Goal: Task Accomplishment & Management: Manage account settings

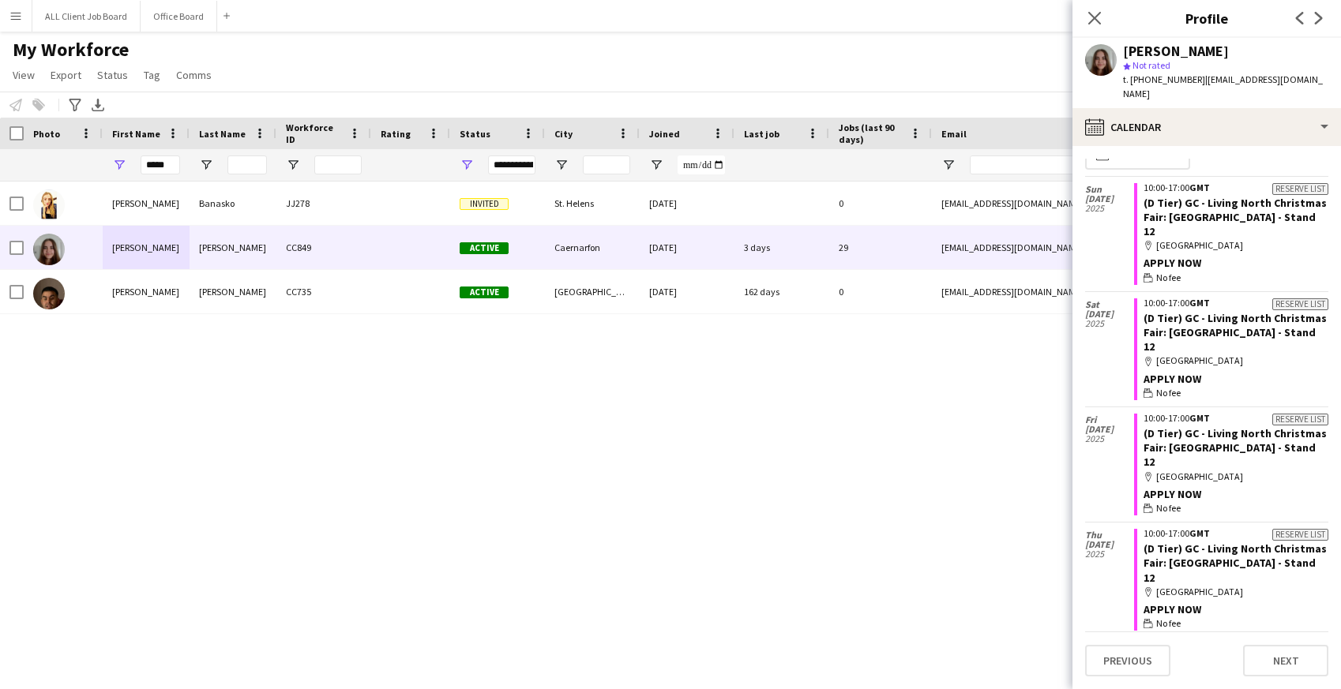
scroll to position [22, 0]
click at [1095, 14] on icon "Close pop-in" at bounding box center [1094, 17] width 15 height 15
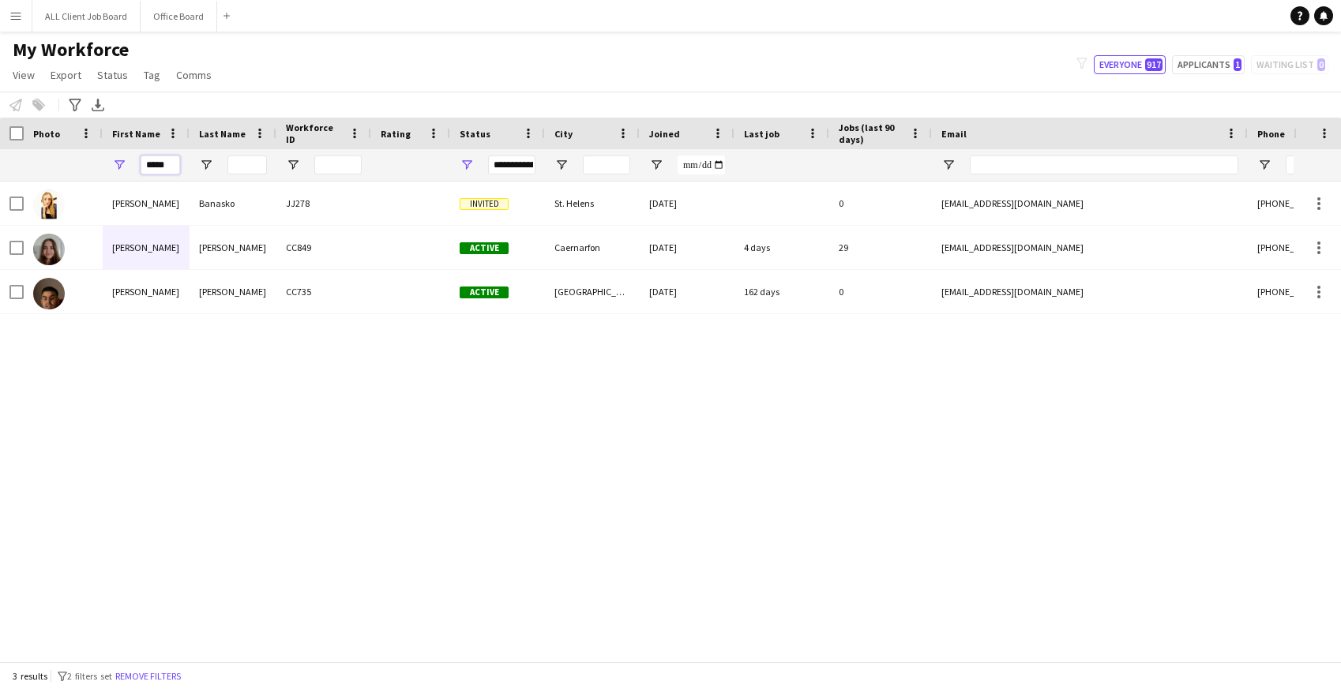
drag, startPoint x: 172, startPoint y: 164, endPoint x: 114, endPoint y: 167, distance: 58.5
click at [114, 167] on div "*****" at bounding box center [146, 165] width 87 height 32
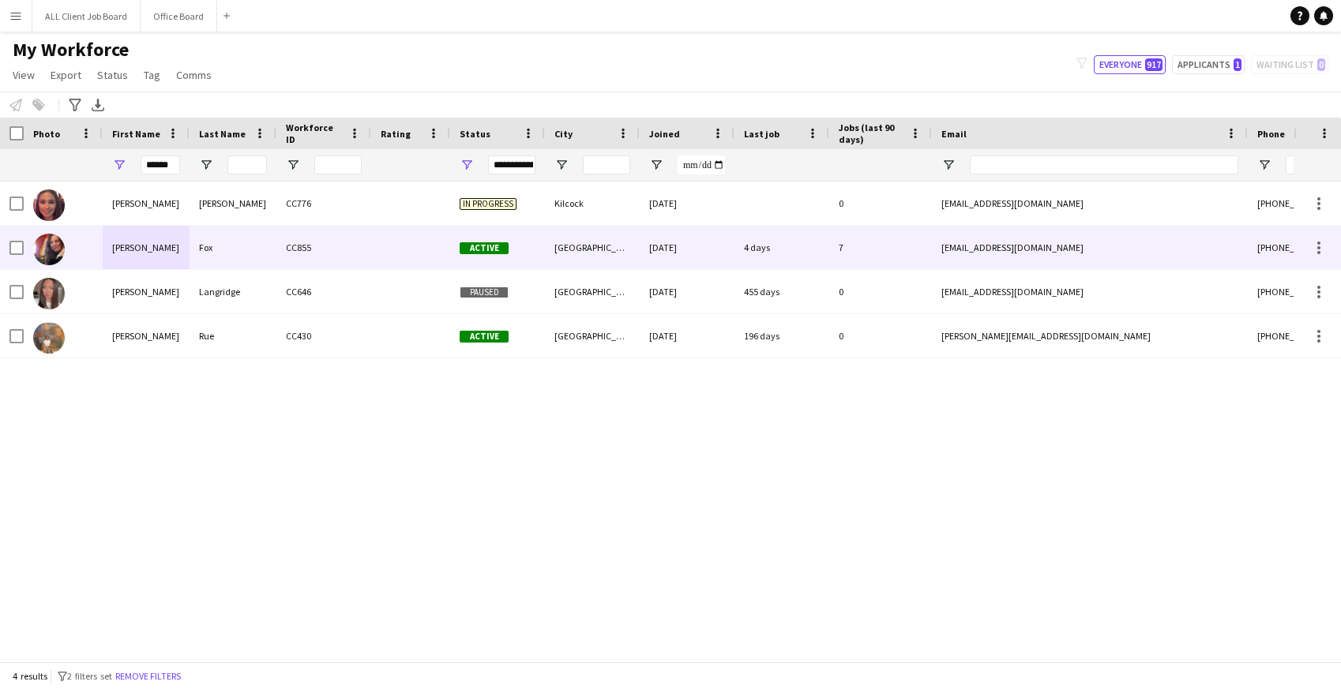
click at [160, 246] on div "Sophie" at bounding box center [146, 247] width 87 height 43
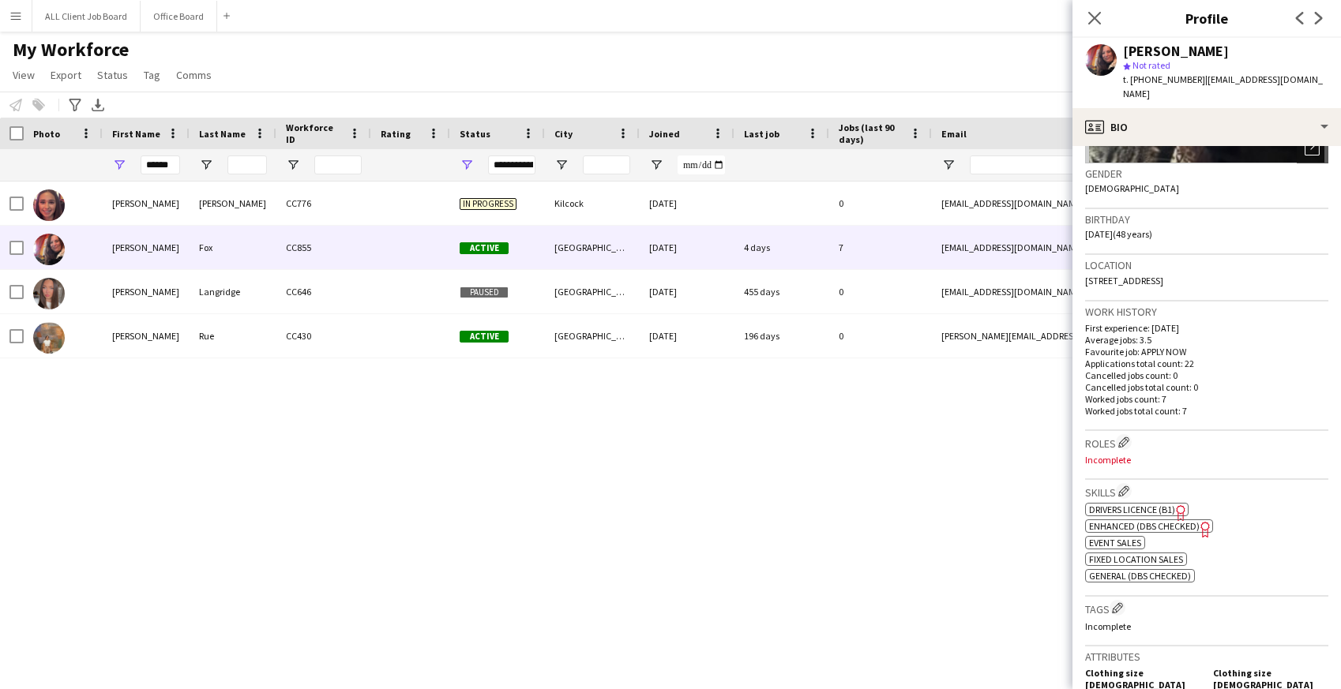
scroll to position [659, 0]
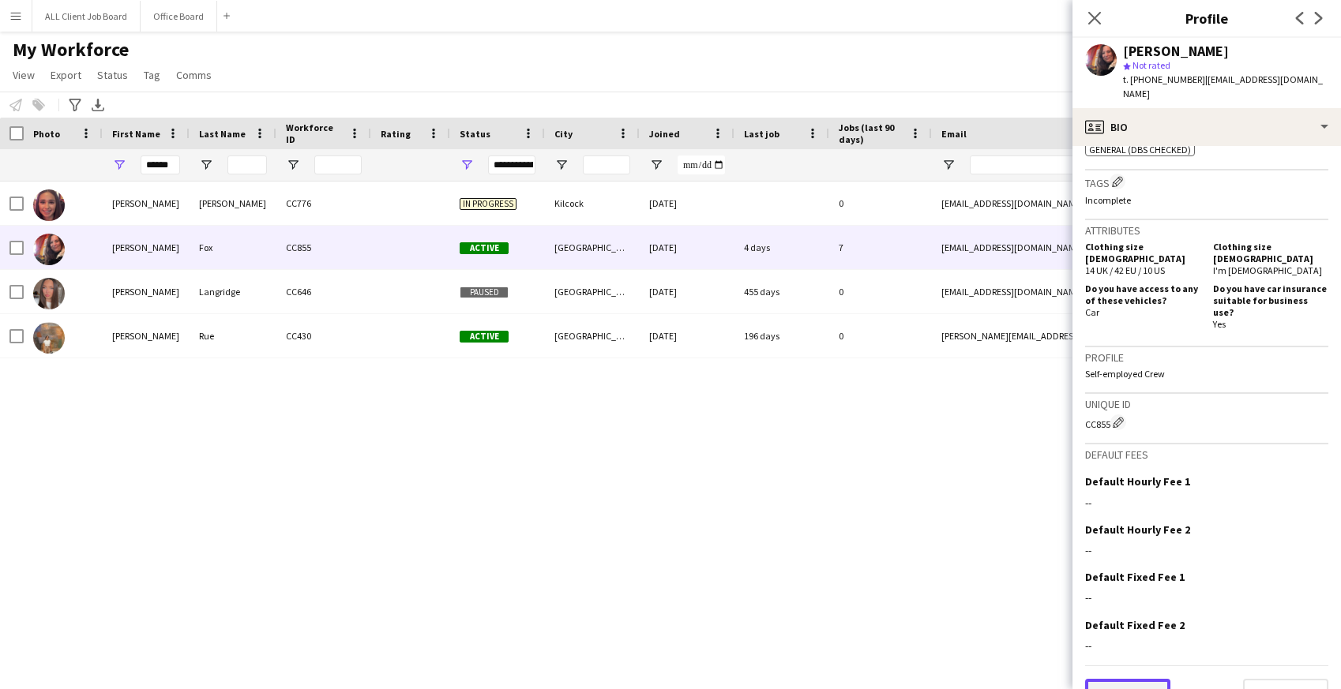
click at [1146, 679] on button "Previous" at bounding box center [1127, 695] width 85 height 32
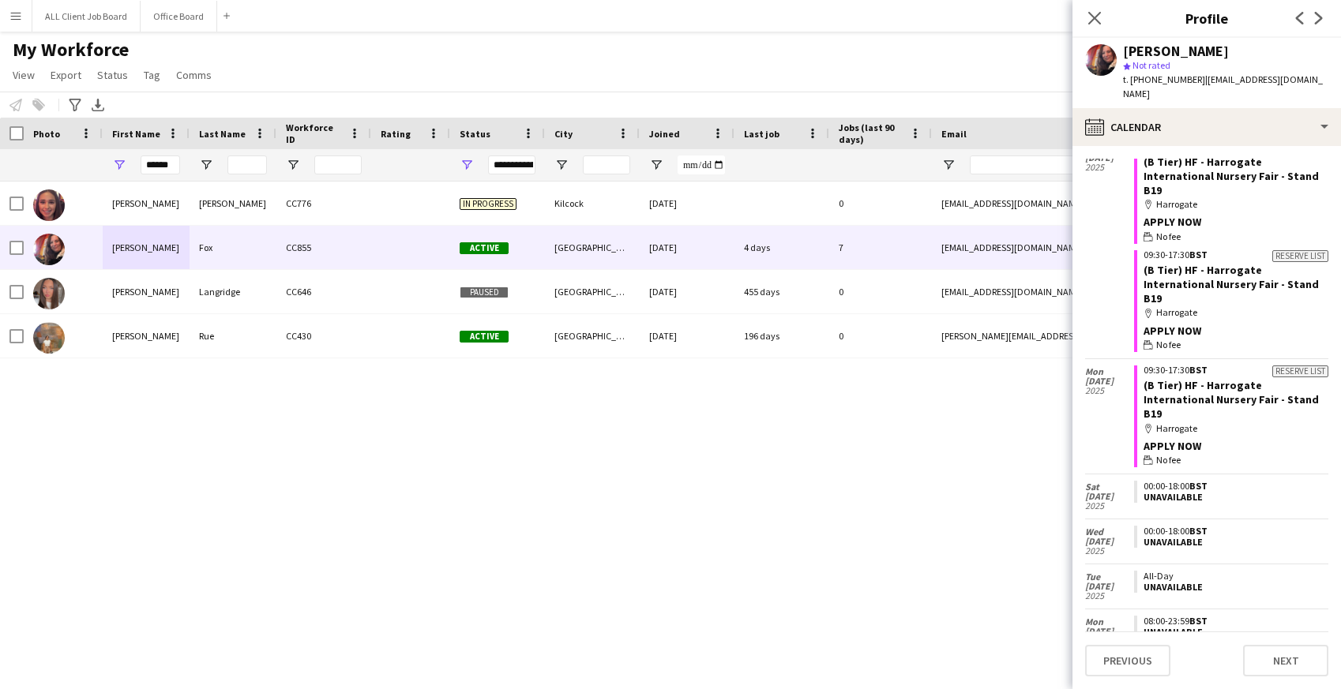
scroll to position [1509, 0]
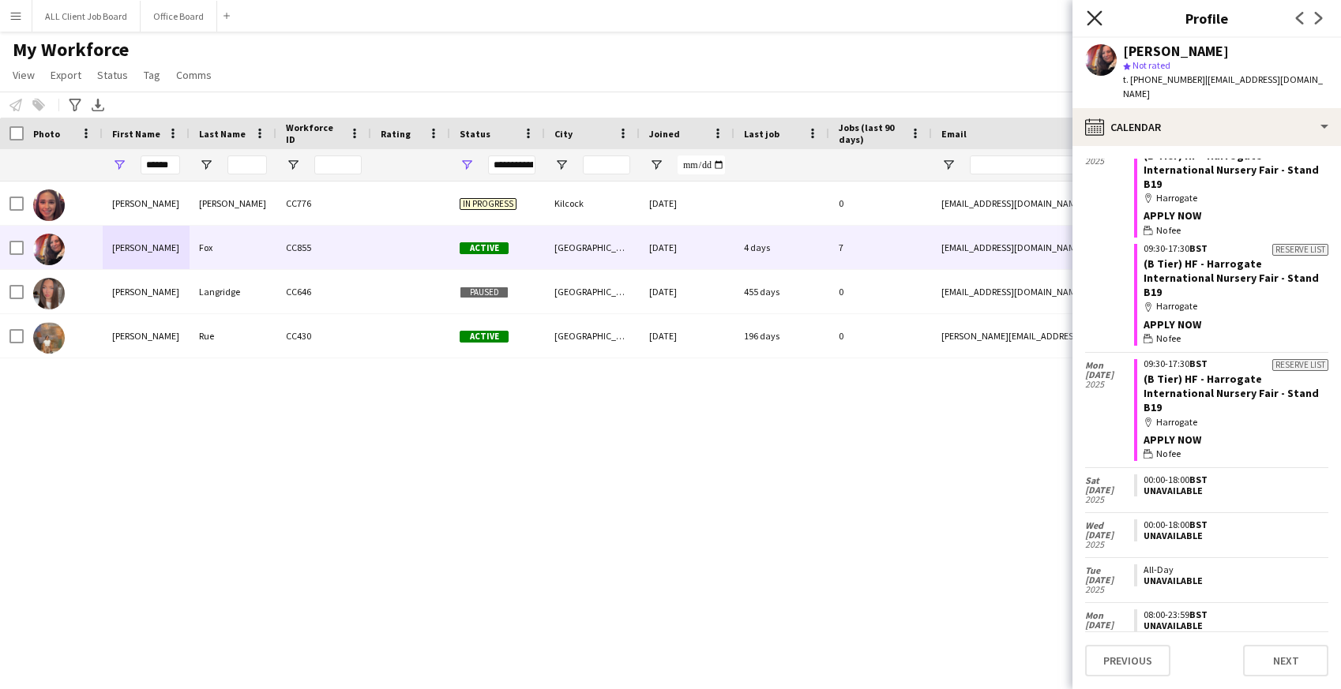
click at [1090, 14] on icon at bounding box center [1094, 17] width 15 height 15
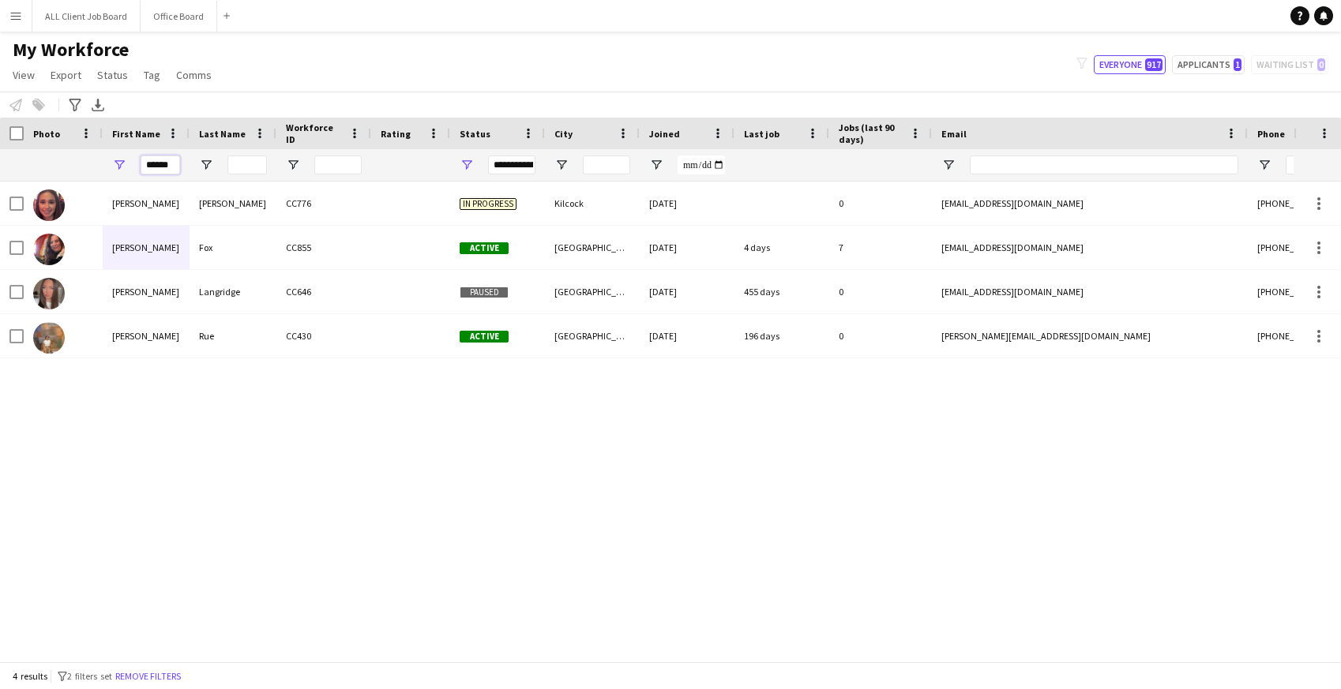
drag, startPoint x: 177, startPoint y: 171, endPoint x: 132, endPoint y: 169, distance: 45.0
click at [131, 169] on div "******" at bounding box center [146, 165] width 87 height 32
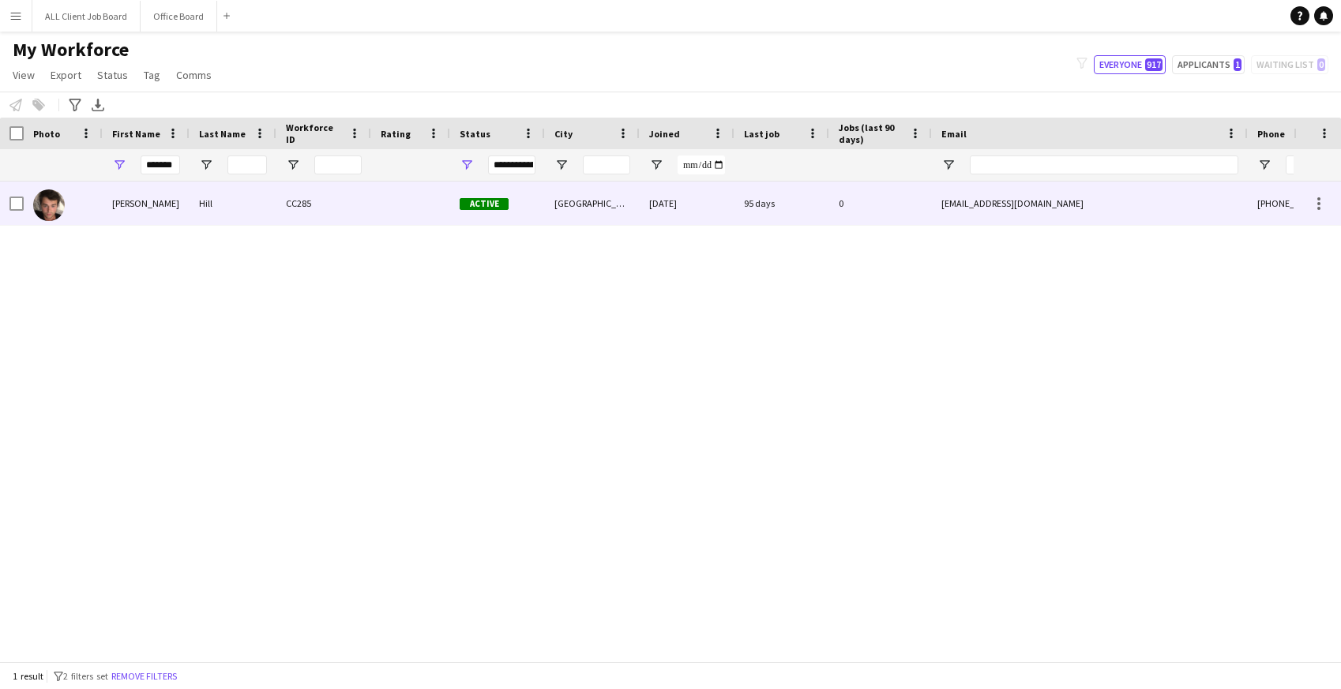
click at [172, 214] on div "Sebastian" at bounding box center [146, 203] width 87 height 43
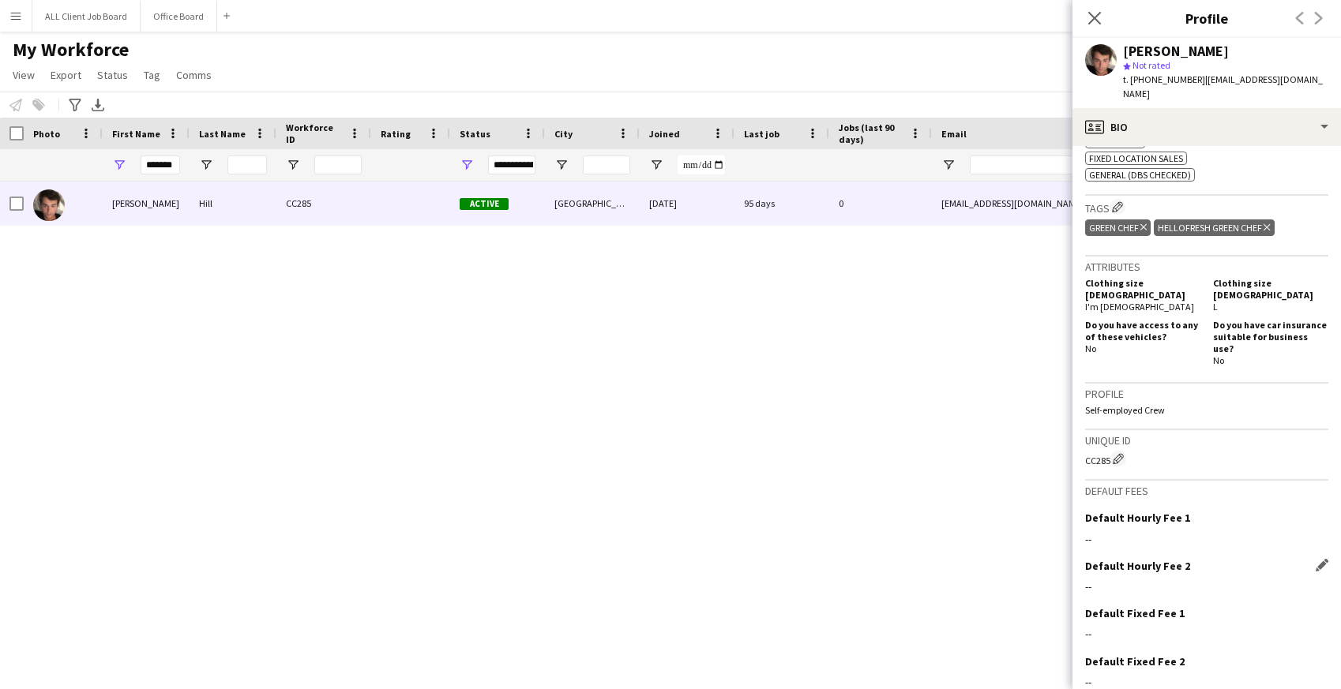
scroll to position [670, 0]
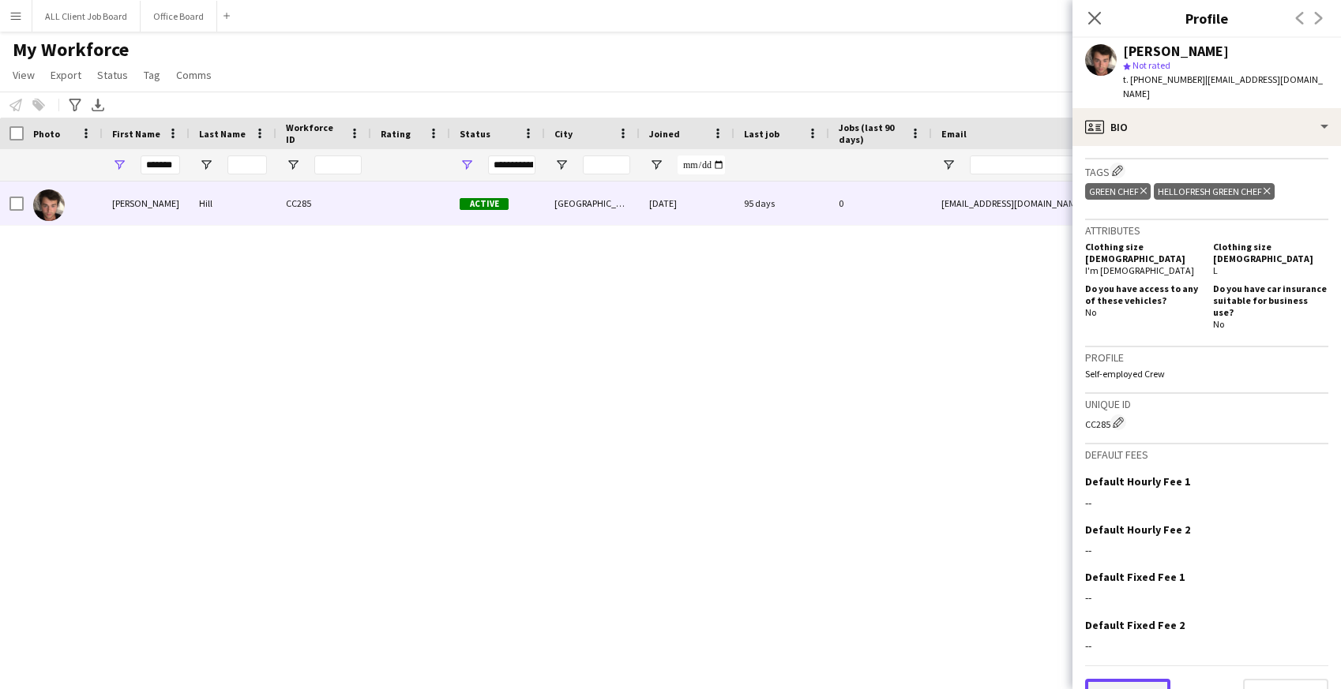
click at [1130, 679] on button "Previous" at bounding box center [1127, 695] width 85 height 32
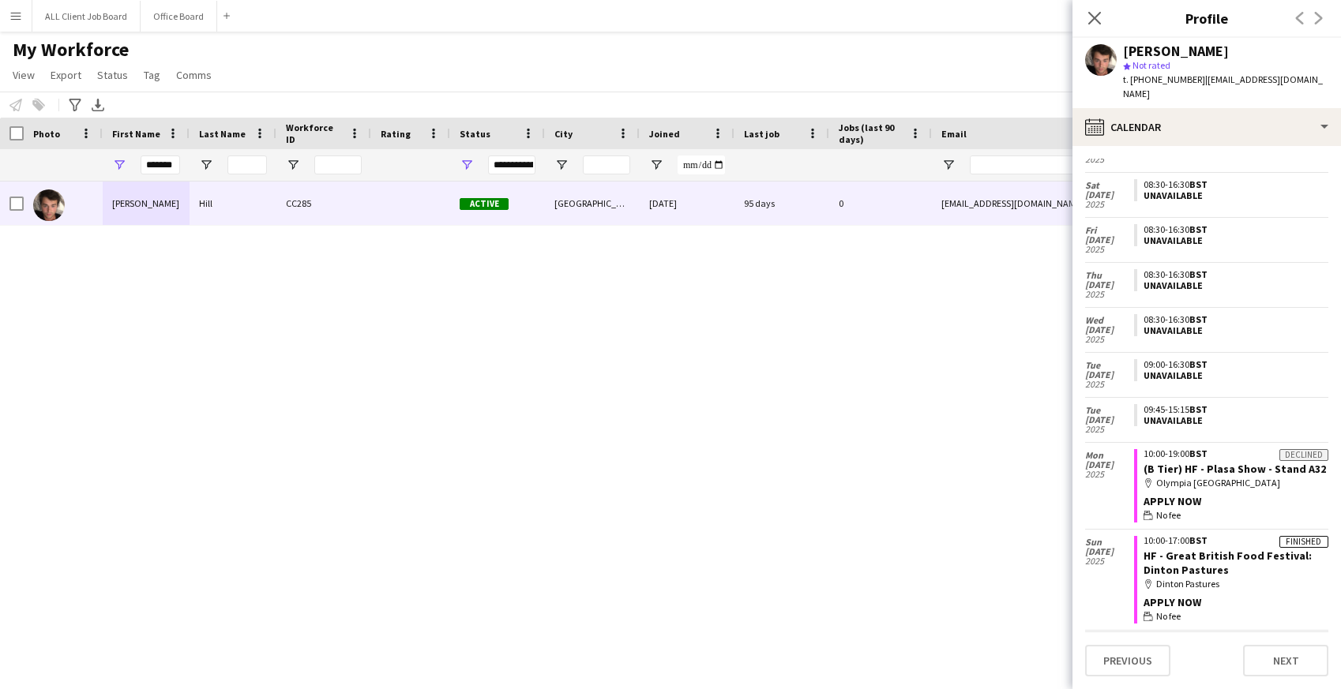
scroll to position [1053, 0]
click at [1093, 14] on icon "Close pop-in" at bounding box center [1094, 17] width 15 height 15
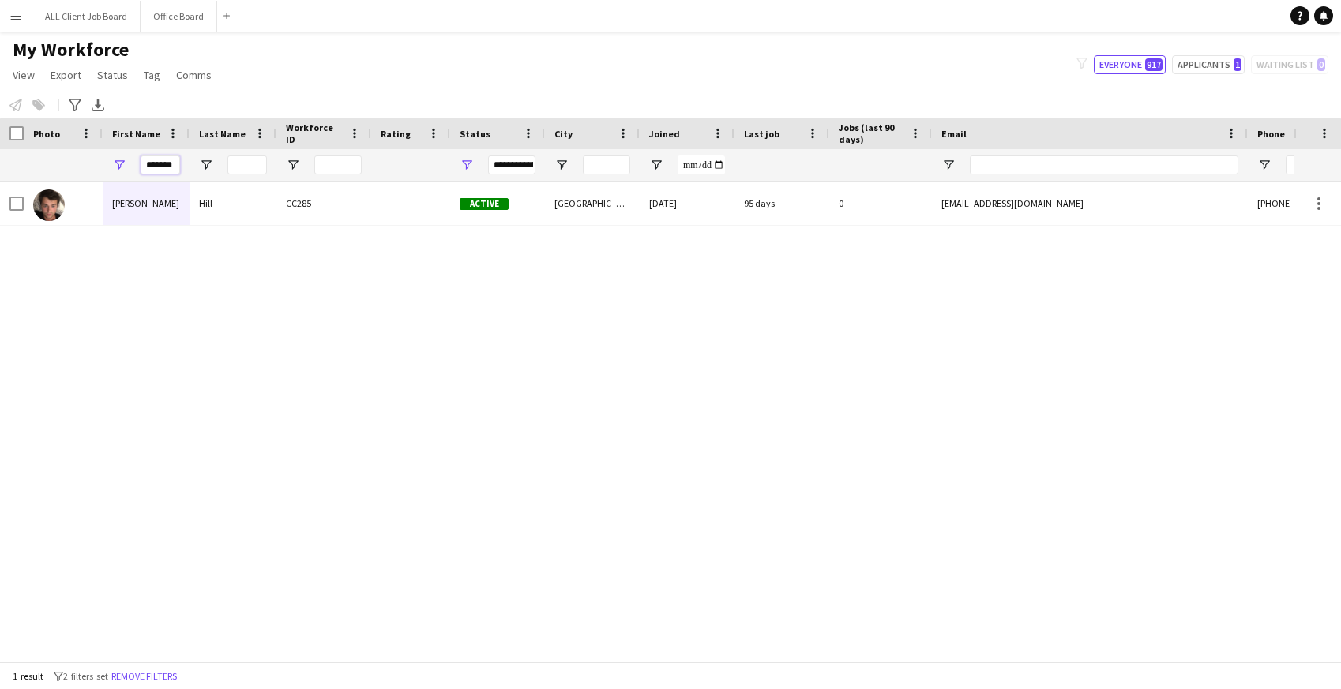
drag, startPoint x: 146, startPoint y: 163, endPoint x: 213, endPoint y: 164, distance: 67.1
click at [213, 164] on div "*******" at bounding box center [856, 165] width 1712 height 32
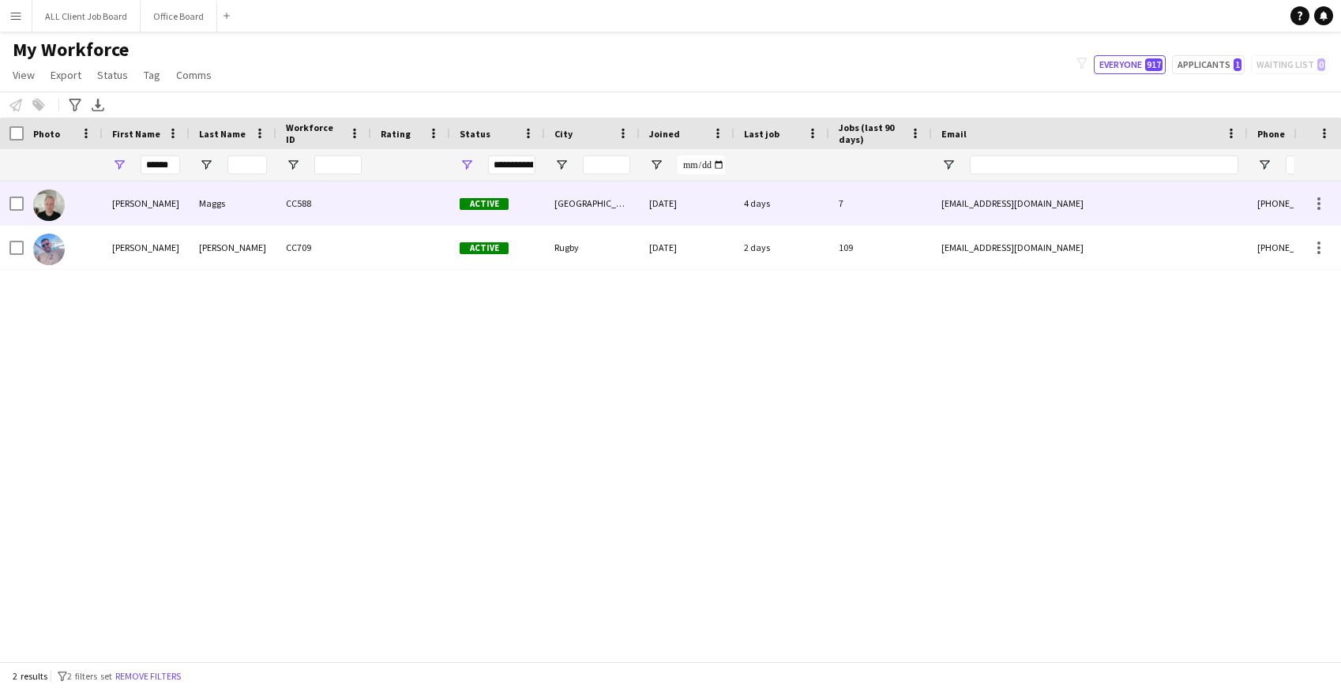
click at [174, 205] on div "Ashley" at bounding box center [146, 203] width 87 height 43
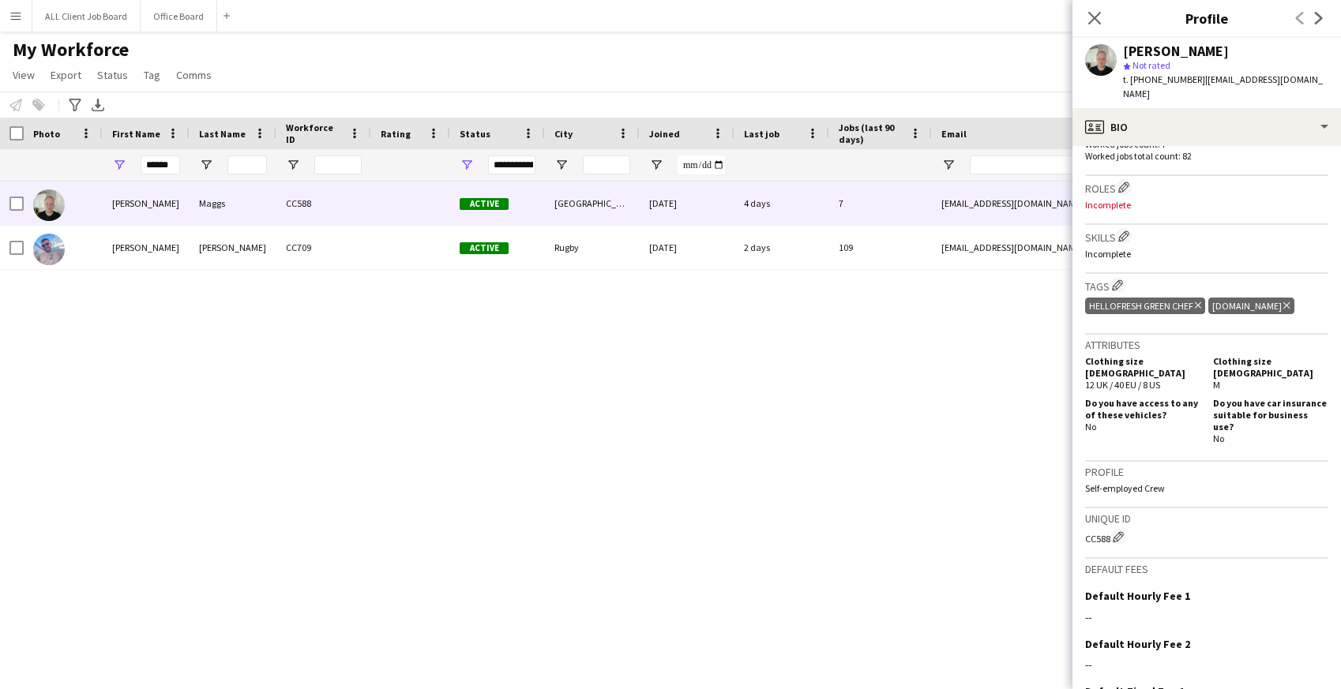
scroll to position [598, 0]
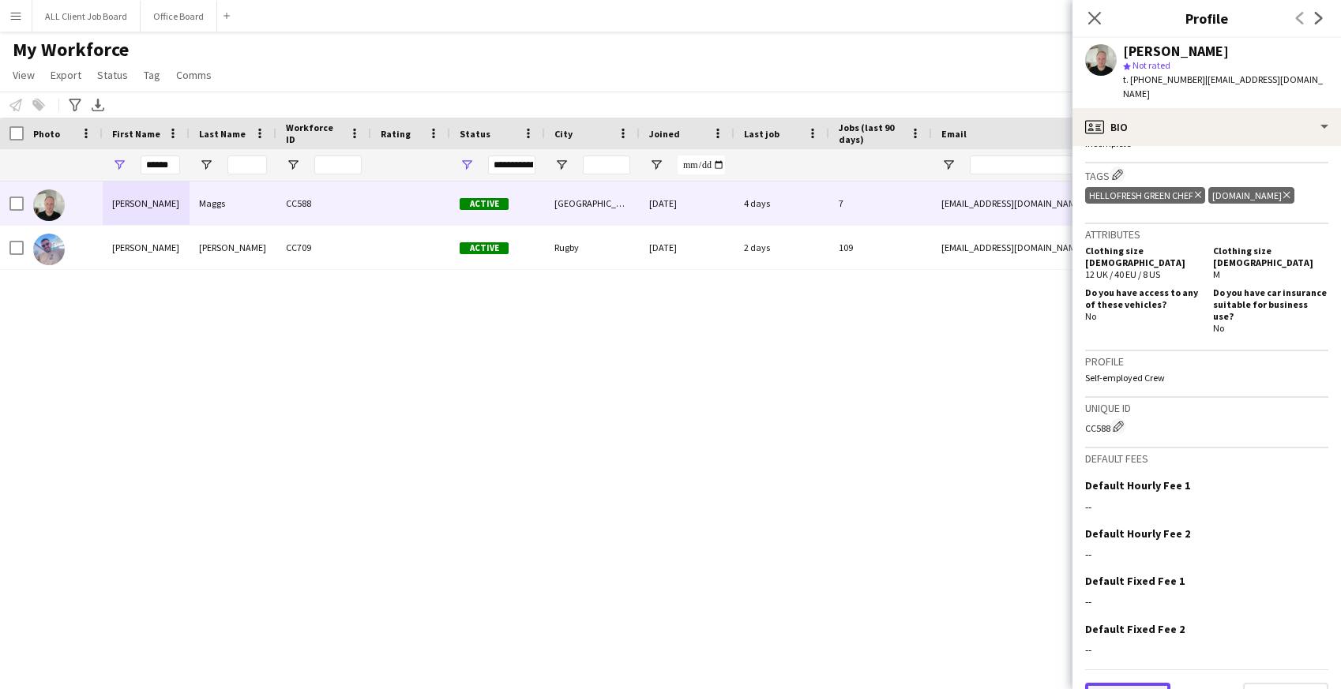
click at [1129, 683] on button "Previous" at bounding box center [1127, 699] width 85 height 32
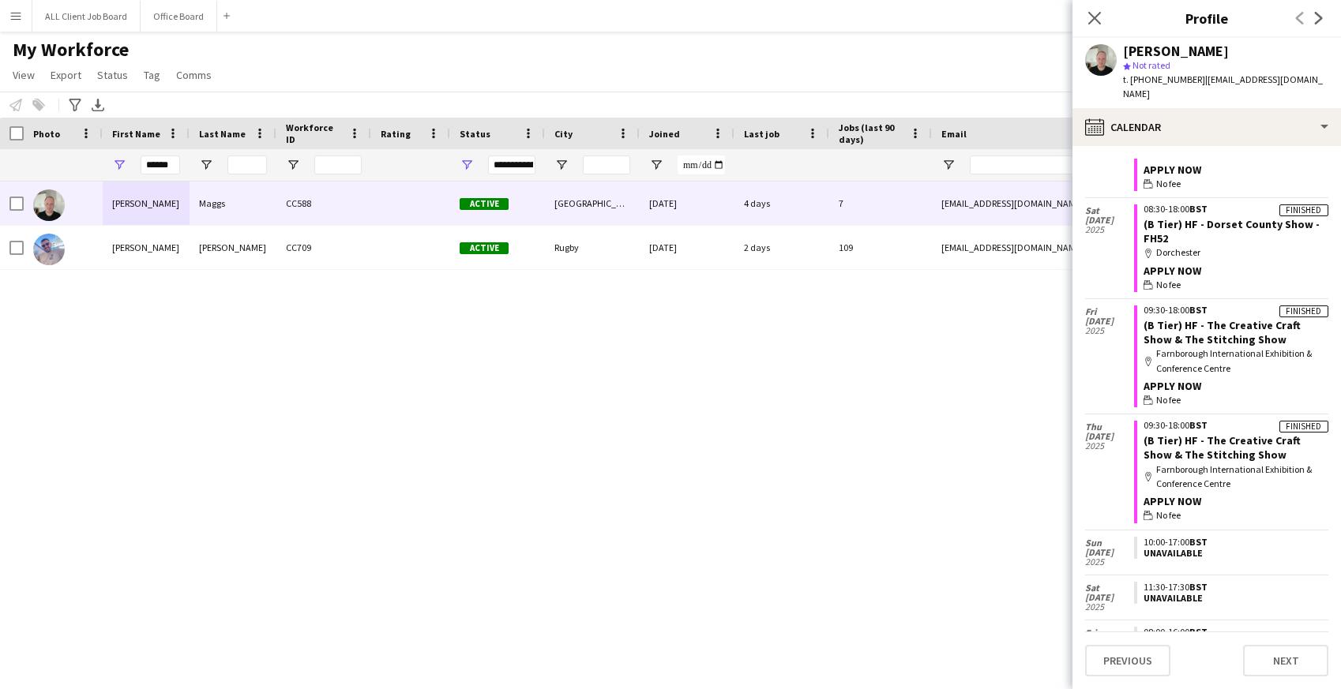
scroll to position [0, 0]
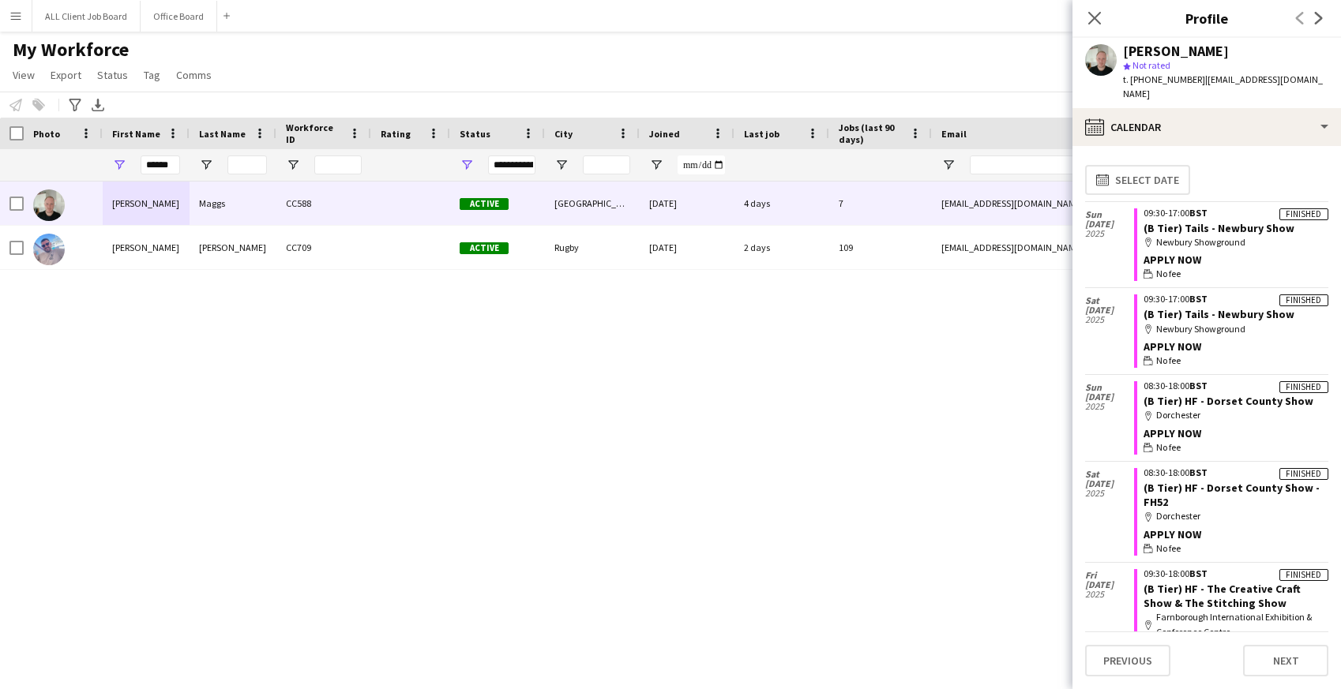
click at [909, 338] on div "Ashley Maggs CC588 Active Salisbury 09-04-2024 4 days 7 ash.maggs189@gmail.com …" at bounding box center [647, 422] width 1294 height 480
drag, startPoint x: 145, startPoint y: 165, endPoint x: 220, endPoint y: 172, distance: 74.6
click at [220, 172] on div "******" at bounding box center [856, 165] width 1712 height 32
type input "******"
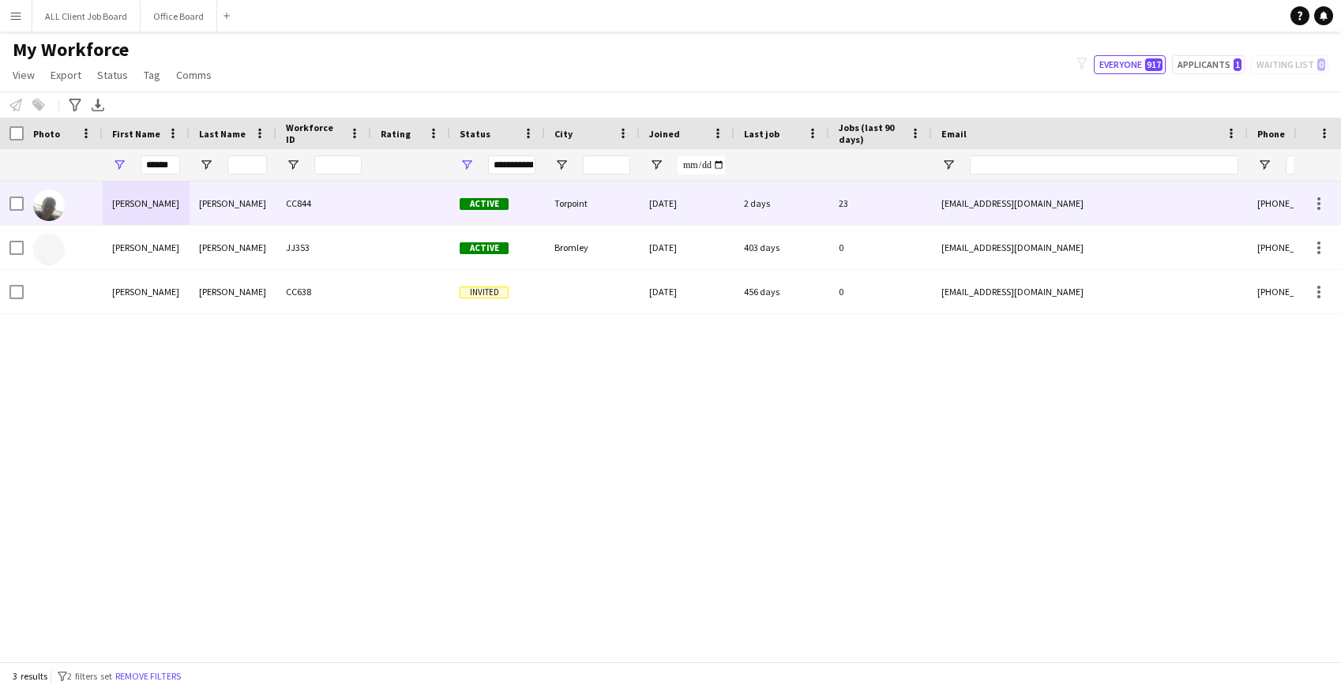
click at [266, 216] on div "Ledwith" at bounding box center [233, 203] width 87 height 43
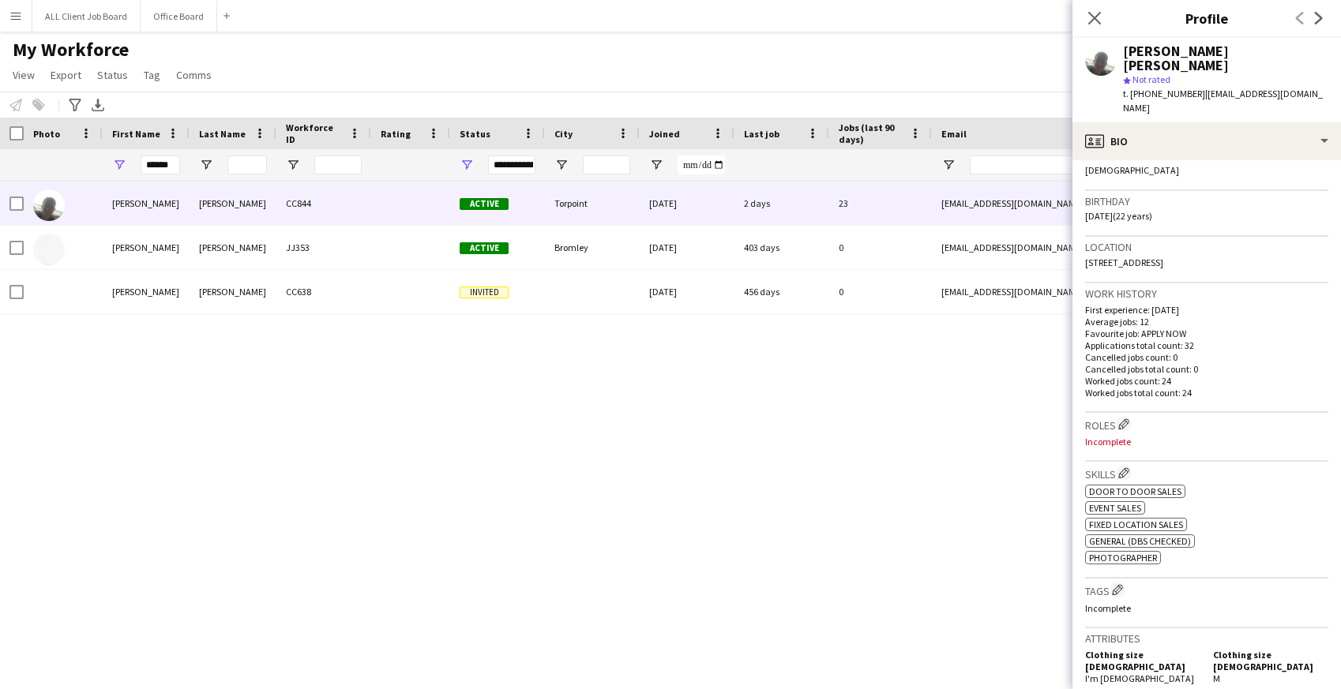
scroll to position [659, 0]
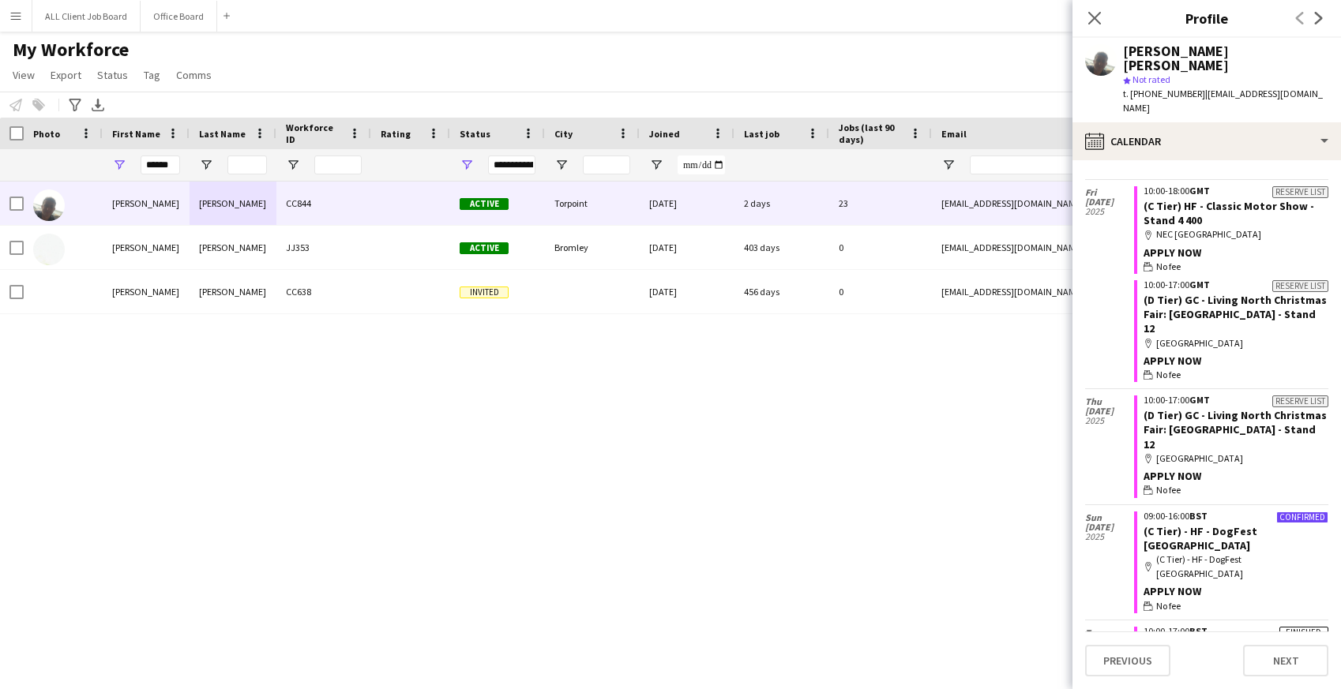
scroll to position [266, 0]
click at [1096, 21] on icon at bounding box center [1094, 17] width 15 height 15
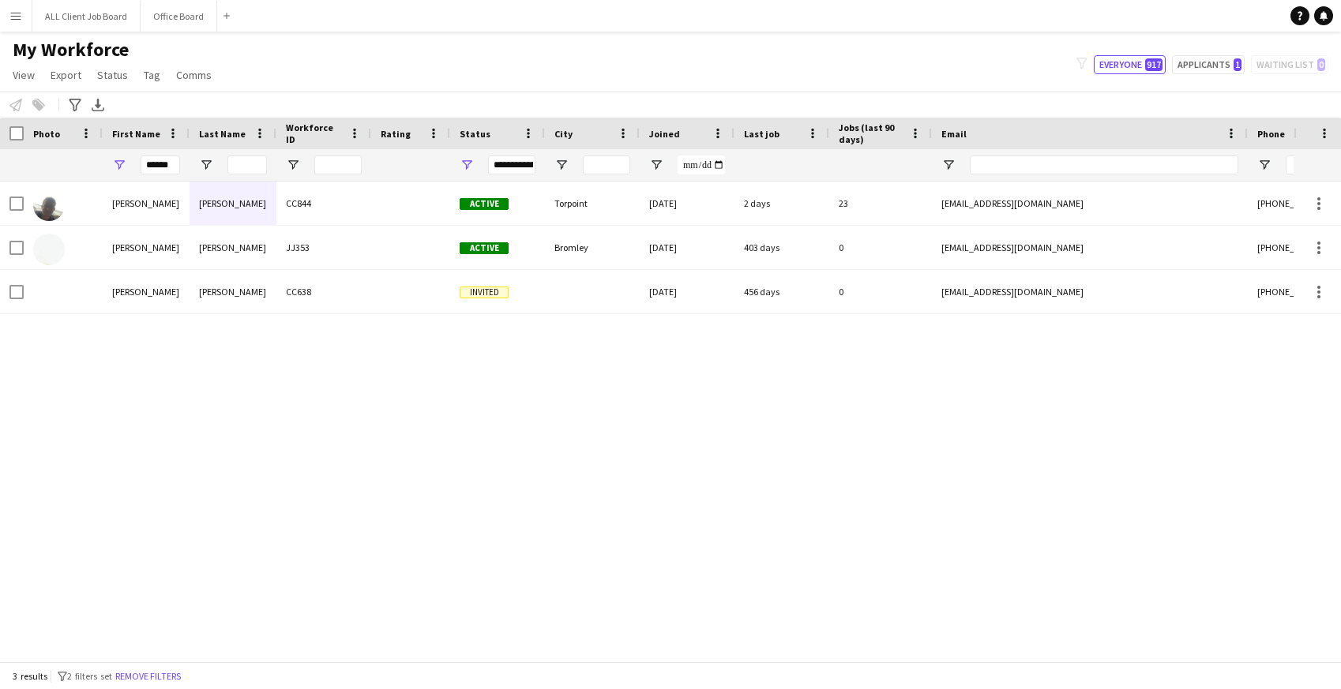
click at [614, 350] on div "Connor Ledwith CC844 Active Torpoint 15-07-2025 2 days 23 connorledwith123@gmai…" at bounding box center [647, 422] width 1294 height 480
click at [168, 17] on button "Office Board Close" at bounding box center [179, 16] width 77 height 31
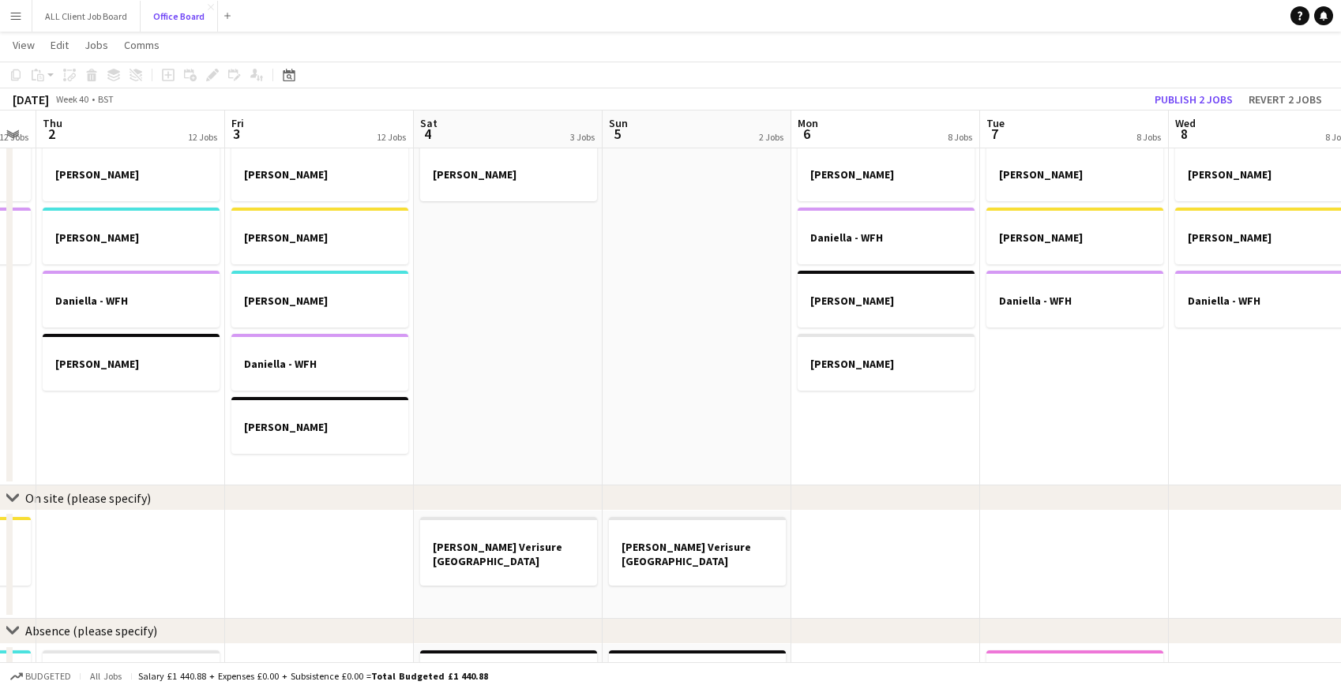
scroll to position [0, 730]
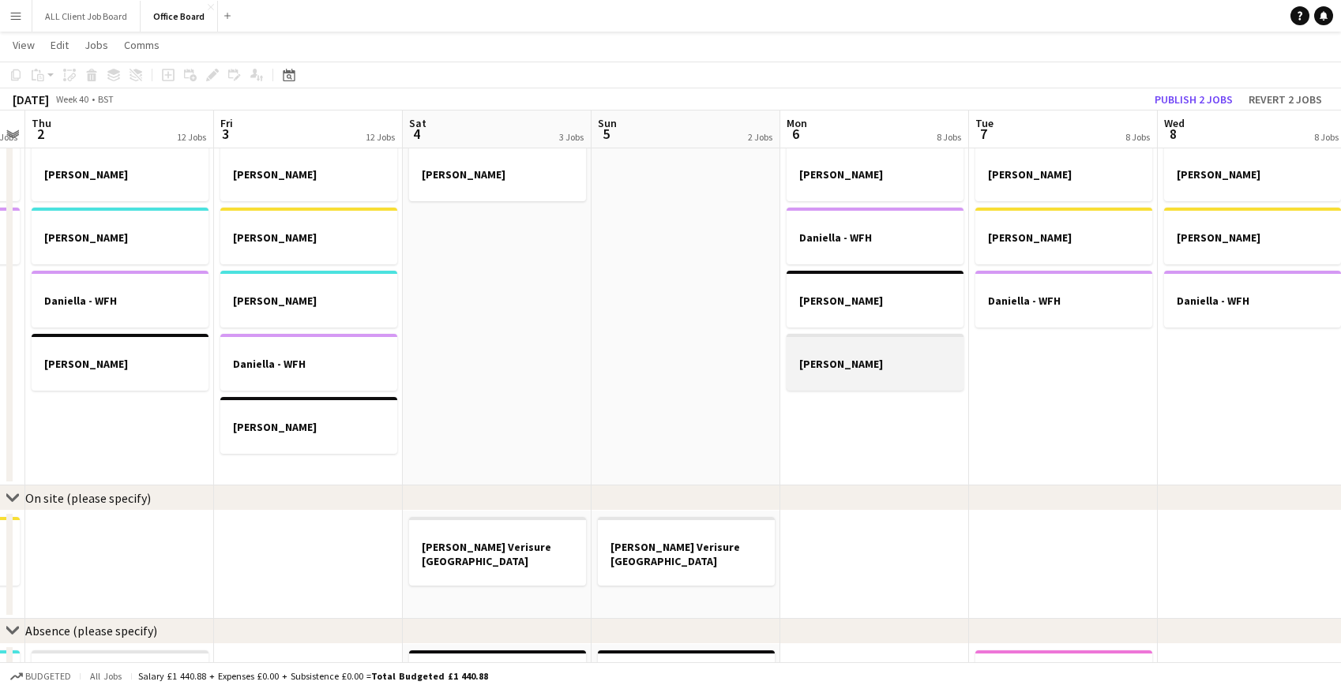
click at [821, 356] on app-job-card "Nicky - WFH" at bounding box center [875, 362] width 177 height 57
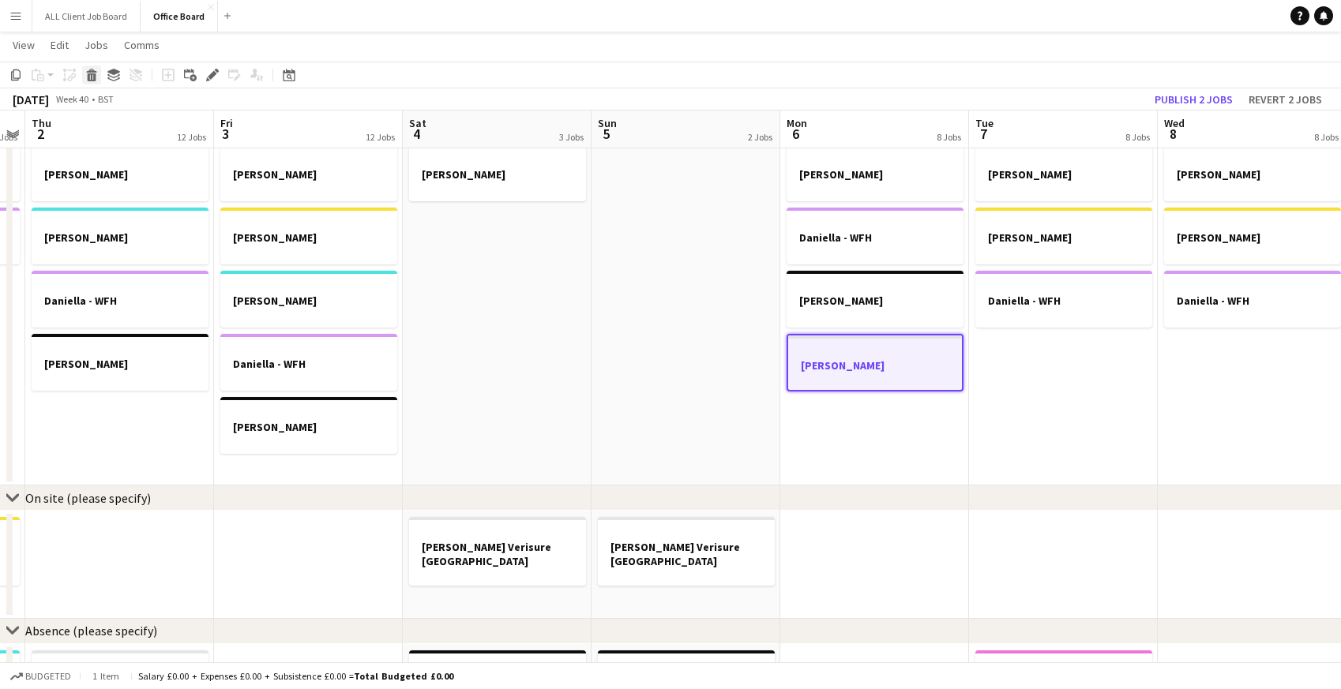
click at [93, 77] on icon at bounding box center [92, 77] width 9 height 8
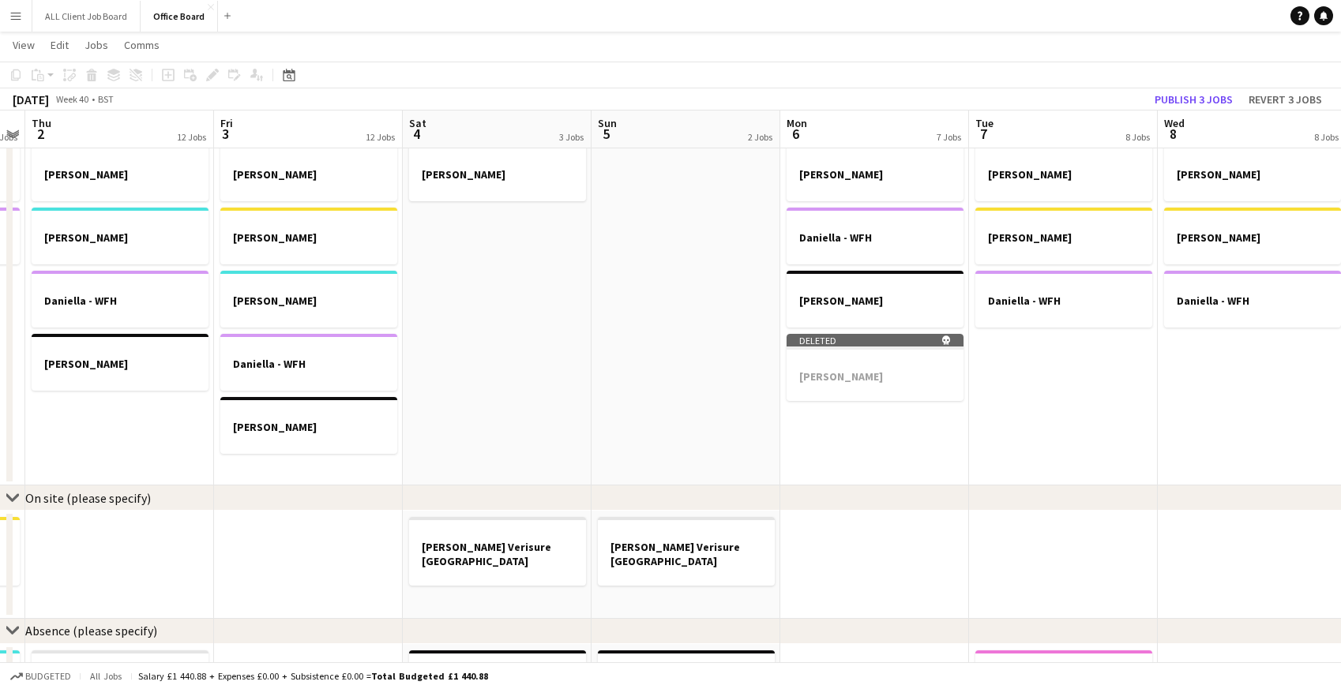
click at [747, 393] on app-date-cell at bounding box center [686, 312] width 189 height 348
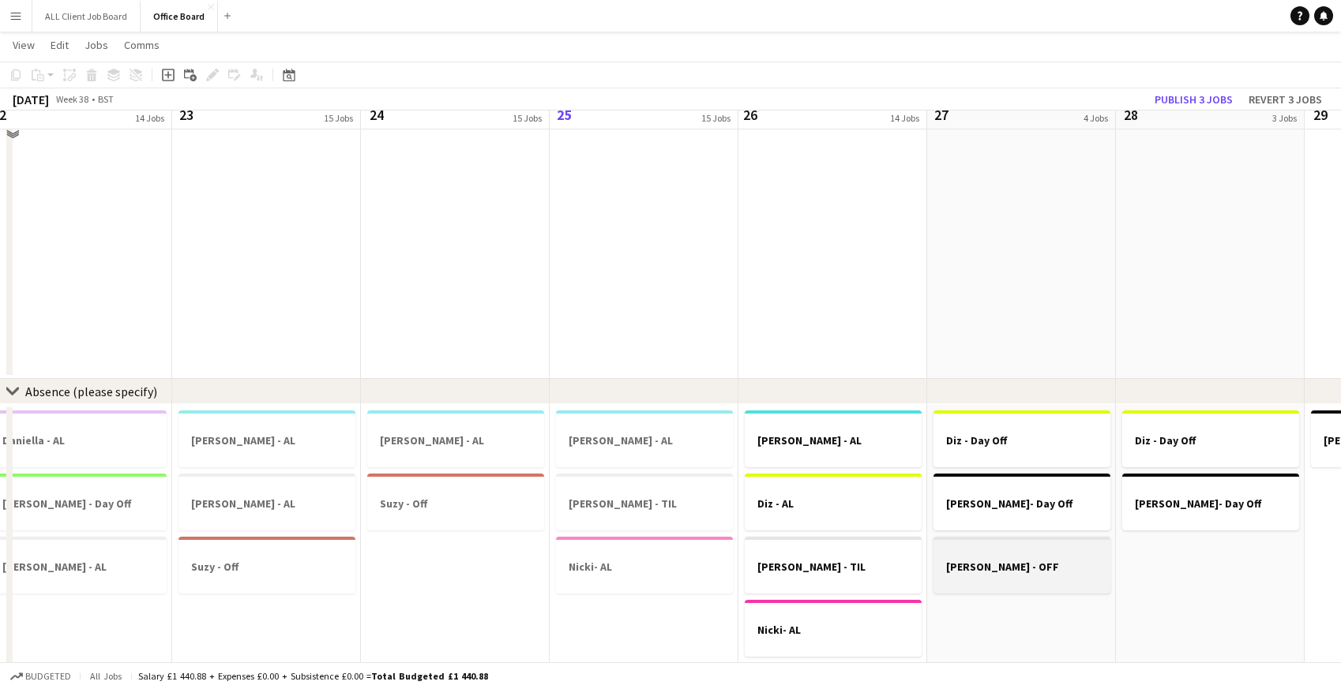
scroll to position [1478, 0]
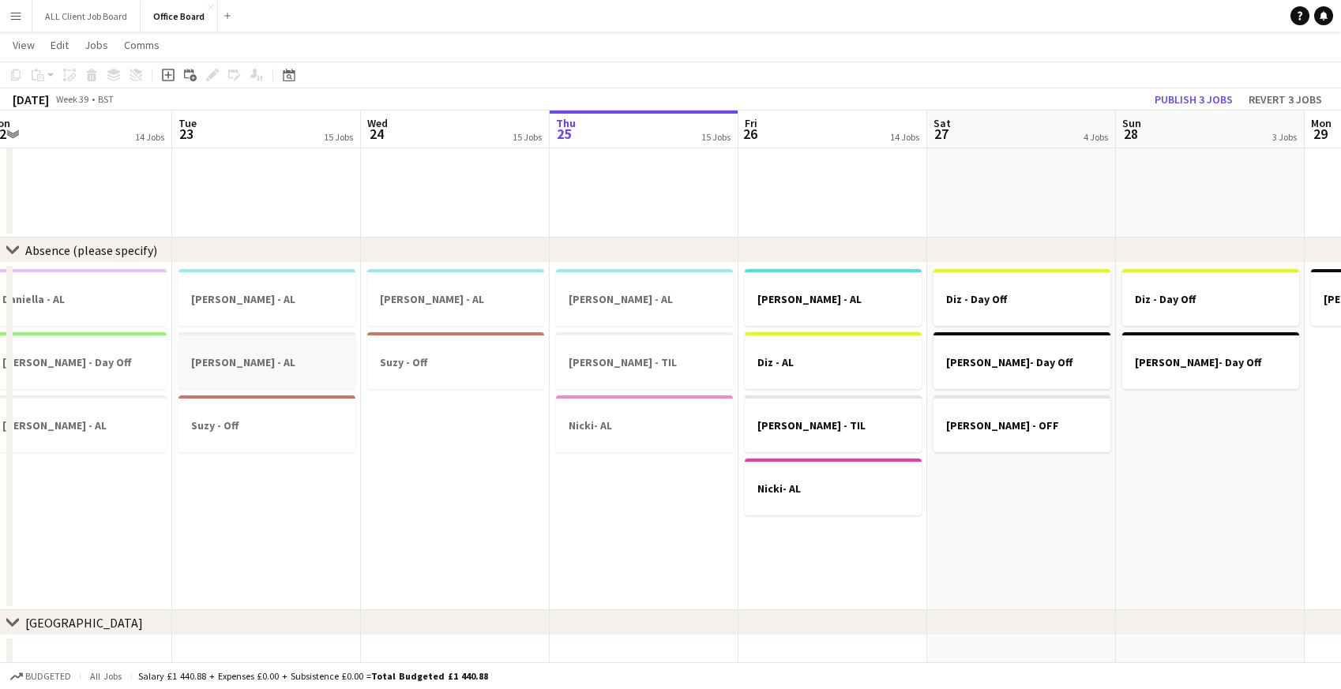
click at [291, 367] on h3 "Nicky Lewis - AL" at bounding box center [266, 362] width 177 height 14
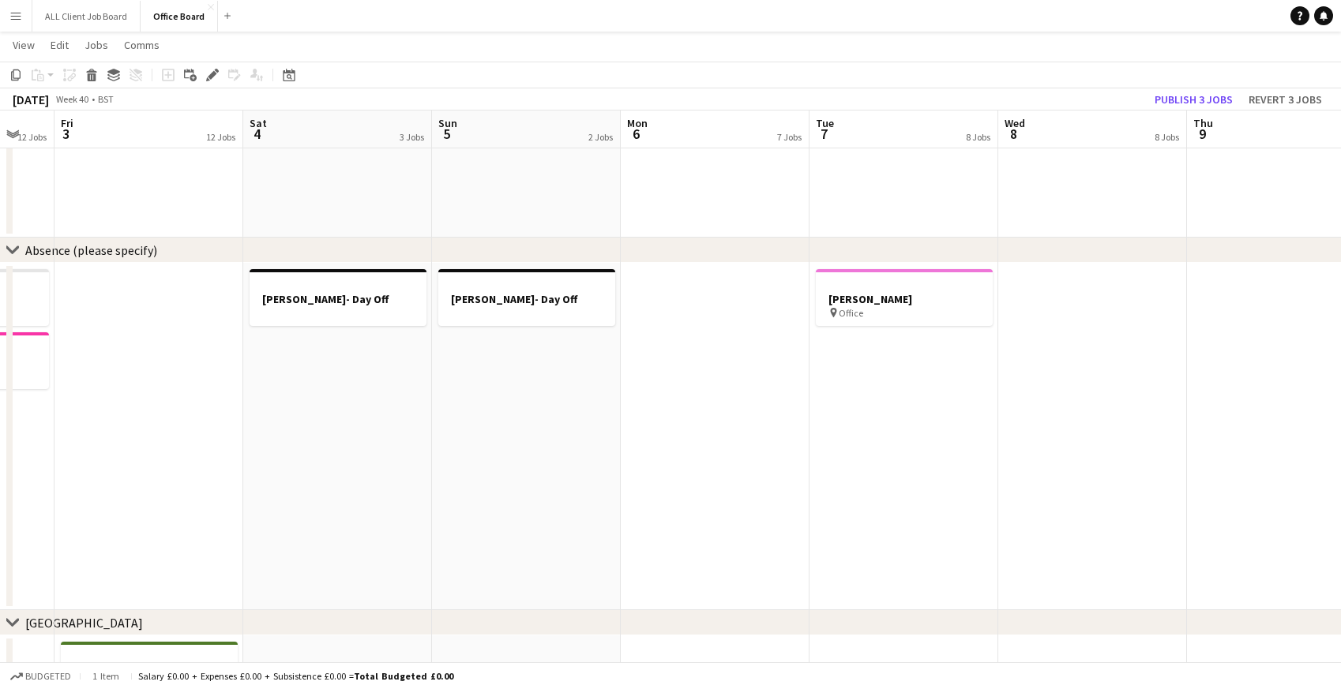
scroll to position [0, 509]
click at [643, 320] on app-date-cell at bounding box center [718, 437] width 189 height 348
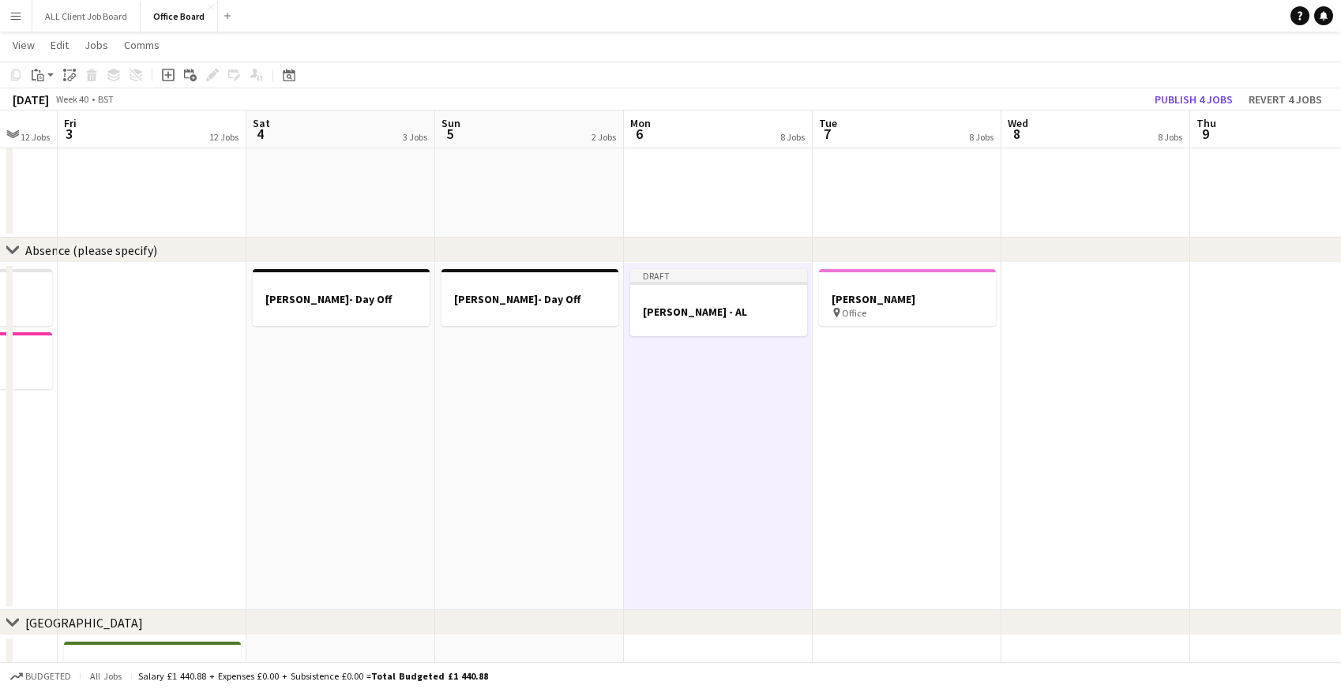
click at [723, 388] on app-date-cell "Draft Nicky Lewis - AL" at bounding box center [718, 437] width 189 height 348
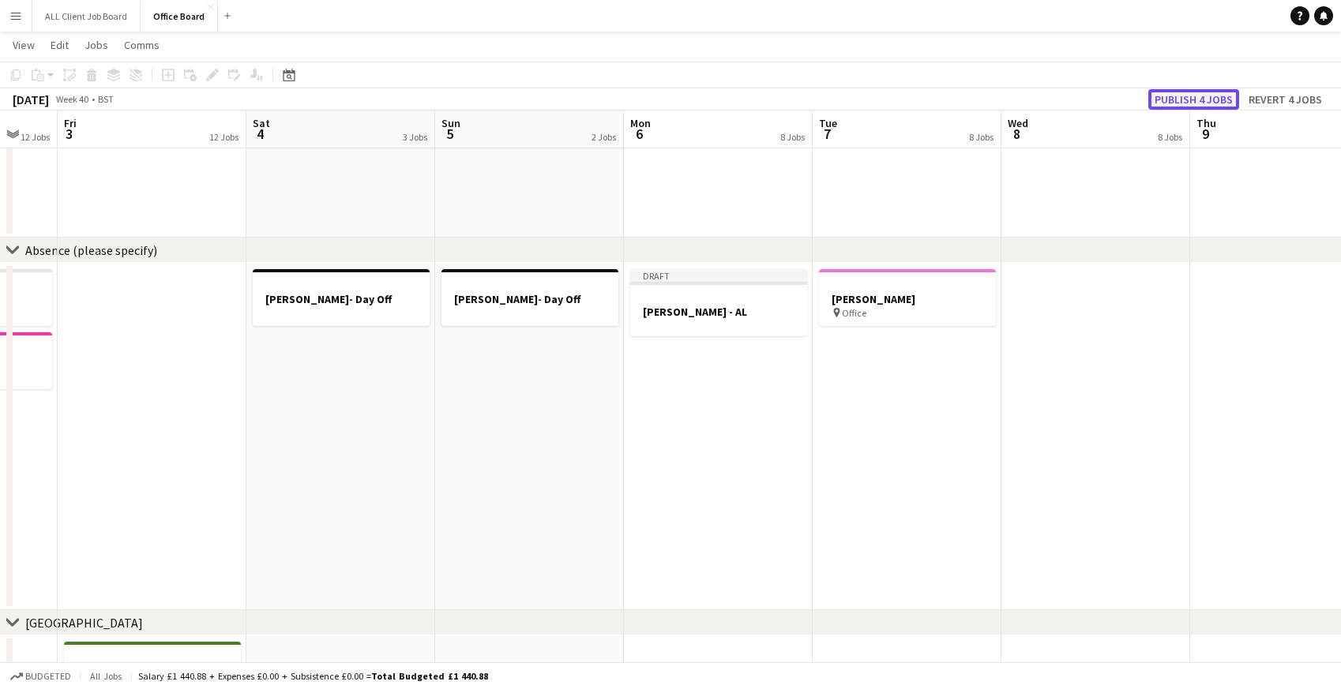
click at [1199, 96] on button "Publish 4 jobs" at bounding box center [1193, 99] width 91 height 21
click at [24, 16] on button "Menu" at bounding box center [16, 16] width 32 height 32
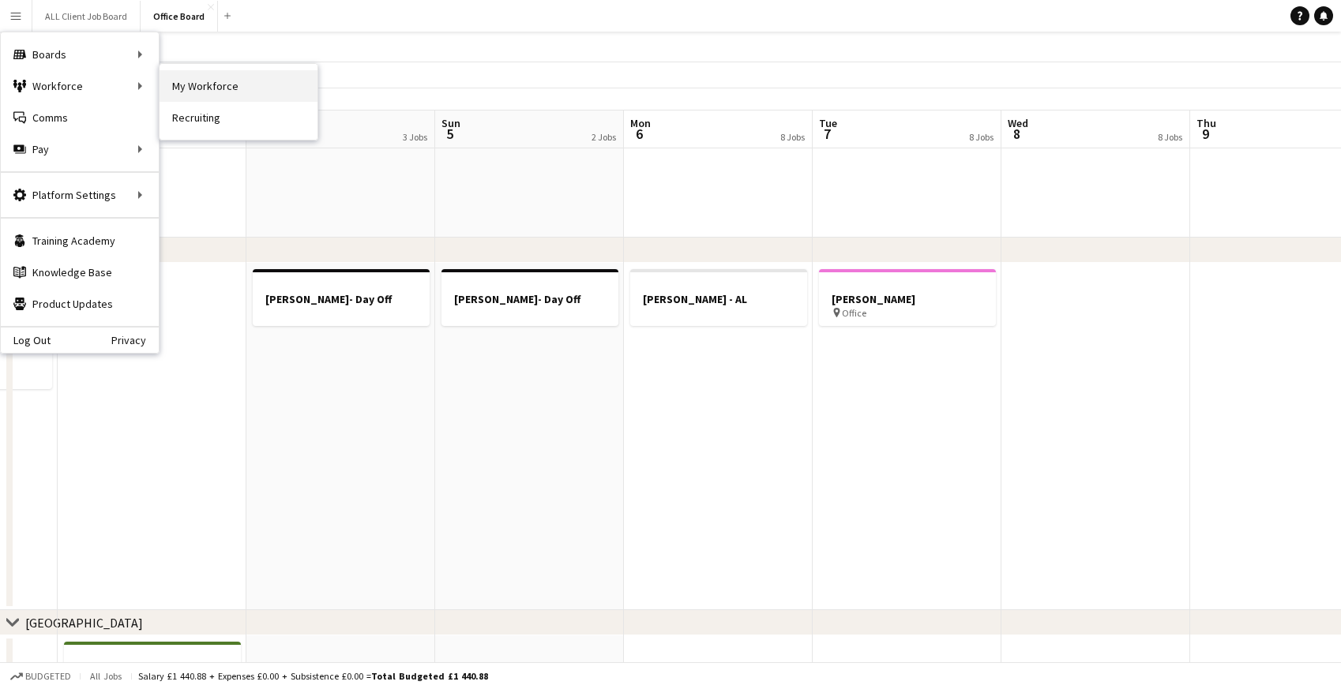
click at [212, 89] on link "My Workforce" at bounding box center [239, 86] width 158 height 32
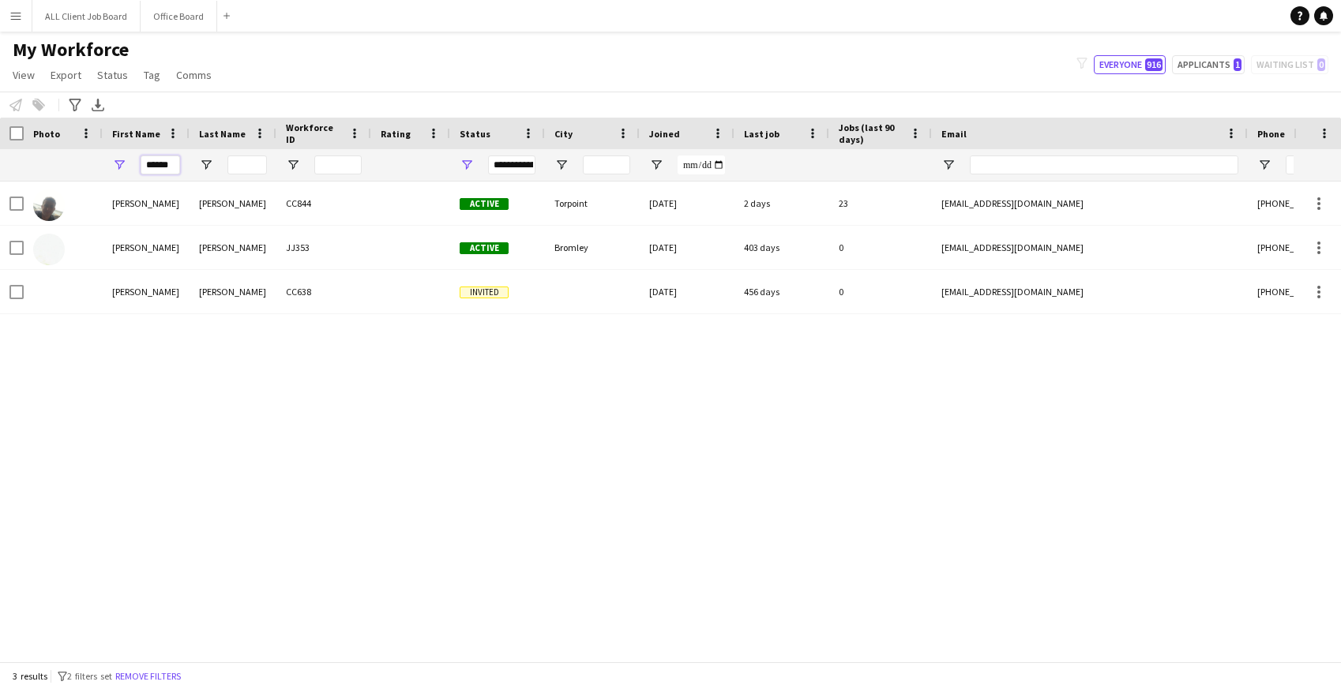
drag, startPoint x: 146, startPoint y: 165, endPoint x: 228, endPoint y: 167, distance: 82.2
click at [228, 167] on div "******" at bounding box center [856, 165] width 1712 height 32
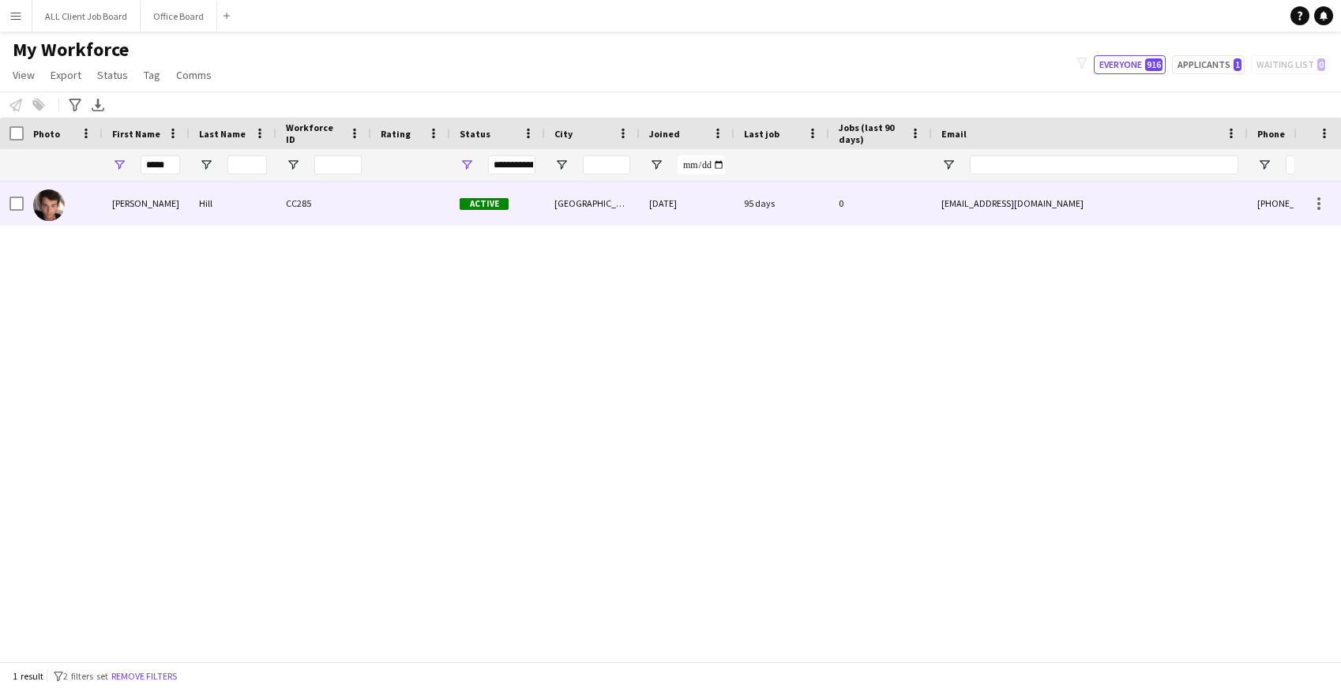
click at [213, 203] on div "Hill" at bounding box center [233, 203] width 87 height 43
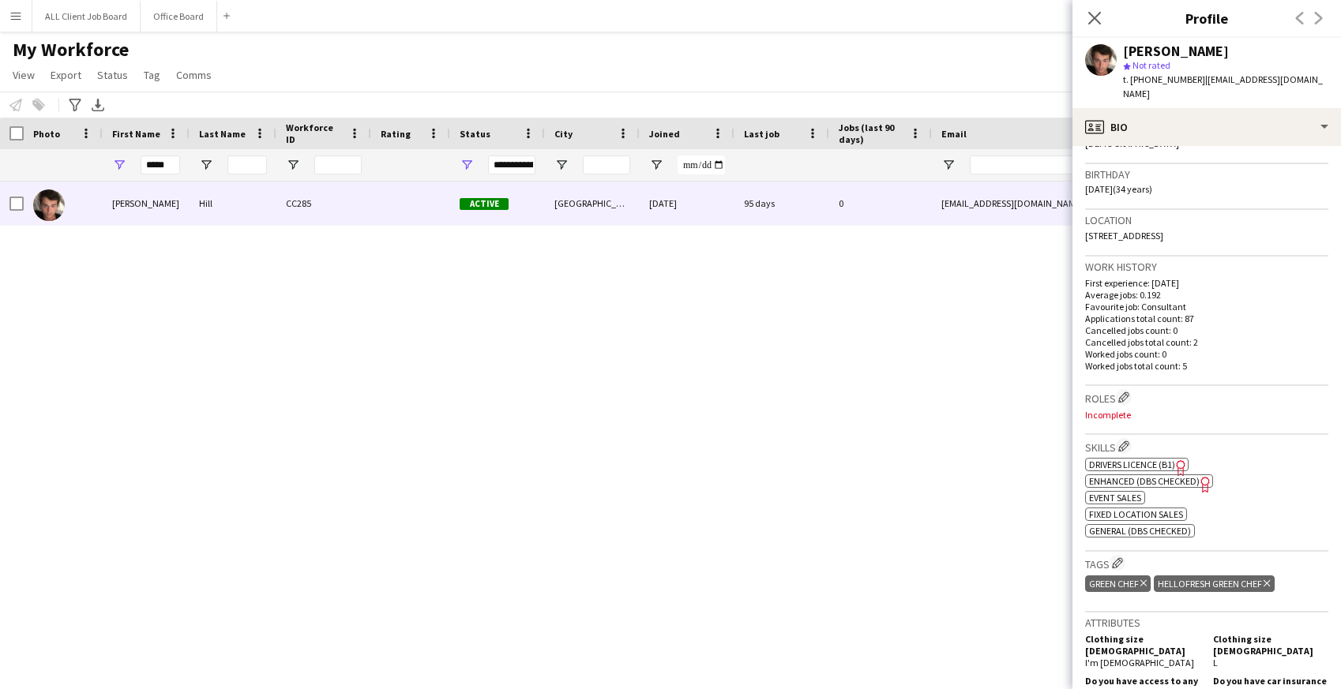
scroll to position [670, 0]
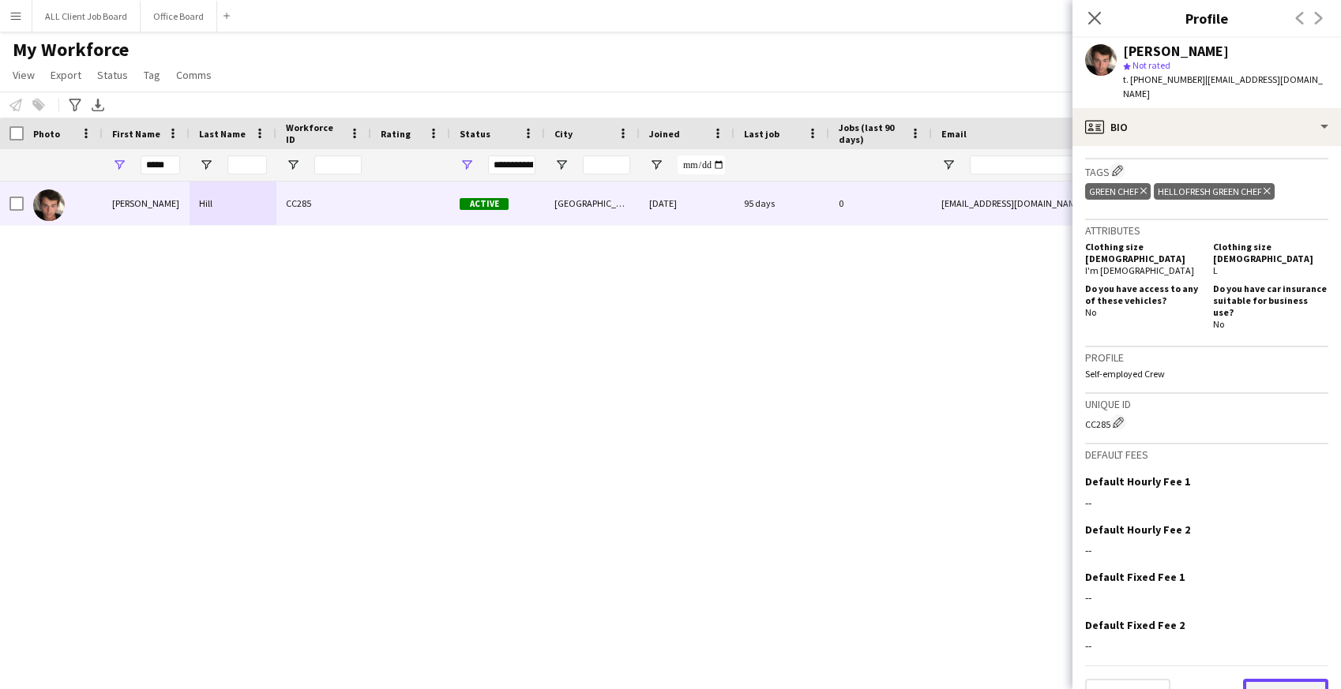
click at [1260, 679] on button "Next" at bounding box center [1285, 695] width 85 height 32
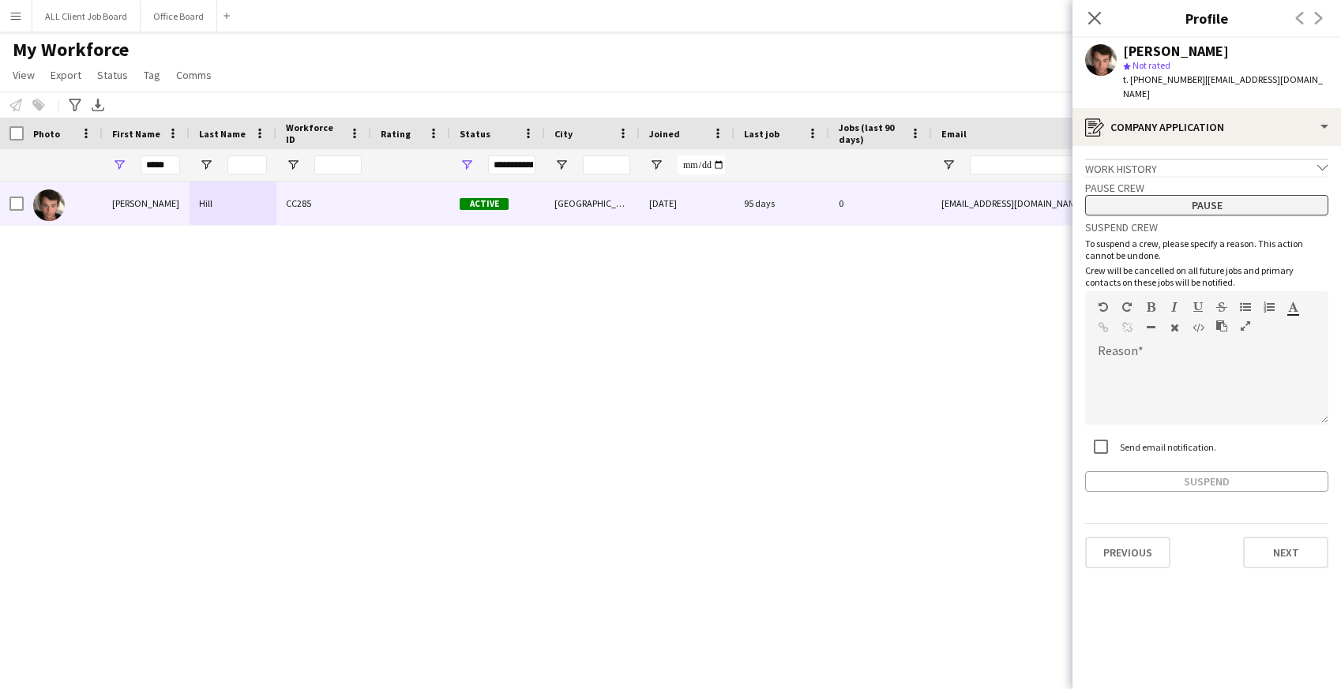
click at [1200, 195] on button "Pause" at bounding box center [1206, 205] width 243 height 21
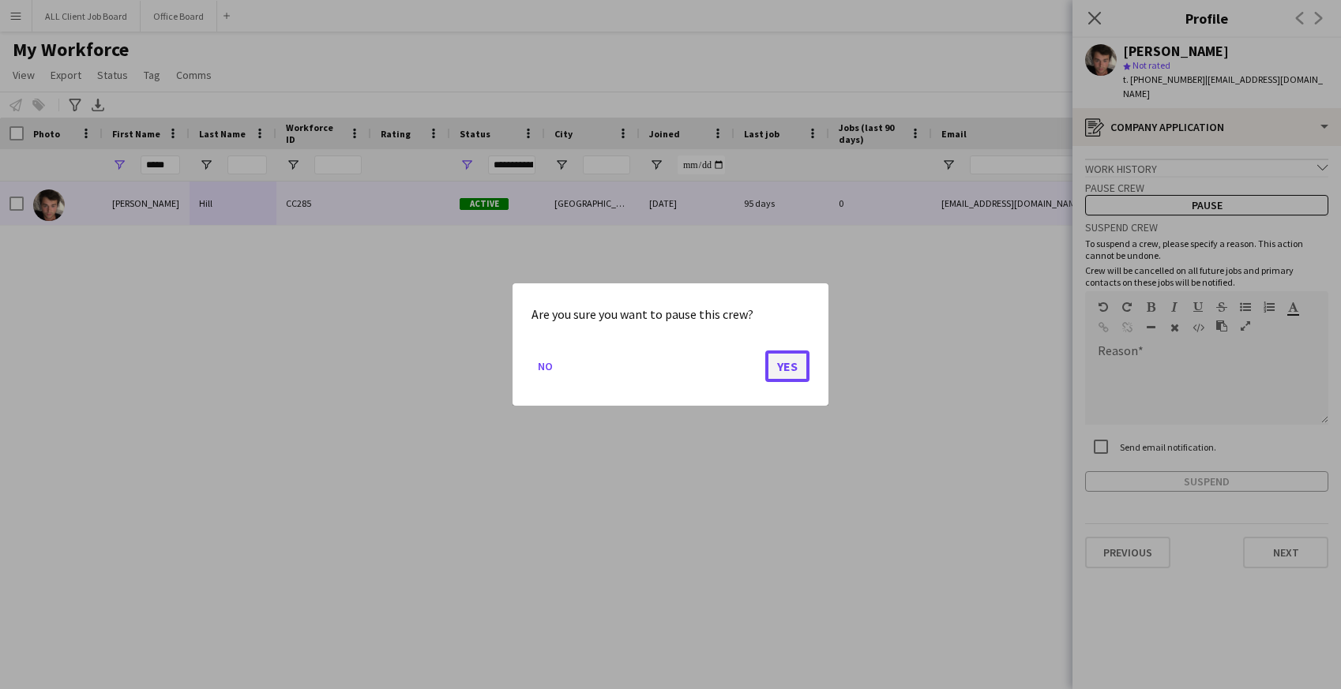
click at [769, 359] on button "Yes" at bounding box center [787, 367] width 44 height 32
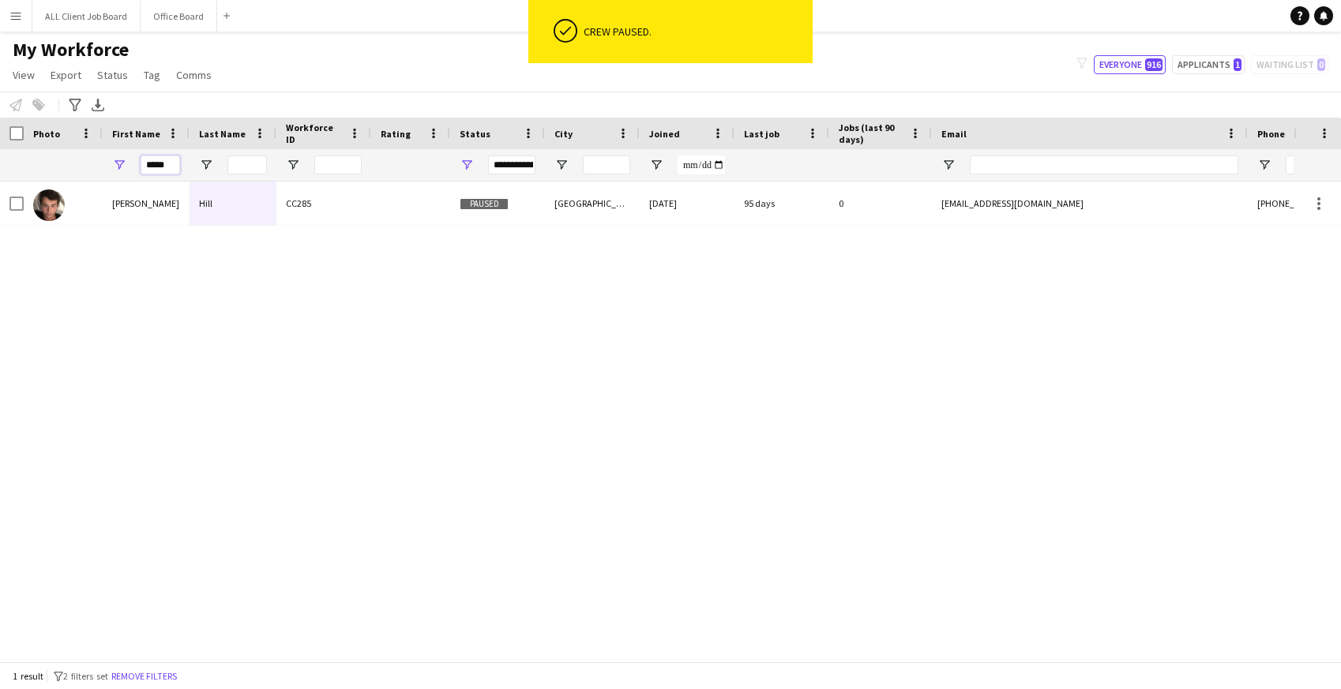
drag, startPoint x: 173, startPoint y: 168, endPoint x: 110, endPoint y: 160, distance: 63.8
click at [110, 160] on div "*****" at bounding box center [146, 165] width 87 height 32
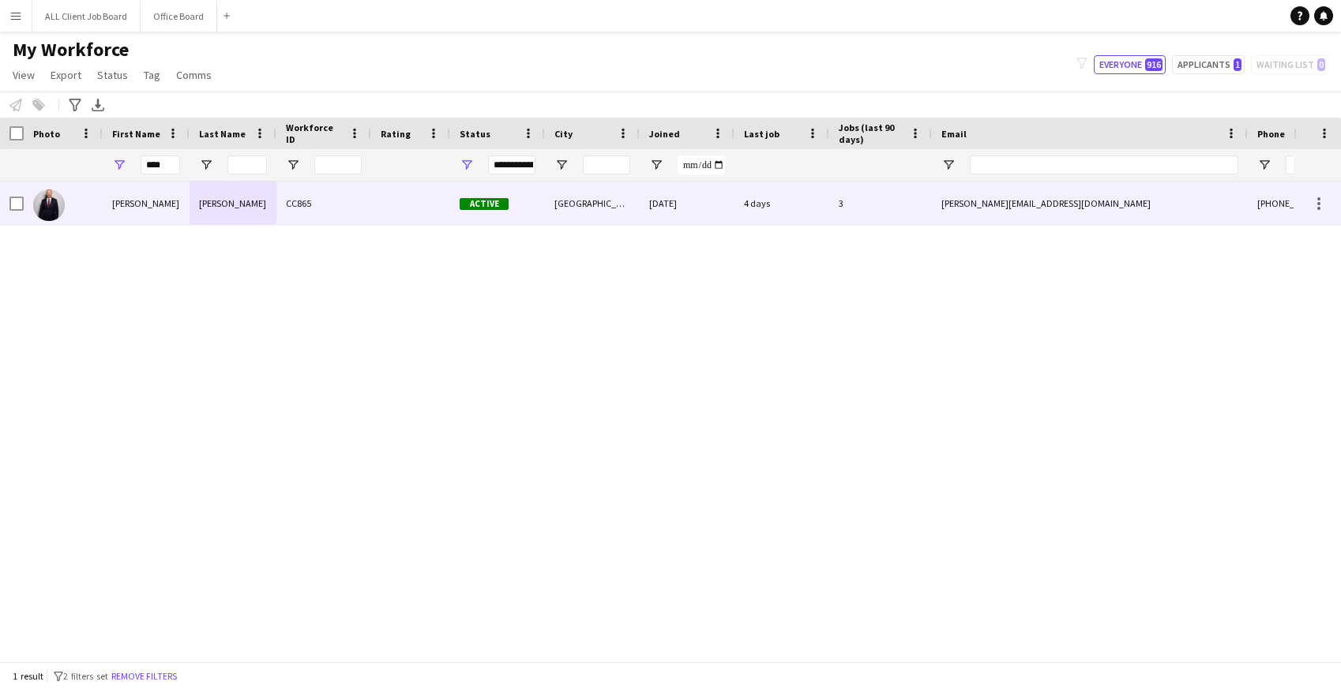
click at [126, 207] on div "Henry" at bounding box center [146, 203] width 87 height 43
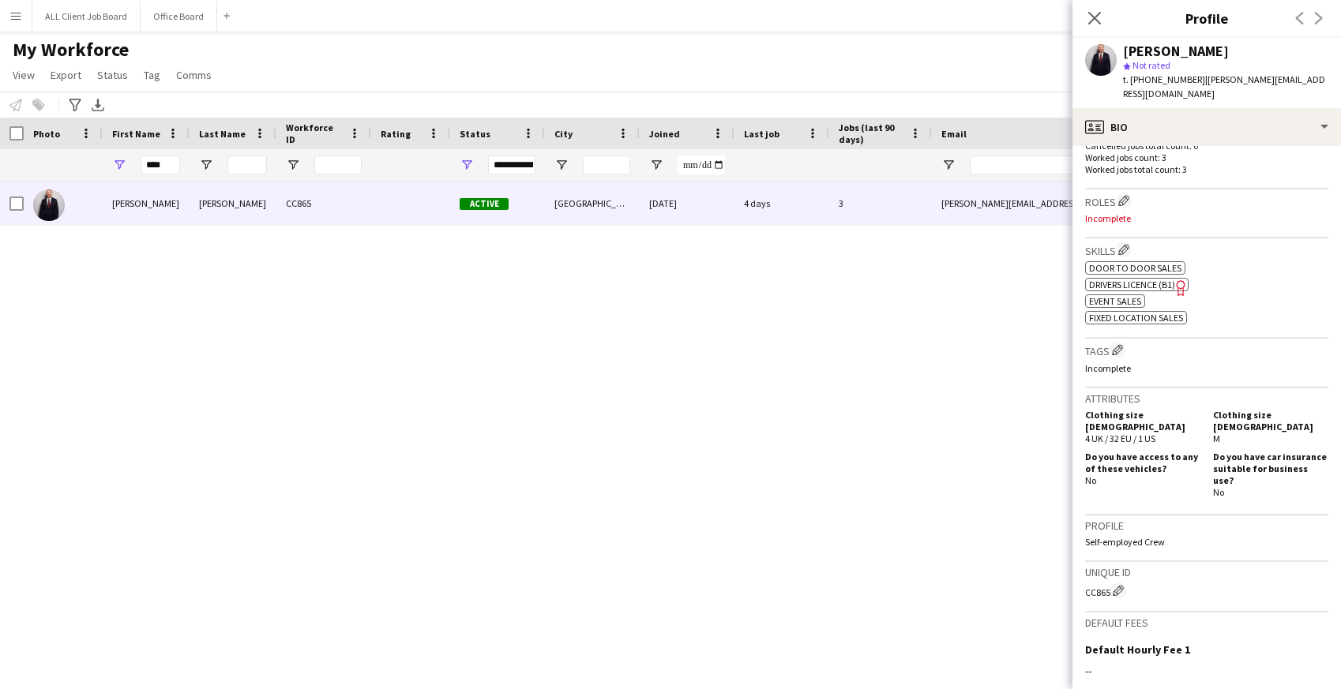
scroll to position [641, 0]
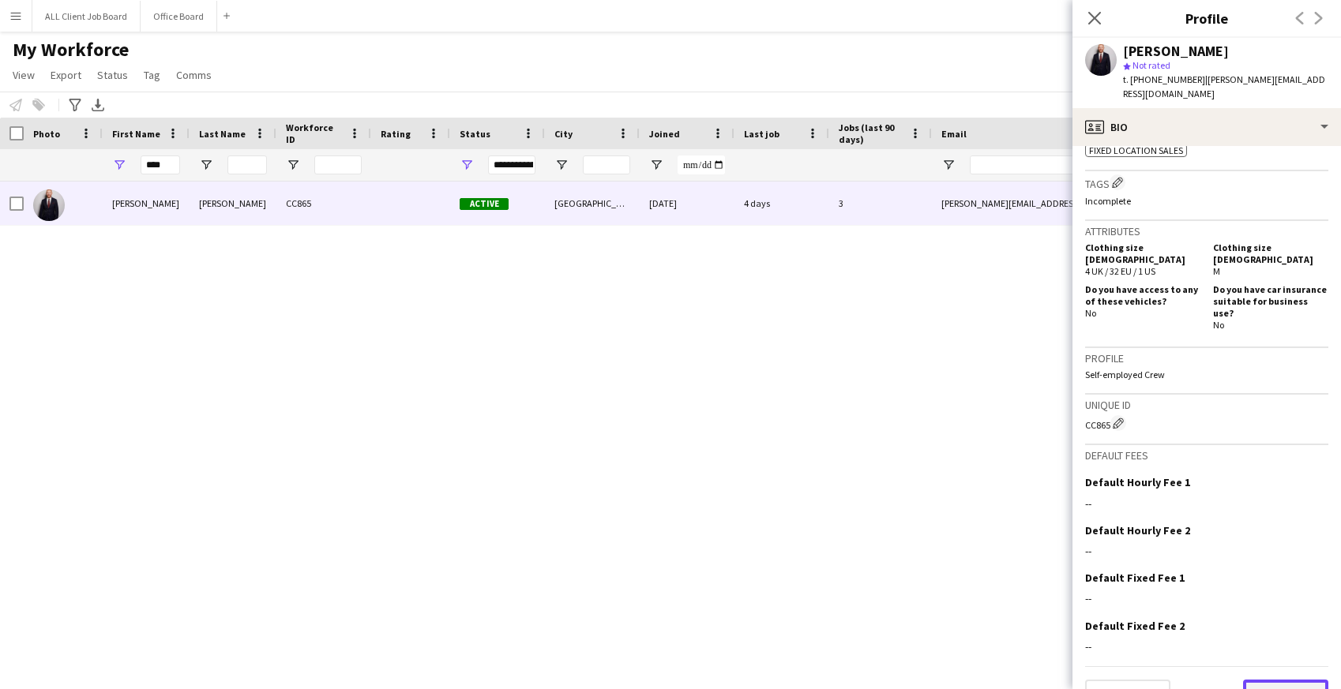
click at [1264, 680] on button "Next" at bounding box center [1285, 696] width 85 height 32
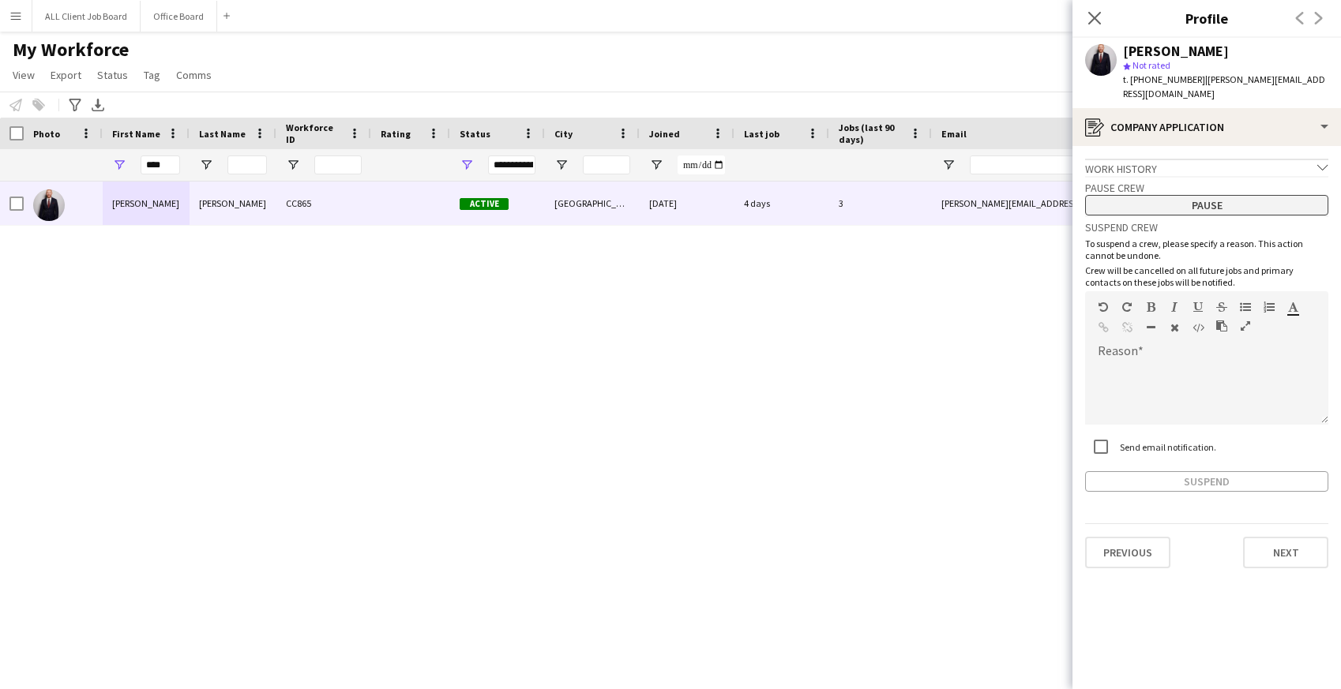
click at [1199, 195] on button "Pause" at bounding box center [1206, 205] width 243 height 21
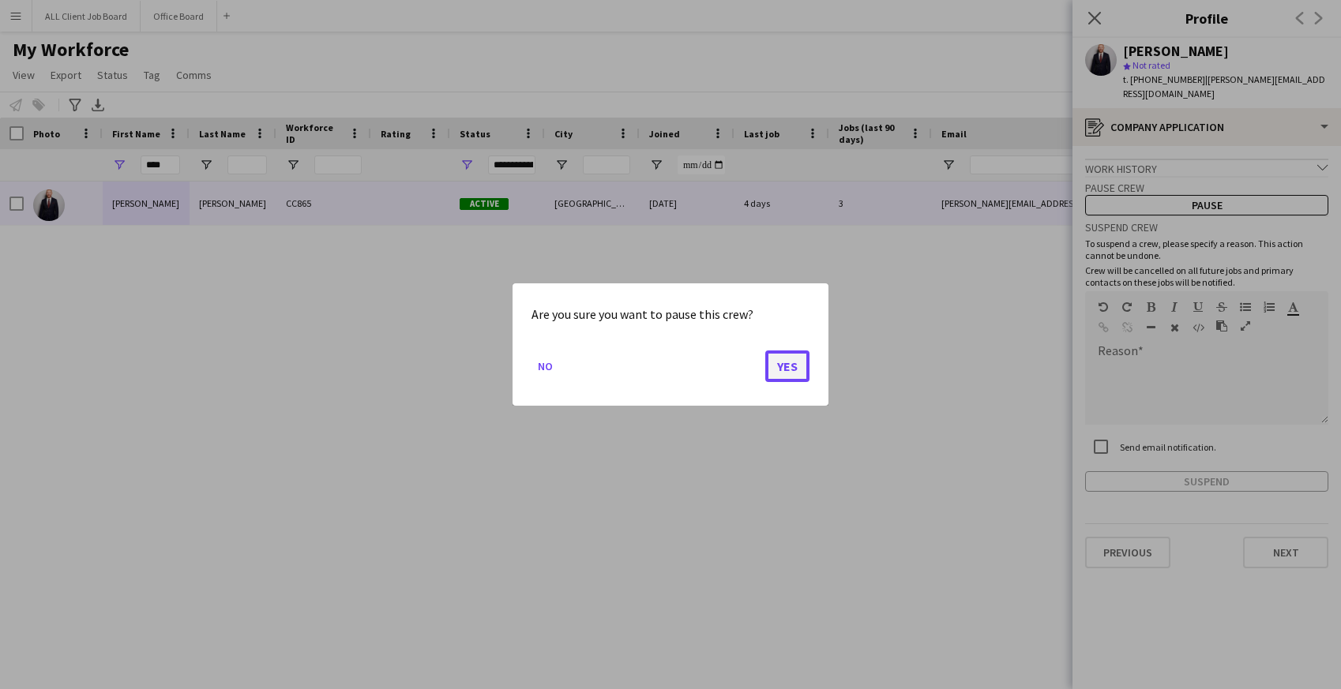
click at [792, 372] on button "Yes" at bounding box center [787, 367] width 44 height 32
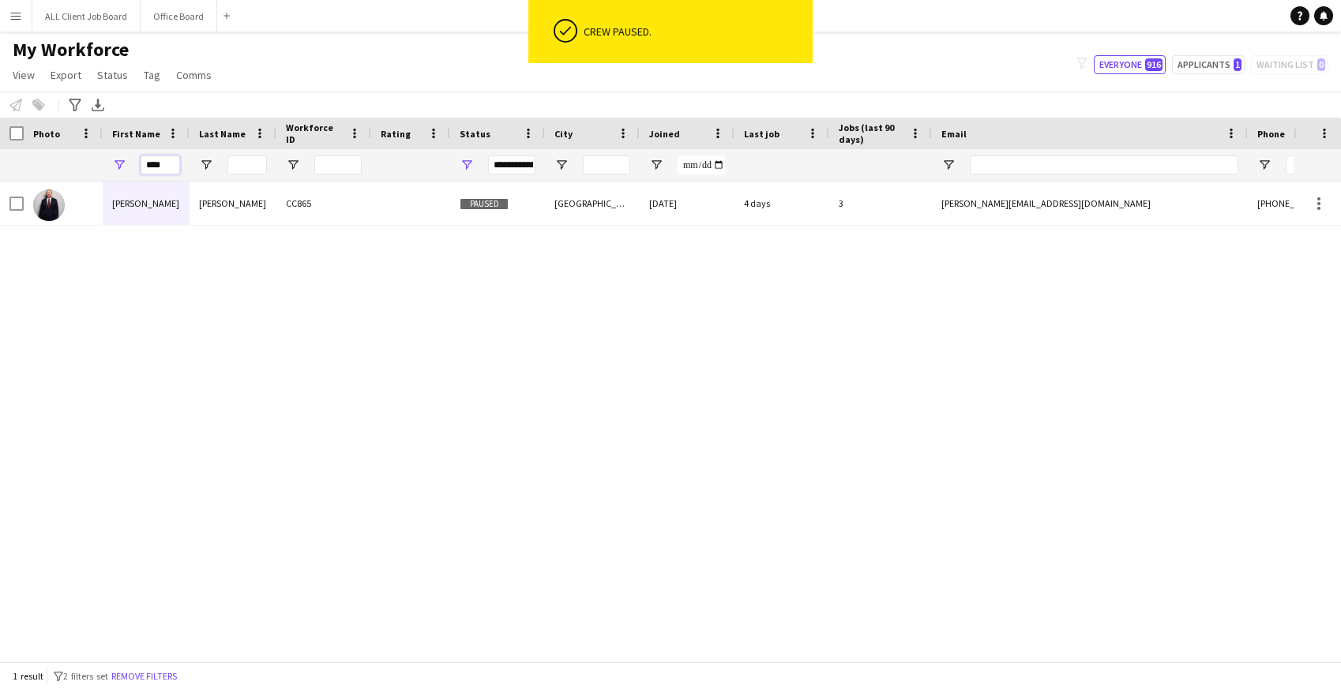
drag, startPoint x: 171, startPoint y: 161, endPoint x: 117, endPoint y: 155, distance: 54.9
click at [117, 155] on div "****" at bounding box center [146, 165] width 87 height 32
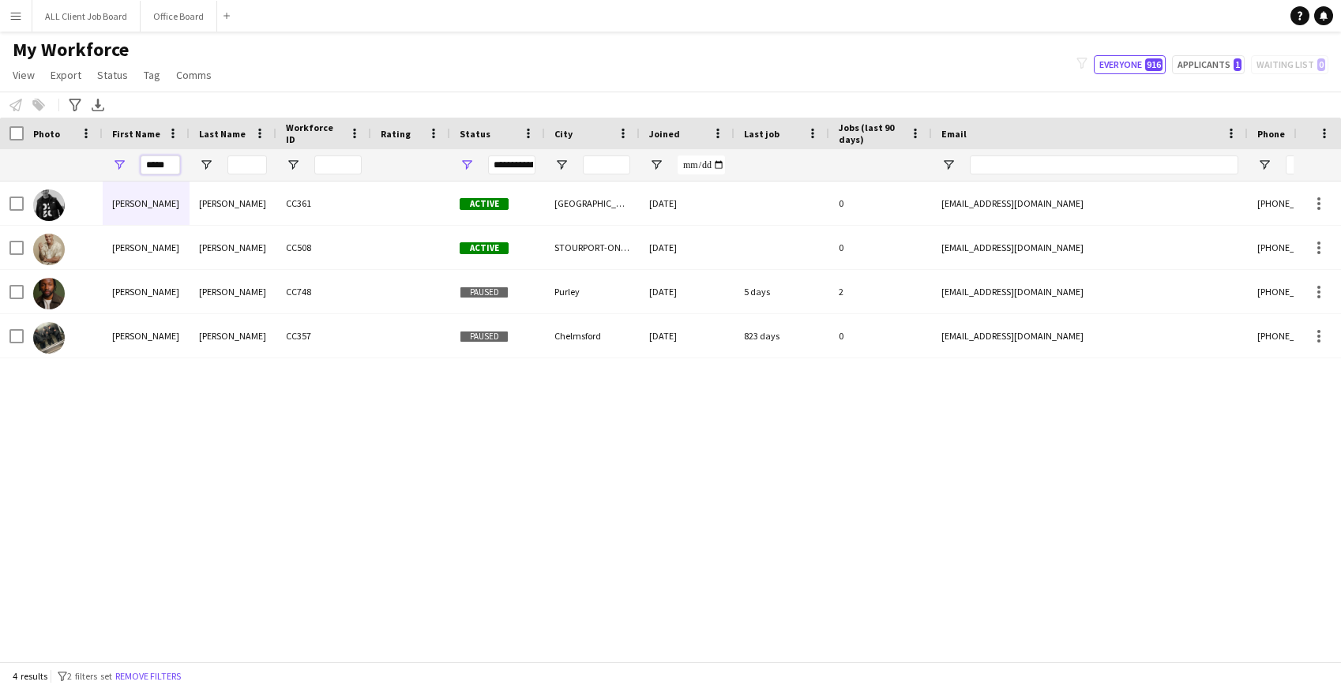
drag, startPoint x: 171, startPoint y: 163, endPoint x: 137, endPoint y: 161, distance: 34.0
click at [137, 161] on div "*****" at bounding box center [146, 165] width 87 height 32
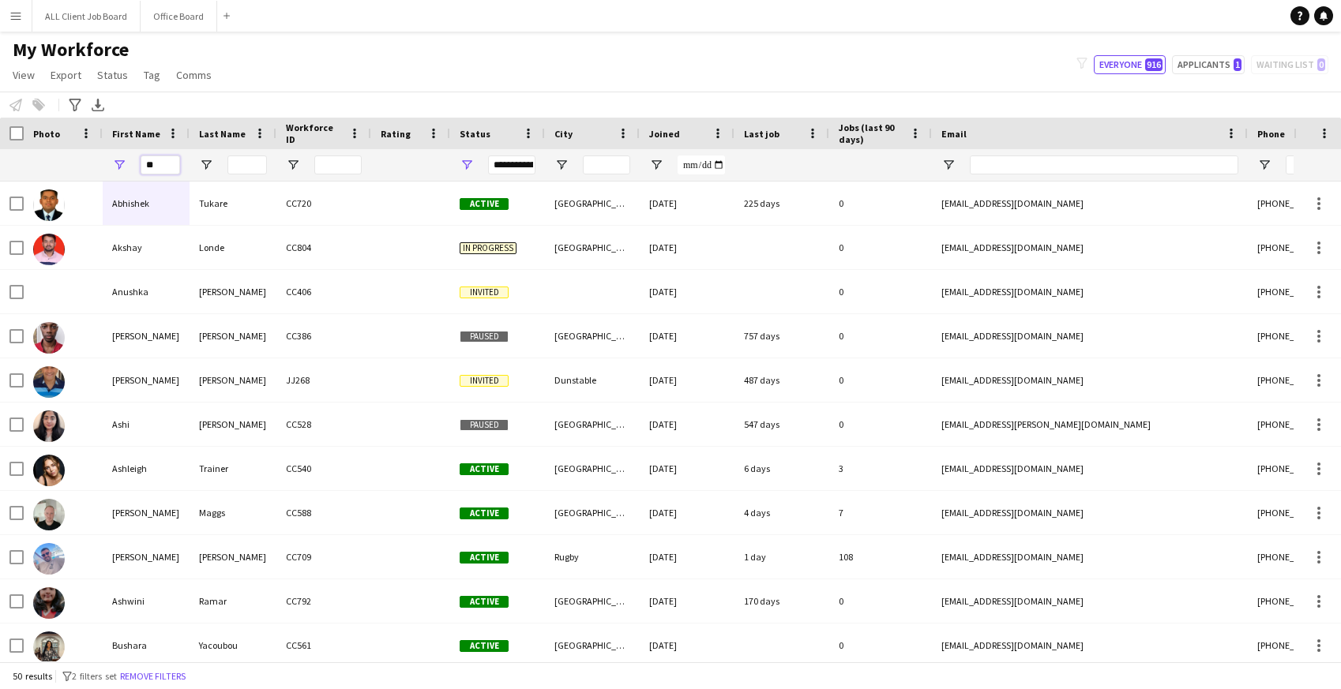
type input "*"
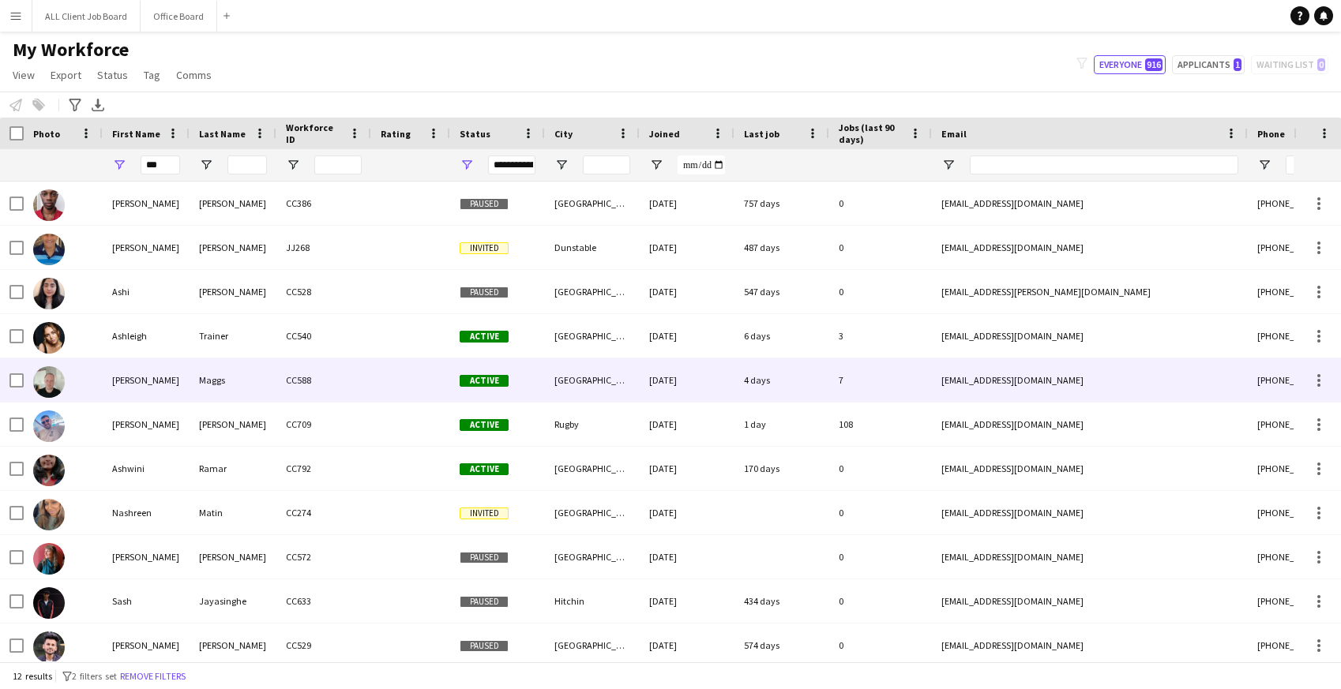
click at [154, 388] on div "Ashley" at bounding box center [146, 380] width 87 height 43
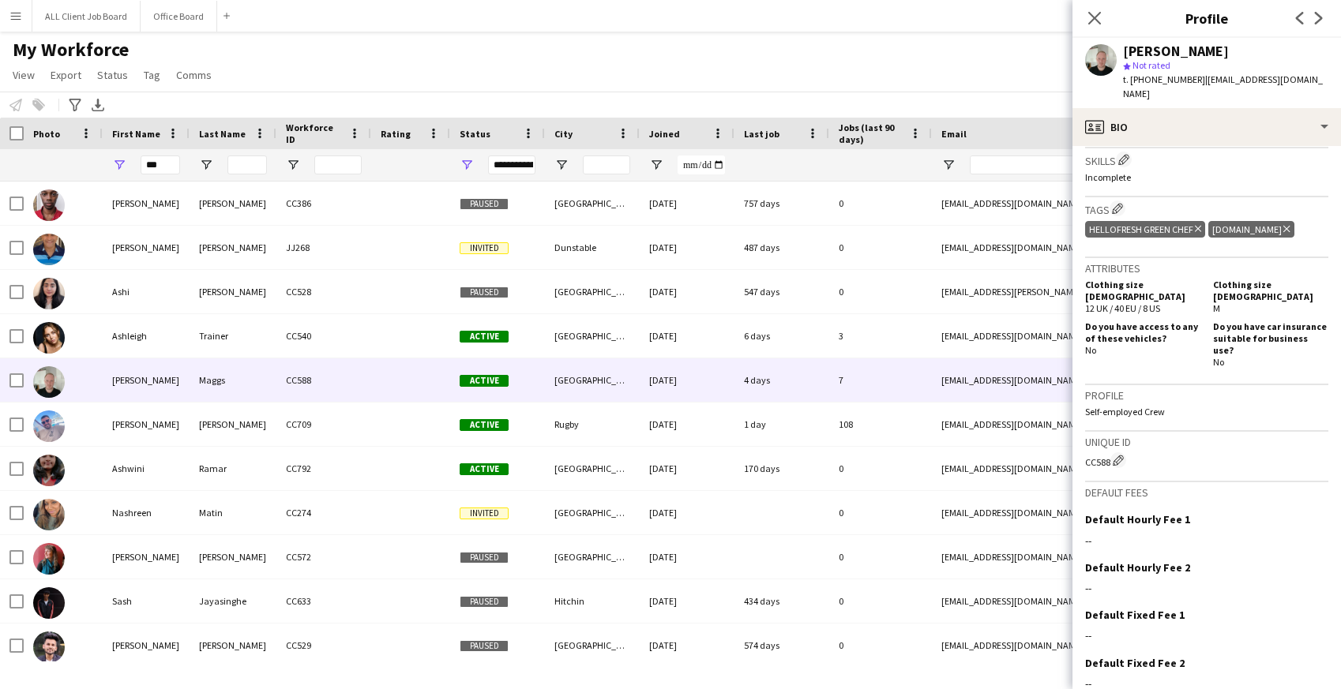
scroll to position [598, 0]
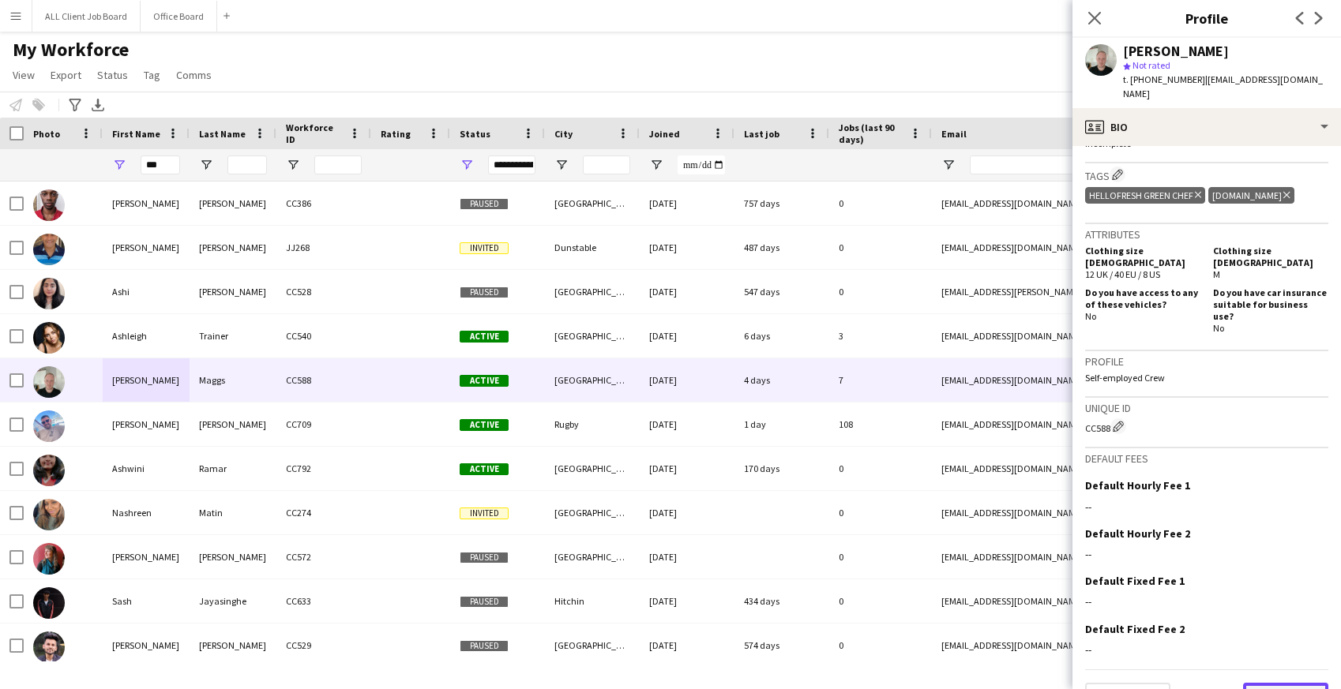
click at [1288, 683] on button "Next" at bounding box center [1285, 699] width 85 height 32
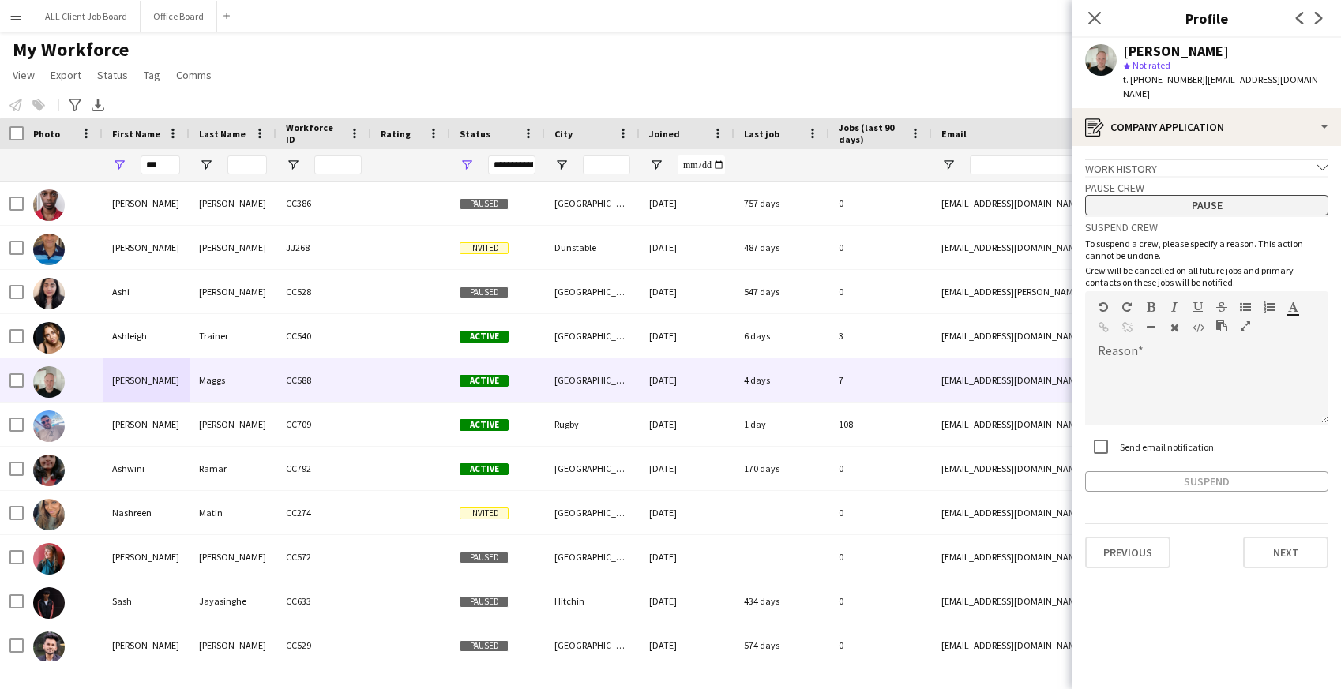
click at [1207, 195] on button "Pause" at bounding box center [1206, 205] width 243 height 21
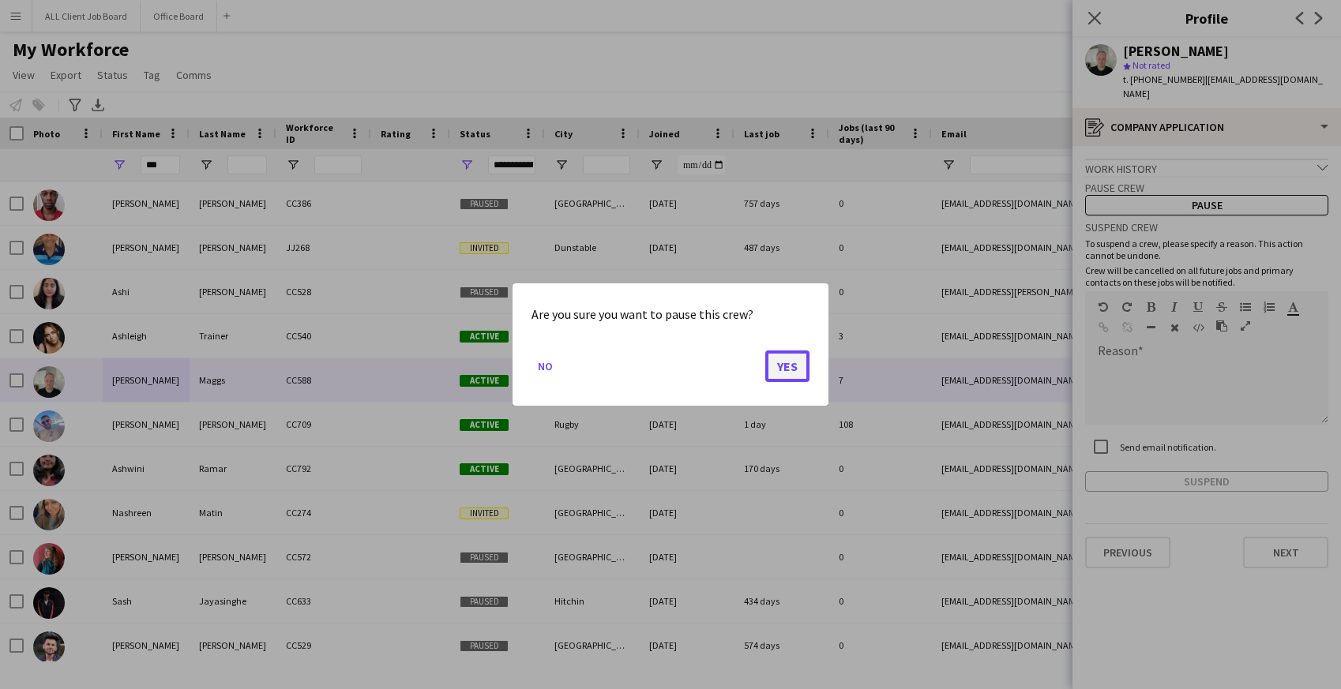
click at [797, 361] on button "Yes" at bounding box center [787, 367] width 44 height 32
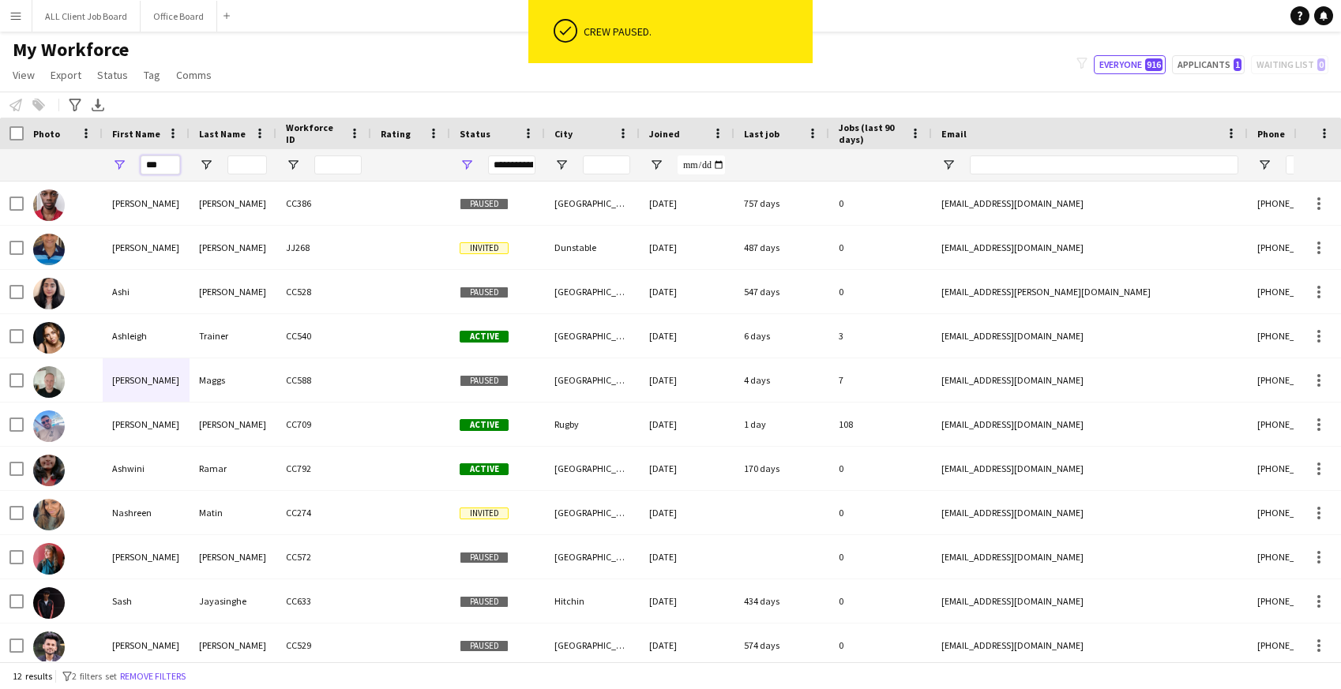
drag, startPoint x: 163, startPoint y: 163, endPoint x: 133, endPoint y: 163, distance: 30.8
click at [133, 163] on div "***" at bounding box center [146, 165] width 87 height 32
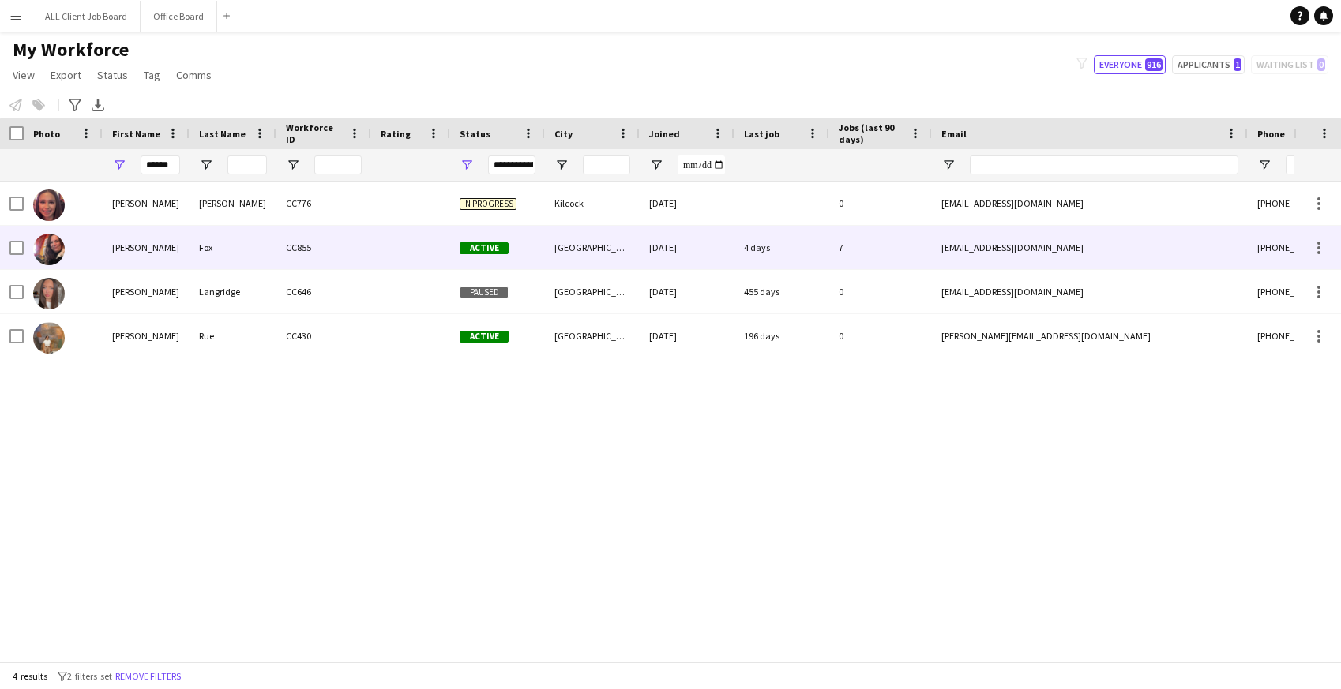
click at [147, 247] on div "Sophie" at bounding box center [146, 247] width 87 height 43
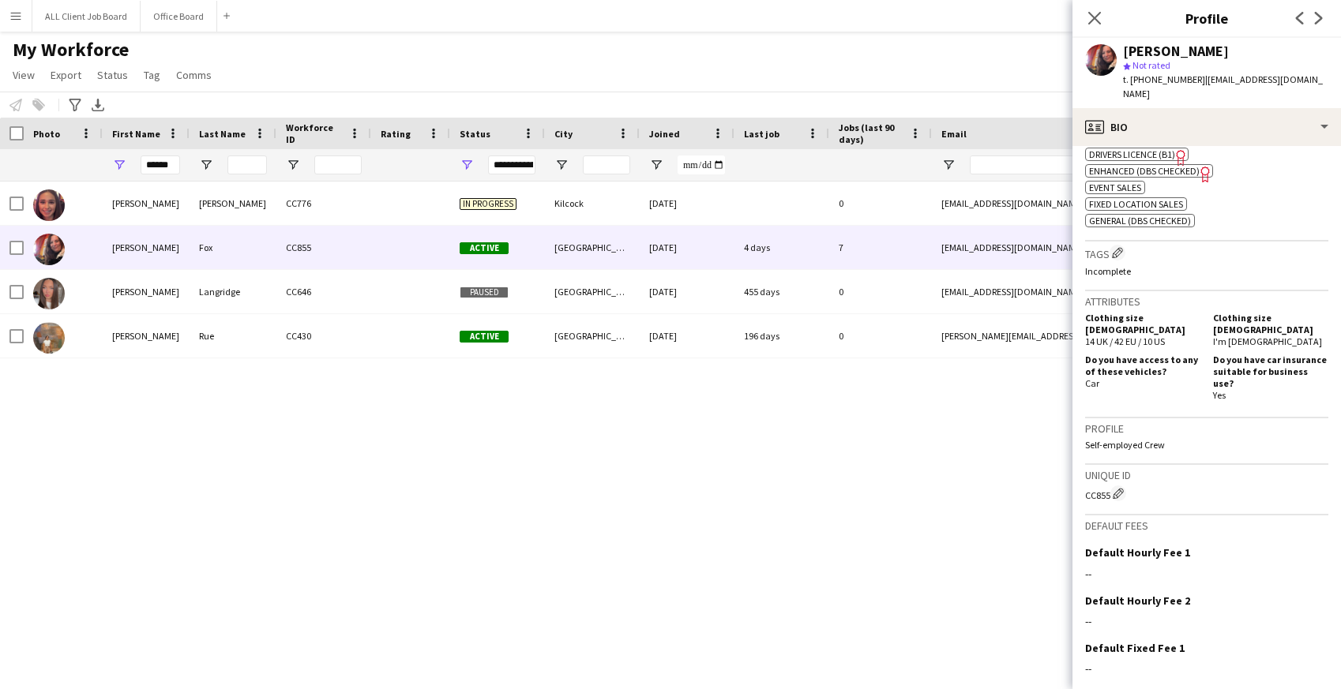
scroll to position [659, 0]
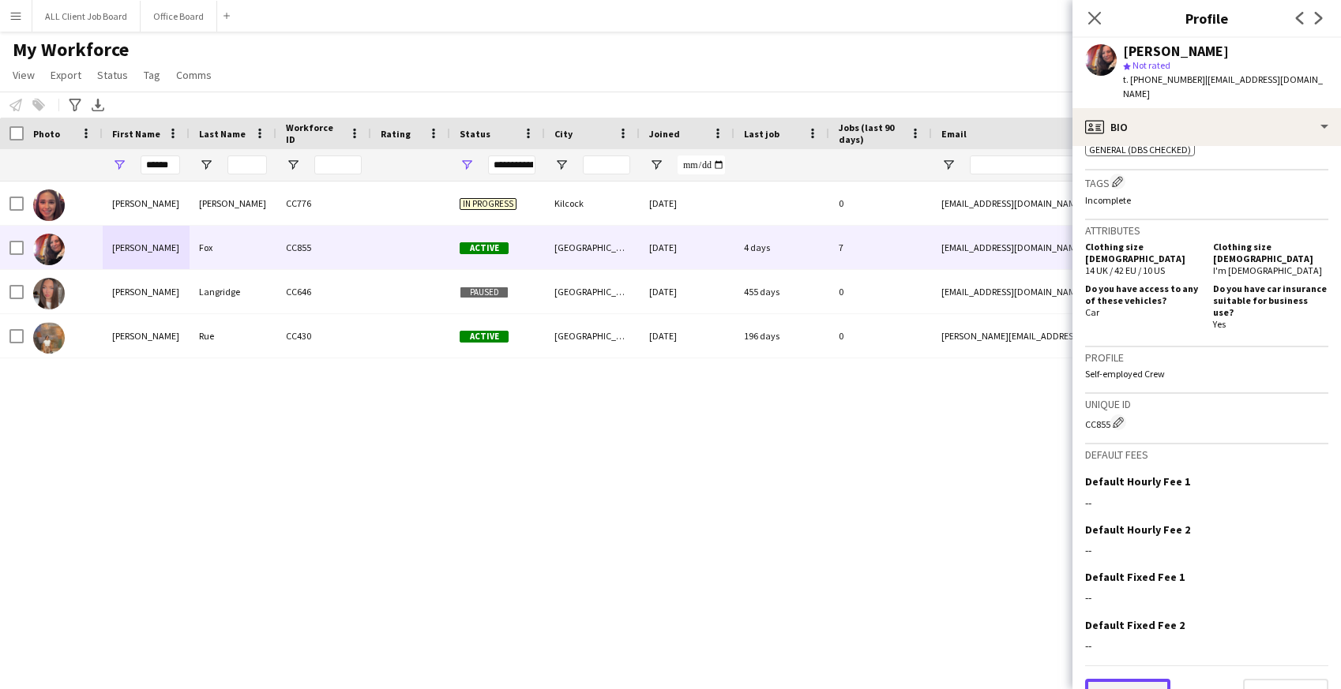
click at [1145, 679] on button "Previous" at bounding box center [1127, 695] width 85 height 32
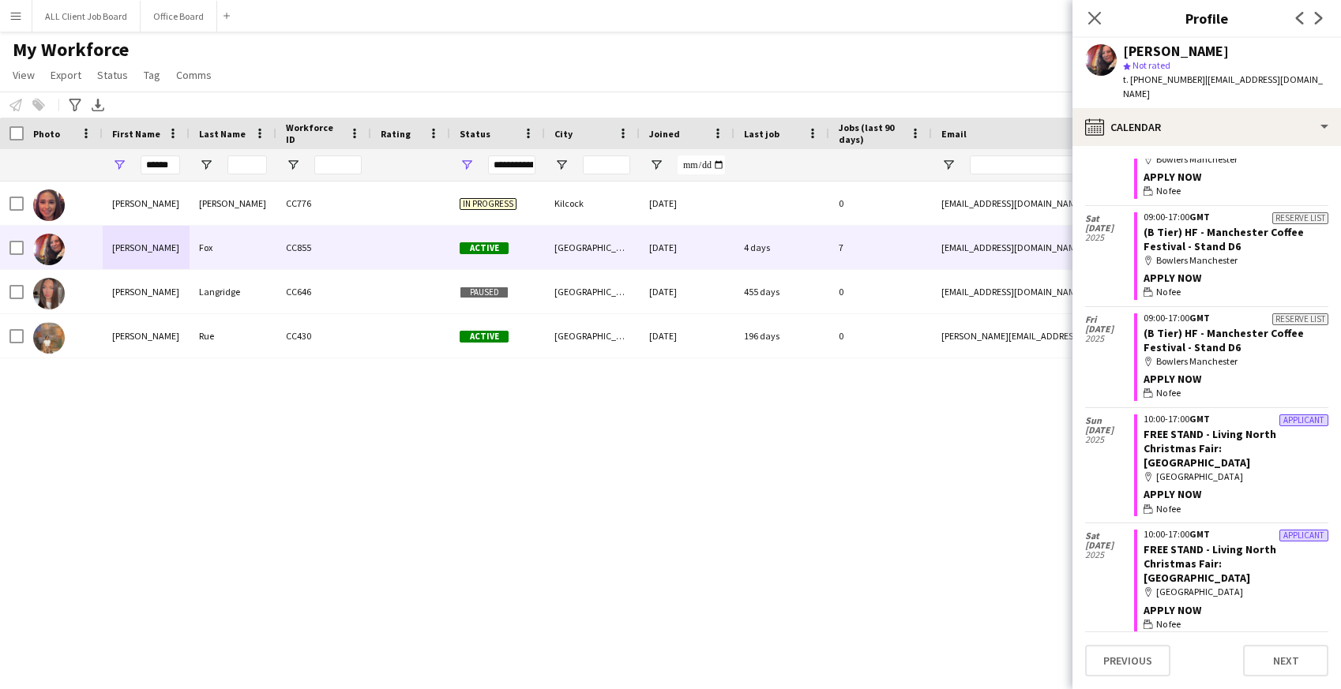
scroll to position [456, 0]
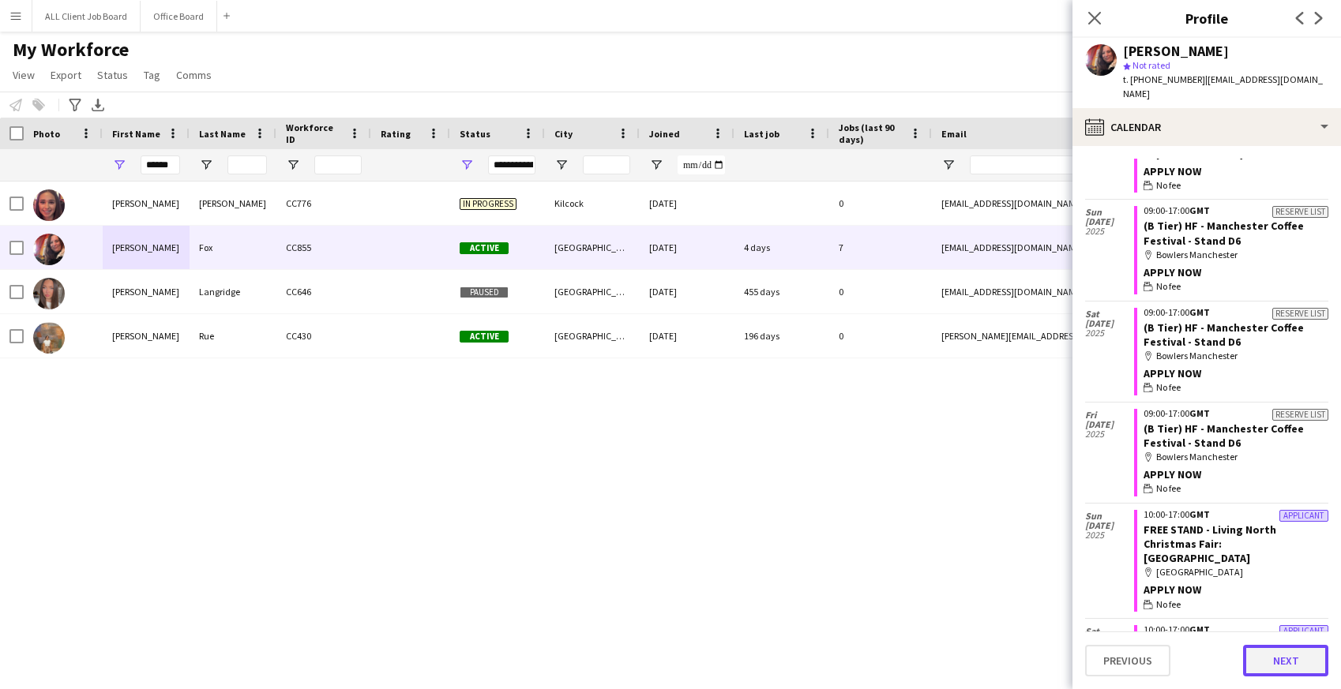
click at [1282, 671] on button "Next" at bounding box center [1285, 661] width 85 height 32
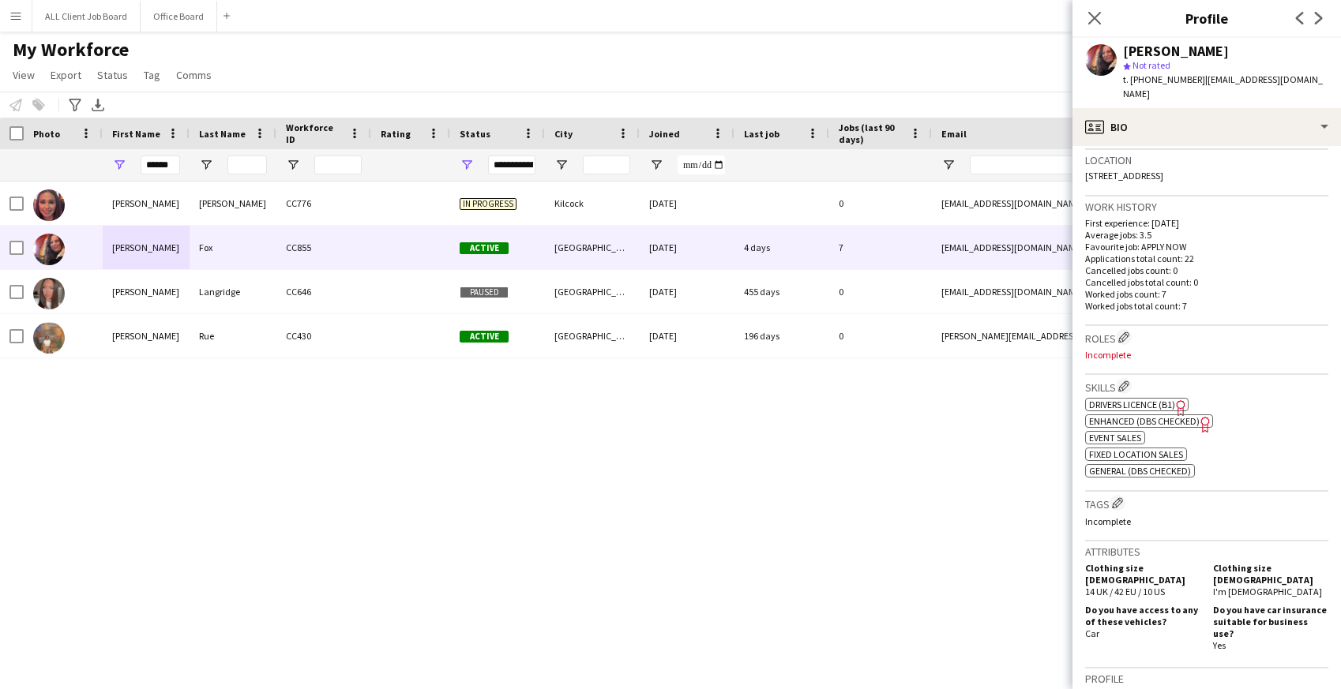
scroll to position [659, 0]
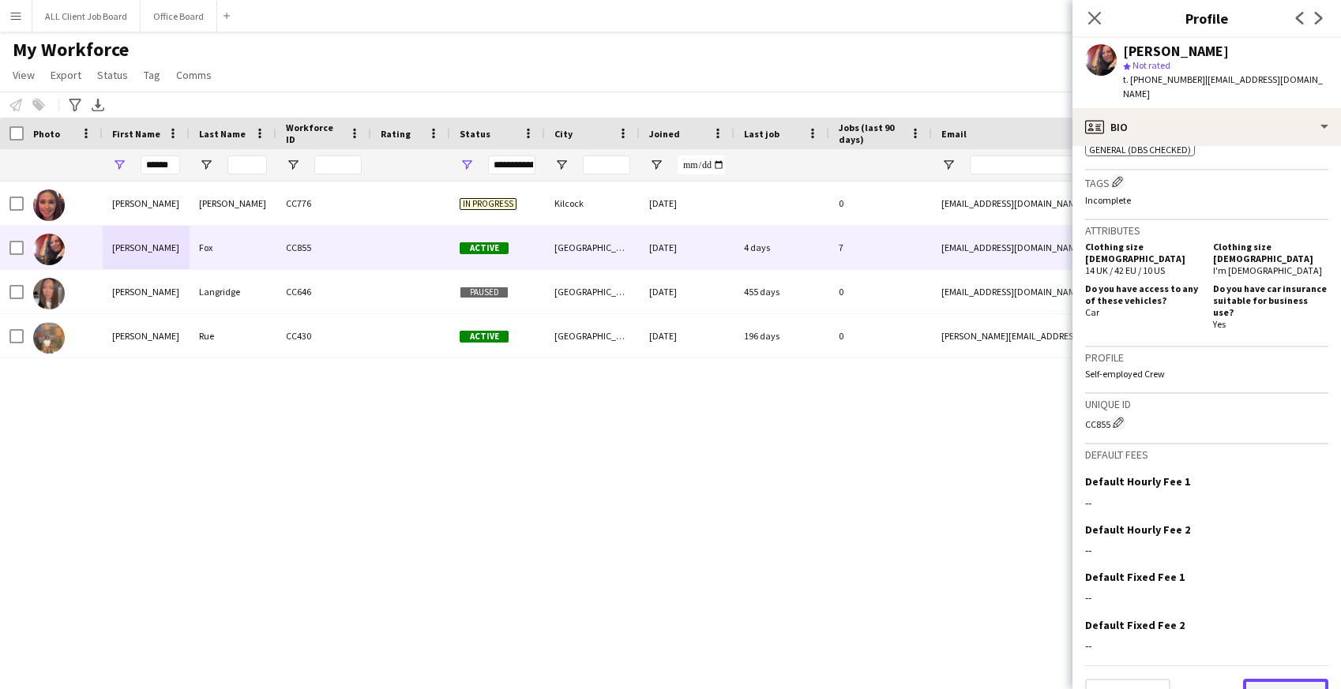
click at [1275, 679] on button "Next" at bounding box center [1285, 695] width 85 height 32
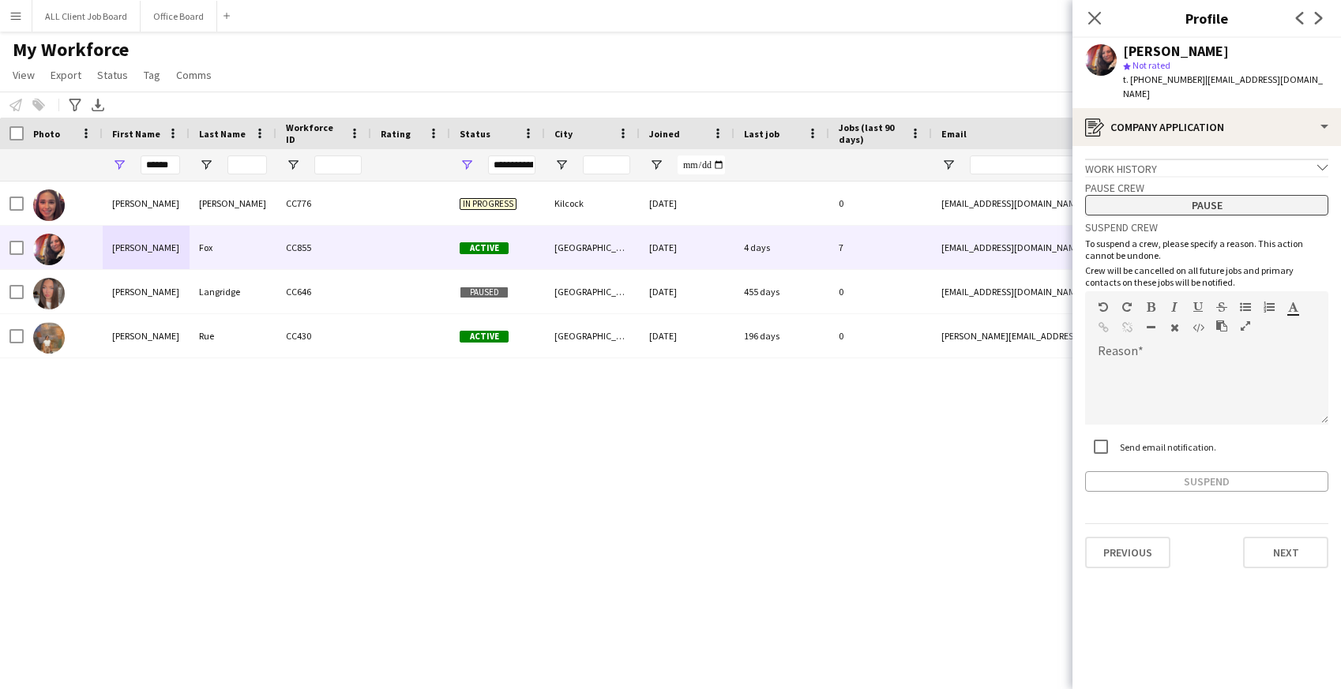
click at [1219, 195] on button "Pause" at bounding box center [1206, 205] width 243 height 21
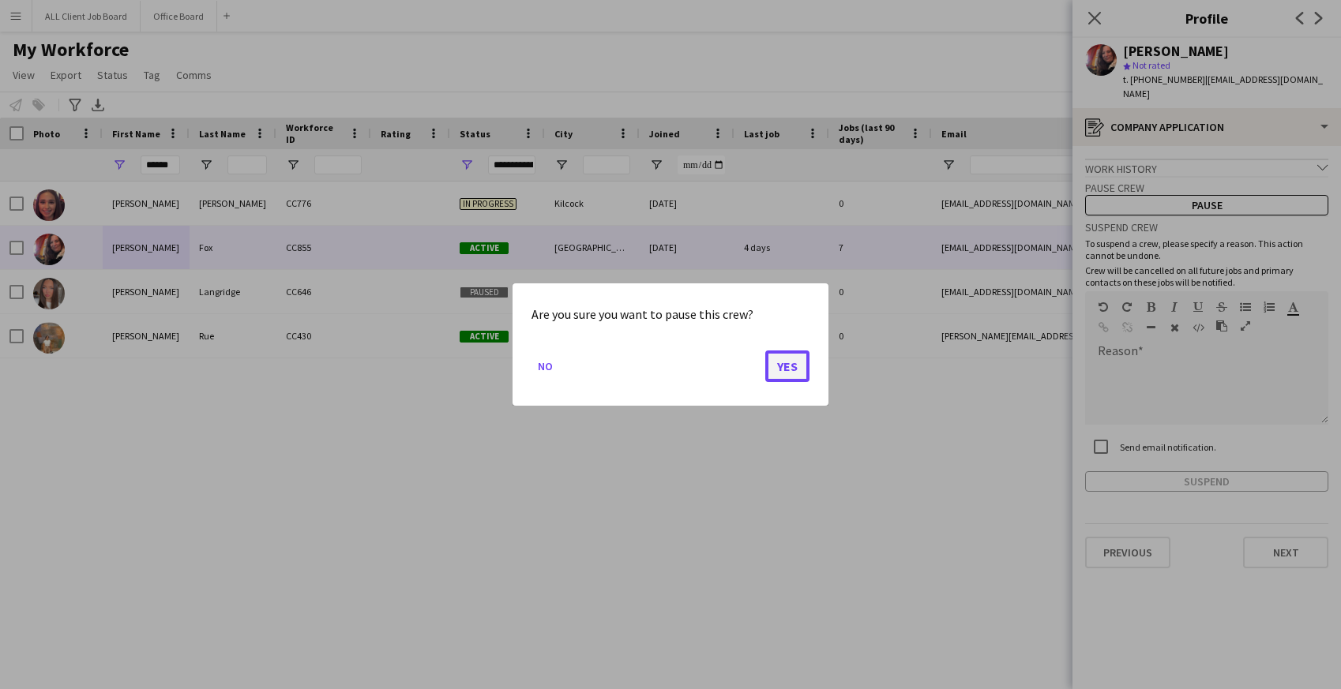
click at [783, 373] on button "Yes" at bounding box center [787, 367] width 44 height 32
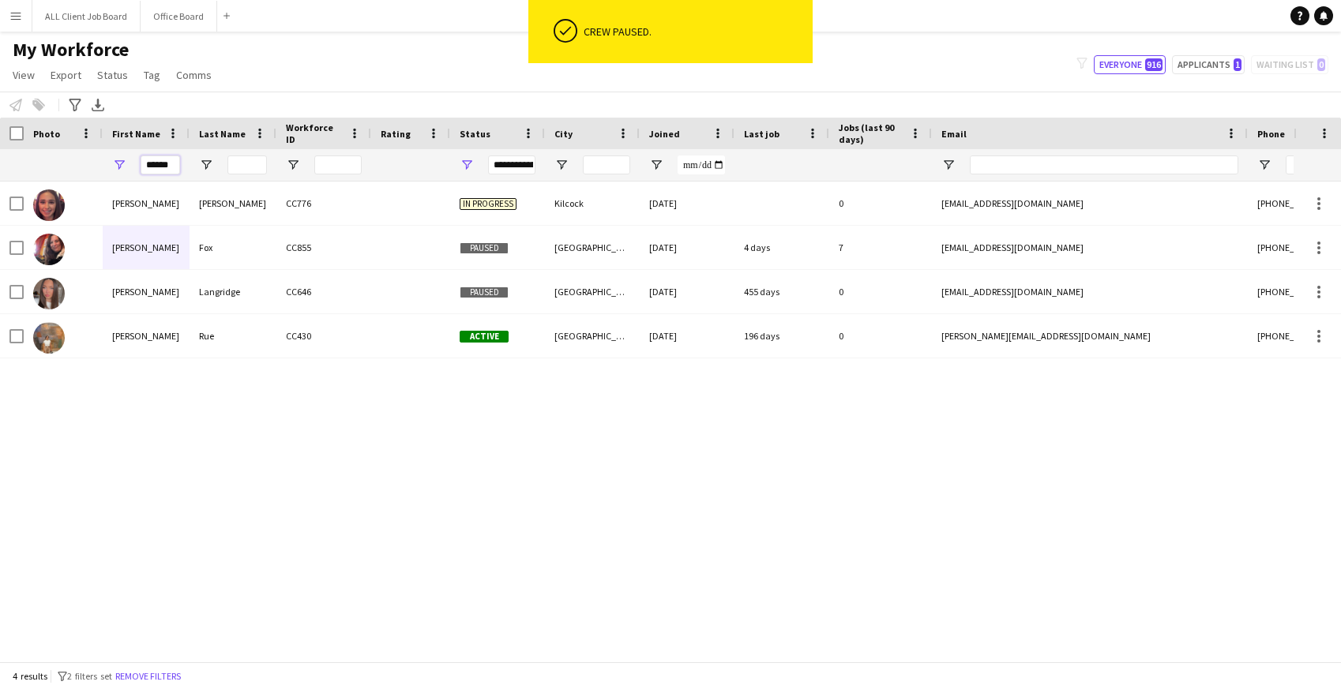
drag, startPoint x: 179, startPoint y: 167, endPoint x: 130, endPoint y: 152, distance: 52.0
click at [130, 152] on div "******" at bounding box center [146, 165] width 87 height 32
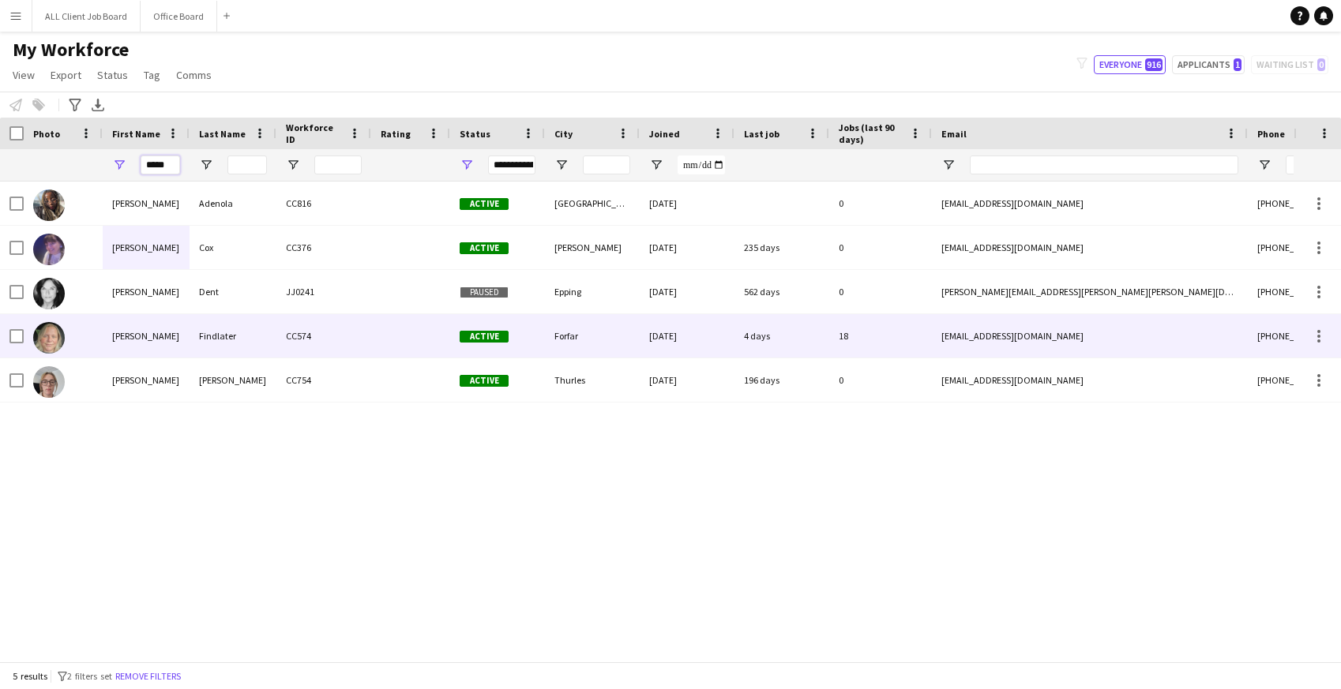
type input "*****"
click at [148, 343] on div "Sarah" at bounding box center [146, 335] width 87 height 43
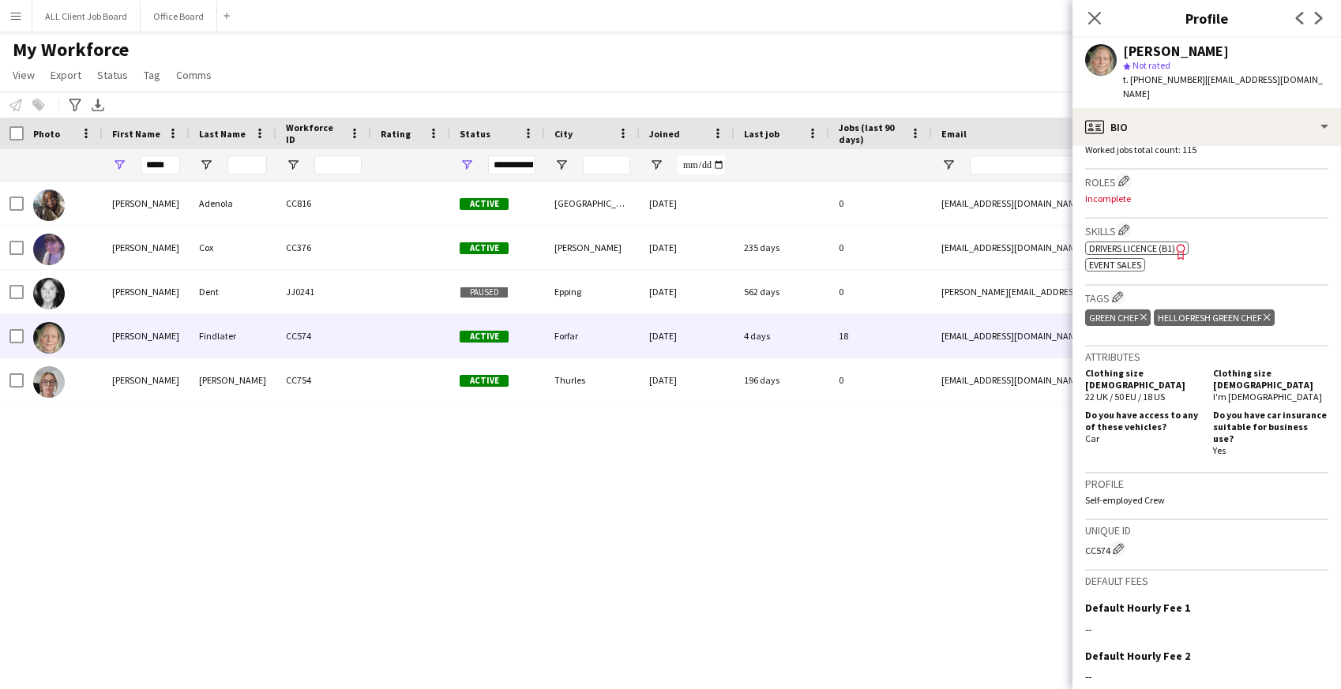
scroll to position [618, 0]
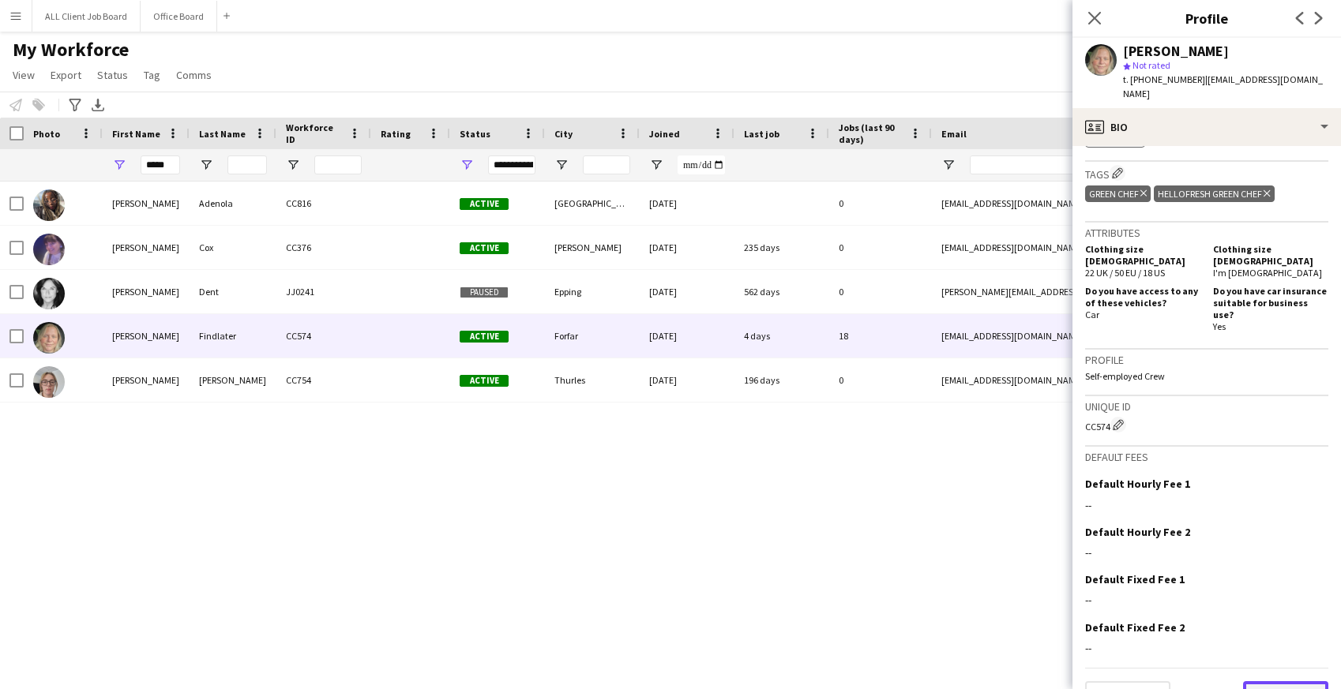
click at [1316, 682] on button "Next" at bounding box center [1285, 698] width 85 height 32
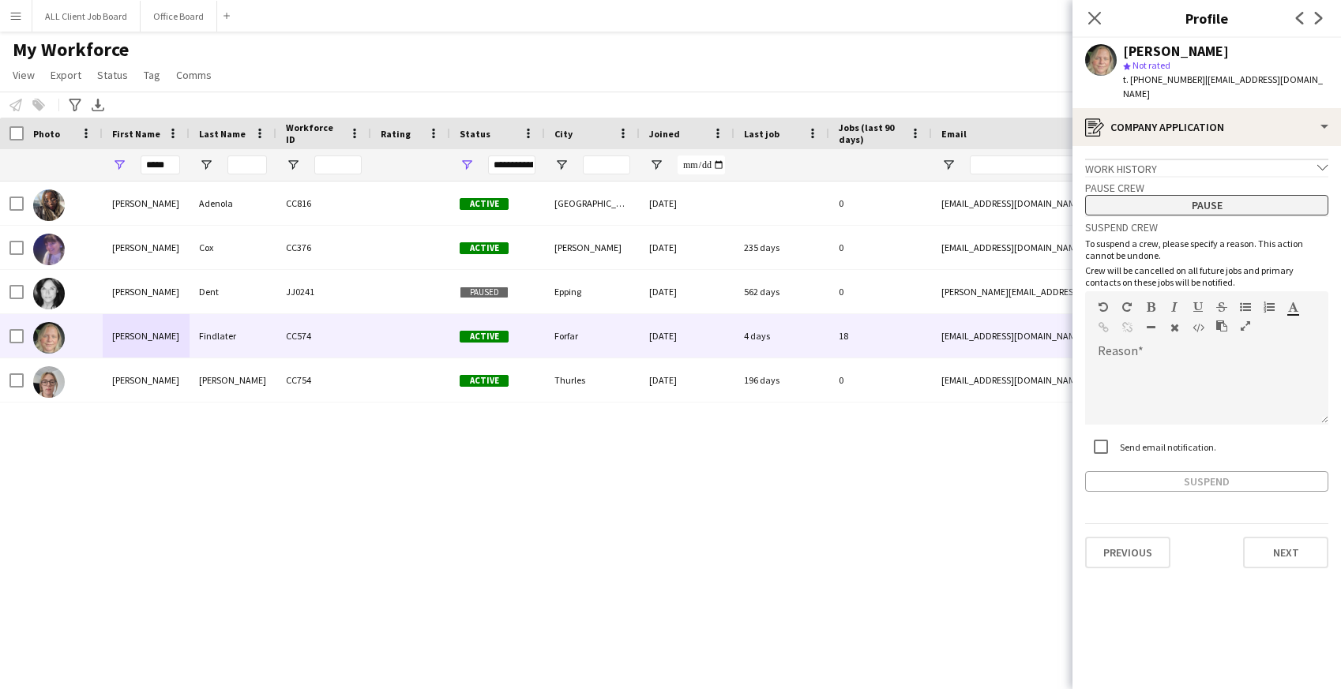
click at [1214, 195] on button "Pause" at bounding box center [1206, 205] width 243 height 21
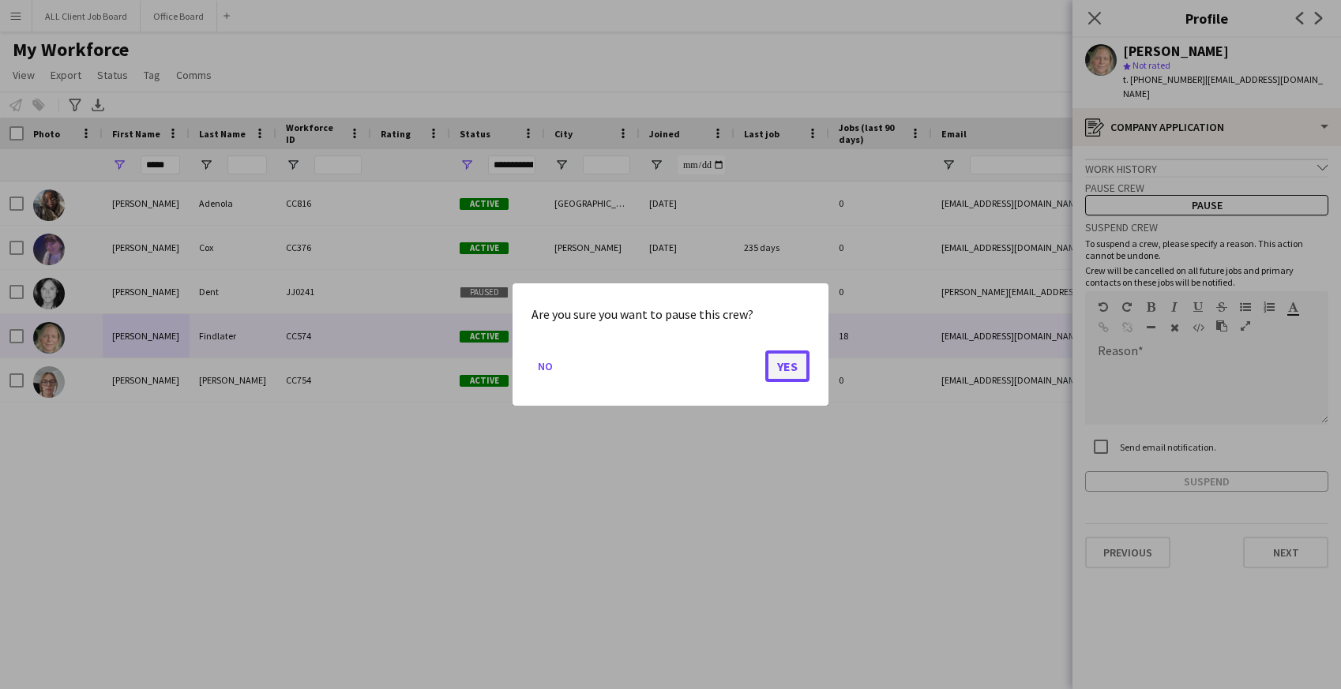
click at [783, 371] on button "Yes" at bounding box center [787, 367] width 44 height 32
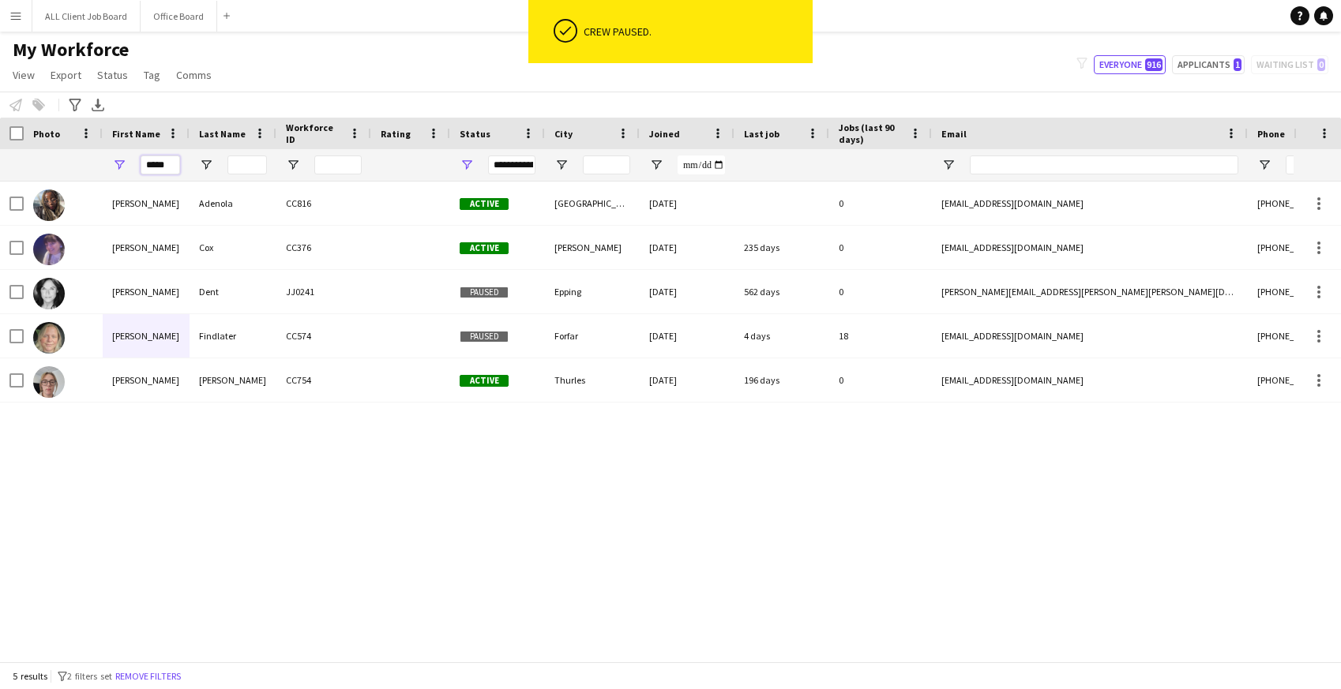
drag, startPoint x: 171, startPoint y: 163, endPoint x: 120, endPoint y: 164, distance: 50.6
click at [120, 164] on div "*****" at bounding box center [146, 165] width 87 height 32
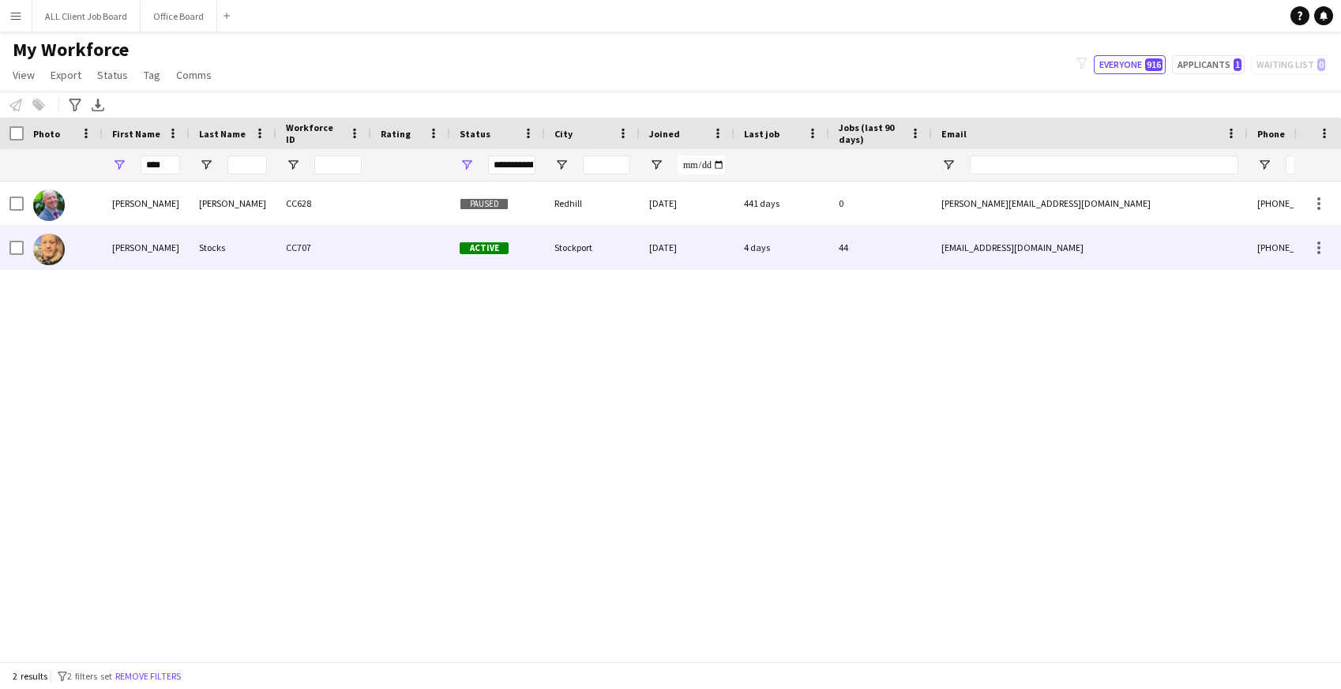
click at [153, 253] on div "Neil" at bounding box center [146, 247] width 87 height 43
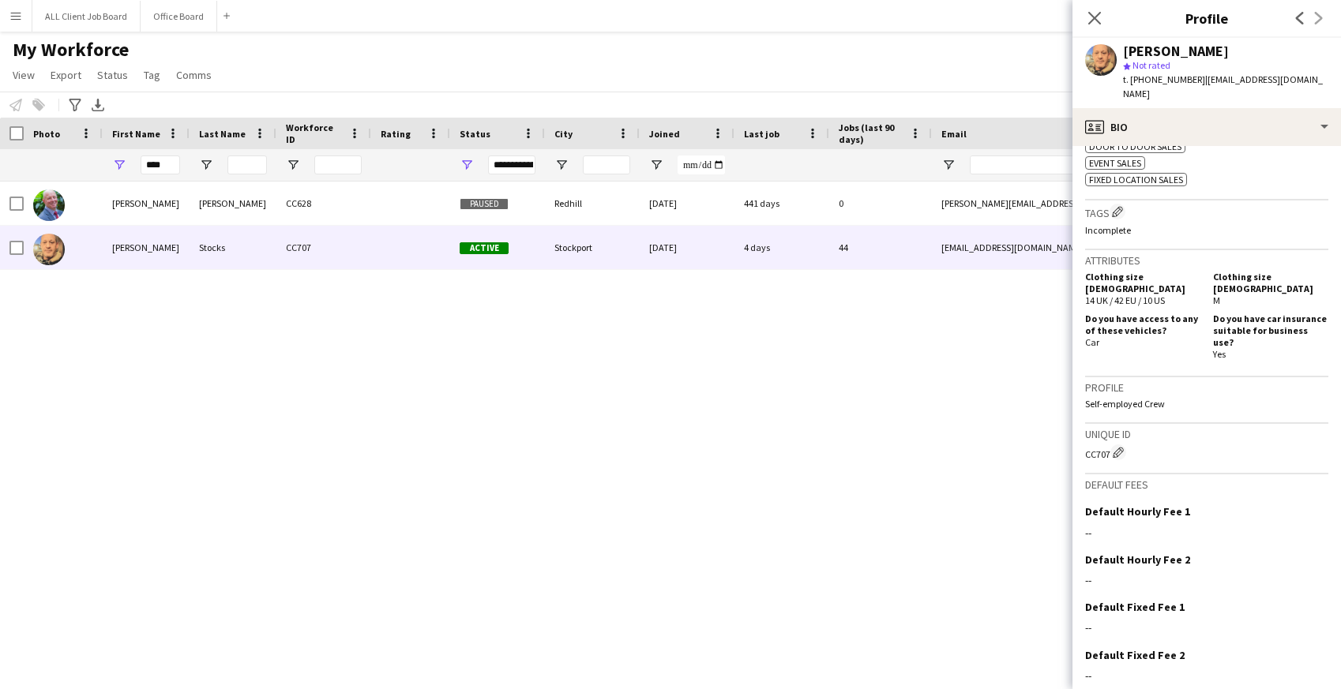
scroll to position [624, 0]
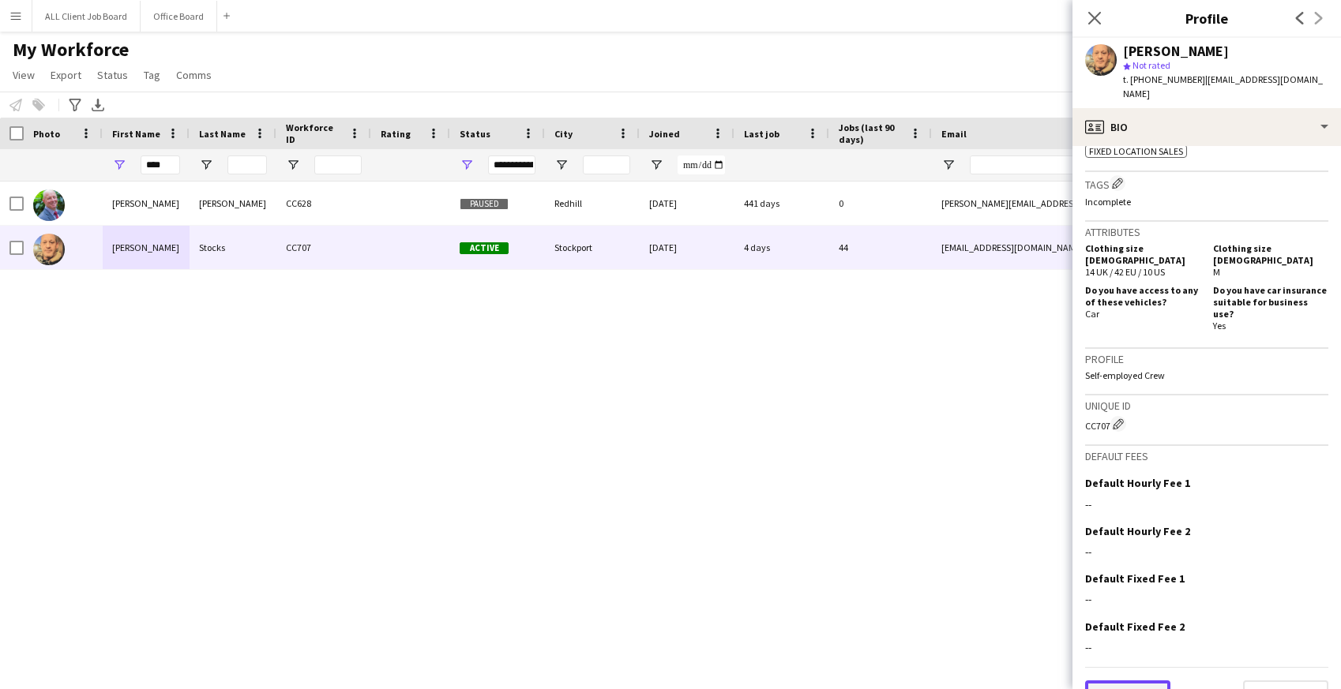
click at [1157, 681] on button "Previous" at bounding box center [1127, 697] width 85 height 32
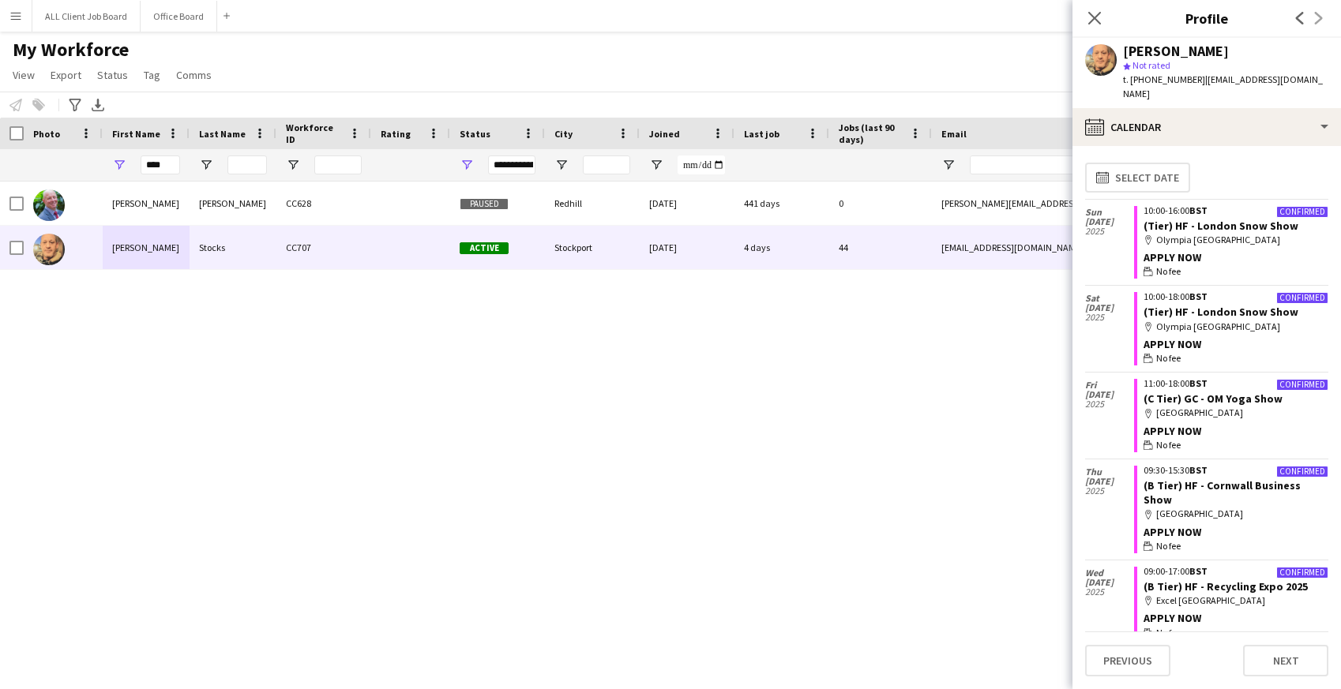
scroll to position [0, 0]
click at [1092, 19] on icon at bounding box center [1094, 17] width 15 height 15
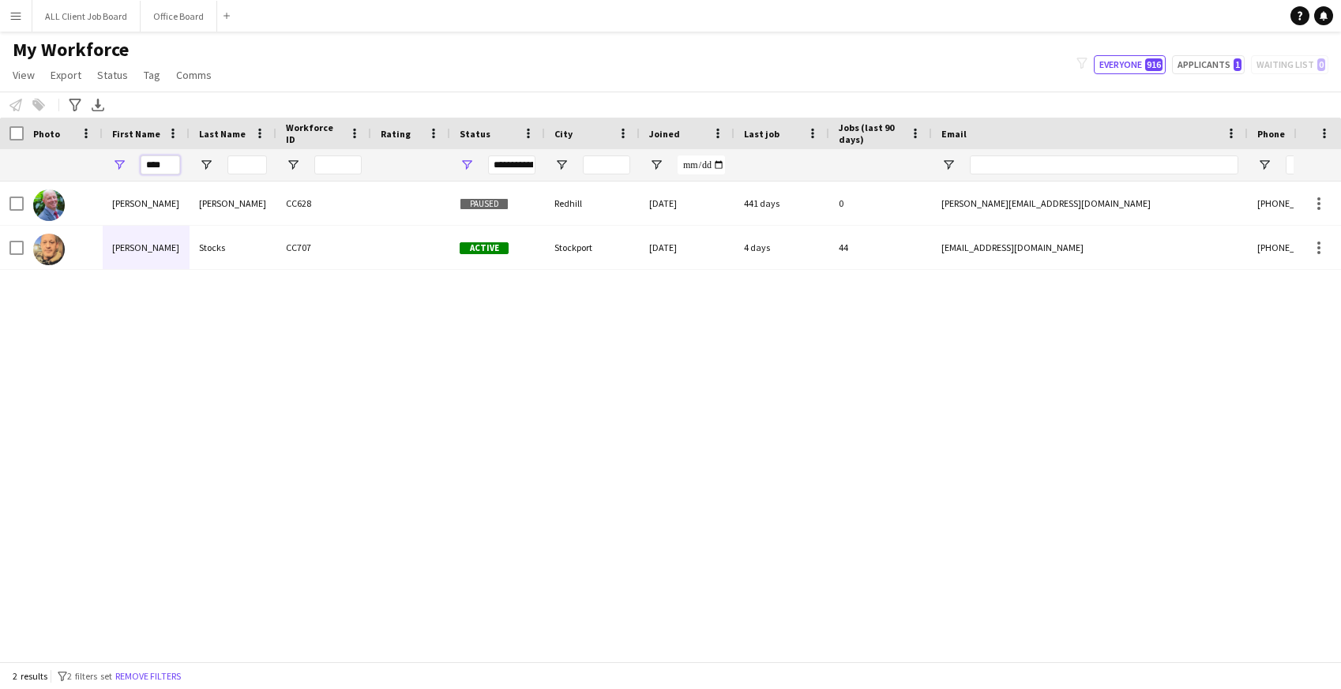
drag, startPoint x: 166, startPoint y: 163, endPoint x: 129, endPoint y: 157, distance: 37.7
click at [129, 160] on div "****" at bounding box center [146, 165] width 87 height 32
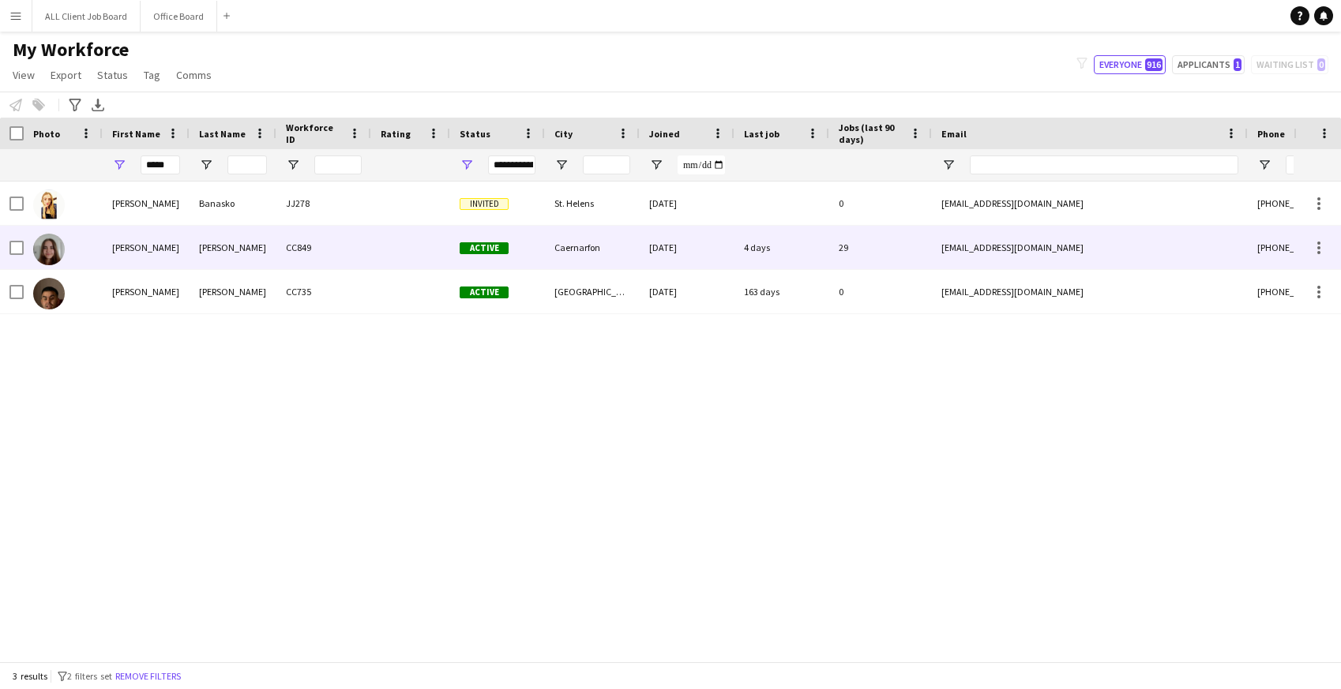
click at [175, 248] on div "Stephanie" at bounding box center [146, 247] width 87 height 43
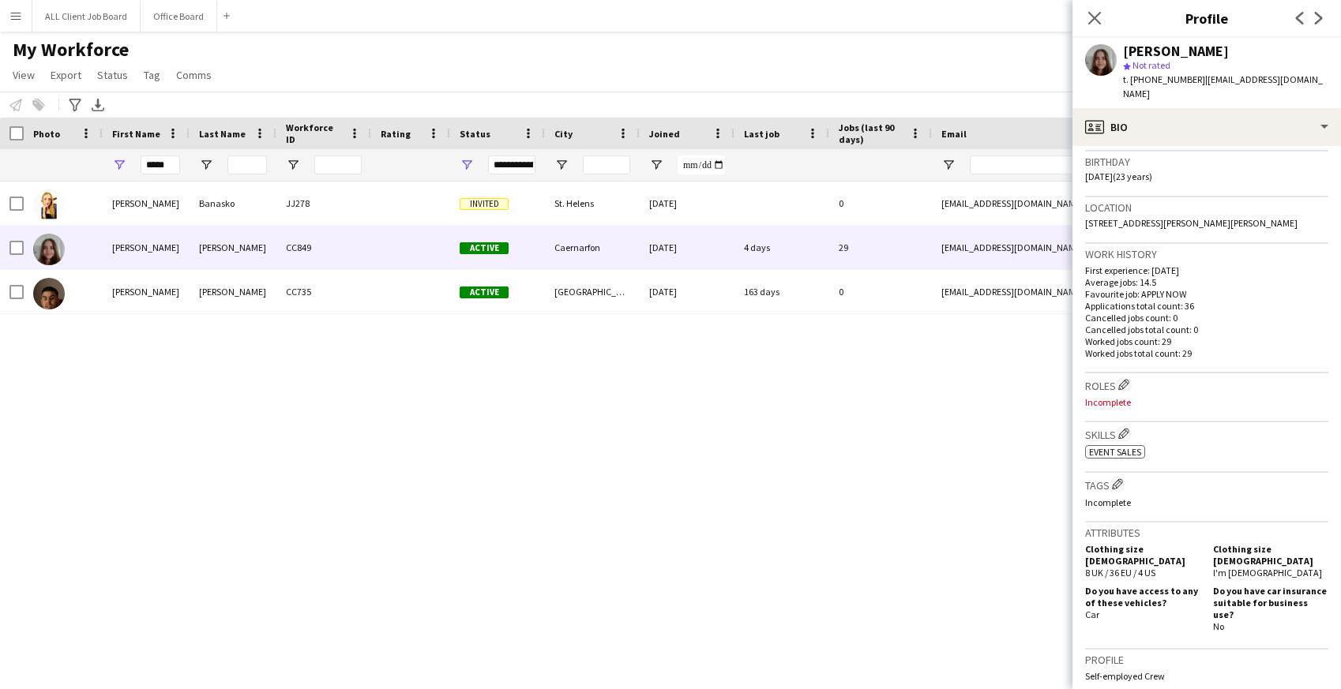
scroll to position [589, 0]
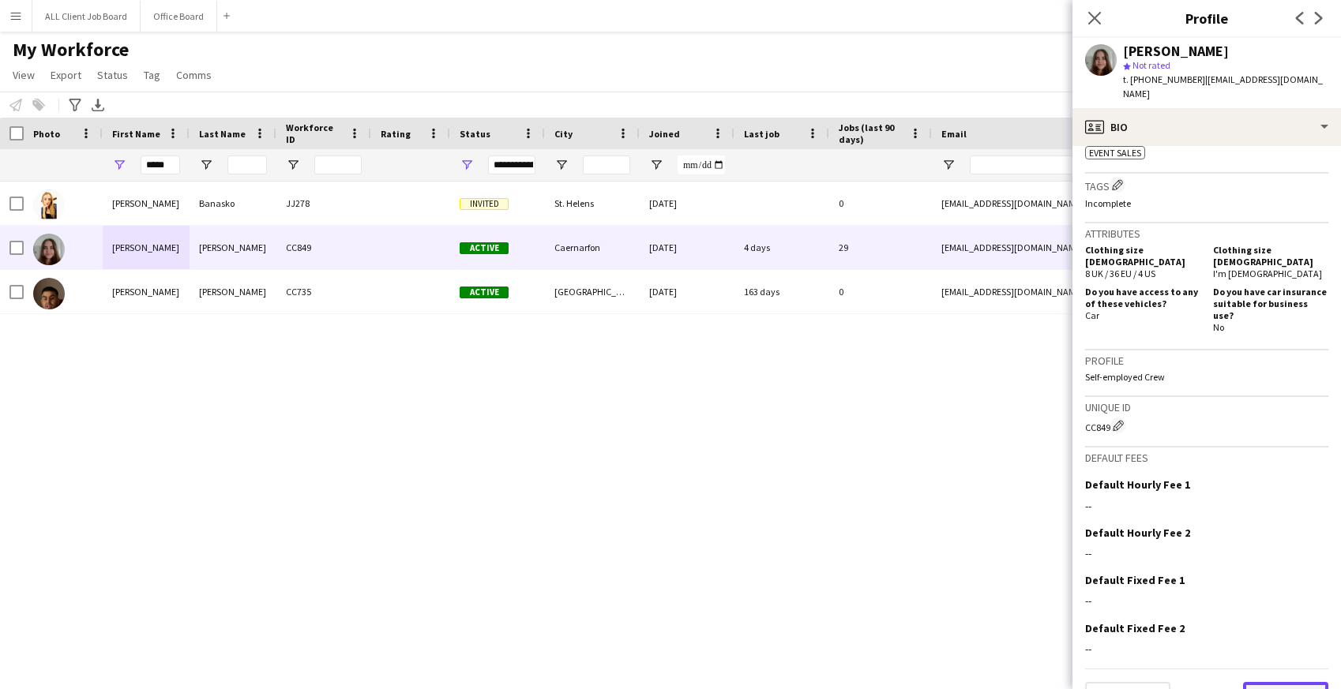
click at [1275, 682] on button "Next" at bounding box center [1285, 698] width 85 height 32
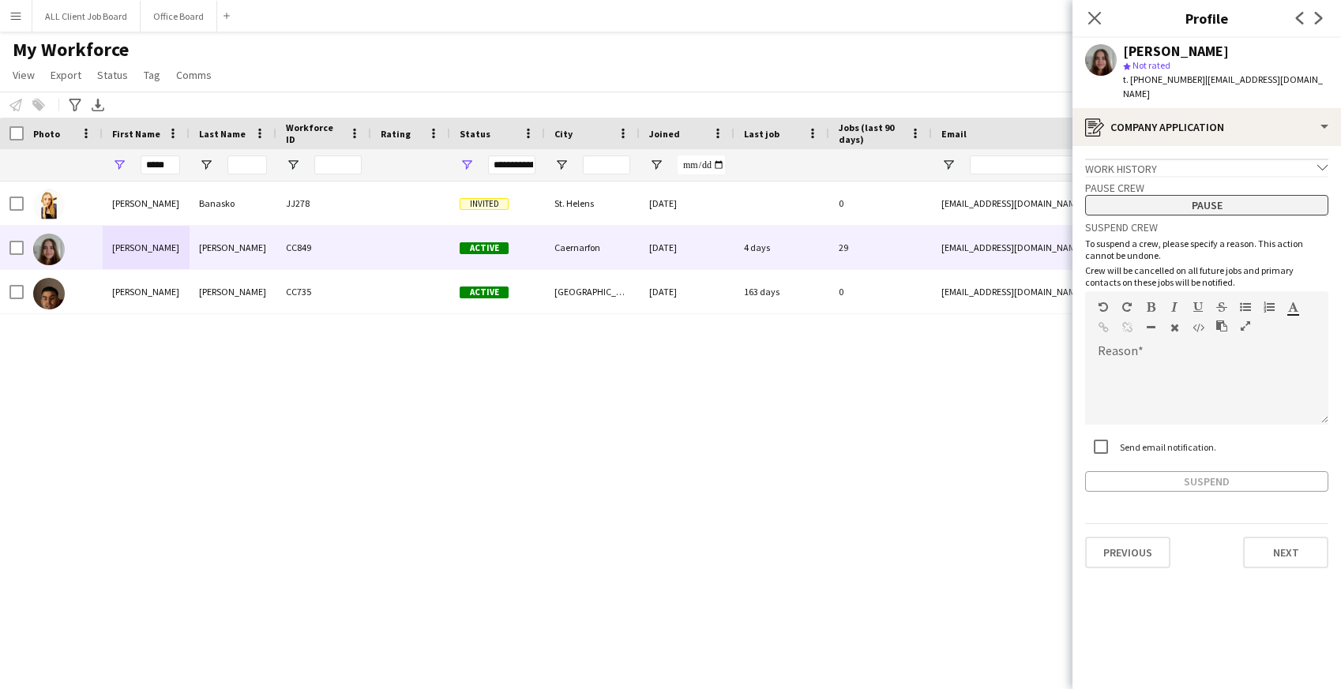
click at [1205, 200] on button "Pause" at bounding box center [1206, 205] width 243 height 21
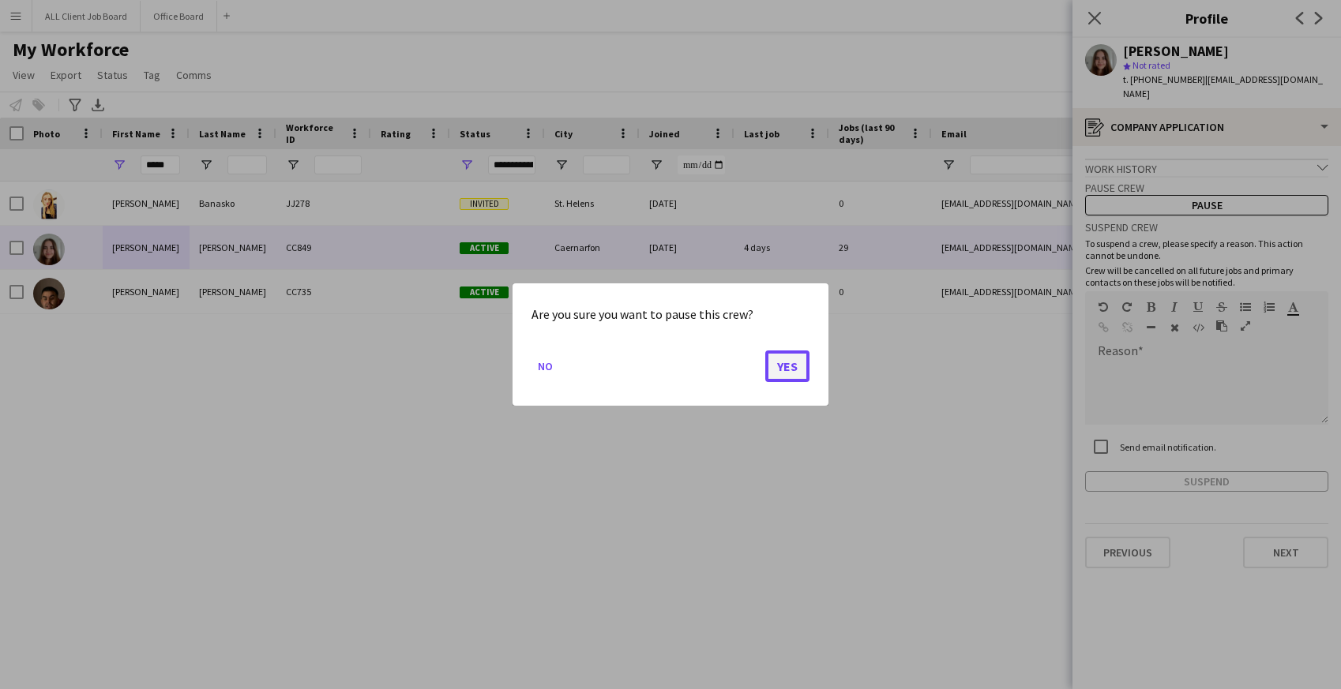
click at [801, 370] on button "Yes" at bounding box center [787, 367] width 44 height 32
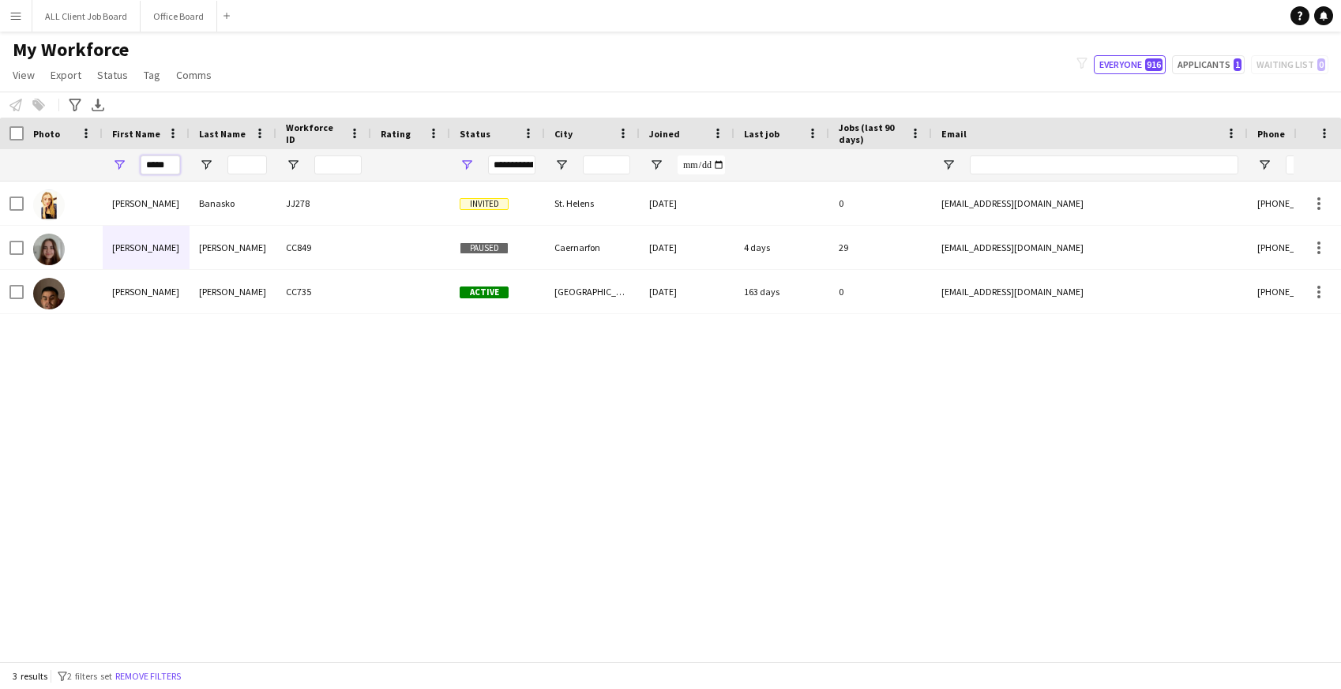
drag, startPoint x: 173, startPoint y: 171, endPoint x: 144, endPoint y: 167, distance: 29.5
click at [144, 167] on input "*****" at bounding box center [160, 165] width 39 height 19
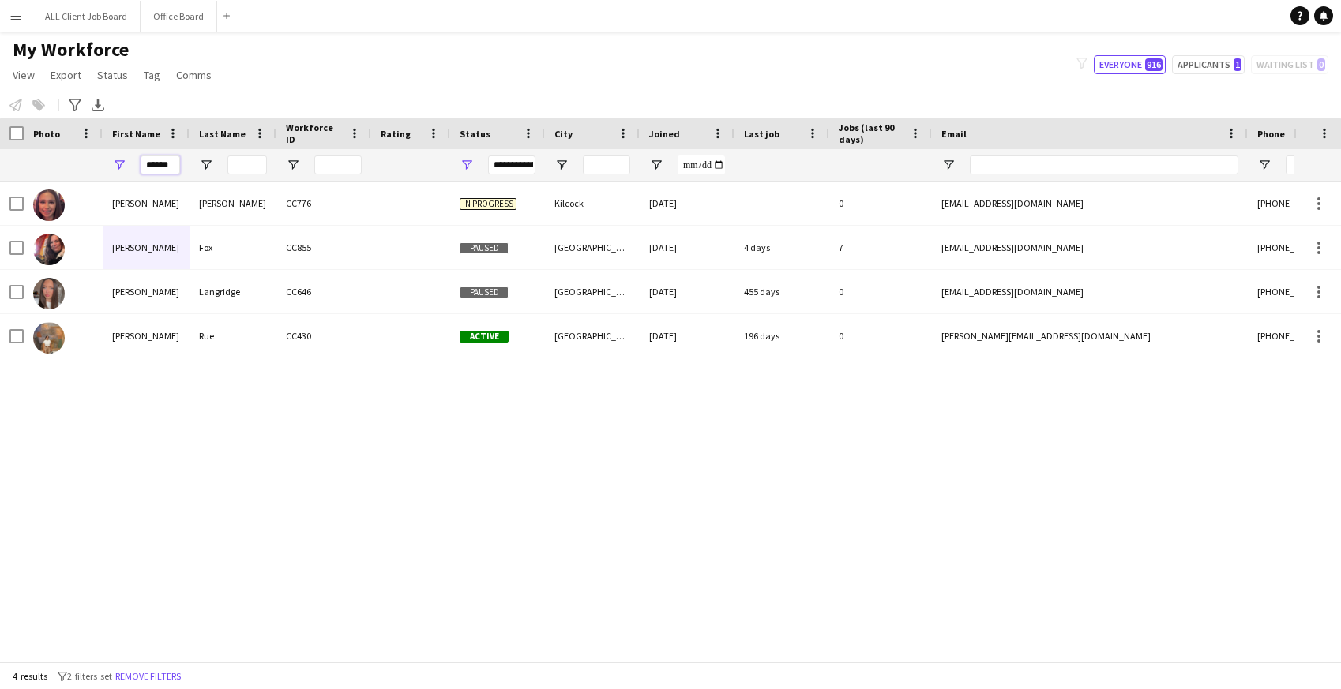
drag, startPoint x: 176, startPoint y: 163, endPoint x: 112, endPoint y: 157, distance: 64.2
click at [112, 157] on div "******" at bounding box center [146, 165] width 87 height 32
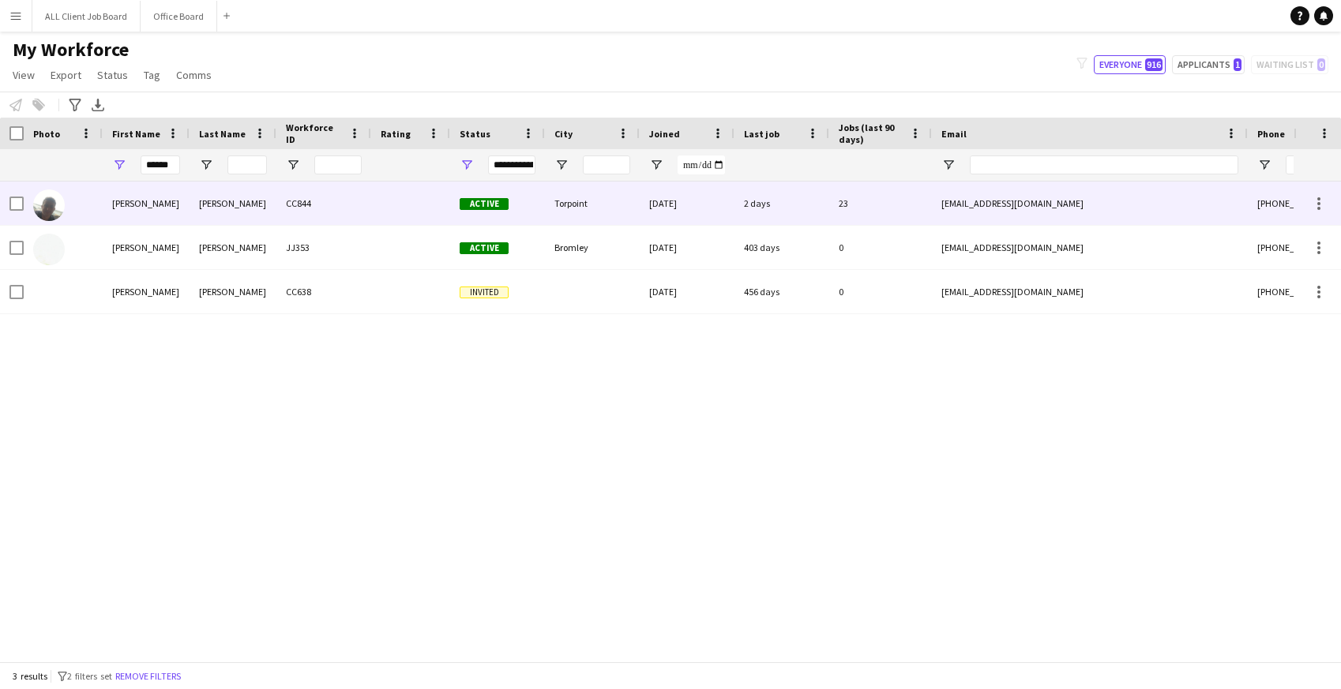
click at [157, 222] on div "Connor" at bounding box center [146, 203] width 87 height 43
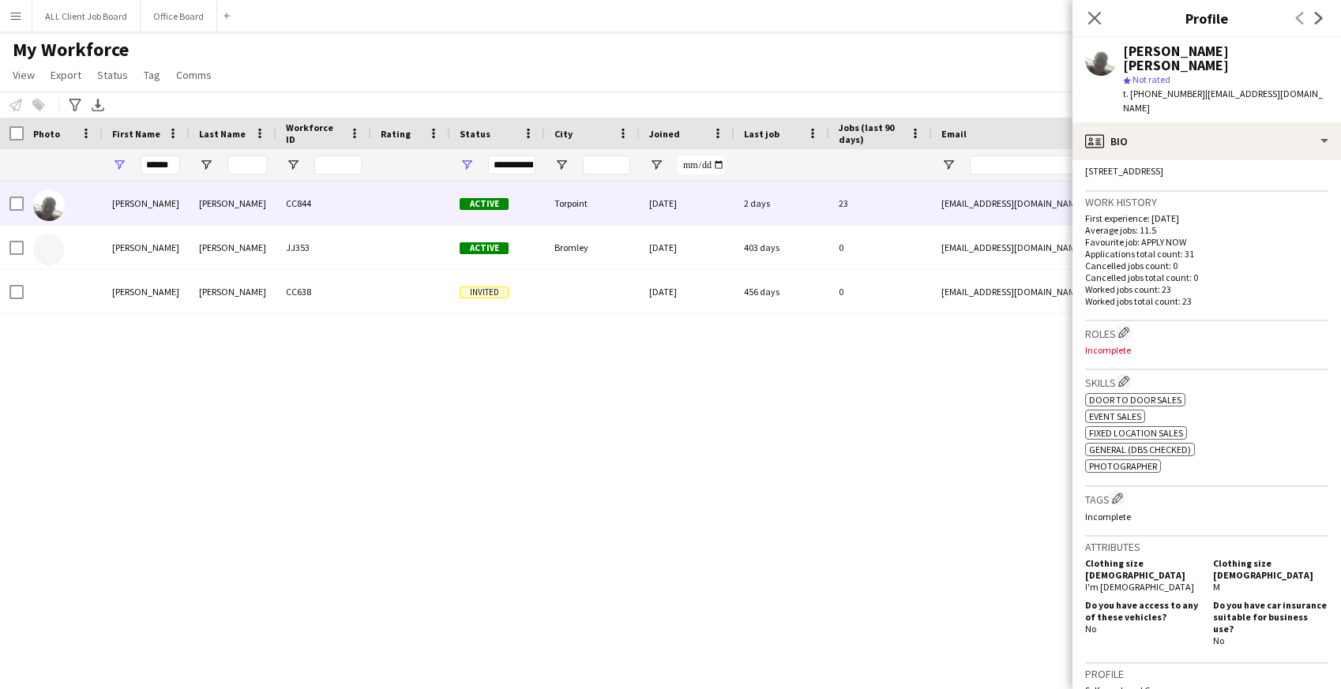
scroll to position [353, 0]
drag, startPoint x: 175, startPoint y: 167, endPoint x: 110, endPoint y: 163, distance: 64.9
click at [110, 163] on div "******" at bounding box center [146, 165] width 87 height 32
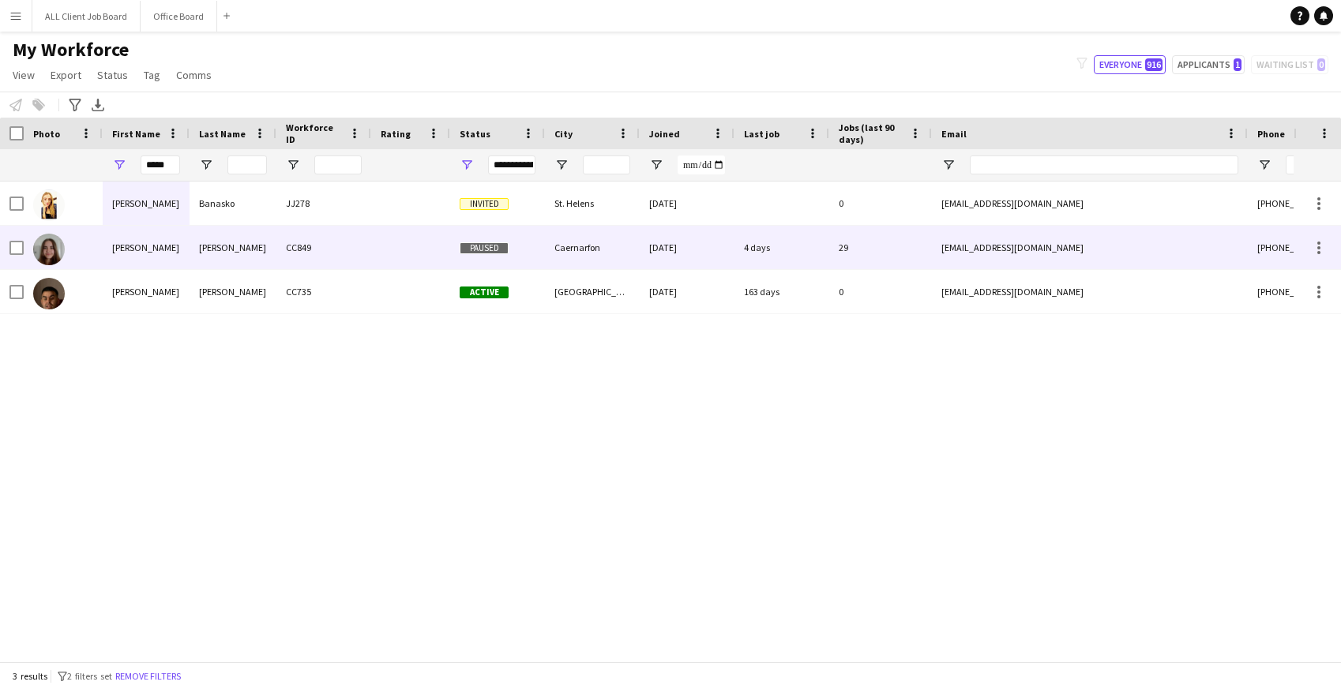
click at [114, 260] on div "Stephanie" at bounding box center [146, 247] width 87 height 43
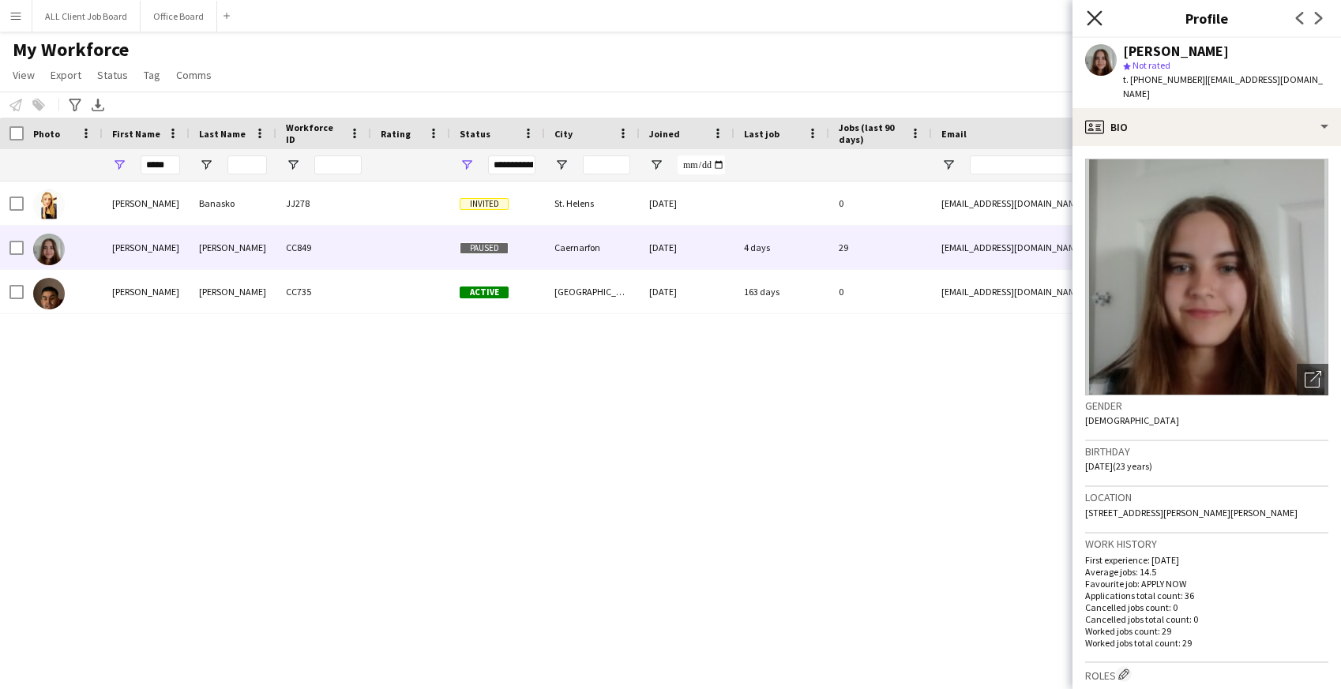
click at [1092, 19] on icon at bounding box center [1094, 17] width 15 height 15
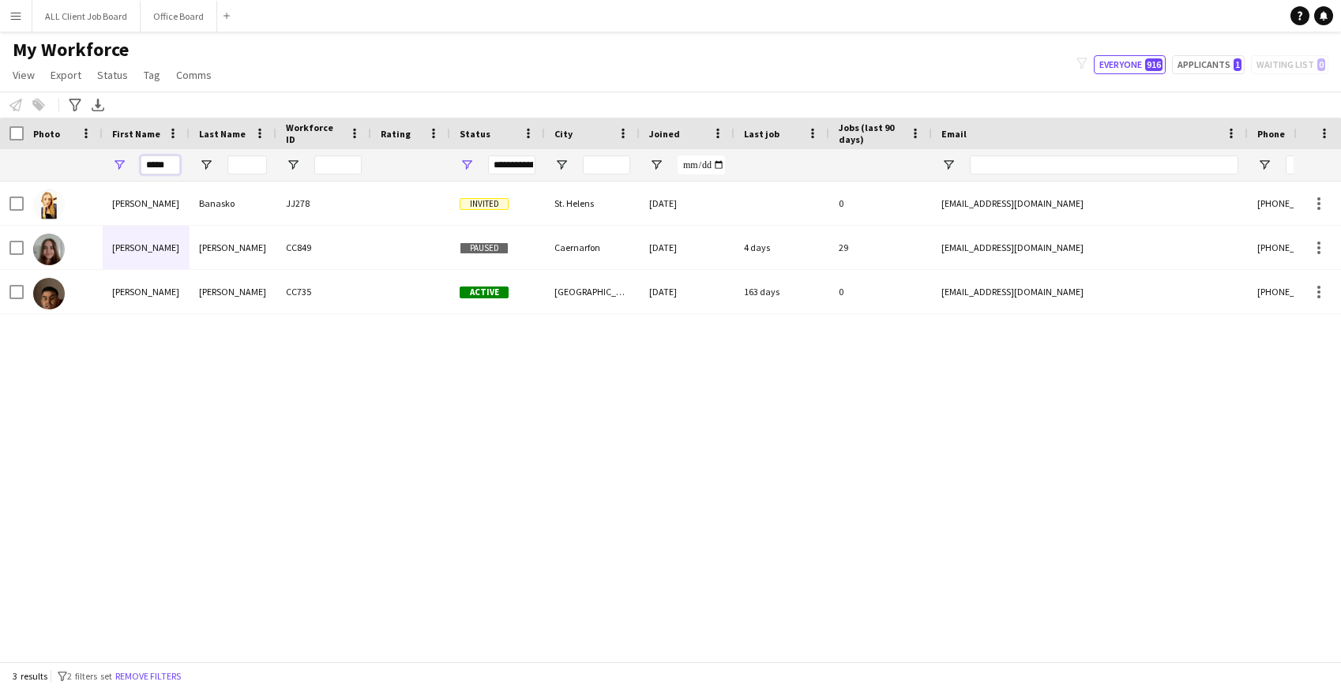
drag, startPoint x: 170, startPoint y: 169, endPoint x: 132, endPoint y: 169, distance: 37.9
click at [132, 169] on div "*****" at bounding box center [146, 165] width 87 height 32
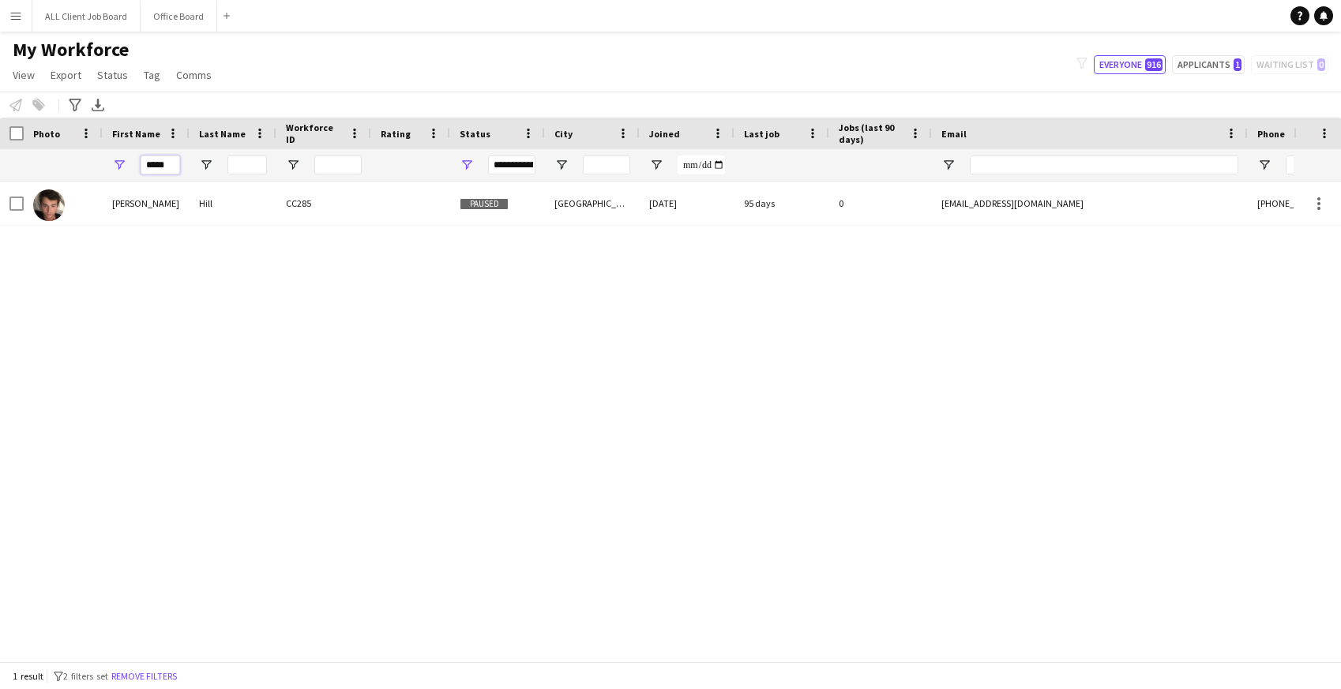
drag, startPoint x: 173, startPoint y: 171, endPoint x: 144, endPoint y: 170, distance: 29.3
click at [144, 170] on input "*****" at bounding box center [160, 165] width 39 height 19
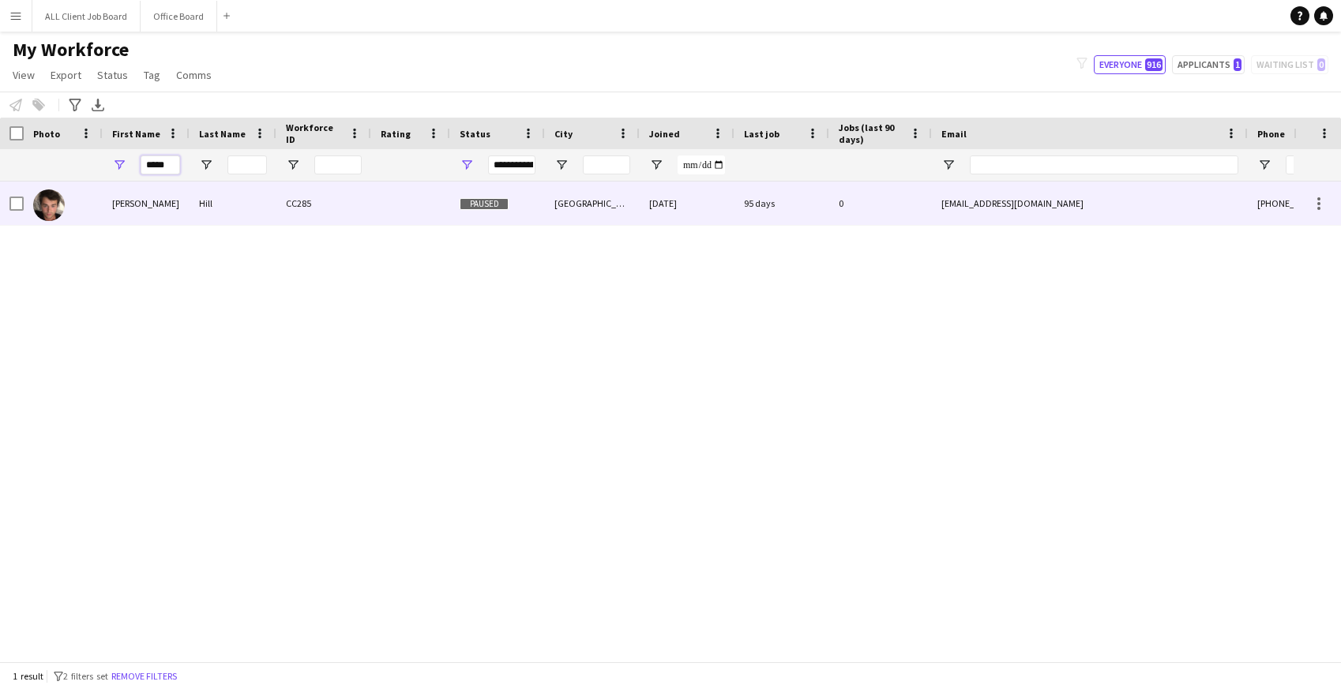
type input "*****"
click at [168, 195] on div "Sebastian" at bounding box center [146, 203] width 87 height 43
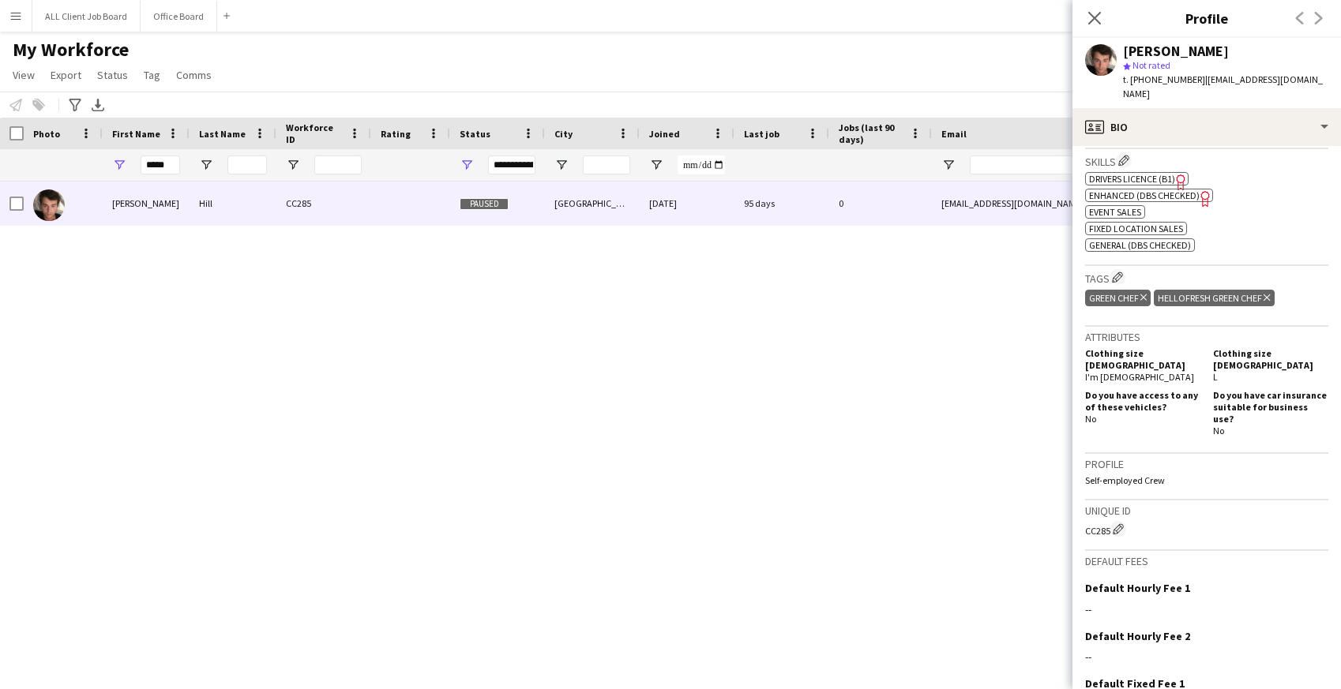
scroll to position [670, 0]
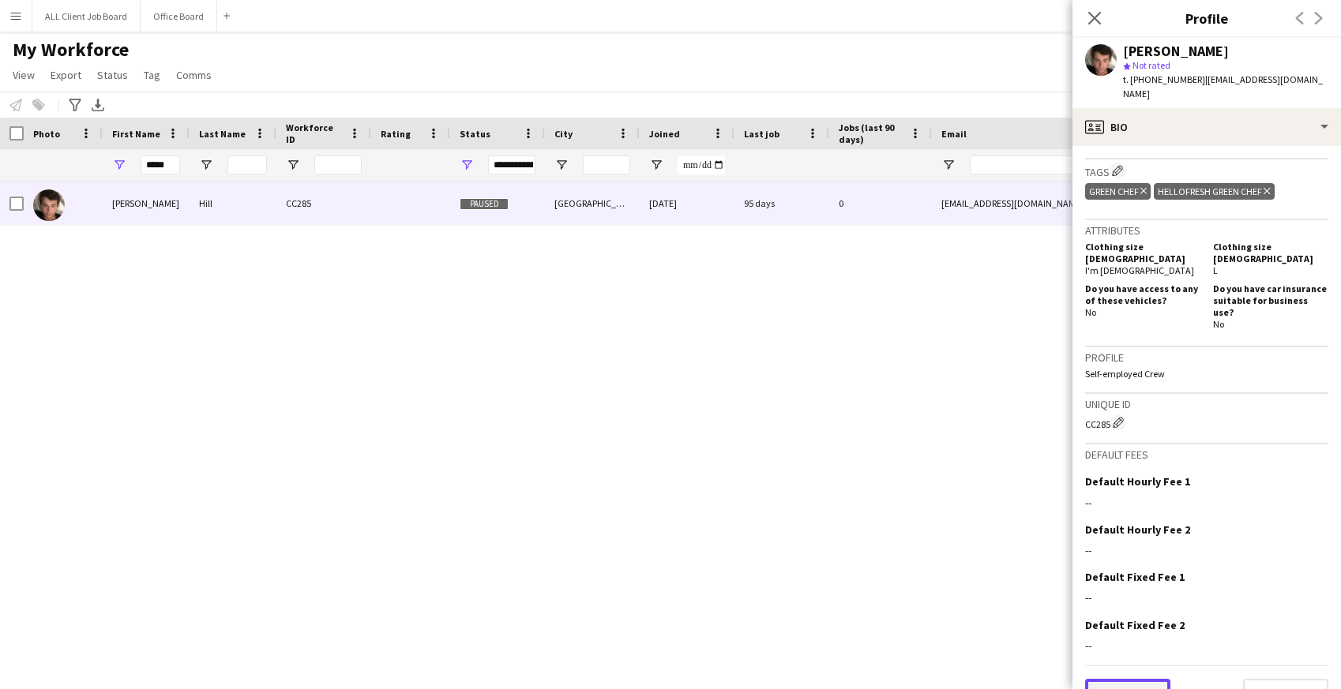
click at [1136, 679] on button "Previous" at bounding box center [1127, 695] width 85 height 32
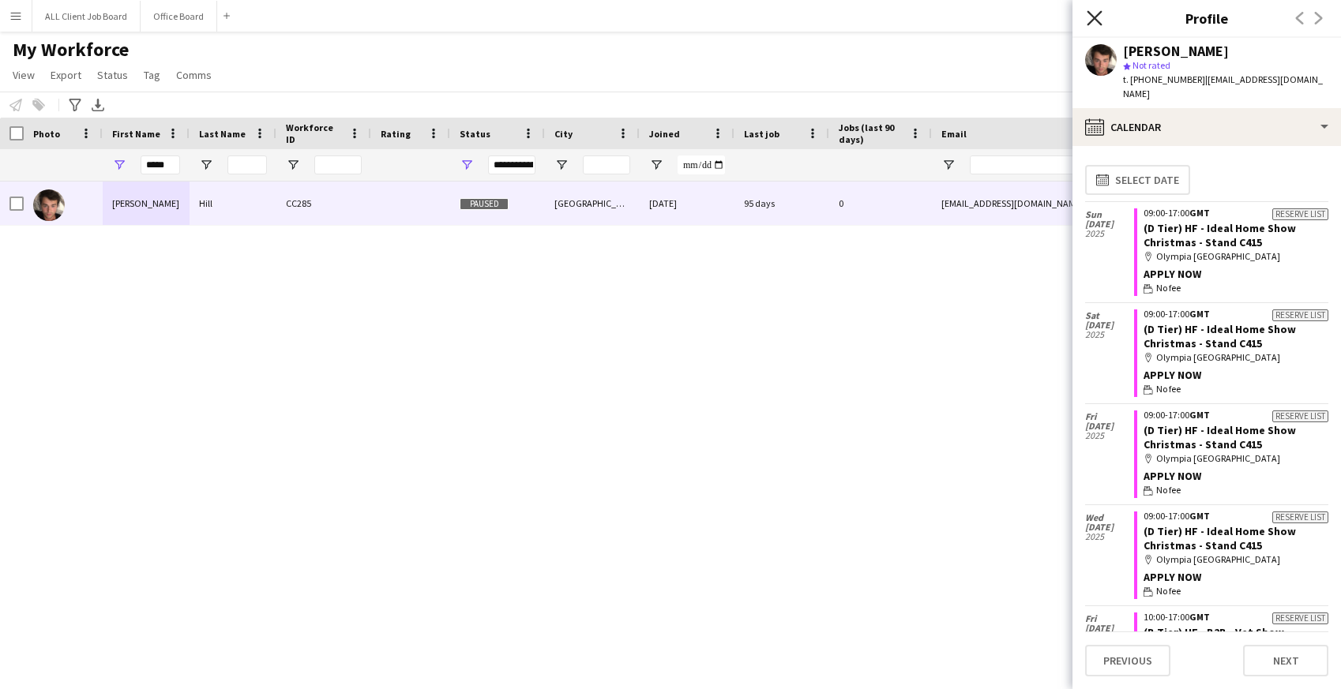
click at [1088, 17] on icon "Close pop-in" at bounding box center [1094, 17] width 15 height 15
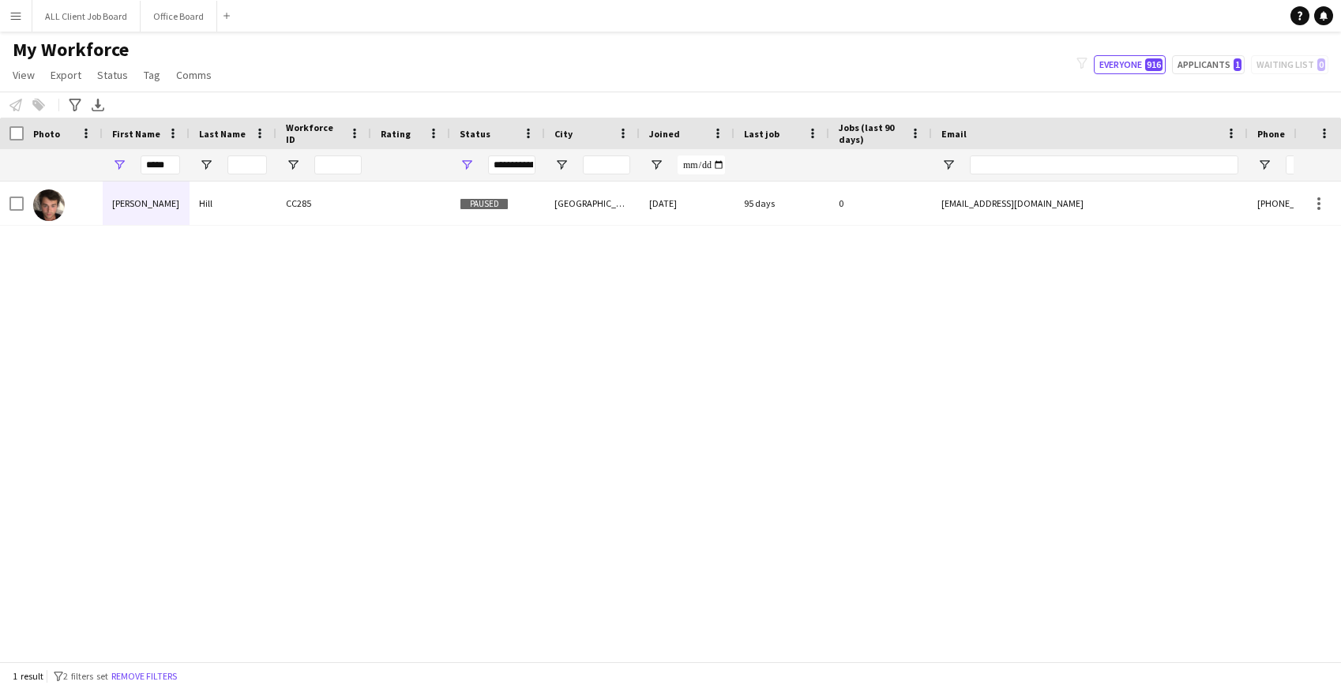
click at [960, 327] on div "Sebastian Hill CC285 Paused London 26-04-2023 95 days 0 sebastian_hill@hotmail.…" at bounding box center [647, 422] width 1294 height 480
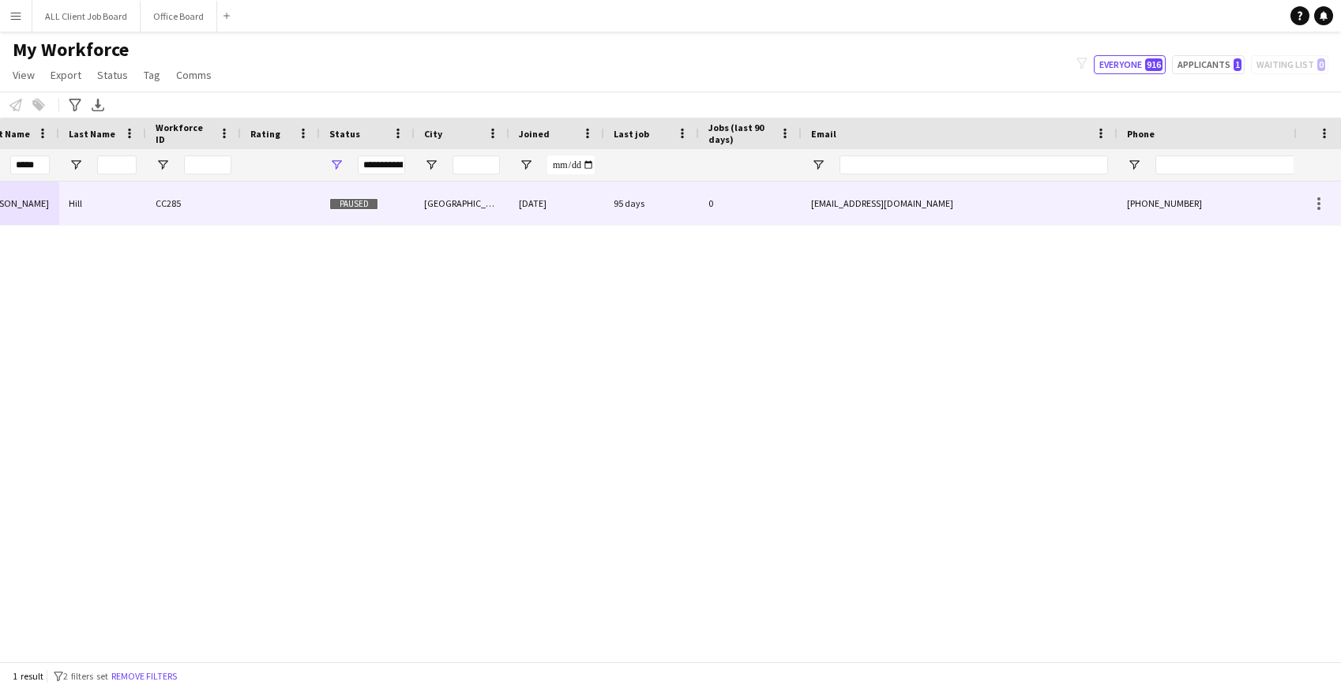
scroll to position [0, 419]
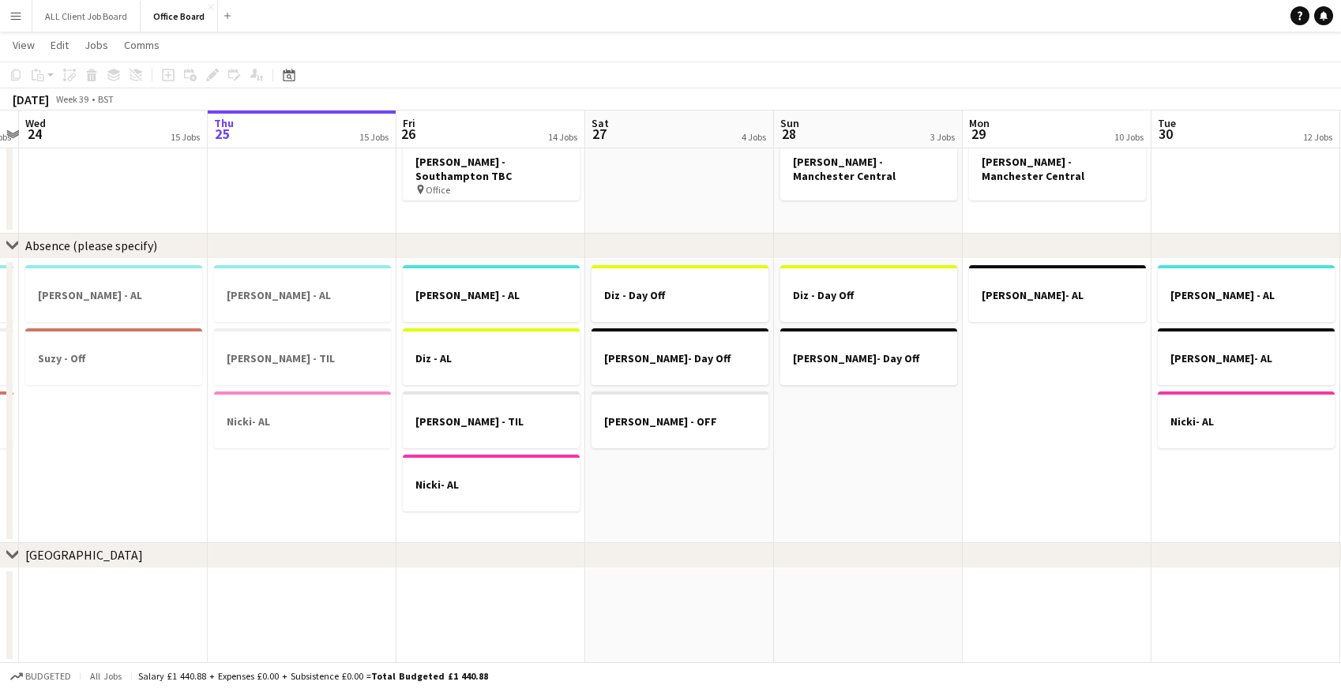
scroll to position [0, 357]
click at [654, 418] on h3 "Nicky Lewis - OFF" at bounding box center [681, 422] width 177 height 14
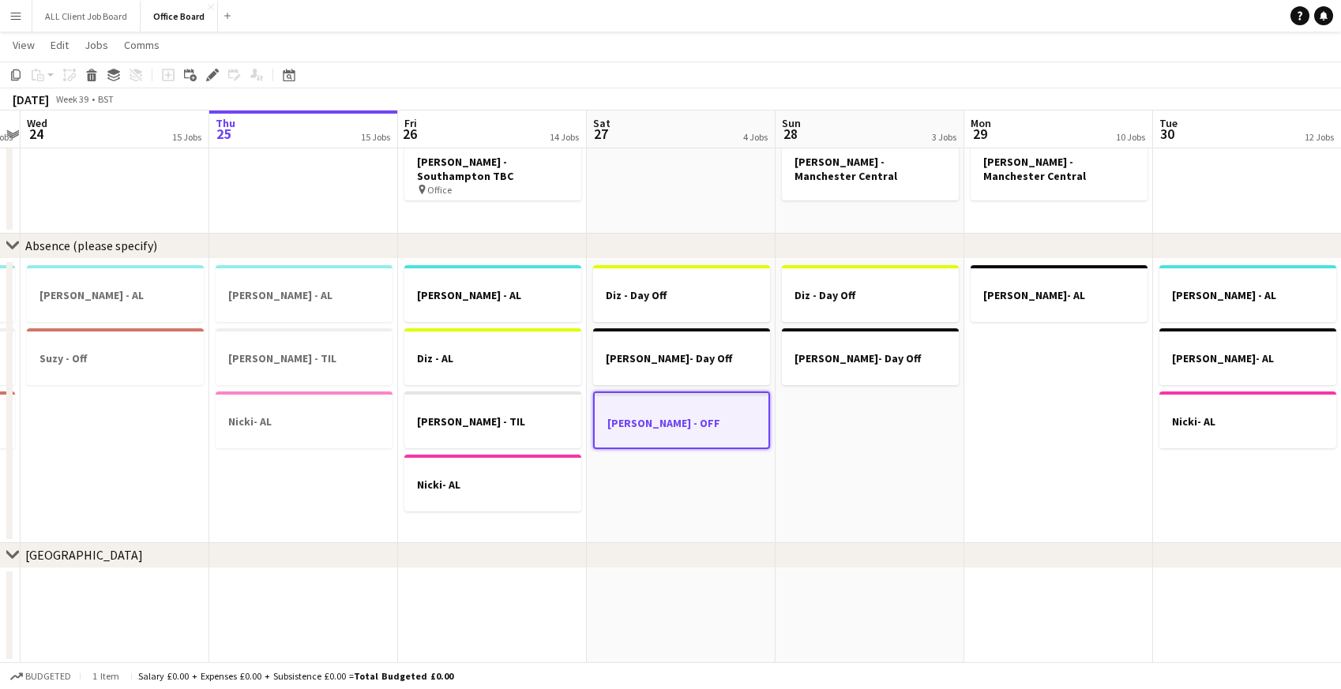
click at [465, 532] on app-date-cell "Dan - AL Diz - AL Mitchell - TIL Nicki- AL" at bounding box center [492, 401] width 189 height 284
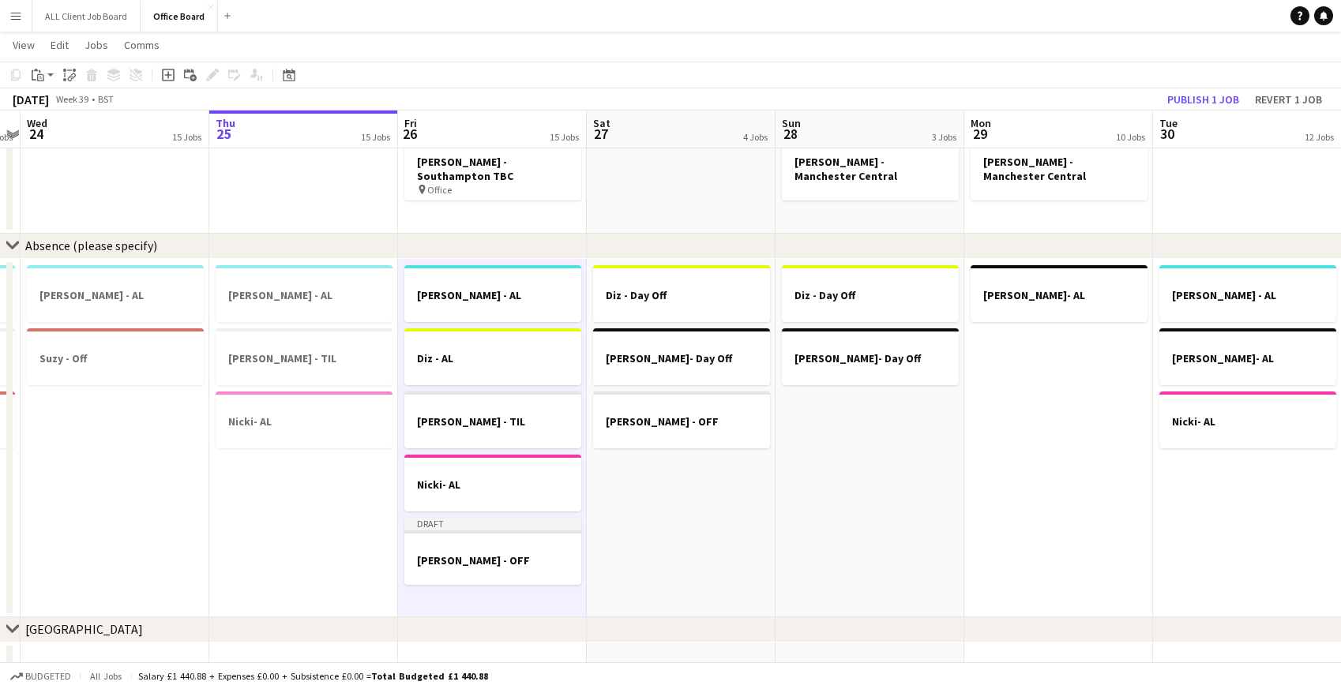
click at [339, 560] on app-date-cell "Dan - AL Mitchell - TIL Nicki- AL" at bounding box center [303, 438] width 189 height 359
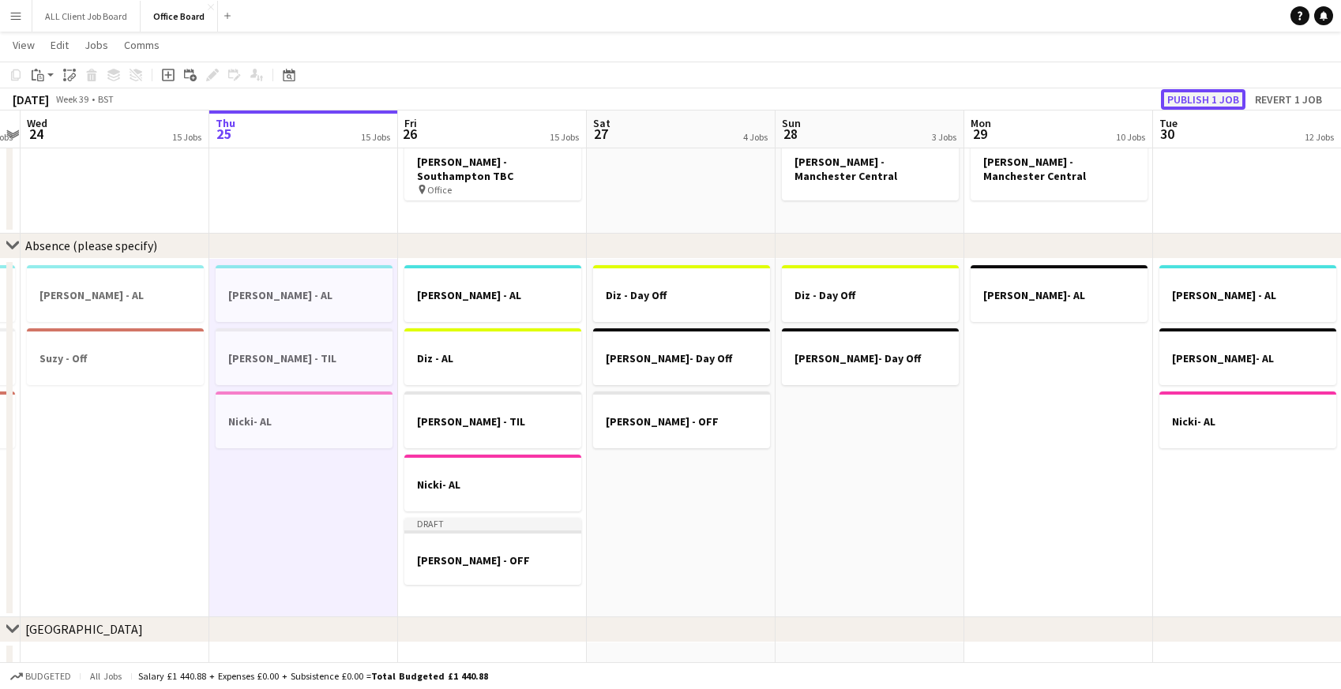
click at [1202, 96] on button "Publish 1 job" at bounding box center [1203, 99] width 85 height 21
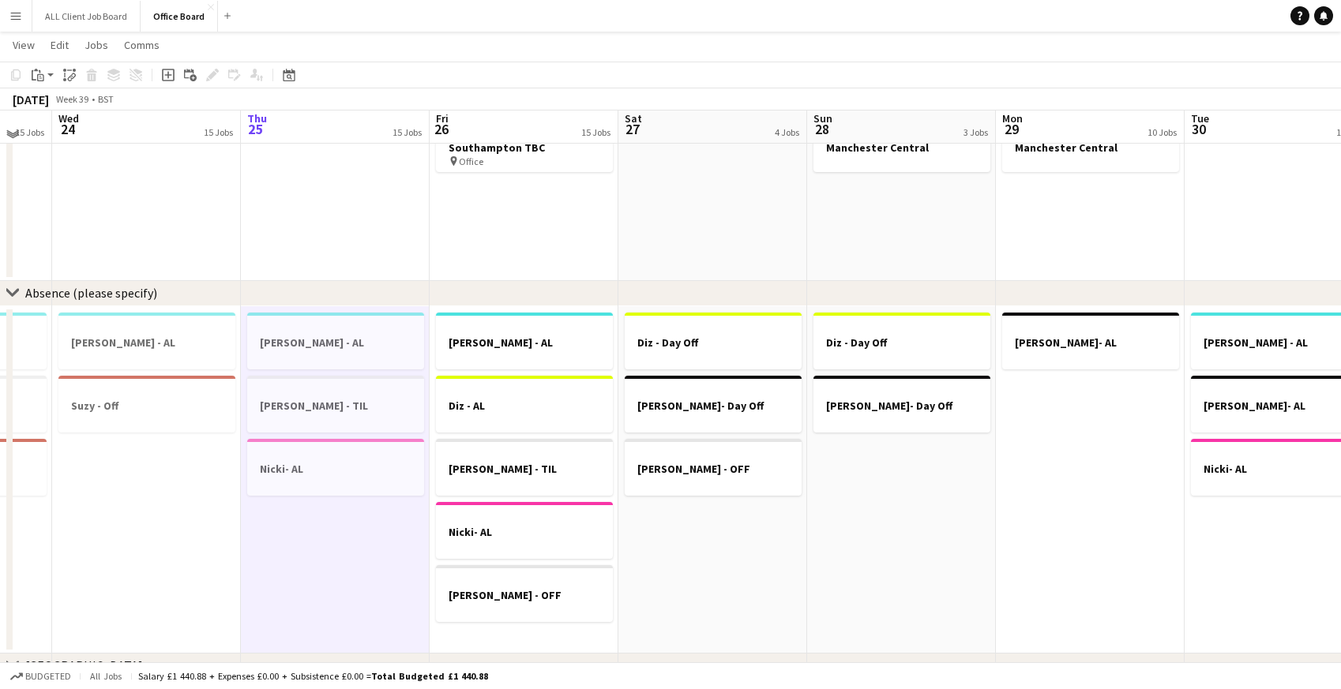
scroll to position [1221, 0]
click at [18, 17] on app-icon "Menu" at bounding box center [15, 15] width 13 height 13
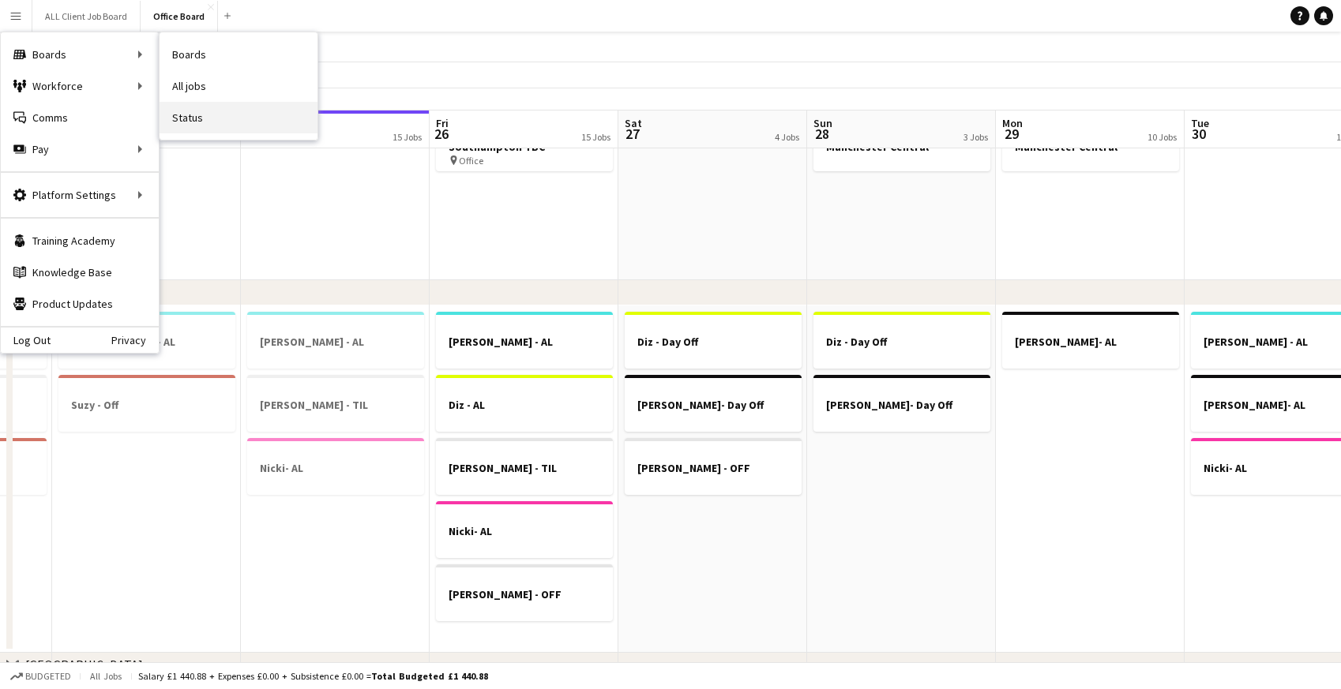
click at [199, 124] on link "Status" at bounding box center [239, 118] width 158 height 32
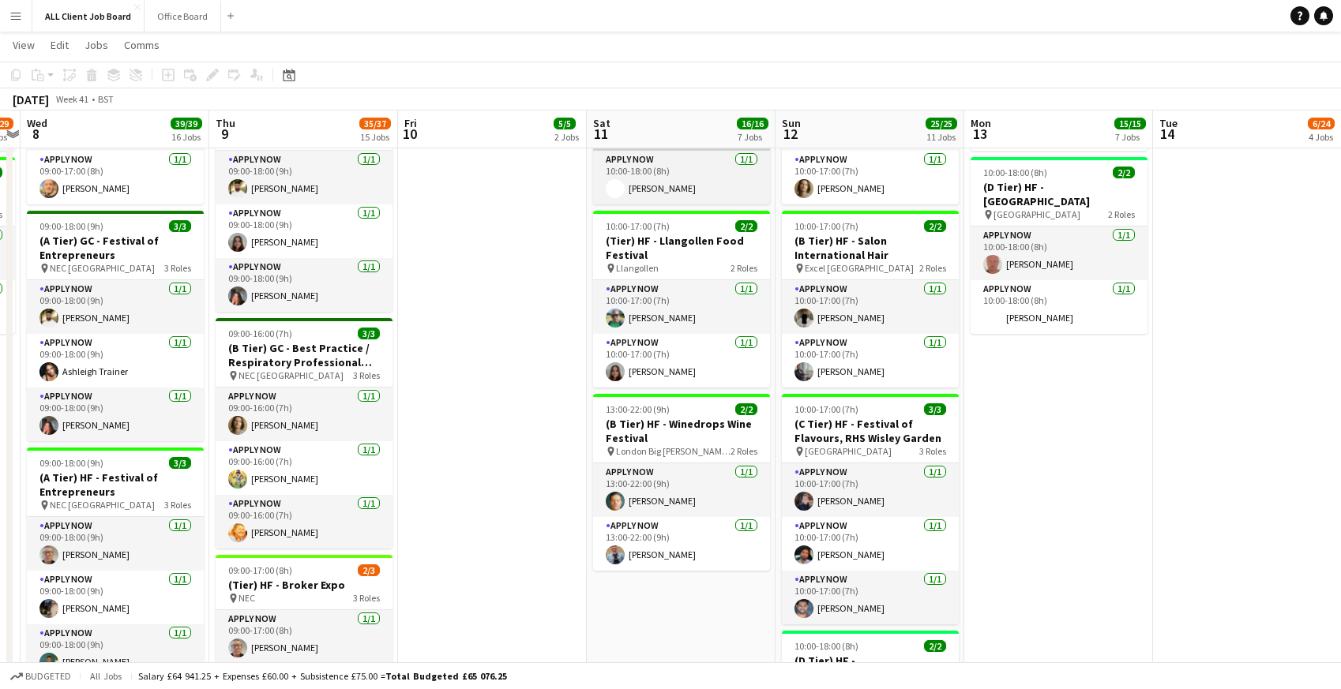
scroll to position [1055, 0]
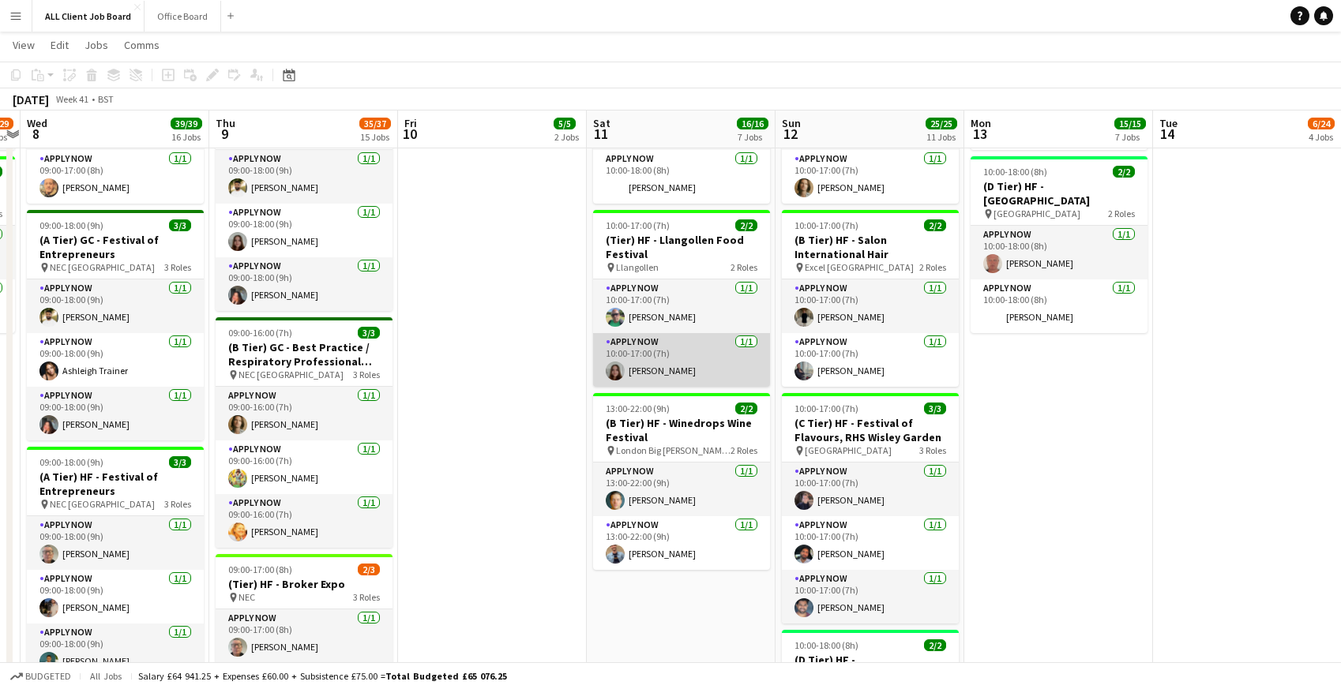
click at [655, 362] on app-card-role "APPLY NOW [DATE] 10:00-17:00 (7h) [PERSON_NAME]" at bounding box center [681, 360] width 177 height 54
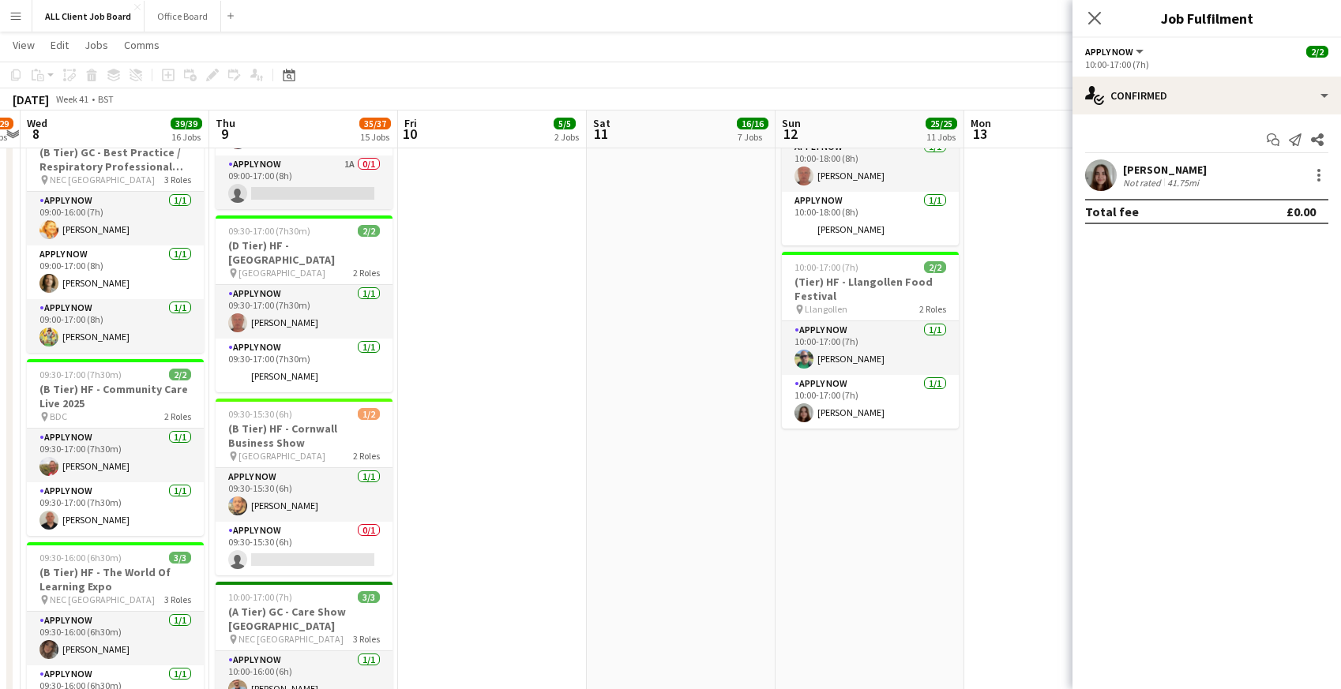
scroll to position [1621, 0]
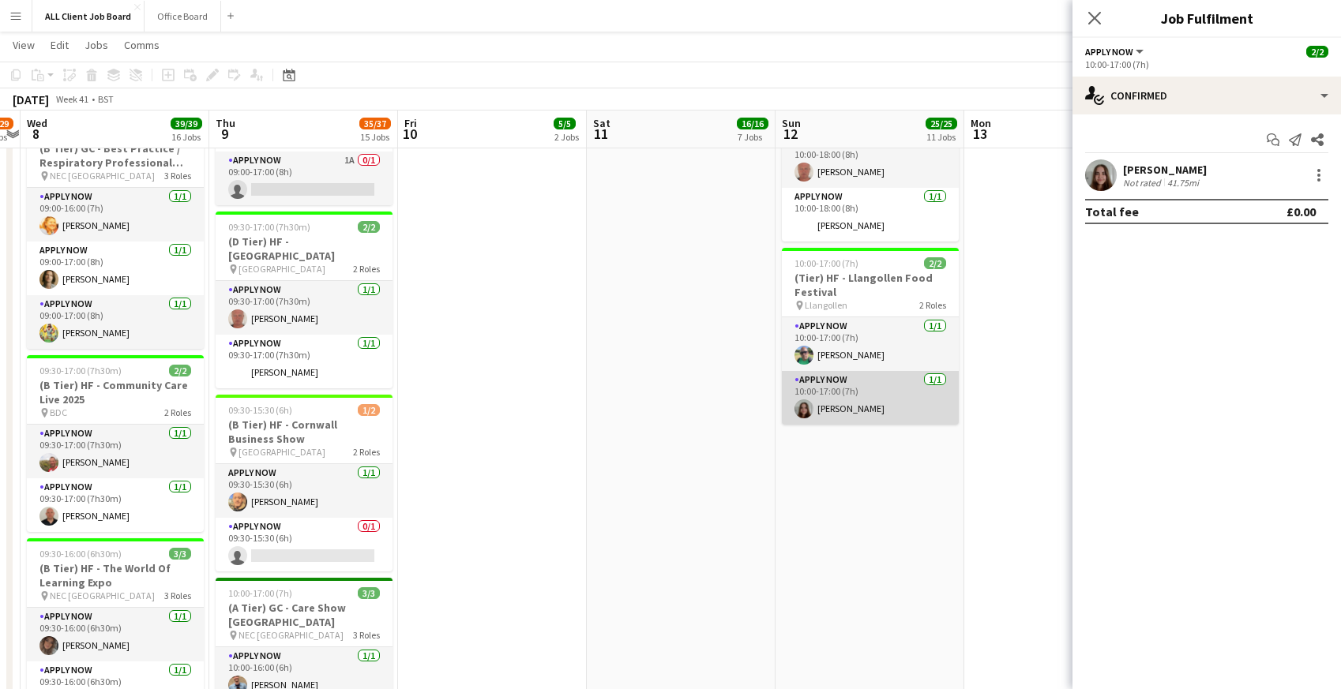
click at [855, 401] on app-card-role "APPLY NOW [DATE] 10:00-17:00 (7h) [PERSON_NAME]" at bounding box center [870, 398] width 177 height 54
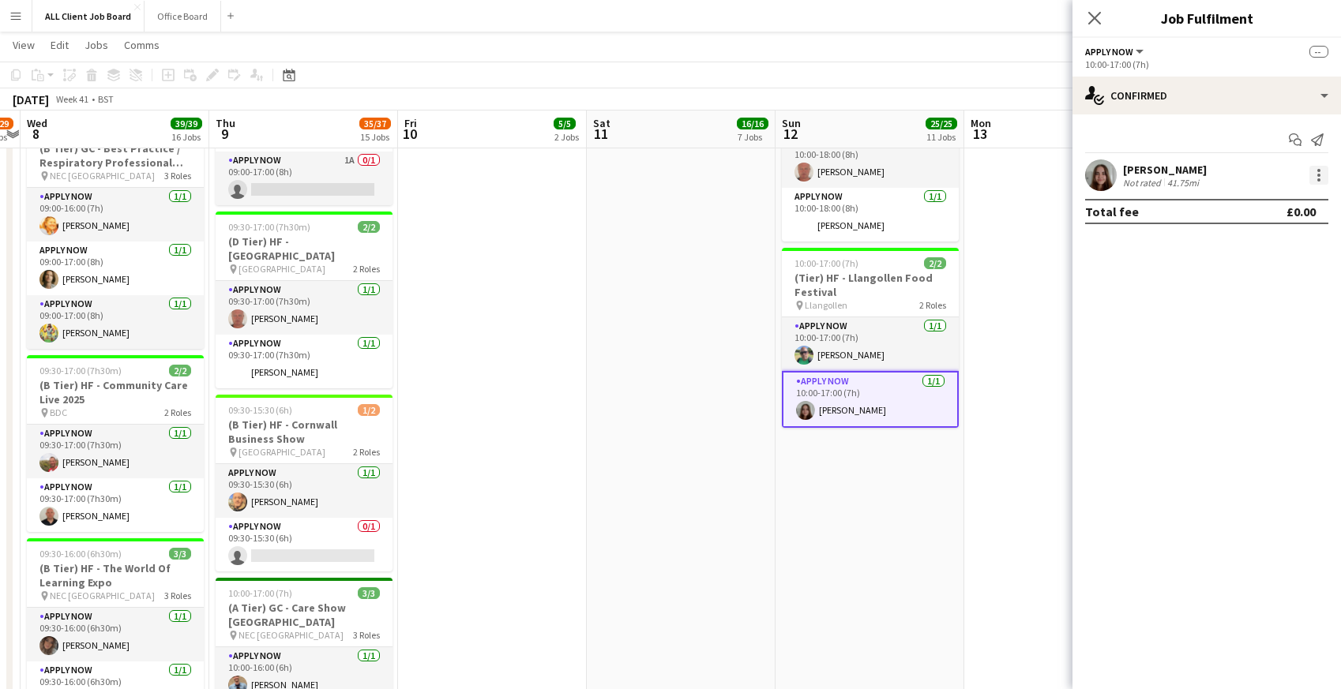
click at [1321, 177] on div at bounding box center [1318, 175] width 19 height 19
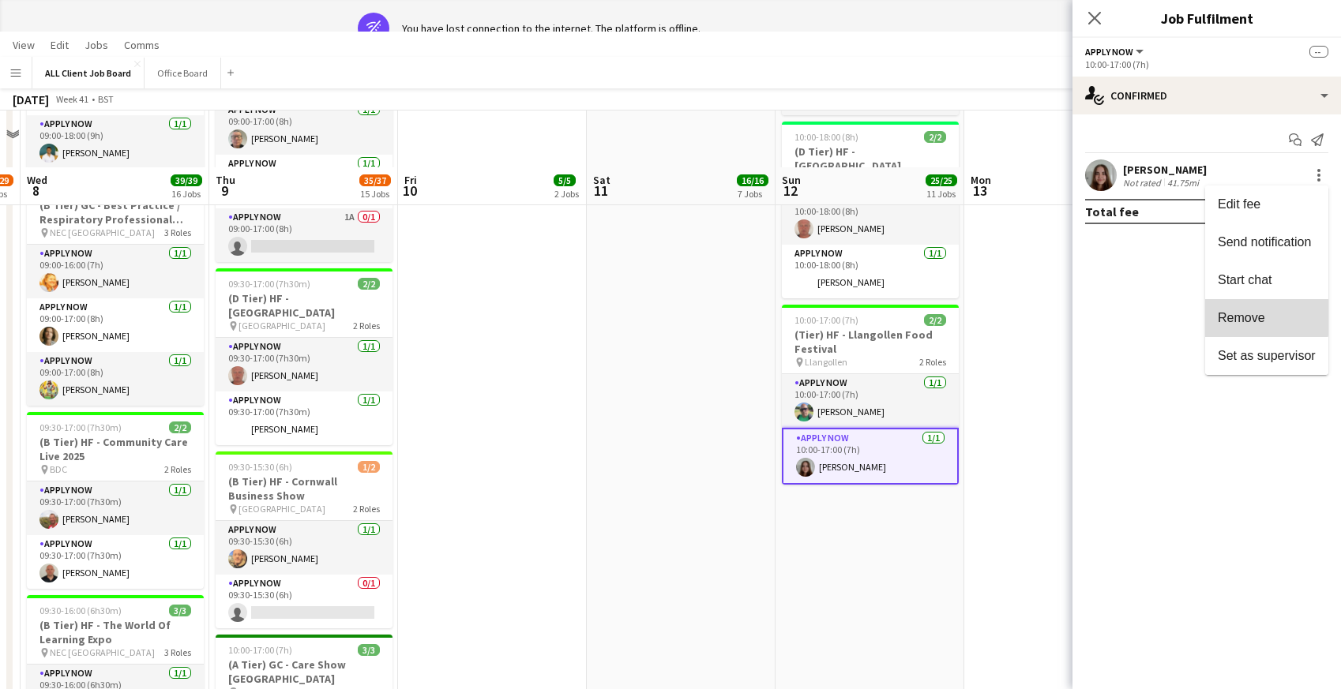
click at [1249, 317] on span "Remove" at bounding box center [1241, 317] width 47 height 13
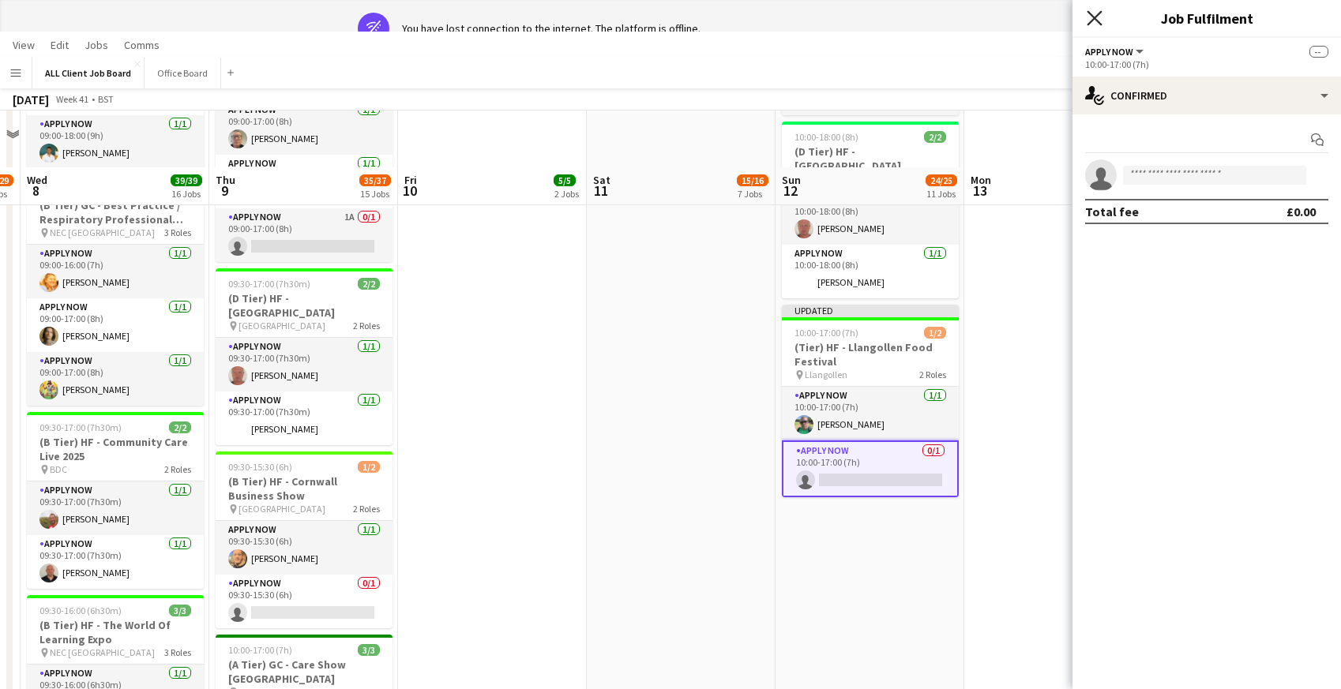
click at [1092, 17] on icon "Close pop-in" at bounding box center [1094, 17] width 15 height 15
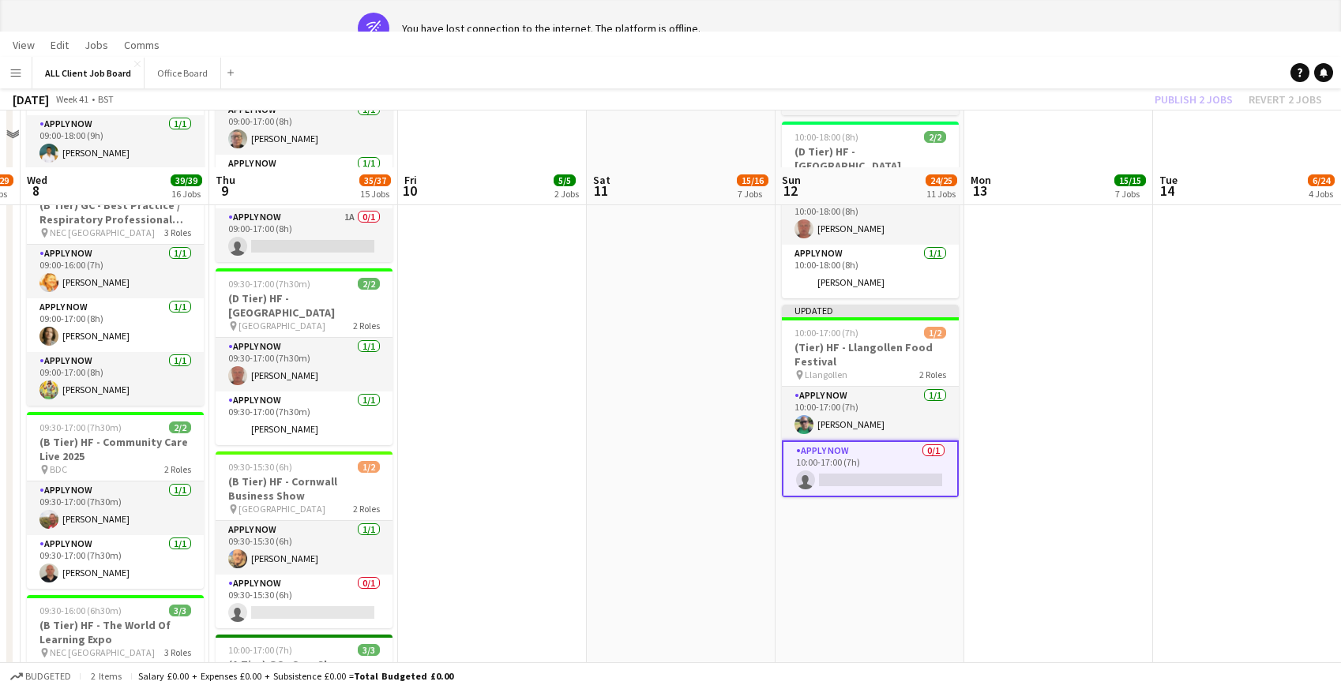
click at [1054, 15] on app-banner "wifi-off You have lost connection to the internet. The platform is offline." at bounding box center [670, 28] width 1341 height 57
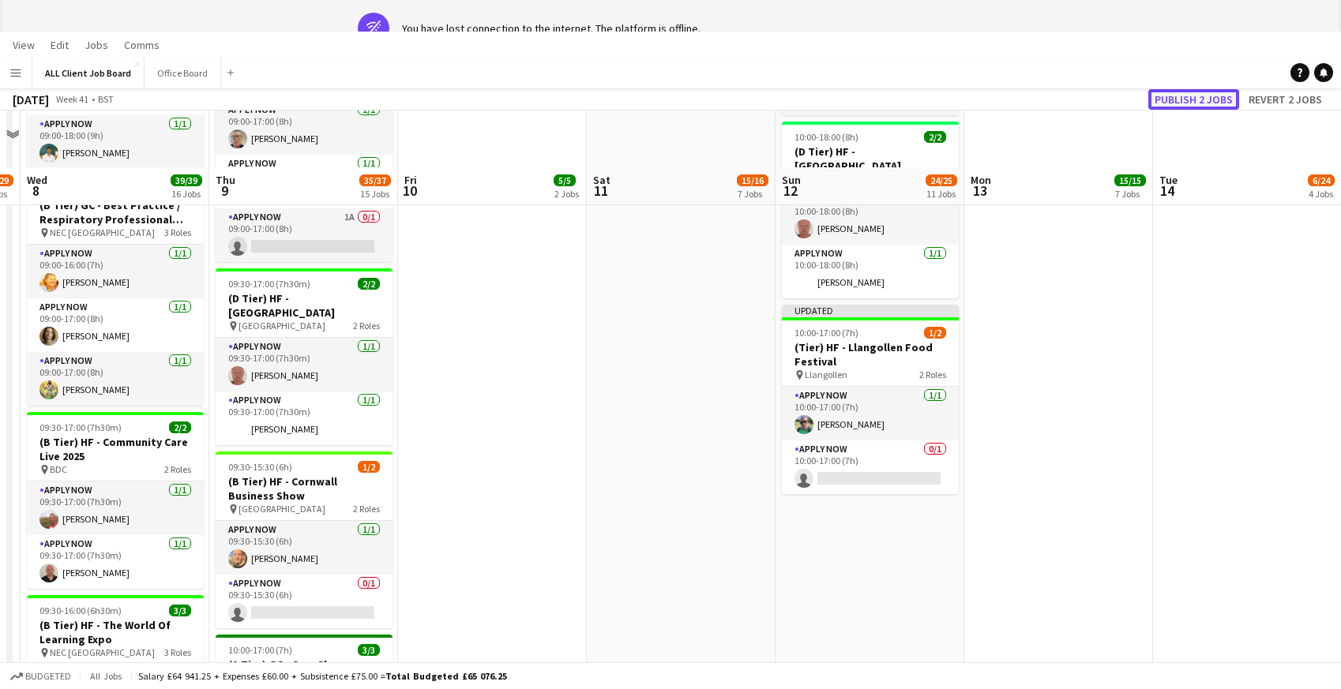
click at [1168, 96] on button "Publish 2 jobs" at bounding box center [1193, 99] width 91 height 21
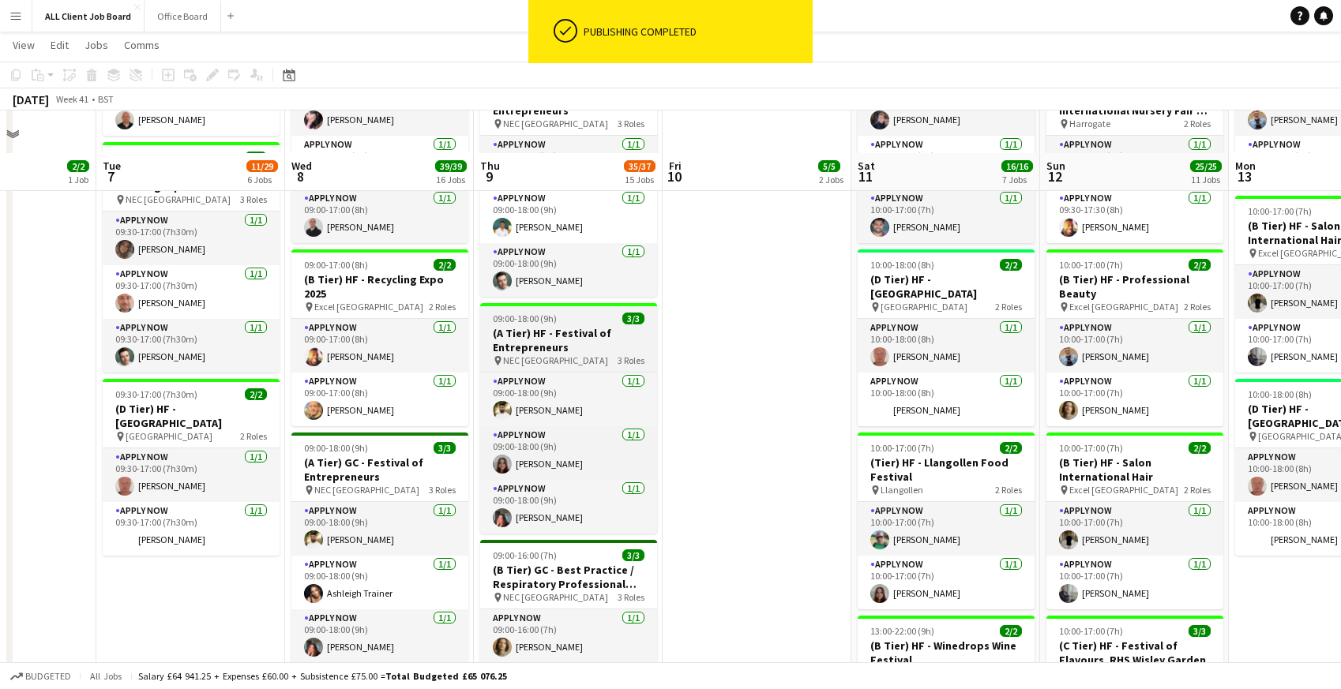
scroll to position [875, 0]
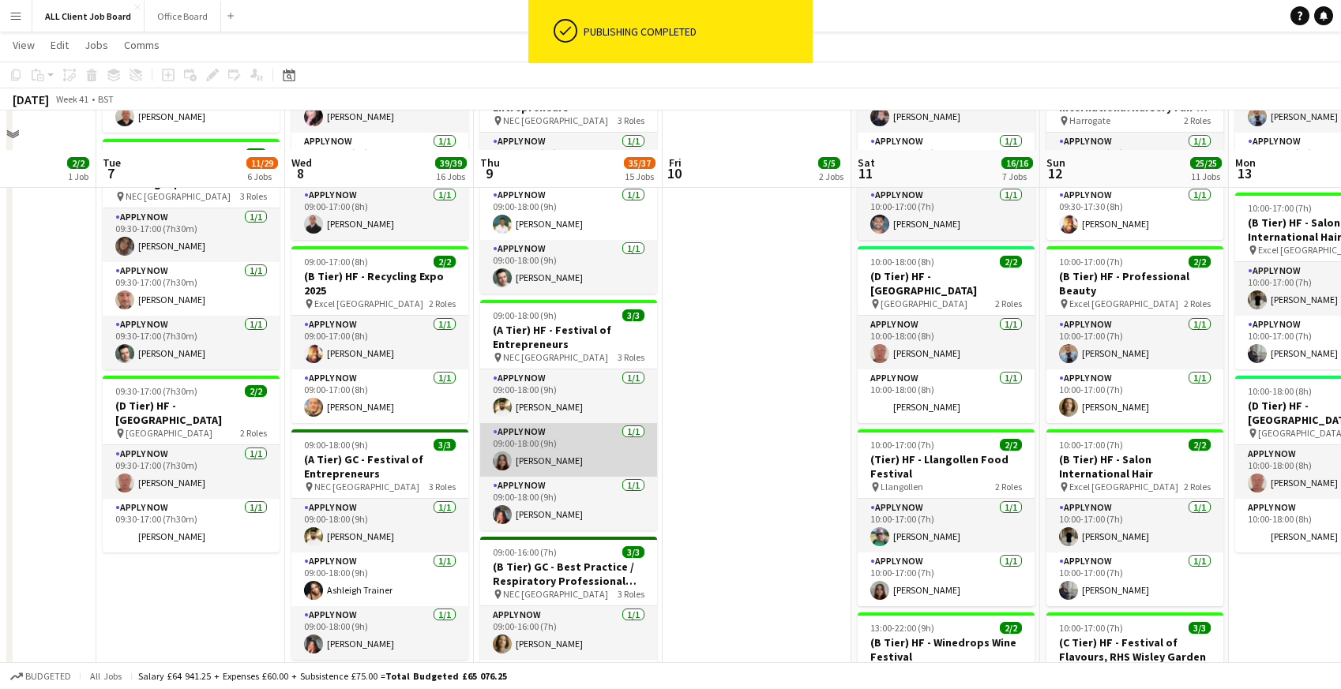
click at [531, 448] on app-card-role "APPLY NOW 1/1 09:00-18:00 (9h) Stephanie Hughes" at bounding box center [568, 450] width 177 height 54
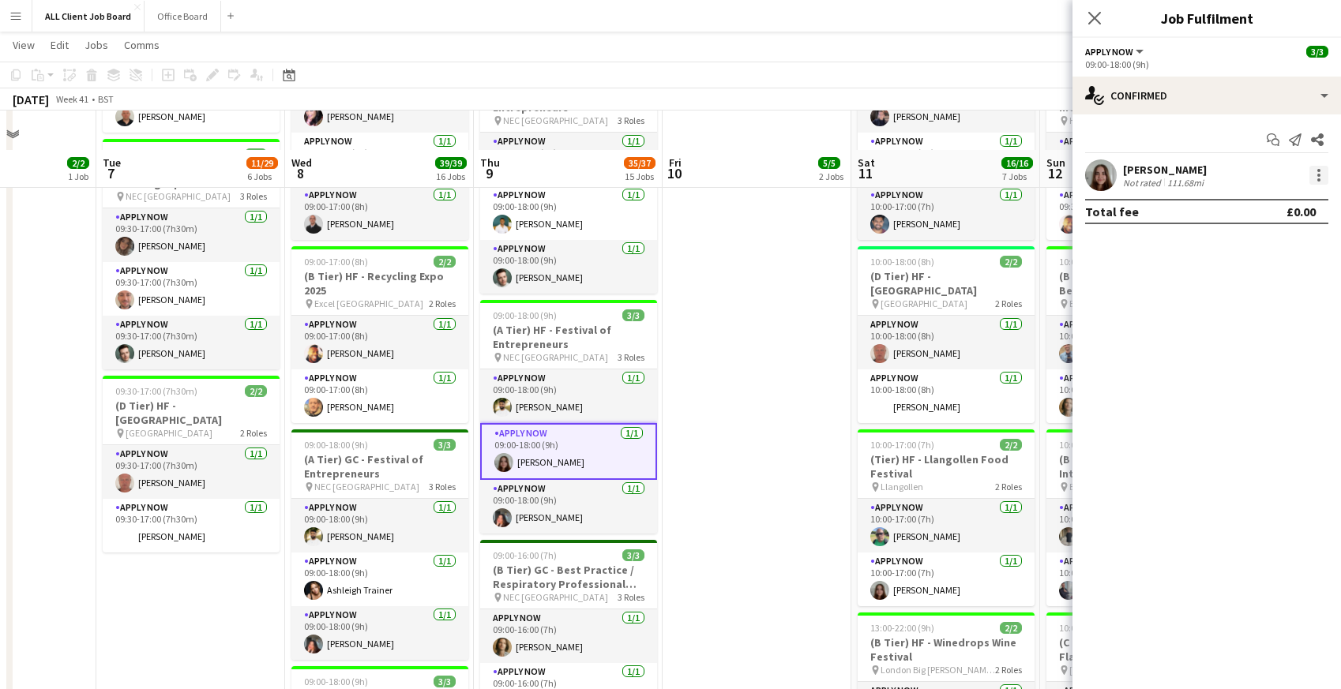
click at [1323, 180] on div at bounding box center [1318, 175] width 19 height 19
click at [1278, 360] on span "Remove" at bounding box center [1267, 356] width 98 height 14
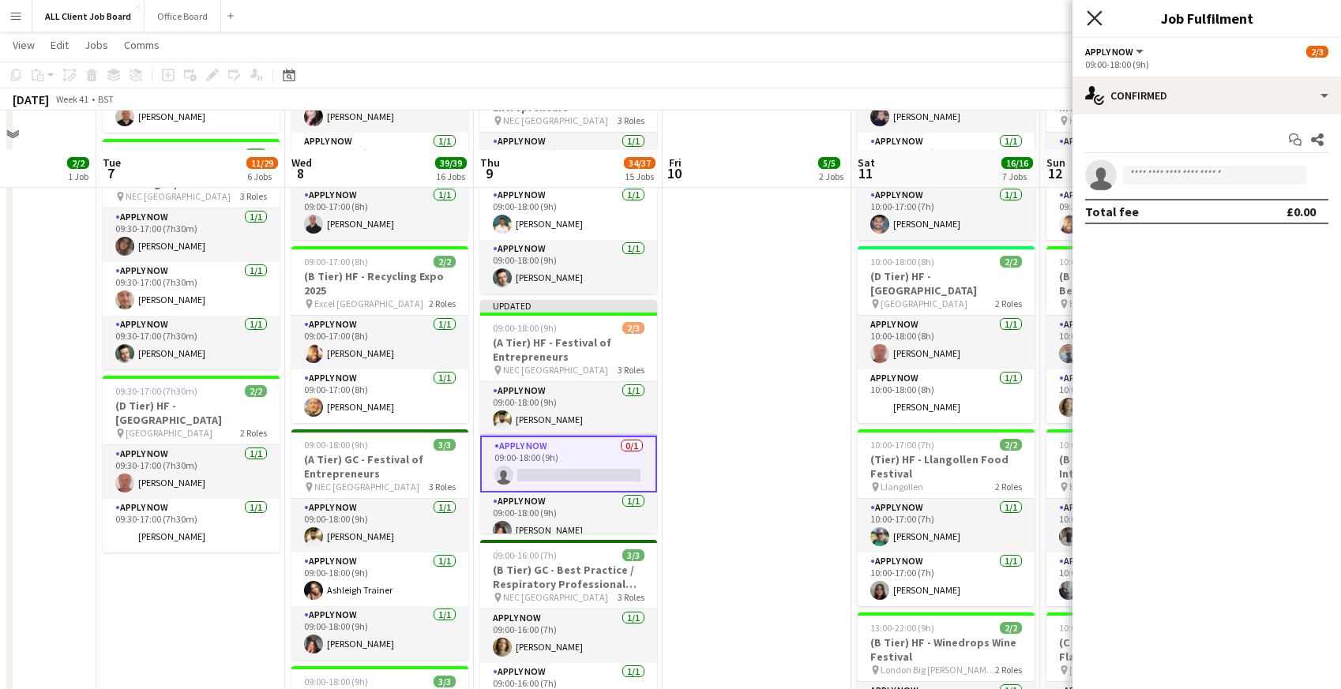
click at [1099, 17] on icon "Close pop-in" at bounding box center [1094, 17] width 15 height 15
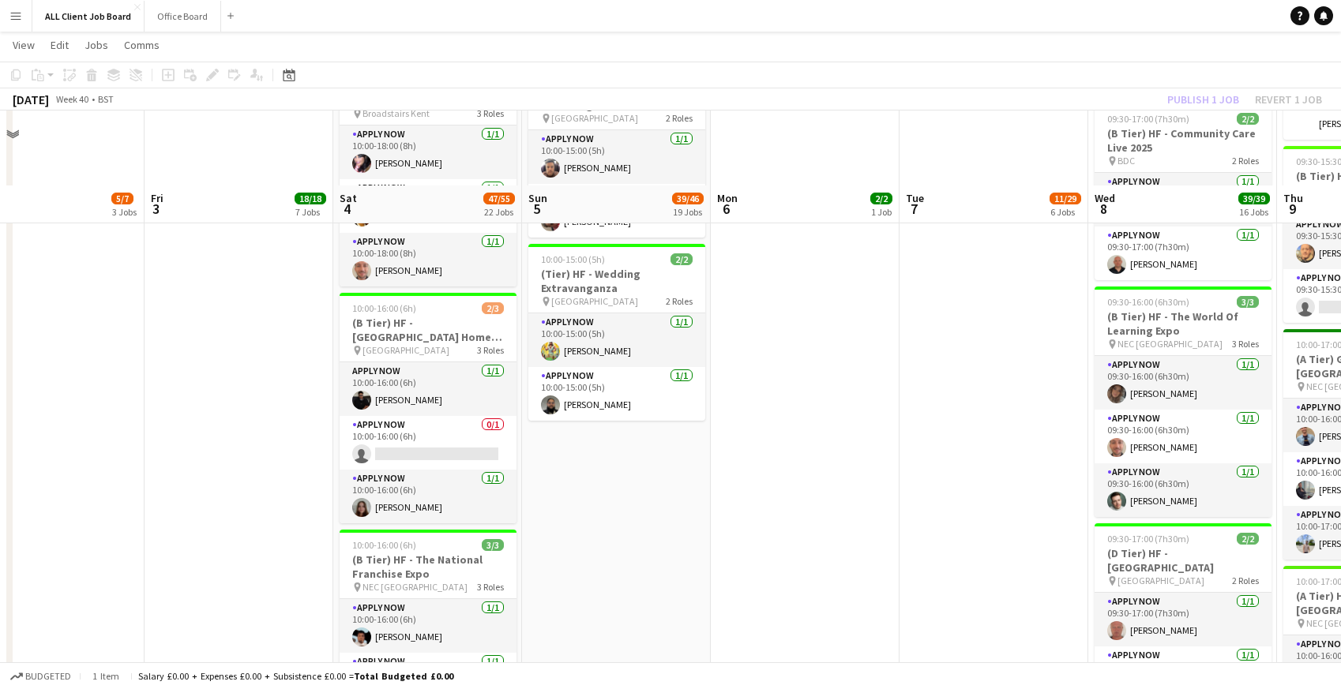
scroll to position [1958, 0]
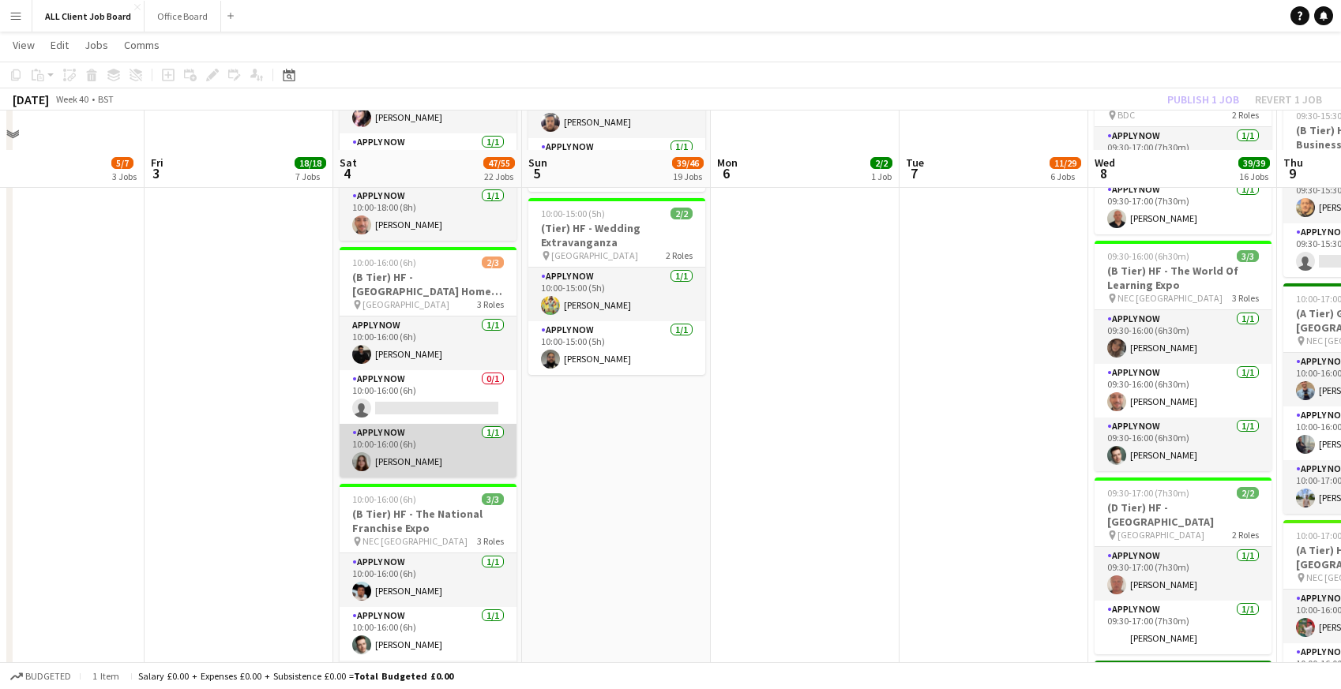
click at [423, 453] on app-card-role "APPLY NOW 1/1 10:00-16:00 (6h) Stephanie Hughes" at bounding box center [428, 451] width 177 height 54
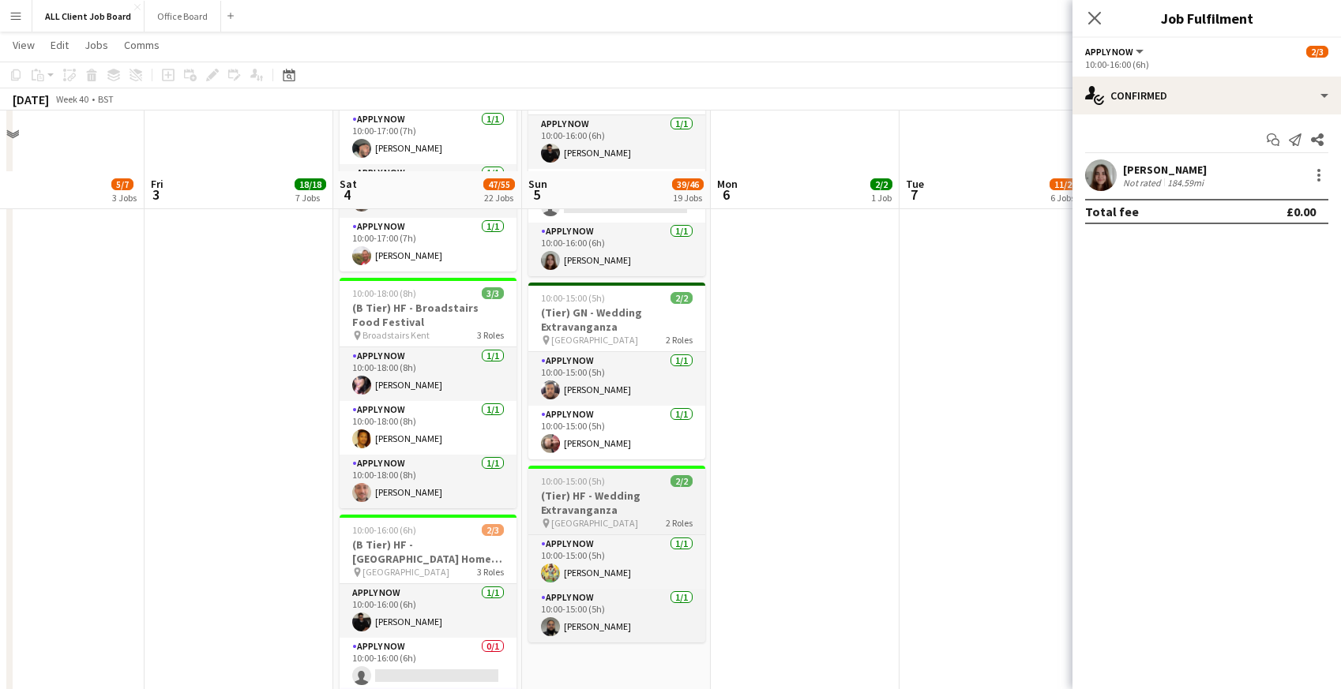
scroll to position [1683, 0]
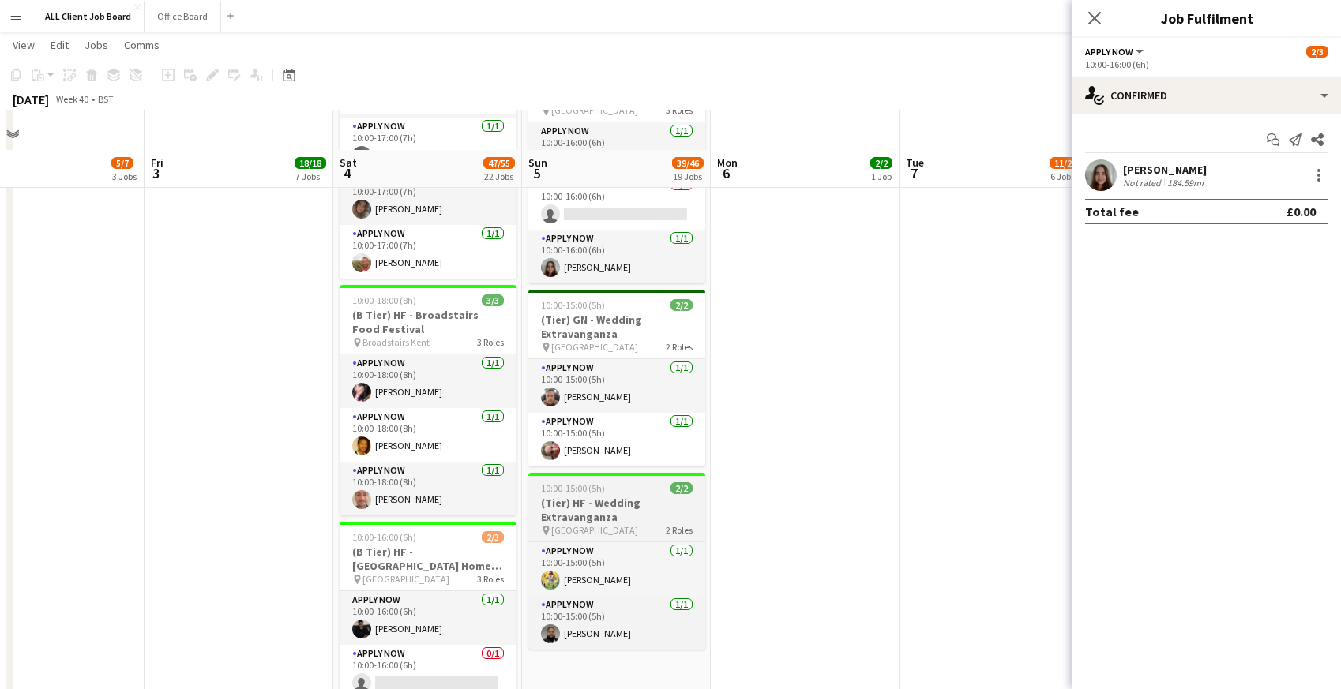
click at [579, 260] on app-card-role "APPLY NOW 1/1 10:00-16:00 (6h) Stephanie Hughes" at bounding box center [616, 257] width 177 height 54
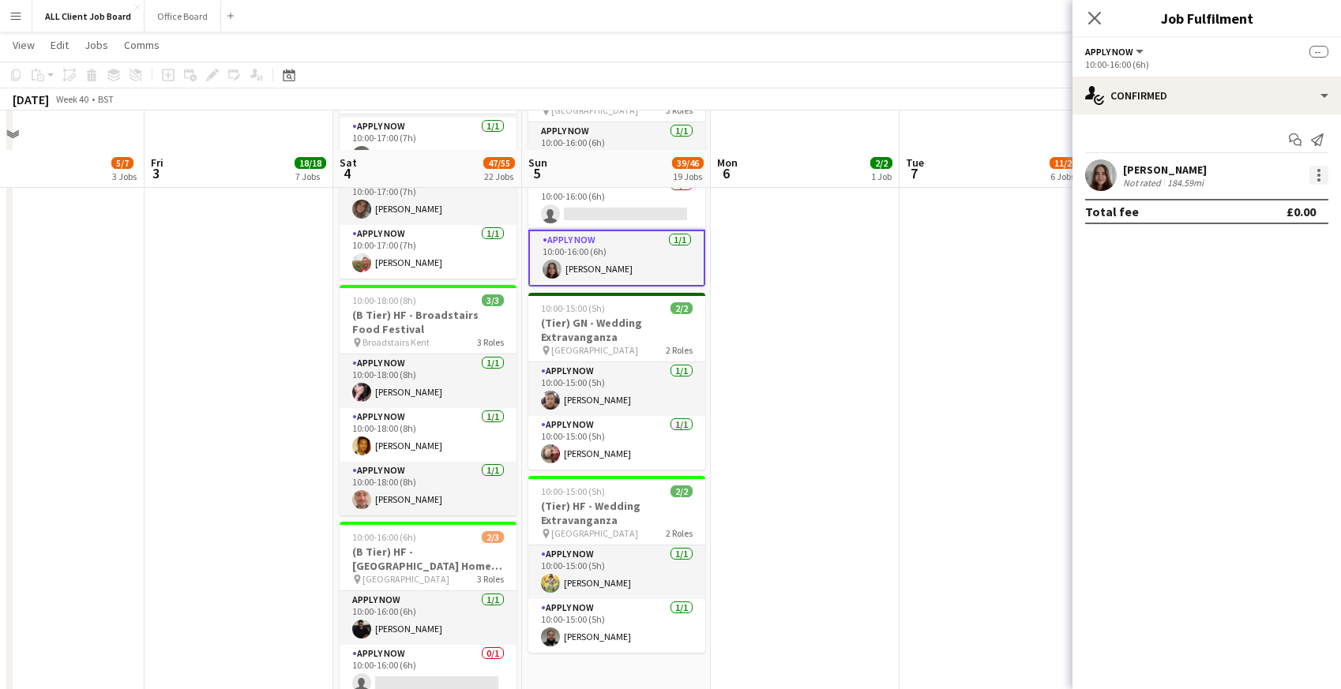
click at [1317, 183] on div at bounding box center [1318, 175] width 19 height 19
click at [1245, 316] on span "Remove" at bounding box center [1241, 317] width 47 height 13
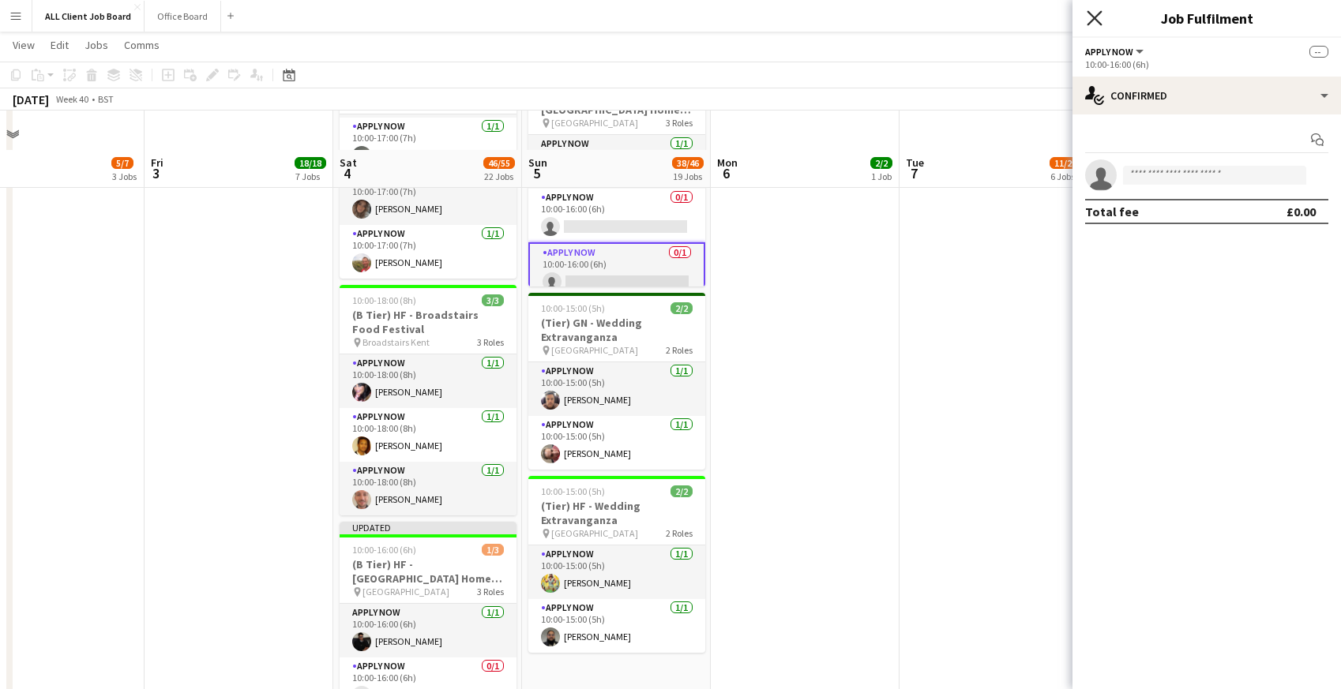
click at [1095, 18] on icon at bounding box center [1094, 17] width 15 height 15
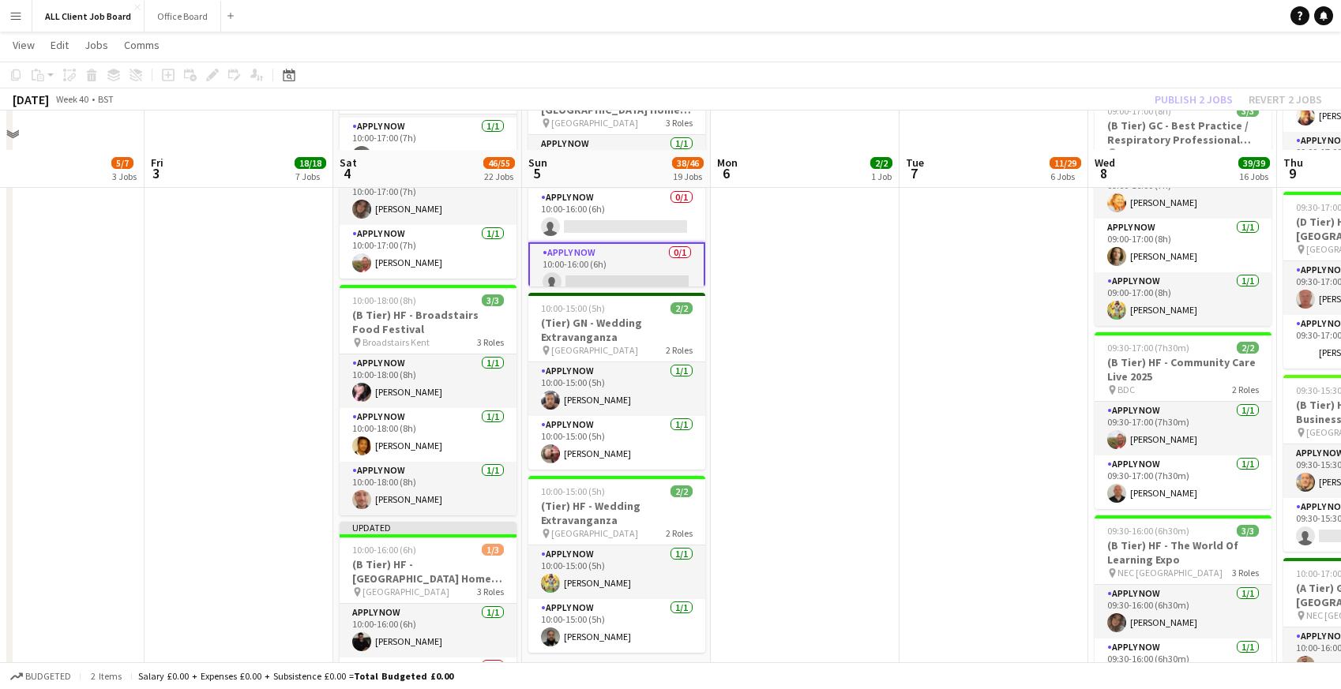
click at [1074, 15] on app-navbar "Menu Boards Boards Boards All jobs Status Workforce Workforce My Workforce Recr…" at bounding box center [670, 16] width 1341 height 32
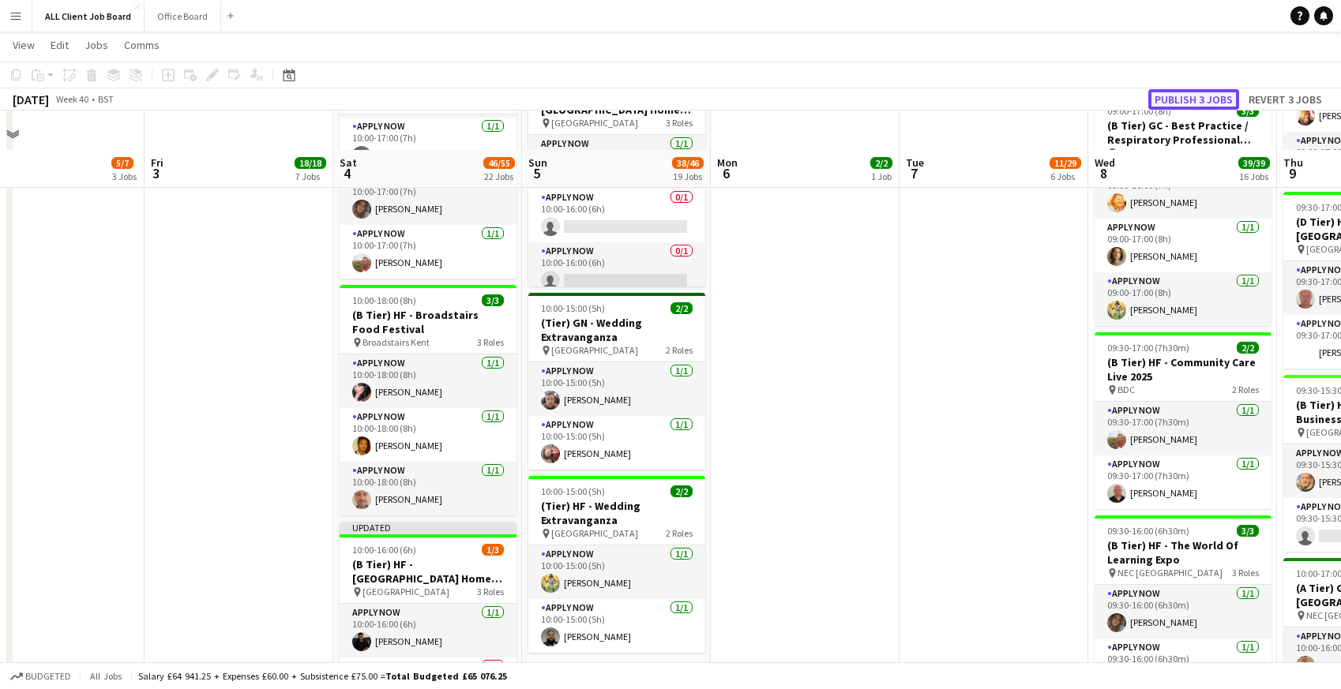
click at [1185, 103] on button "Publish 3 jobs" at bounding box center [1193, 99] width 91 height 21
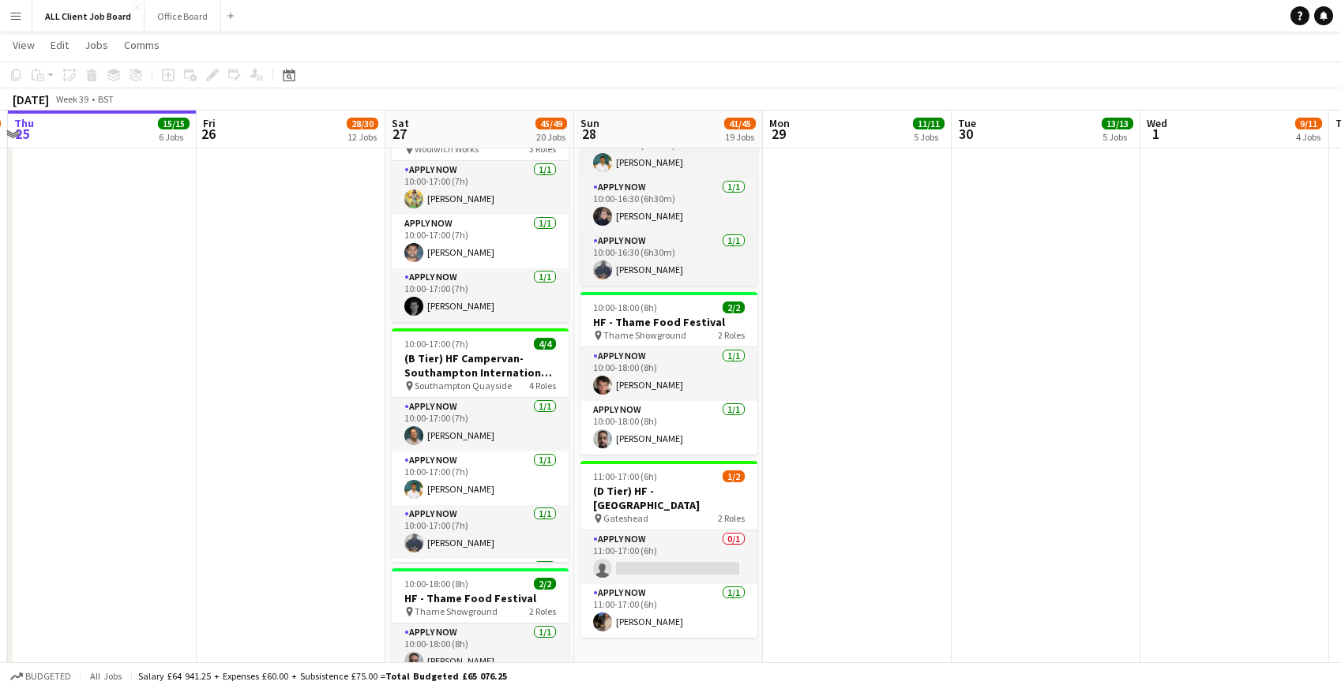
scroll to position [2185, 0]
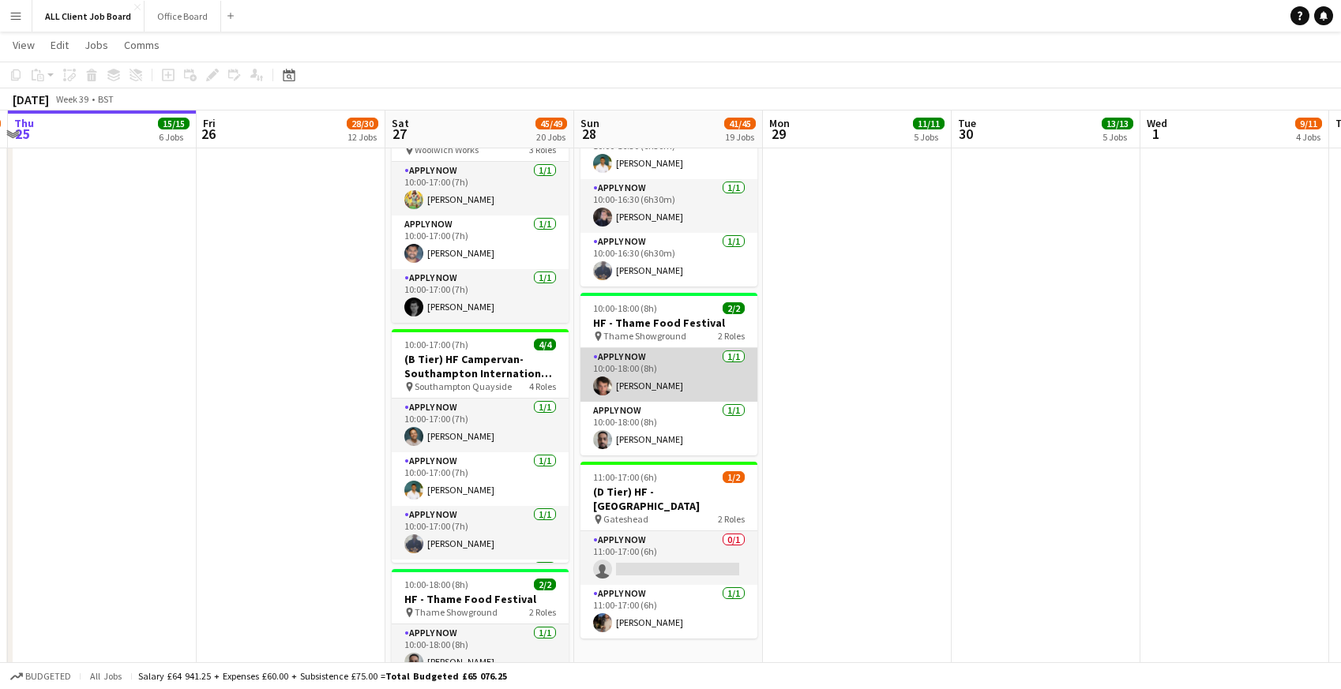
click at [655, 381] on app-card-role "APPLY NOW 1/1 10:00-18:00 (8h) Sebastian Hill" at bounding box center [668, 375] width 177 height 54
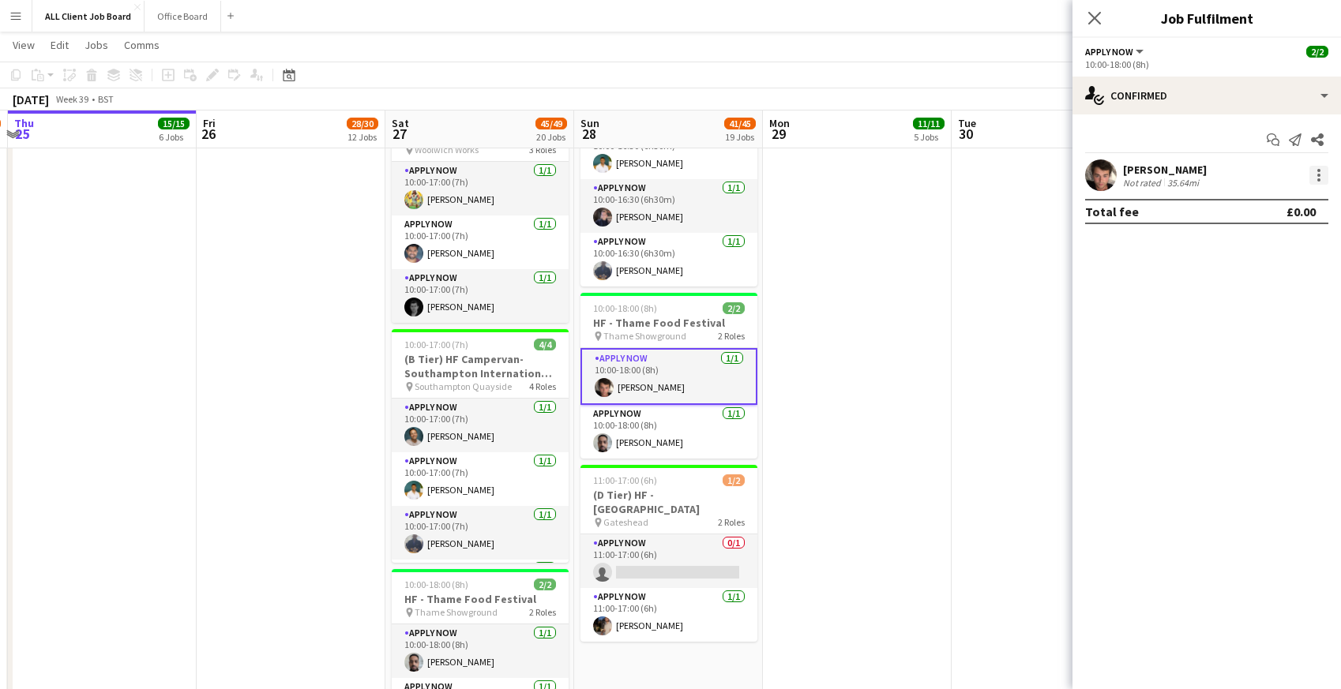
click at [1318, 175] on div at bounding box center [1318, 175] width 3 height 3
click at [1260, 355] on span "Remove" at bounding box center [1241, 355] width 47 height 13
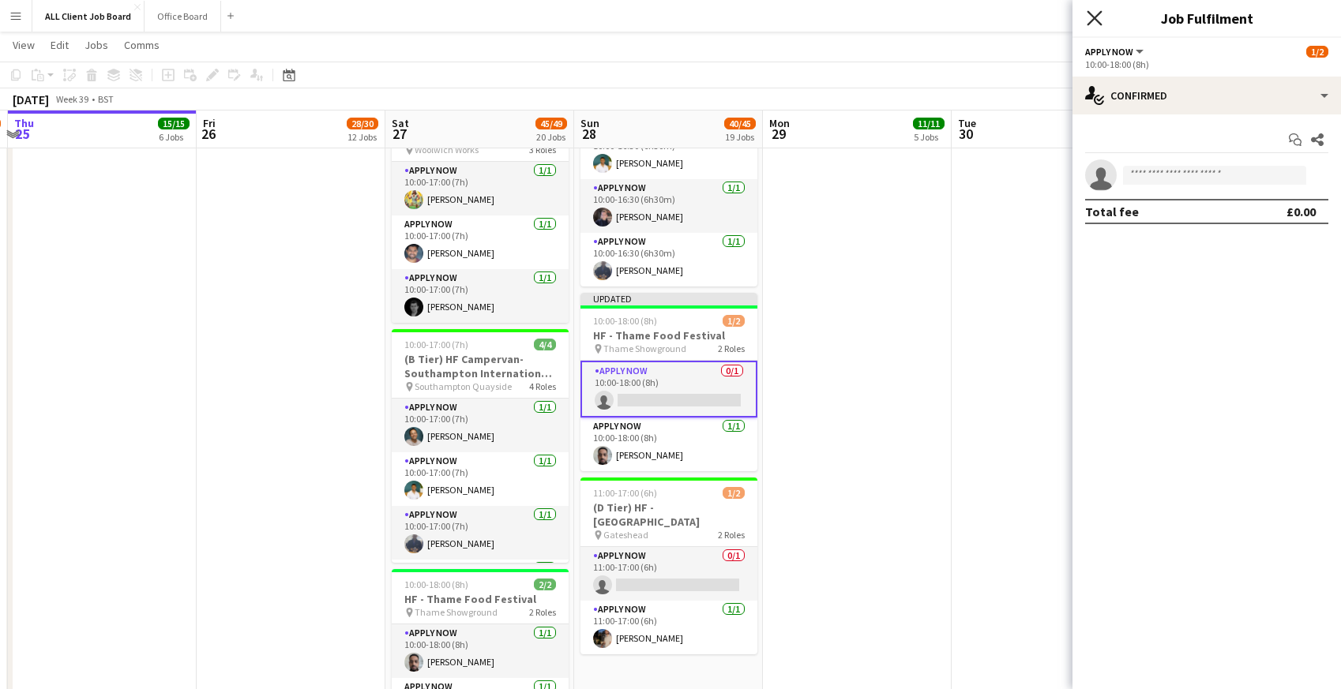
click at [1092, 19] on icon at bounding box center [1094, 17] width 15 height 15
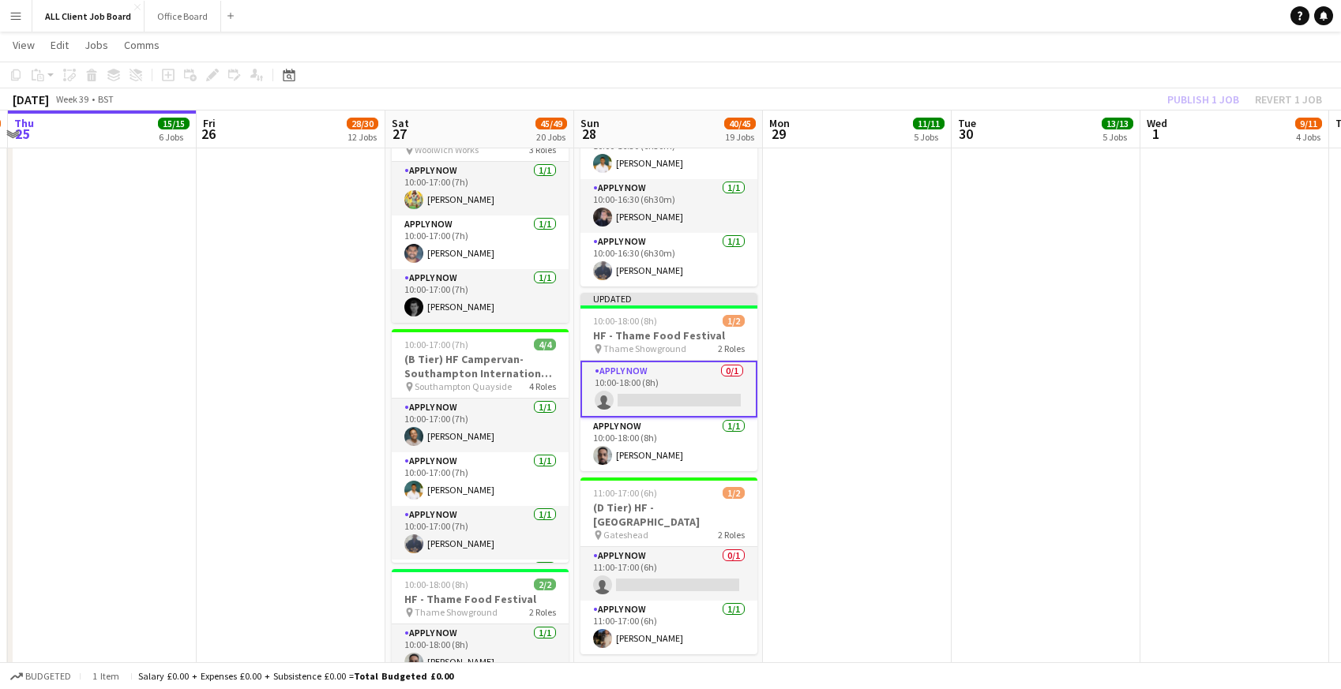
click at [930, 236] on app-date-cell "09:00-21:00 (12h) 2/2 (D Tier) HF - Metrocentre Shopping Centre pin Gateshead 2…" at bounding box center [857, 202] width 189 height 3939
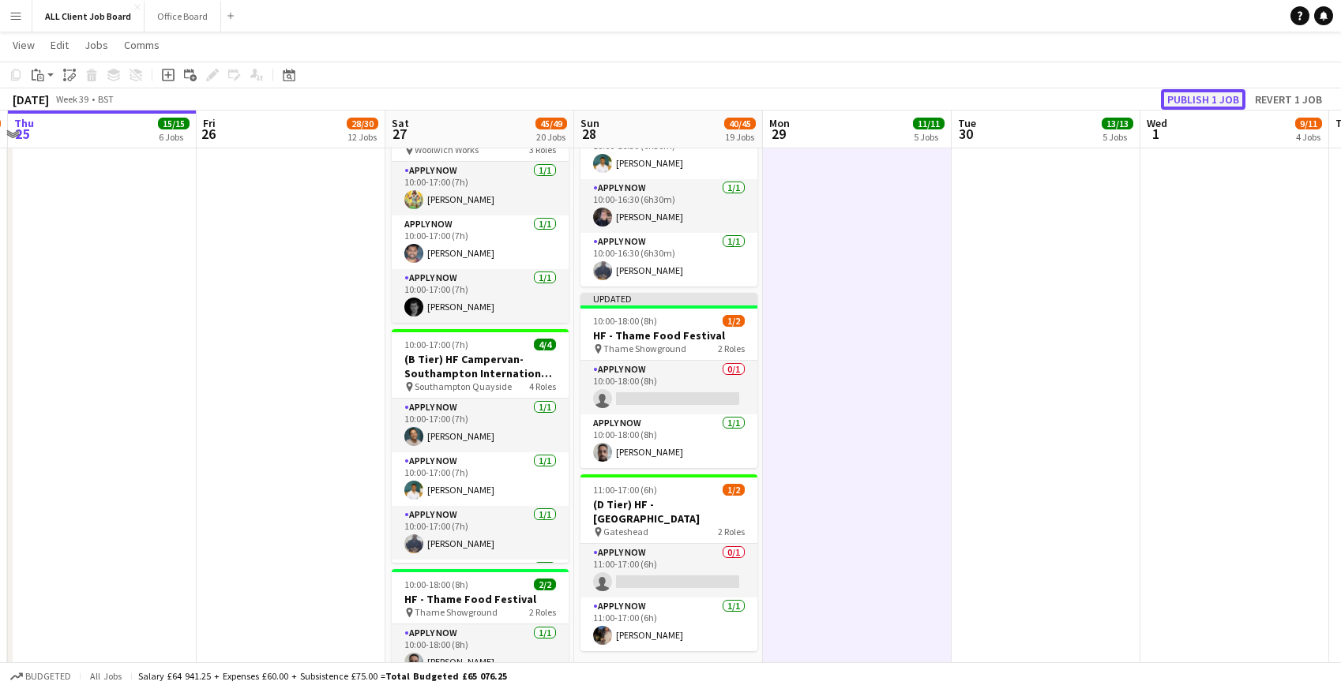
click at [1202, 100] on button "Publish 1 job" at bounding box center [1203, 99] width 85 height 21
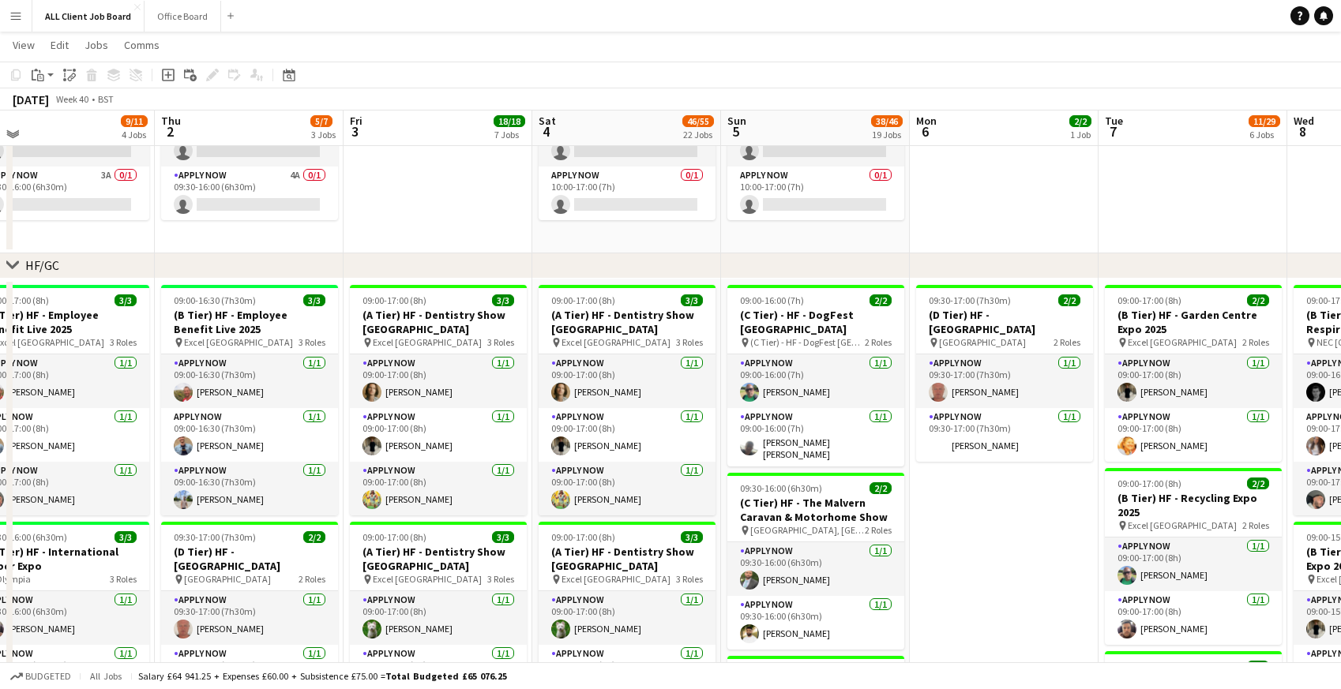
scroll to position [137, 0]
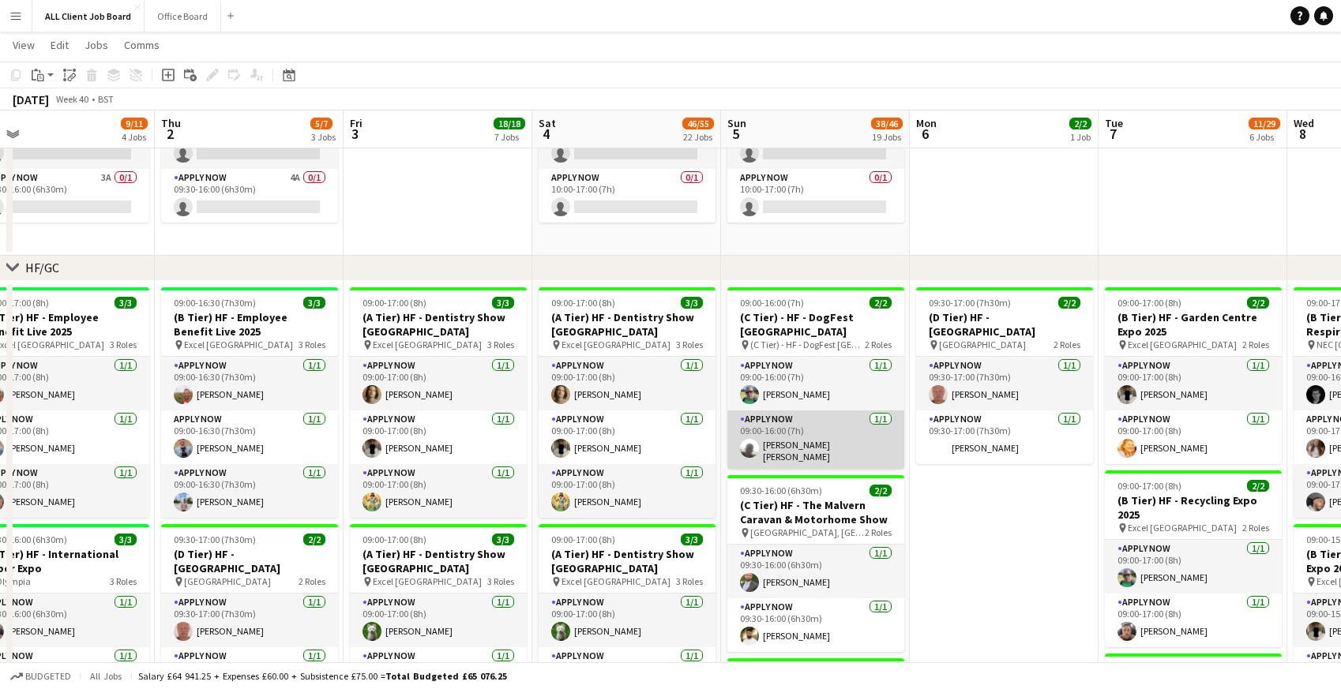
click at [780, 440] on app-card-role "APPLY NOW 1/1 09:00-16:00 (7h) Connor Ledwith" at bounding box center [815, 440] width 177 height 58
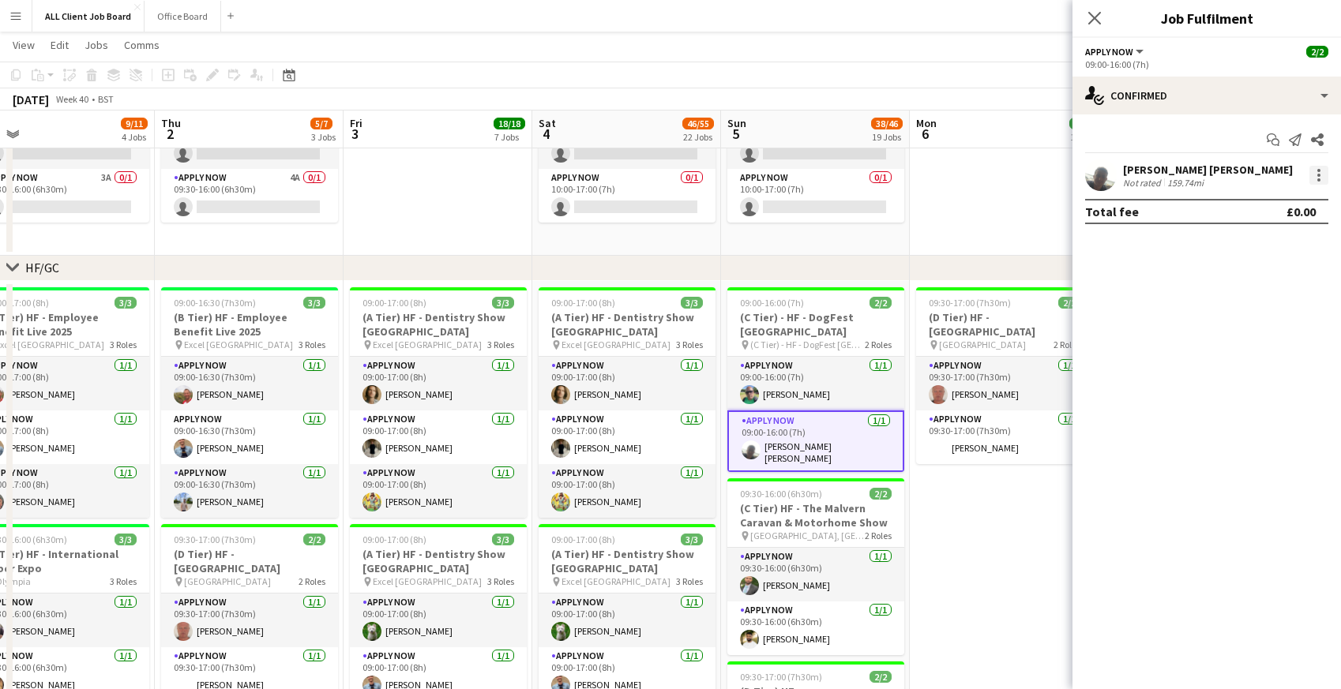
click at [1321, 170] on div at bounding box center [1318, 175] width 19 height 19
click at [1249, 361] on span "Remove" at bounding box center [1241, 355] width 47 height 13
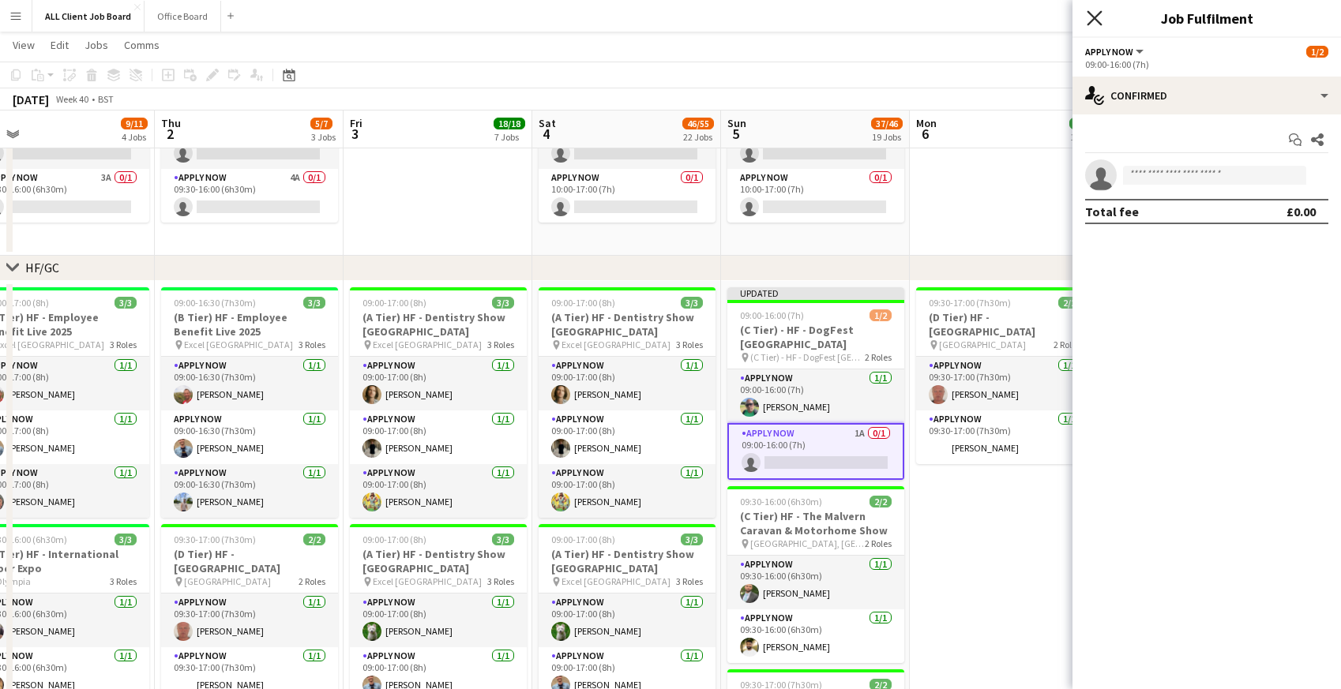
click at [1094, 17] on icon at bounding box center [1094, 17] width 15 height 15
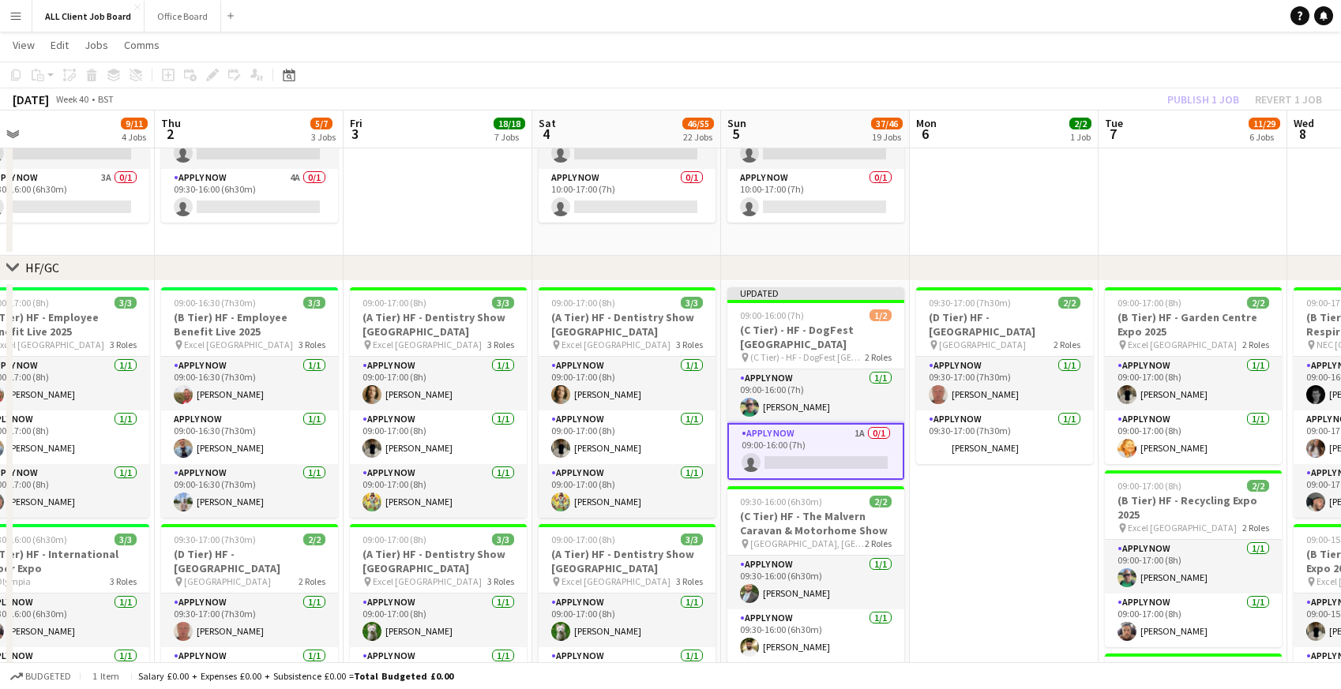
click at [1050, 26] on app-navbar "Menu Boards Boards Boards All jobs Status Workforce Workforce My Workforce Recr…" at bounding box center [670, 16] width 1341 height 32
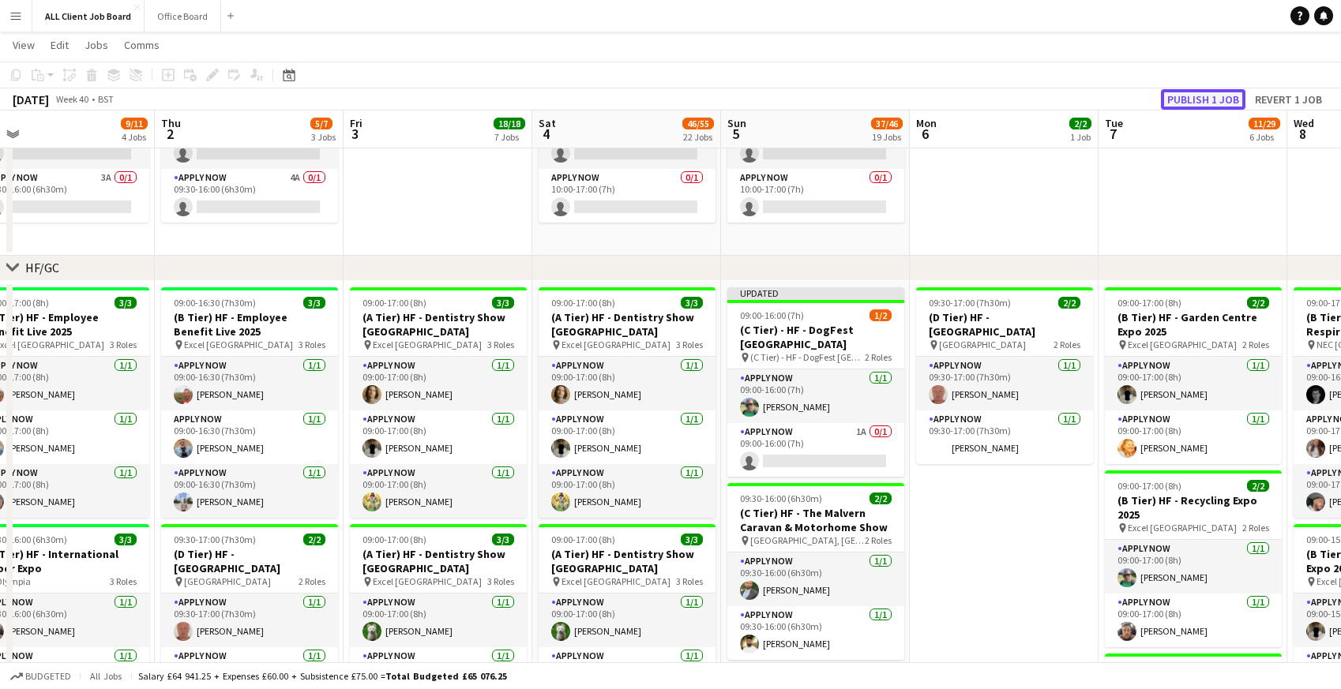
click at [1219, 102] on button "Publish 1 job" at bounding box center [1203, 99] width 85 height 21
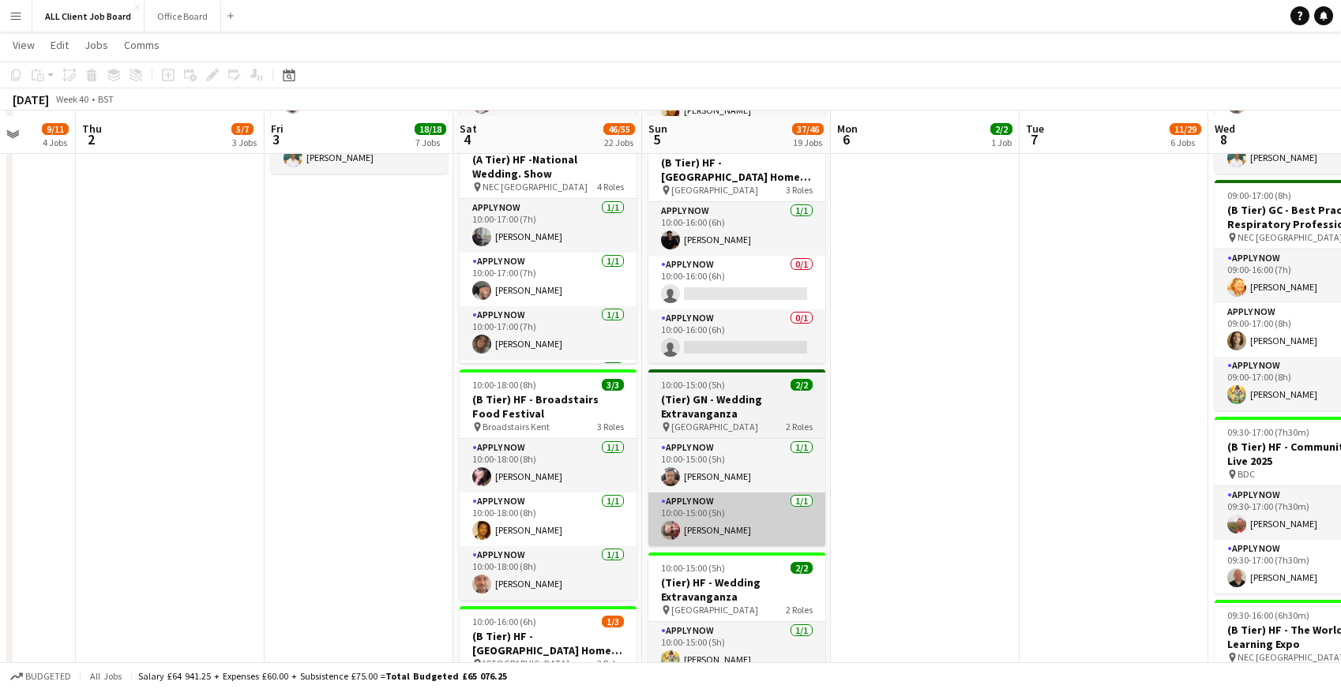
scroll to position [1557, 0]
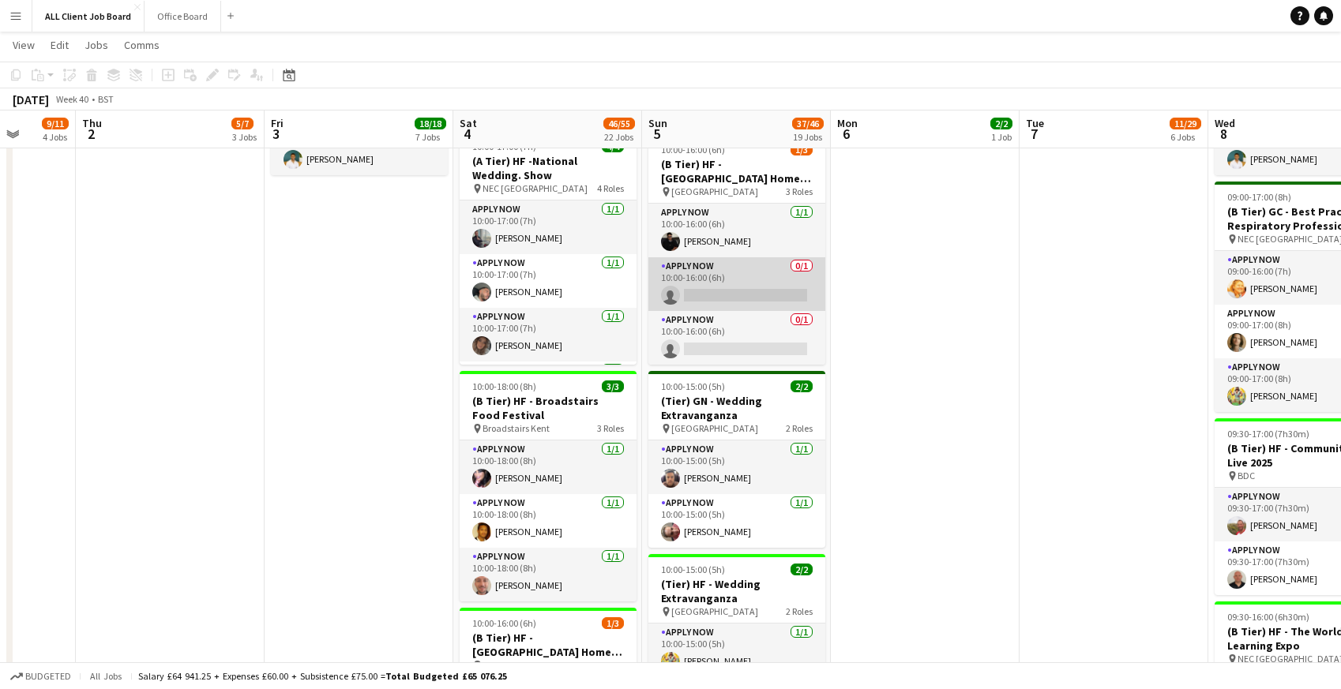
click at [724, 280] on app-card-role "APPLY NOW 0/1 10:00-16:00 (6h) single-neutral-actions" at bounding box center [736, 284] width 177 height 54
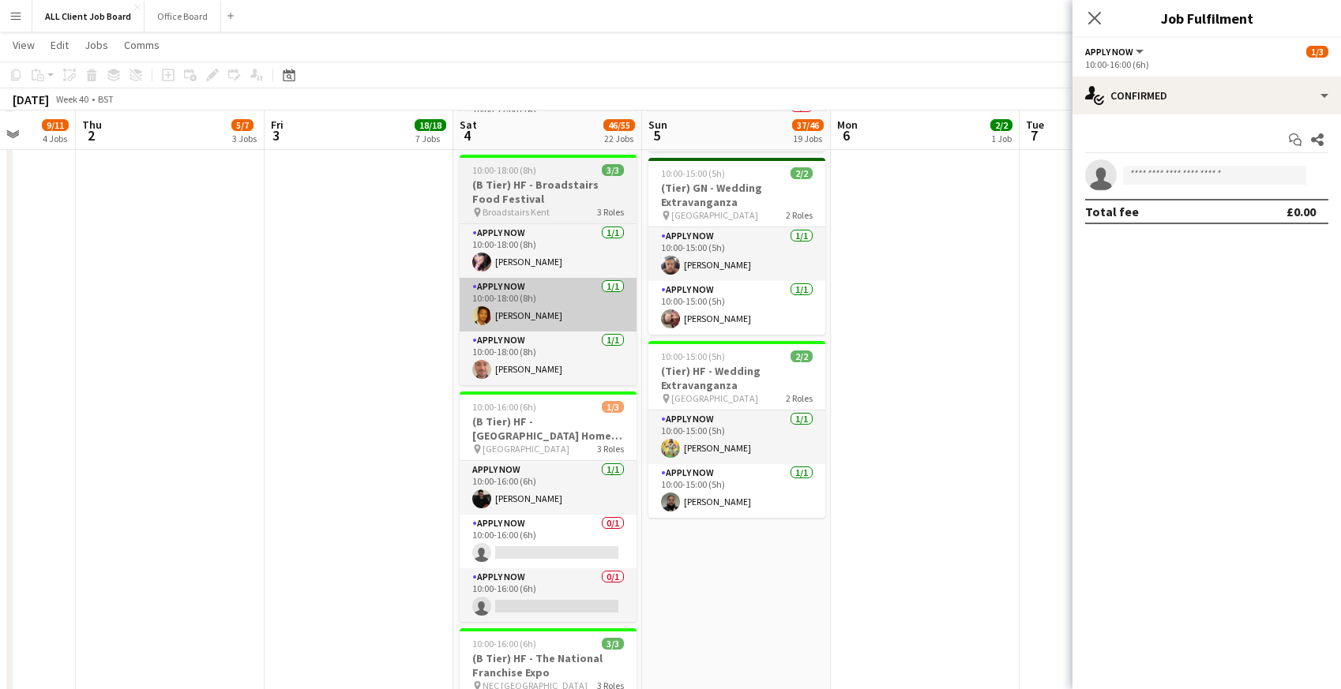
scroll to position [1775, 0]
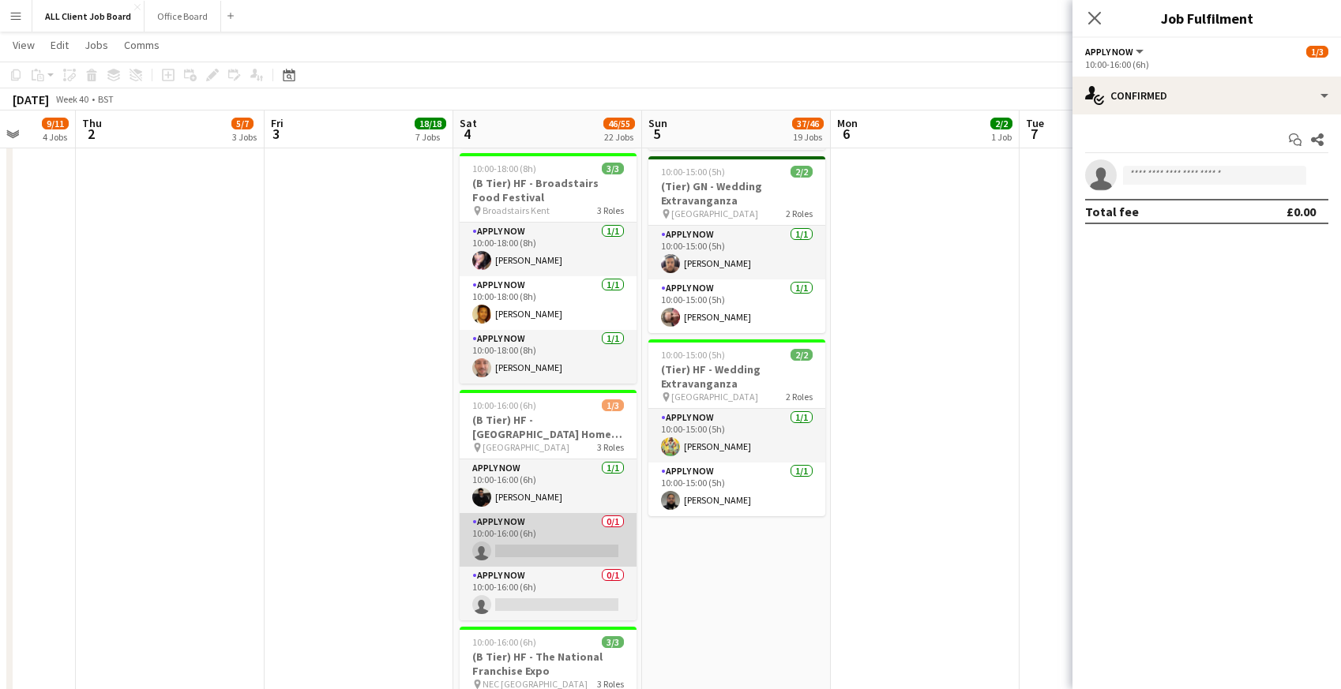
click at [535, 548] on app-card-role "APPLY NOW 0/1 10:00-16:00 (6h) single-neutral-actions" at bounding box center [548, 540] width 177 height 54
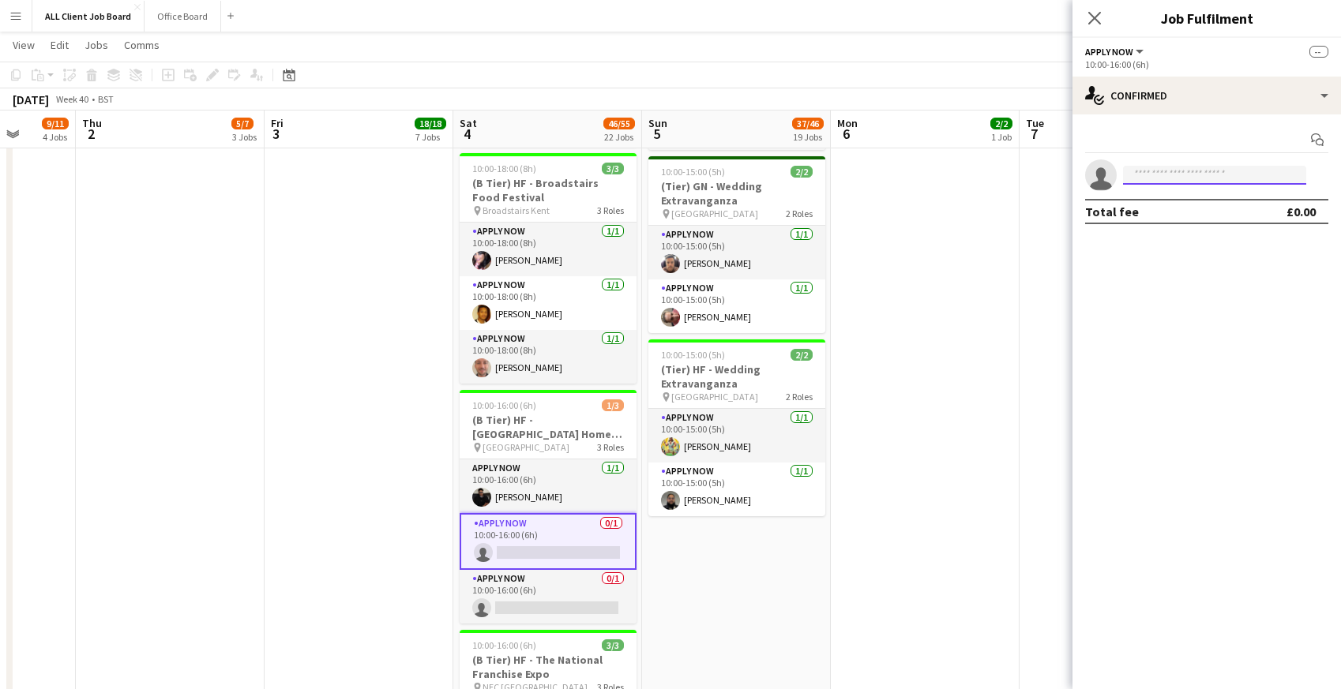
click at [1166, 175] on input at bounding box center [1214, 175] width 183 height 19
type input "*****"
click at [1178, 219] on span "+447566213427" at bounding box center [1215, 223] width 158 height 13
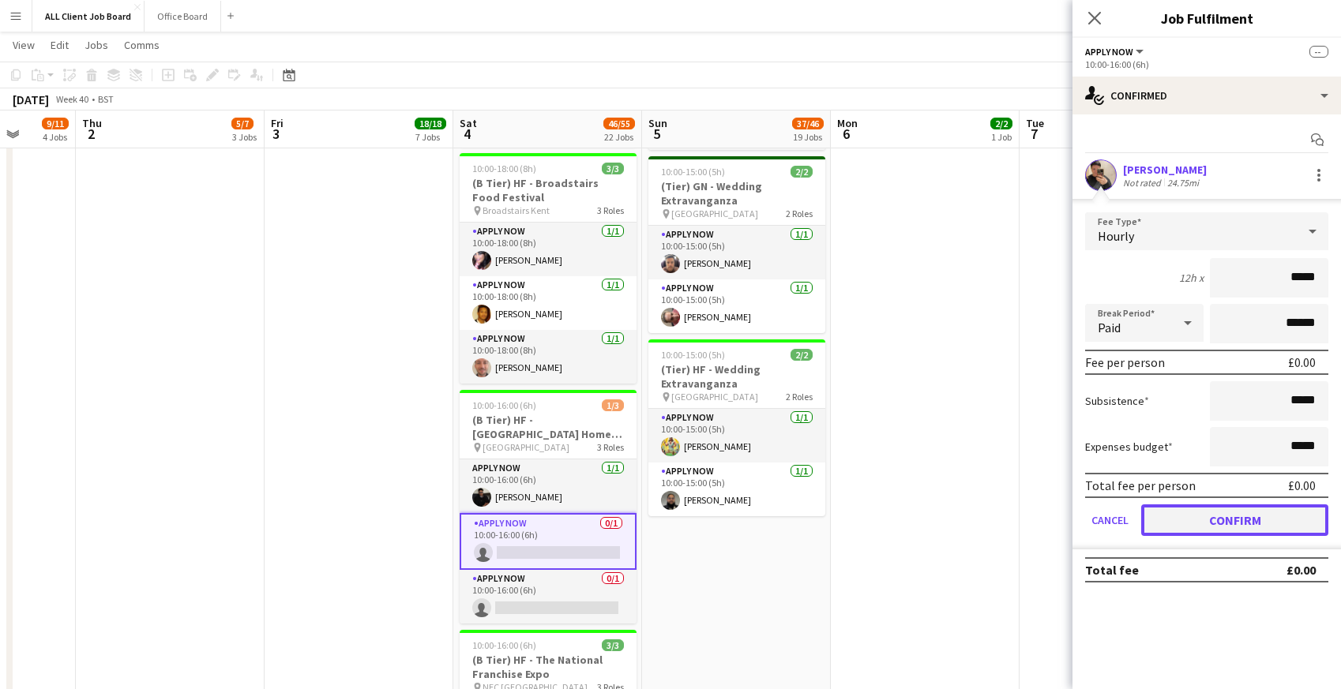
click at [1163, 513] on button "Confirm" at bounding box center [1234, 521] width 187 height 32
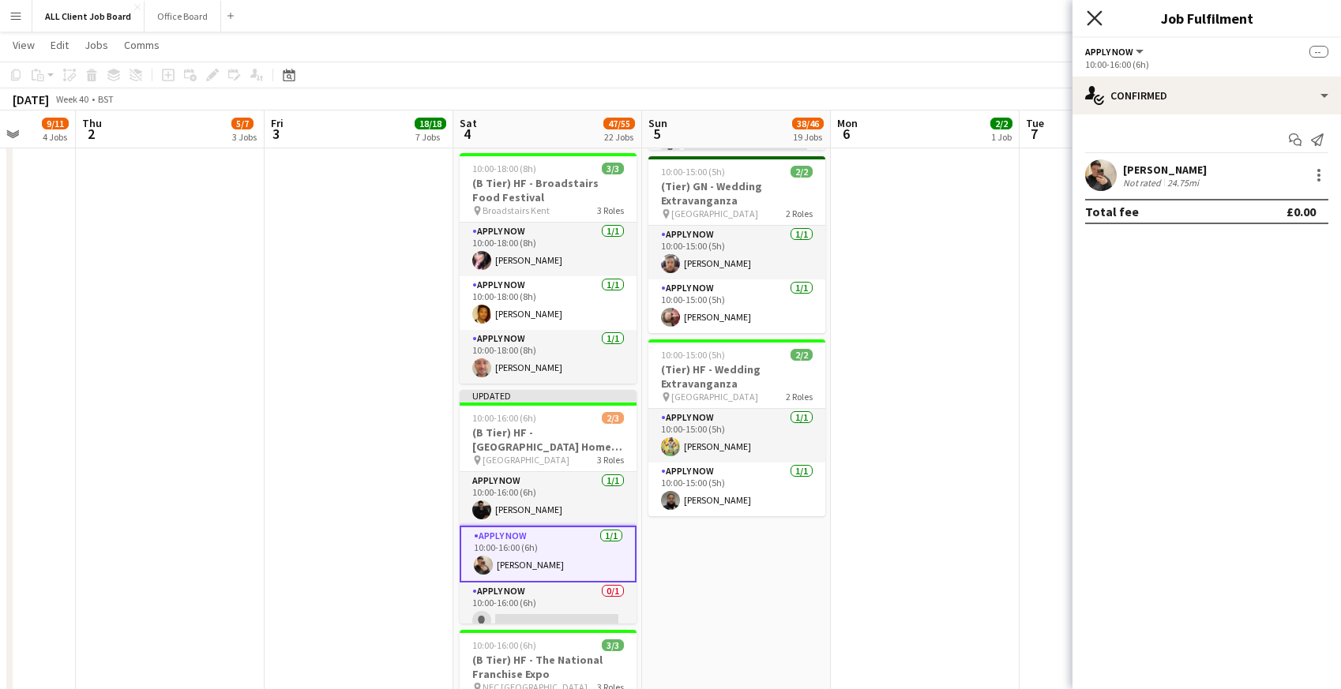
click at [1093, 21] on icon "Close pop-in" at bounding box center [1094, 17] width 15 height 15
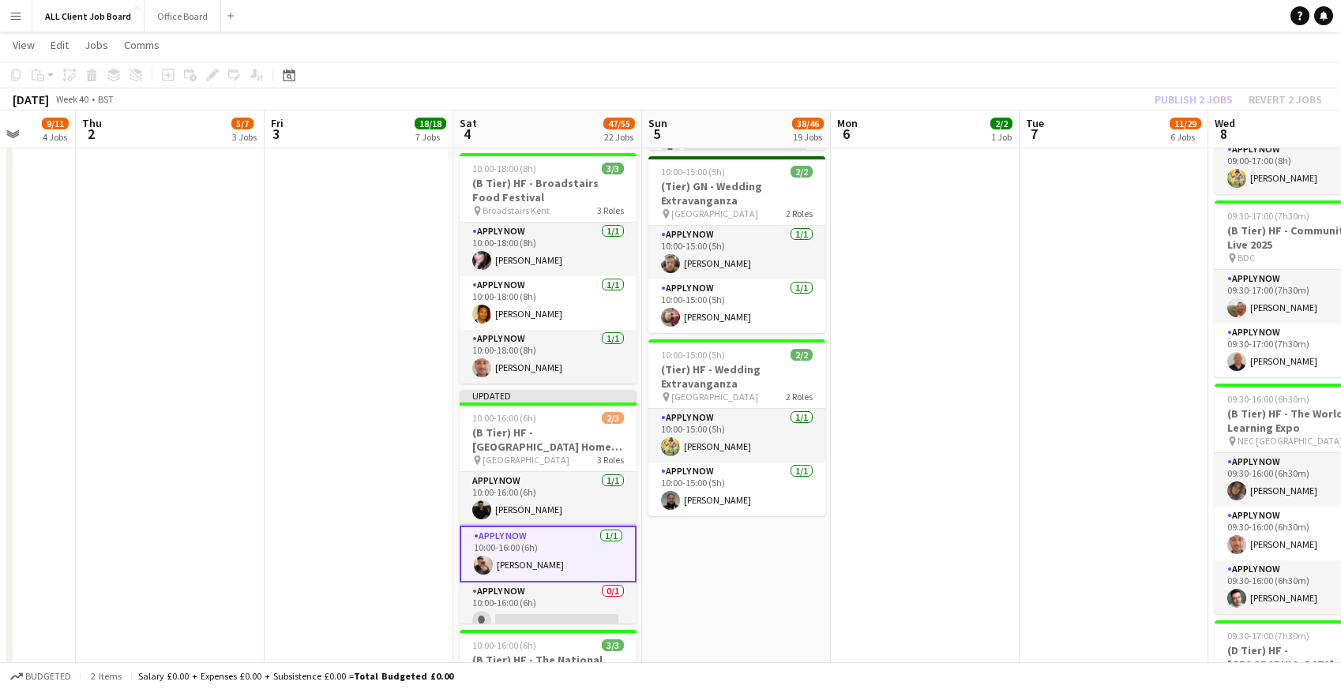
click at [1071, 20] on app-navbar "Menu Boards Boards Boards All jobs Status Workforce Workforce My Workforce Recr…" at bounding box center [670, 16] width 1341 height 32
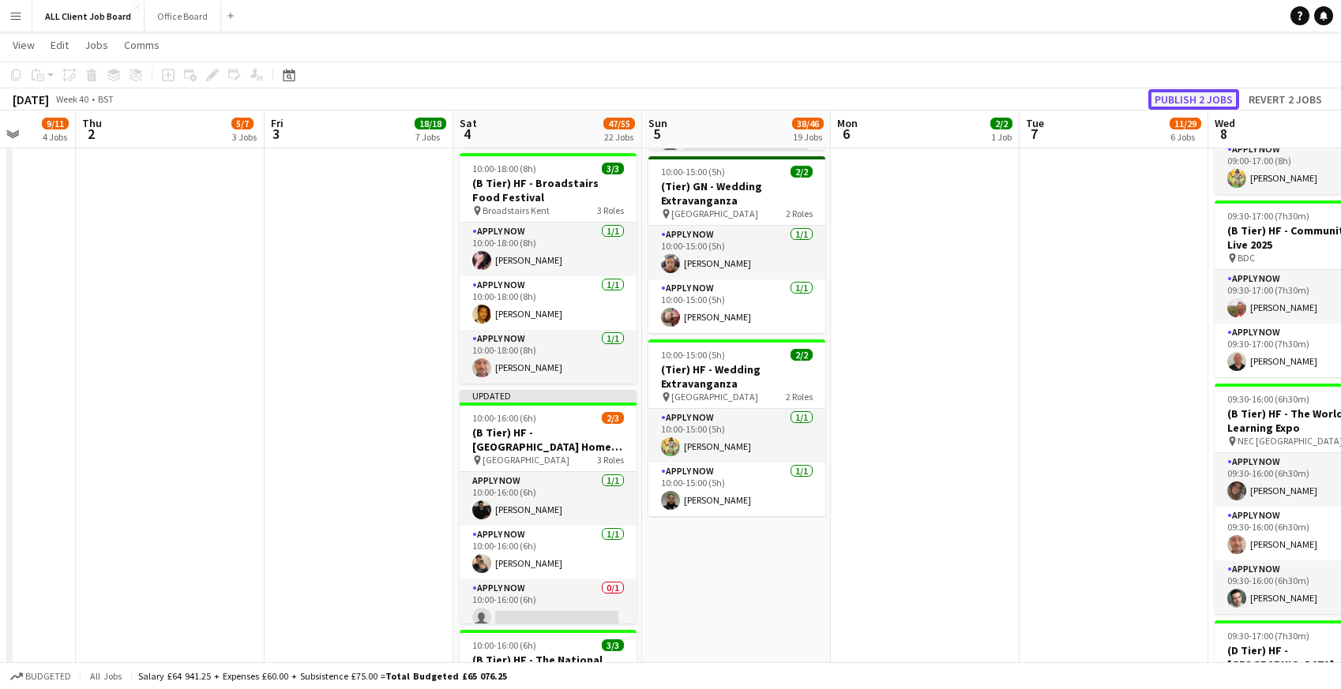
click at [1174, 100] on button "Publish 2 jobs" at bounding box center [1193, 99] width 91 height 21
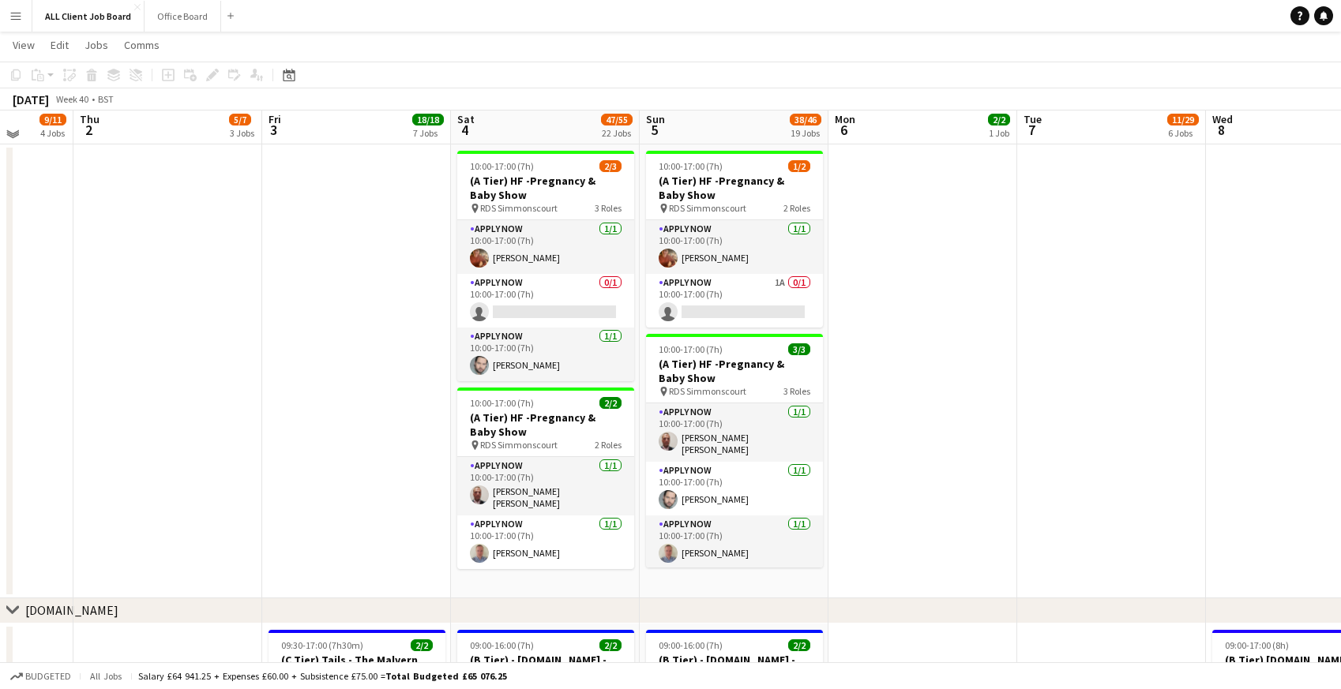
scroll to position [4379, 0]
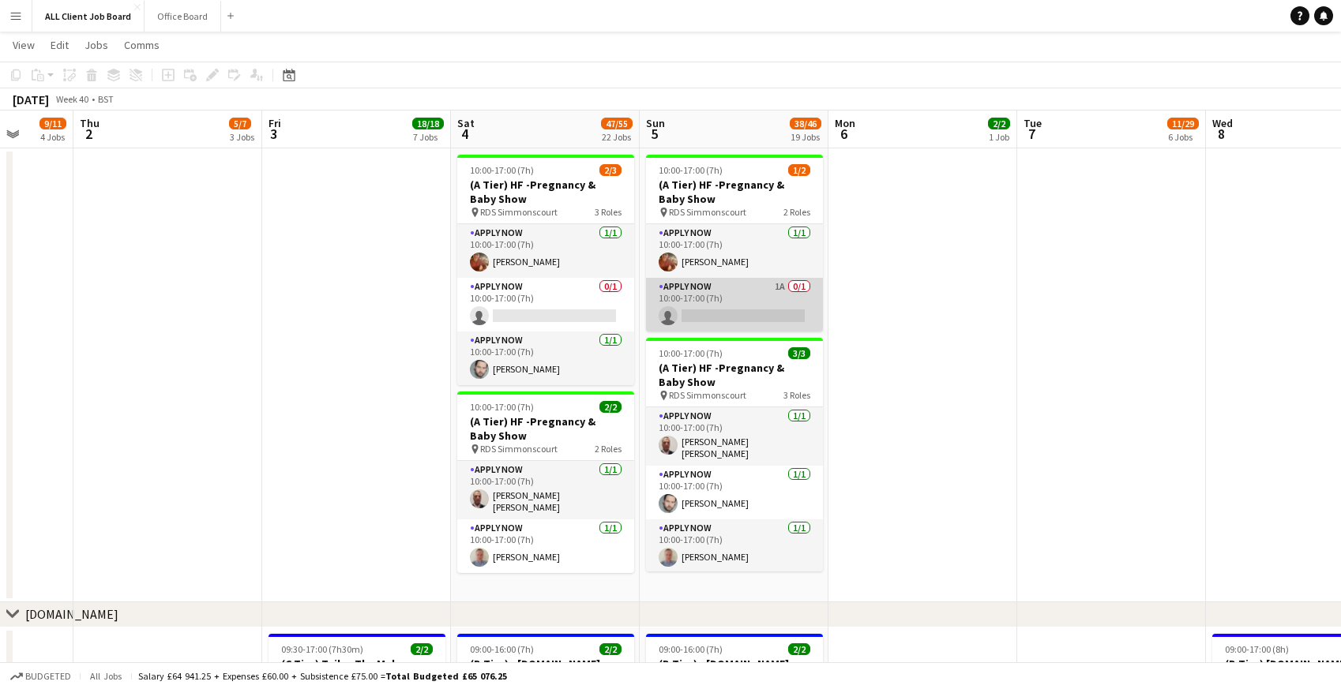
click at [746, 304] on app-card-role "APPLY NOW 1A 0/1 10:00-17:00 (7h) single-neutral-actions" at bounding box center [734, 305] width 177 height 54
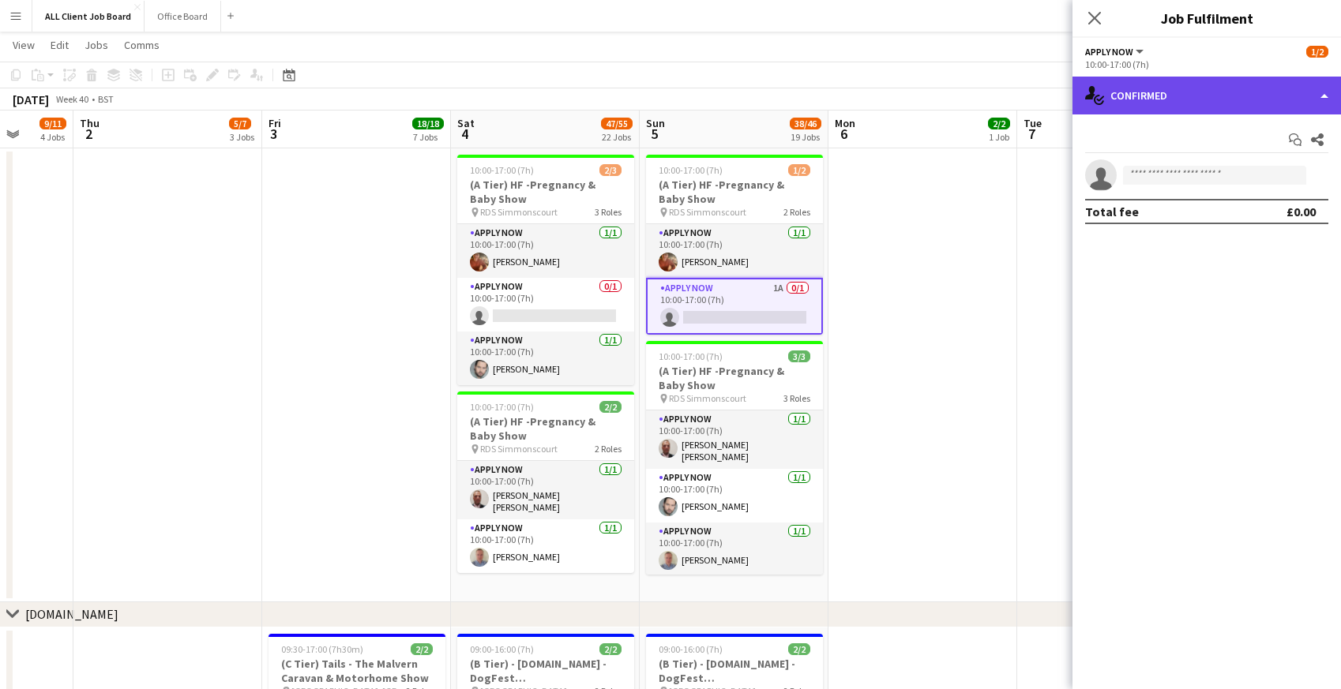
click at [1250, 99] on div "single-neutral-actions-check-2 Confirmed" at bounding box center [1207, 96] width 269 height 38
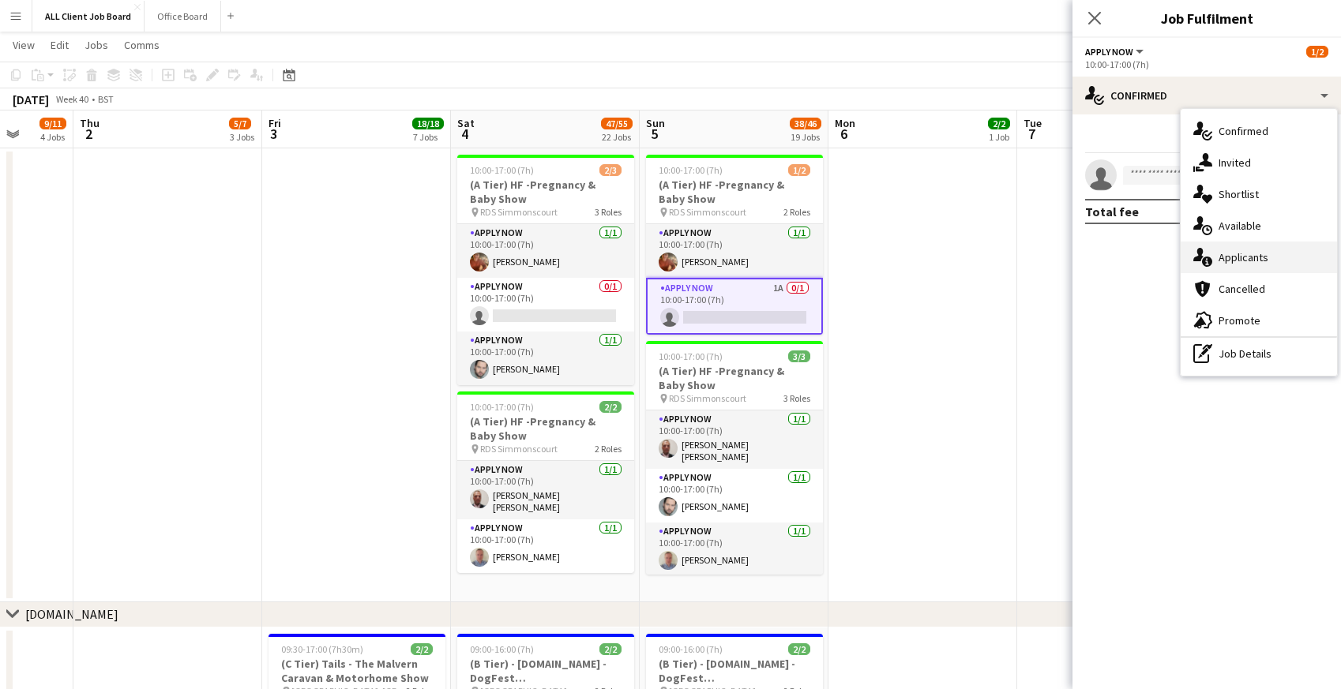
click at [1253, 257] on span "Applicants" at bounding box center [1244, 257] width 50 height 14
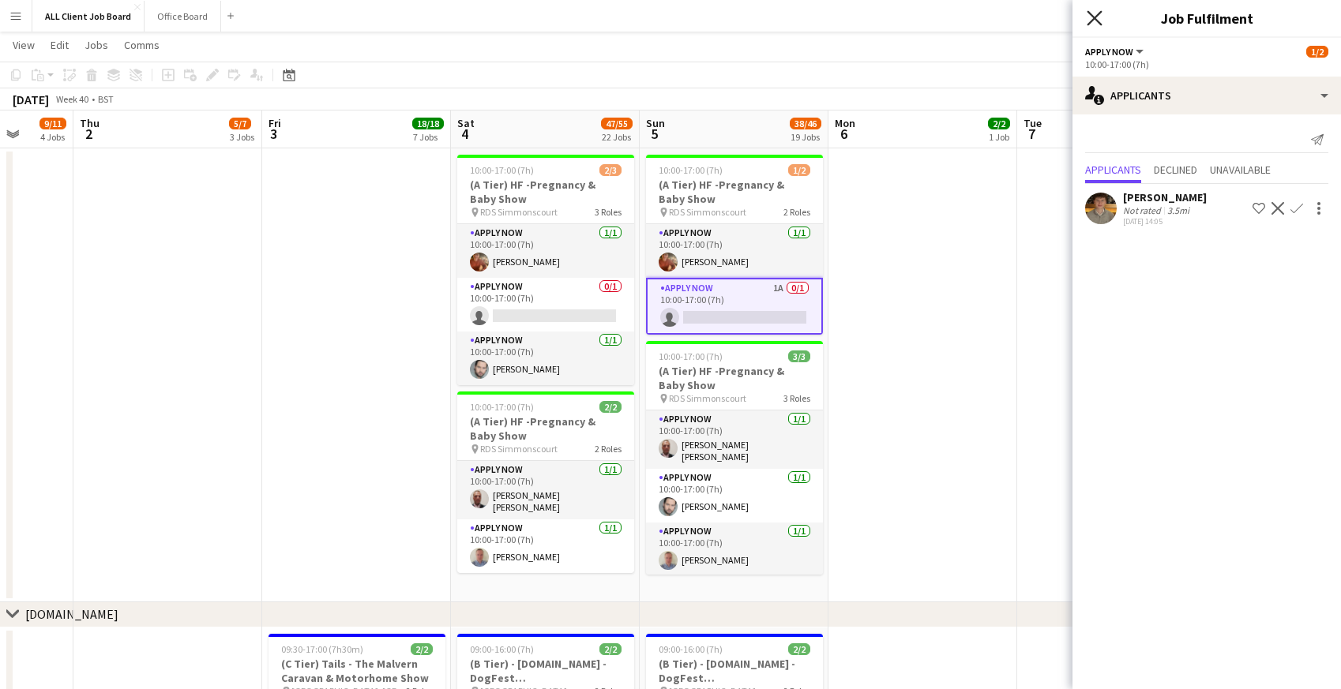
click at [1095, 19] on icon at bounding box center [1094, 17] width 15 height 15
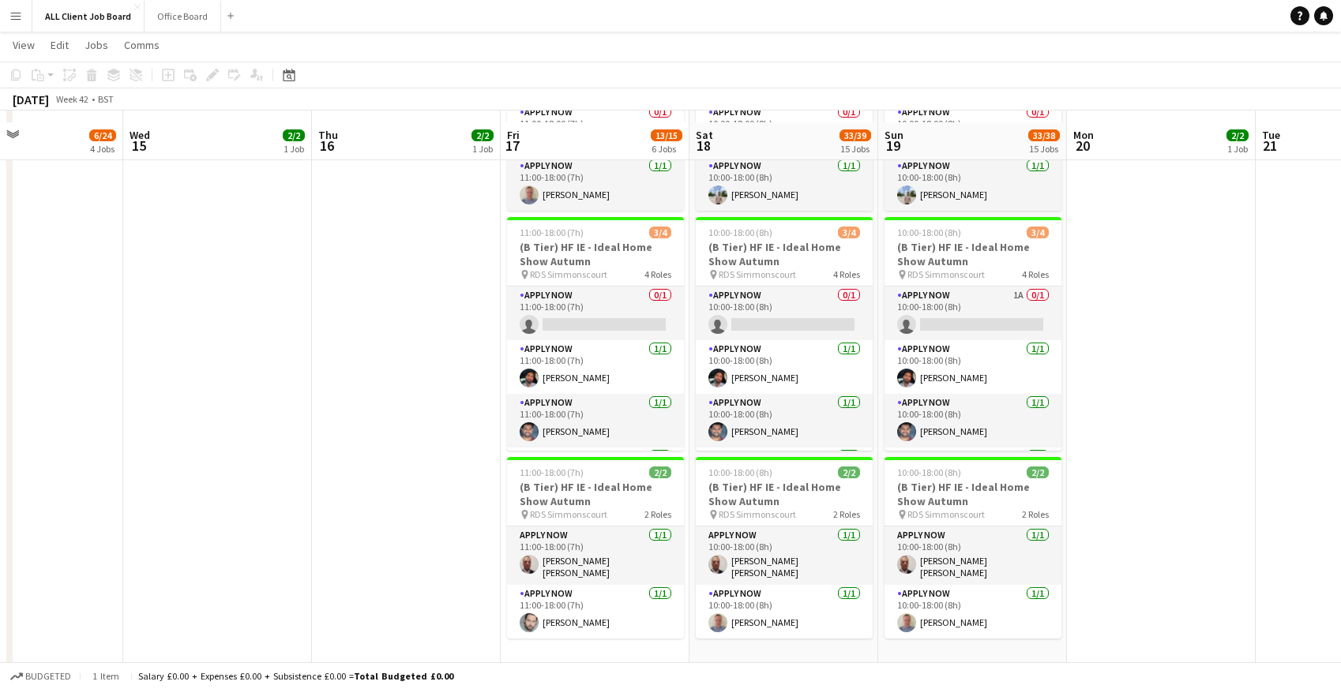
scroll to position [4566, 0]
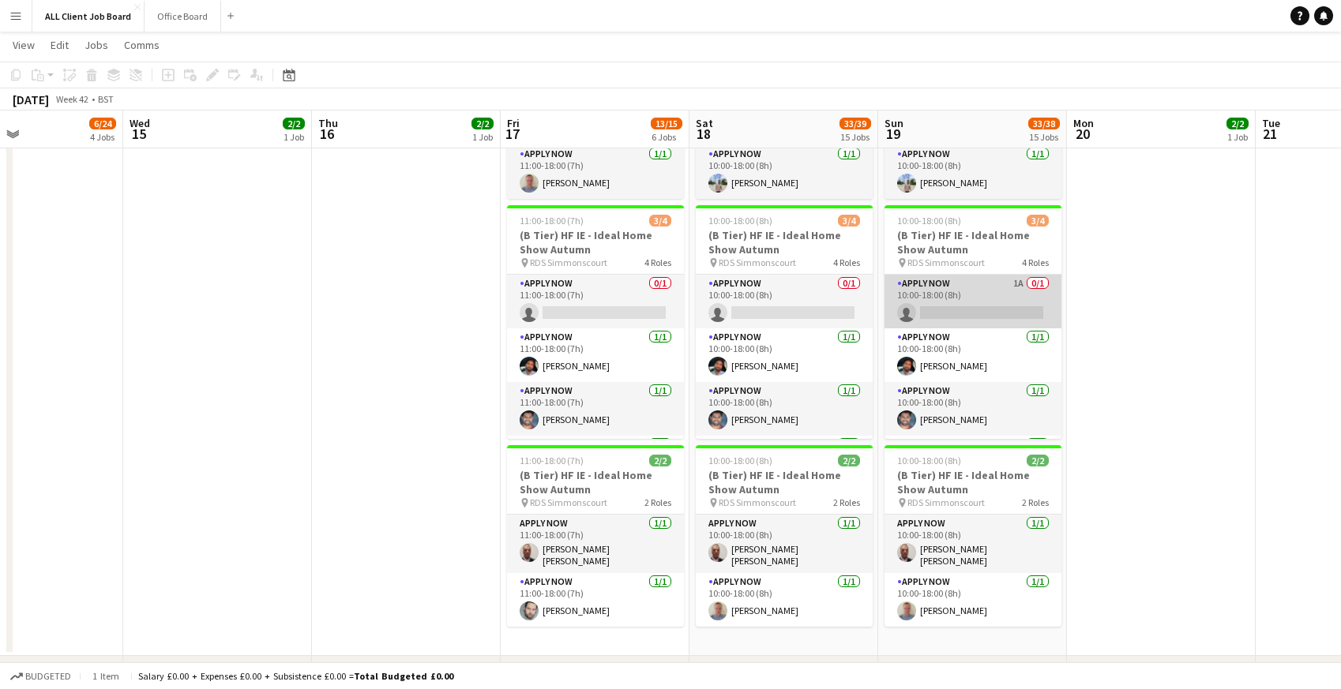
click at [959, 298] on app-card-role "APPLY NOW 1A 0/1 10:00-18:00 (8h) single-neutral-actions" at bounding box center [973, 302] width 177 height 54
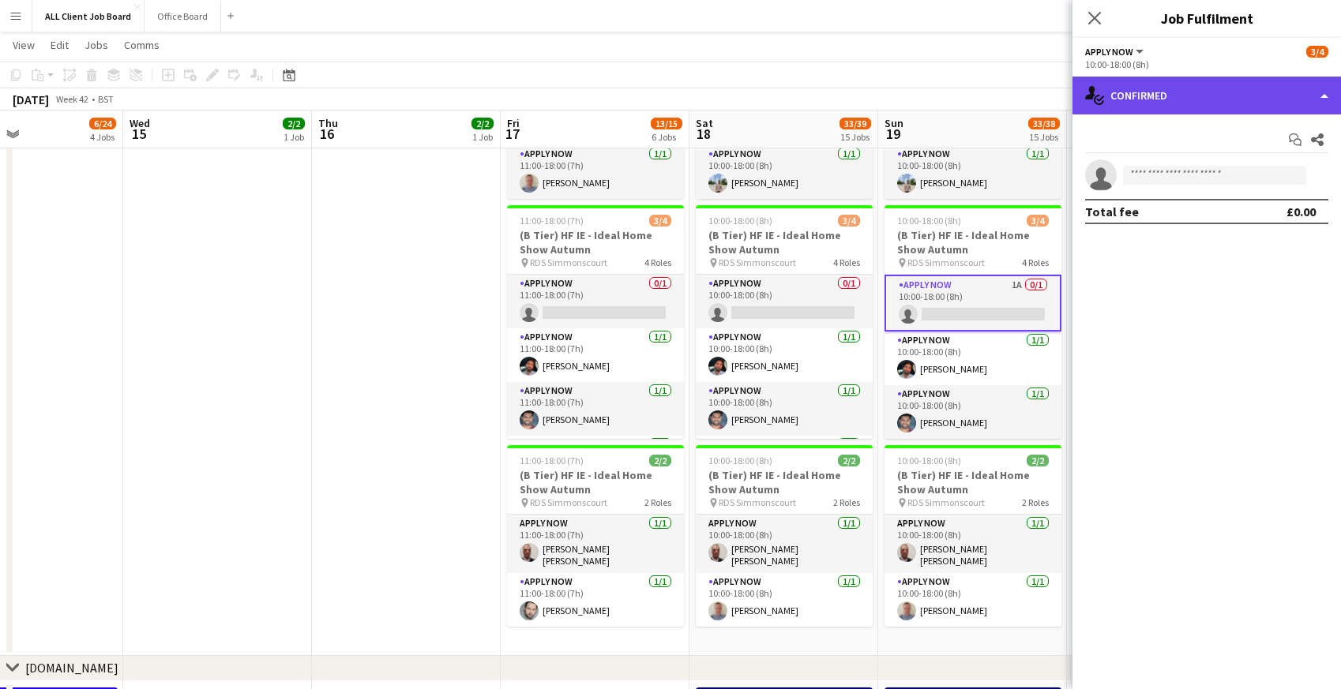
click at [1247, 96] on div "single-neutral-actions-check-2 Confirmed" at bounding box center [1207, 96] width 269 height 38
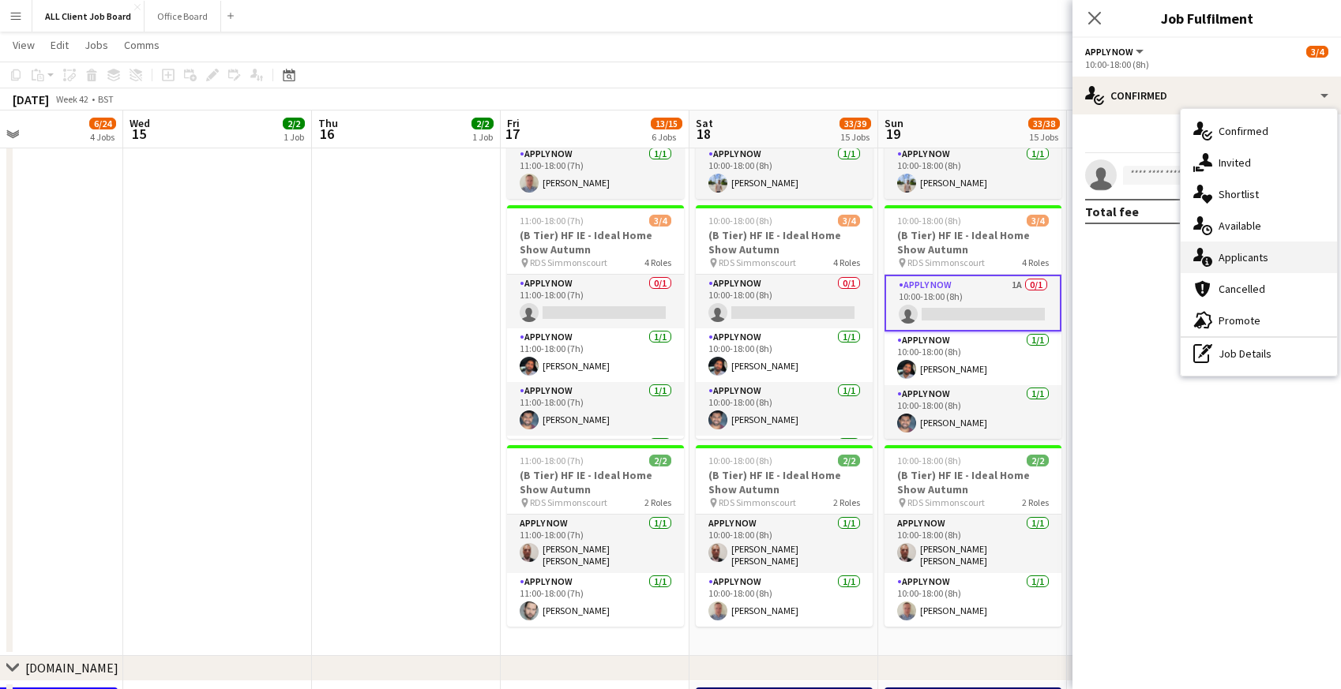
click at [1247, 261] on span "Applicants" at bounding box center [1244, 257] width 50 height 14
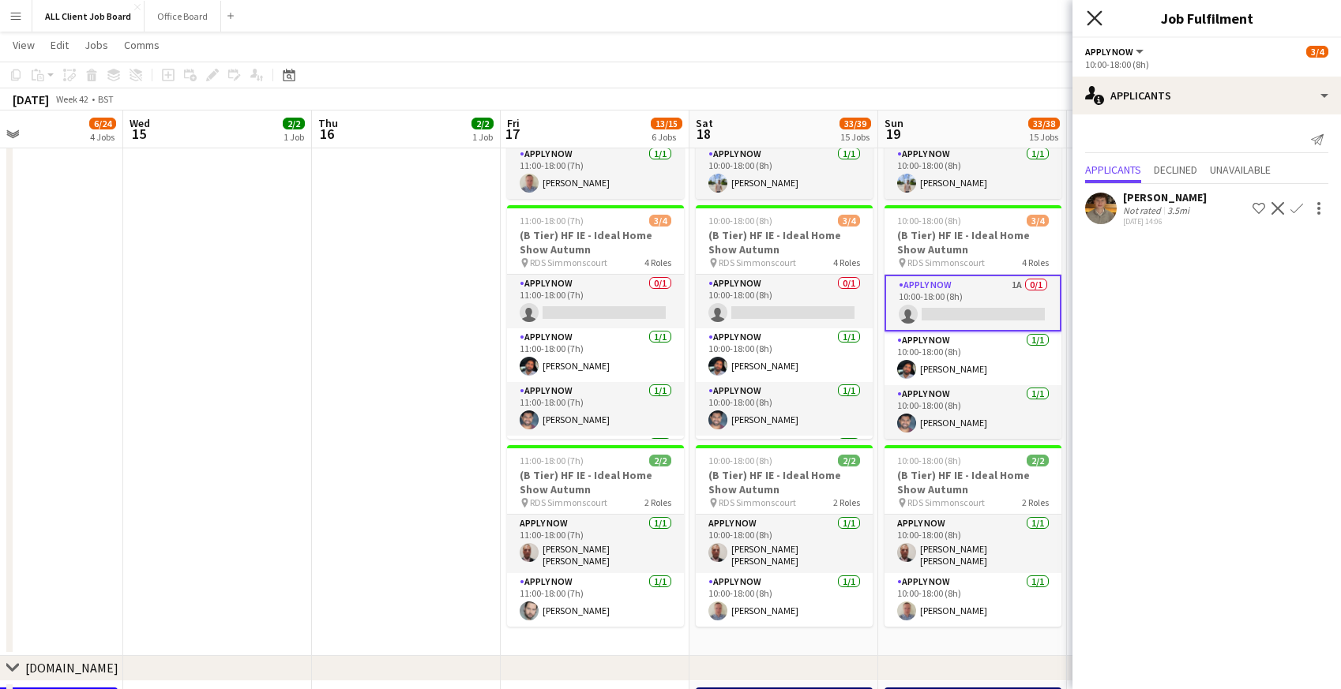
click at [1099, 15] on icon "Close pop-in" at bounding box center [1094, 17] width 15 height 15
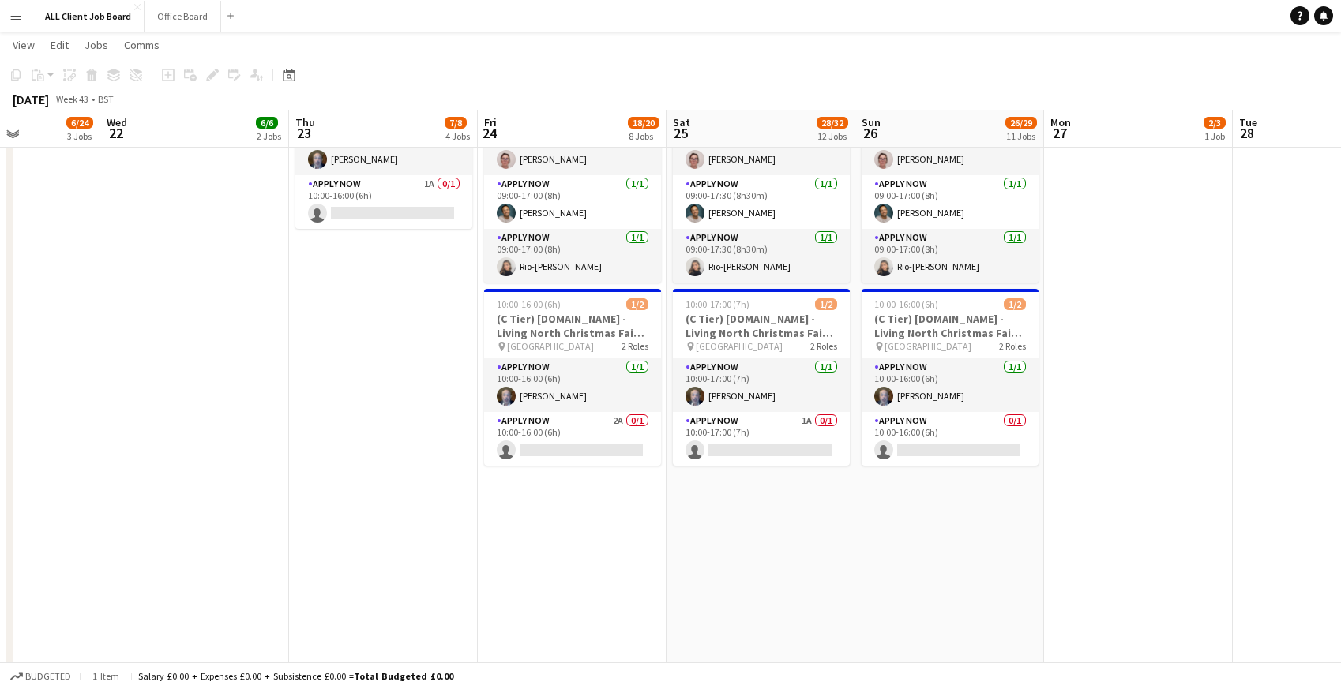
scroll to position [5208, 0]
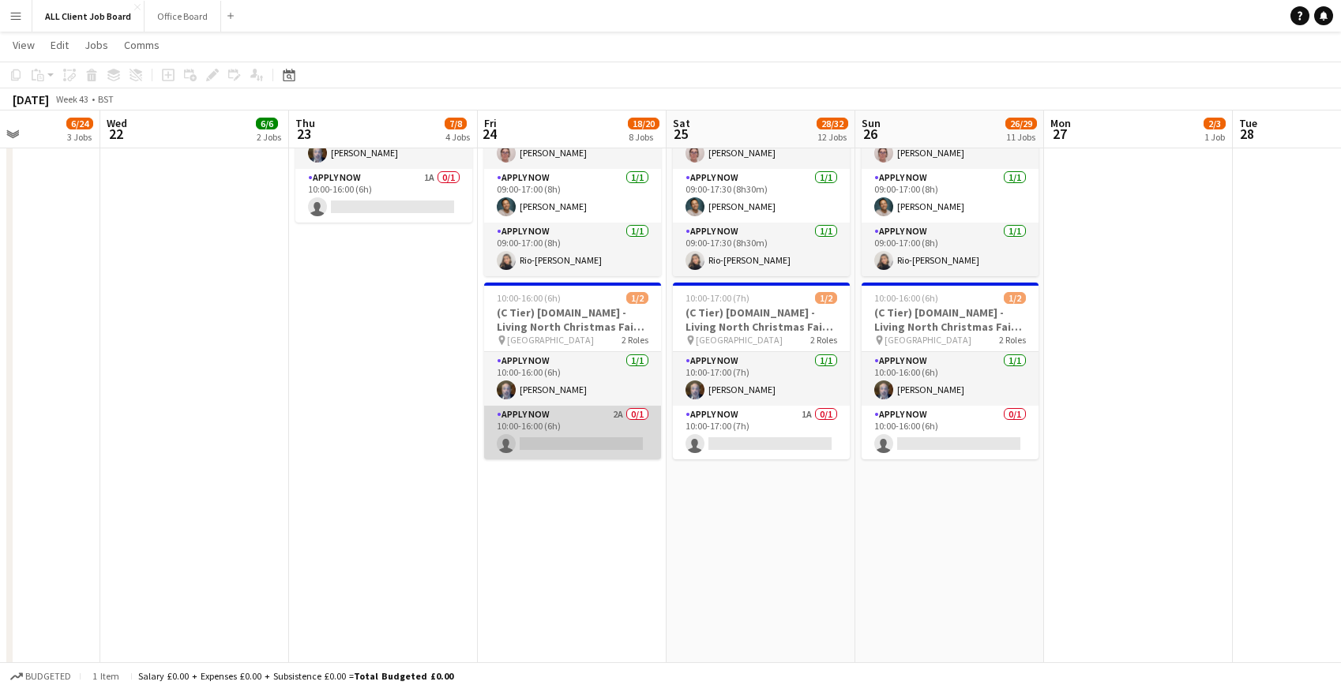
click at [550, 430] on app-card-role "APPLY NOW 2A 0/1 10:00-16:00 (6h) single-neutral-actions" at bounding box center [572, 433] width 177 height 54
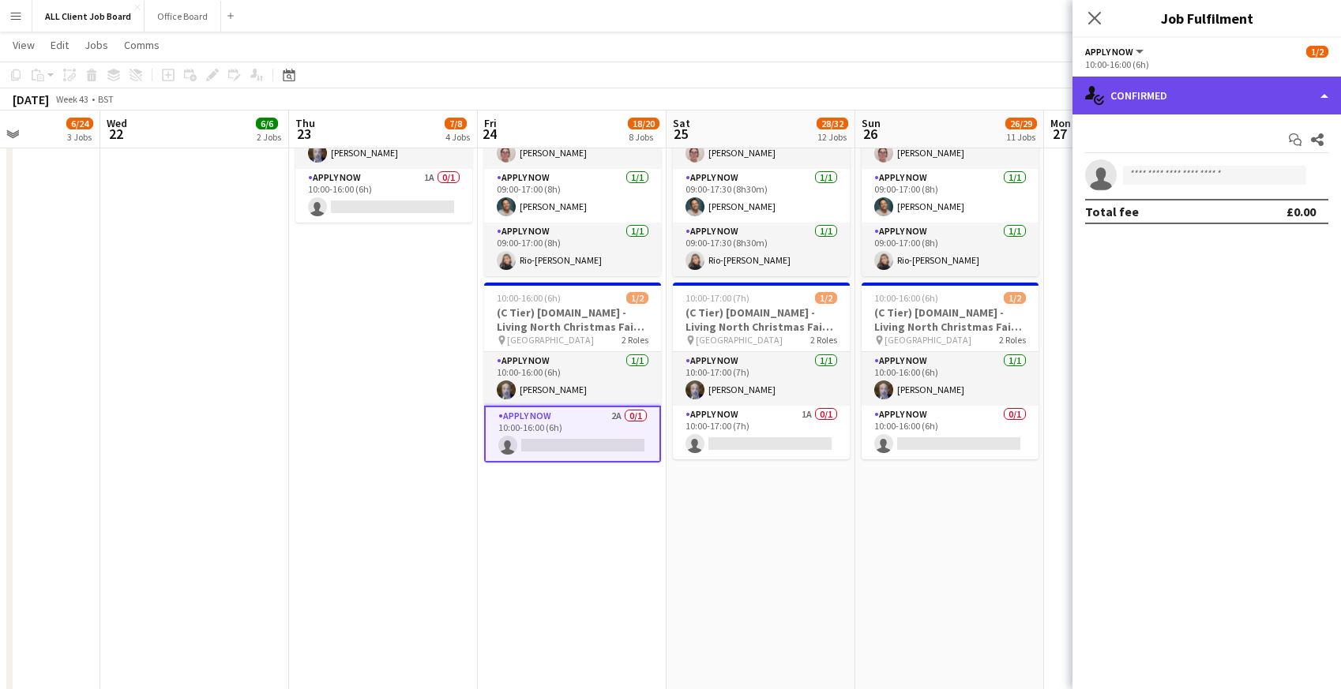
click at [1172, 91] on div "single-neutral-actions-check-2 Confirmed" at bounding box center [1207, 96] width 269 height 38
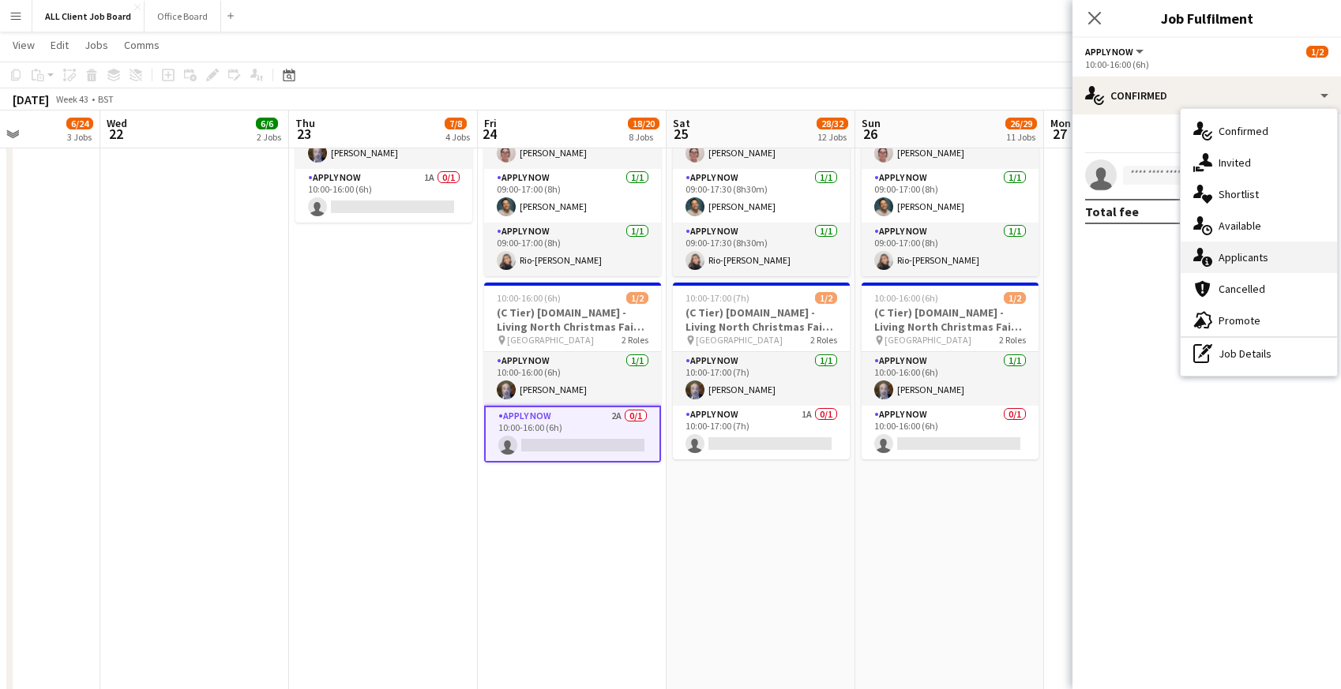
click at [1211, 252] on icon "single-neutral-actions-information" at bounding box center [1202, 257] width 19 height 19
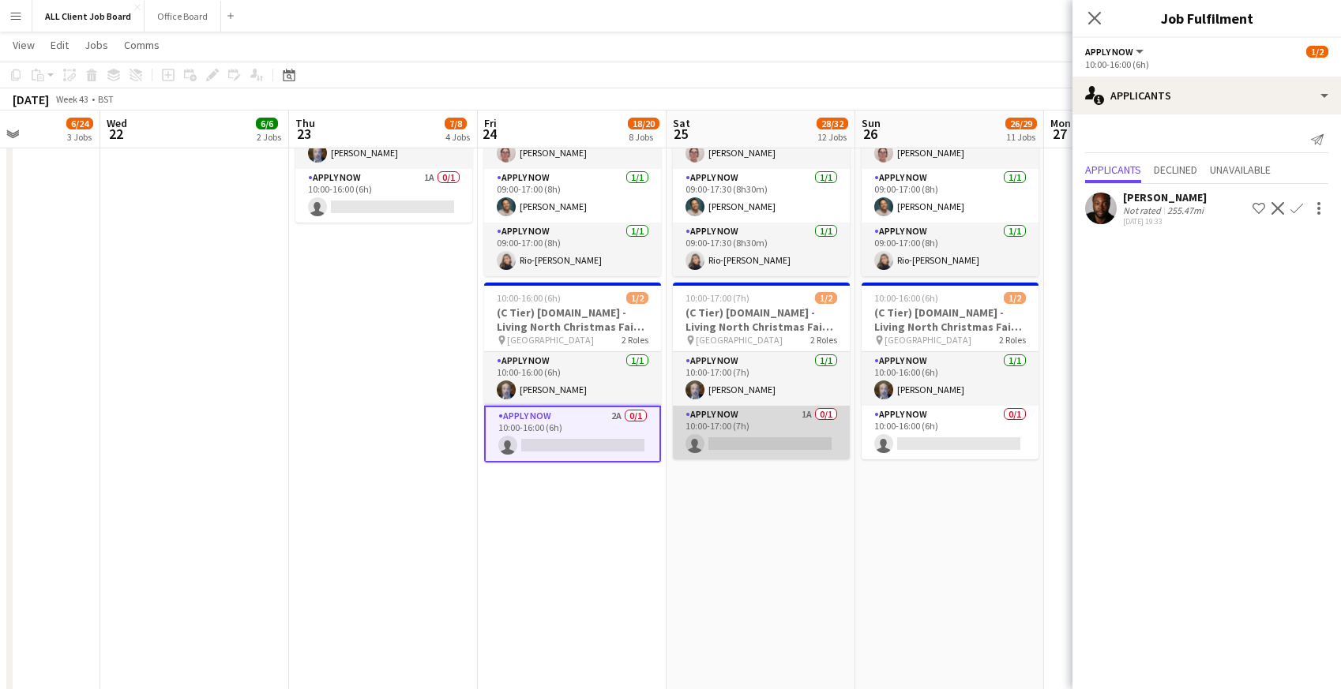
click at [792, 430] on app-card-role "APPLY NOW 1A 0/1 10:00-17:00 (7h) single-neutral-actions" at bounding box center [761, 433] width 177 height 54
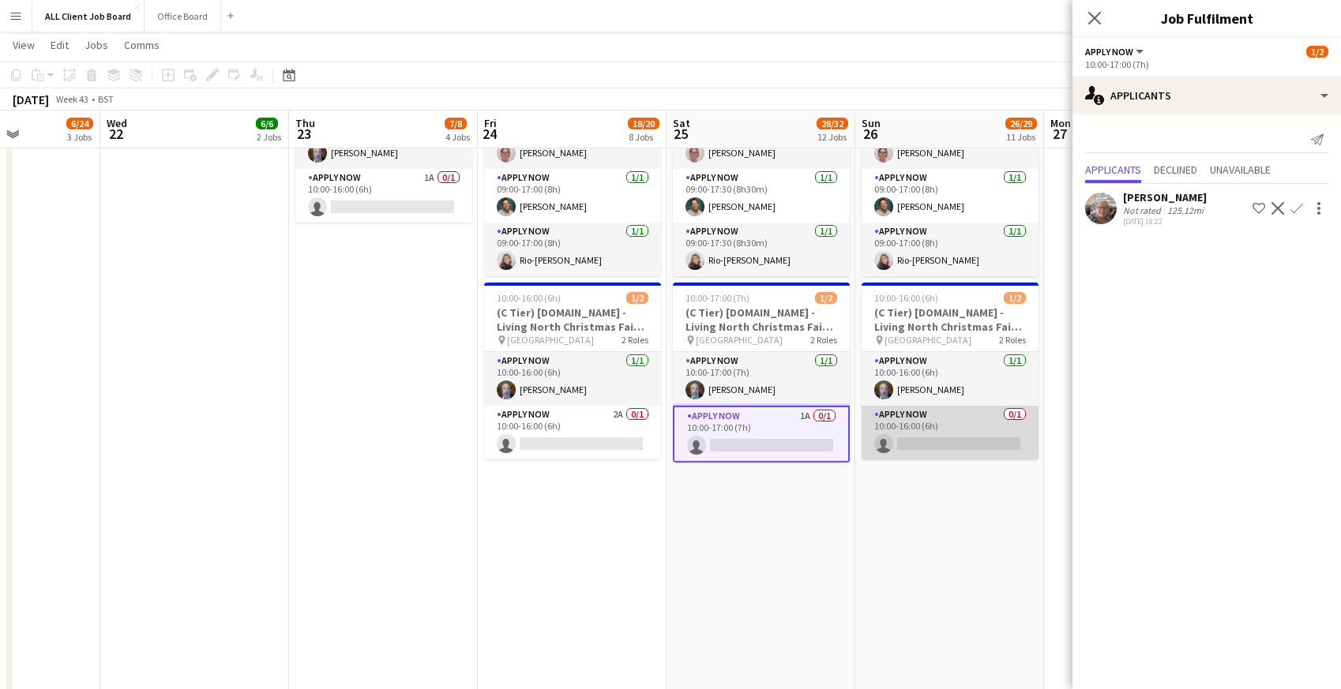
click at [930, 436] on app-card-role "APPLY NOW 0/1 10:00-16:00 (6h) single-neutral-actions" at bounding box center [950, 433] width 177 height 54
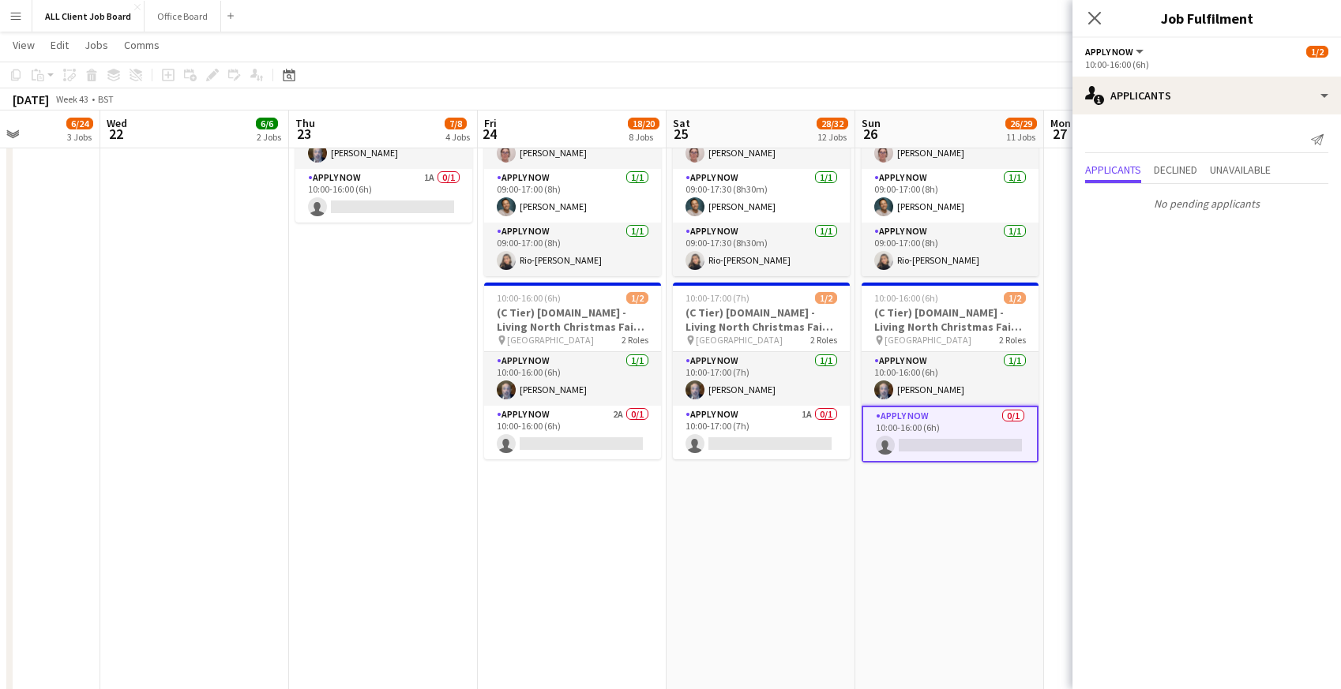
click at [794, 505] on app-date-cell "09:00-17:30 (8h30m) 3/3 (B Tier) Tails.com - Baby Show London pin Olympia Londo…" at bounding box center [761, 635] width 189 height 1192
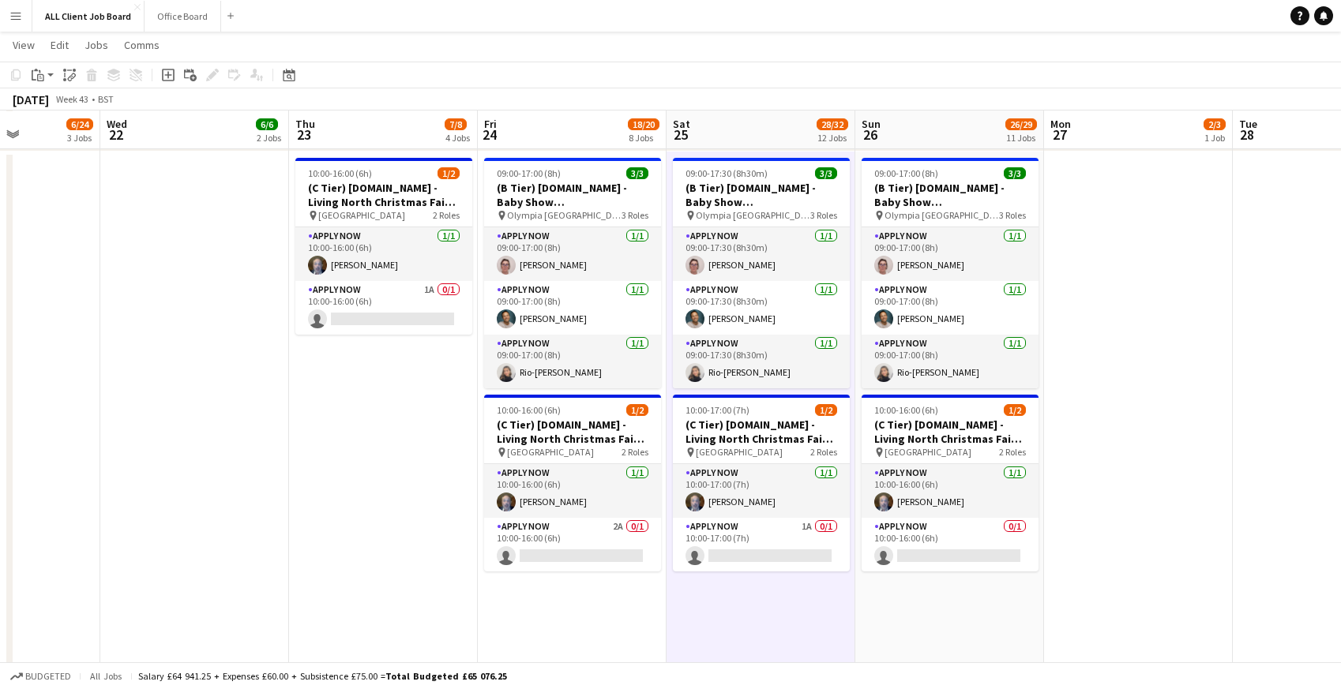
scroll to position [5095, 0]
click at [383, 308] on app-card-role "APPLY NOW 1A 0/1 10:00-16:00 (6h) single-neutral-actions" at bounding box center [383, 309] width 177 height 54
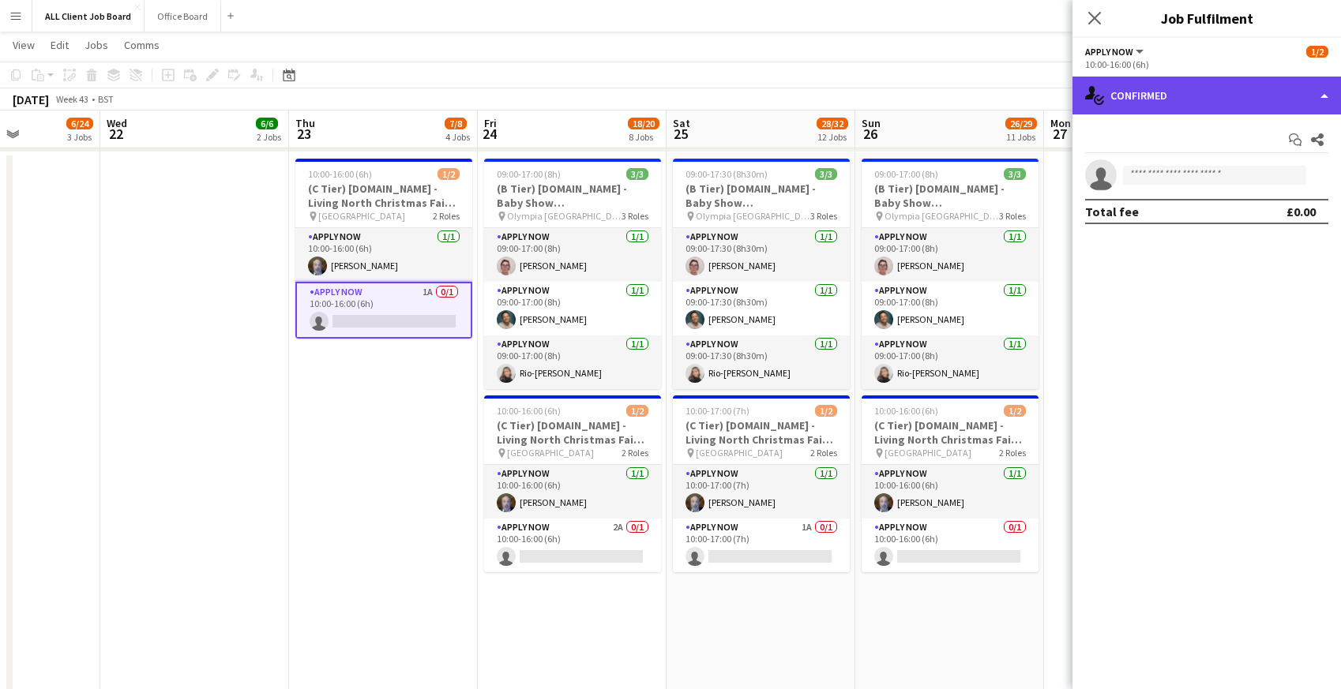
click at [1177, 105] on div "single-neutral-actions-check-2 Confirmed" at bounding box center [1207, 96] width 269 height 38
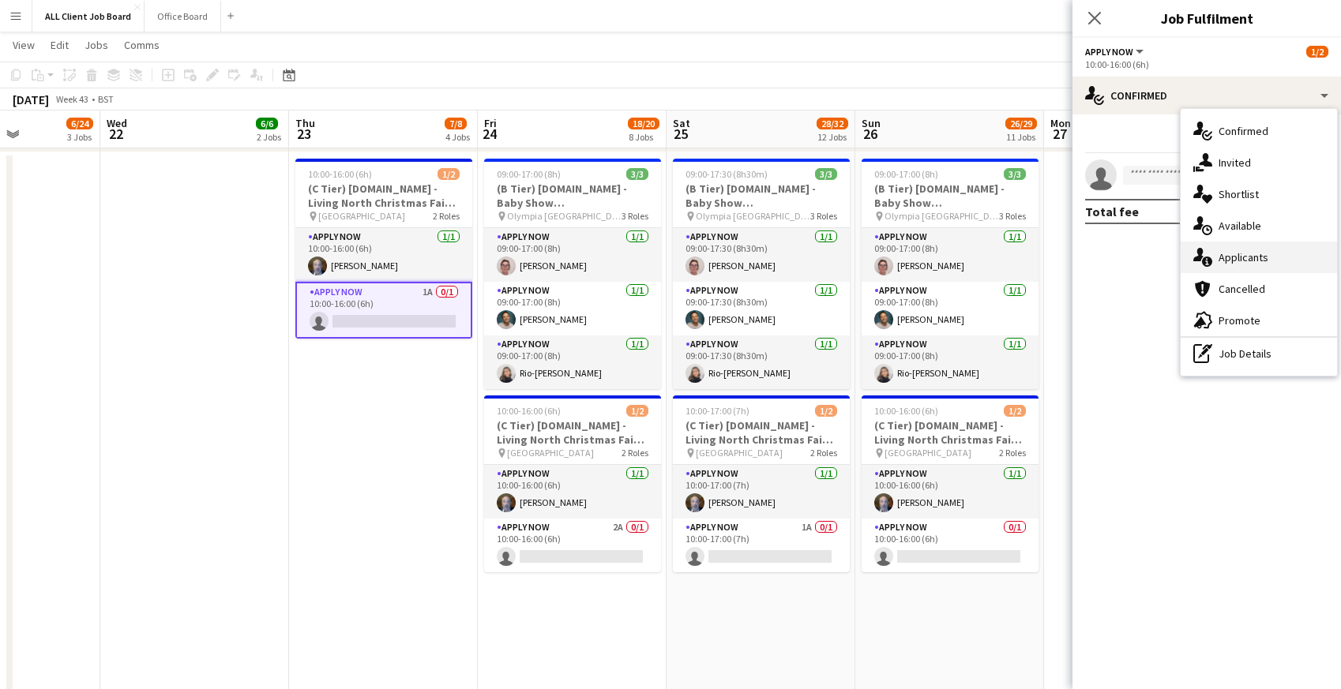
click at [1206, 264] on icon at bounding box center [1207, 262] width 10 height 10
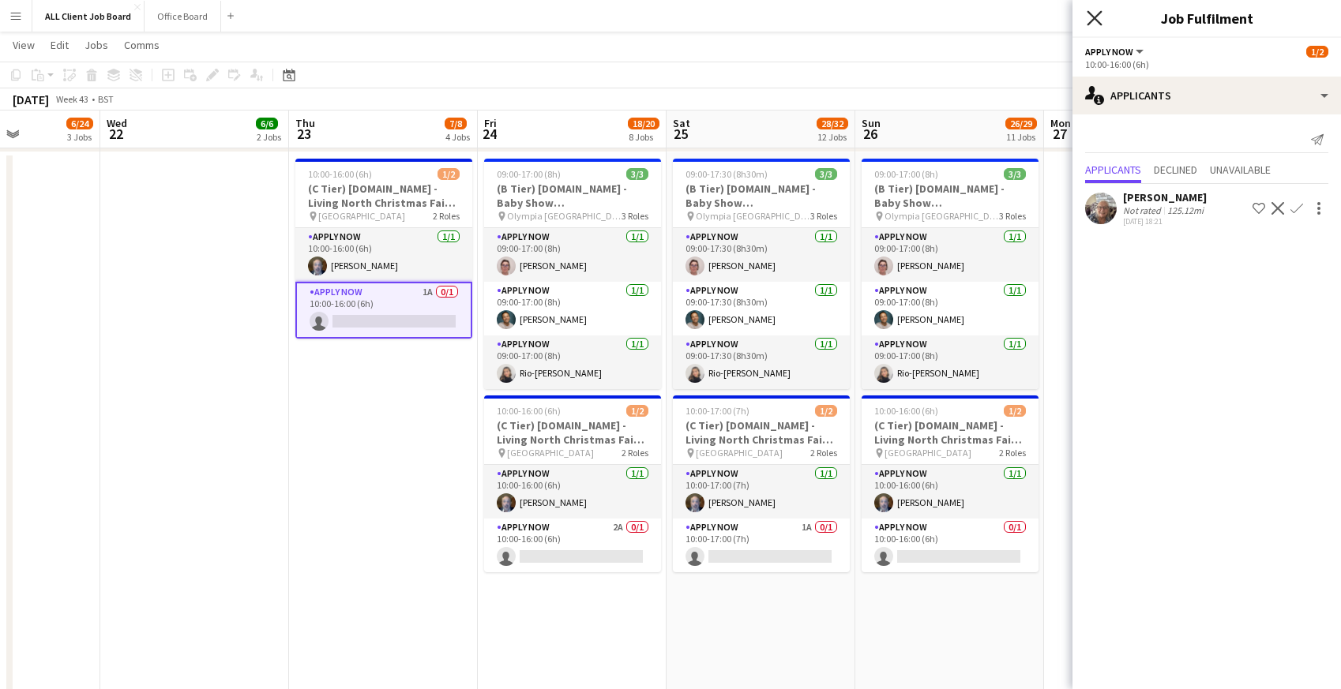
click at [1101, 16] on icon "Close pop-in" at bounding box center [1094, 17] width 15 height 15
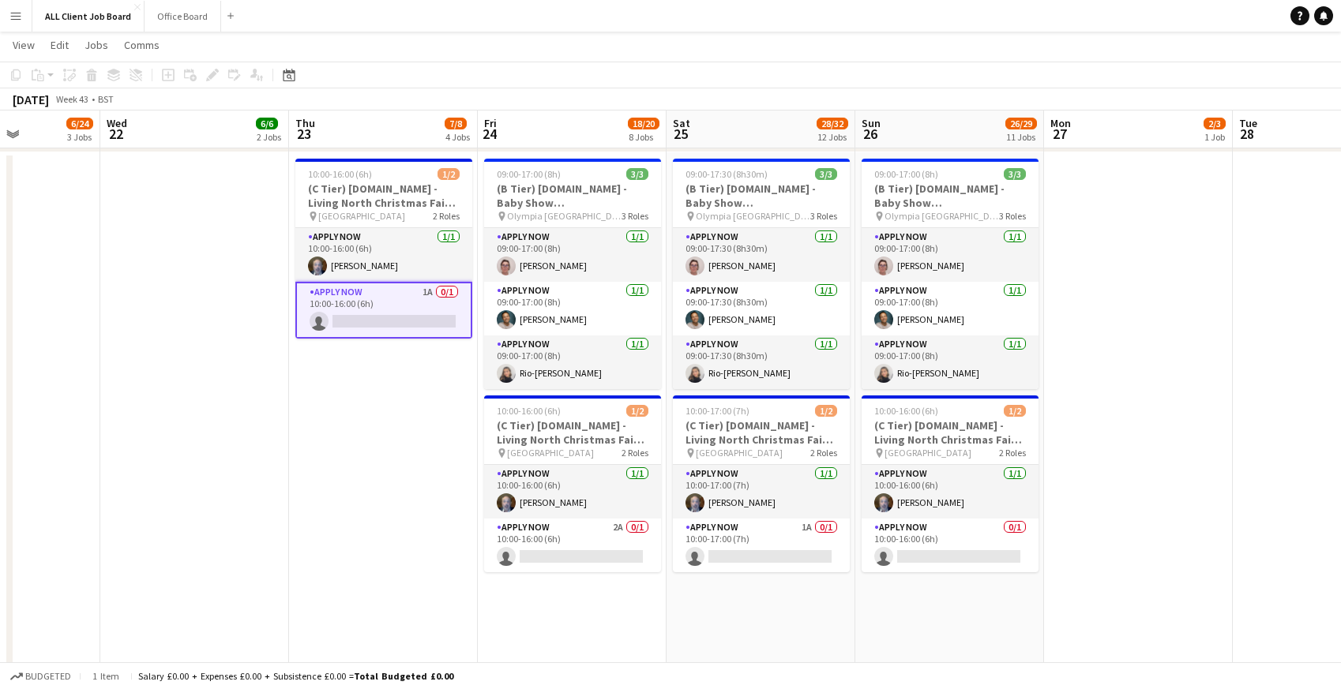
click at [417, 324] on app-card-role "APPLY NOW 1A 0/1 10:00-16:00 (6h) single-neutral-actions" at bounding box center [383, 310] width 177 height 57
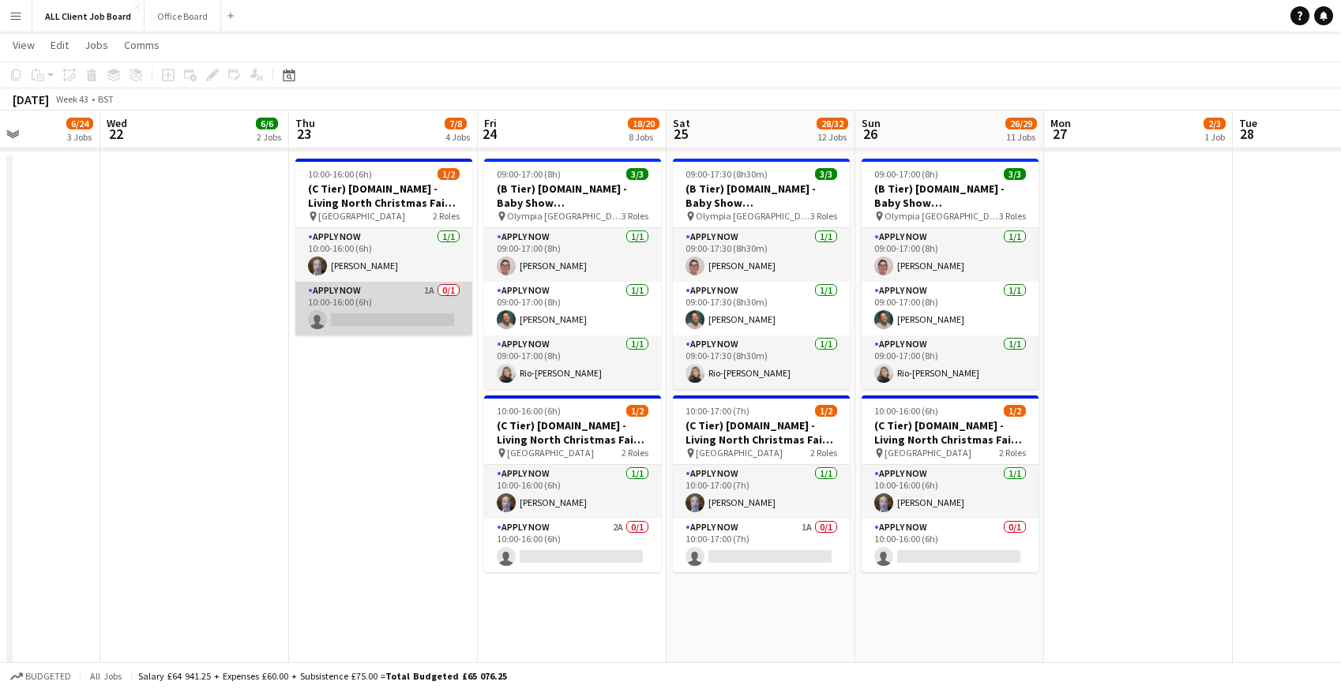
click at [417, 324] on app-card-role "APPLY NOW 1A 0/1 10:00-16:00 (6h) single-neutral-actions" at bounding box center [383, 309] width 177 height 54
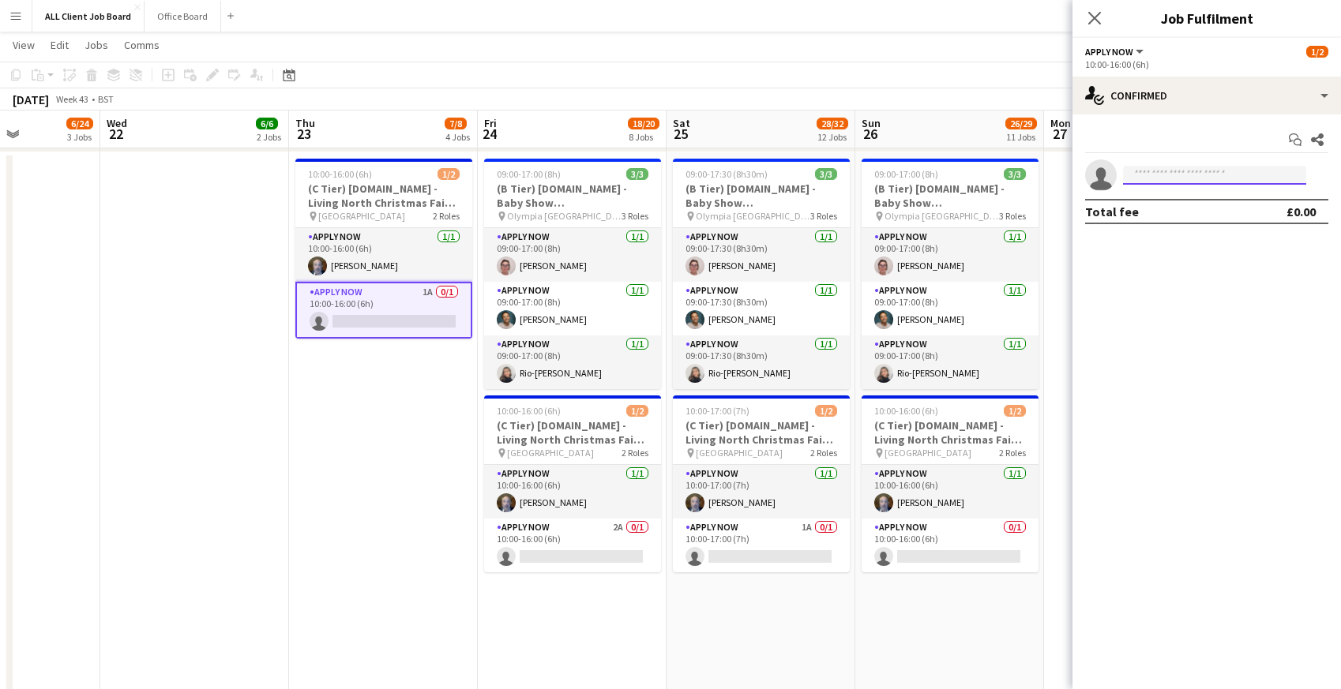
click at [1139, 182] on input at bounding box center [1214, 175] width 183 height 19
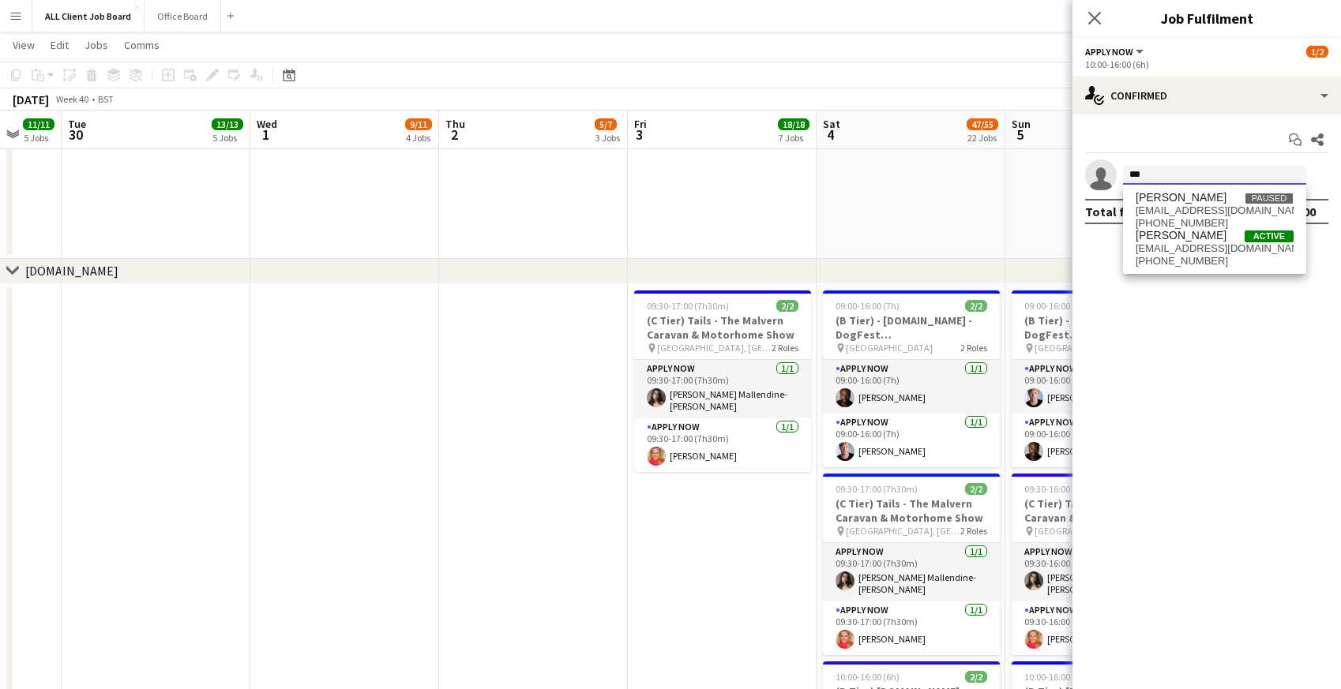
scroll to position [0, 698]
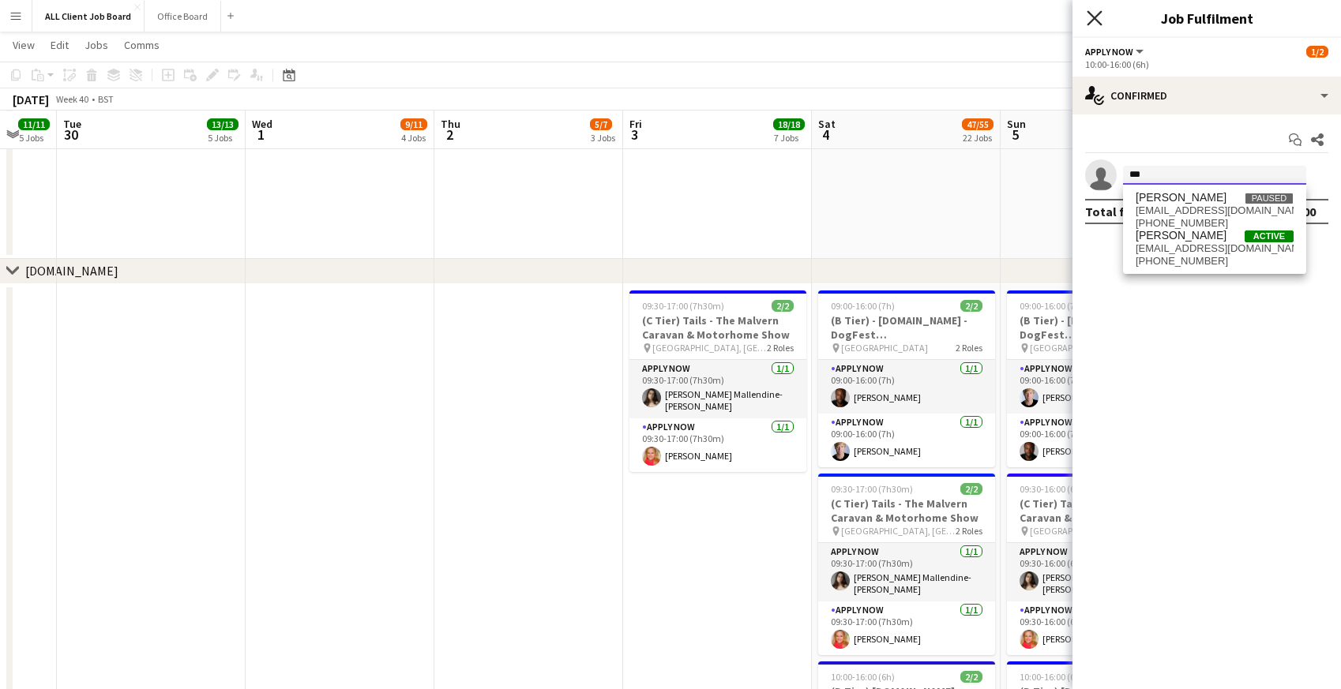
type input "***"
click at [1093, 17] on icon at bounding box center [1094, 17] width 15 height 15
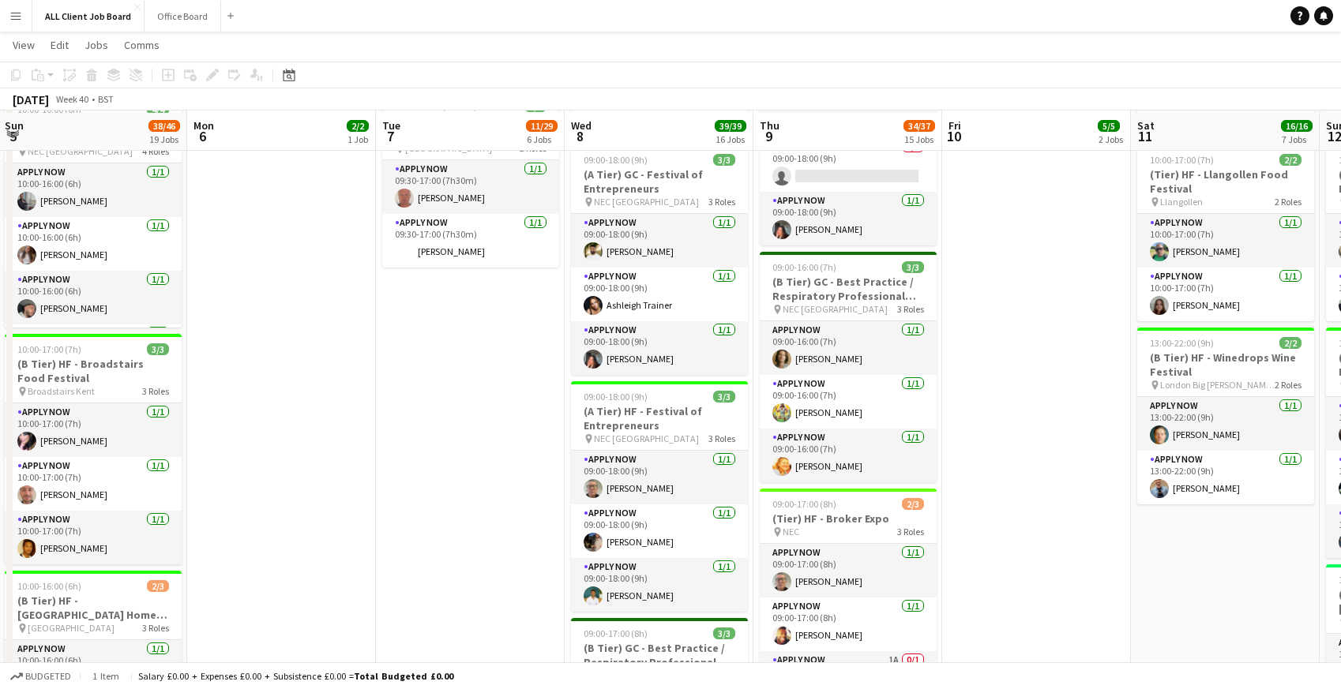
scroll to position [1136, 0]
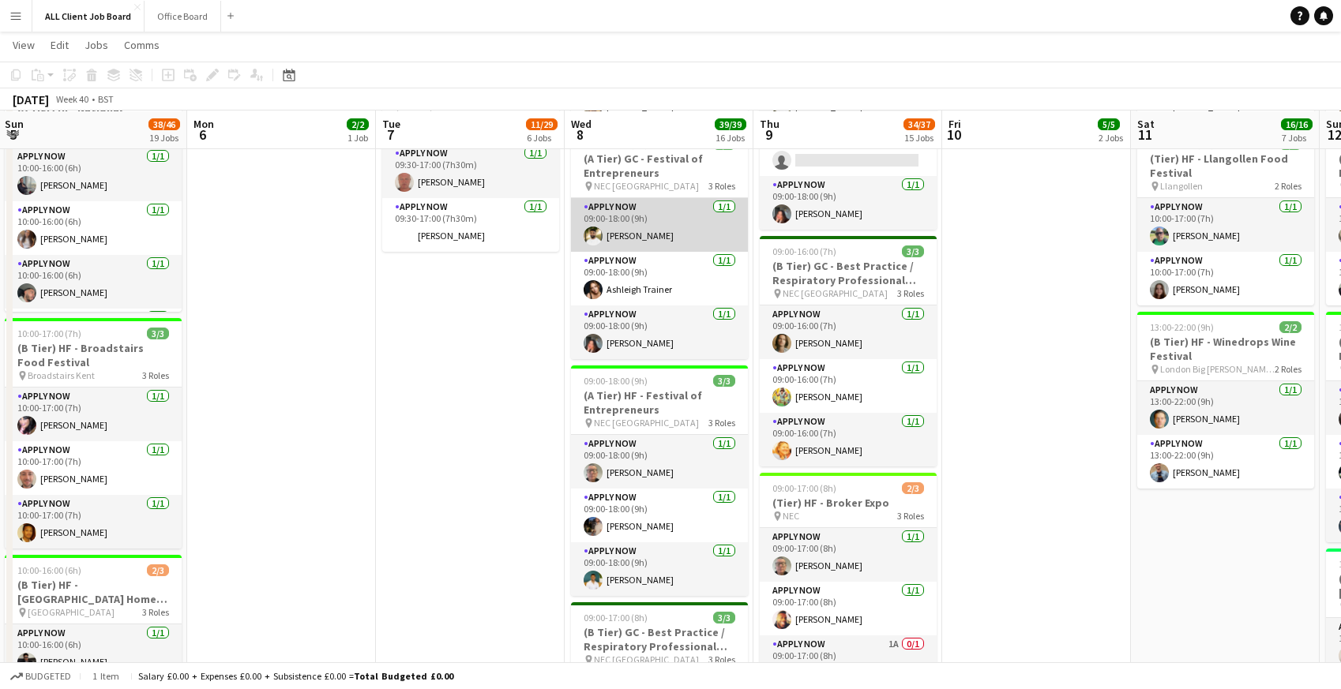
click at [646, 229] on app-card-role "APPLY NOW 1/1 09:00-18:00 (9h) Harry Singh" at bounding box center [659, 225] width 177 height 54
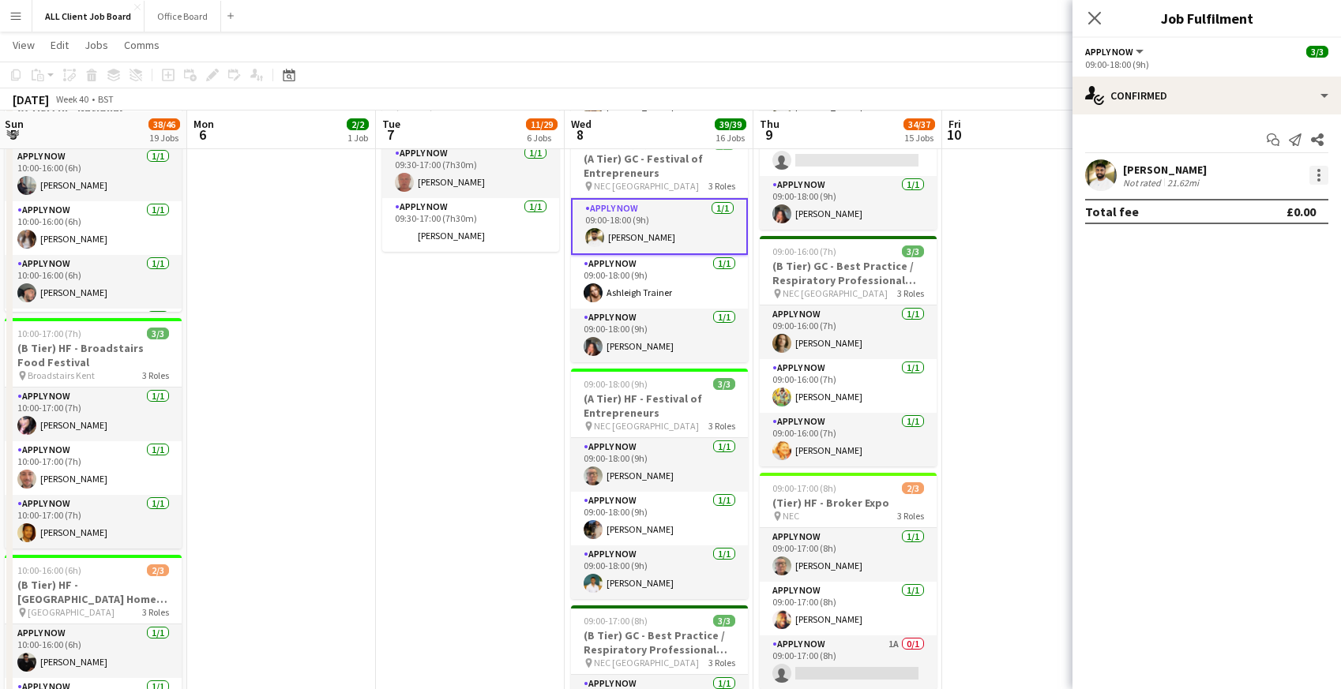
click at [1318, 175] on div at bounding box center [1318, 175] width 3 height 3
click at [1255, 359] on span "Remove" at bounding box center [1241, 355] width 47 height 13
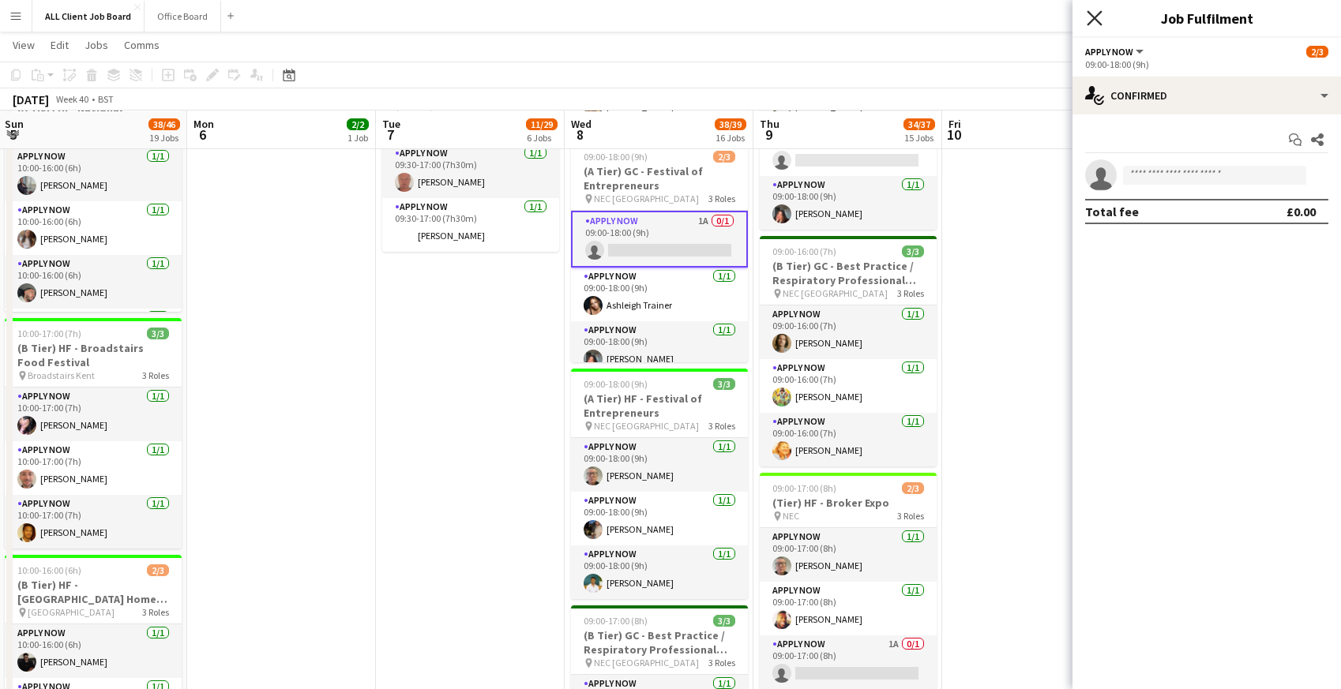
click at [1089, 16] on icon "Close pop-in" at bounding box center [1094, 17] width 15 height 15
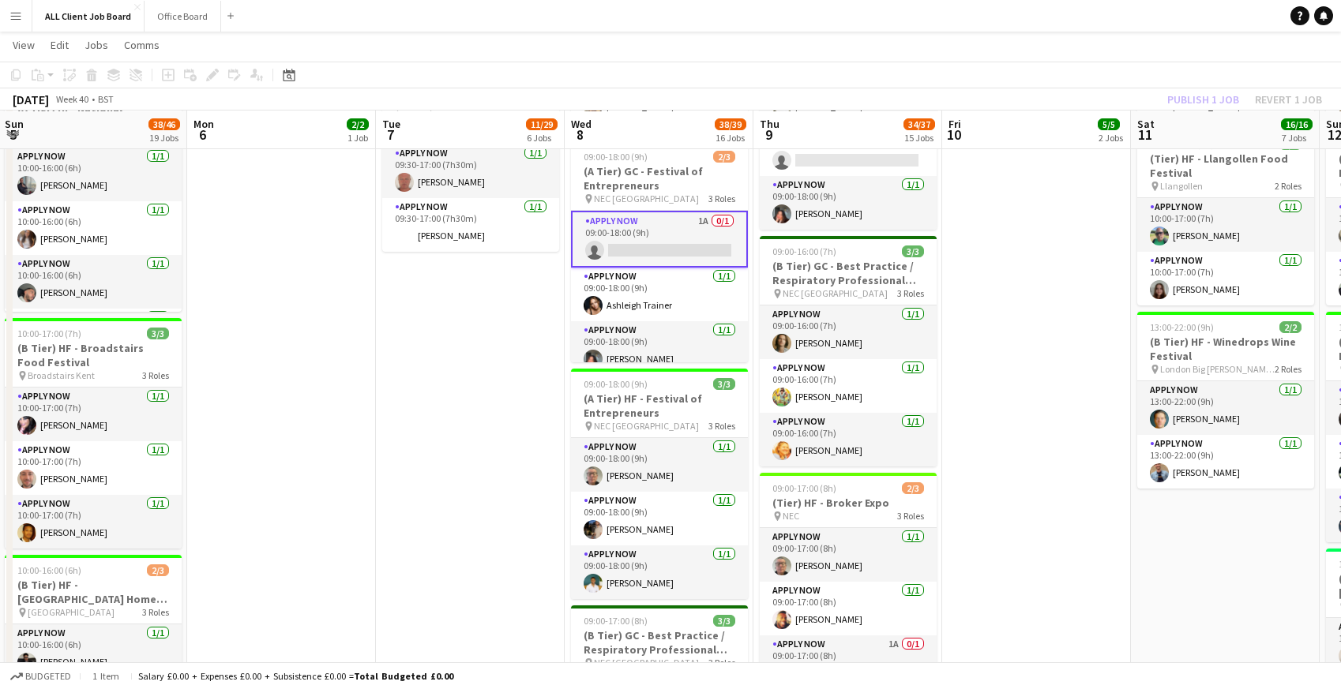
click at [1048, 17] on app-navbar "Menu Boards Boards Boards All jobs Status Workforce Workforce My Workforce Recr…" at bounding box center [670, 16] width 1341 height 32
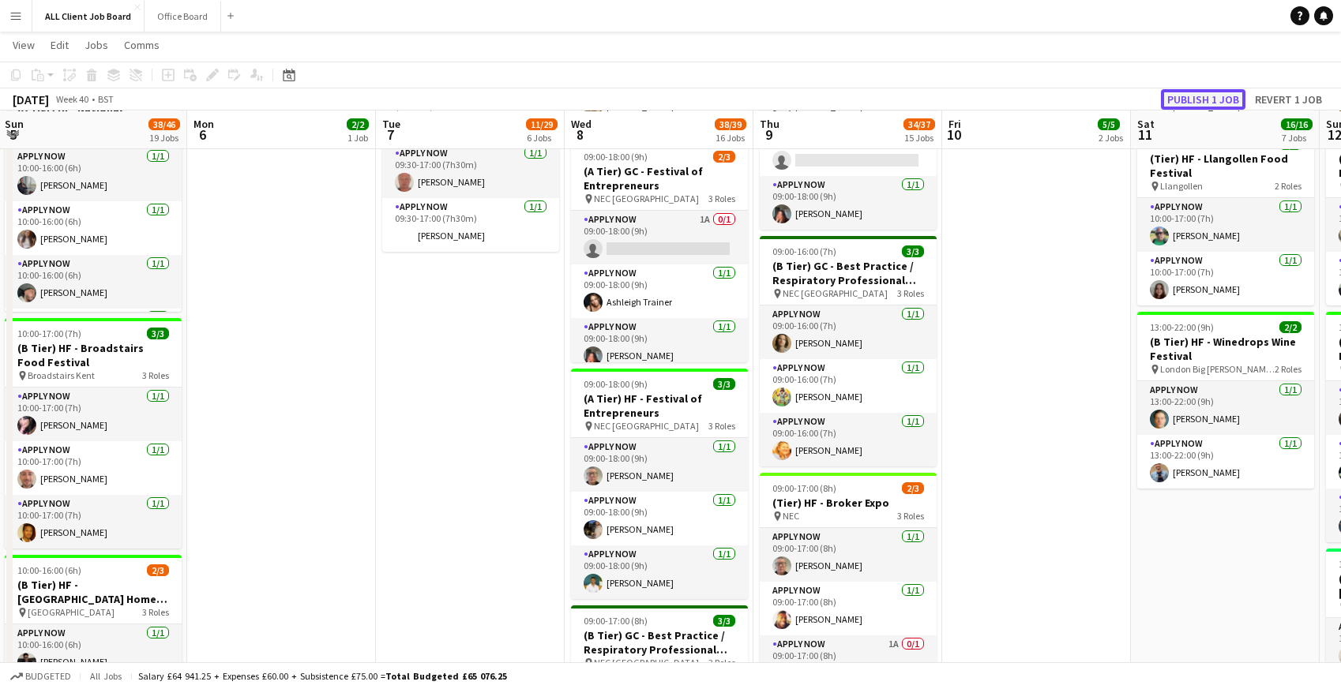
click at [1194, 97] on button "Publish 1 job" at bounding box center [1203, 99] width 85 height 21
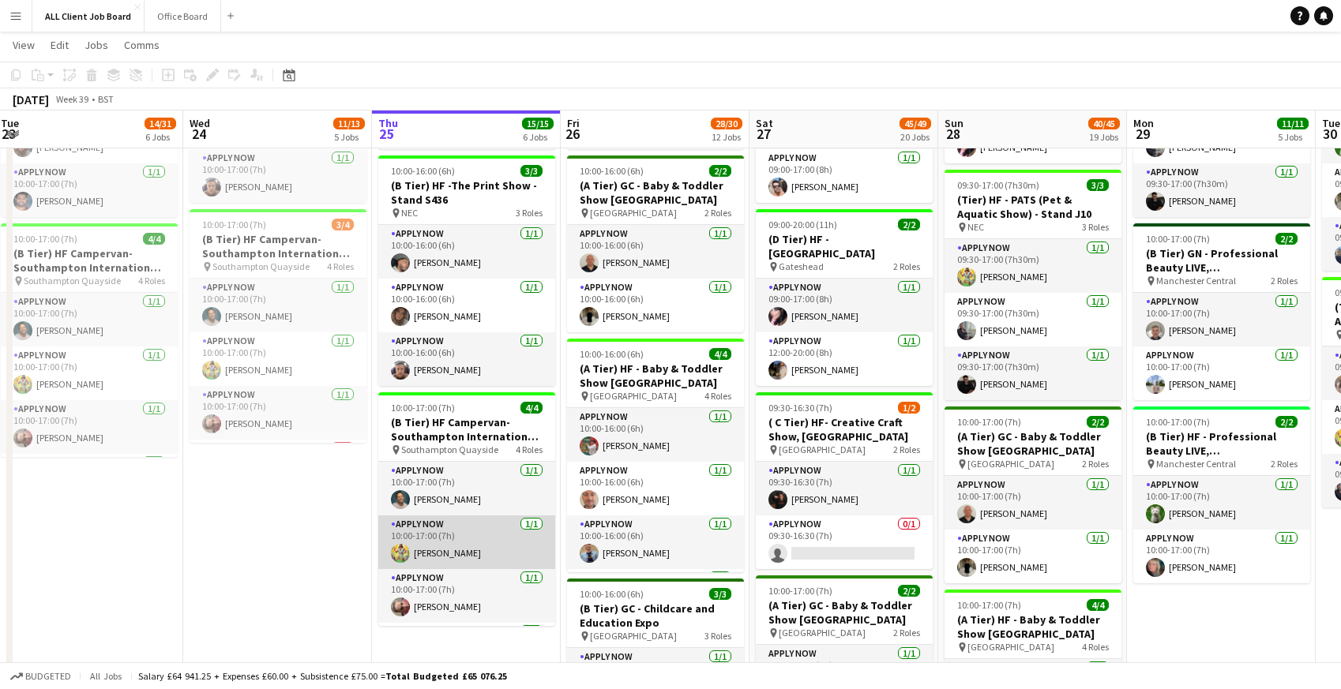
scroll to position [51, 0]
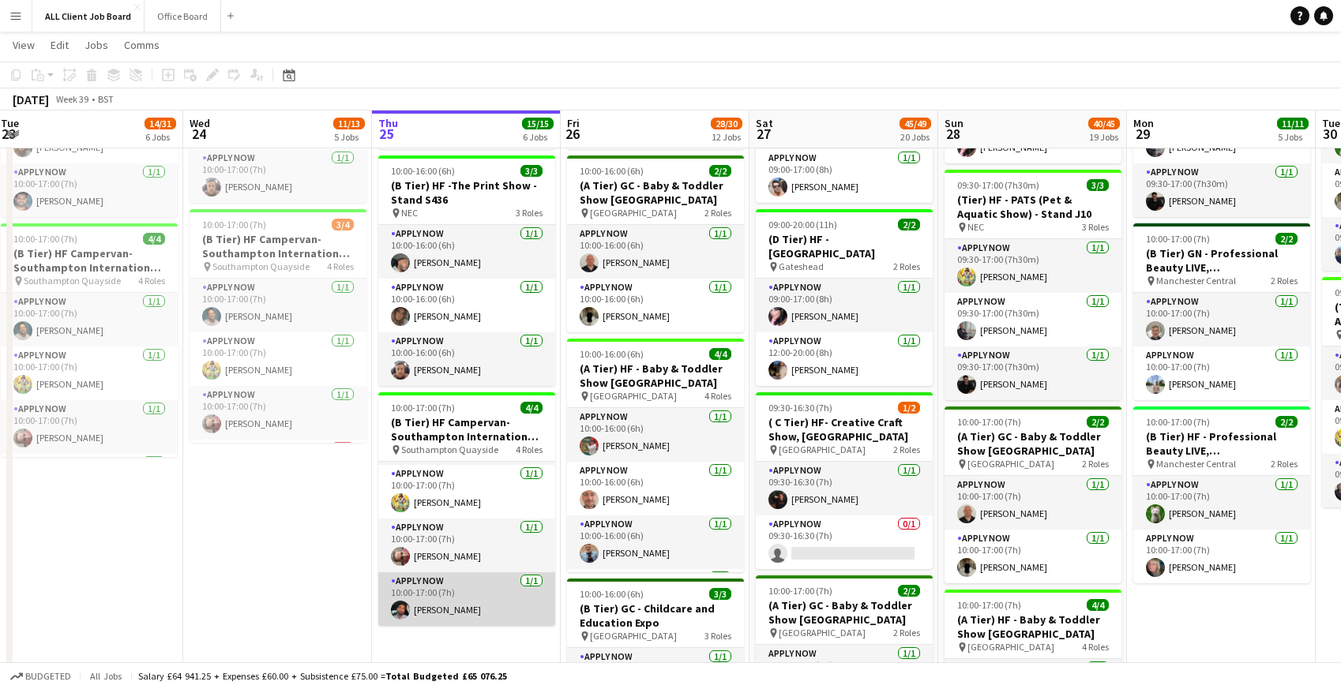
click at [449, 626] on app-card-role "APPLY NOW 1/1 10:00-17:00 (7h) Suraj Sharma" at bounding box center [466, 600] width 177 height 54
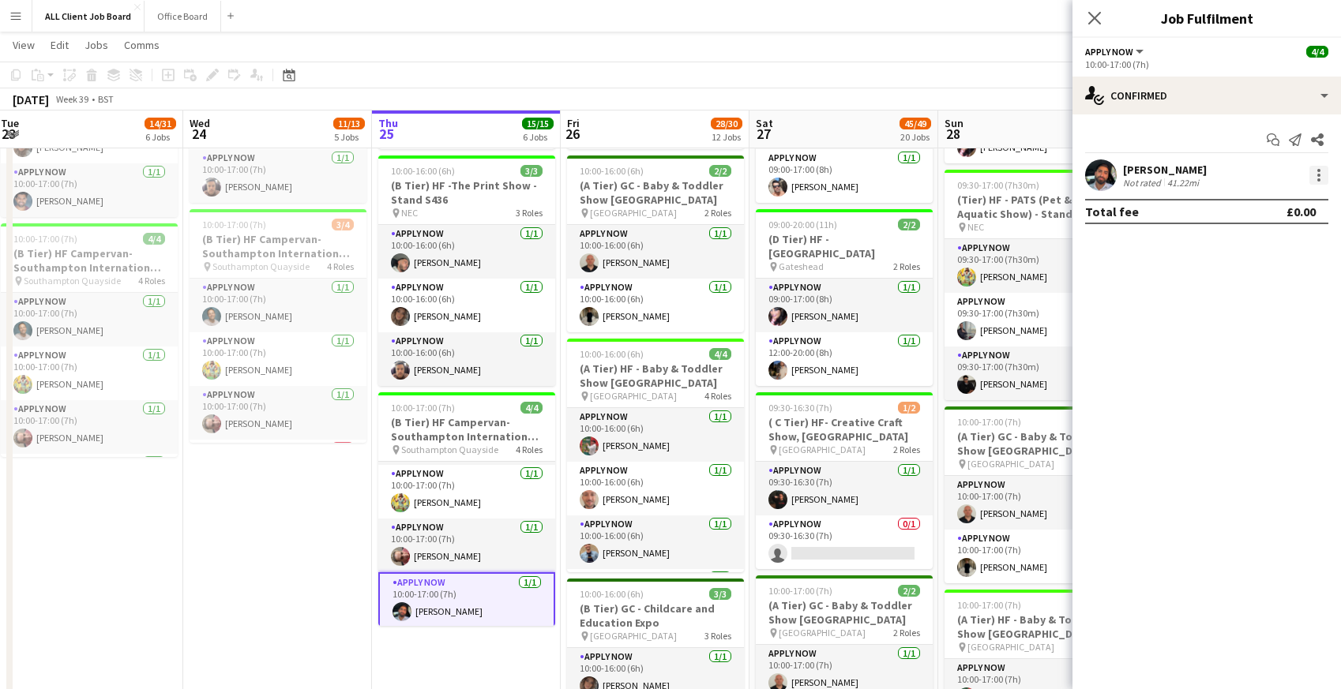
click at [1321, 175] on div at bounding box center [1318, 175] width 19 height 19
click at [1243, 356] on span "Remove" at bounding box center [1241, 355] width 47 height 13
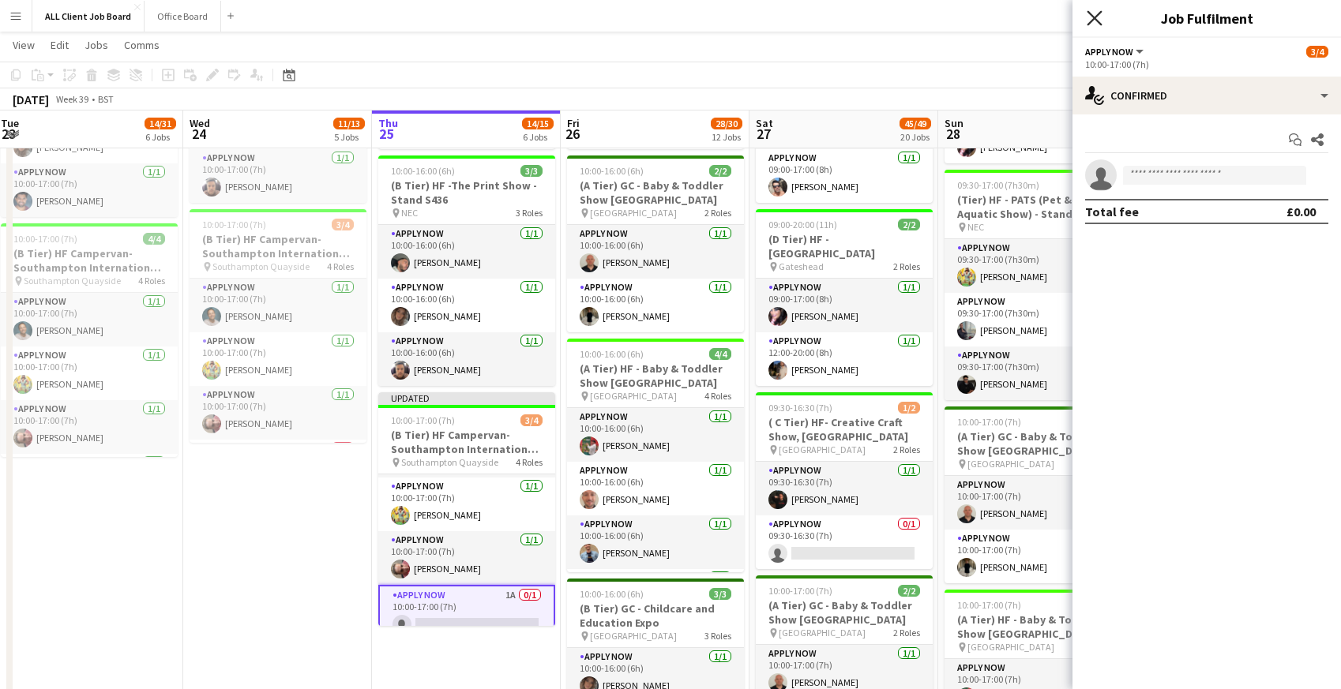
click at [1099, 10] on icon "Close pop-in" at bounding box center [1094, 17] width 15 height 15
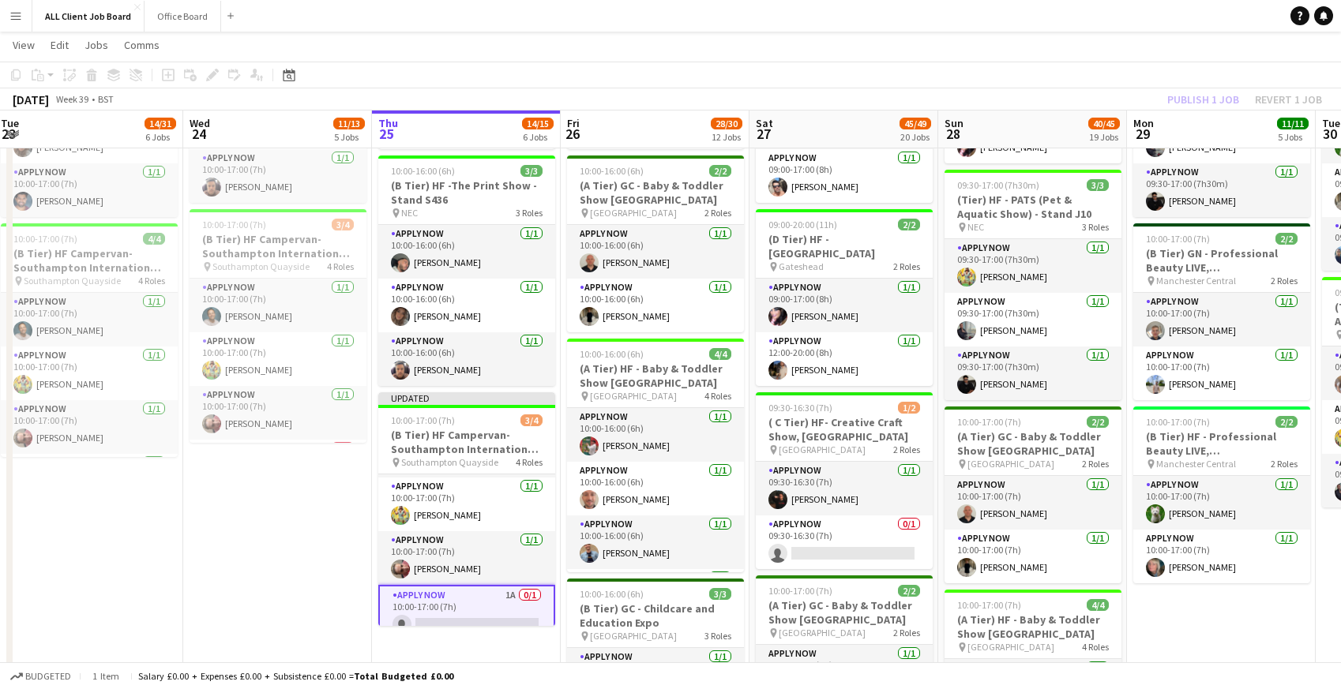
click at [1066, 9] on app-navbar "Menu Boards Boards Boards All jobs Status Workforce Workforce My Workforce Recr…" at bounding box center [670, 16] width 1341 height 32
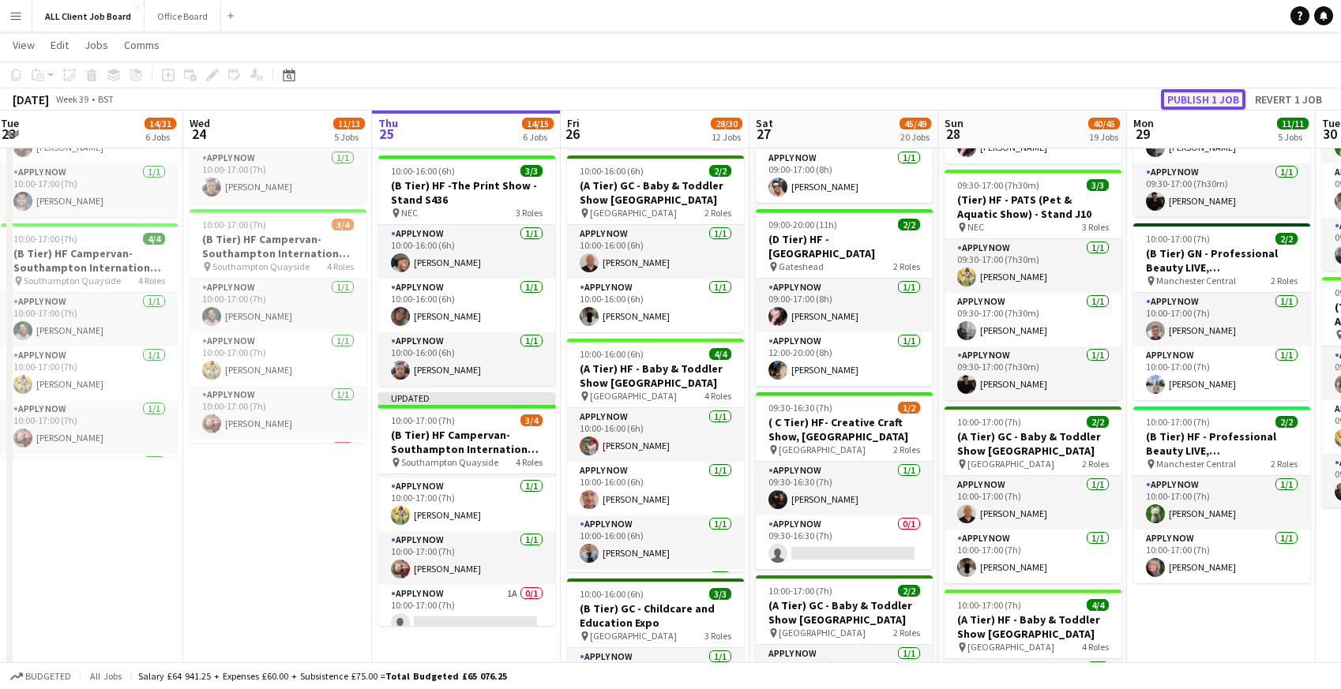
click at [1183, 98] on button "Publish 1 job" at bounding box center [1203, 99] width 85 height 21
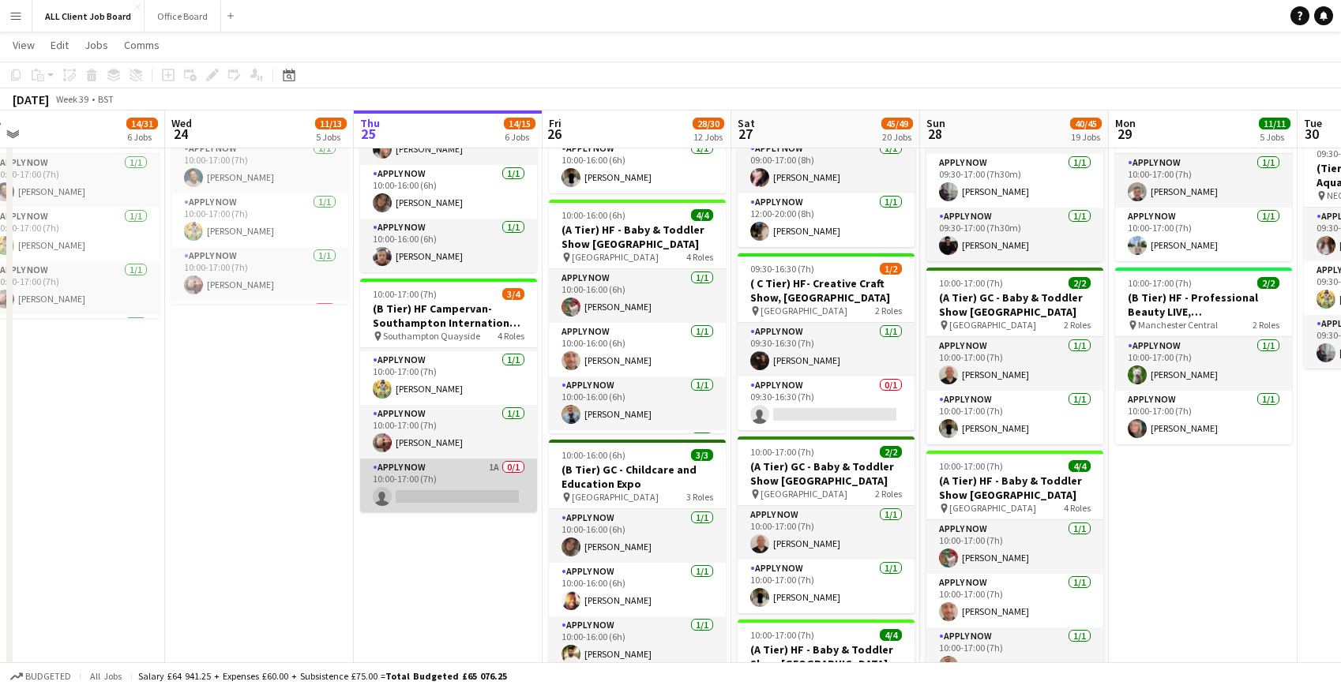
click at [483, 493] on app-card-role "APPLY NOW 1A 0/1 10:00-17:00 (7h) single-neutral-actions" at bounding box center [448, 486] width 177 height 54
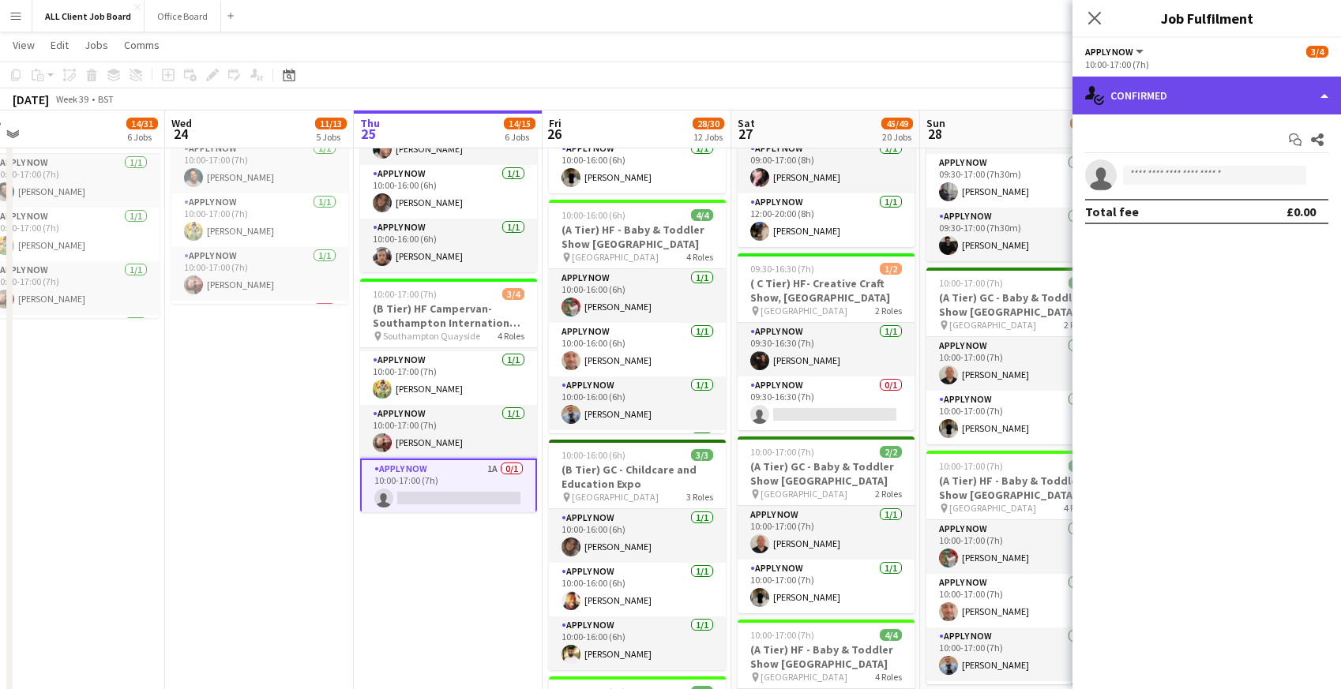
click at [1244, 101] on div "single-neutral-actions-check-2 Confirmed" at bounding box center [1207, 96] width 269 height 38
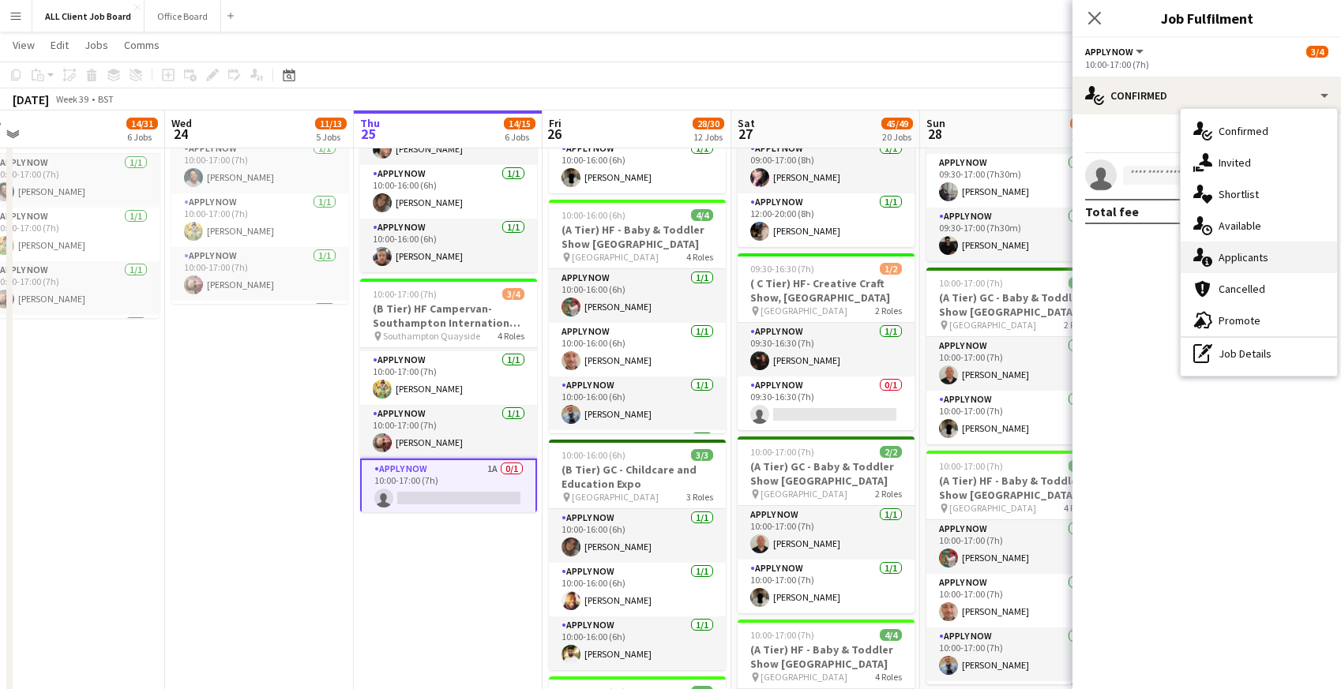
click at [1232, 254] on span "Applicants" at bounding box center [1244, 257] width 50 height 14
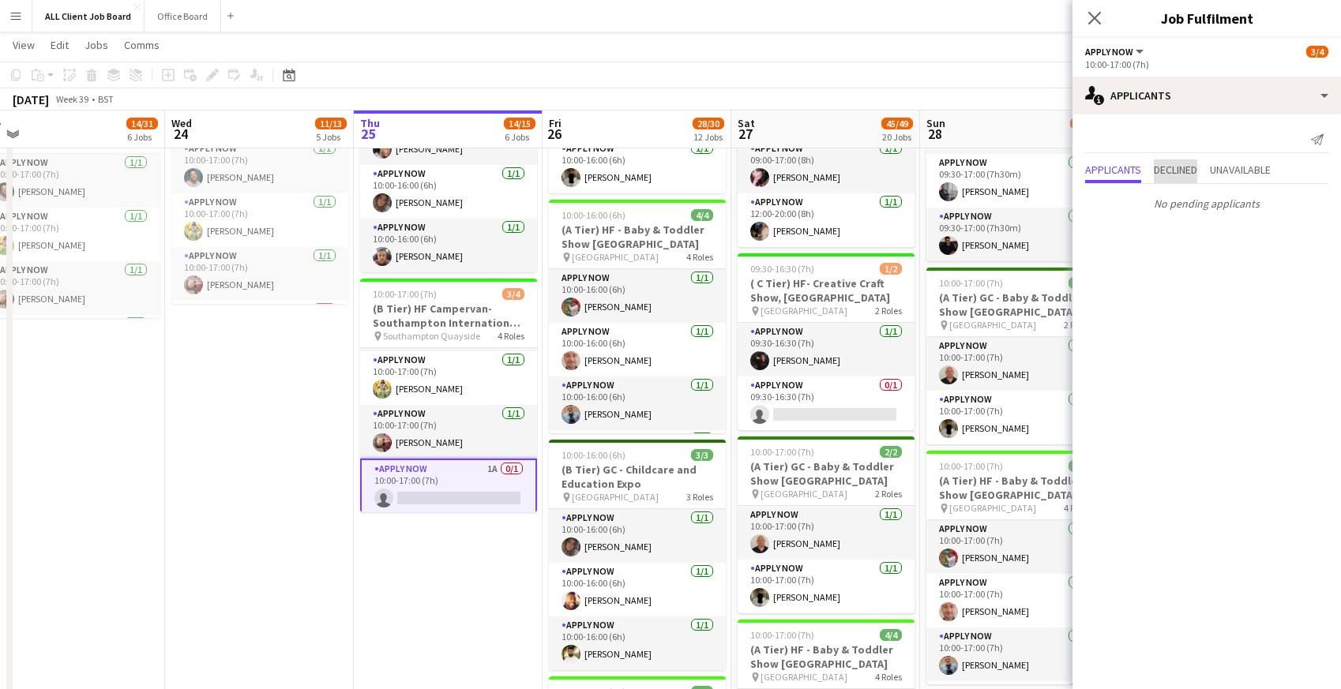
click at [1181, 164] on span "Declined" at bounding box center [1175, 169] width 43 height 11
click at [1249, 143] on span "Unavailable" at bounding box center [1240, 137] width 61 height 11
click at [1095, 12] on icon "Close pop-in" at bounding box center [1094, 17] width 15 height 15
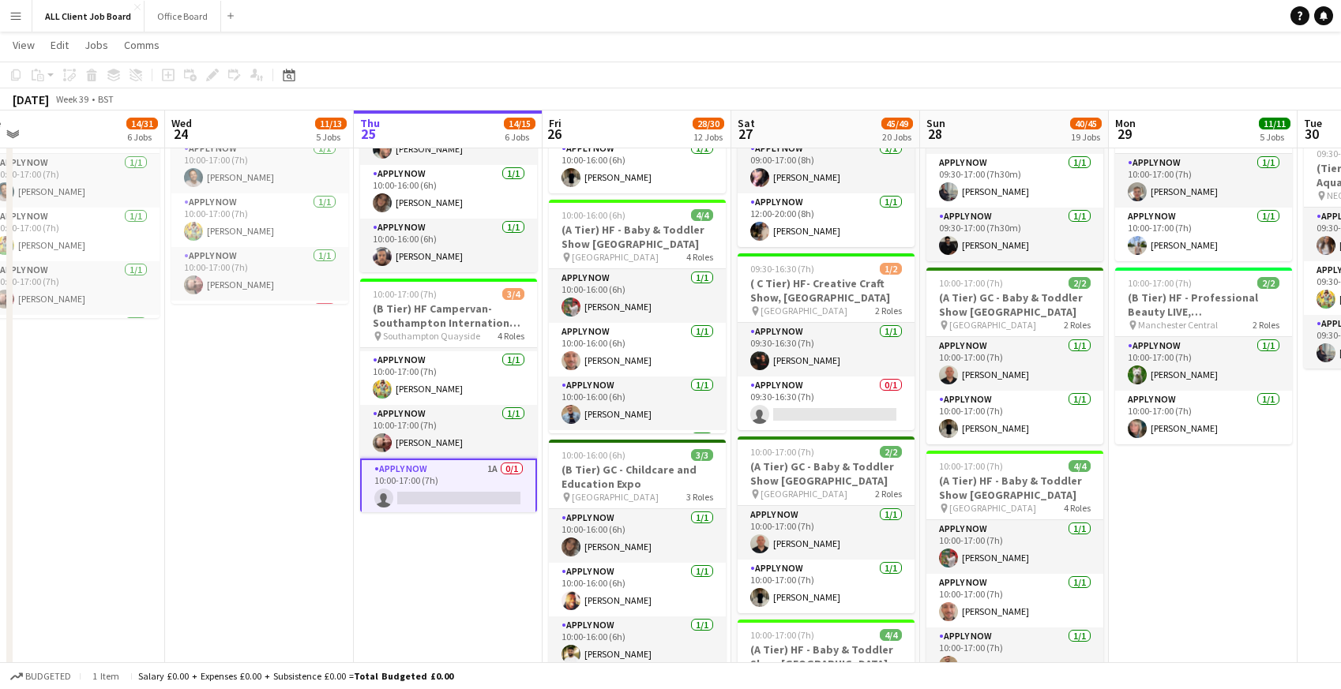
click at [954, 3] on app-navbar "Menu Boards Boards Boards All jobs Status Workforce Workforce My Workforce Recr…" at bounding box center [670, 16] width 1341 height 32
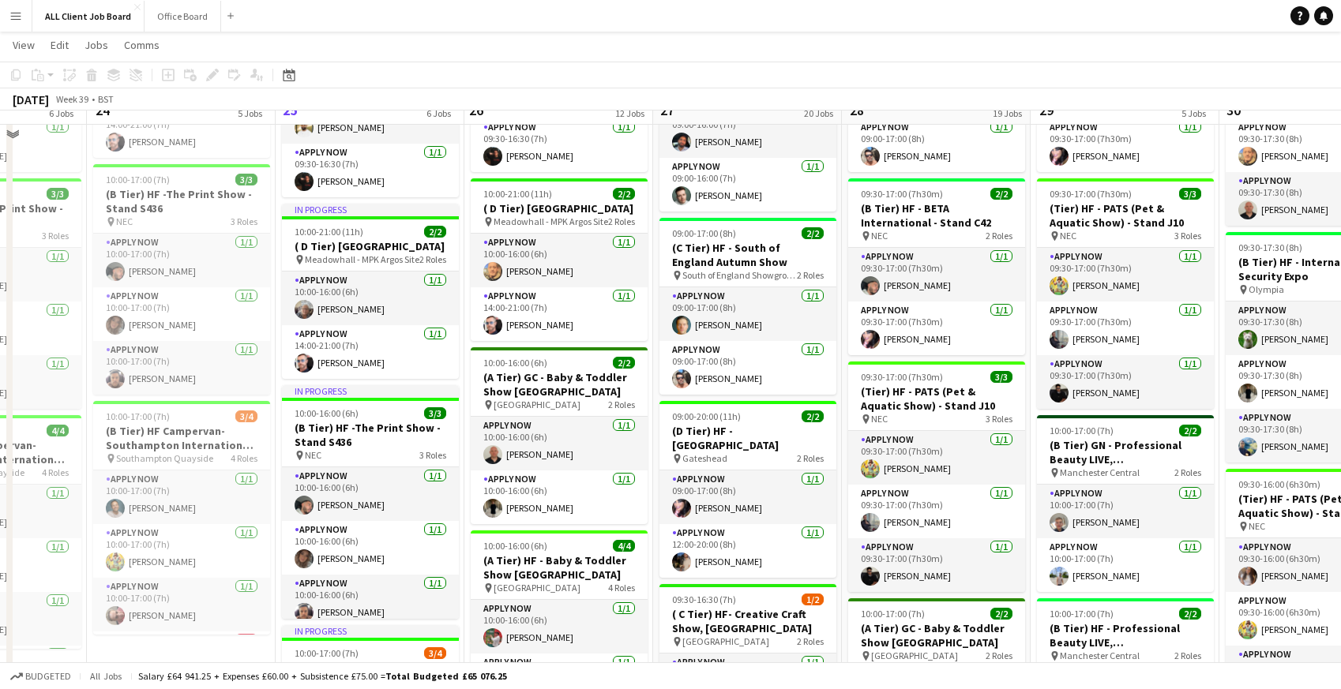
scroll to position [669, 0]
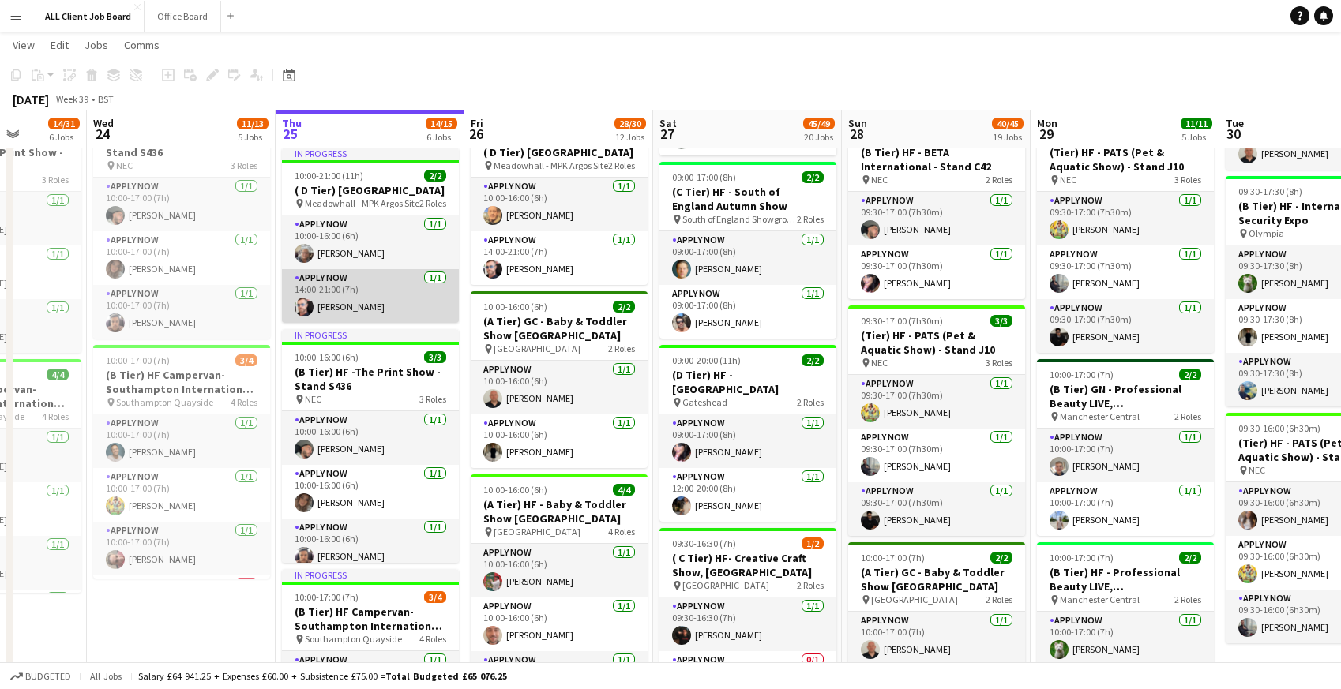
click at [337, 301] on app-card-role "APPLY NOW 1/1 14:00-21:00 (7h) Chris Hickie" at bounding box center [370, 296] width 177 height 54
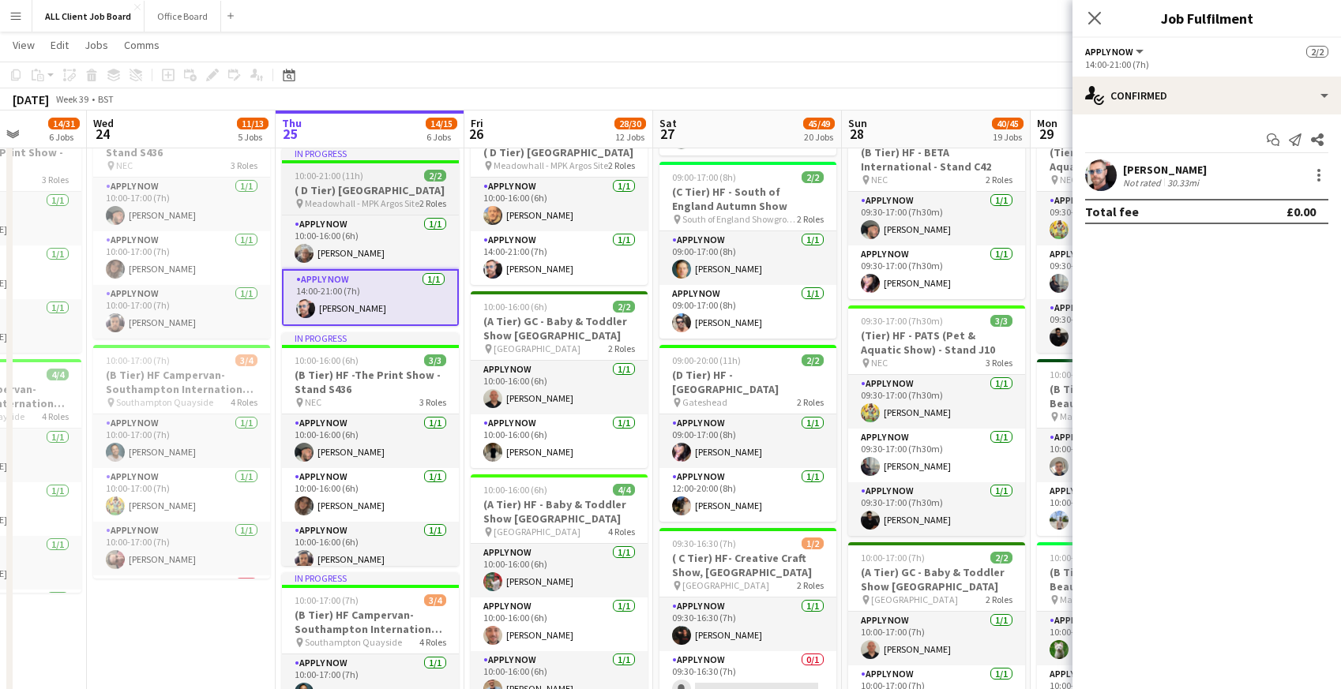
click at [302, 192] on h3 "( D Tier) HF- Meadowhall Shopping Centre" at bounding box center [370, 190] width 177 height 14
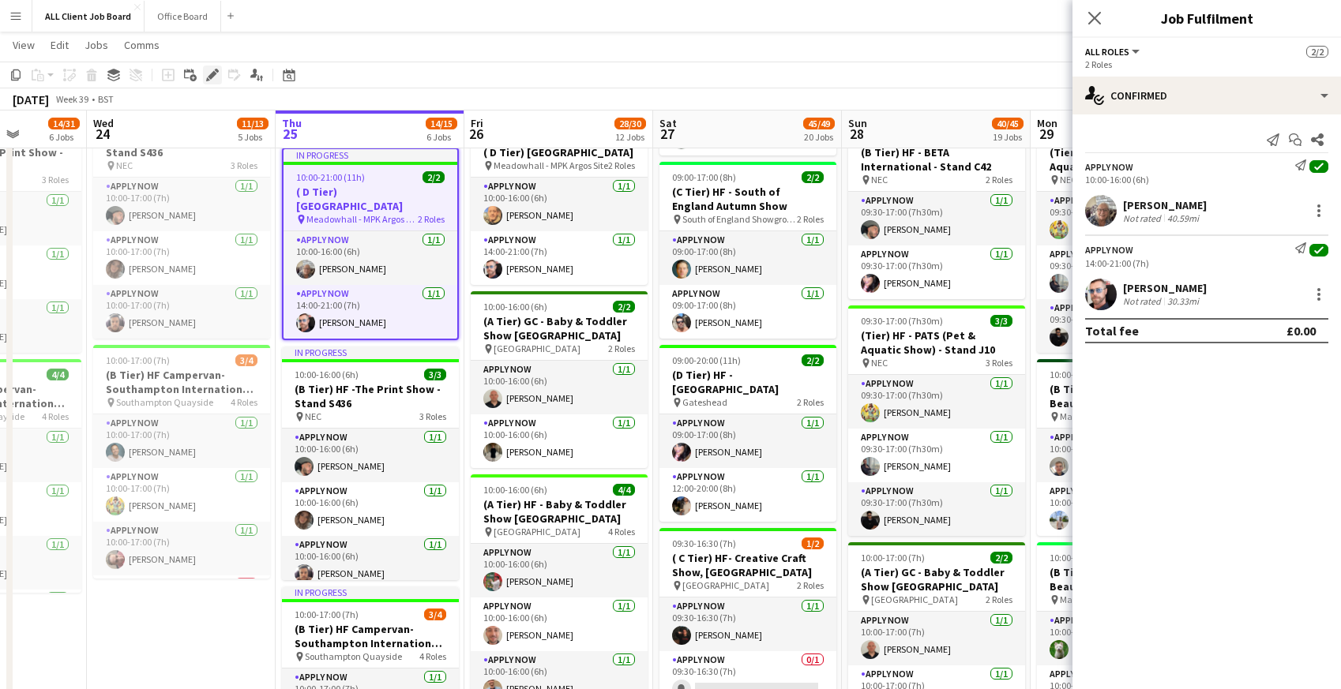
click at [211, 73] on icon at bounding box center [212, 75] width 9 height 9
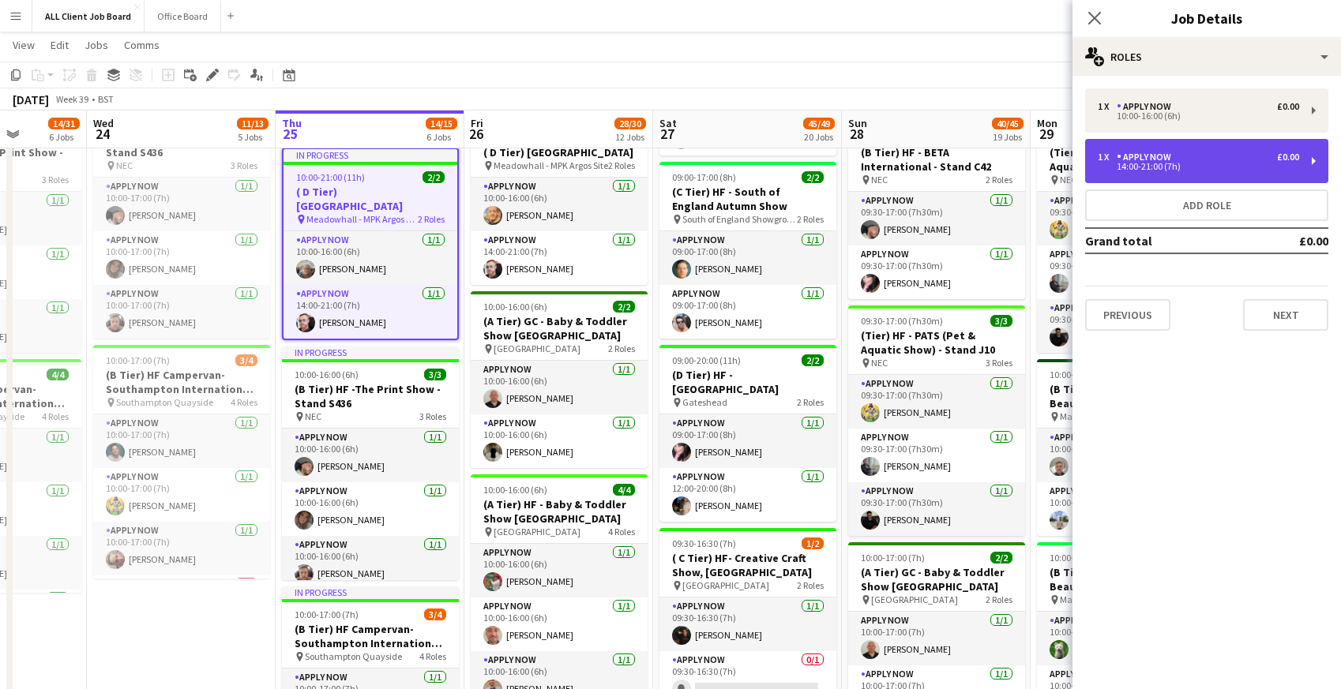
click at [1146, 174] on div "1 x APPLY NOW £0.00 14:00-21:00 (7h)" at bounding box center [1206, 161] width 243 height 44
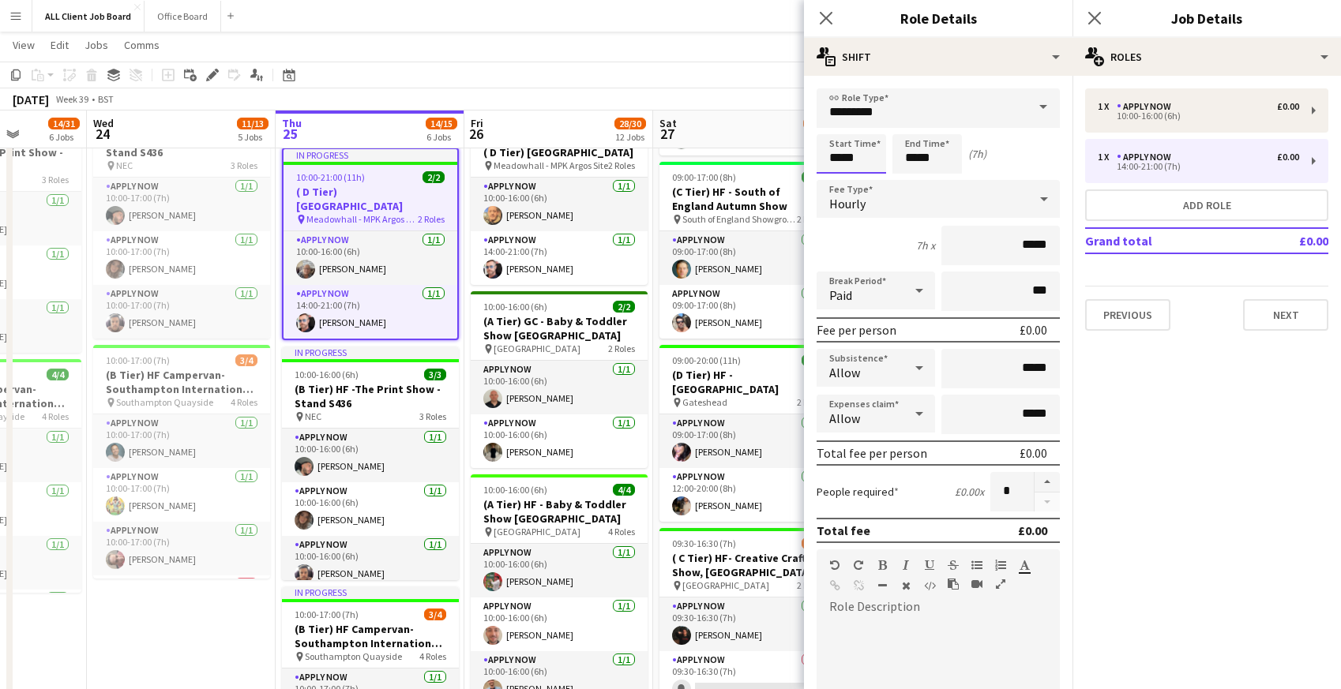
click at [843, 160] on input "*****" at bounding box center [852, 153] width 70 height 39
type input "*****"
click at [829, 13] on icon at bounding box center [825, 17] width 15 height 15
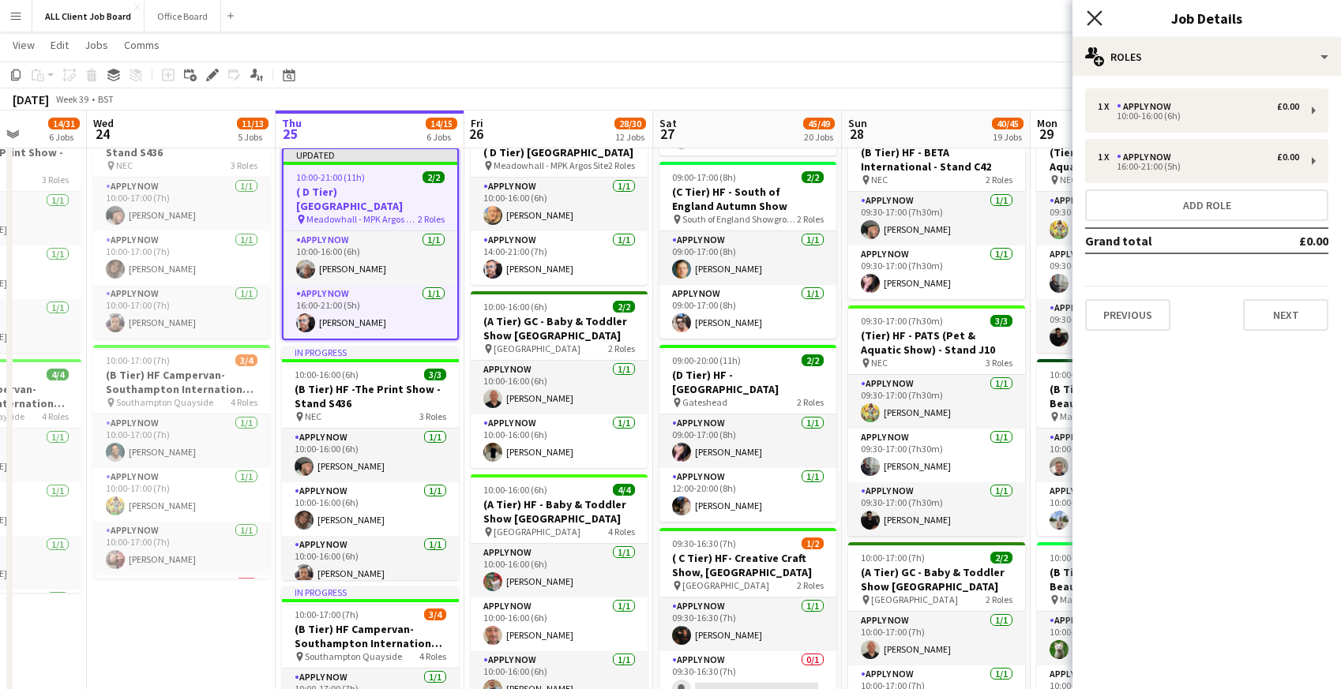
click at [1095, 21] on icon "Close pop-in" at bounding box center [1094, 17] width 15 height 15
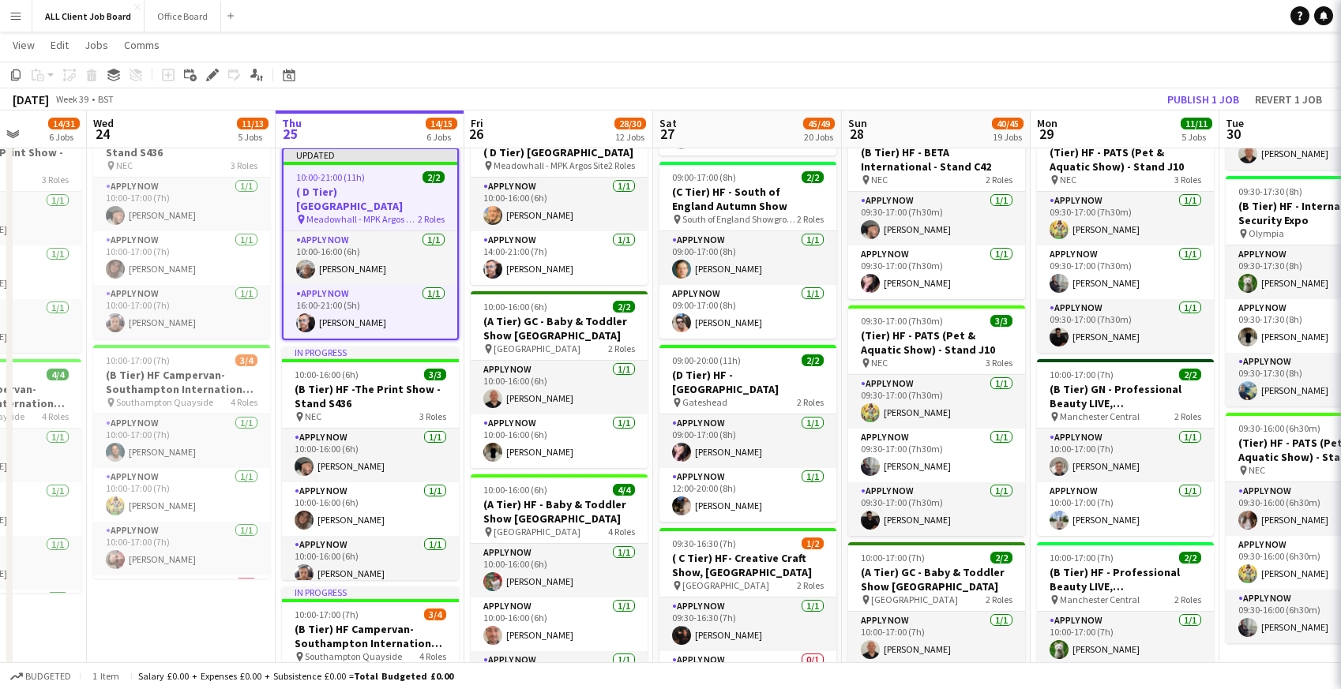
drag, startPoint x: 1043, startPoint y: 13, endPoint x: 1084, endPoint y: 35, distance: 47.3
click at [1043, 13] on app-navbar "Menu Boards Boards Boards All jobs Status Workforce Workforce My Workforce Recr…" at bounding box center [670, 16] width 1341 height 32
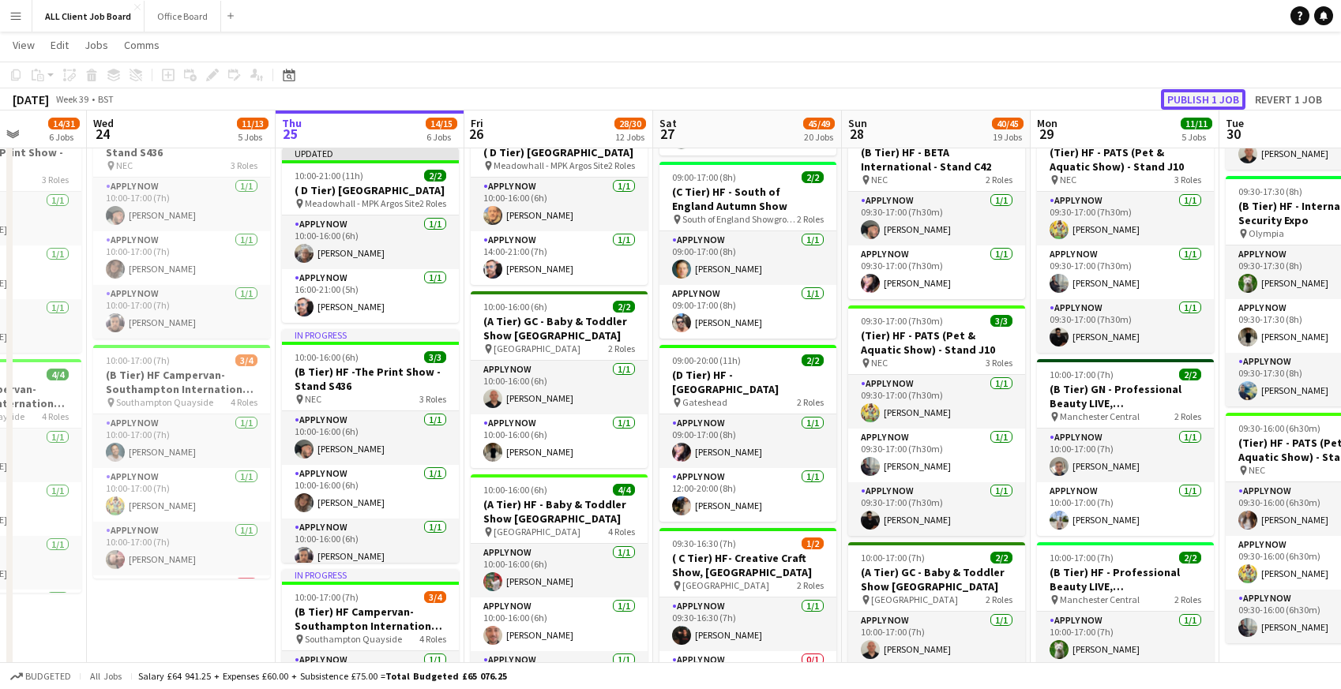
click at [1178, 96] on button "Publish 1 job" at bounding box center [1203, 99] width 85 height 21
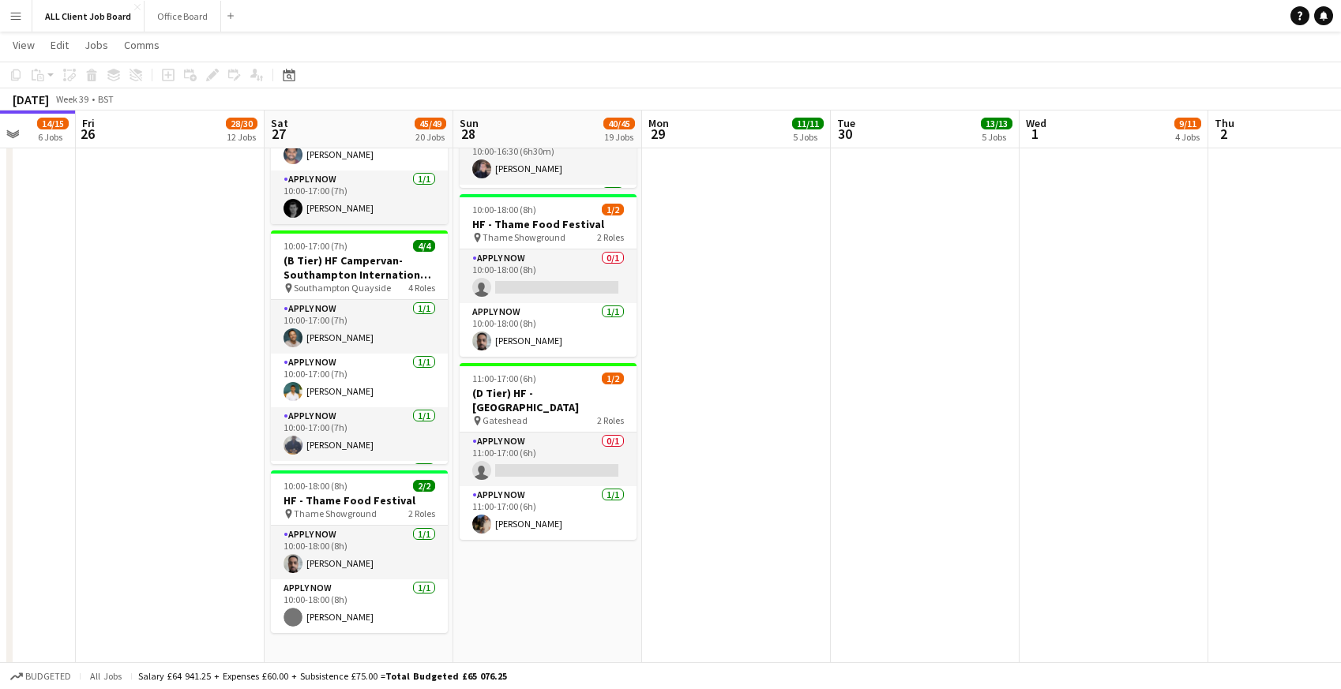
scroll to position [0, 485]
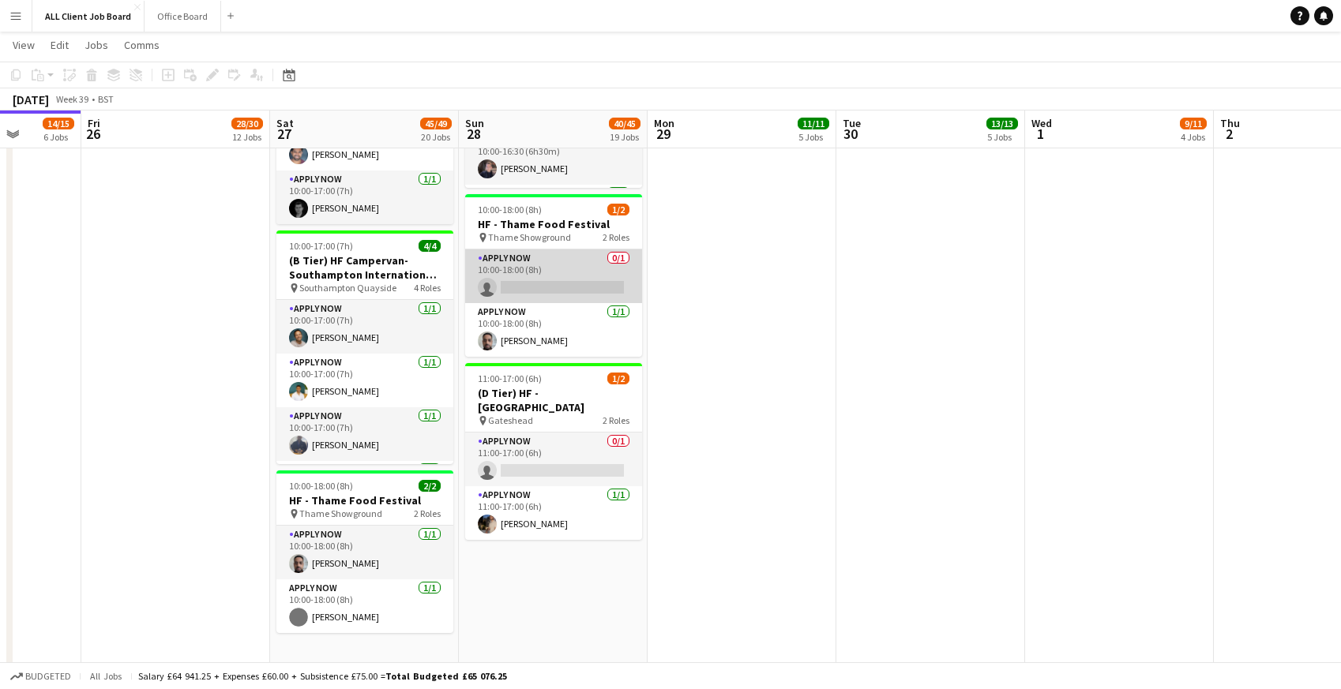
click at [539, 282] on app-card-role "APPLY NOW 0/1 10:00-18:00 (8h) single-neutral-actions" at bounding box center [553, 277] width 177 height 54
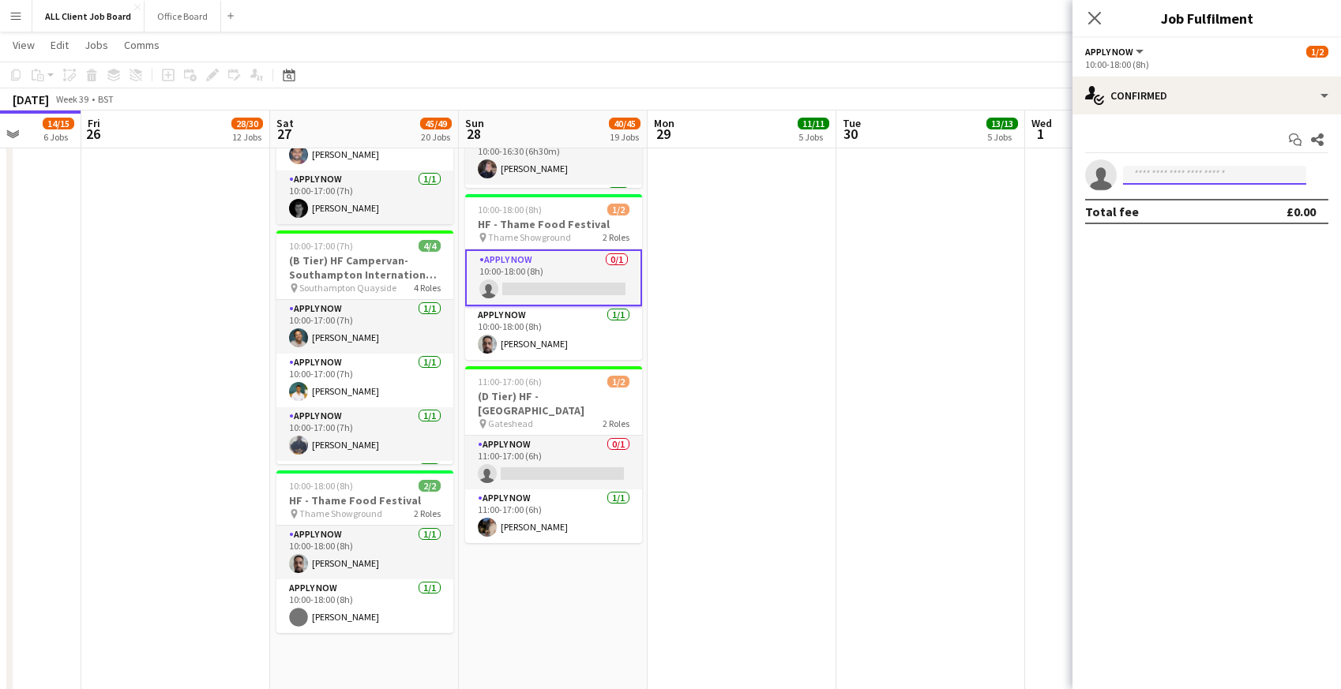
click at [1160, 175] on input at bounding box center [1214, 175] width 183 height 19
type input "****"
click at [1152, 210] on span "[PERSON_NAME][EMAIL_ADDRESS][PERSON_NAME][DOMAIN_NAME]" at bounding box center [1215, 211] width 158 height 13
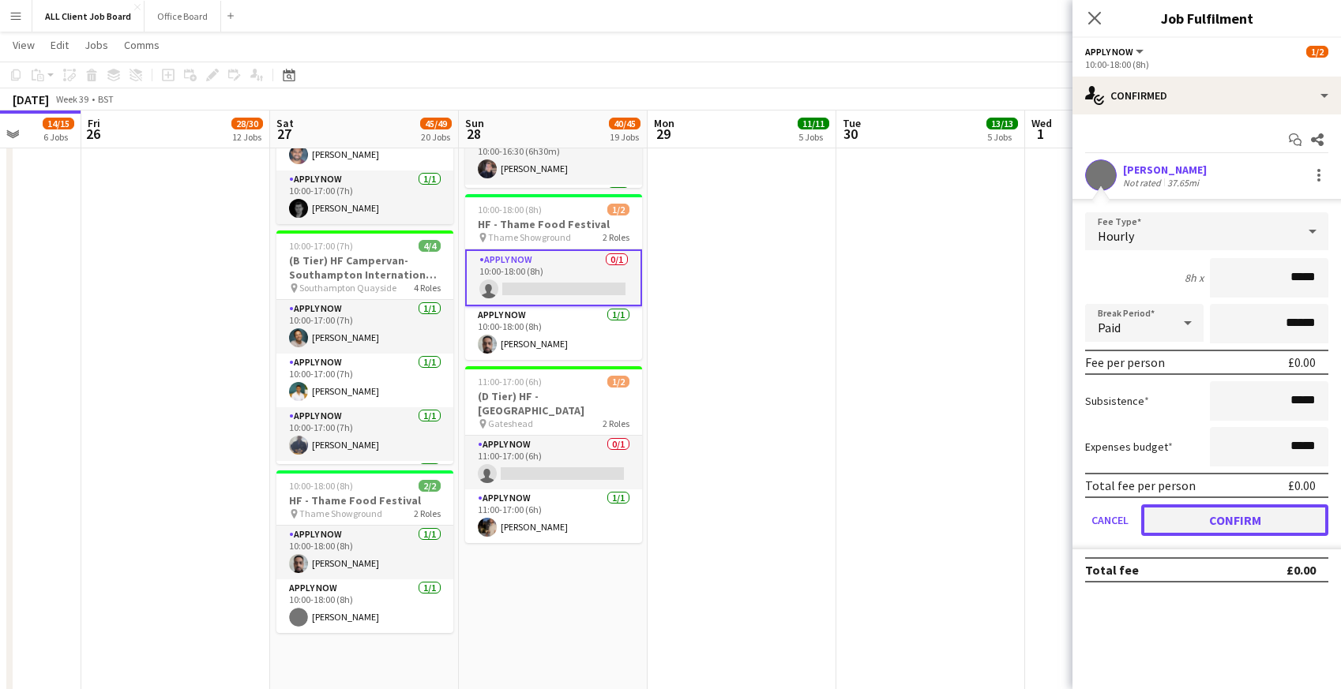
click at [1182, 520] on button "Confirm" at bounding box center [1234, 521] width 187 height 32
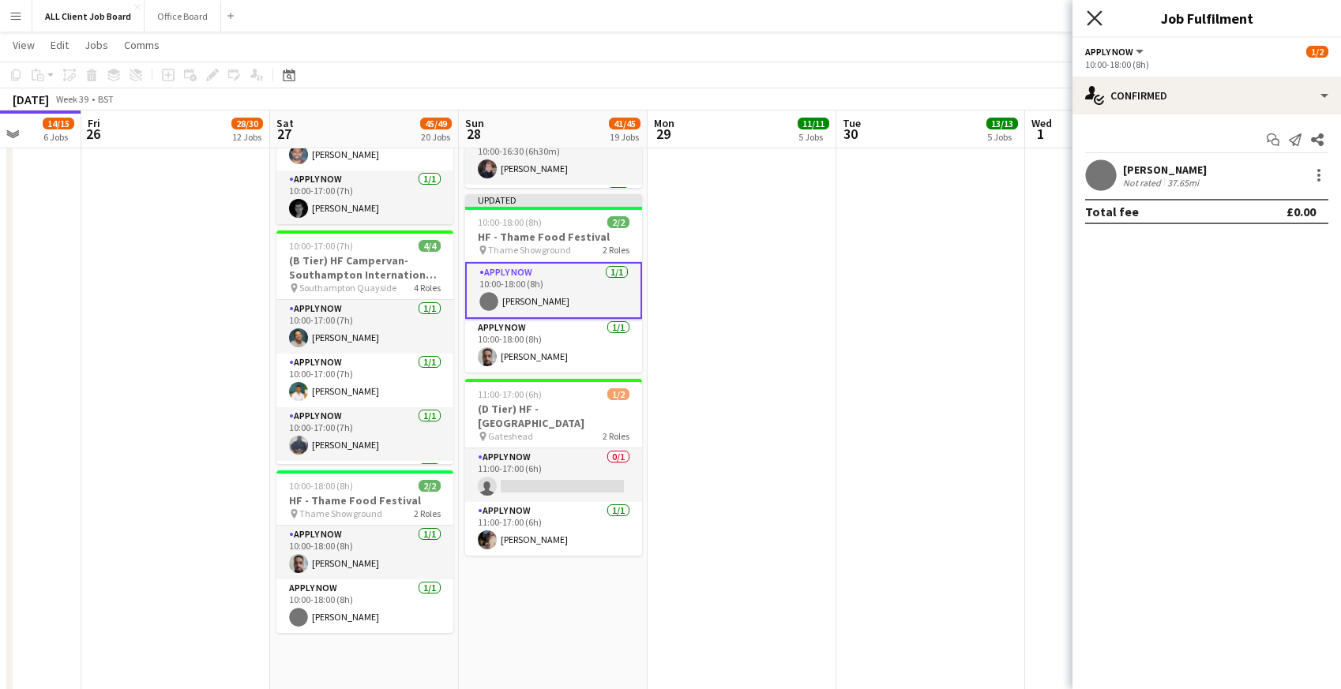
click at [1098, 18] on icon "Close pop-in" at bounding box center [1094, 17] width 15 height 15
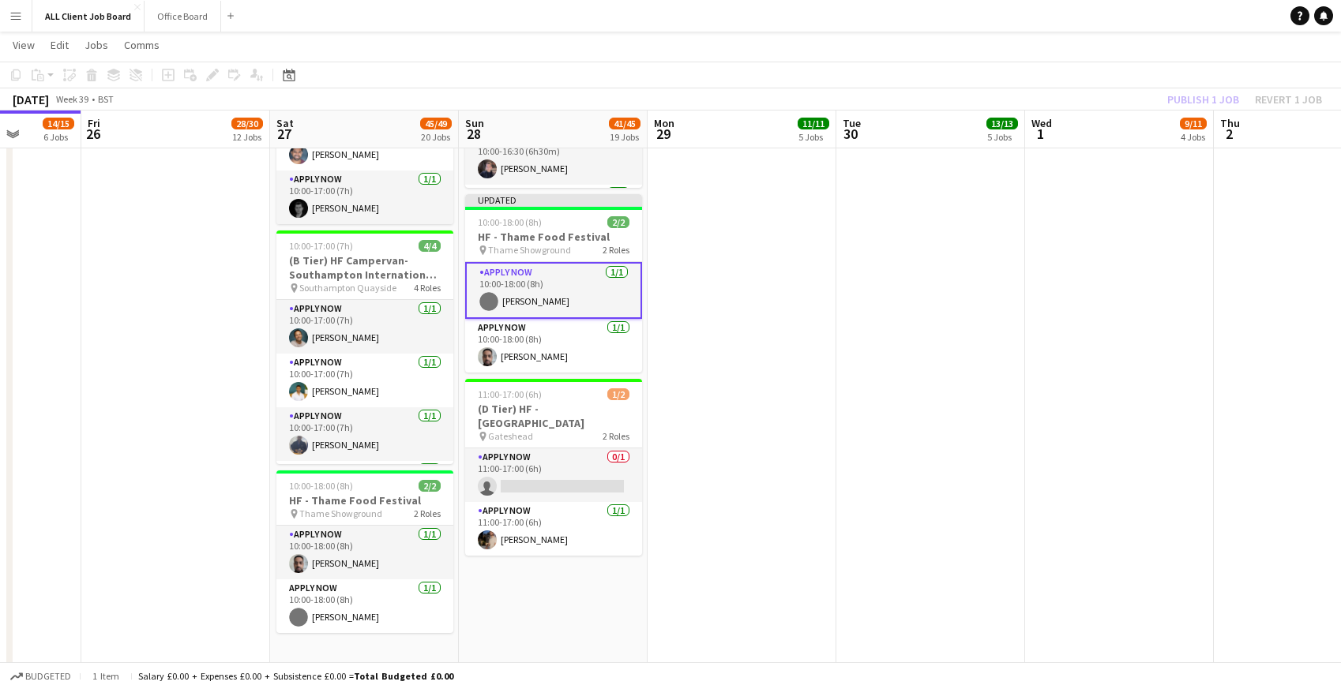
click at [1043, 22] on app-navbar "Menu Boards Boards Boards All jobs Status Workforce Workforce My Workforce Recr…" at bounding box center [670, 16] width 1341 height 32
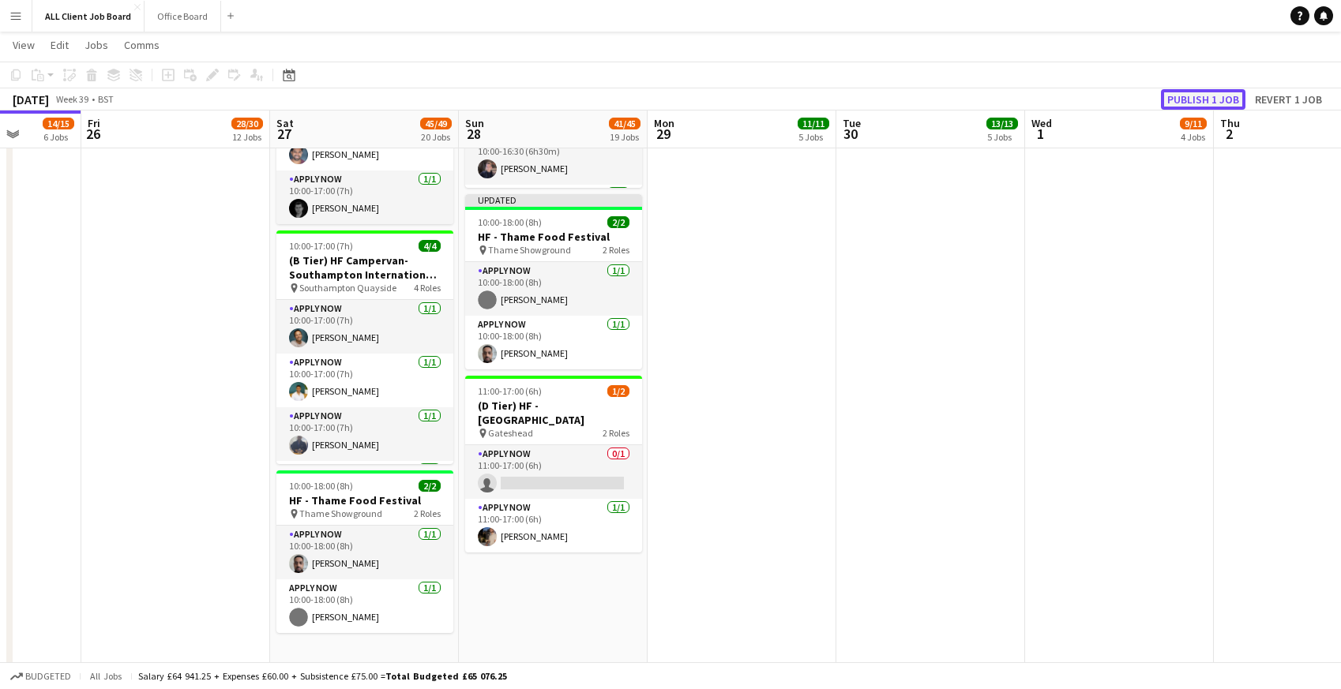
click at [1238, 96] on button "Publish 1 job" at bounding box center [1203, 99] width 85 height 21
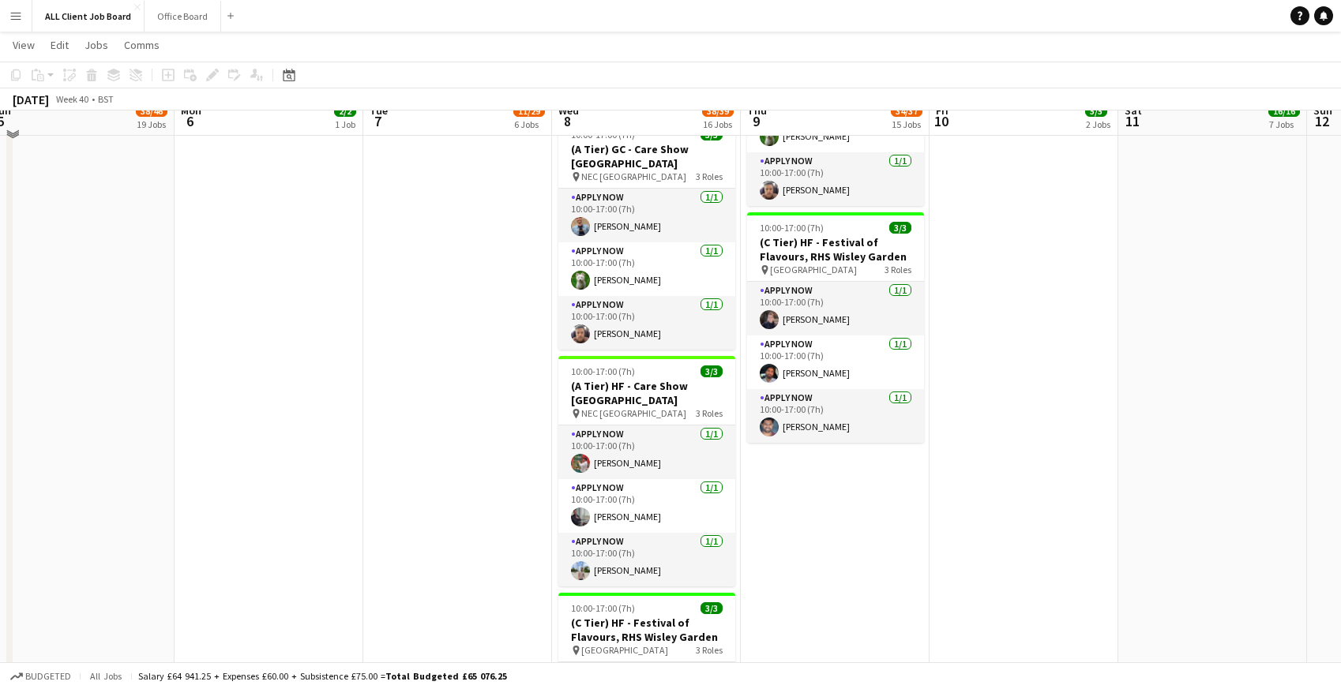
scroll to position [2487, 0]
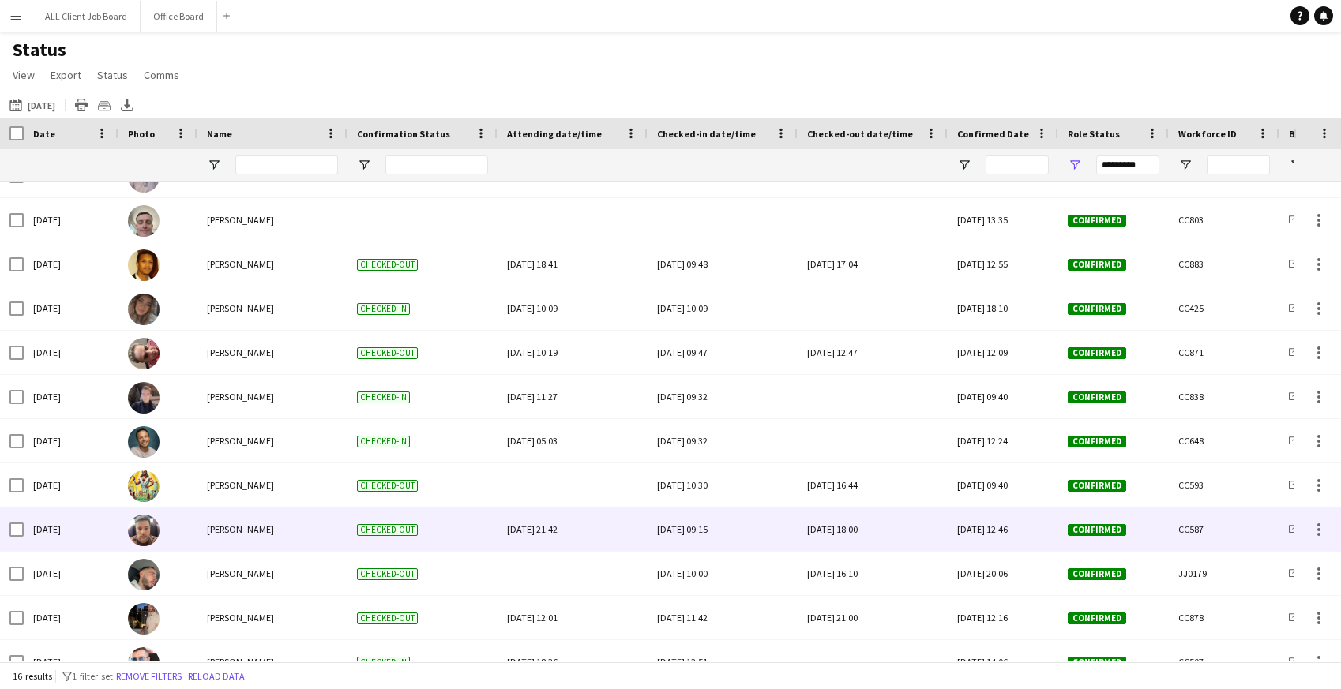
scroll to position [205, 0]
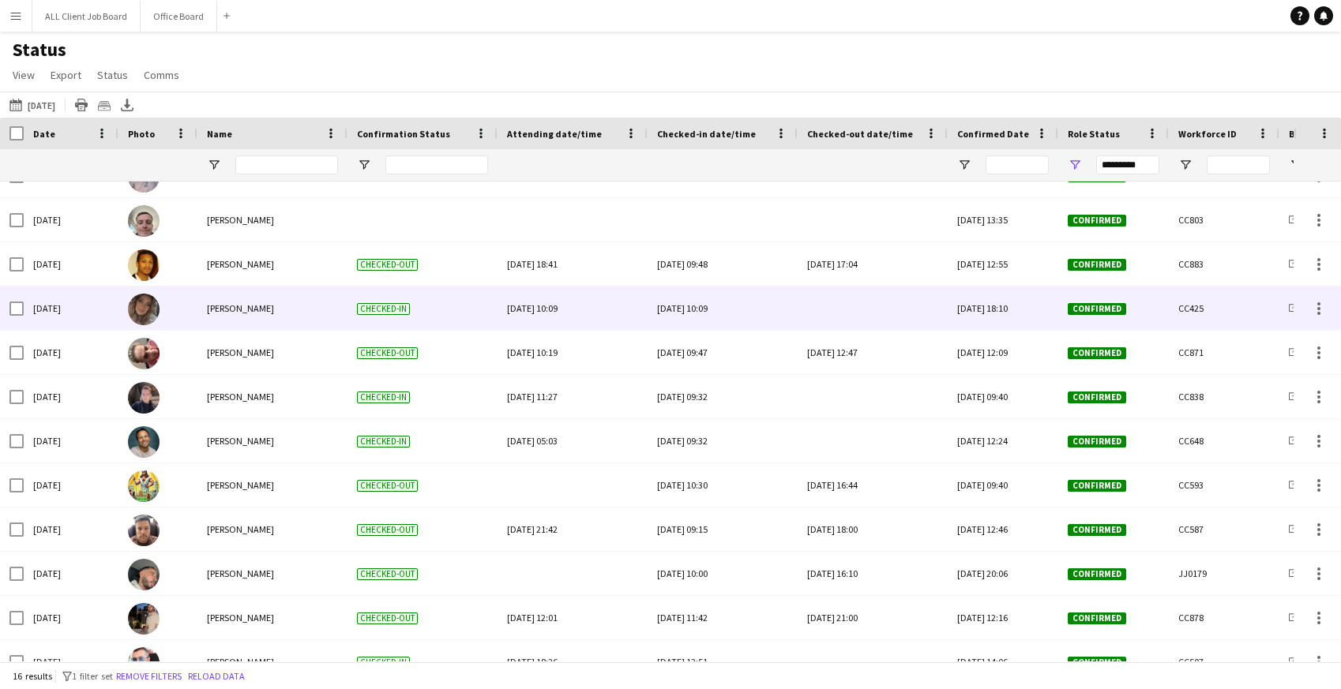
click at [870, 315] on div at bounding box center [872, 308] width 131 height 43
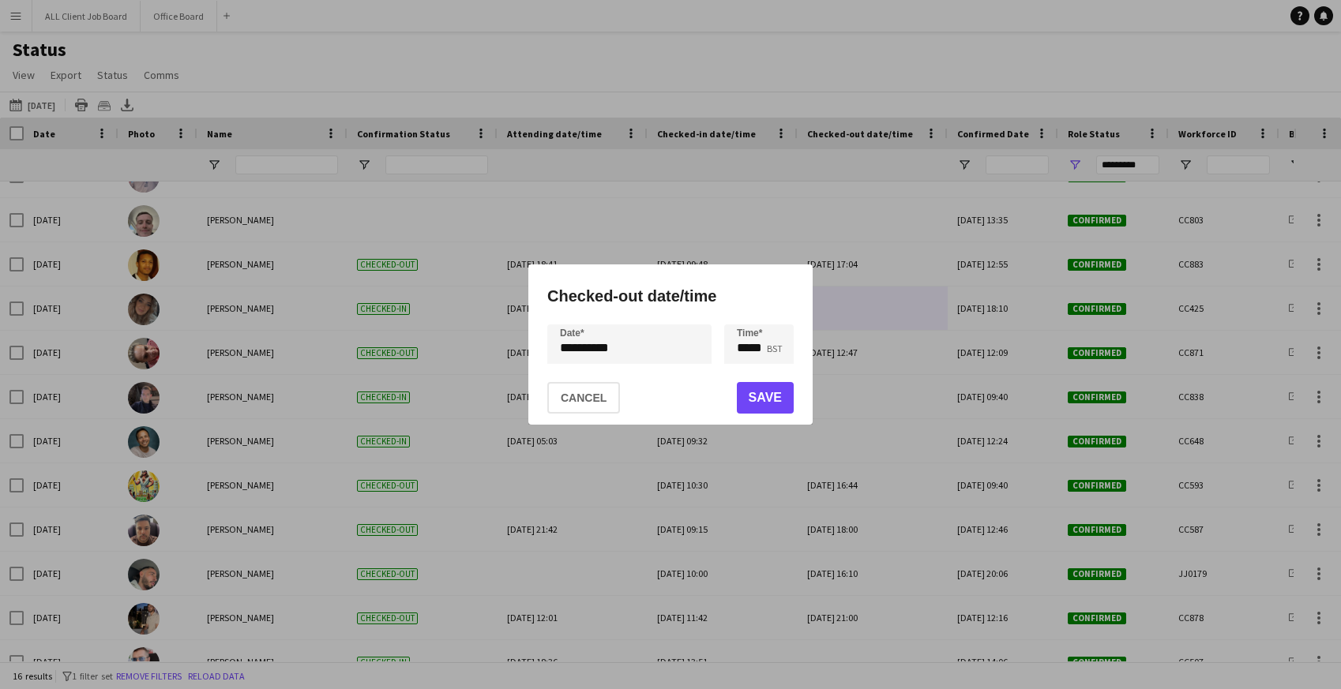
click at [609, 360] on div "**********" at bounding box center [670, 344] width 1341 height 689
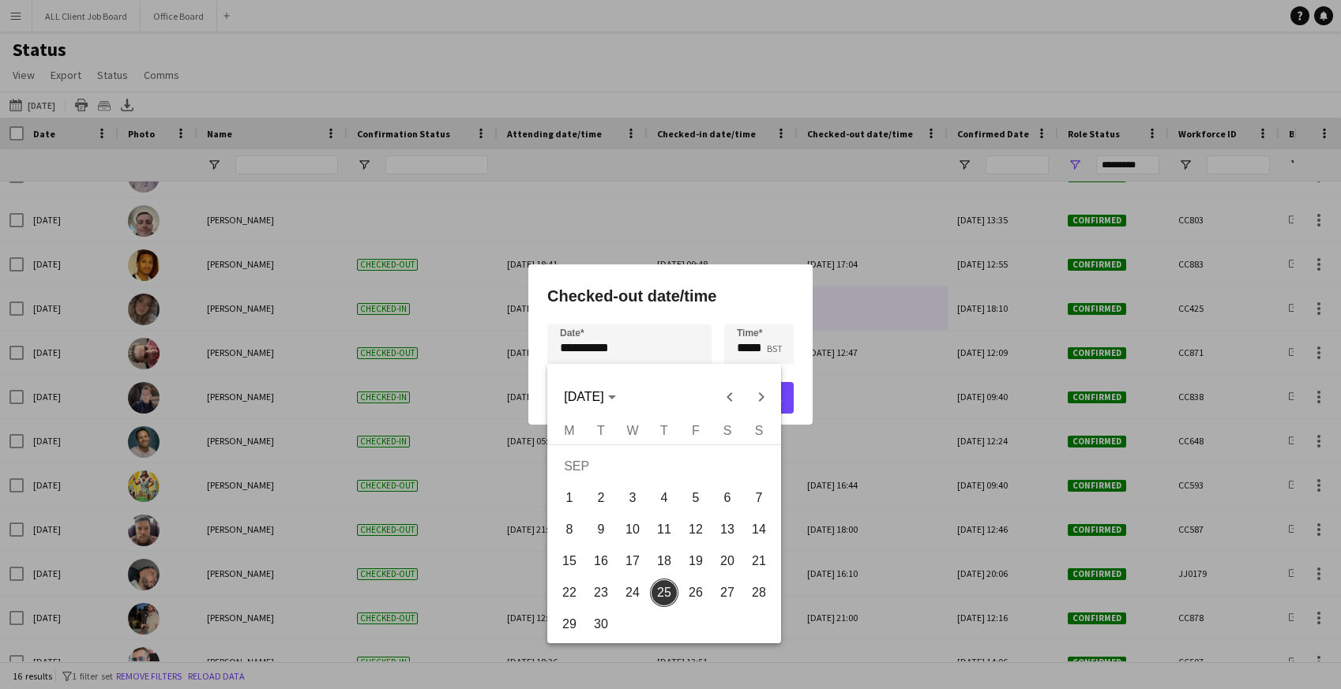
click at [642, 593] on span "24" at bounding box center [632, 593] width 28 height 28
type input "**********"
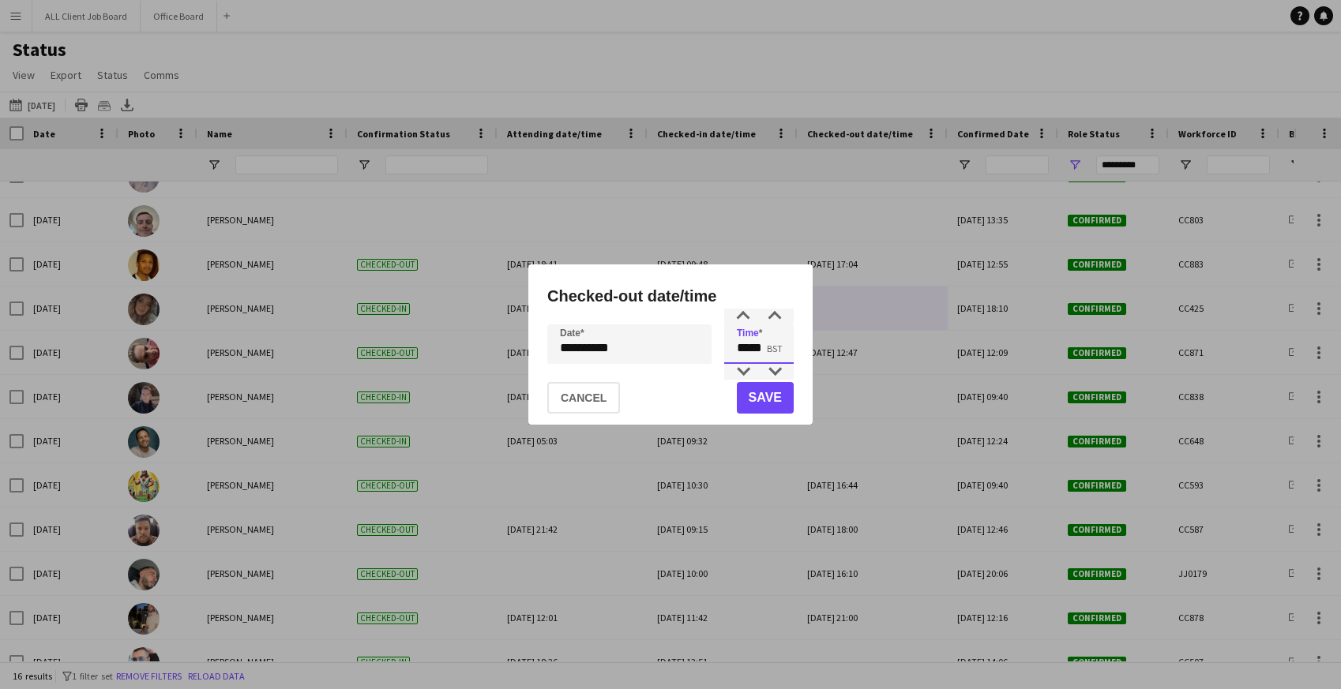
drag, startPoint x: 737, startPoint y: 344, endPoint x: 784, endPoint y: 351, distance: 47.8
click at [784, 351] on input "*****" at bounding box center [759, 344] width 70 height 39
type input "*****"
click at [778, 395] on button "Save" at bounding box center [765, 398] width 57 height 32
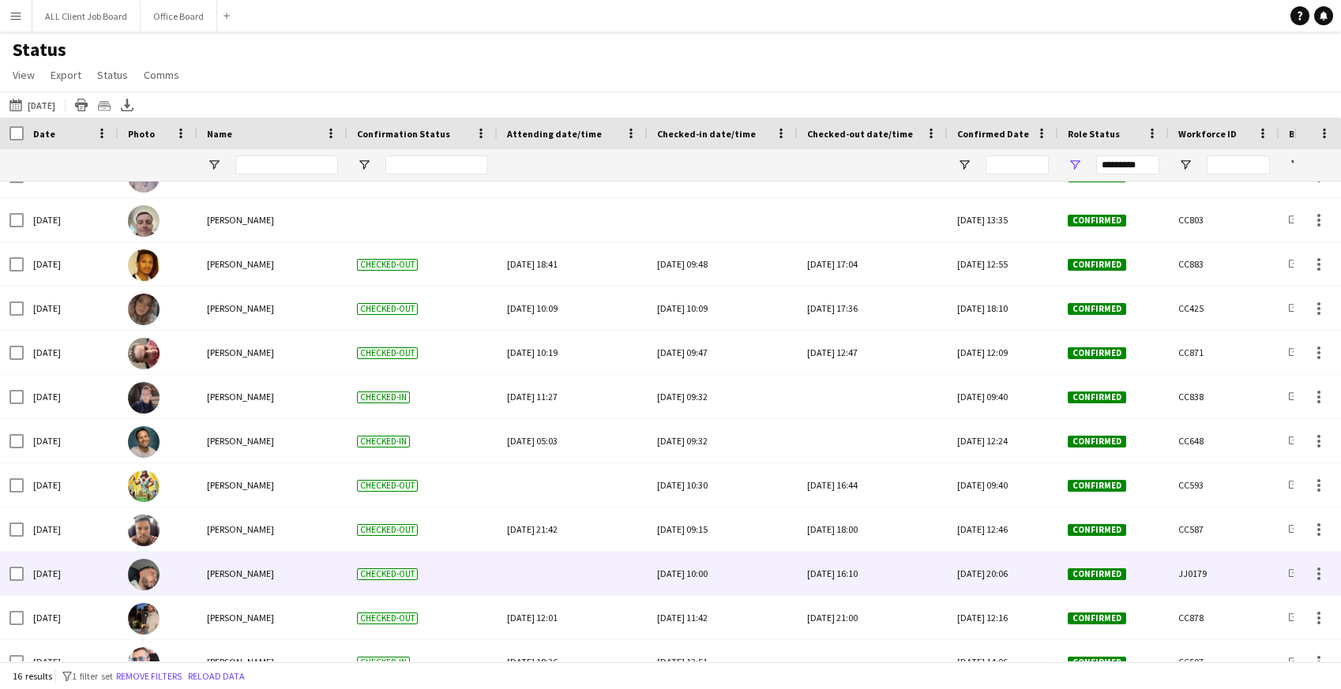
scroll to position [227, 0]
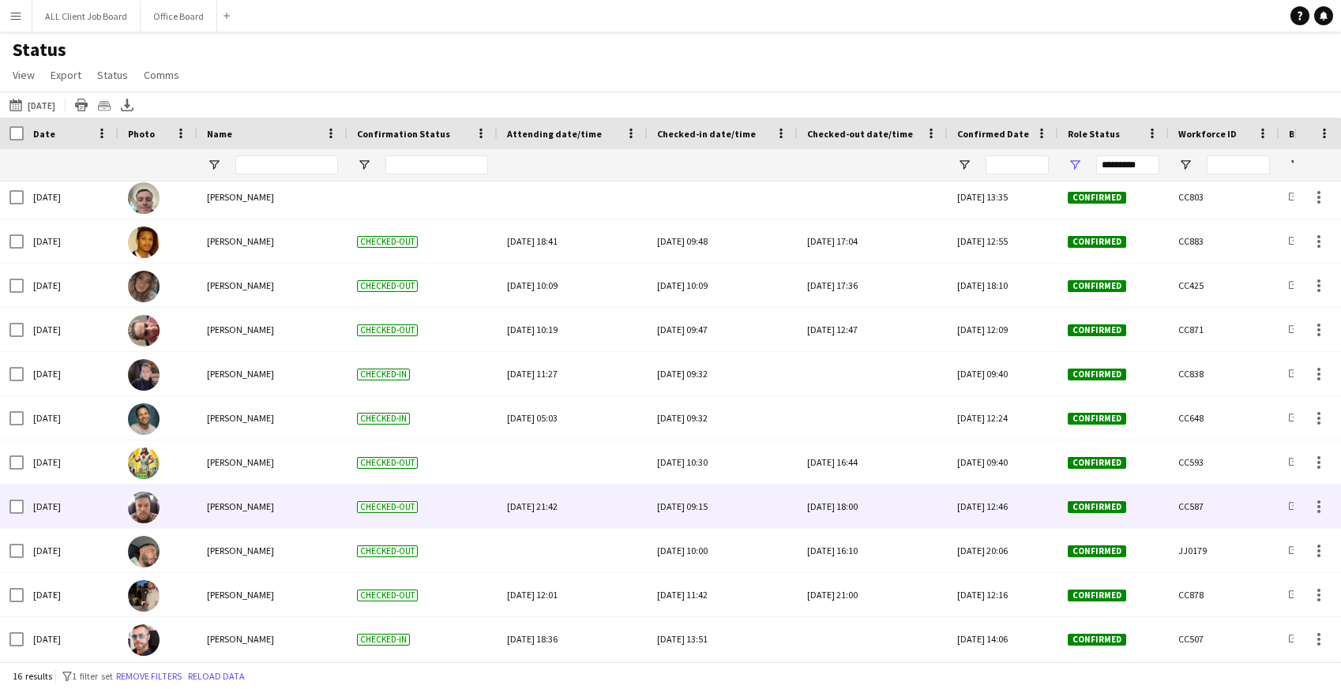
click at [862, 517] on div "Wed, 24 Sep 2025 18:00" at bounding box center [872, 506] width 131 height 43
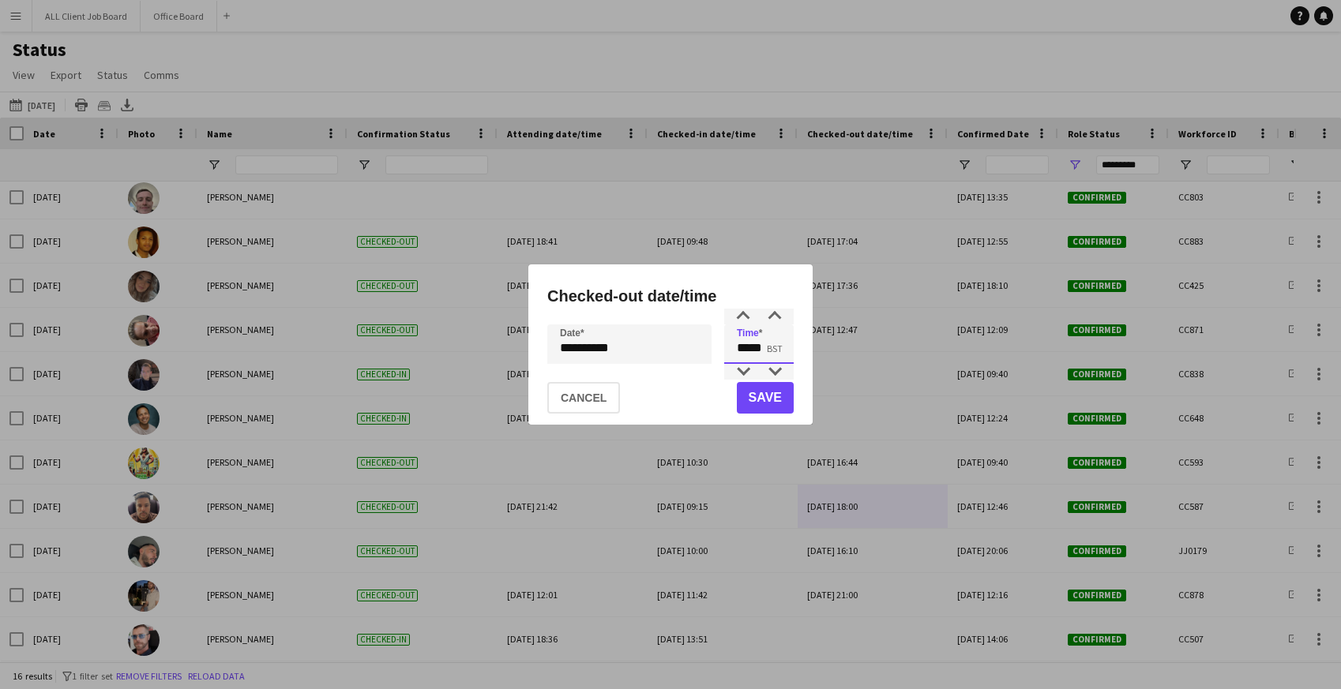
drag, startPoint x: 737, startPoint y: 349, endPoint x: 785, endPoint y: 353, distance: 48.3
click at [785, 353] on input "*****" at bounding box center [759, 344] width 70 height 39
type input "*****"
click at [775, 400] on button "Save" at bounding box center [765, 398] width 57 height 32
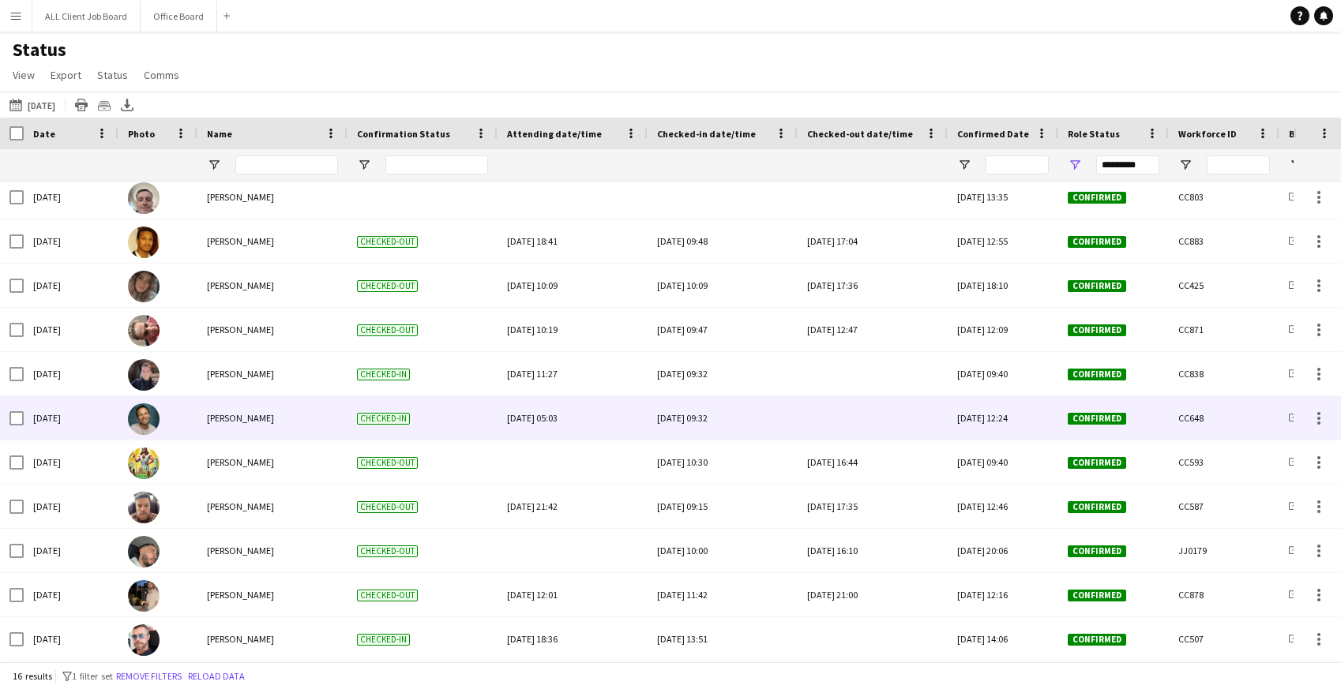
click at [822, 423] on div at bounding box center [872, 417] width 131 height 43
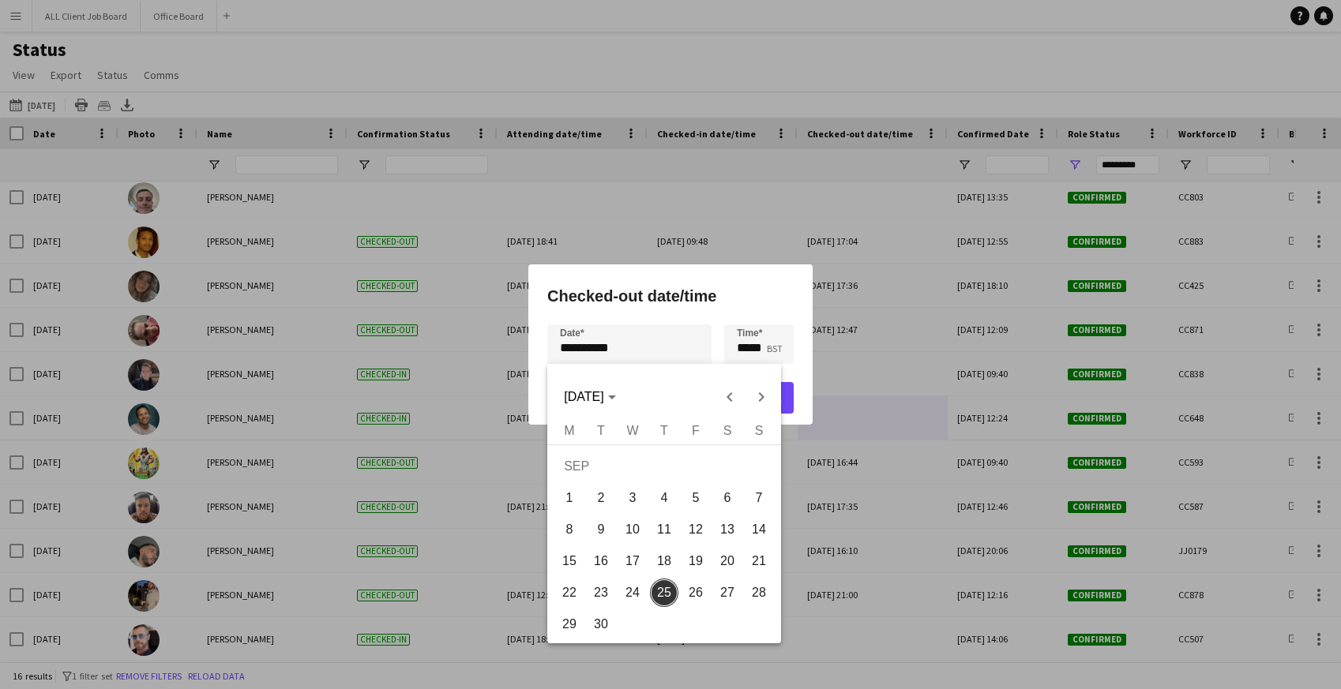
click at [591, 354] on div "**********" at bounding box center [670, 344] width 1341 height 689
click at [628, 591] on span "24" at bounding box center [632, 593] width 28 height 28
type input "**********"
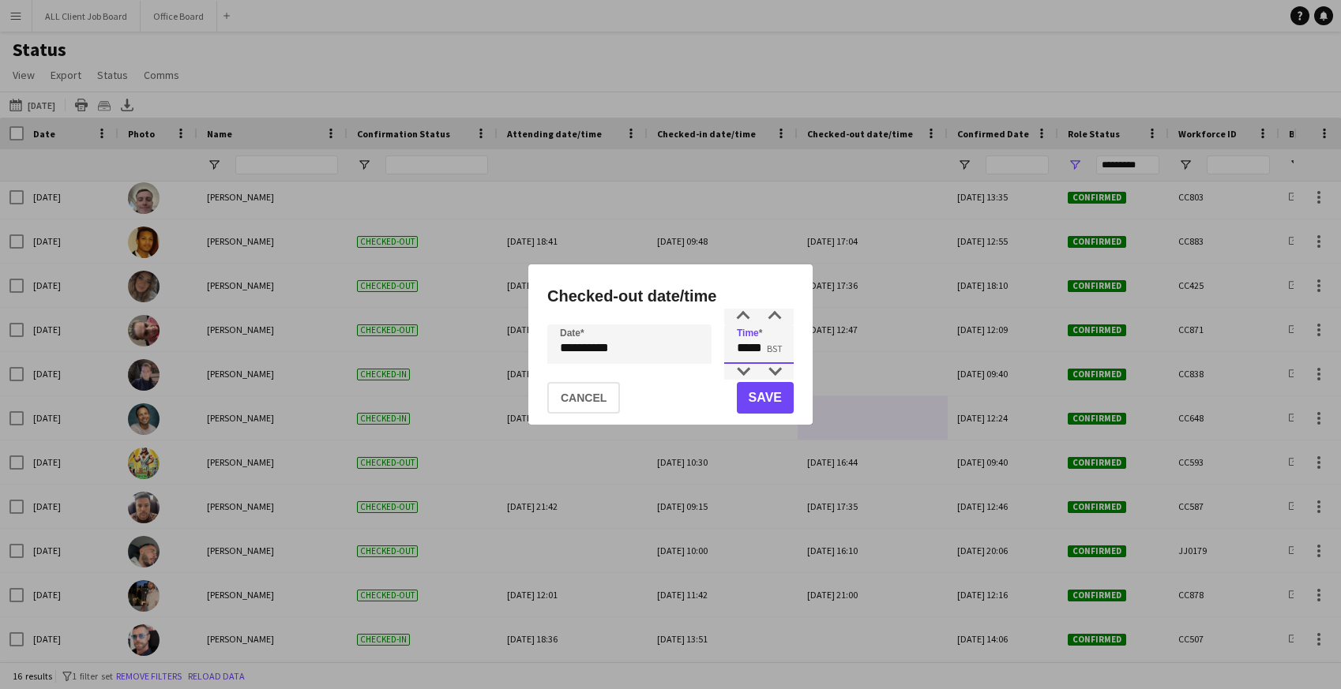
drag, startPoint x: 736, startPoint y: 349, endPoint x: 794, endPoint y: 351, distance: 57.7
click at [794, 351] on div "**********" at bounding box center [670, 345] width 284 height 160
type input "*****"
click at [776, 390] on button "Save" at bounding box center [765, 398] width 57 height 32
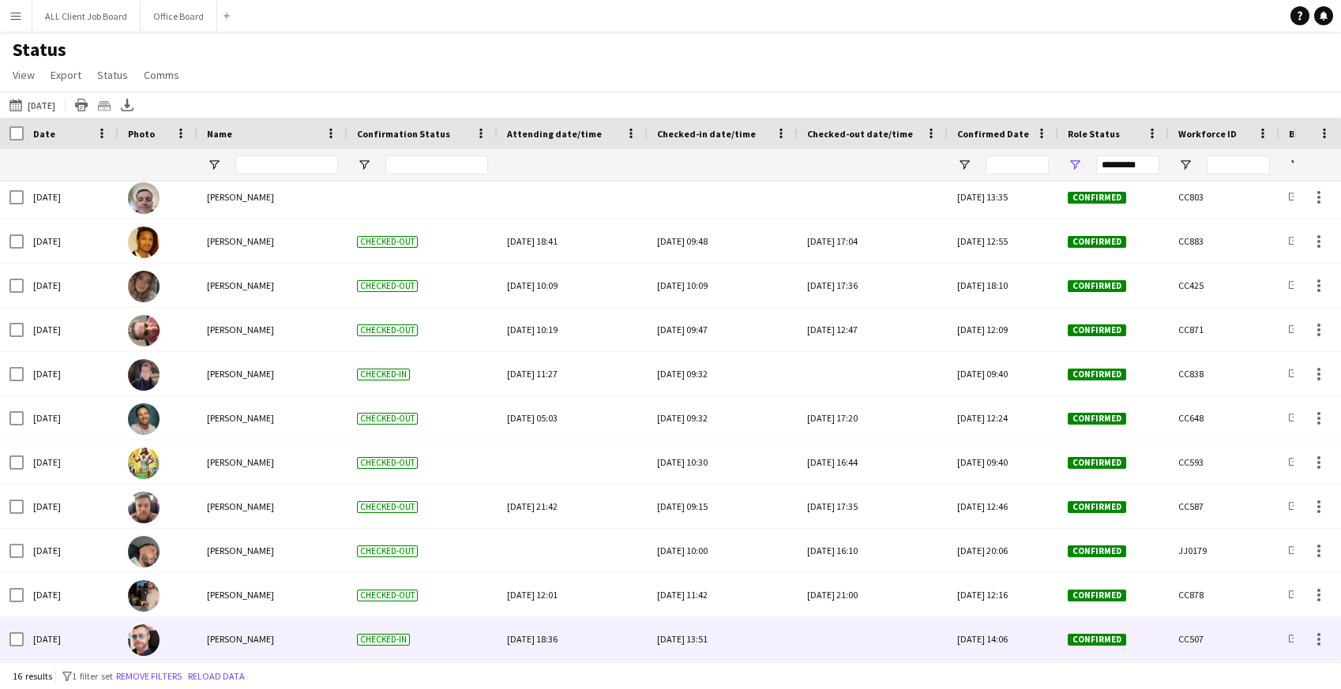
click at [856, 640] on div at bounding box center [872, 639] width 131 height 43
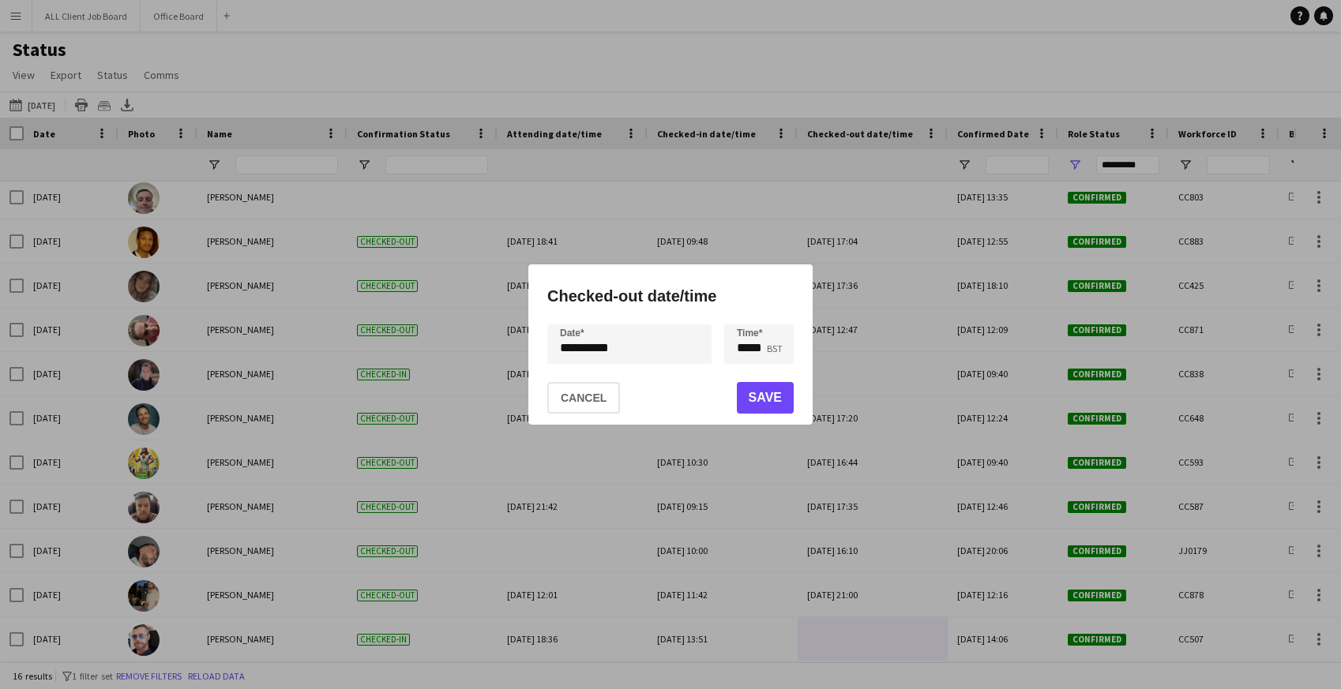
click at [672, 337] on div "**********" at bounding box center [670, 344] width 1341 height 689
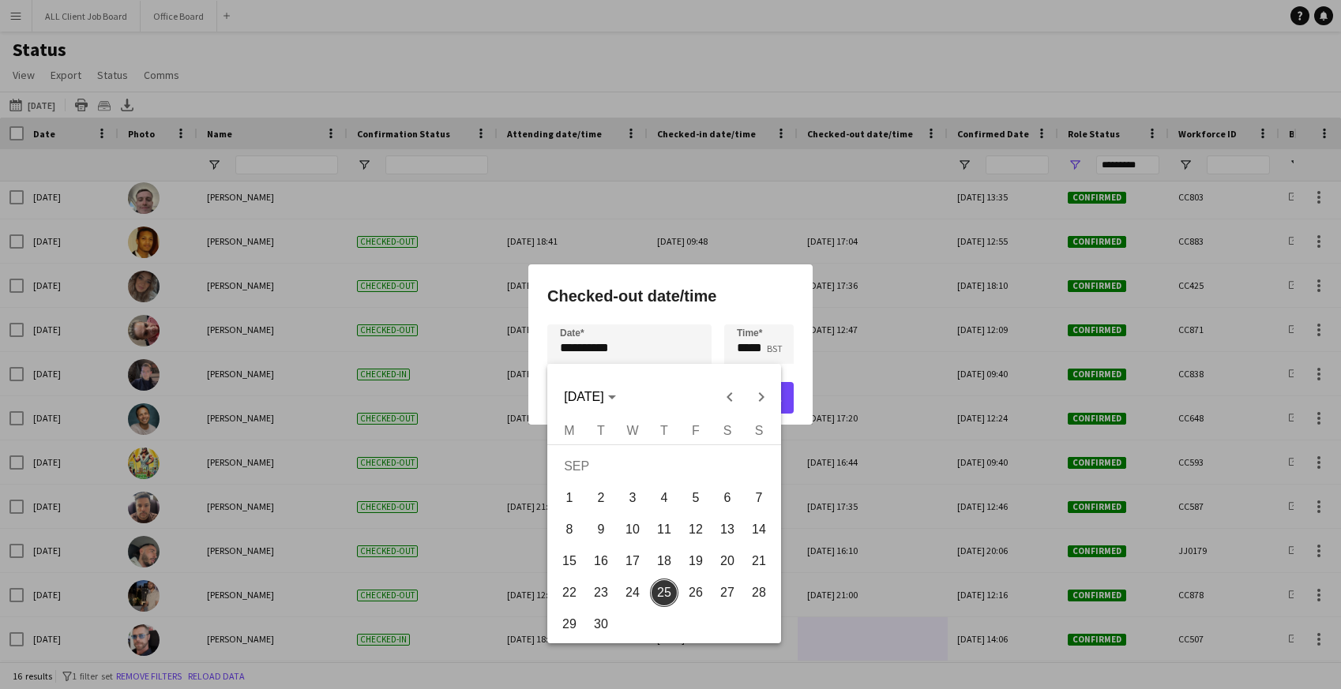
click at [637, 595] on span "24" at bounding box center [632, 593] width 28 height 28
type input "**********"
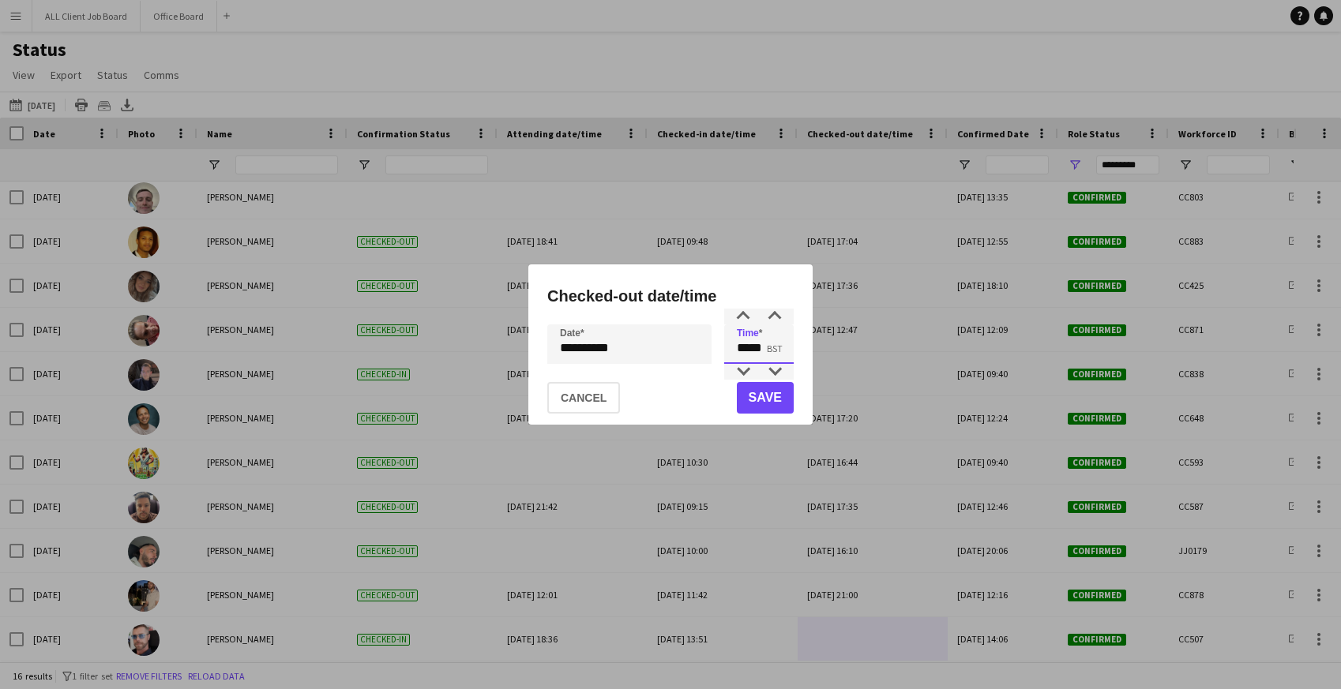
drag, startPoint x: 738, startPoint y: 345, endPoint x: 775, endPoint y: 345, distance: 37.1
click at [776, 345] on input "*****" at bounding box center [759, 344] width 70 height 39
type input "*****"
click at [784, 405] on button "Save" at bounding box center [765, 398] width 57 height 32
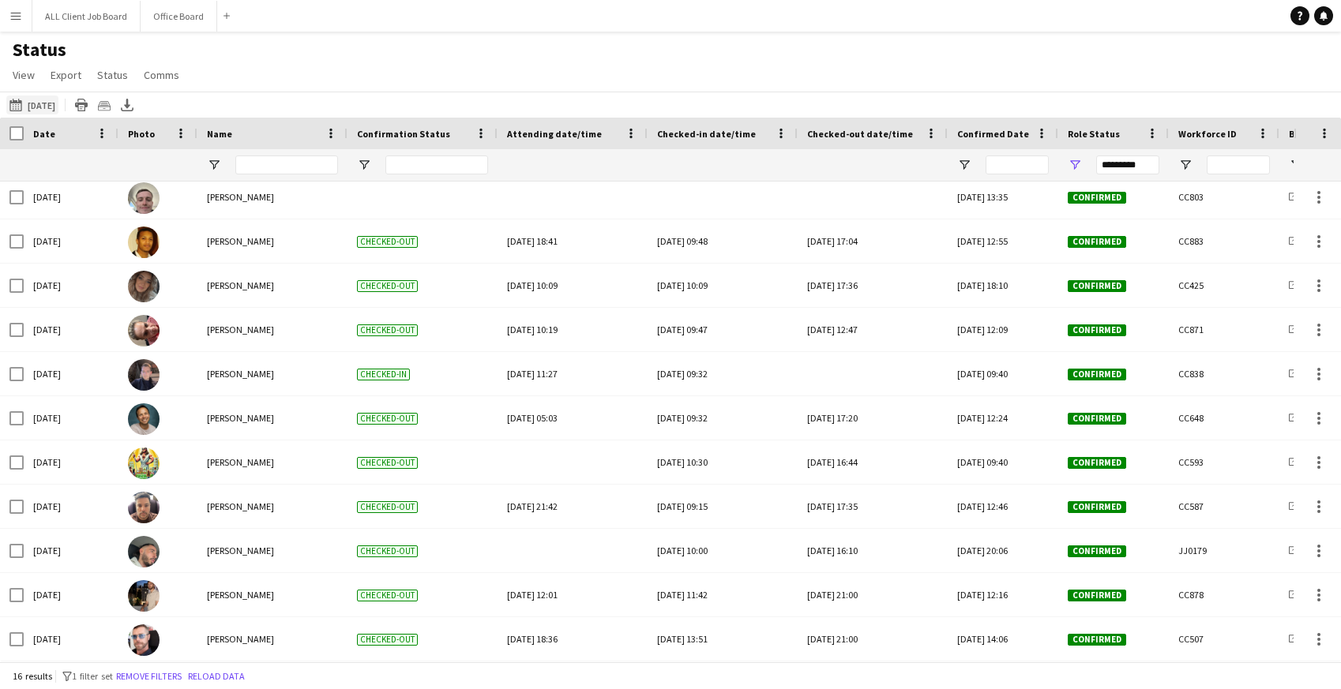
click at [47, 103] on button "25-09-2025 to 01-10-2025 Yesterday" at bounding box center [32, 105] width 52 height 19
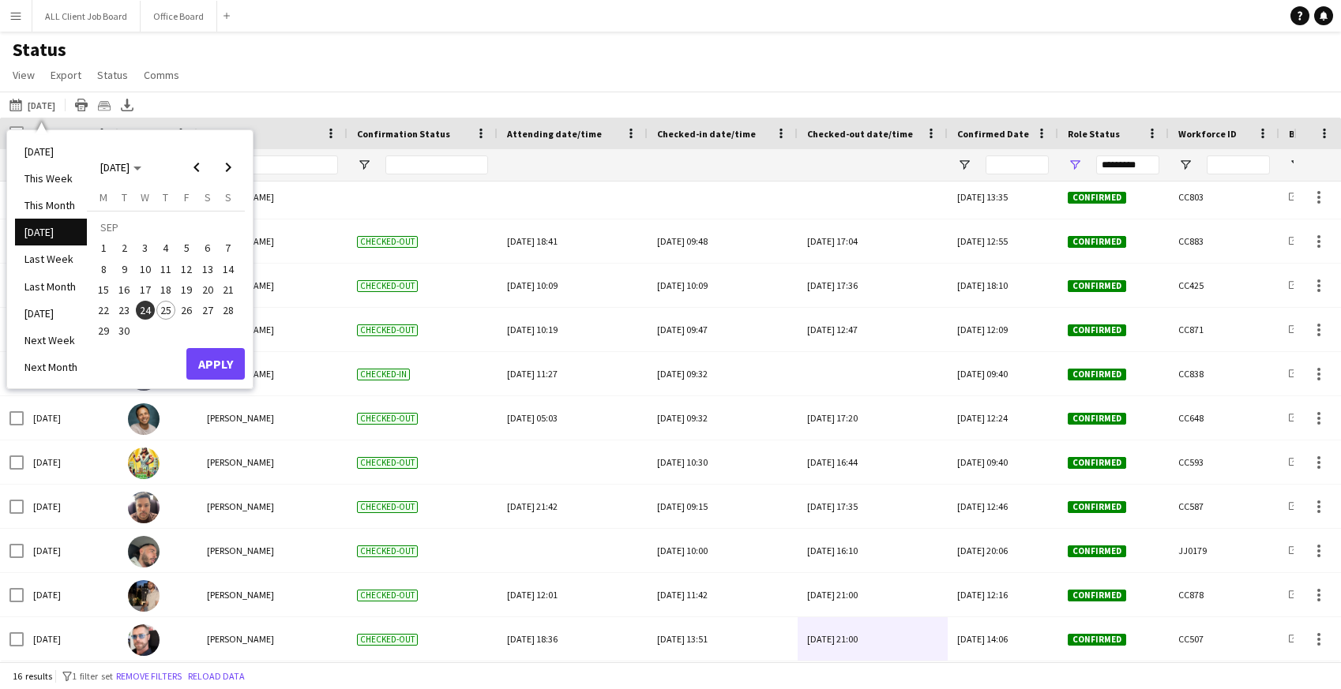
click at [167, 312] on span "25" at bounding box center [165, 310] width 19 height 19
click at [216, 362] on button "Apply" at bounding box center [215, 364] width 58 height 32
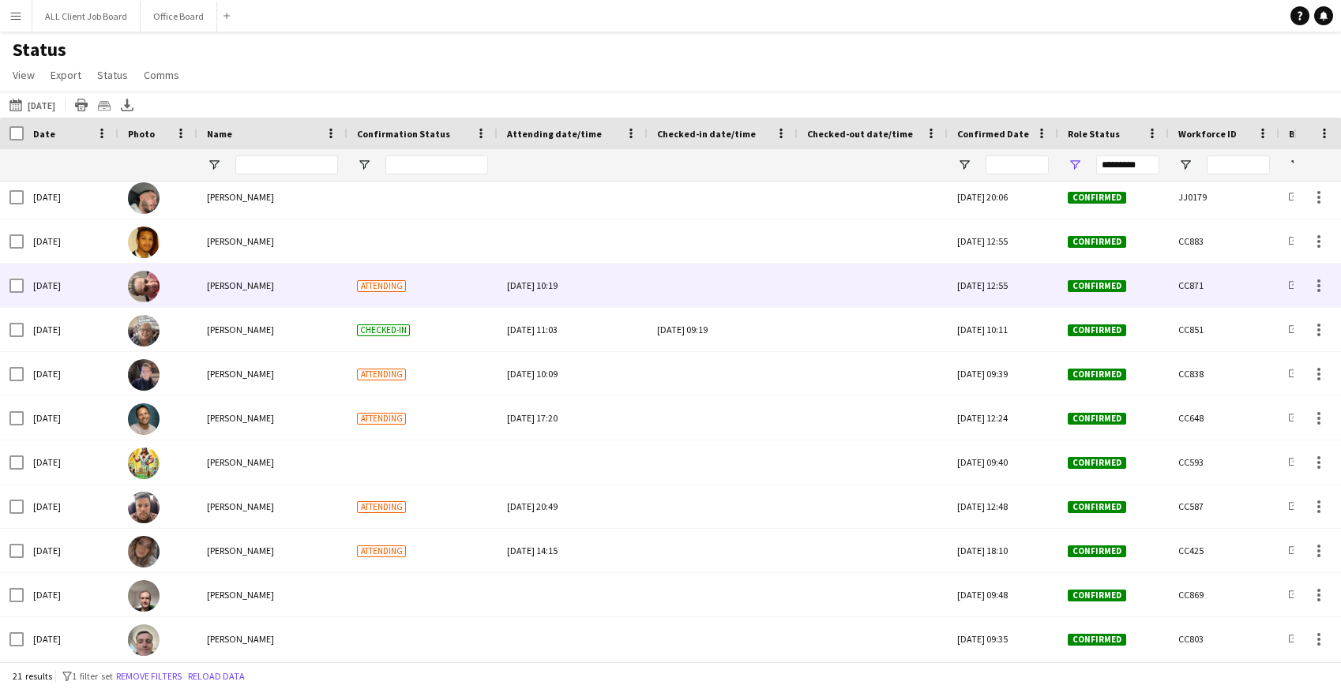
click at [698, 291] on div at bounding box center [722, 285] width 131 height 43
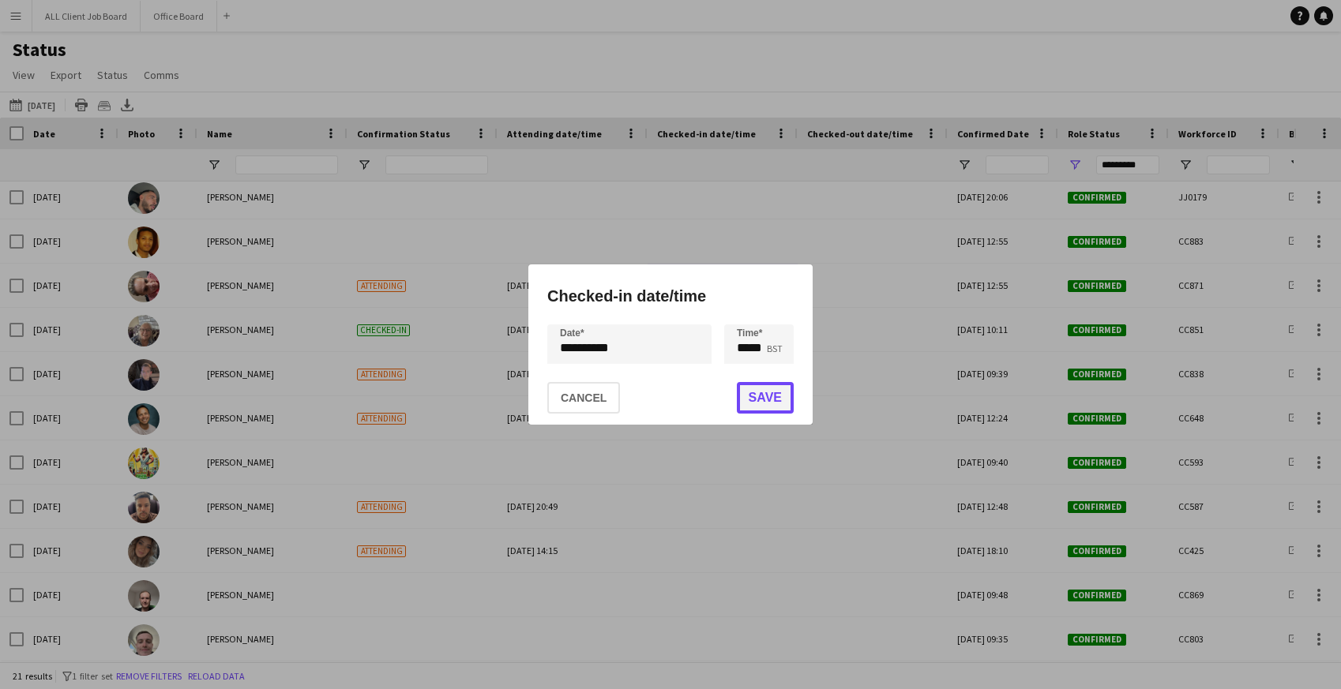
click at [768, 403] on button "Save" at bounding box center [765, 398] width 57 height 32
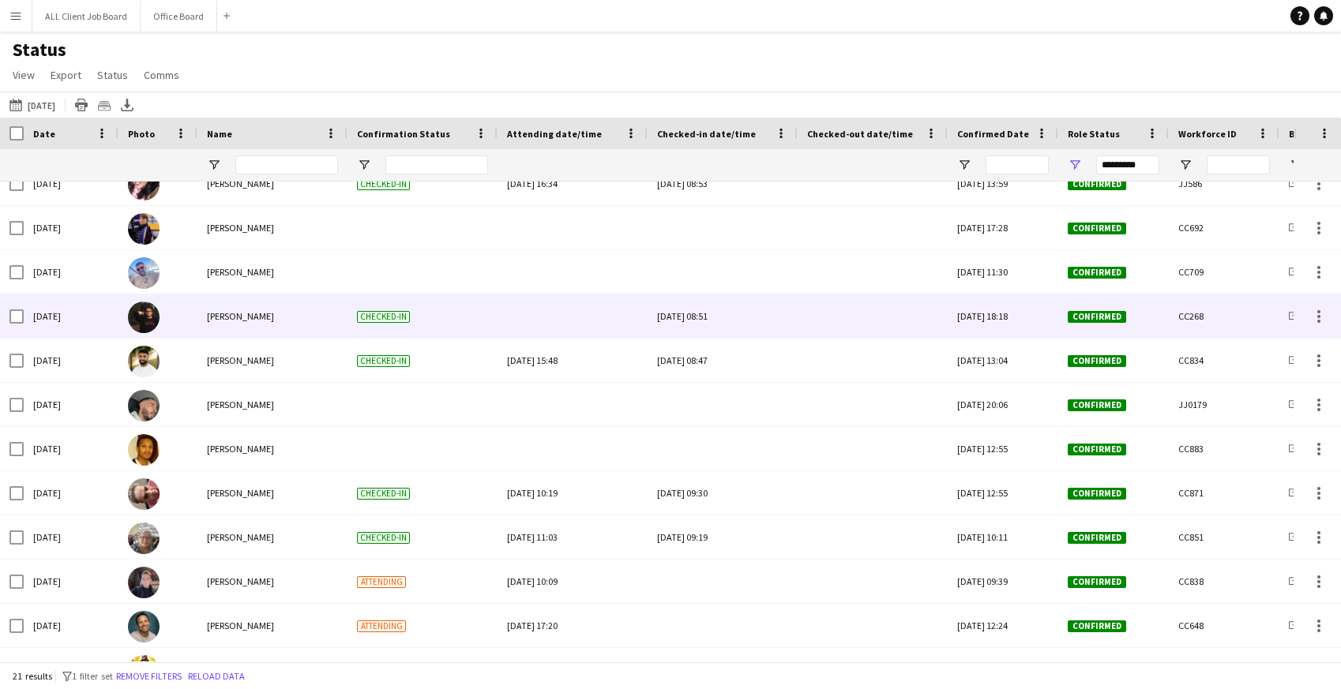
scroll to position [0, 0]
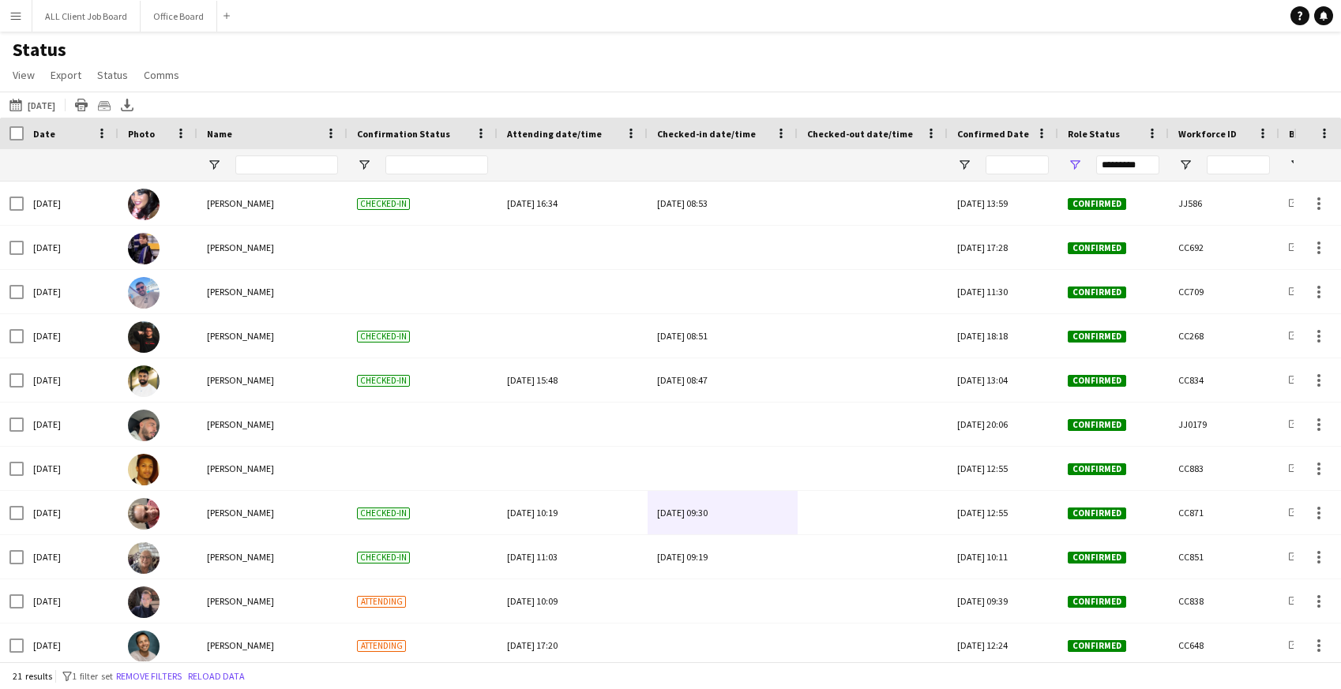
click at [15, 14] on app-icon "Menu" at bounding box center [15, 15] width 13 height 13
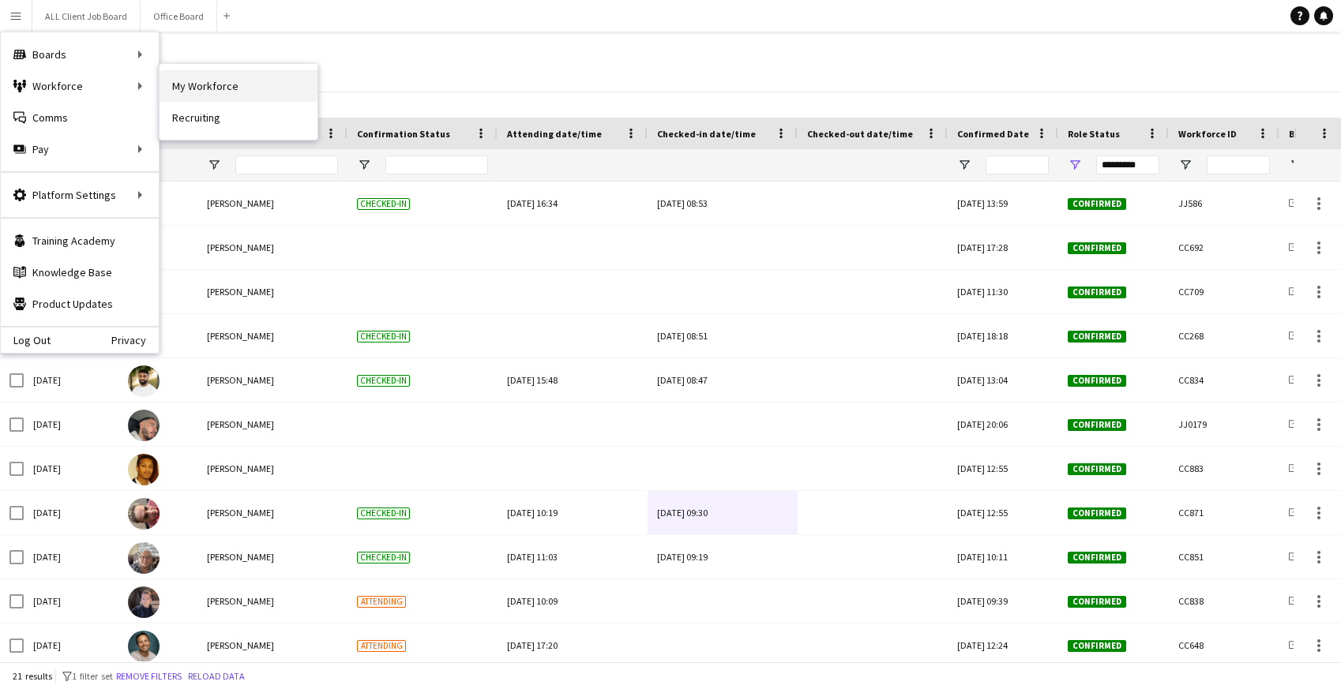
click at [214, 92] on link "My Workforce" at bounding box center [239, 86] width 158 height 32
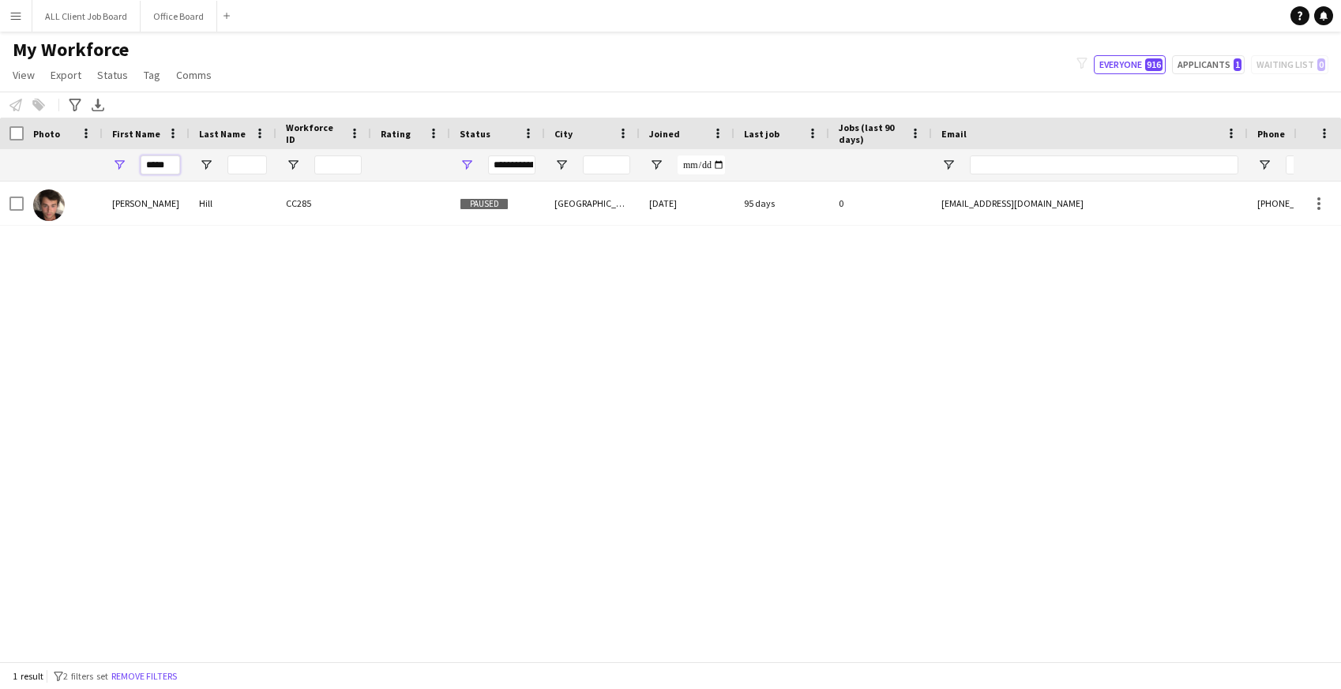
drag, startPoint x: 173, startPoint y: 163, endPoint x: 133, endPoint y: 162, distance: 39.5
click at [133, 162] on div "*****" at bounding box center [146, 165] width 87 height 32
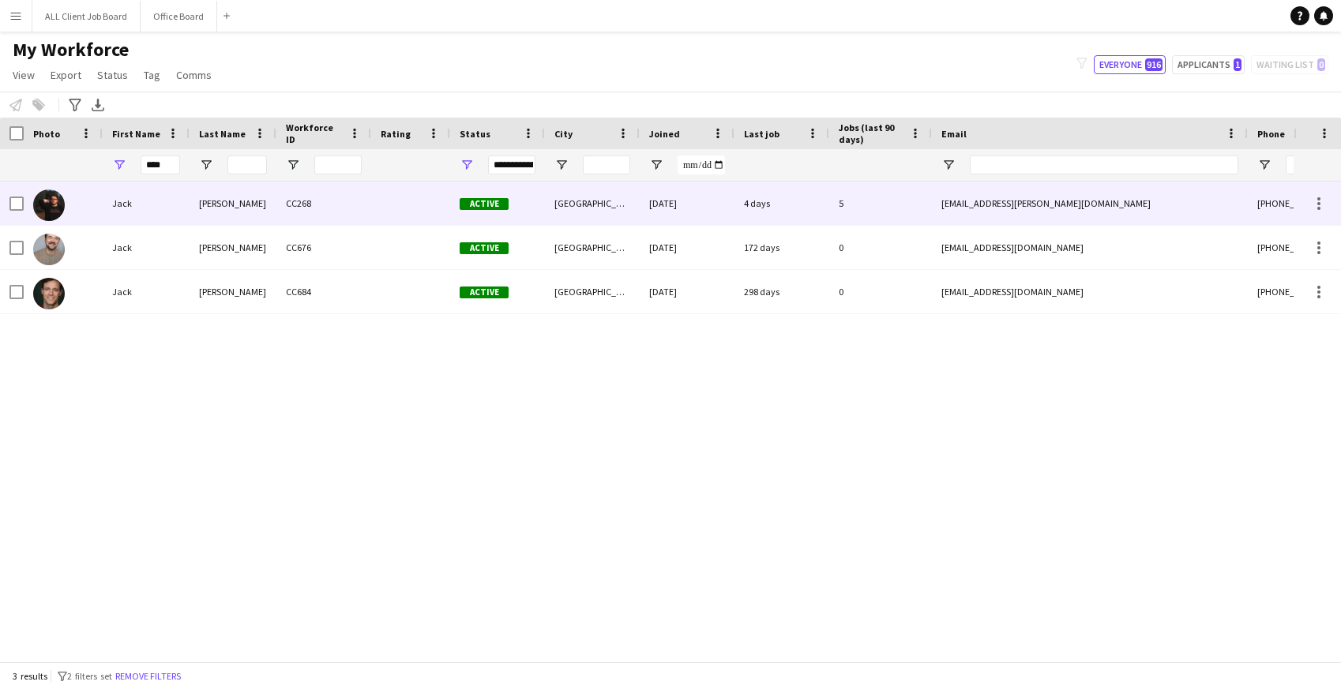
click at [137, 198] on div "Jack" at bounding box center [146, 203] width 87 height 43
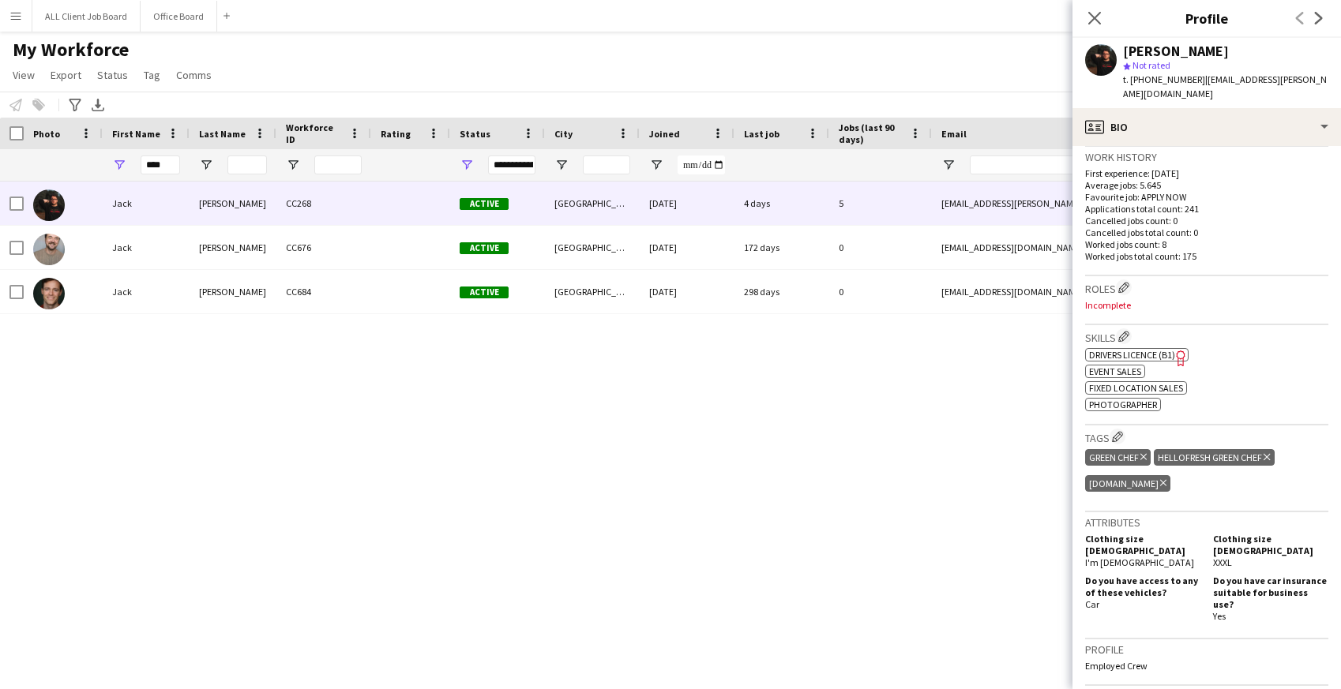
scroll to position [678, 0]
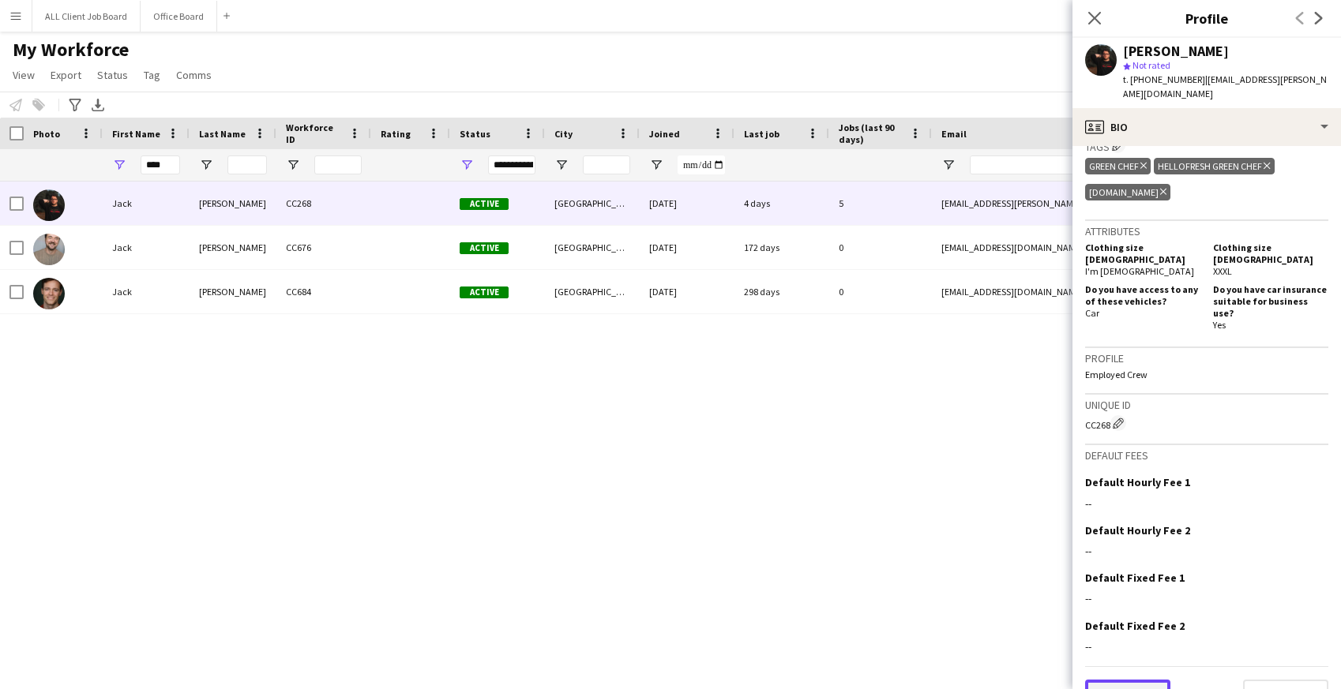
click at [1112, 680] on button "Previous" at bounding box center [1127, 696] width 85 height 32
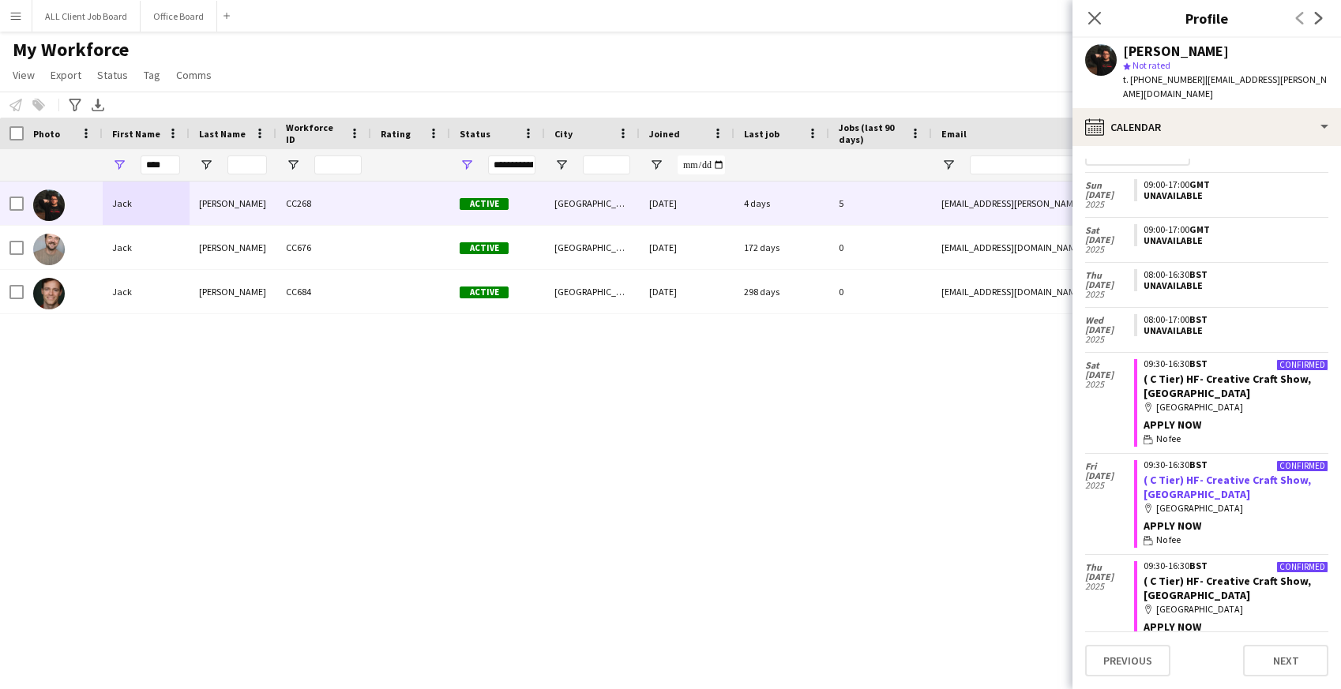
scroll to position [0, 0]
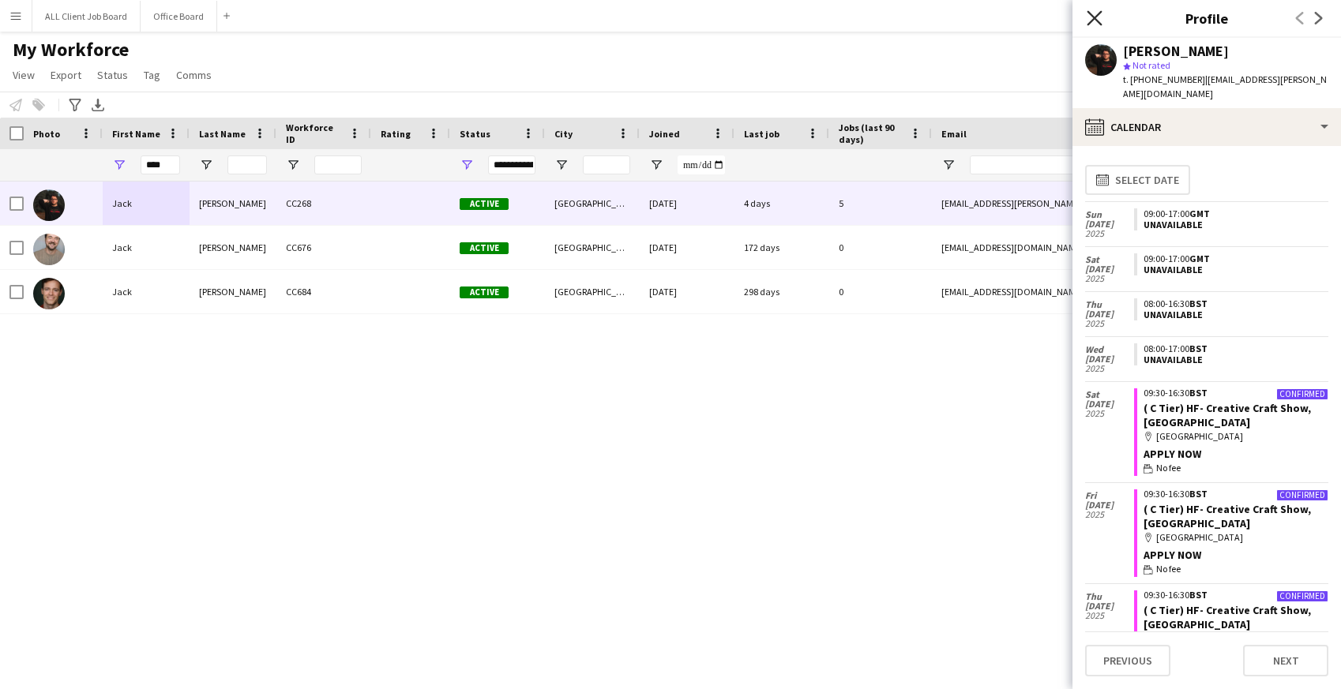
click at [1090, 21] on icon at bounding box center [1094, 17] width 15 height 15
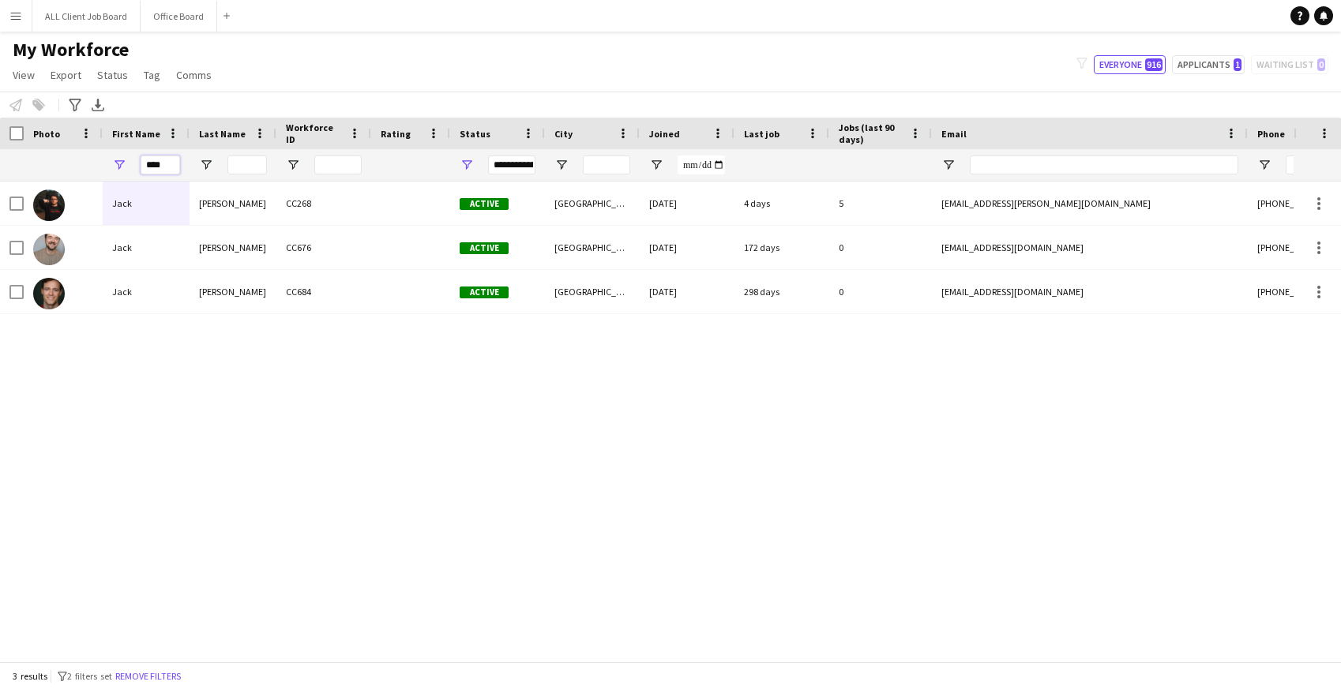
drag, startPoint x: 168, startPoint y: 167, endPoint x: 118, endPoint y: 163, distance: 50.7
click at [118, 164] on div "****" at bounding box center [146, 165] width 87 height 32
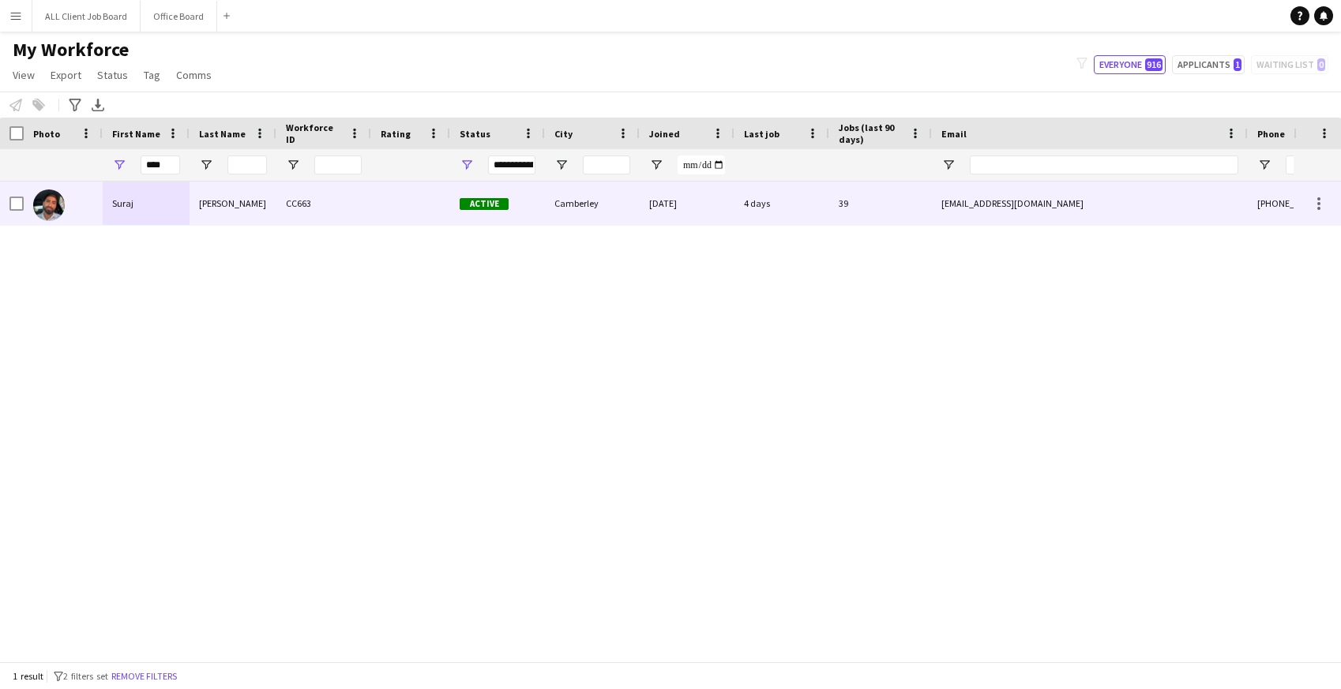
click at [193, 210] on div "Sharma" at bounding box center [233, 203] width 87 height 43
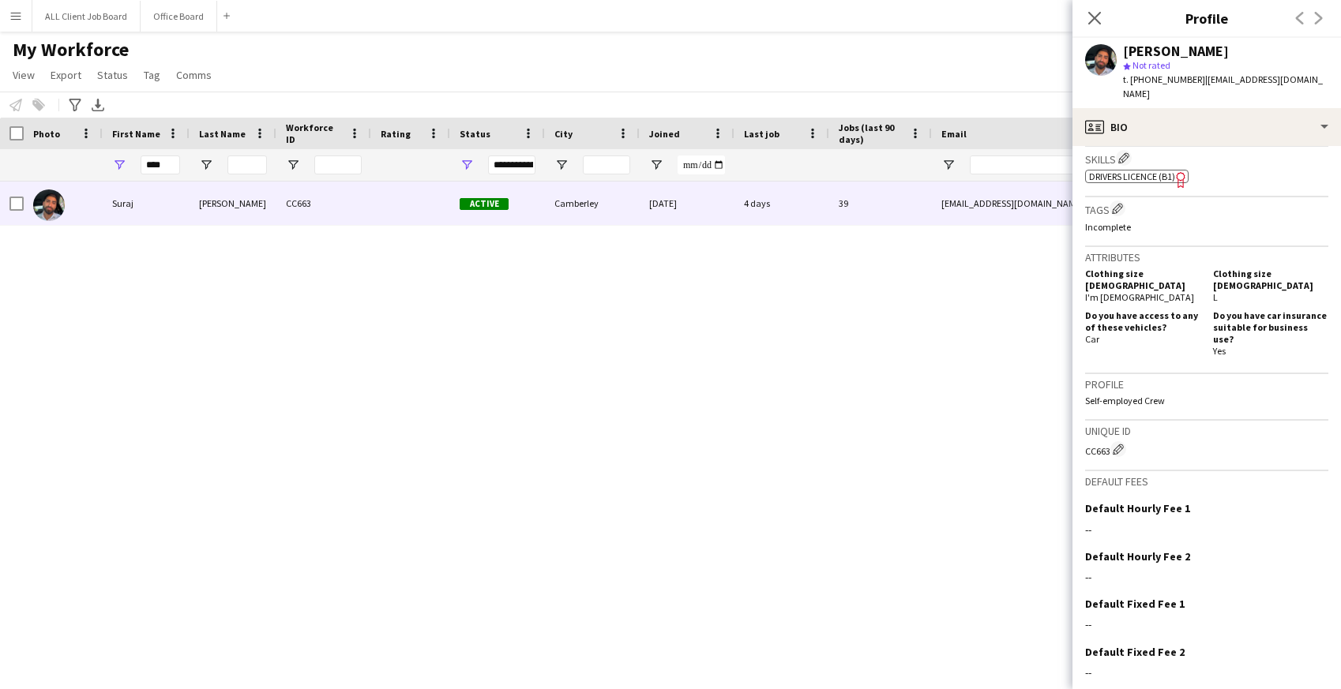
scroll to position [589, 0]
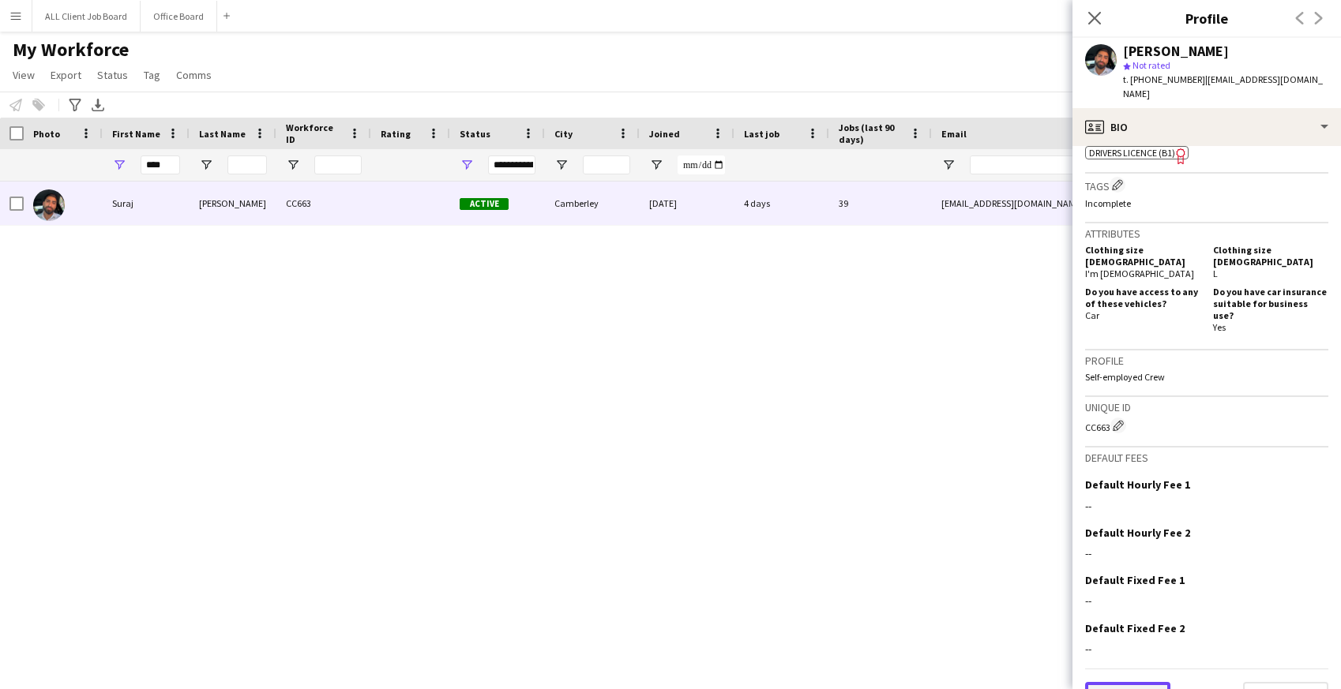
click at [1126, 682] on button "Previous" at bounding box center [1127, 698] width 85 height 32
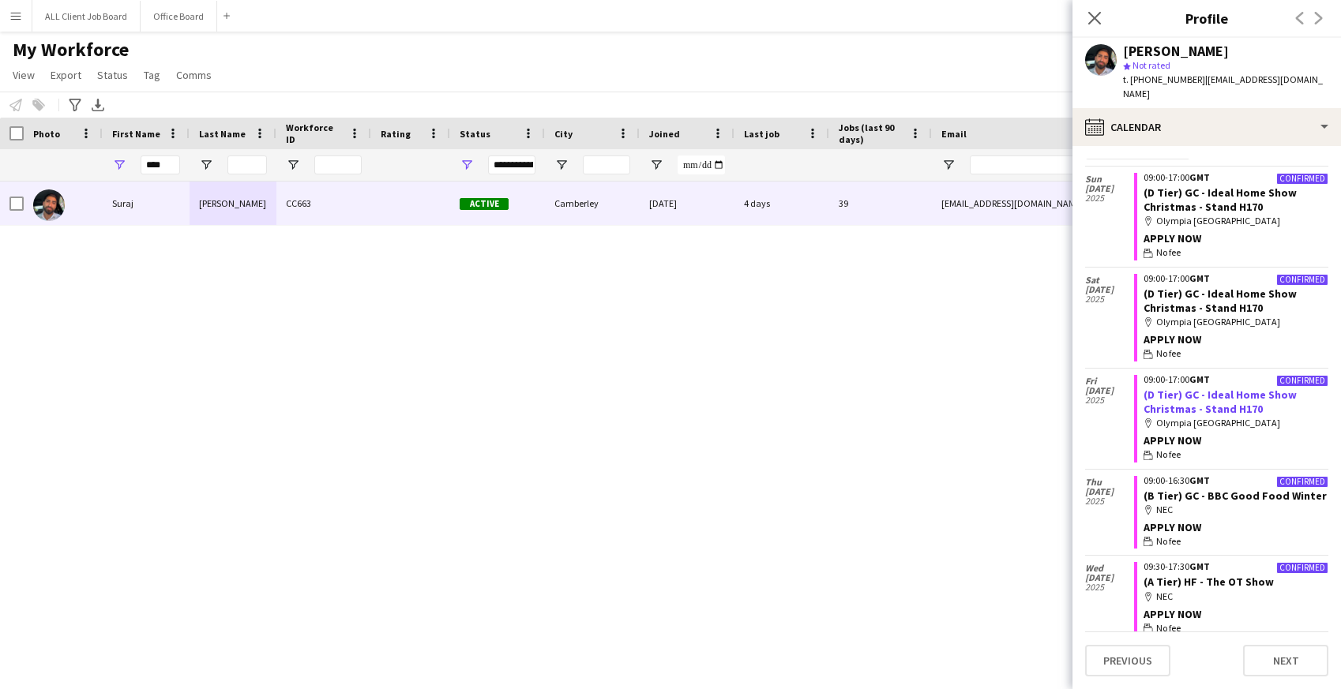
scroll to position [0, 0]
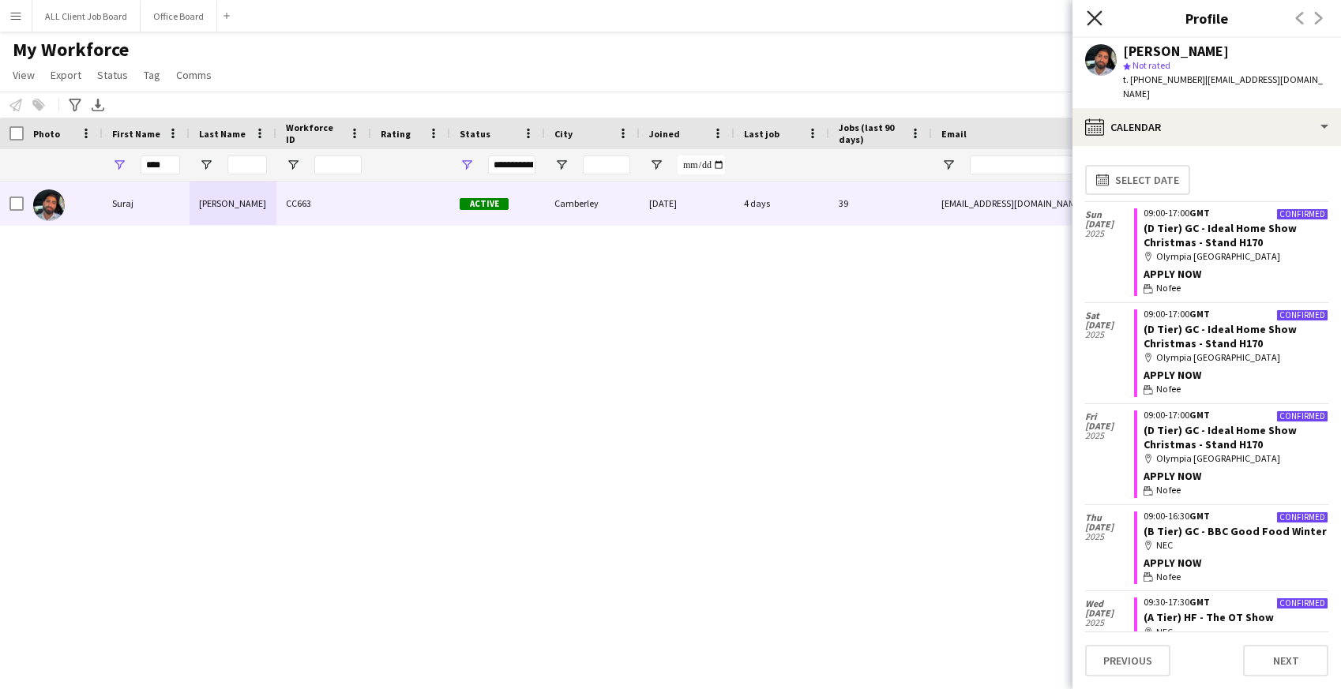
click at [1097, 17] on icon "Close pop-in" at bounding box center [1094, 17] width 15 height 15
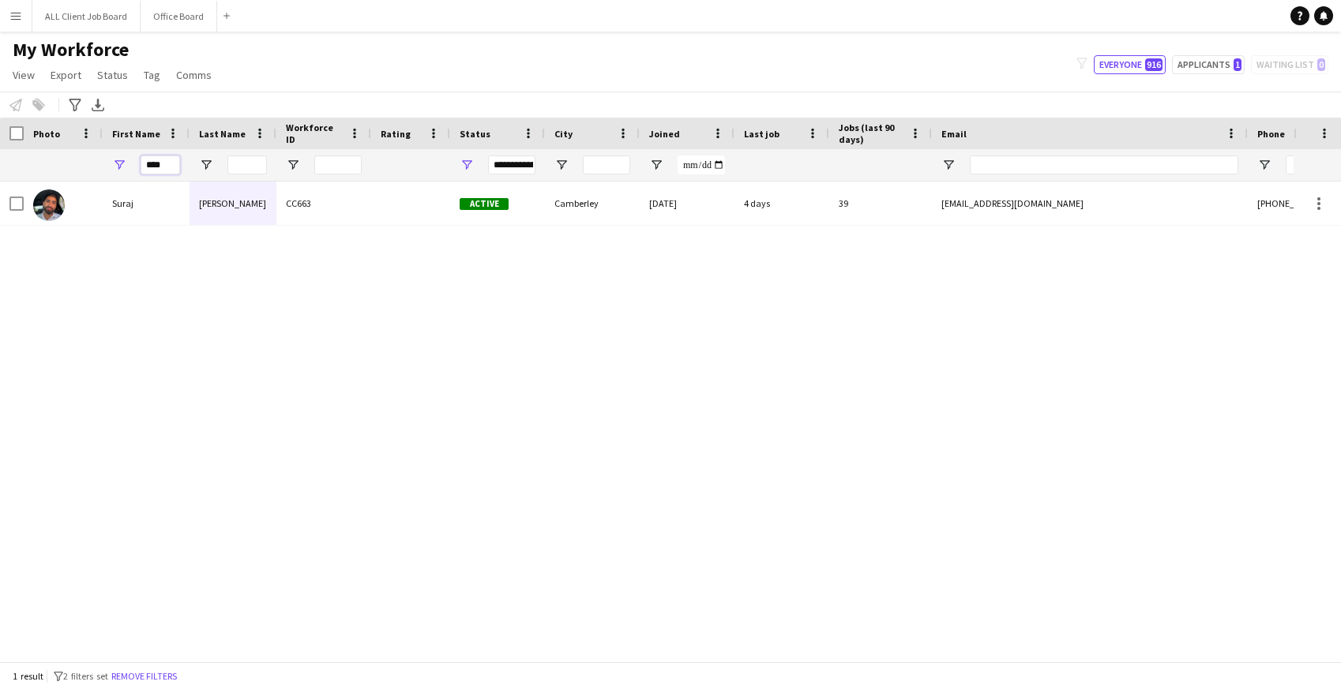
drag, startPoint x: 167, startPoint y: 162, endPoint x: 109, endPoint y: 157, distance: 58.6
click at [109, 157] on div "****" at bounding box center [146, 165] width 87 height 32
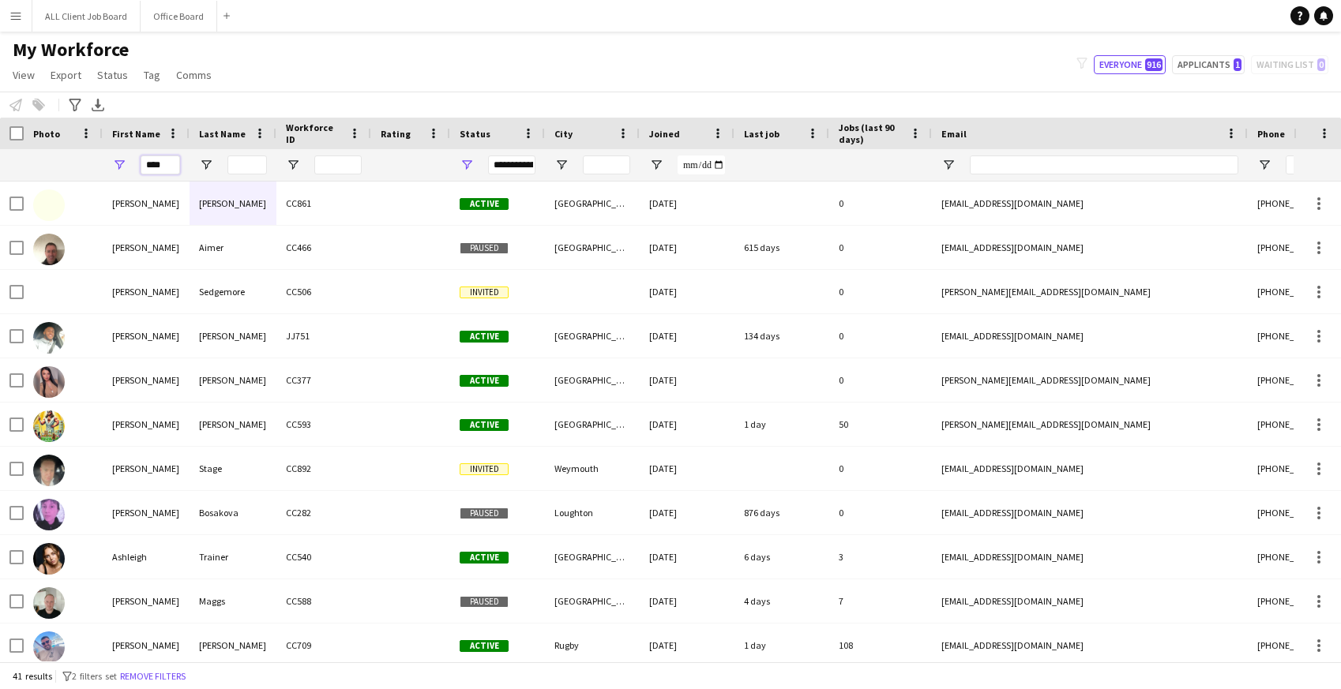
type input "****"
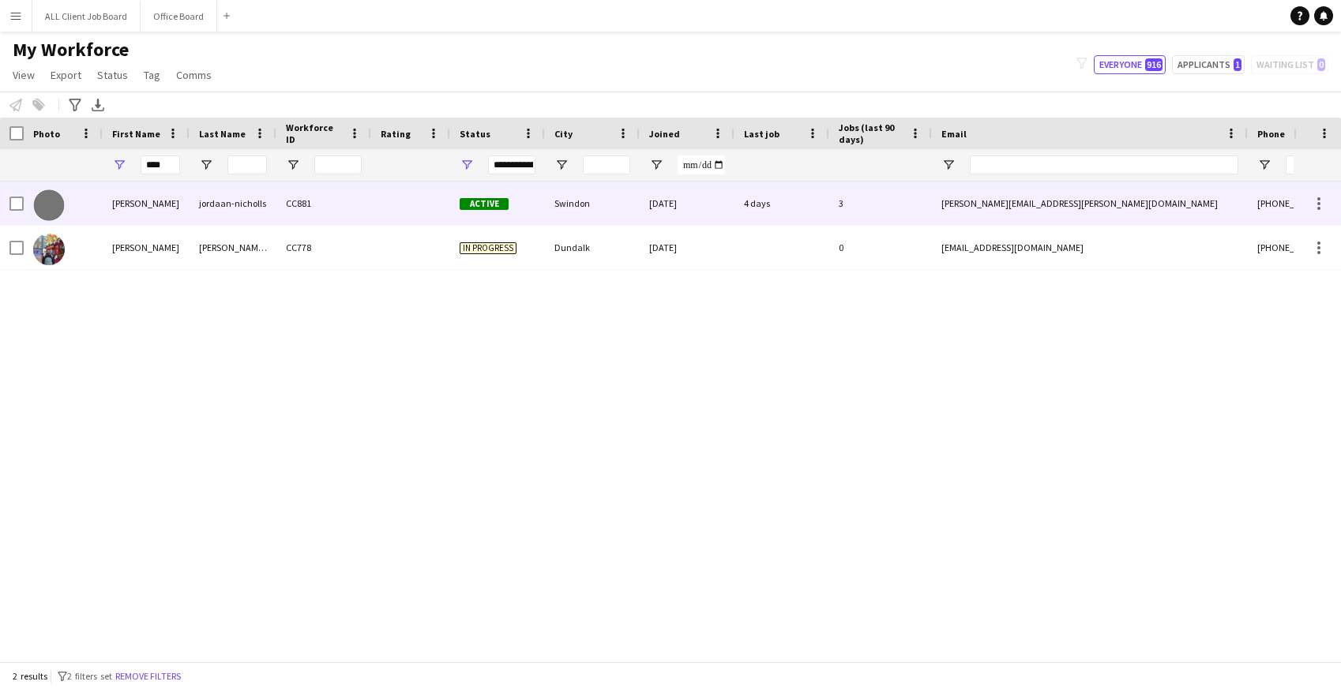
click at [148, 207] on div "leon" at bounding box center [146, 203] width 87 height 43
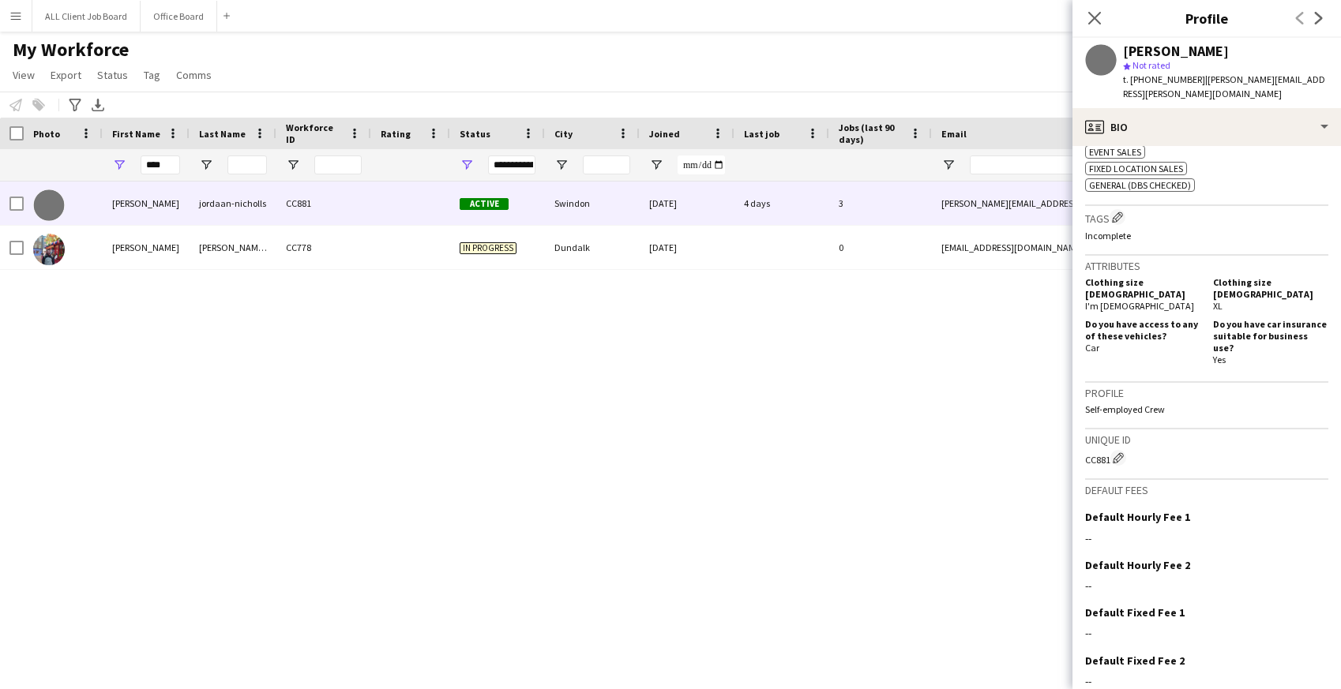
scroll to position [638, 0]
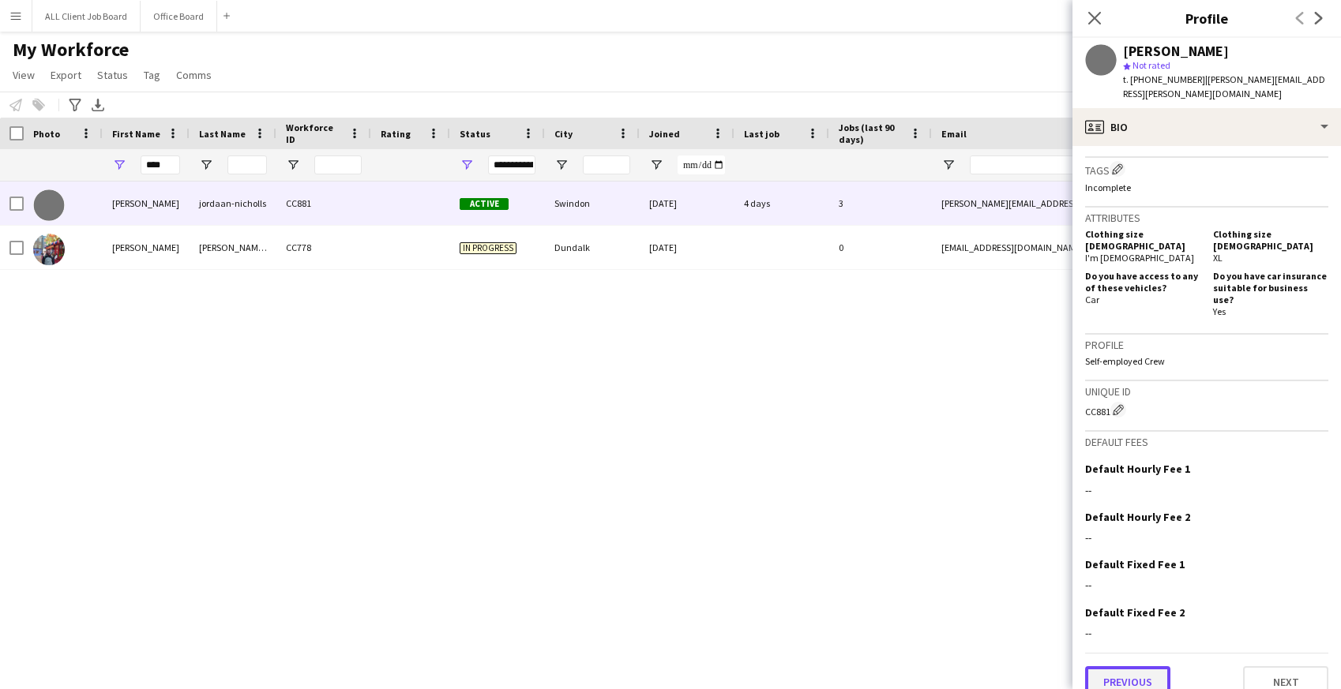
click at [1152, 667] on button "Previous" at bounding box center [1127, 683] width 85 height 32
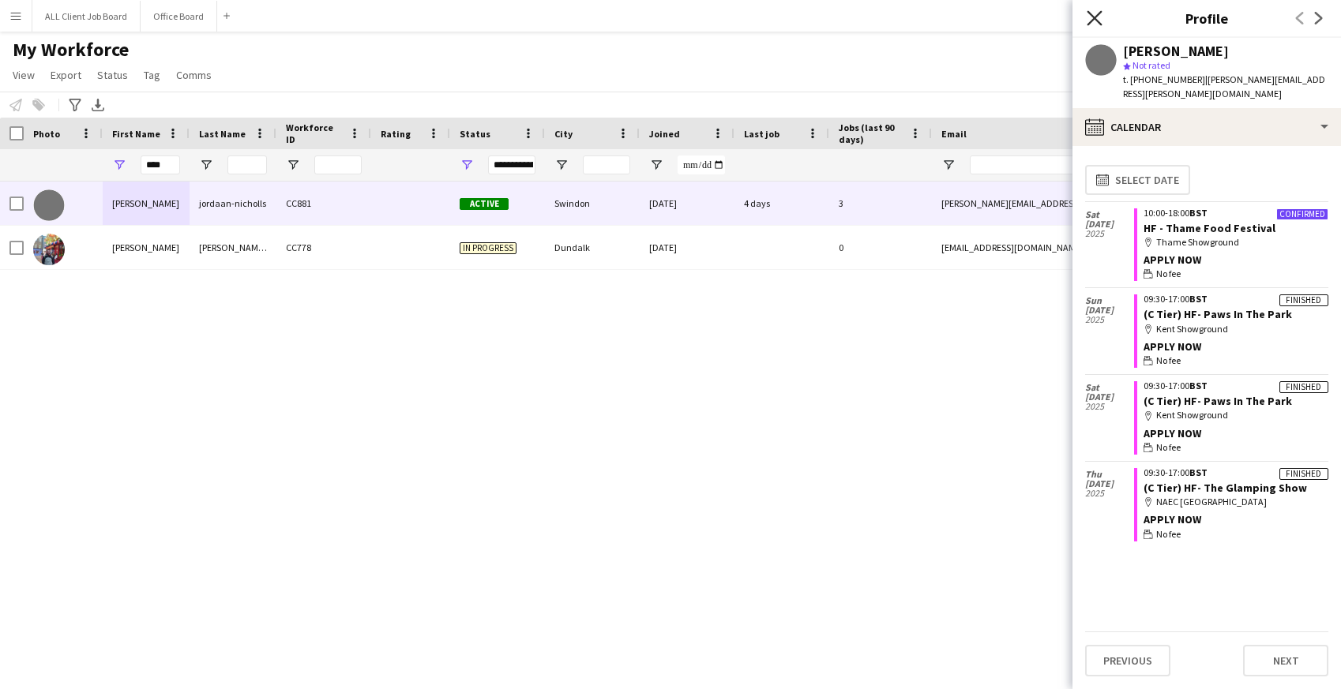
click at [1093, 15] on icon "Close pop-in" at bounding box center [1094, 17] width 15 height 15
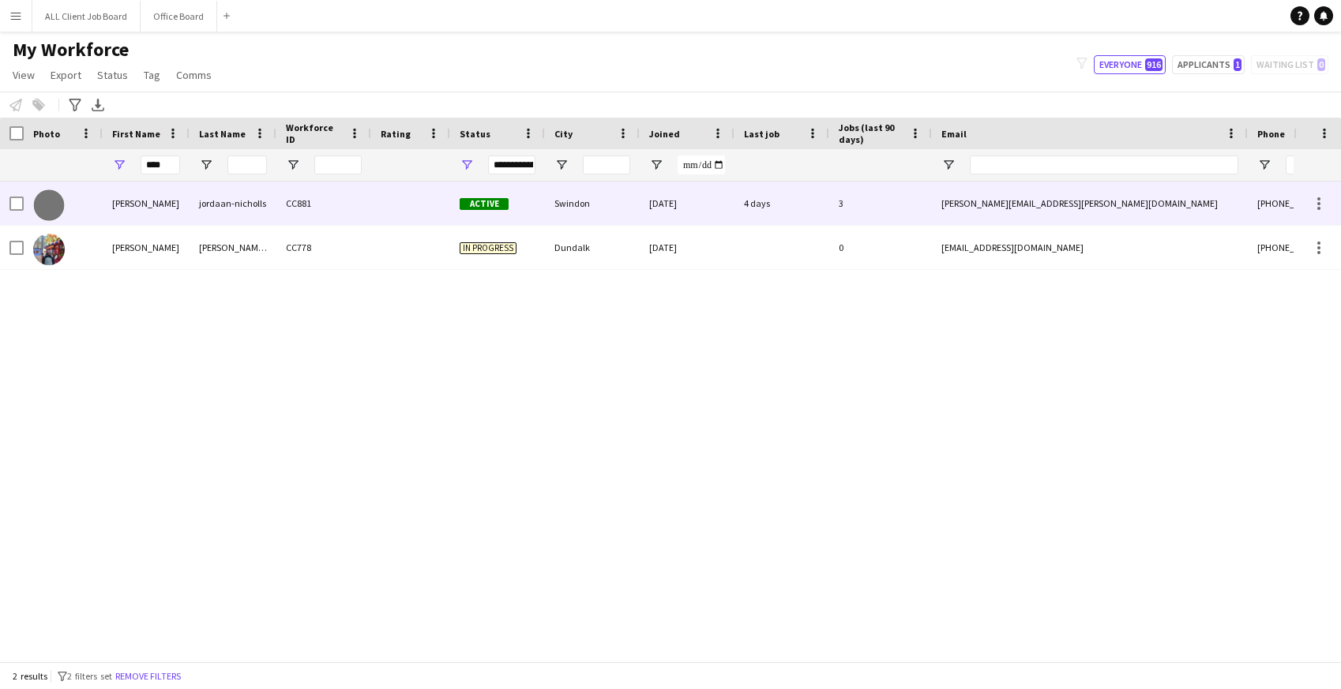
click at [385, 206] on div at bounding box center [410, 203] width 79 height 43
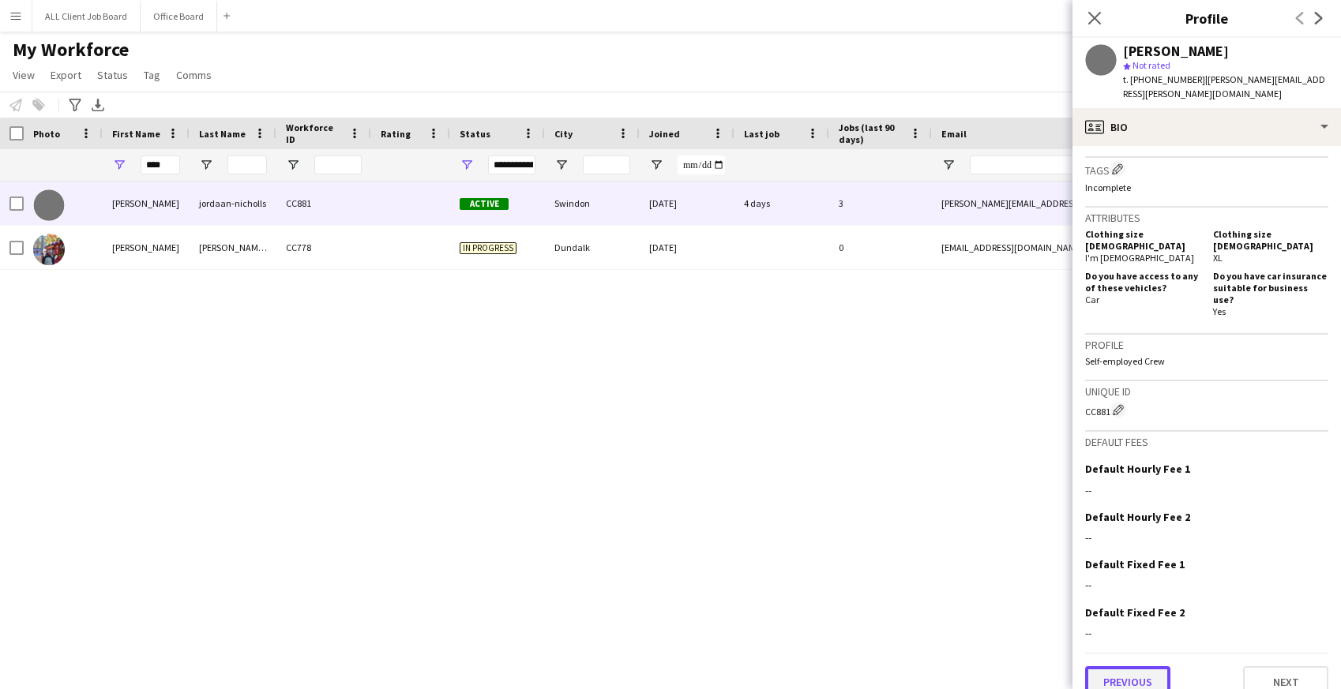
click at [1155, 667] on button "Previous" at bounding box center [1127, 683] width 85 height 32
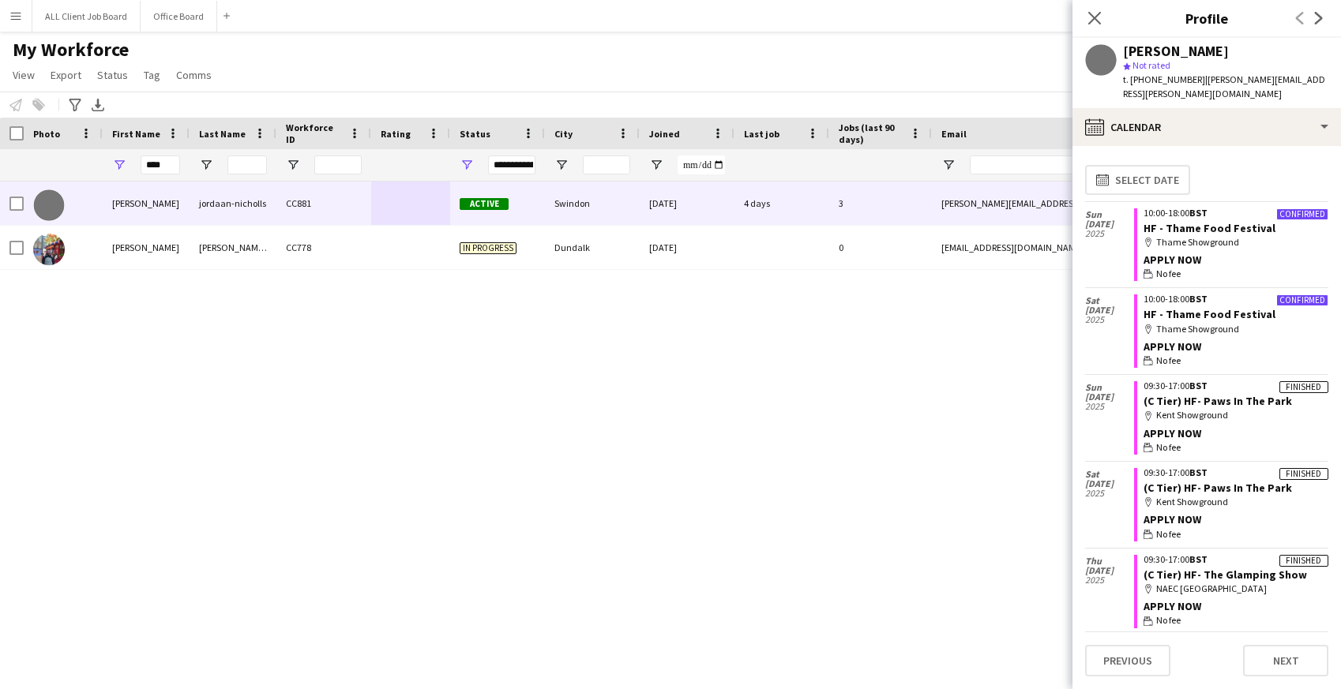
click at [1261, 426] on div "APPLY NOW" at bounding box center [1236, 433] width 185 height 14
click at [1096, 21] on icon at bounding box center [1094, 17] width 15 height 15
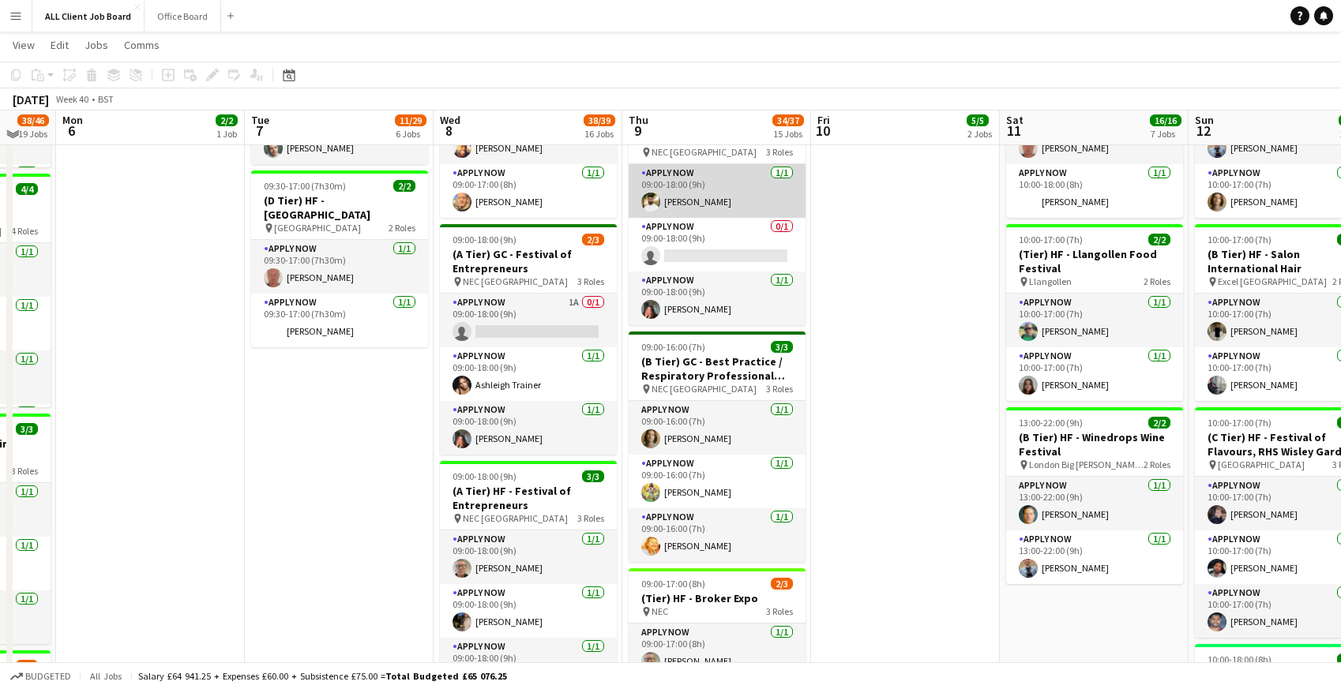
scroll to position [1040, 0]
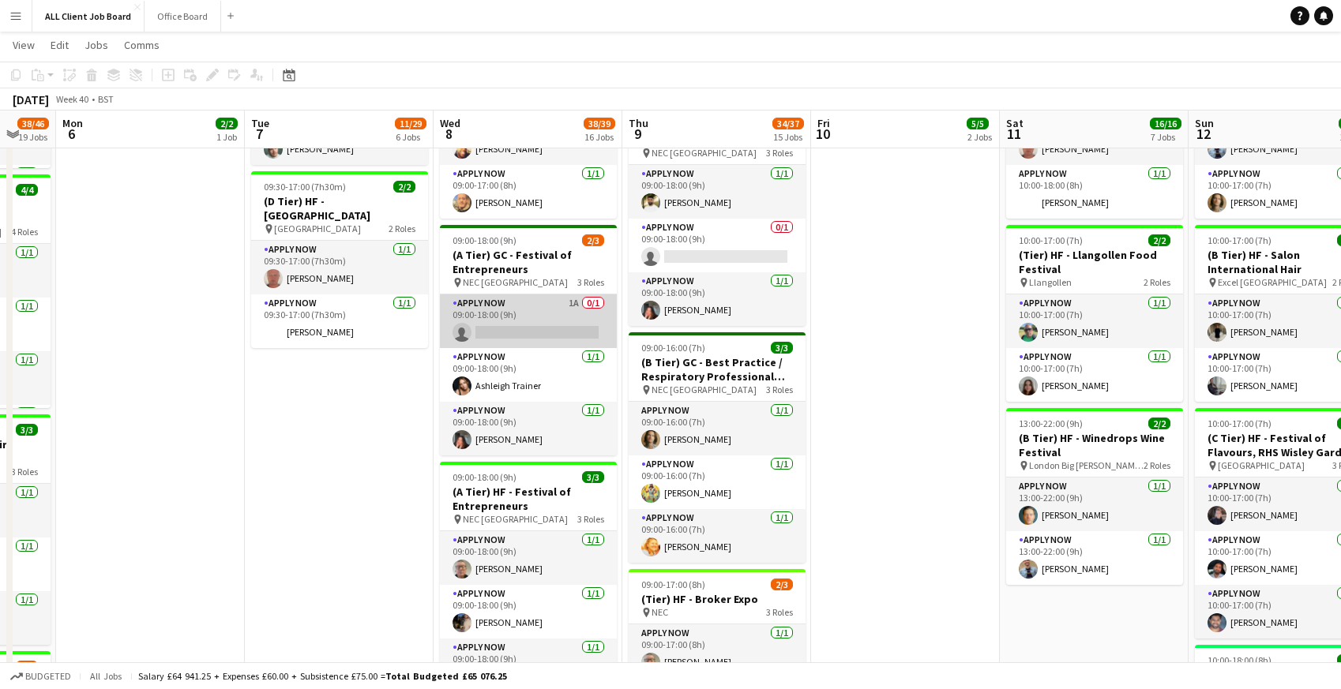
click at [487, 321] on app-card-role "APPLY NOW 1A 0/1 09:00-18:00 (9h) single-neutral-actions" at bounding box center [528, 322] width 177 height 54
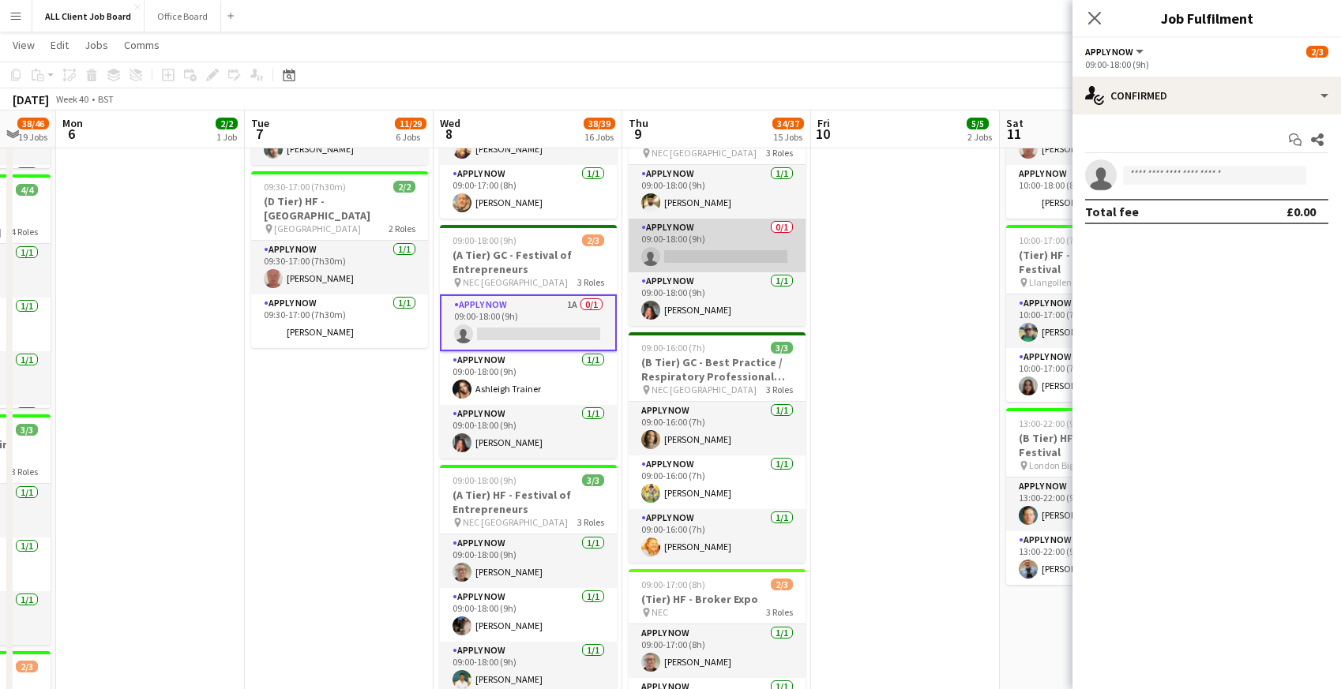
click at [723, 242] on app-card-role "APPLY NOW 0/1 09:00-18:00 (9h) single-neutral-actions" at bounding box center [717, 246] width 177 height 54
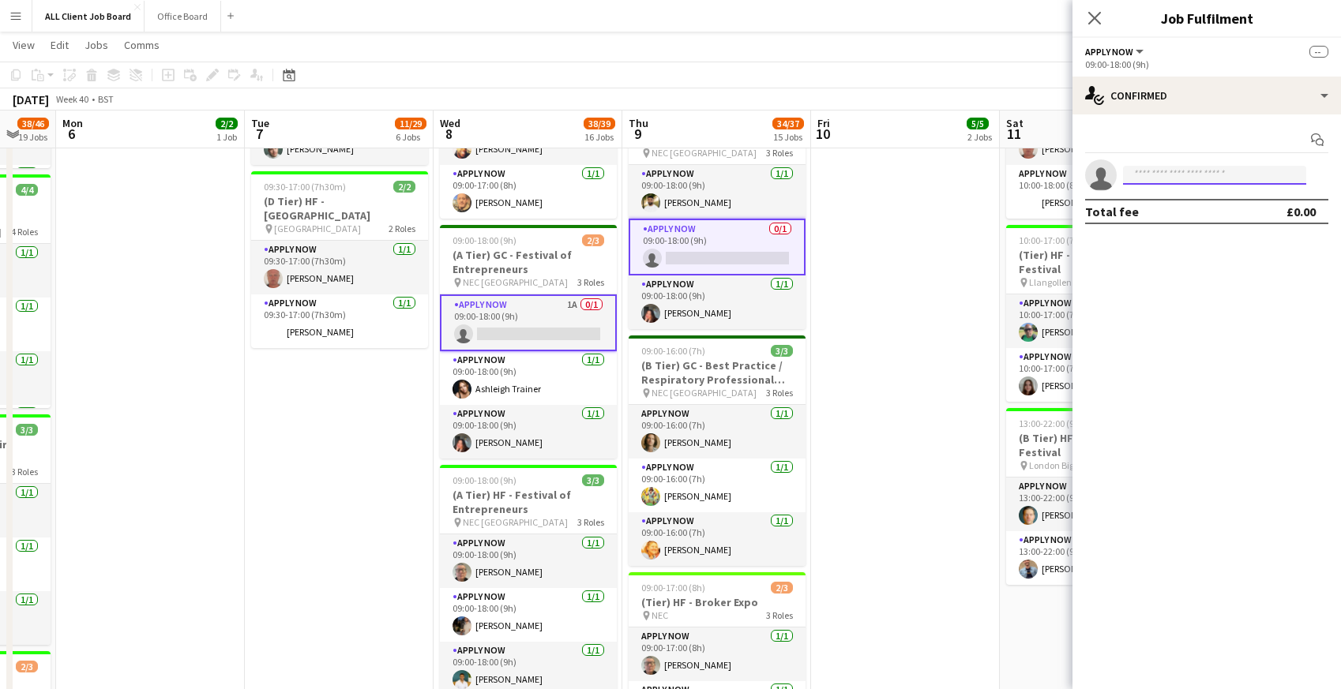
click at [1155, 175] on input at bounding box center [1214, 175] width 183 height 19
type input "****"
click at [1170, 215] on span "[PERSON_NAME][EMAIL_ADDRESS][PERSON_NAME][DOMAIN_NAME]" at bounding box center [1215, 211] width 158 height 13
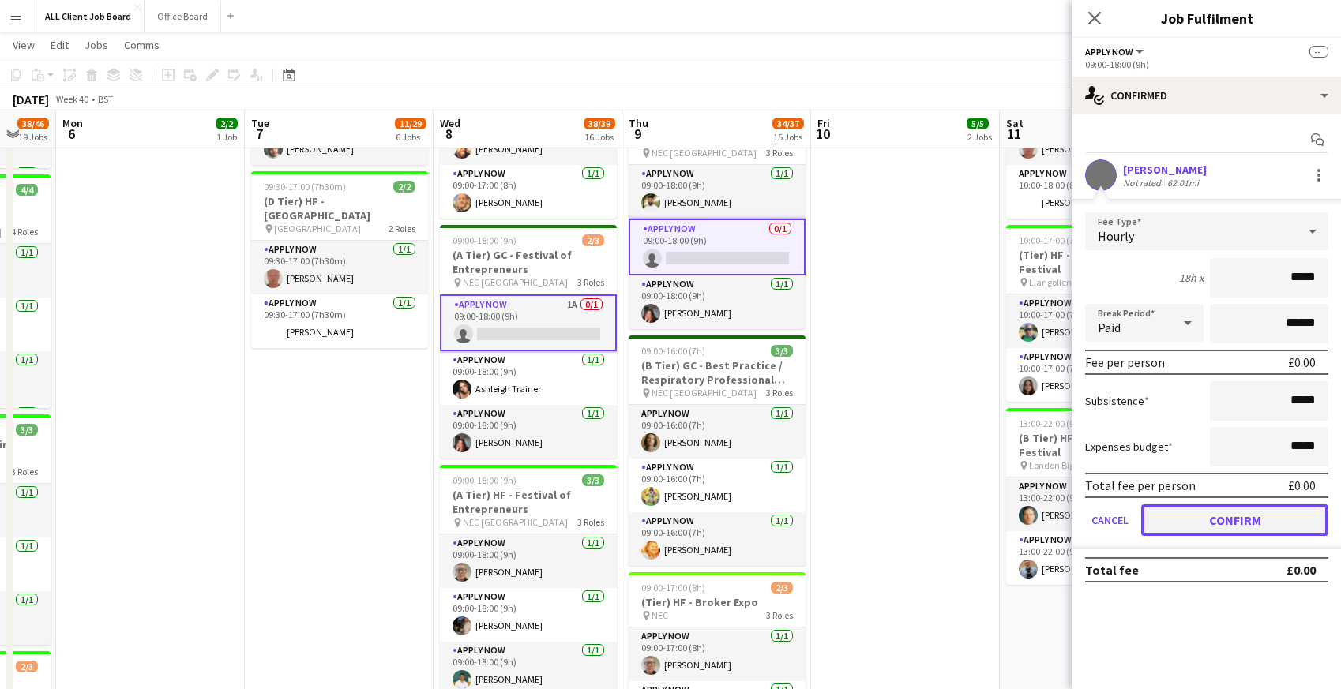
click at [1165, 520] on button "Confirm" at bounding box center [1234, 521] width 187 height 32
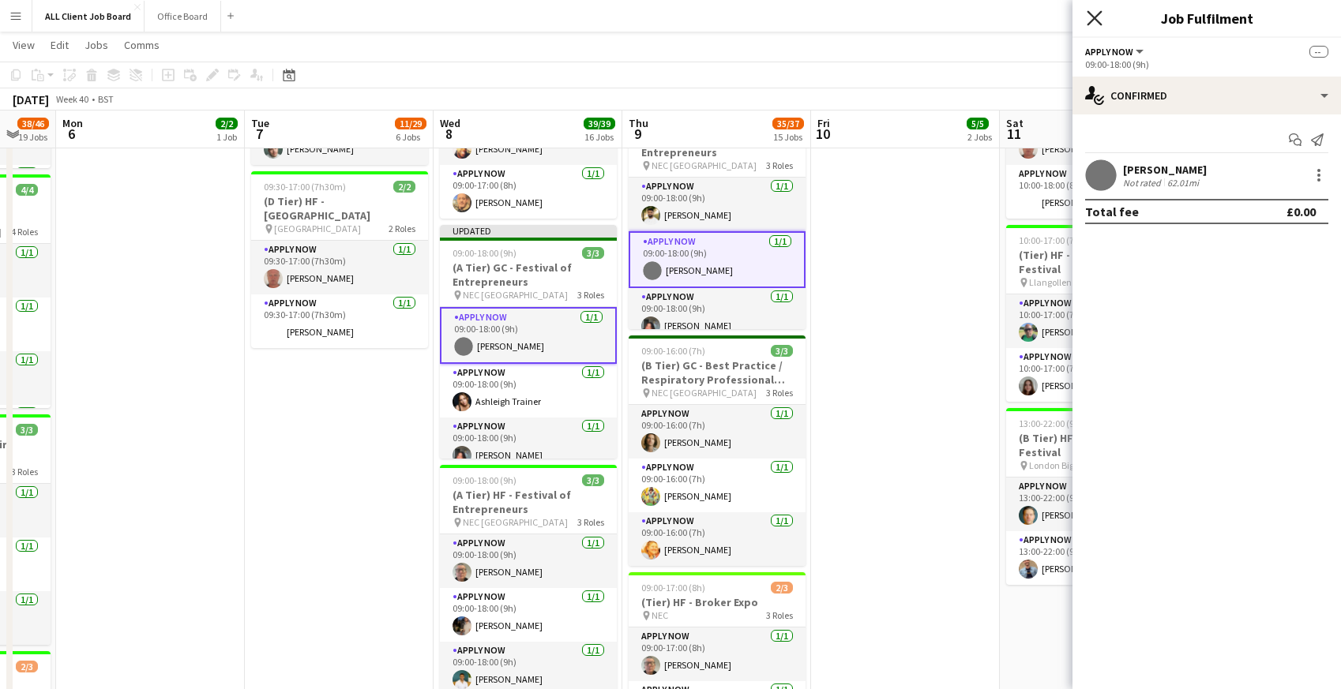
click at [1099, 13] on icon at bounding box center [1094, 17] width 15 height 15
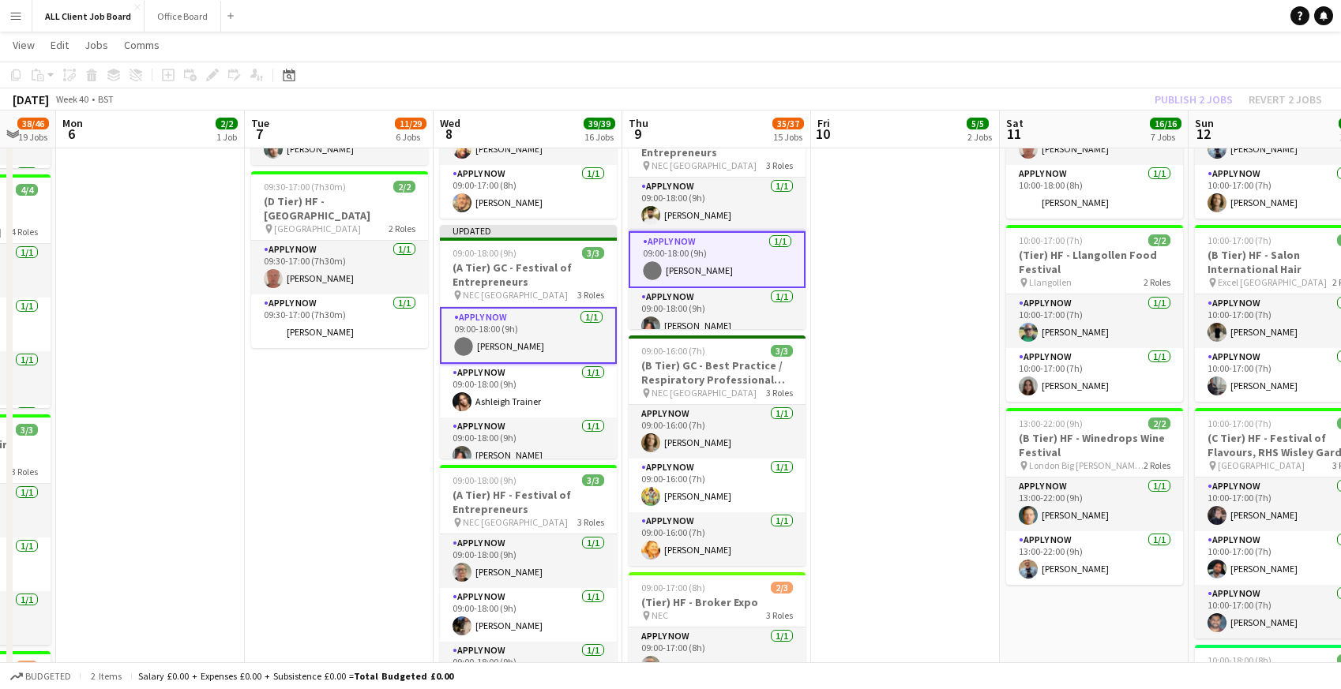
click at [1034, 13] on app-navbar "Menu Boards Boards Boards All jobs Status Workforce Workforce My Workforce Recr…" at bounding box center [670, 16] width 1341 height 32
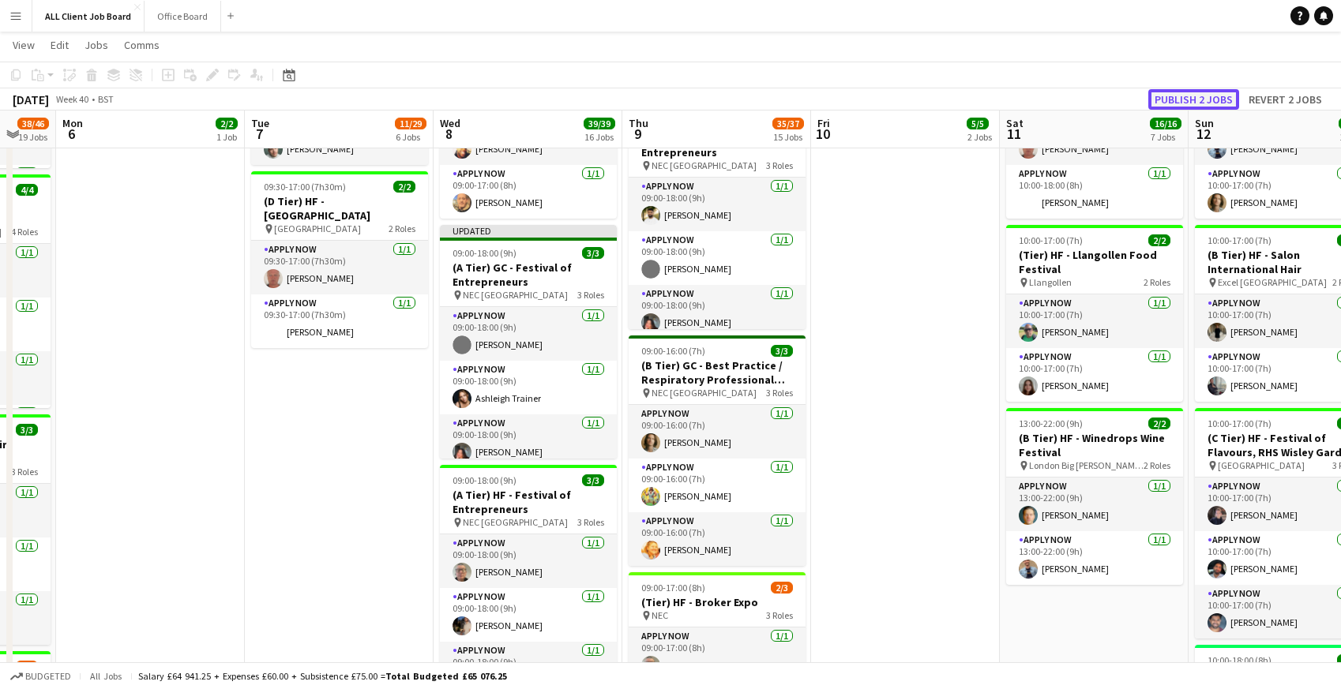
click at [1165, 100] on button "Publish 2 jobs" at bounding box center [1193, 99] width 91 height 21
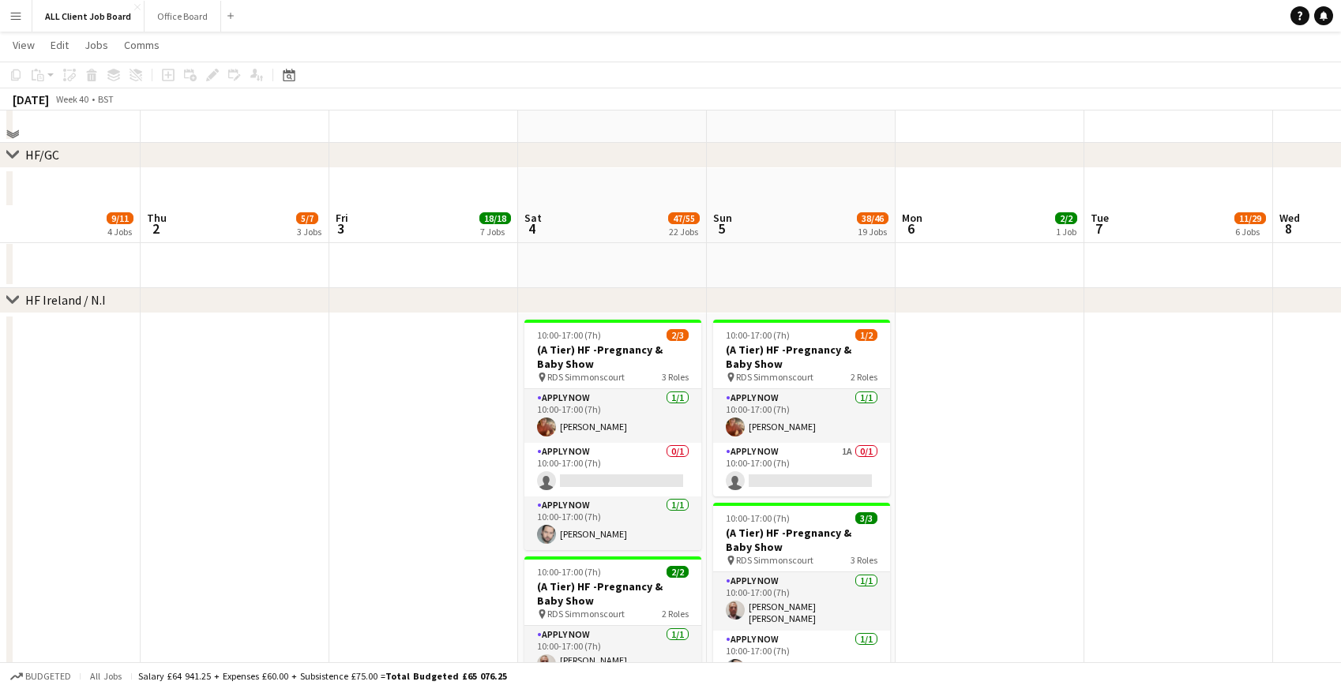
scroll to position [4194, 0]
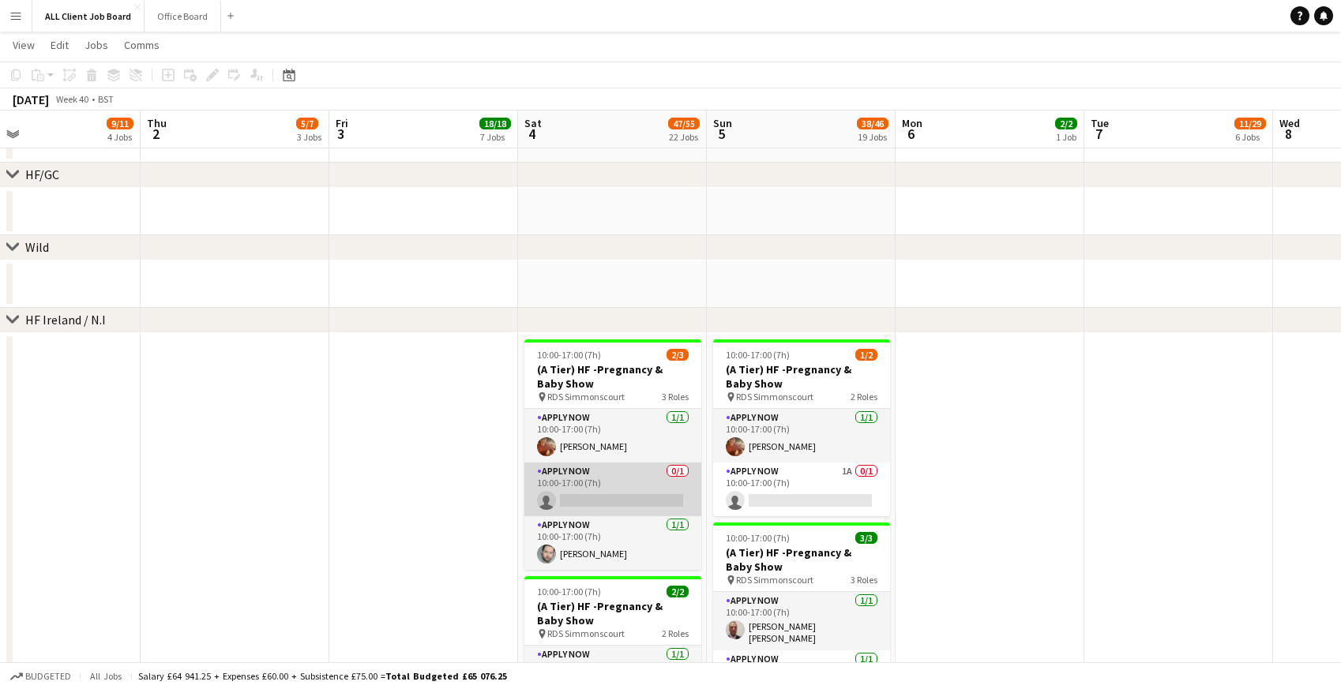
click at [604, 513] on app-card-role "APPLY NOW 0/1 10:00-17:00 (7h) single-neutral-actions" at bounding box center [612, 490] width 177 height 54
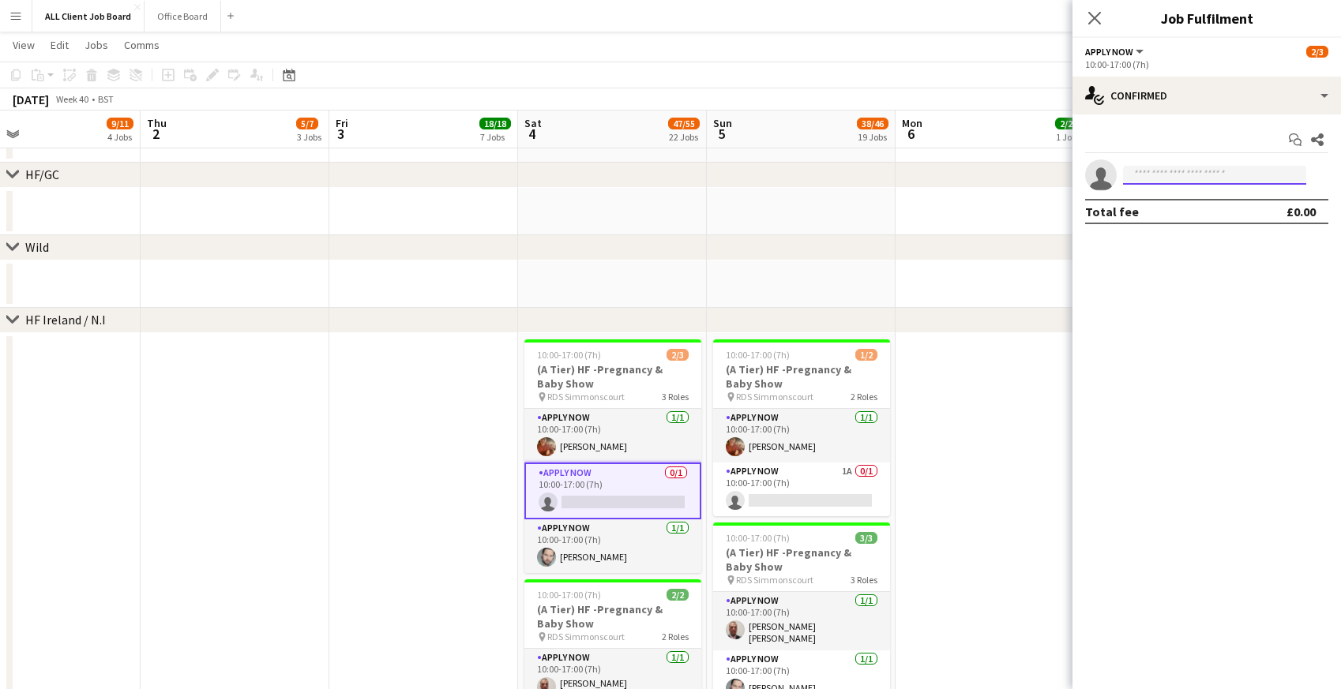
click at [1163, 177] on input at bounding box center [1214, 175] width 183 height 19
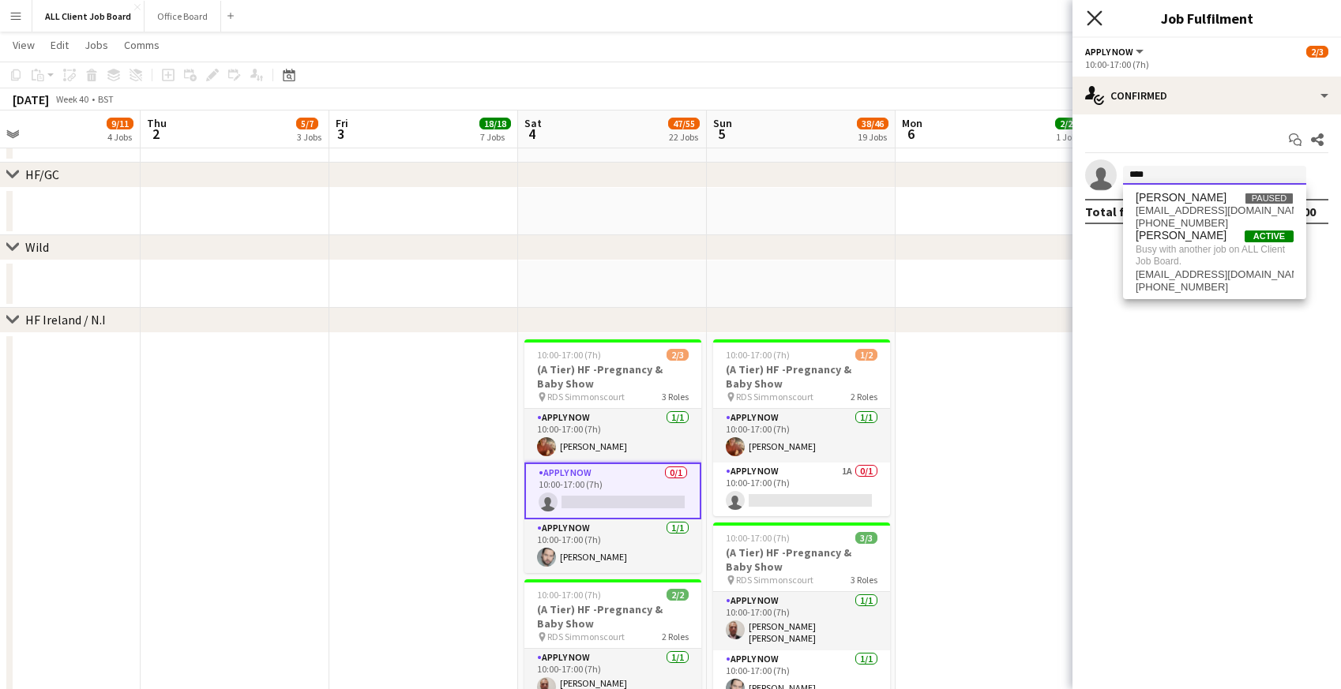
type input "****"
click at [1097, 19] on icon "Close pop-in" at bounding box center [1094, 17] width 15 height 15
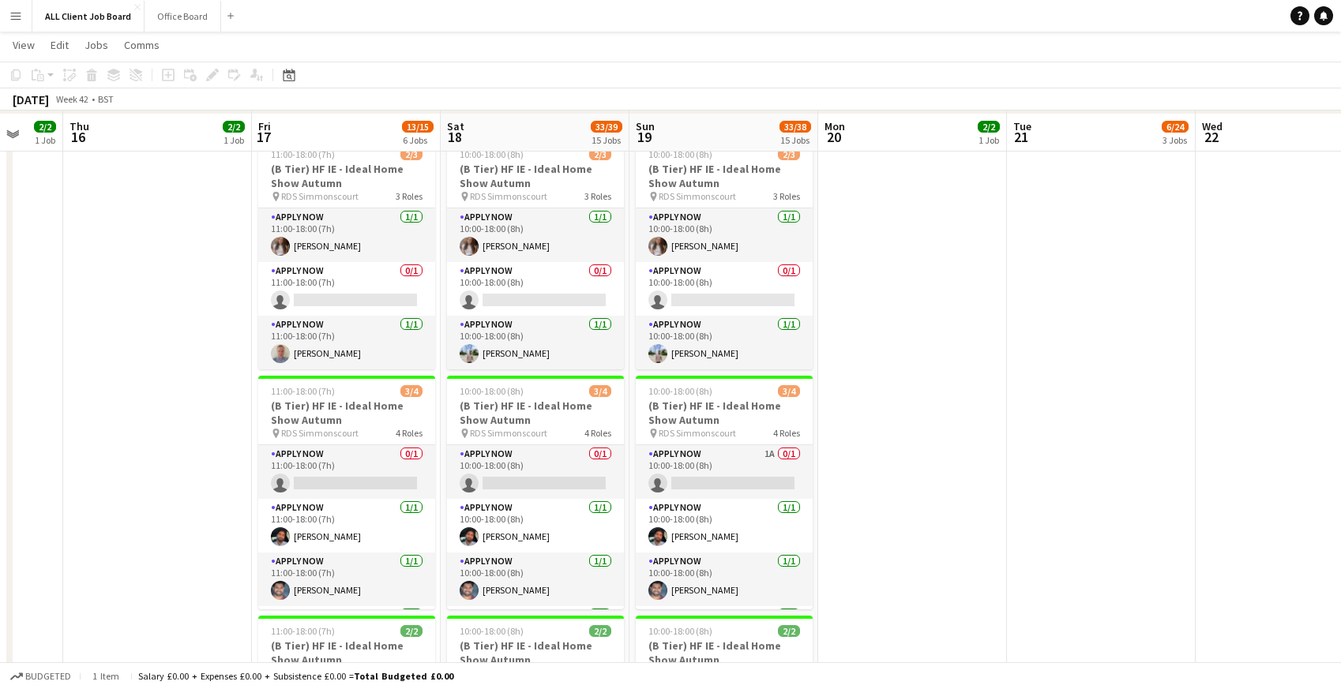
scroll to position [4390, 0]
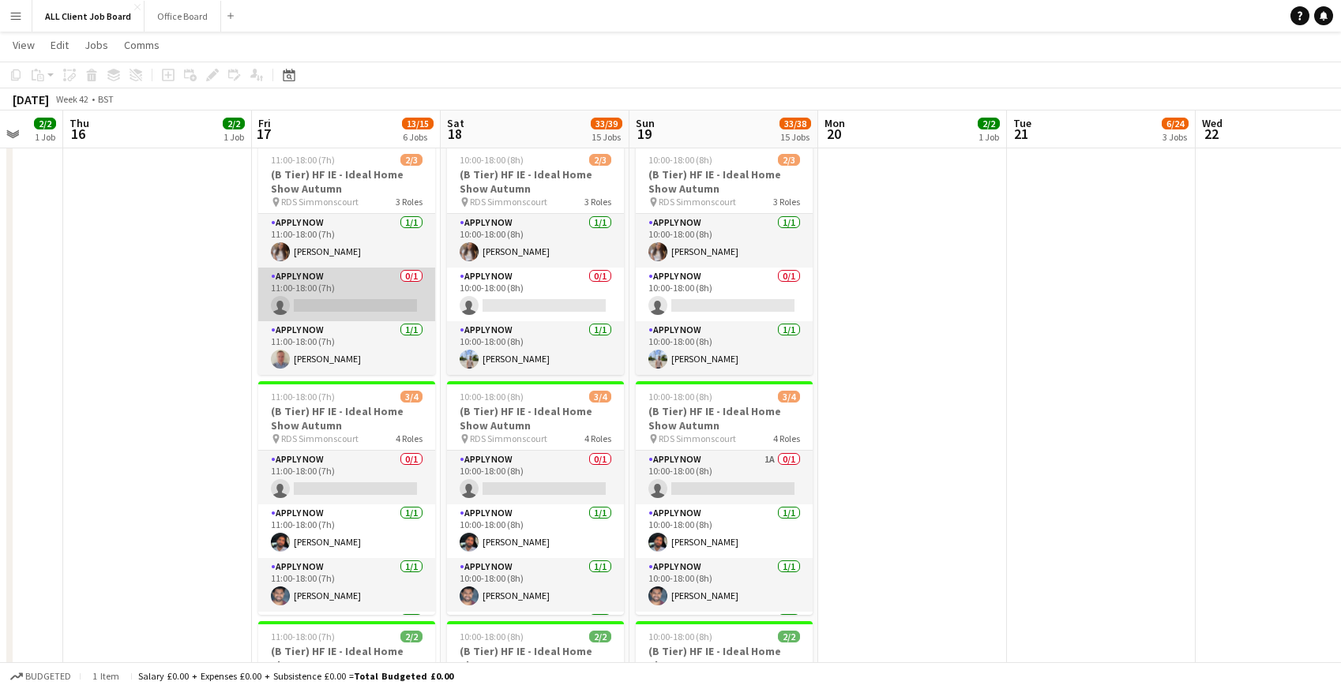
click at [321, 292] on app-card-role "APPLY NOW 0/1 11:00-18:00 (7h) single-neutral-actions" at bounding box center [346, 295] width 177 height 54
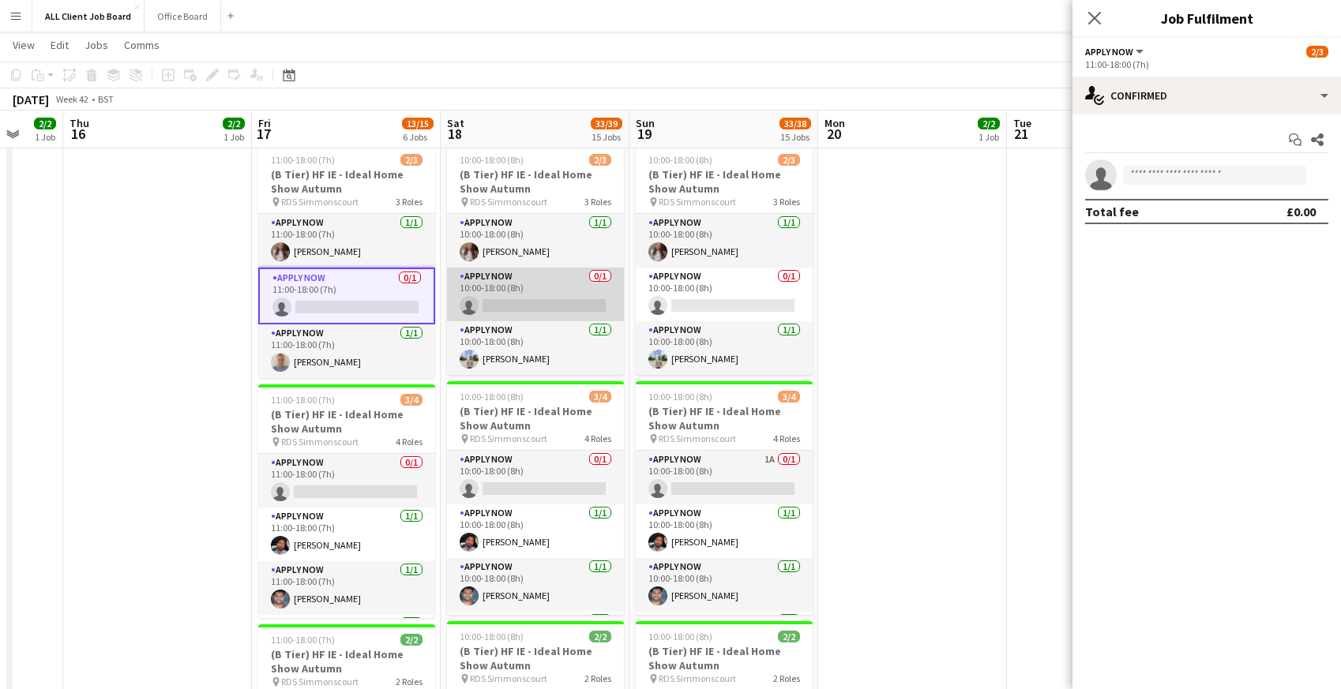
click at [503, 287] on app-card-role "APPLY NOW 0/1 10:00-18:00 (8h) single-neutral-actions" at bounding box center [535, 295] width 177 height 54
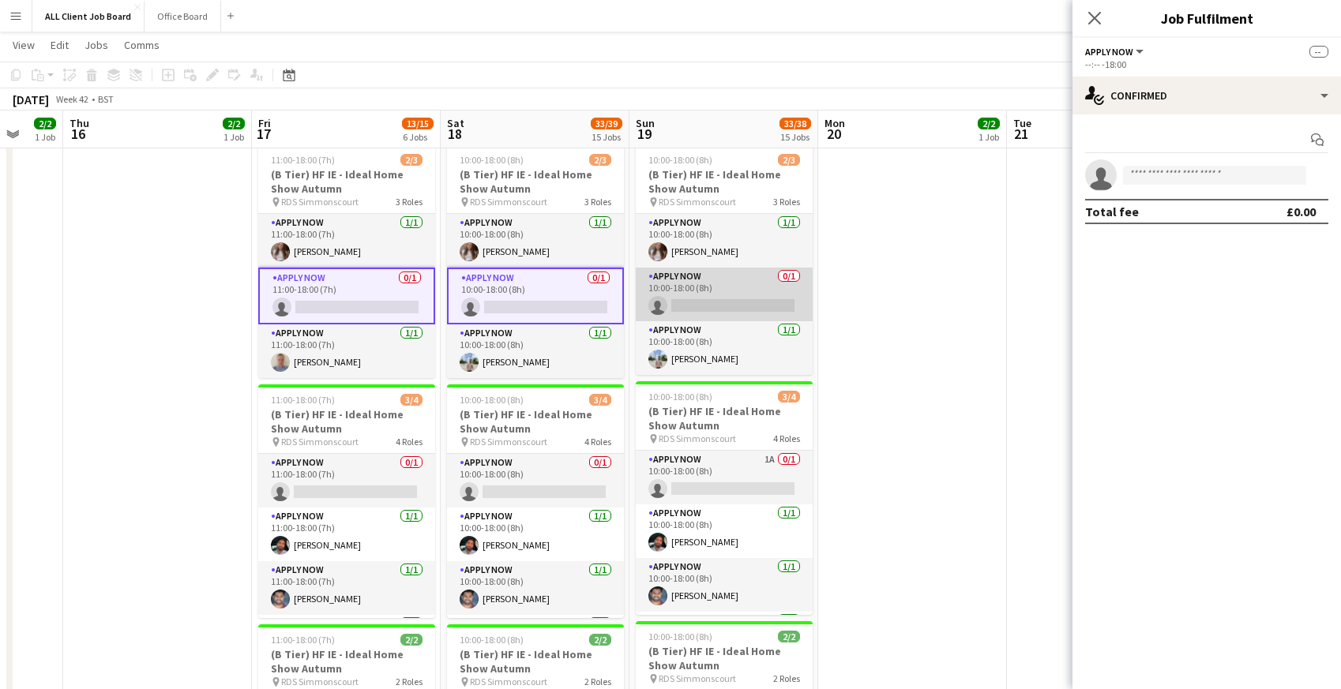
click at [658, 293] on app-card-role "APPLY NOW 0/1 10:00-18:00 (8h) single-neutral-actions" at bounding box center [724, 295] width 177 height 54
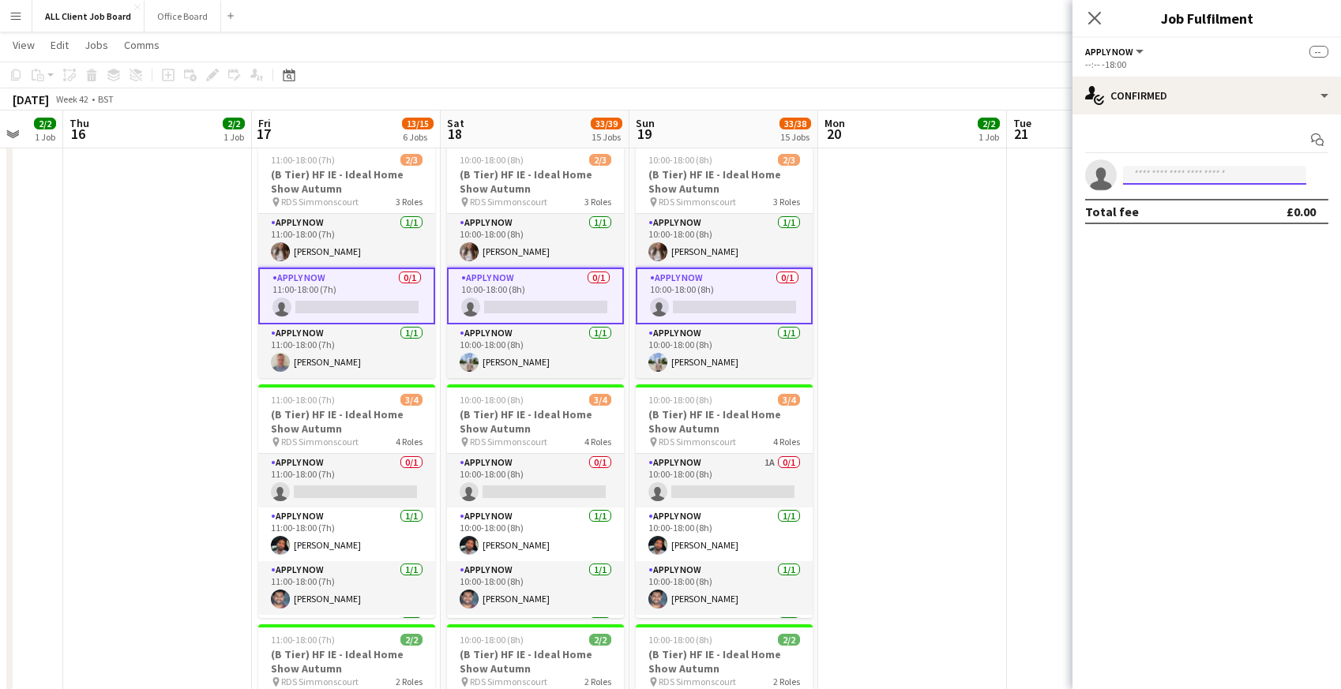
click at [1159, 167] on input at bounding box center [1214, 175] width 183 height 19
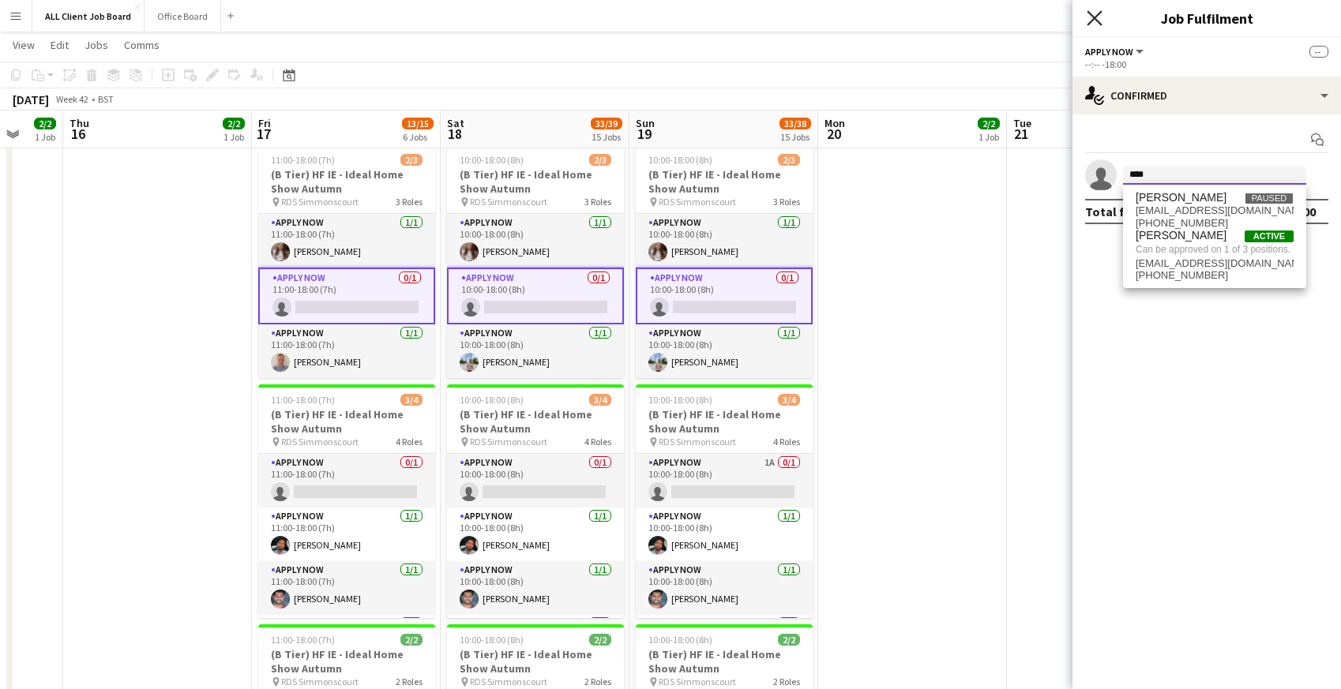
type input "****"
click at [1097, 17] on icon "Close pop-in" at bounding box center [1094, 17] width 15 height 15
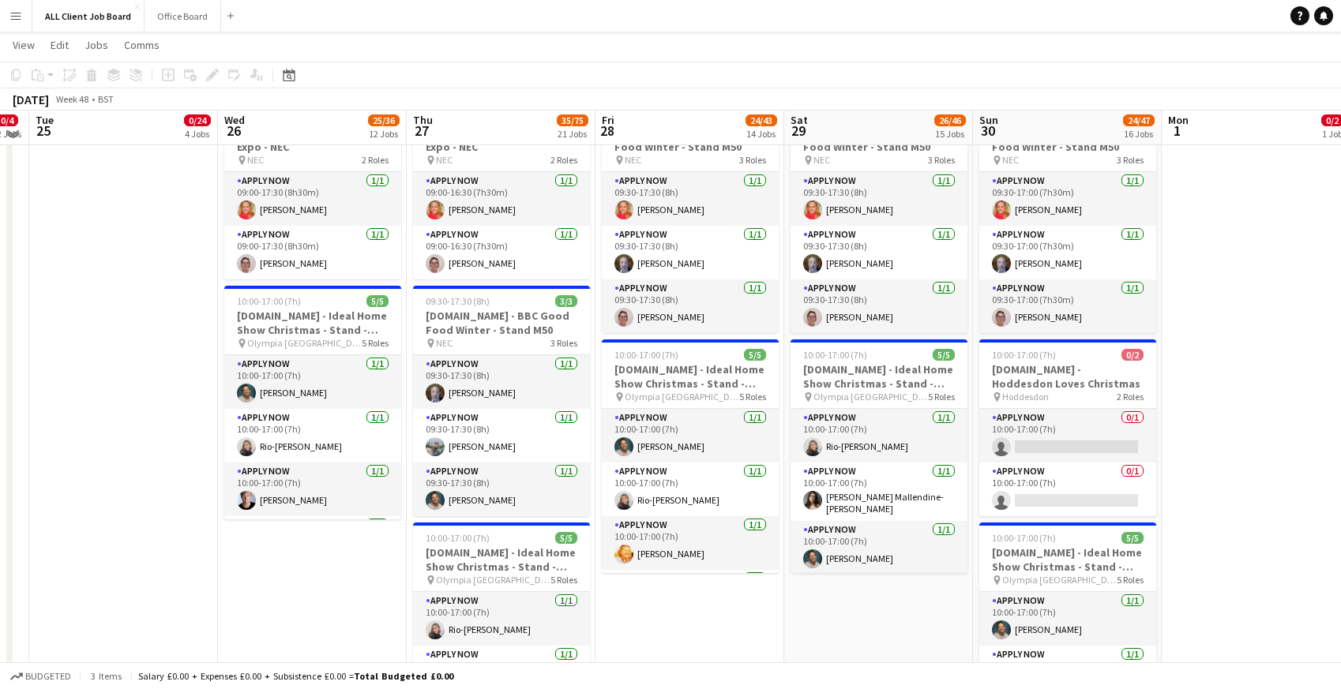
scroll to position [5860, 0]
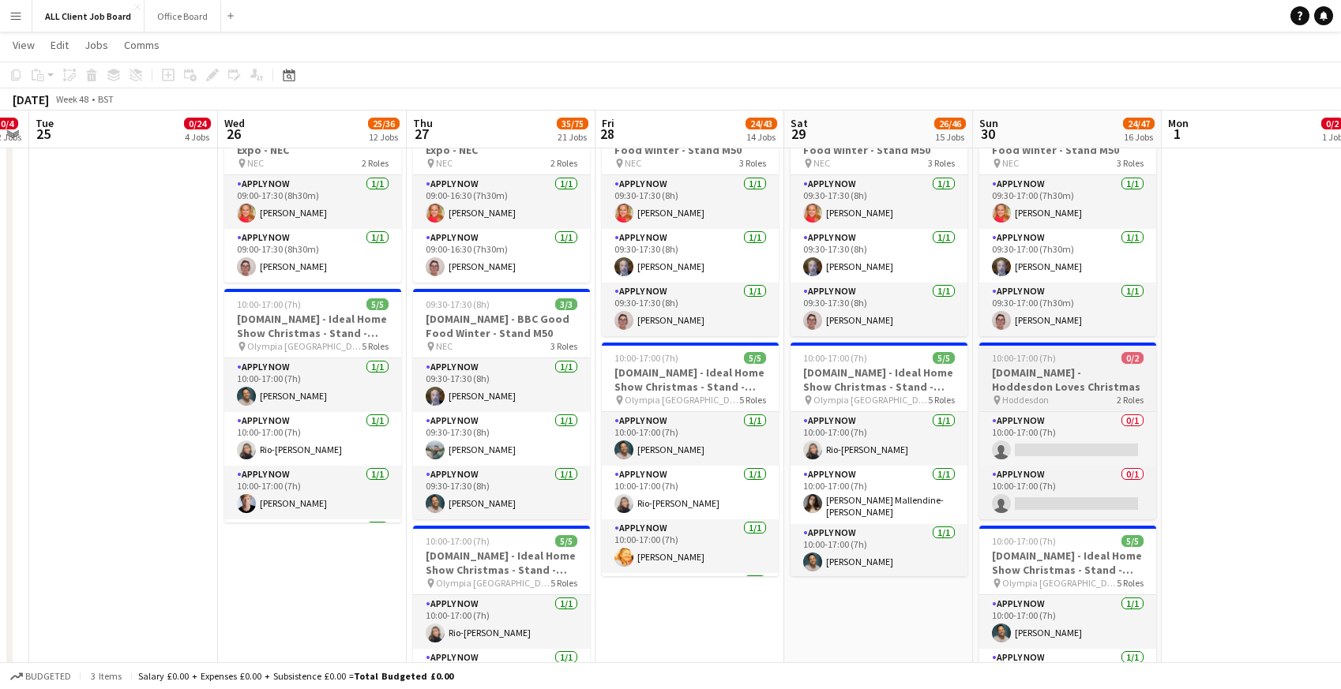
click at [1079, 385] on h3 "Tails.com - Hoddesdon Loves Christmas" at bounding box center [1067, 380] width 177 height 28
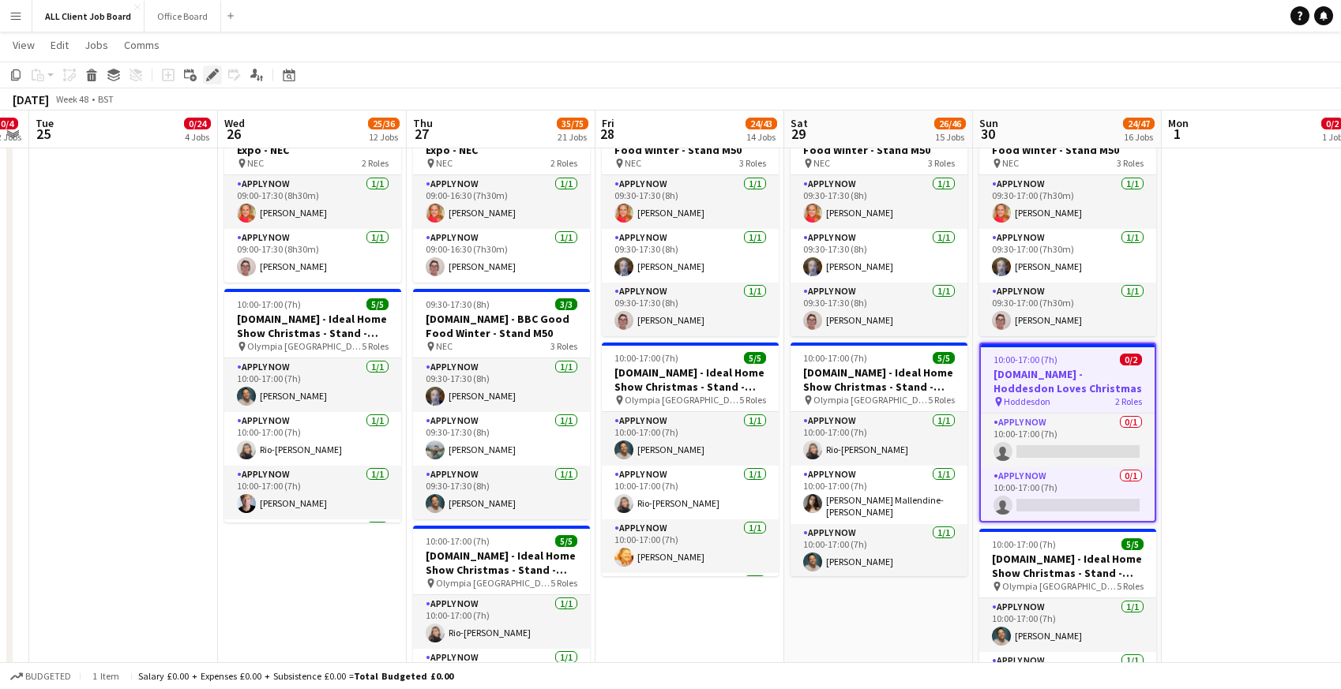
click at [215, 79] on icon "Edit" at bounding box center [212, 75] width 13 height 13
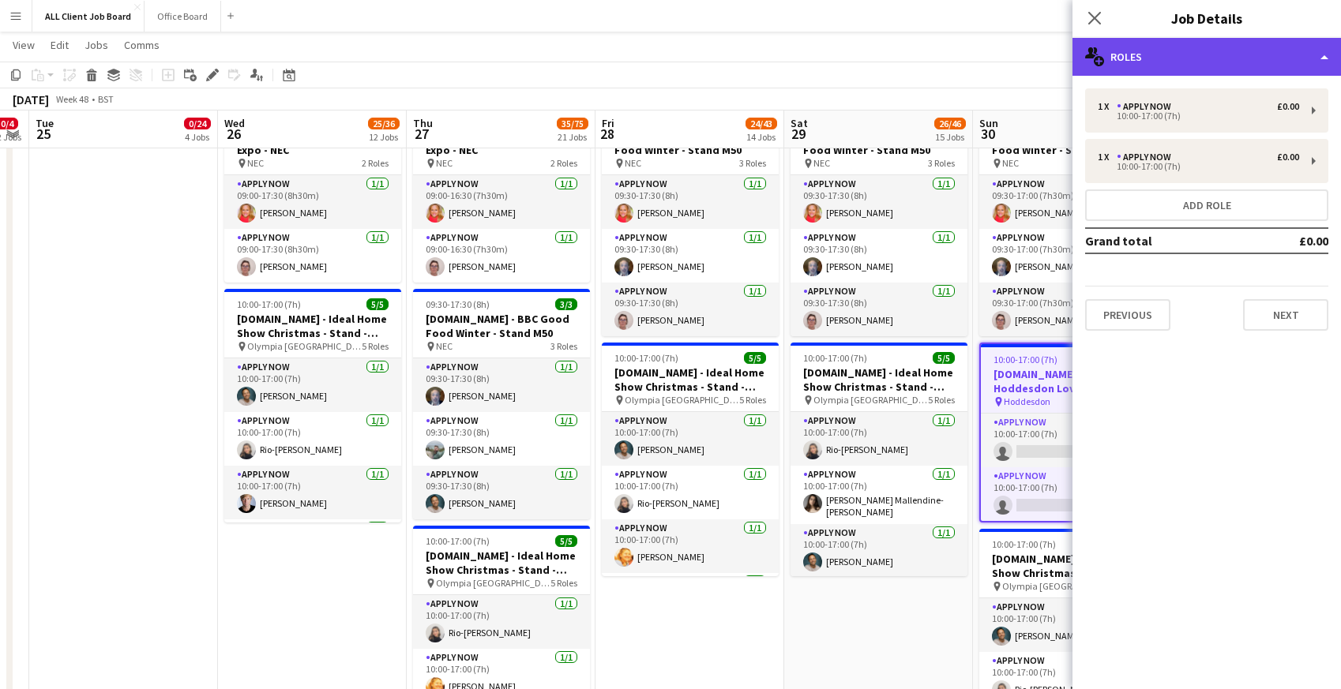
click at [1182, 49] on div "multiple-users-add Roles" at bounding box center [1207, 57] width 269 height 38
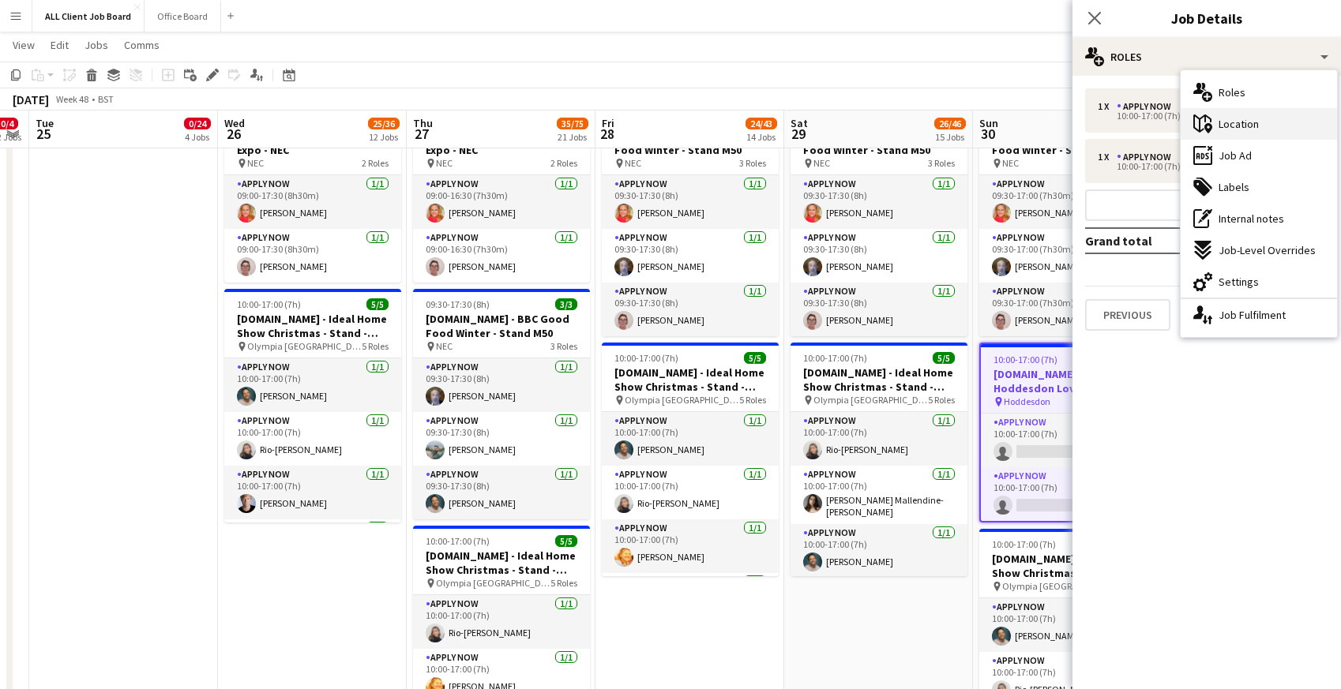
click at [1234, 126] on span "Location" at bounding box center [1239, 124] width 40 height 14
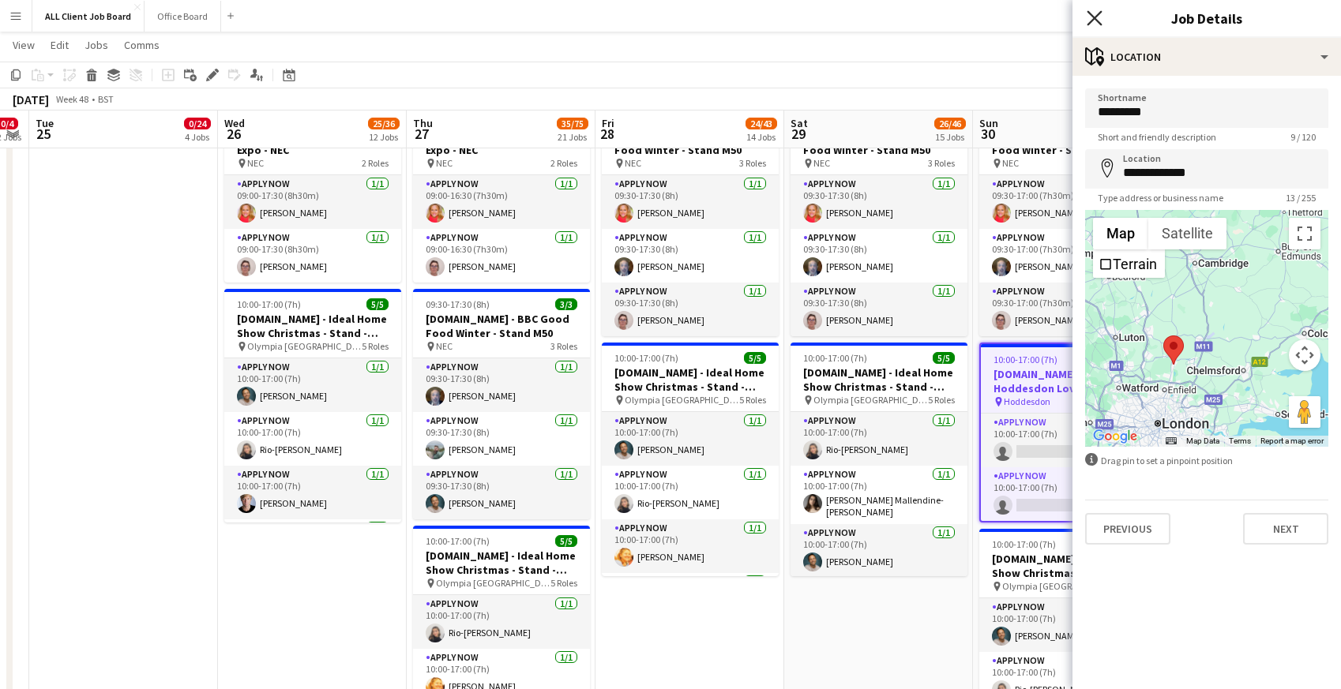
click at [1093, 21] on icon at bounding box center [1094, 17] width 15 height 15
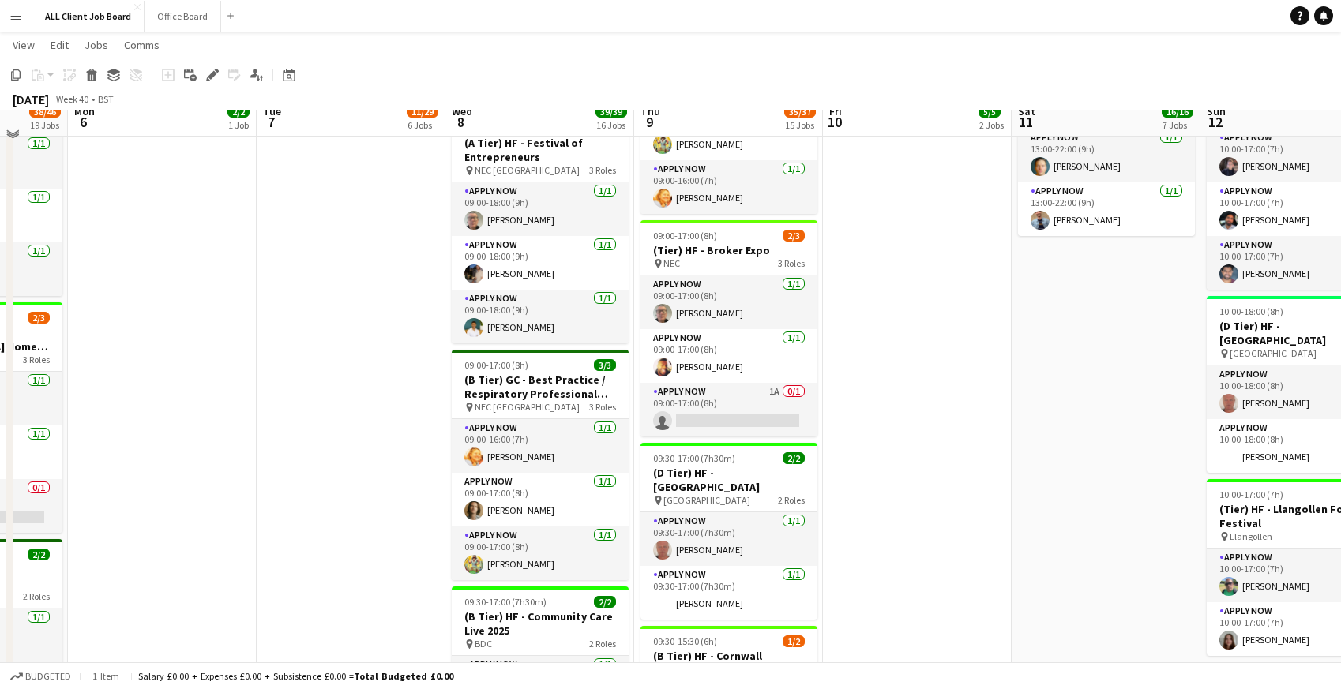
scroll to position [1391, 0]
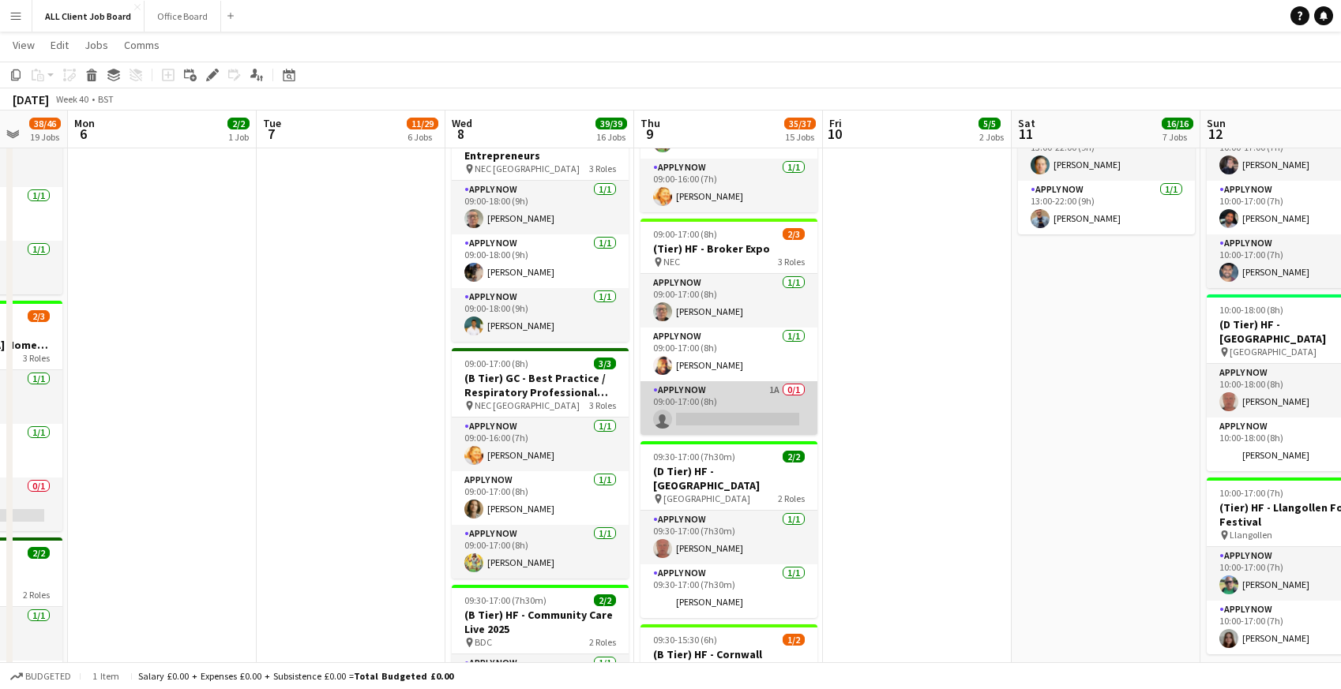
click at [733, 400] on app-card-role "APPLY NOW 1A 0/1 09:00-17:00 (8h) single-neutral-actions" at bounding box center [729, 408] width 177 height 54
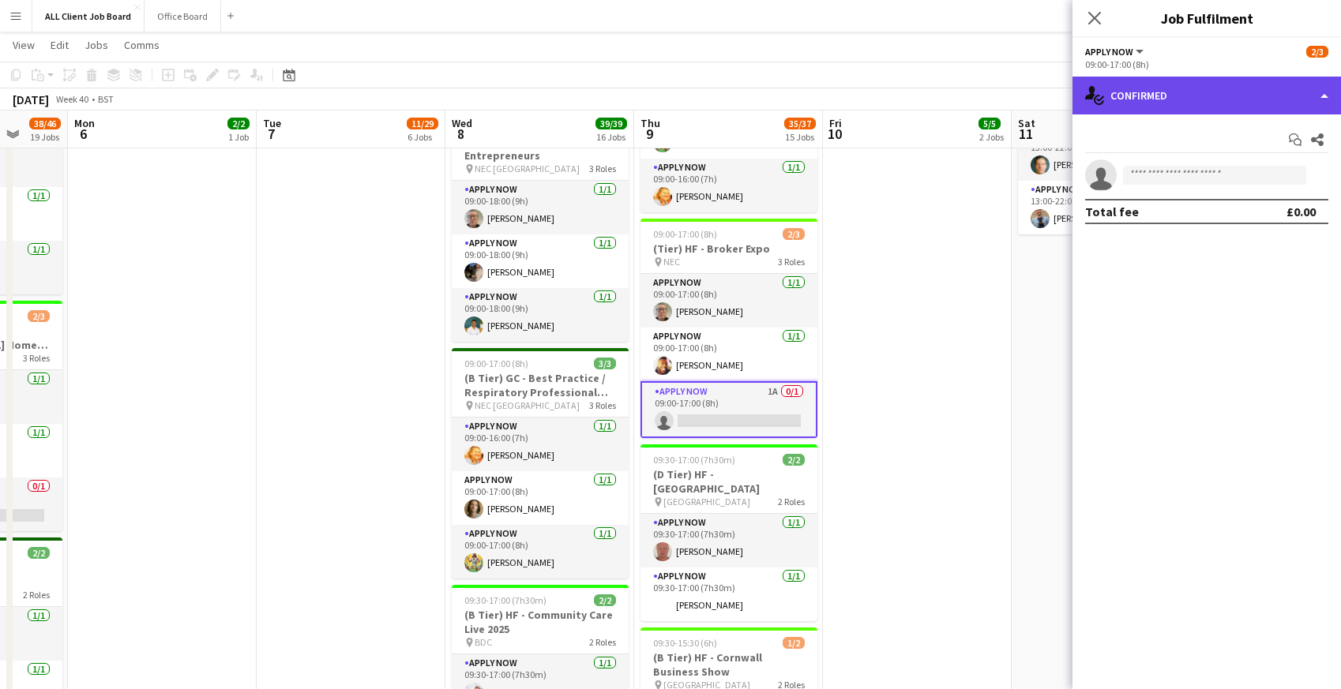
click at [1246, 100] on div "single-neutral-actions-check-2 Confirmed" at bounding box center [1207, 96] width 269 height 38
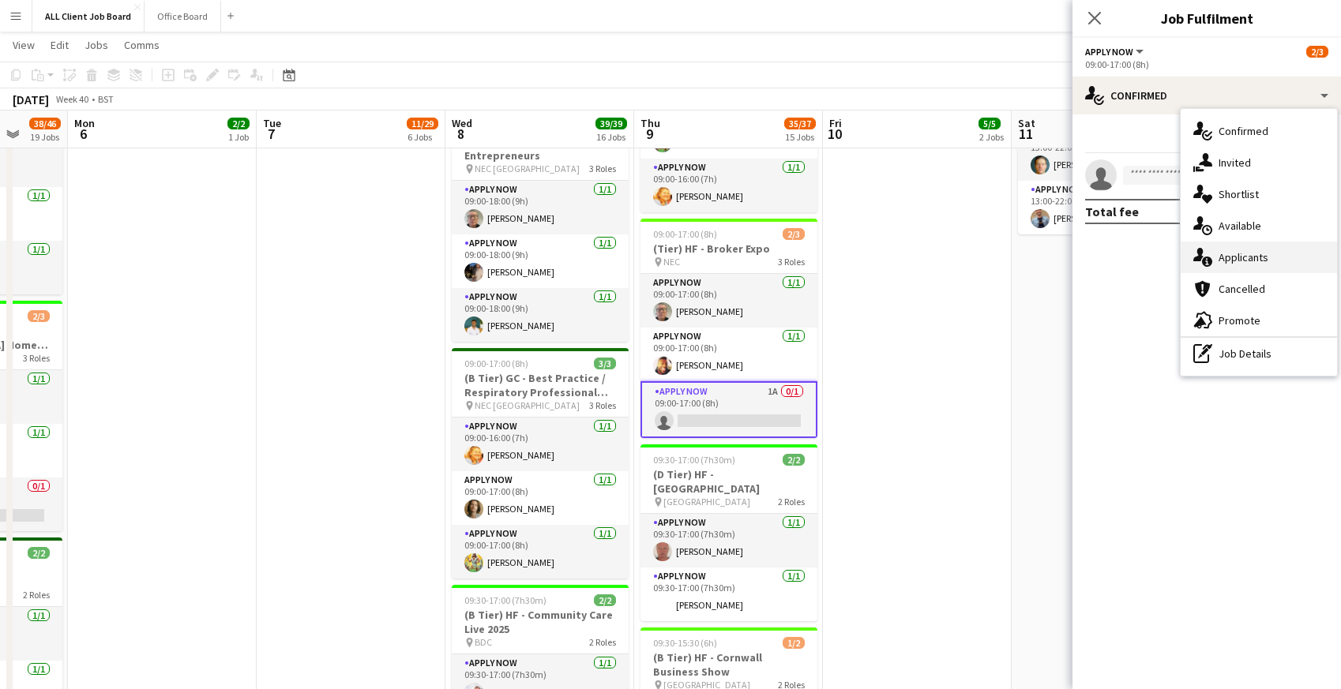
click at [1252, 262] on span "Applicants" at bounding box center [1244, 257] width 50 height 14
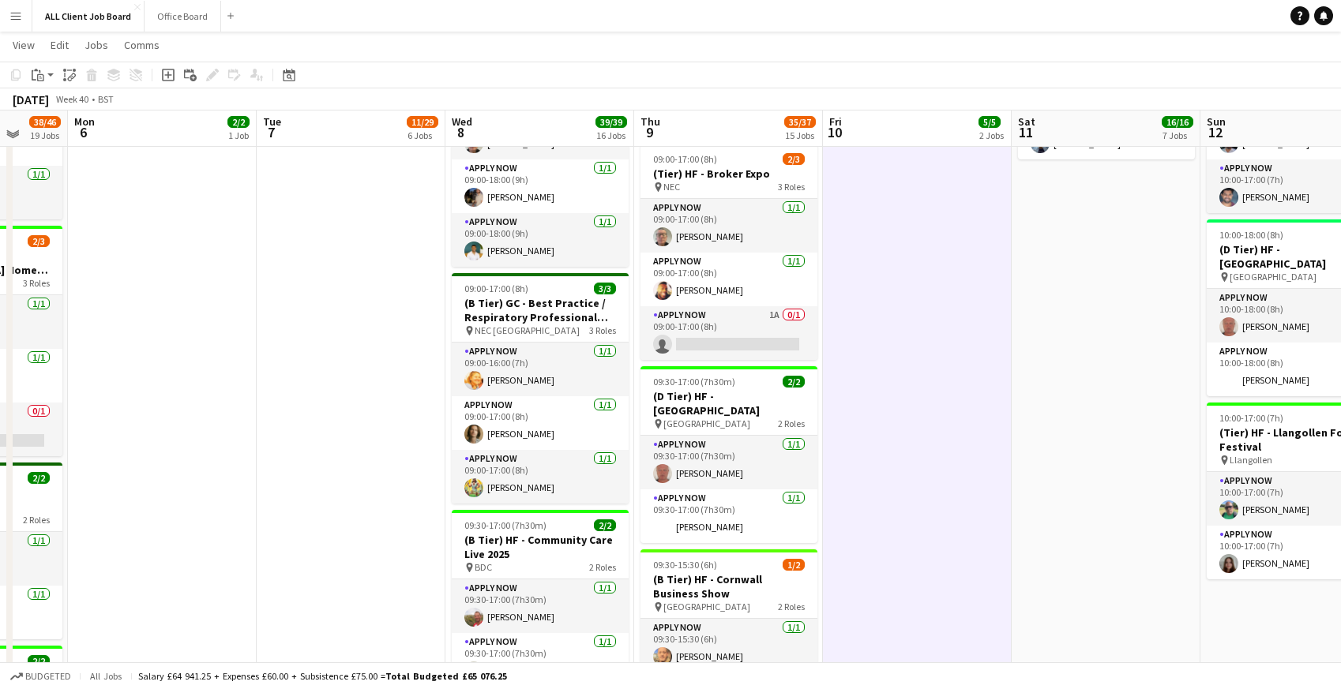
scroll to position [1469, 0]
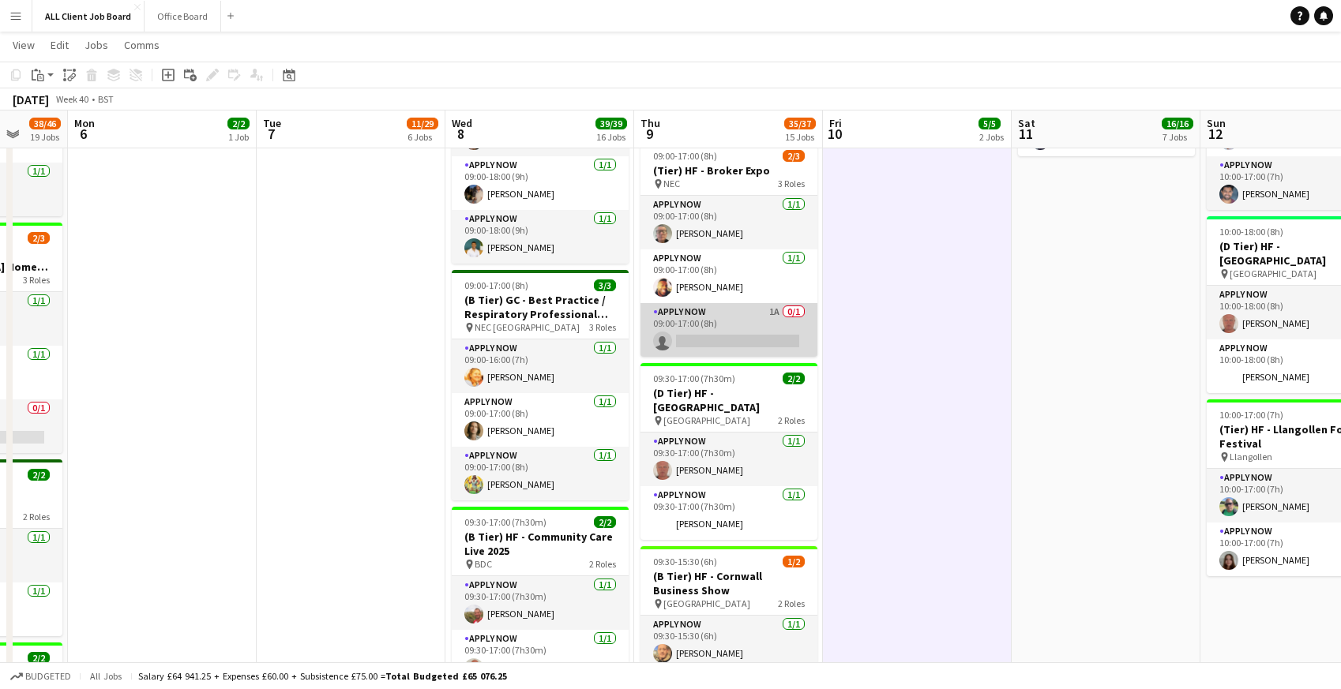
click at [717, 330] on app-card-role "APPLY NOW 1A 0/1 09:00-17:00 (8h) single-neutral-actions" at bounding box center [729, 330] width 177 height 54
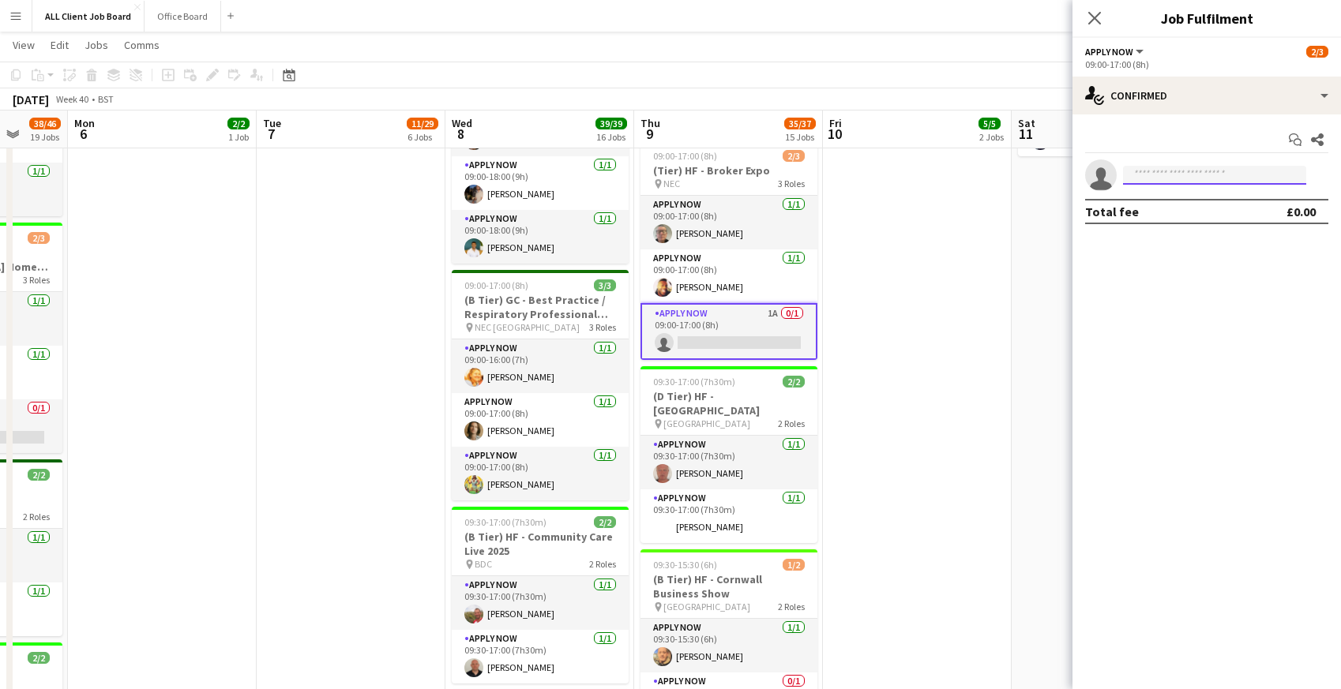
click at [1182, 177] on input at bounding box center [1214, 175] width 183 height 19
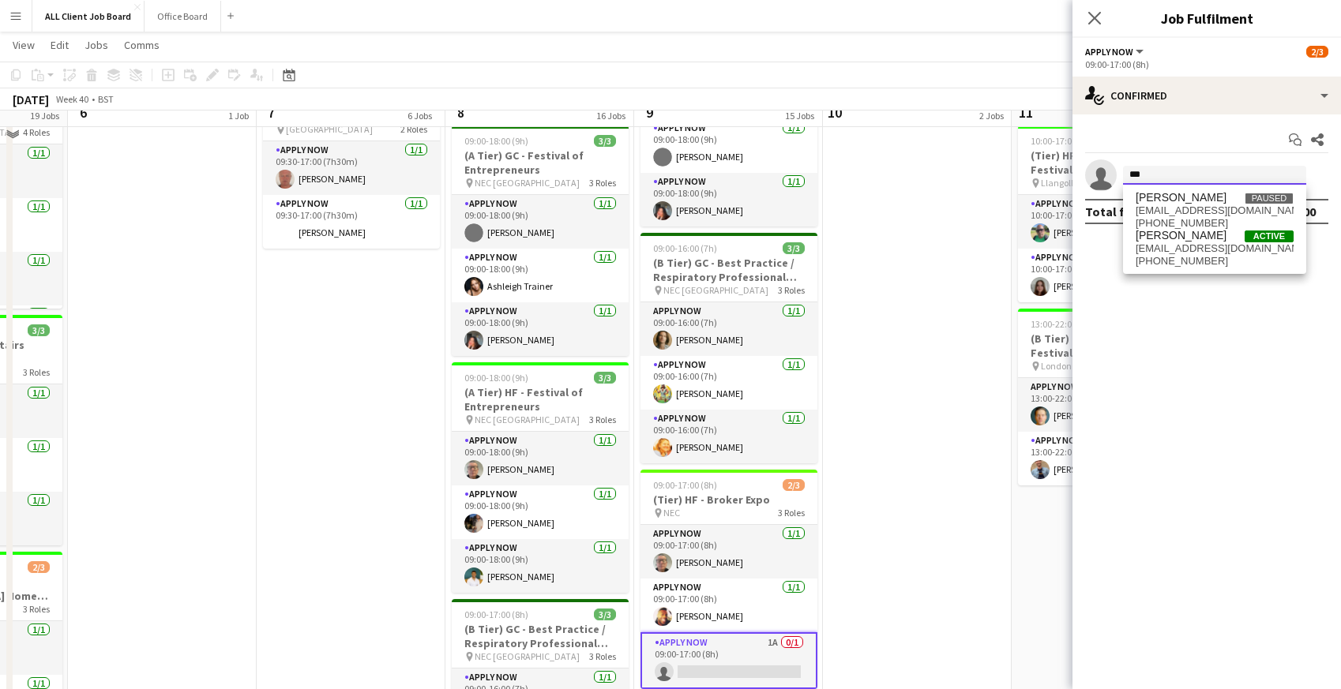
scroll to position [1112, 0]
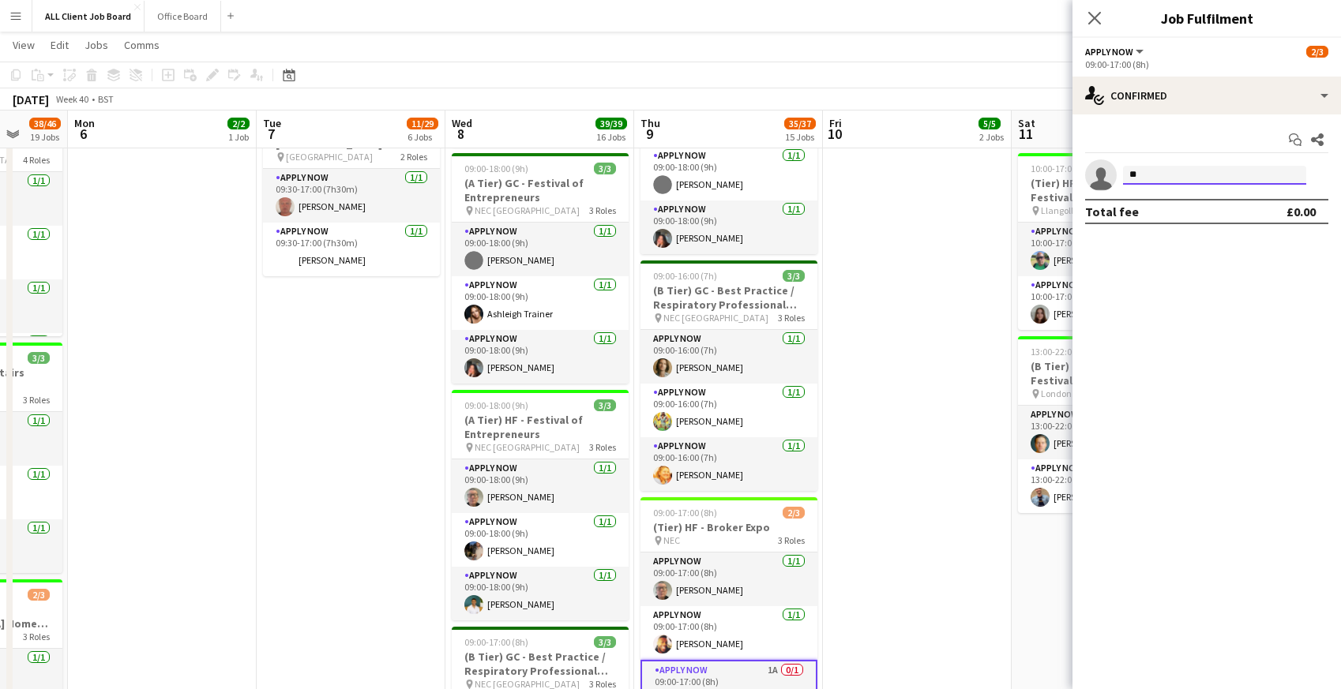
type input "*"
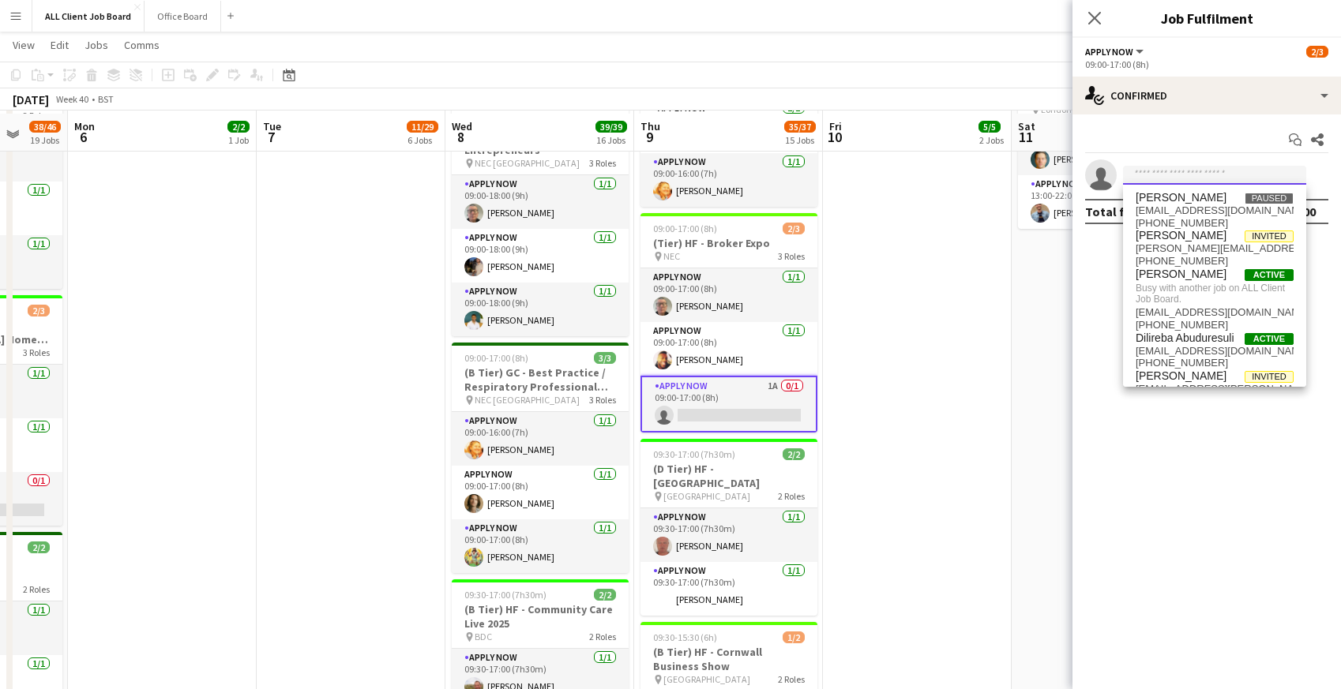
scroll to position [1394, 0]
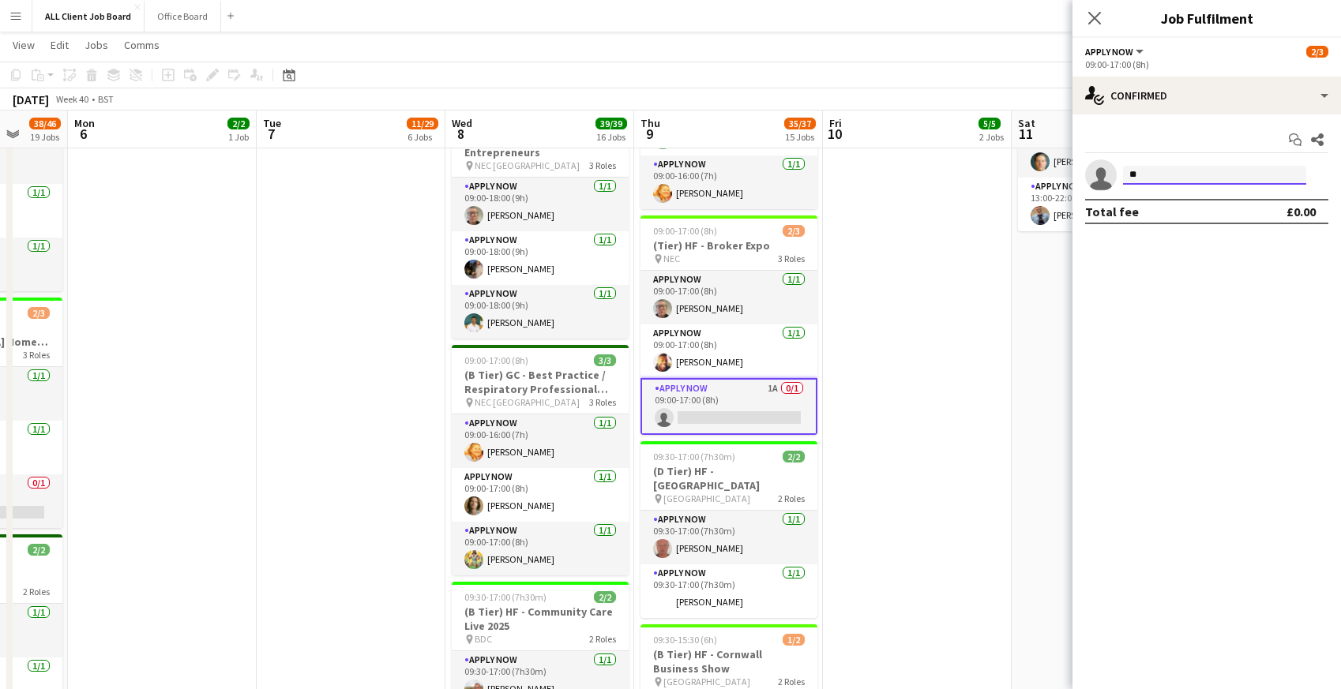
type input "*"
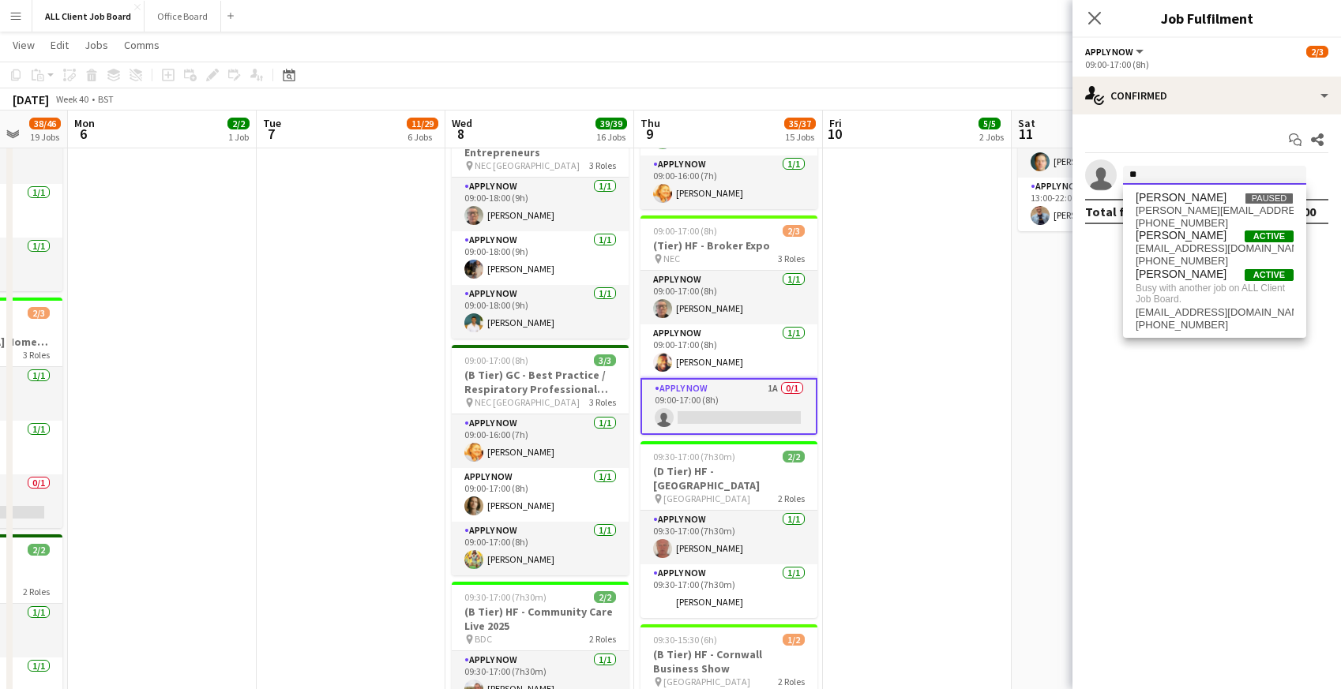
type input "*"
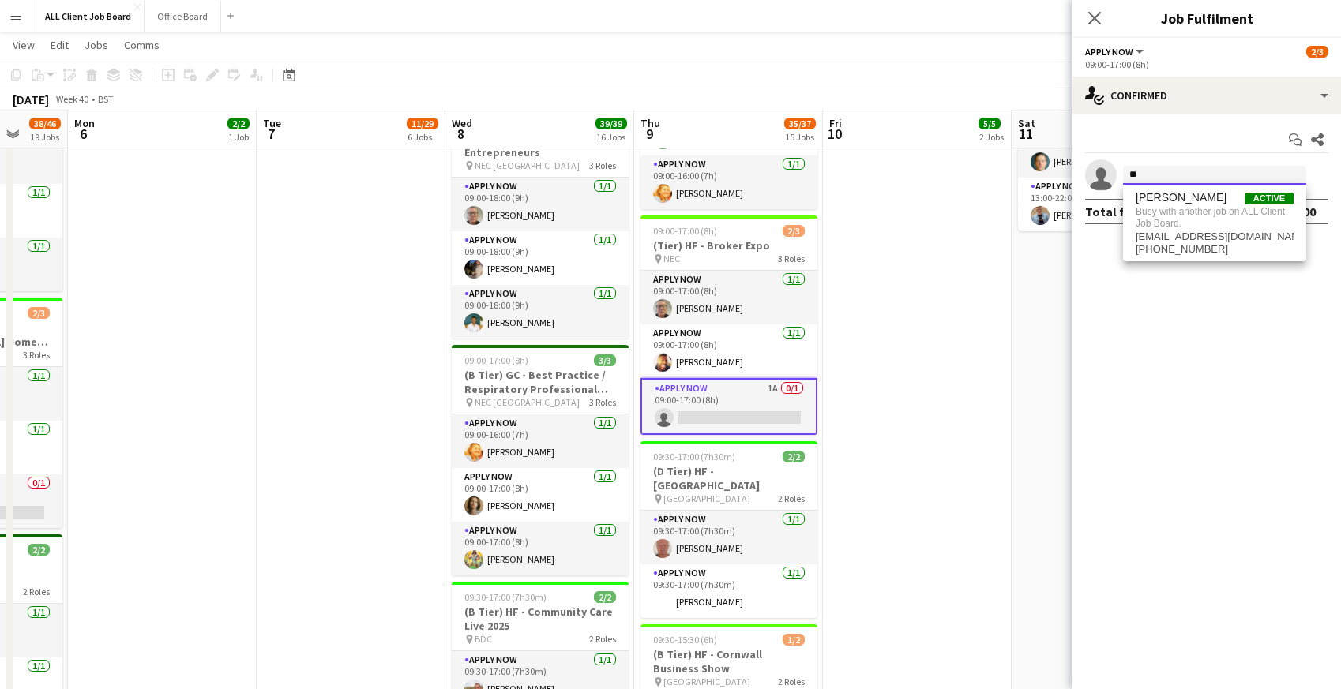
type input "*"
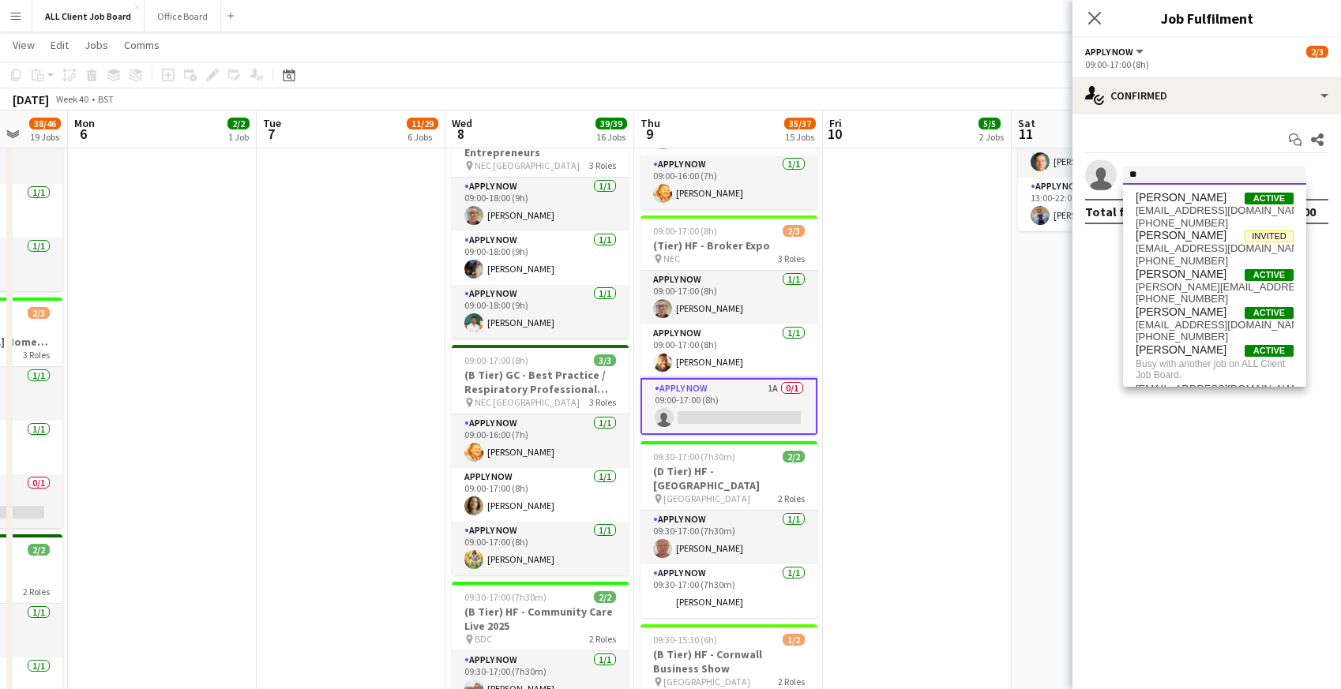
type input "*"
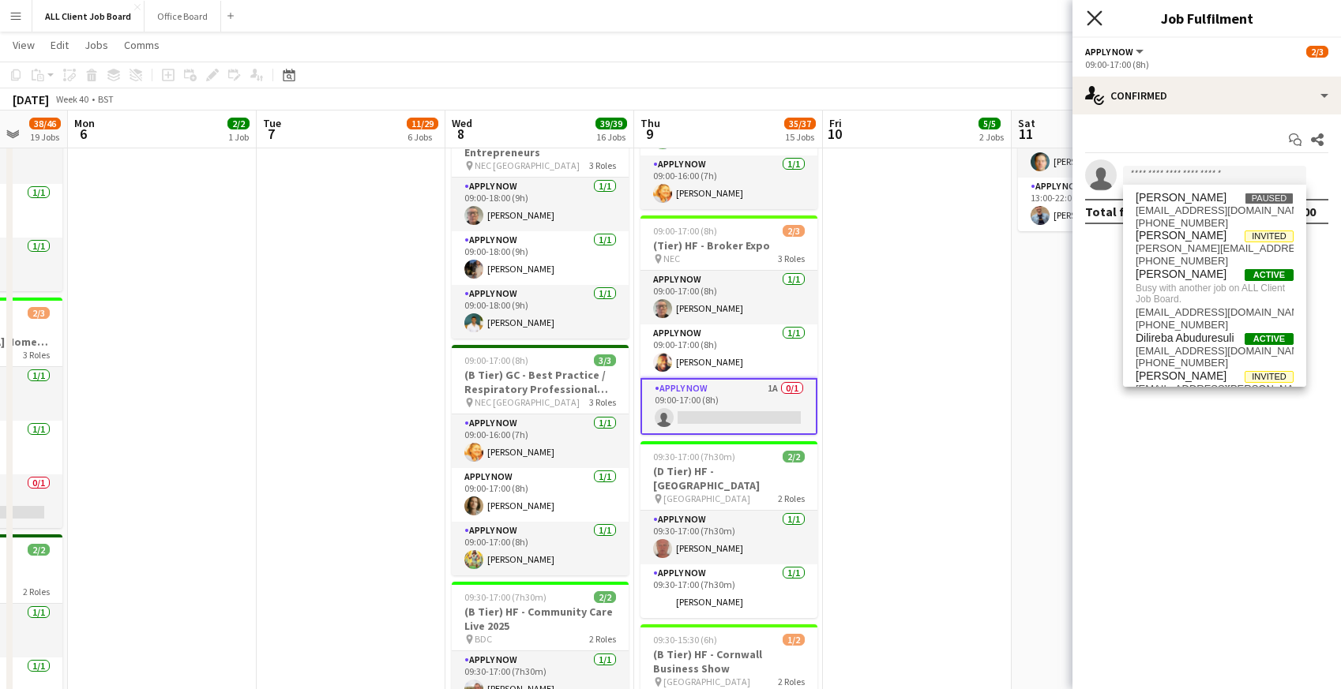
click at [1097, 18] on icon "Close pop-in" at bounding box center [1094, 17] width 15 height 15
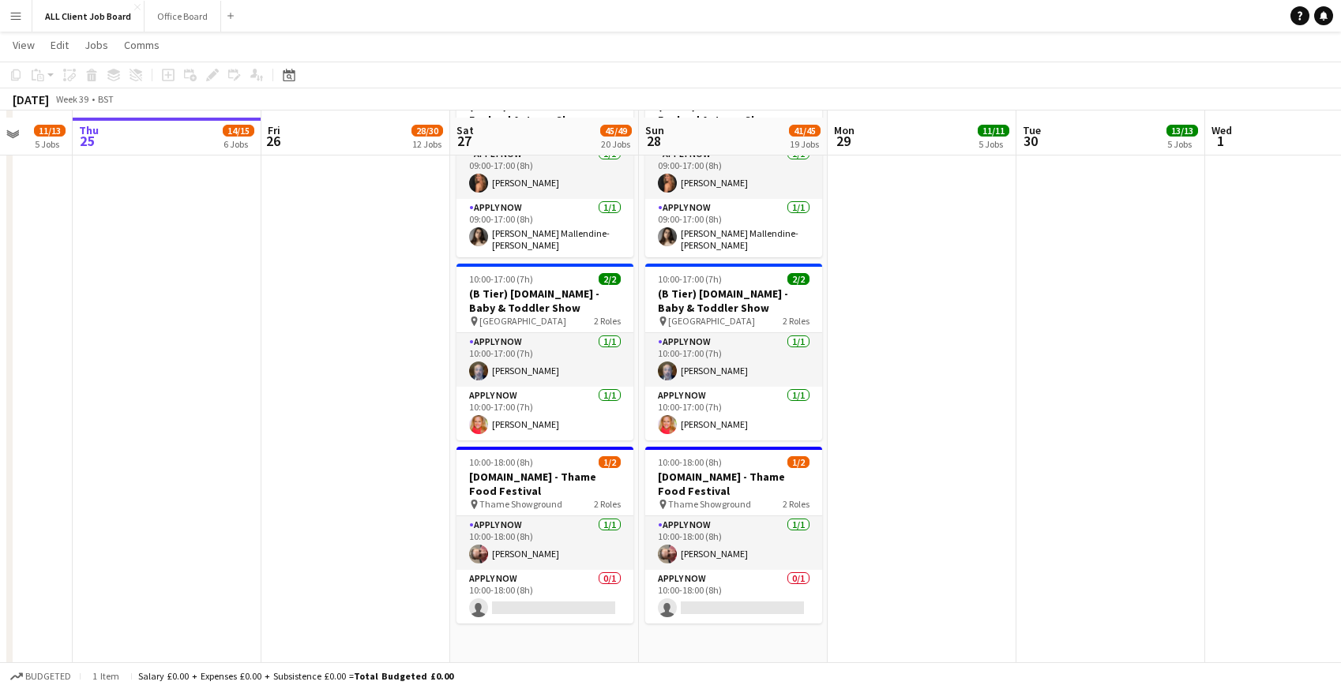
scroll to position [6342, 0]
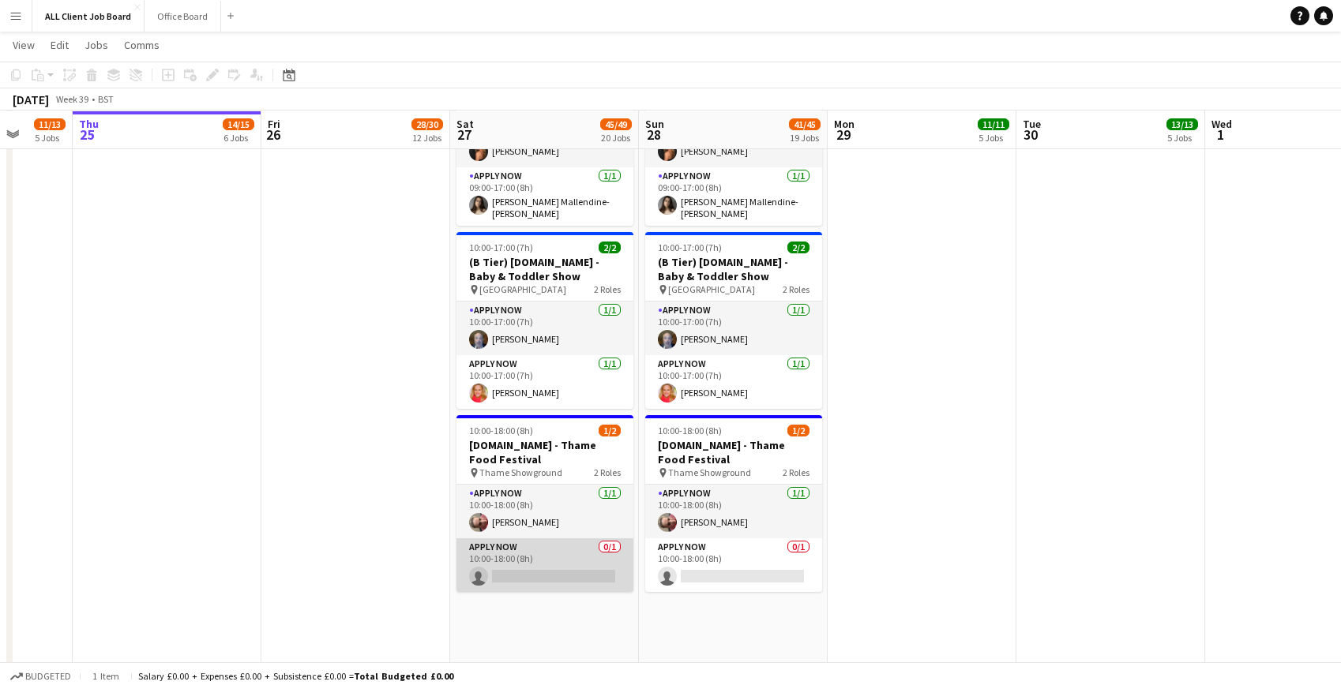
click at [494, 547] on app-card-role "APPLY NOW 0/1 10:00-18:00 (8h) single-neutral-actions" at bounding box center [544, 566] width 177 height 54
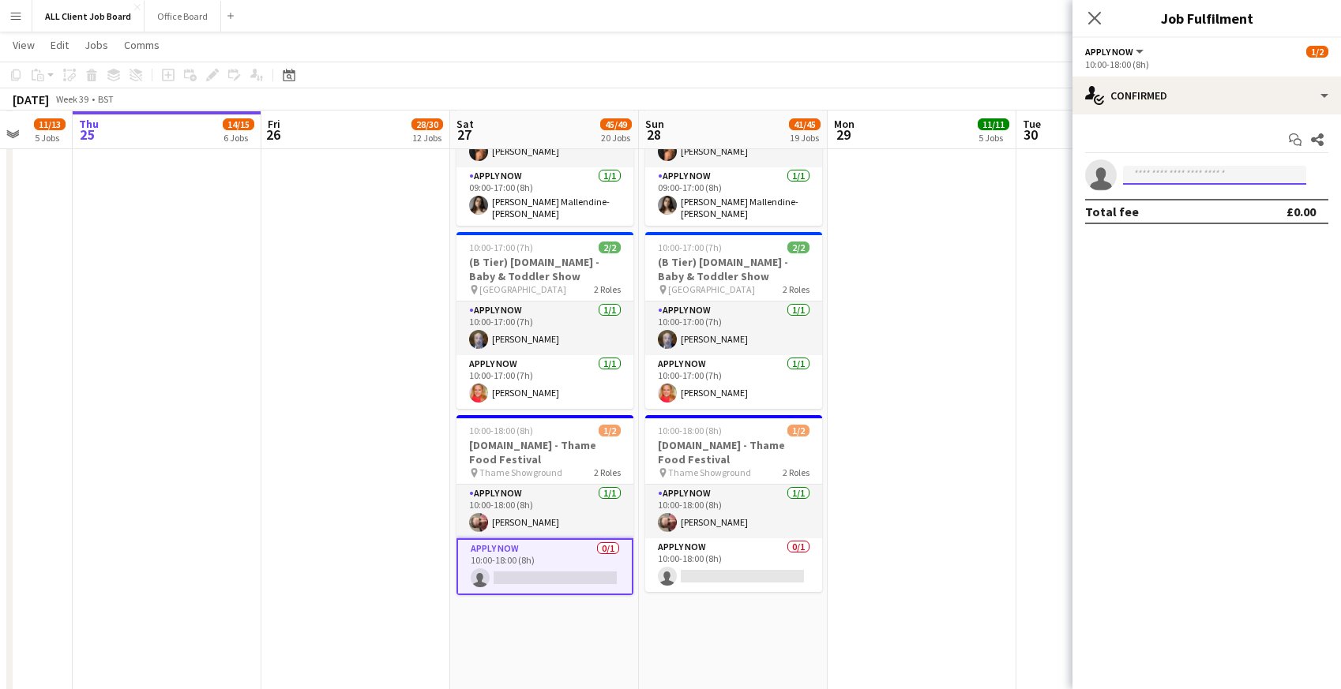
click at [1148, 173] on input at bounding box center [1214, 175] width 183 height 19
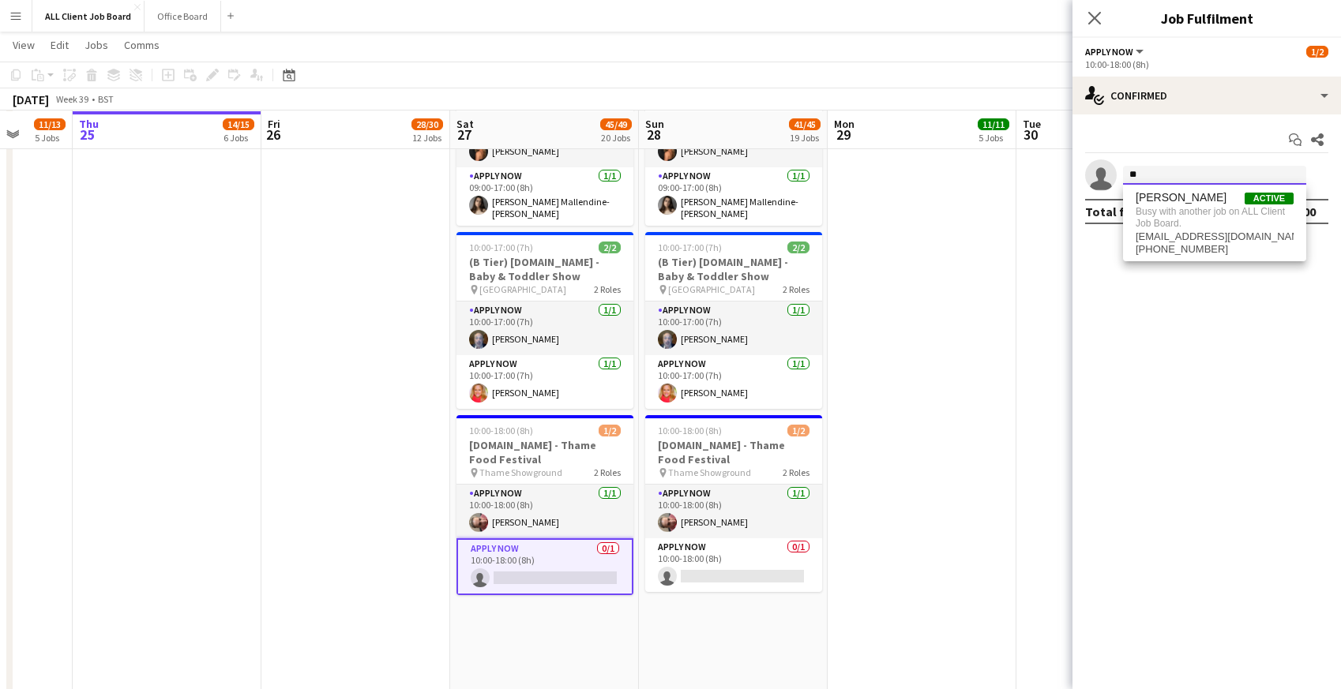
type input "*"
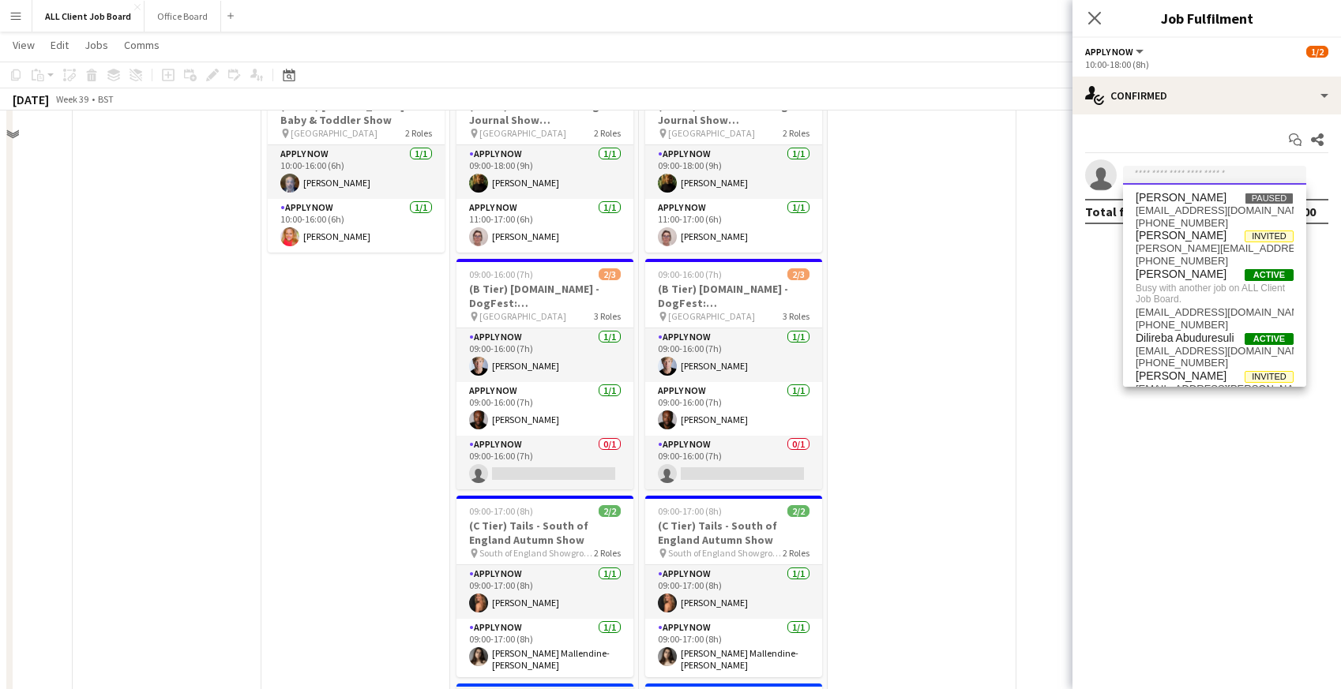
scroll to position [5901, 0]
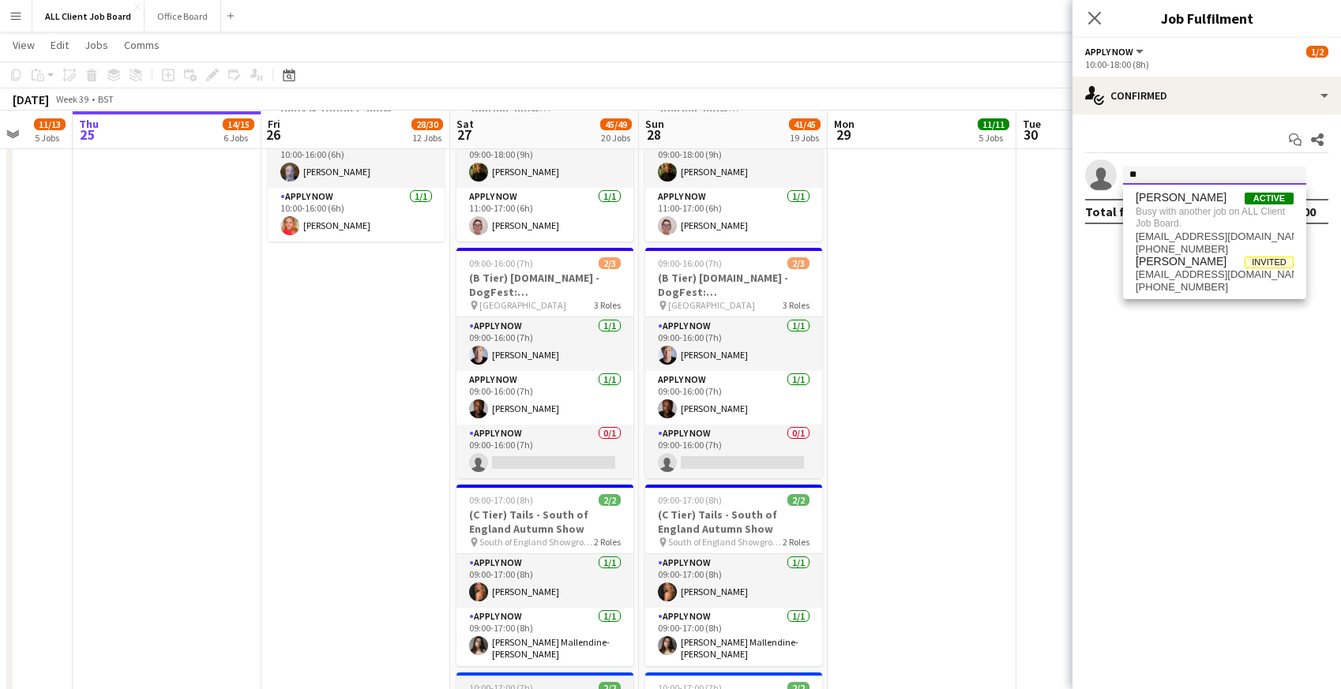
type input "*"
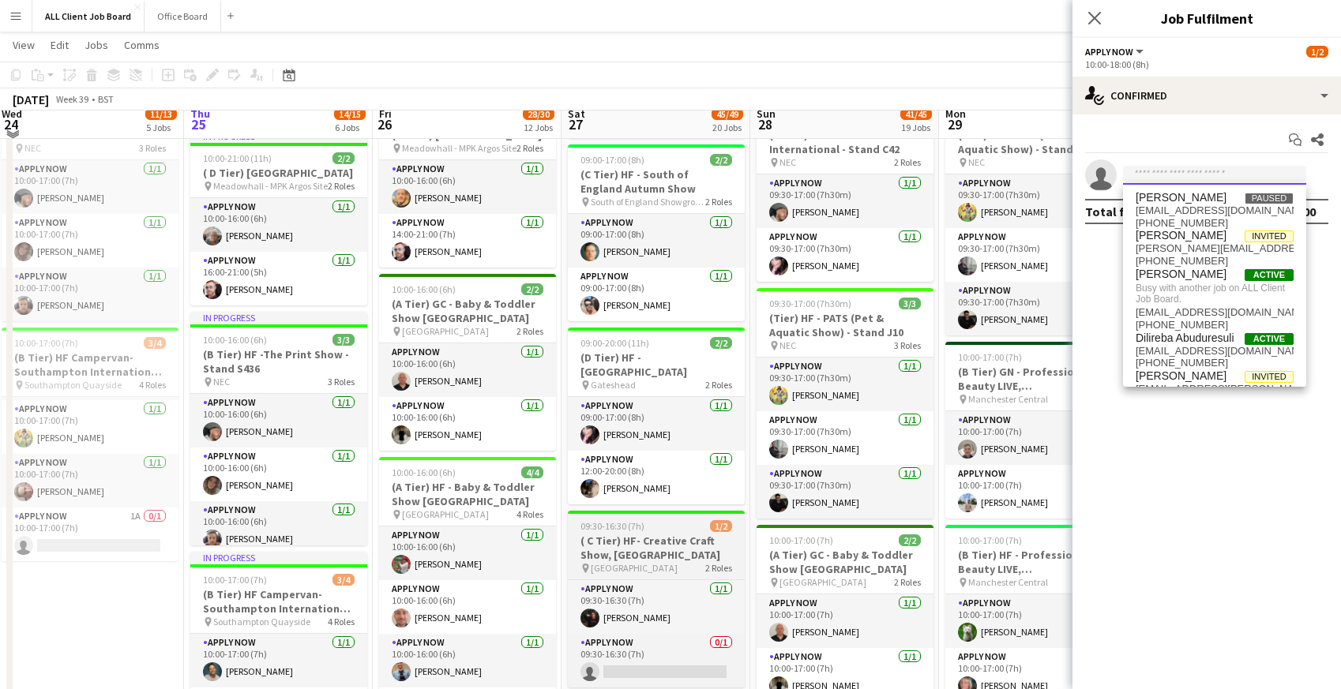
scroll to position [653, 0]
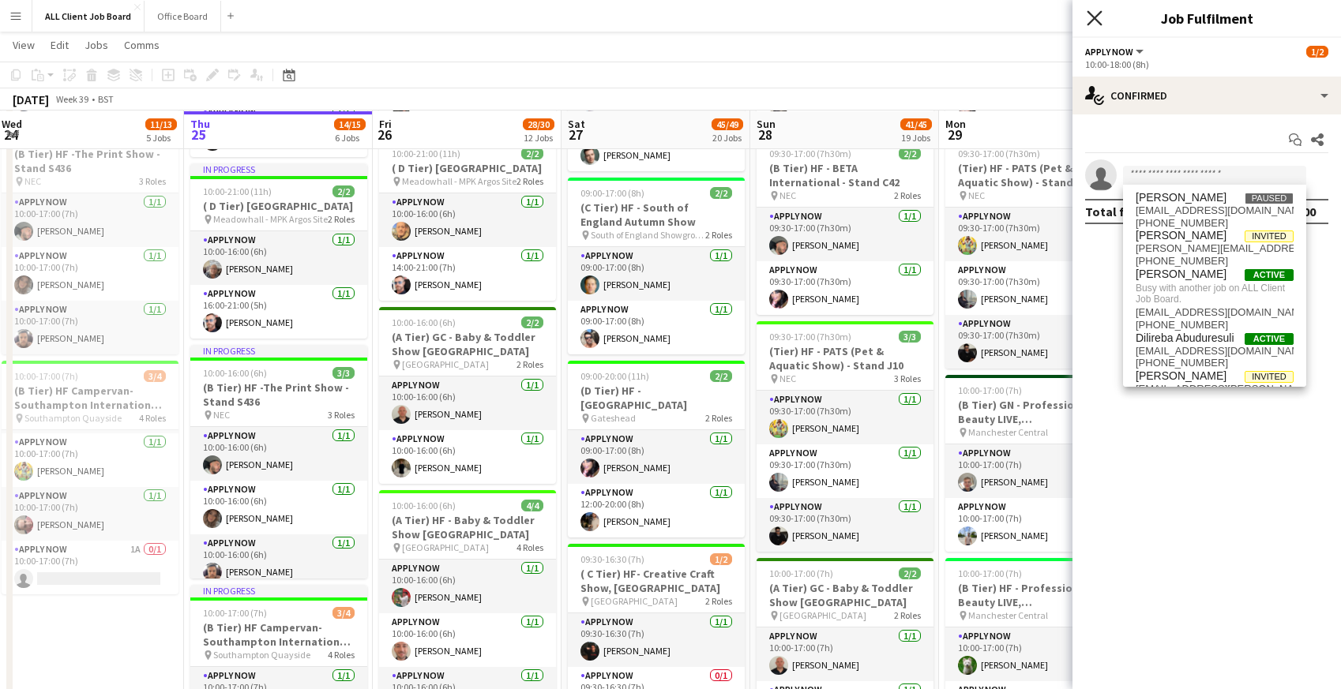
click at [1102, 13] on icon "Close pop-in" at bounding box center [1094, 17] width 15 height 15
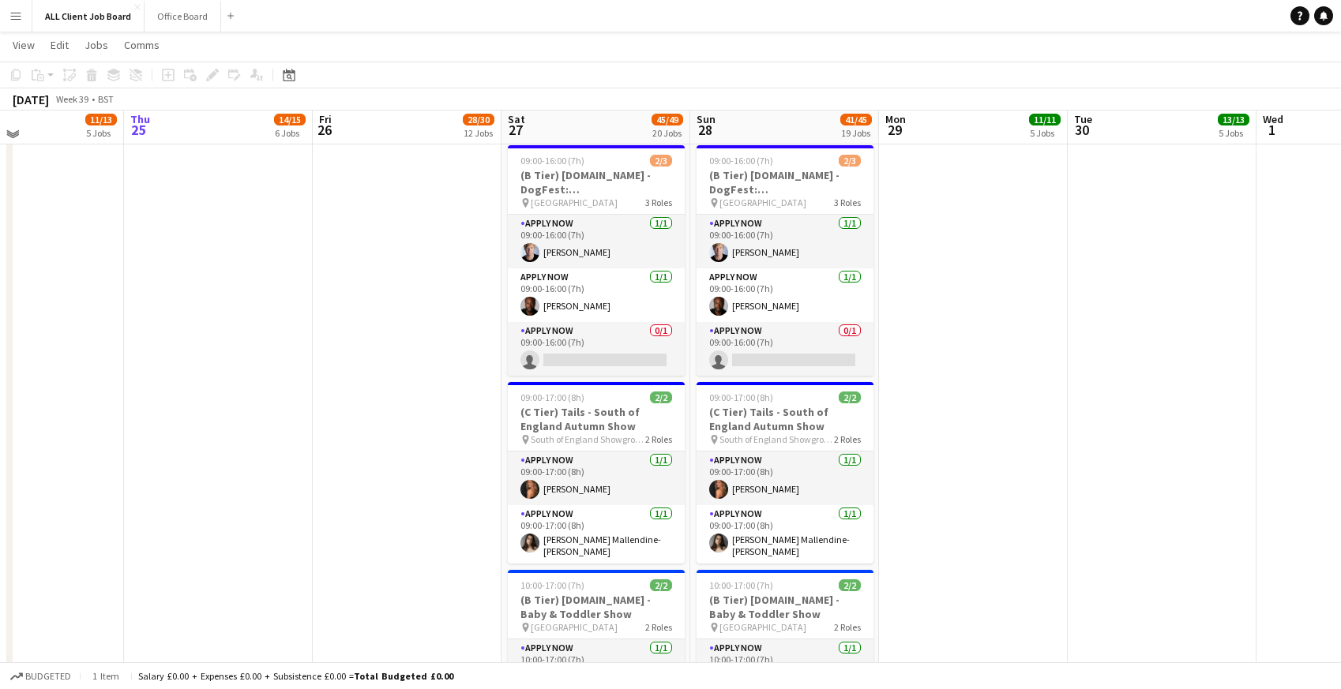
scroll to position [5995, 0]
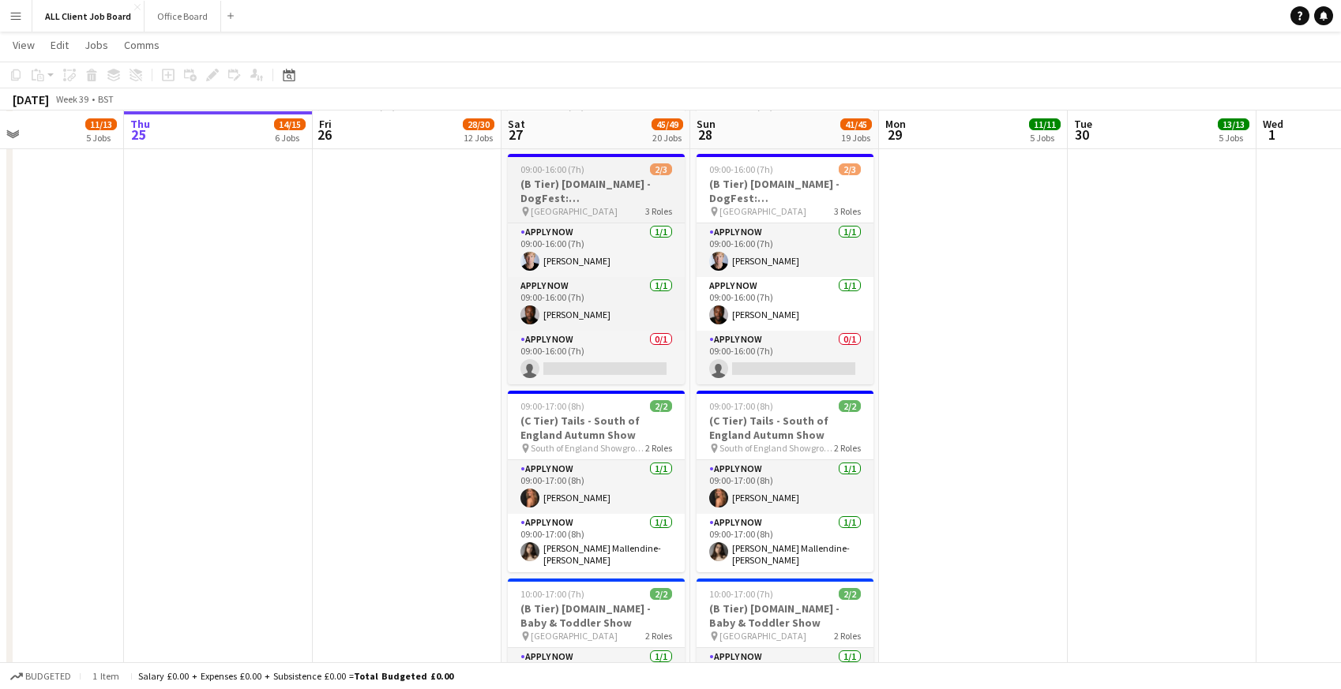
click at [547, 180] on h3 "(B Tier) Tails.com - DogFest: Loseley Park" at bounding box center [596, 191] width 177 height 28
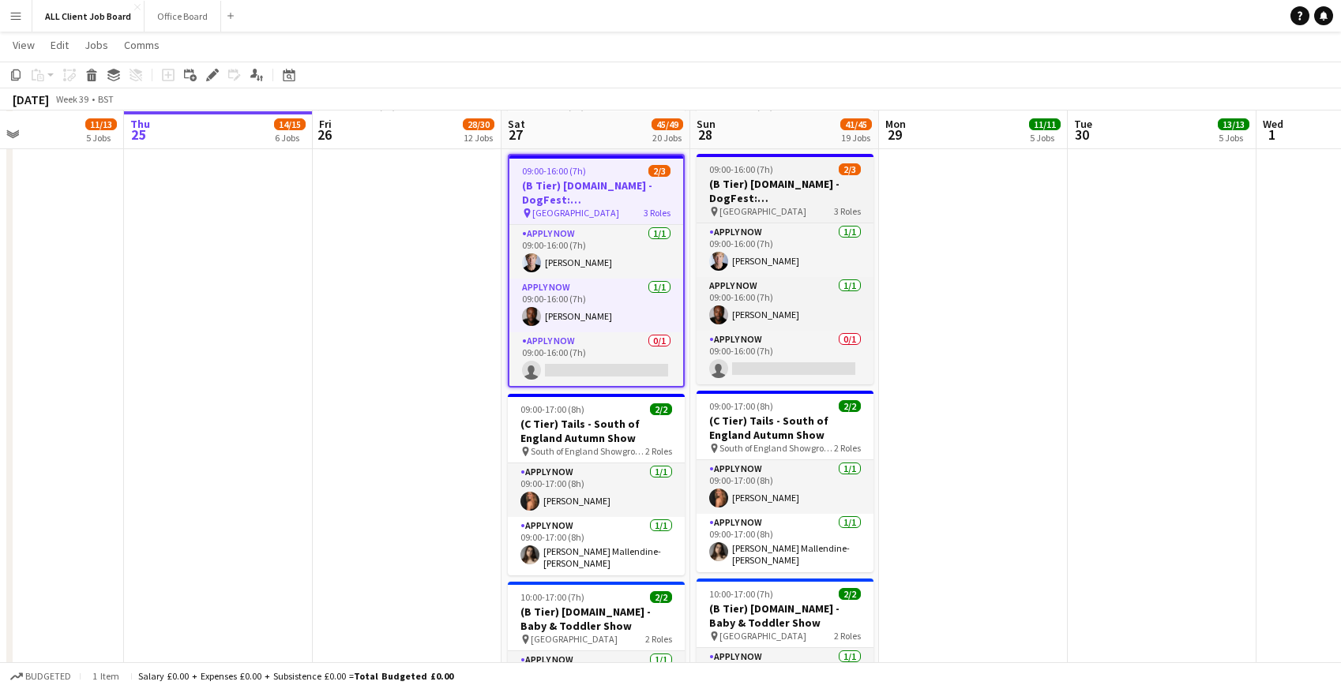
click at [794, 181] on h3 "(B Tier) Tails.com - DogFest: Loseley Park" at bounding box center [785, 191] width 177 height 28
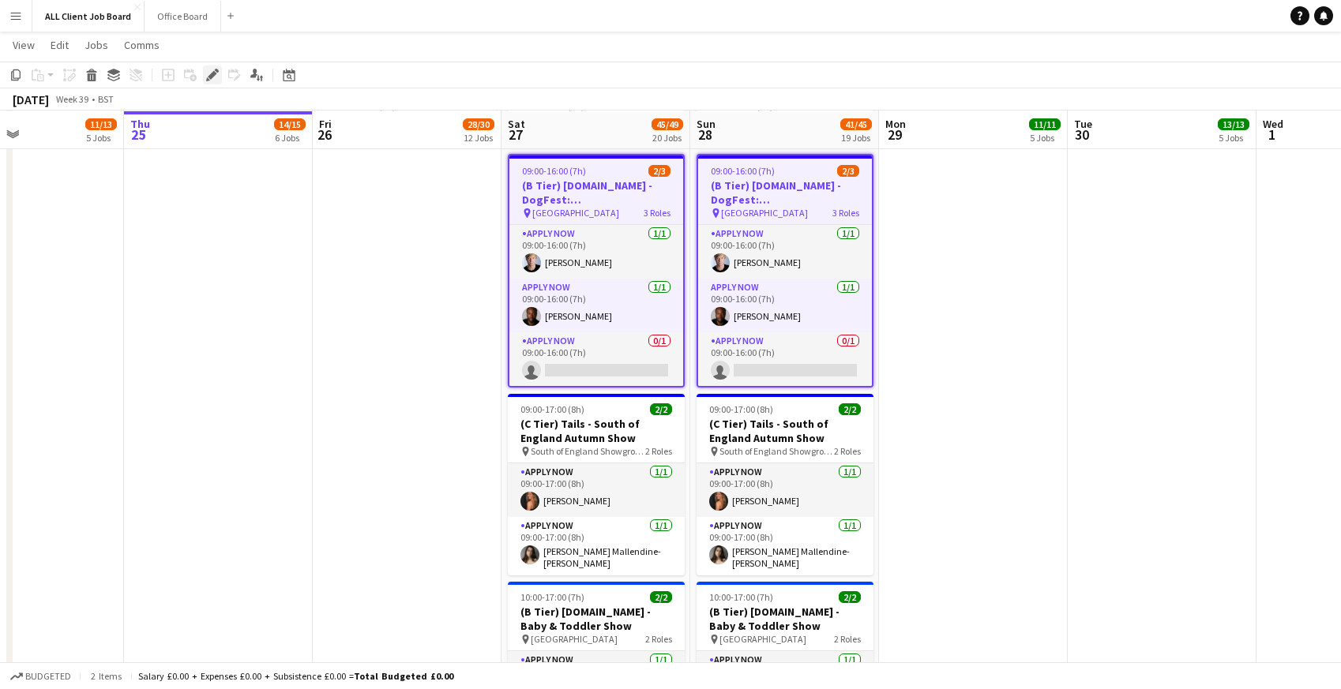
click at [207, 77] on icon at bounding box center [208, 79] width 4 height 4
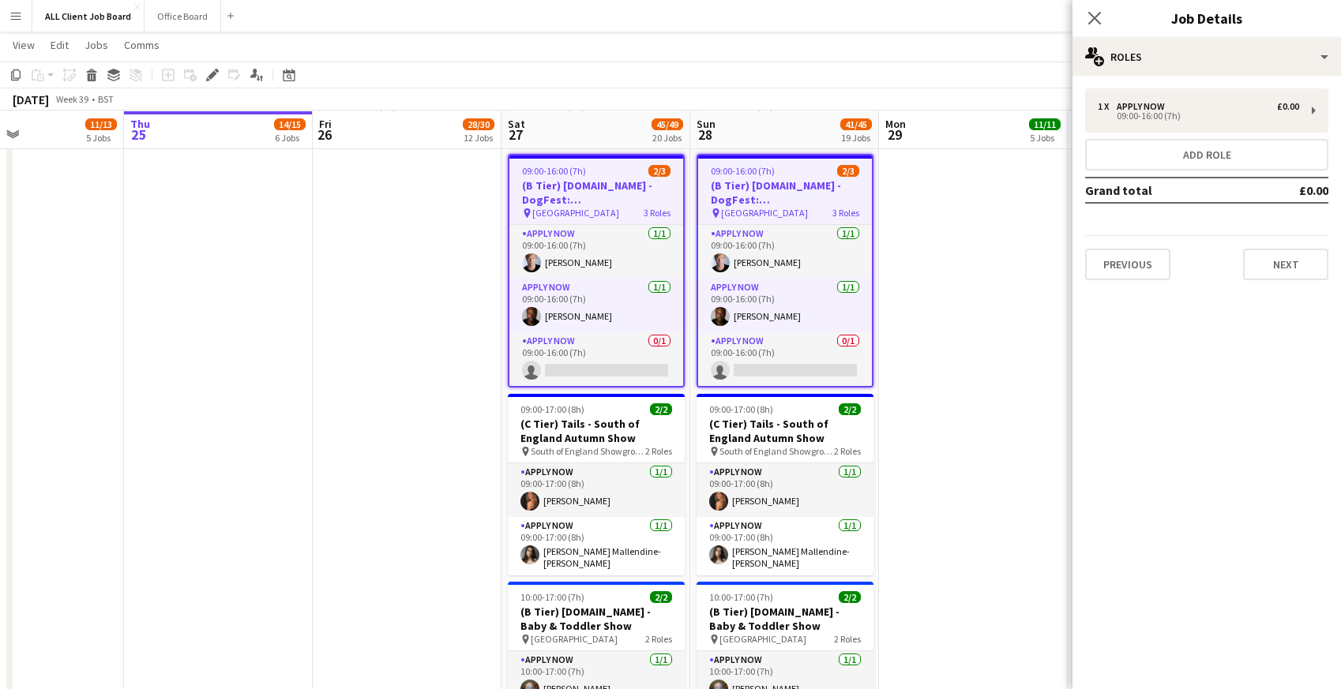
click at [235, 244] on app-date-cell at bounding box center [218, 560] width 189 height 1192
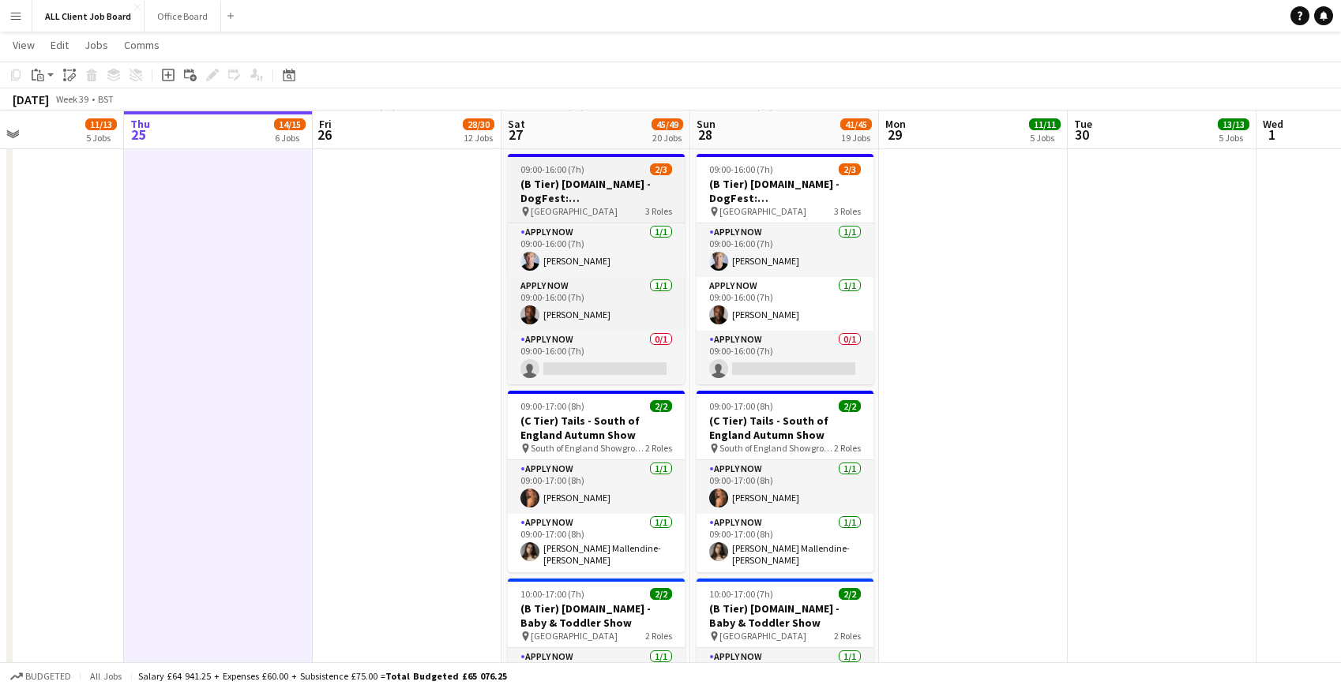
click at [549, 167] on span "09:00-16:00 (7h)" at bounding box center [552, 169] width 64 height 12
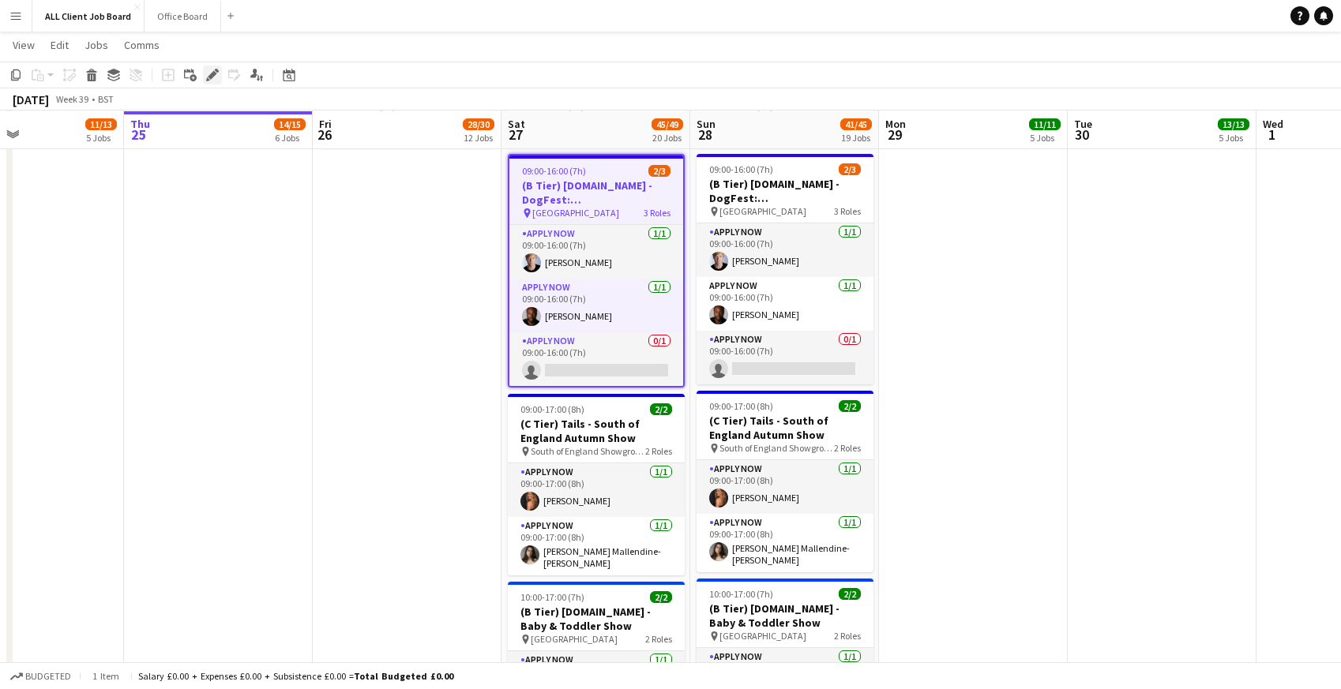
click at [215, 77] on icon "Edit" at bounding box center [212, 75] width 13 height 13
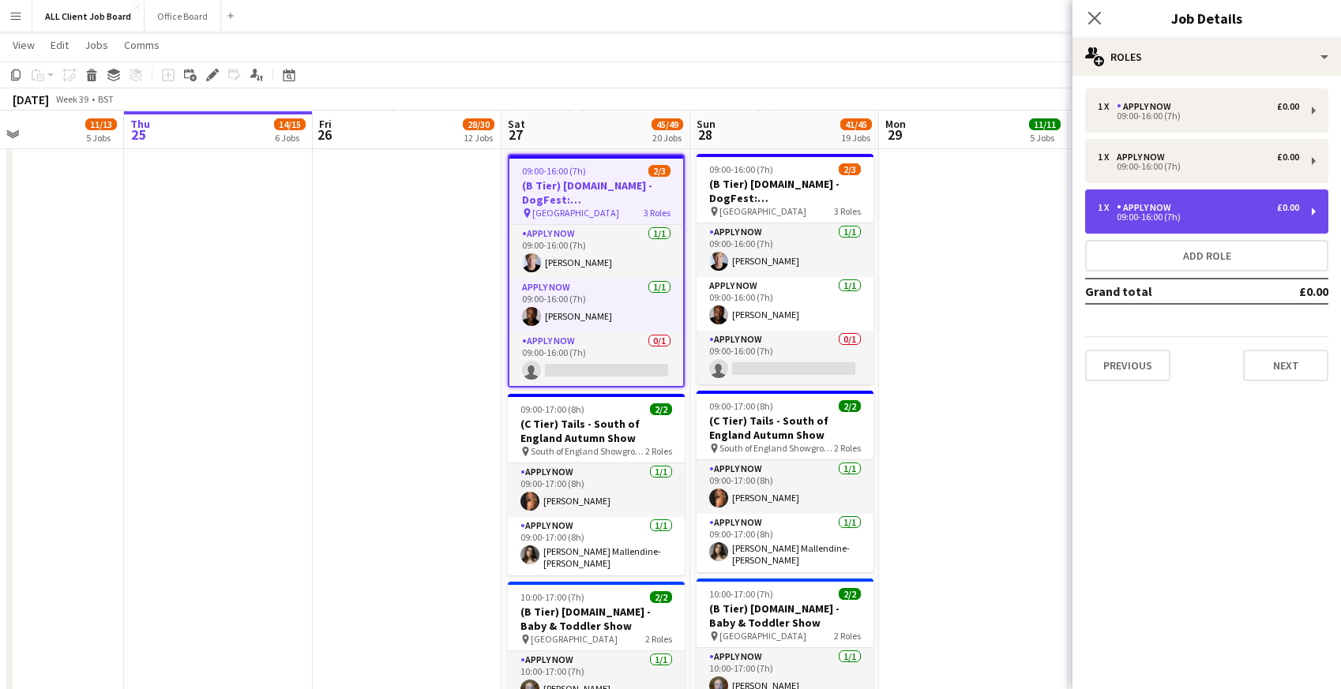
click at [1230, 216] on div "09:00-16:00 (7h)" at bounding box center [1198, 217] width 201 height 8
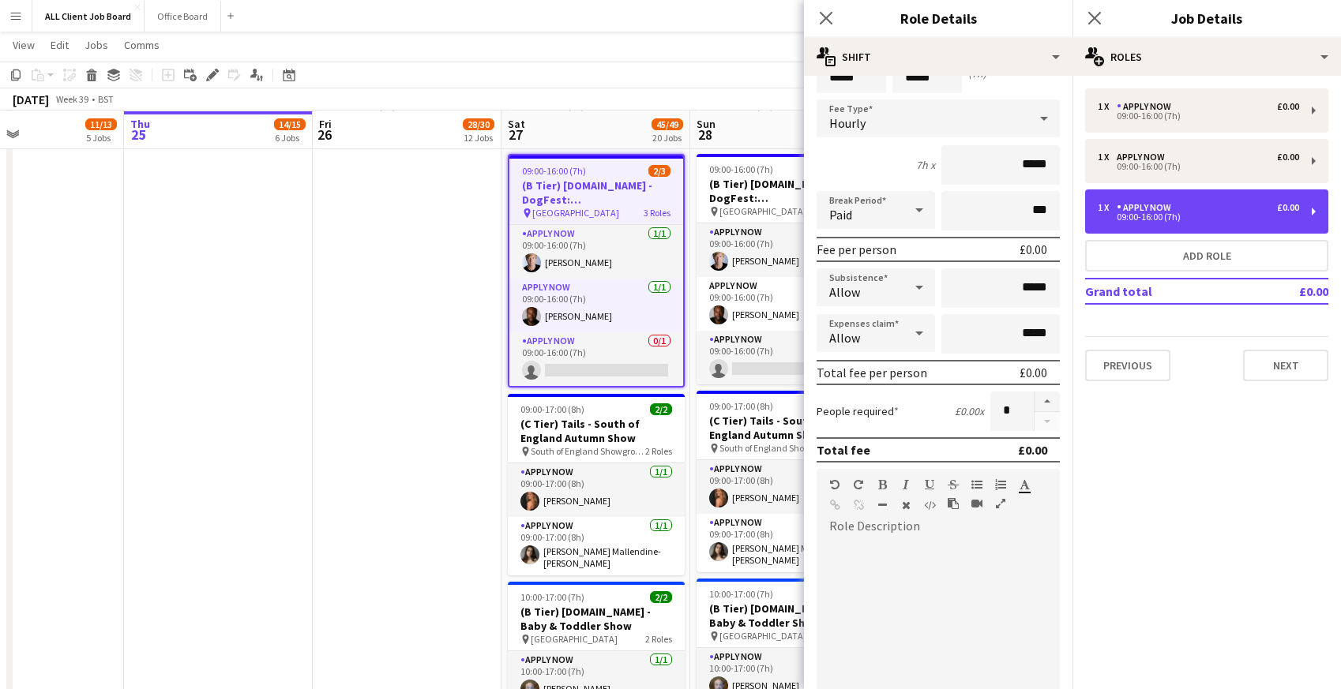
scroll to position [0, 0]
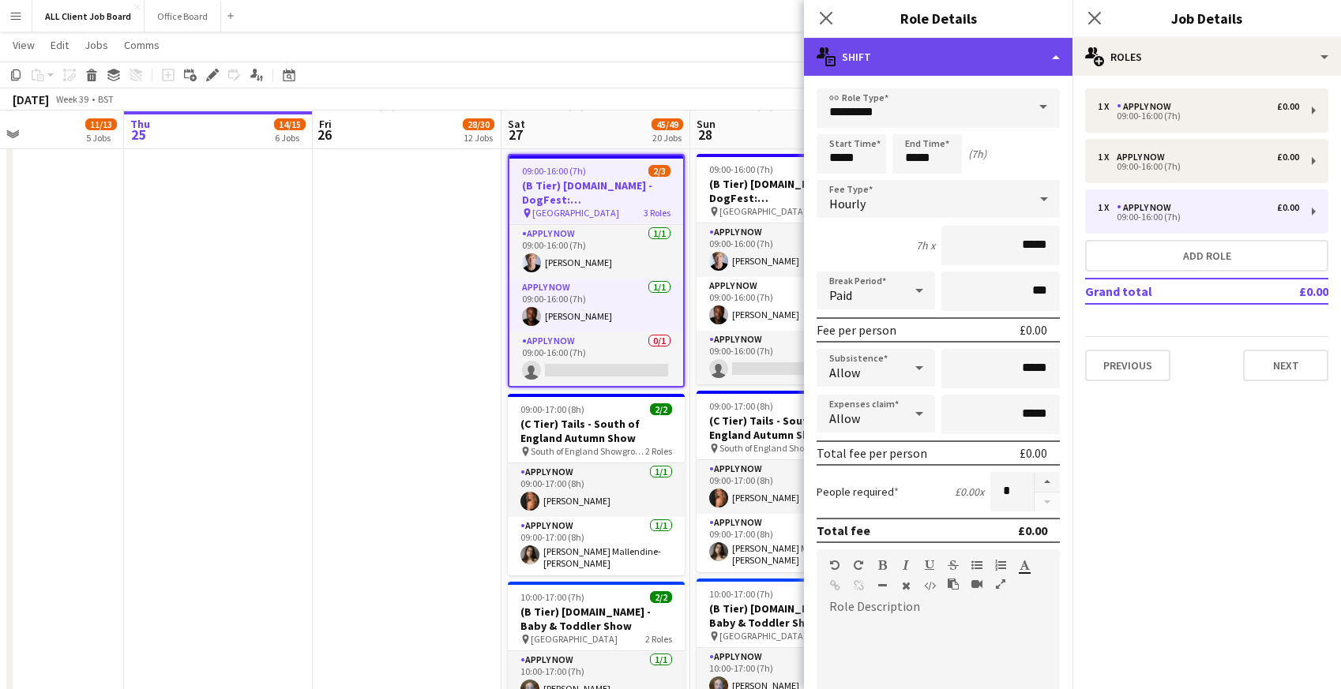
click at [931, 57] on div "multiple-actions-text Shift" at bounding box center [938, 57] width 269 height 38
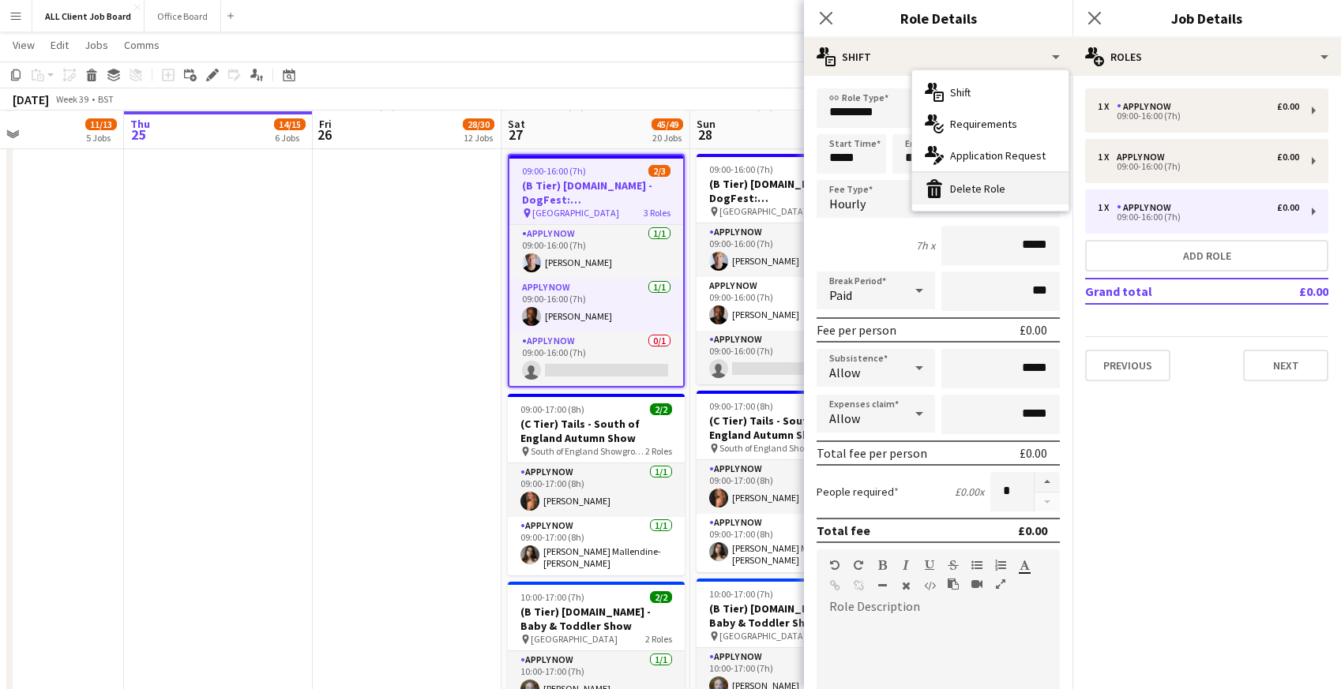
click at [949, 197] on div "bin-2 Delete Role" at bounding box center [990, 189] width 156 height 32
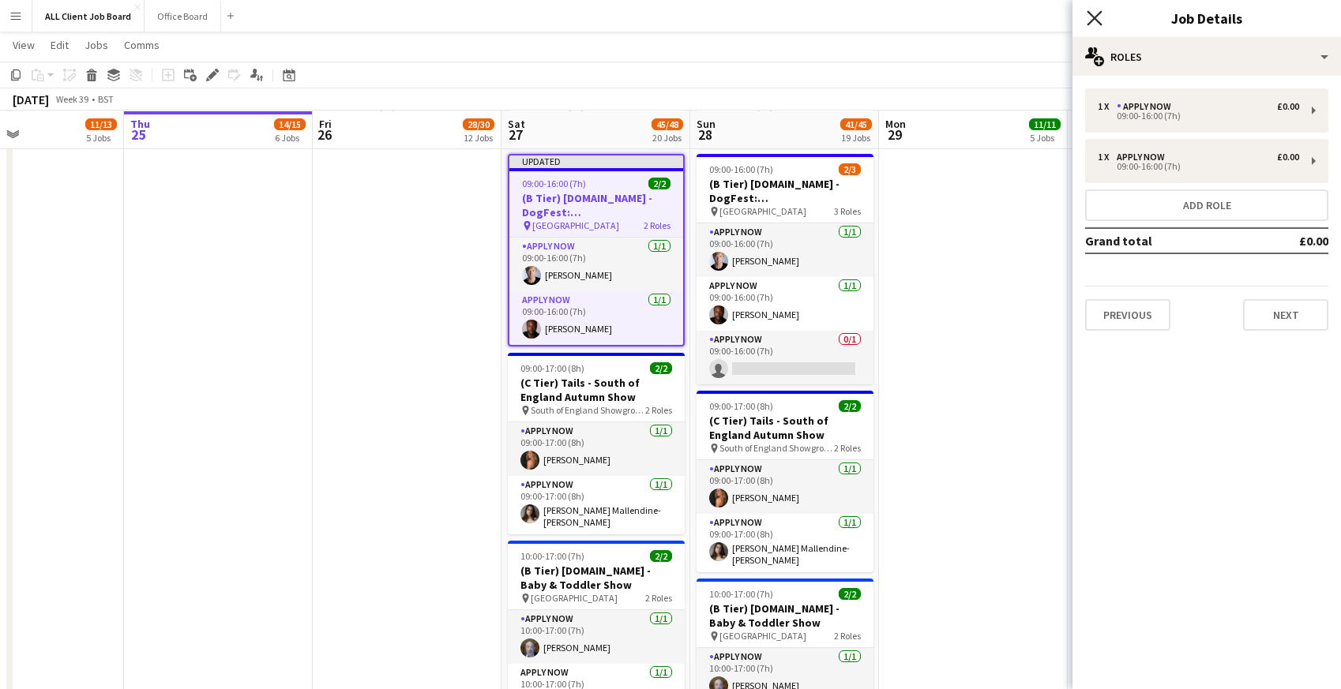
click at [1096, 17] on icon "Close pop-in" at bounding box center [1094, 17] width 15 height 15
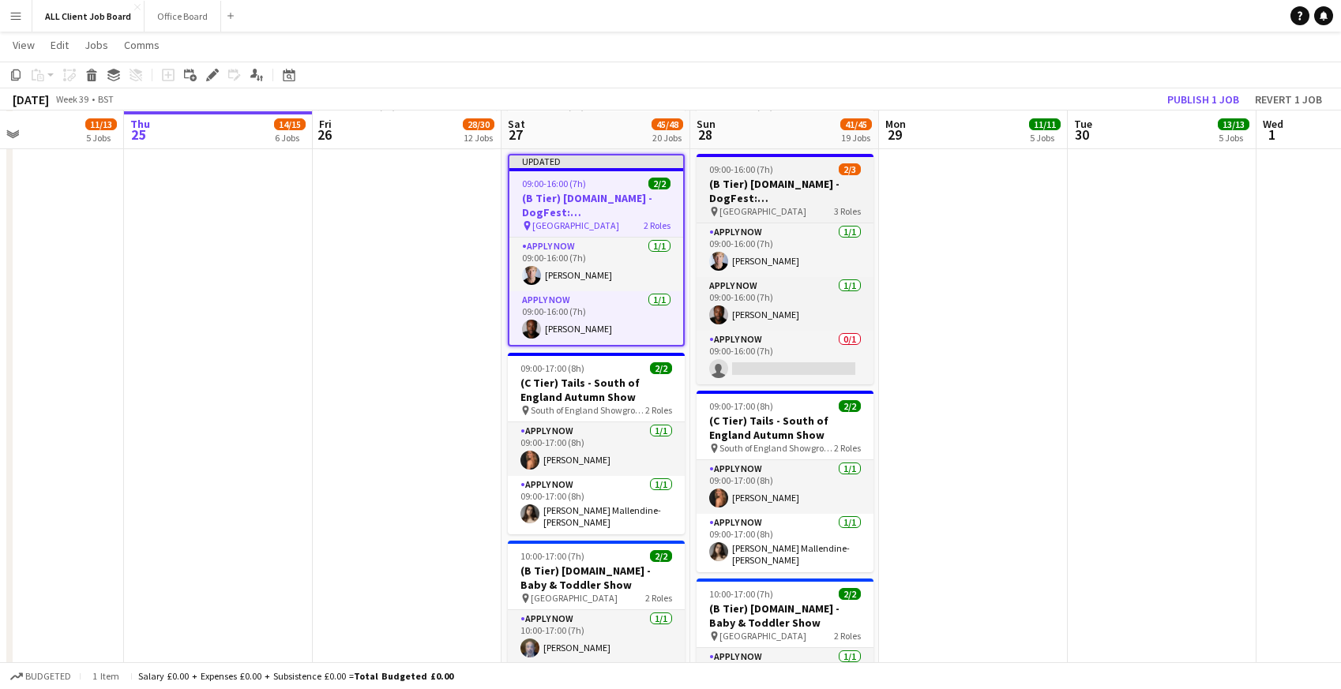
click at [729, 177] on h3 "(B Tier) Tails.com - DogFest: Loseley Park" at bounding box center [785, 191] width 177 height 28
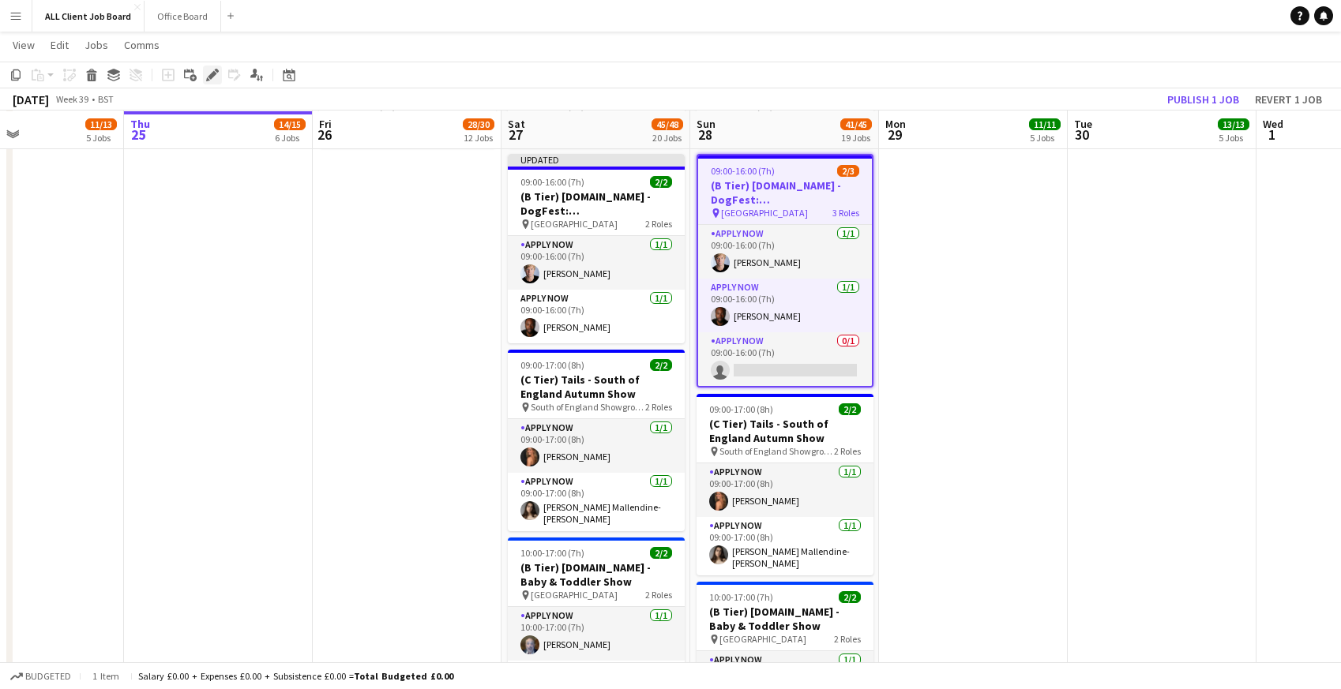
click at [205, 75] on div "Edit" at bounding box center [212, 75] width 19 height 19
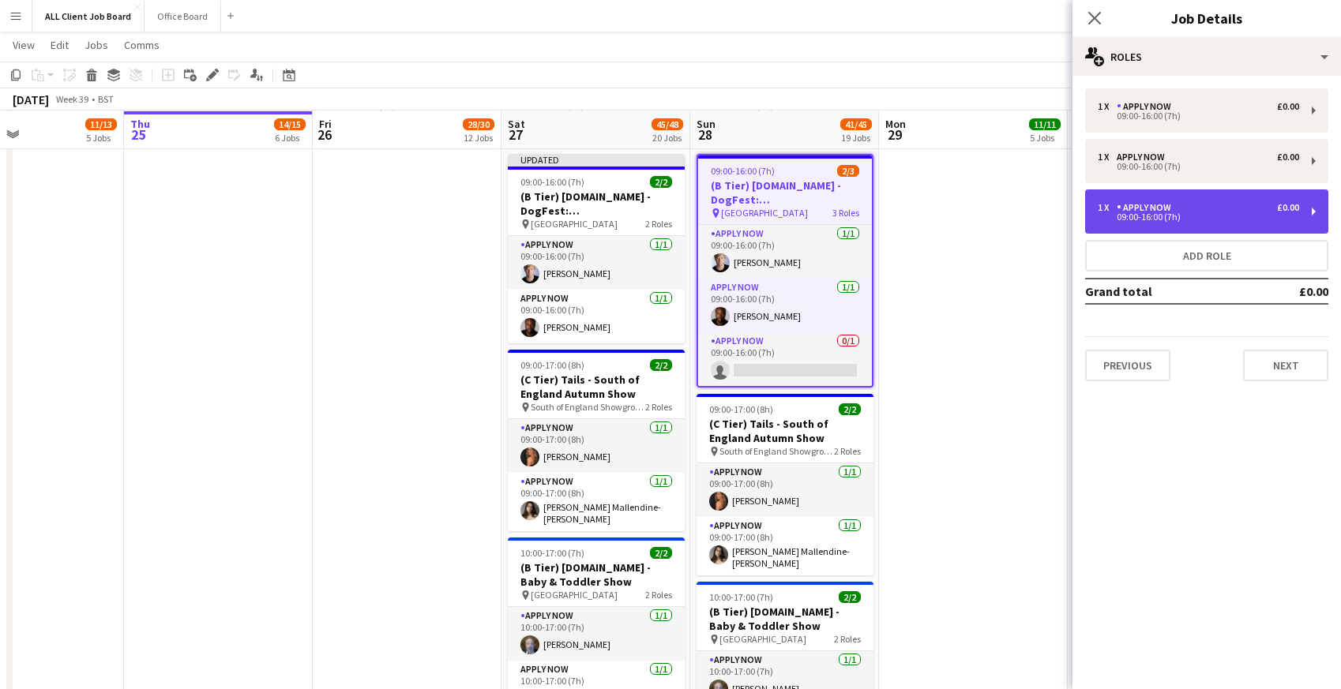
click at [1125, 210] on div "APPLY NOW" at bounding box center [1147, 207] width 61 height 11
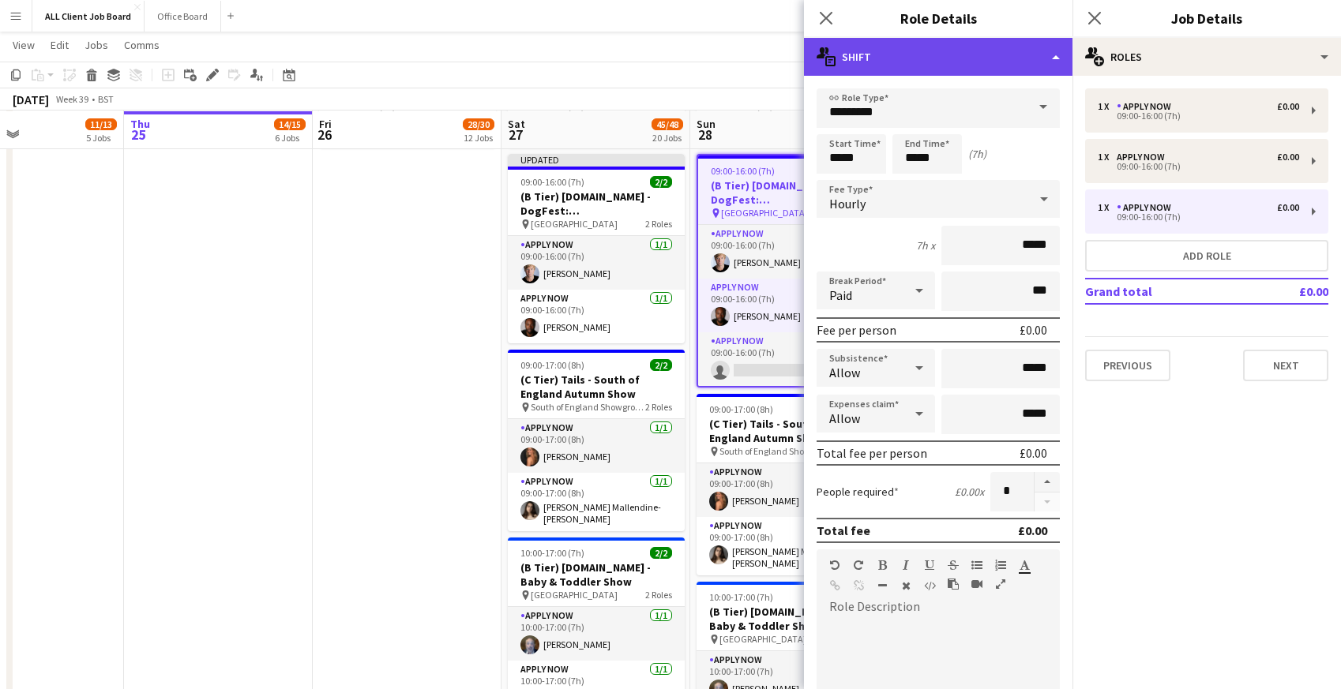
click at [941, 66] on div "multiple-actions-text Shift" at bounding box center [938, 57] width 269 height 38
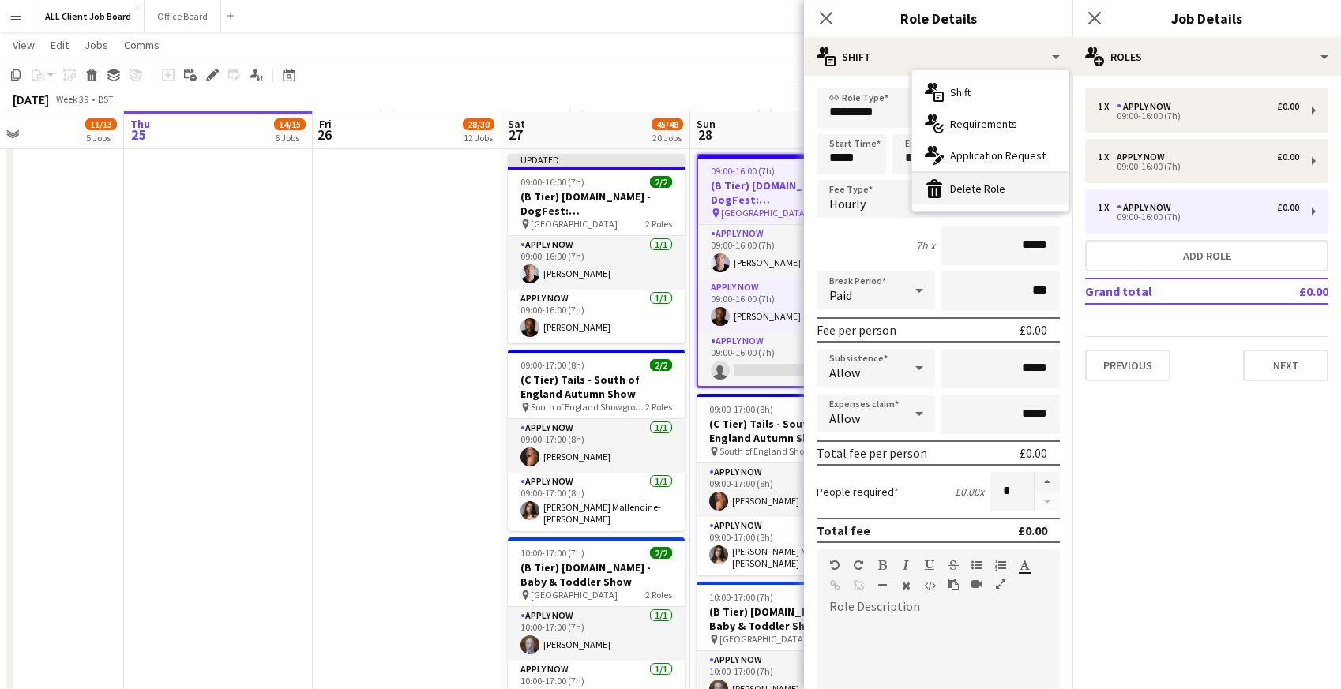
click at [964, 193] on div "bin-2 Delete Role" at bounding box center [990, 189] width 156 height 32
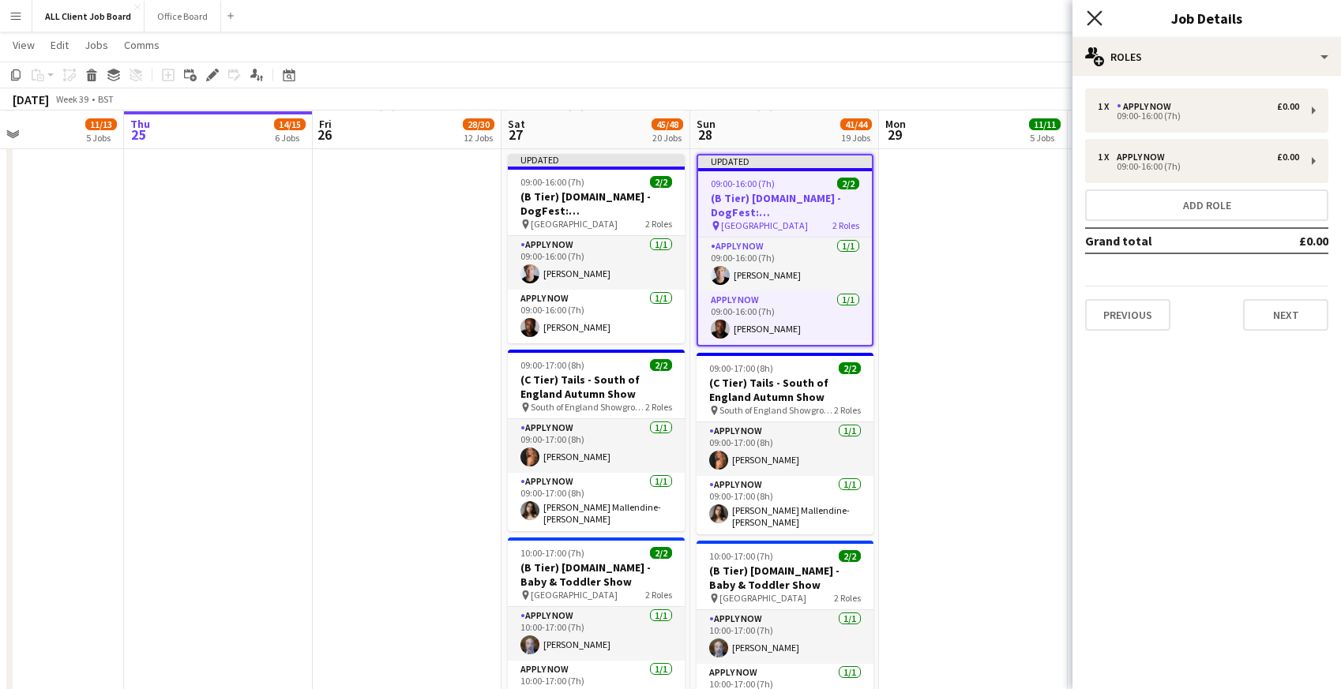
click at [1093, 18] on icon at bounding box center [1094, 17] width 15 height 15
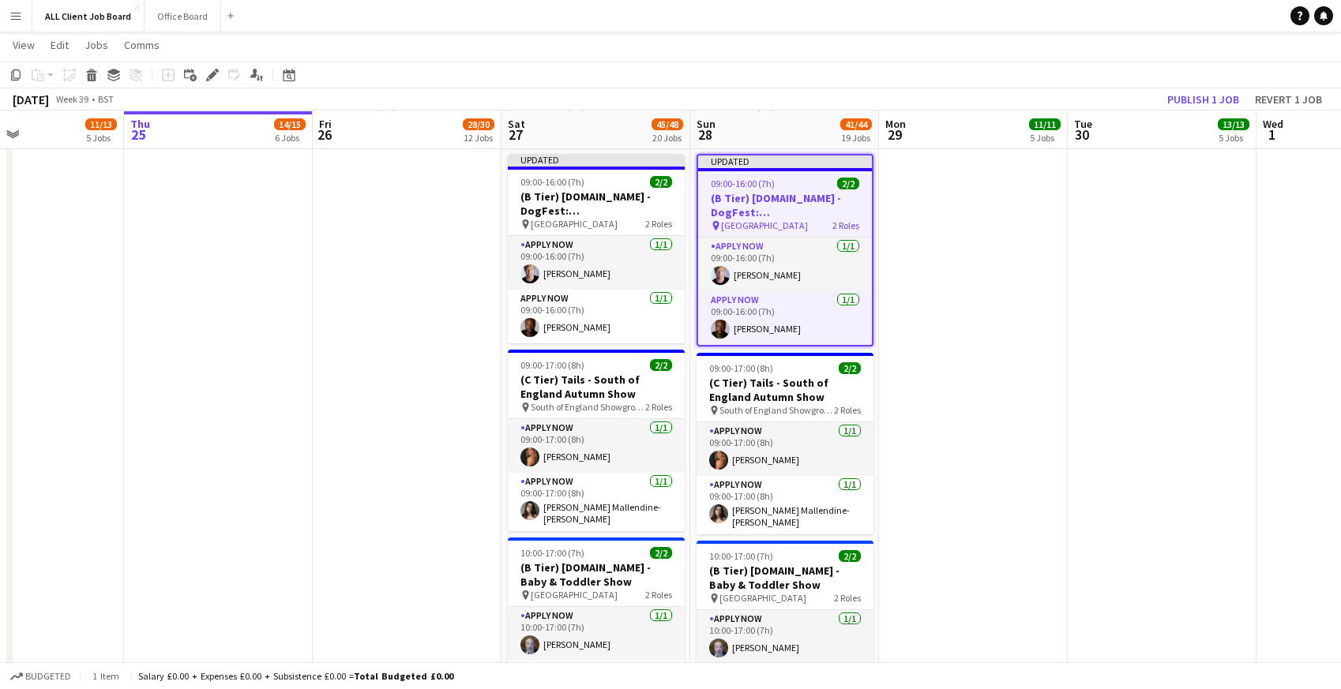
click at [1047, 19] on app-navbar "Menu Boards Boards Boards All jobs Status Workforce Workforce My Workforce Recr…" at bounding box center [670, 16] width 1341 height 32
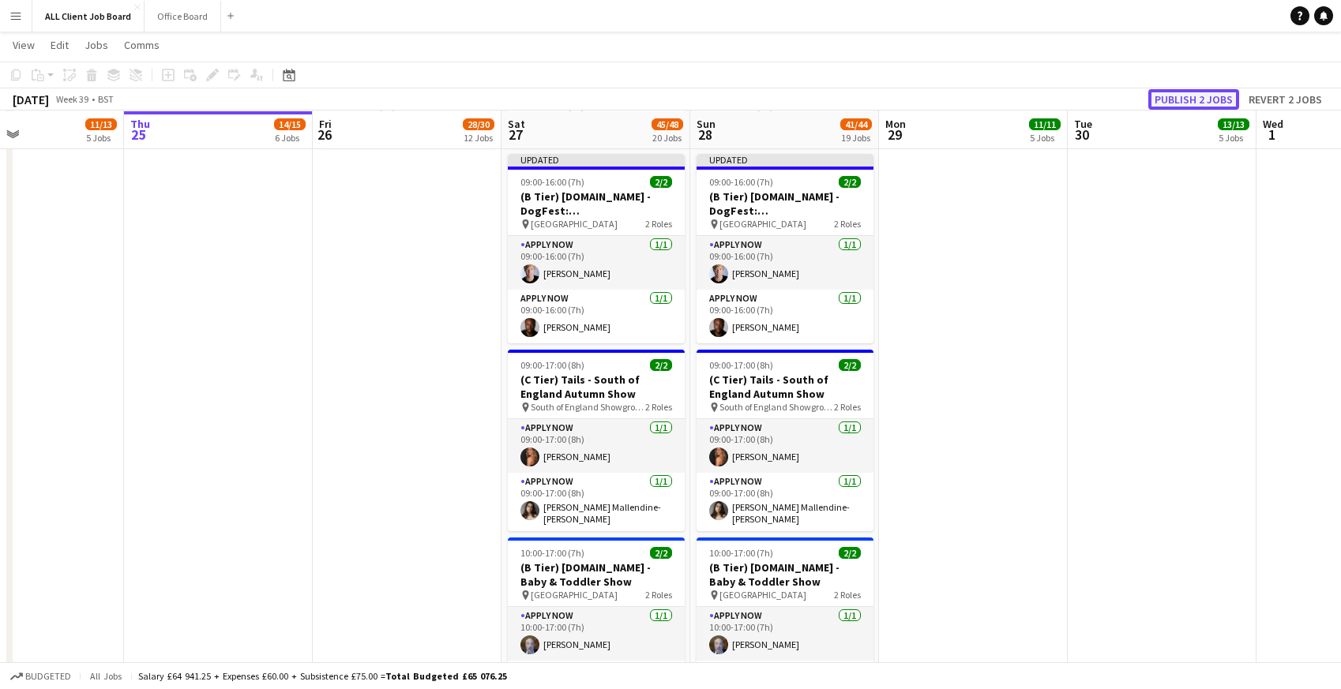
click at [1218, 100] on button "Publish 2 jobs" at bounding box center [1193, 99] width 91 height 21
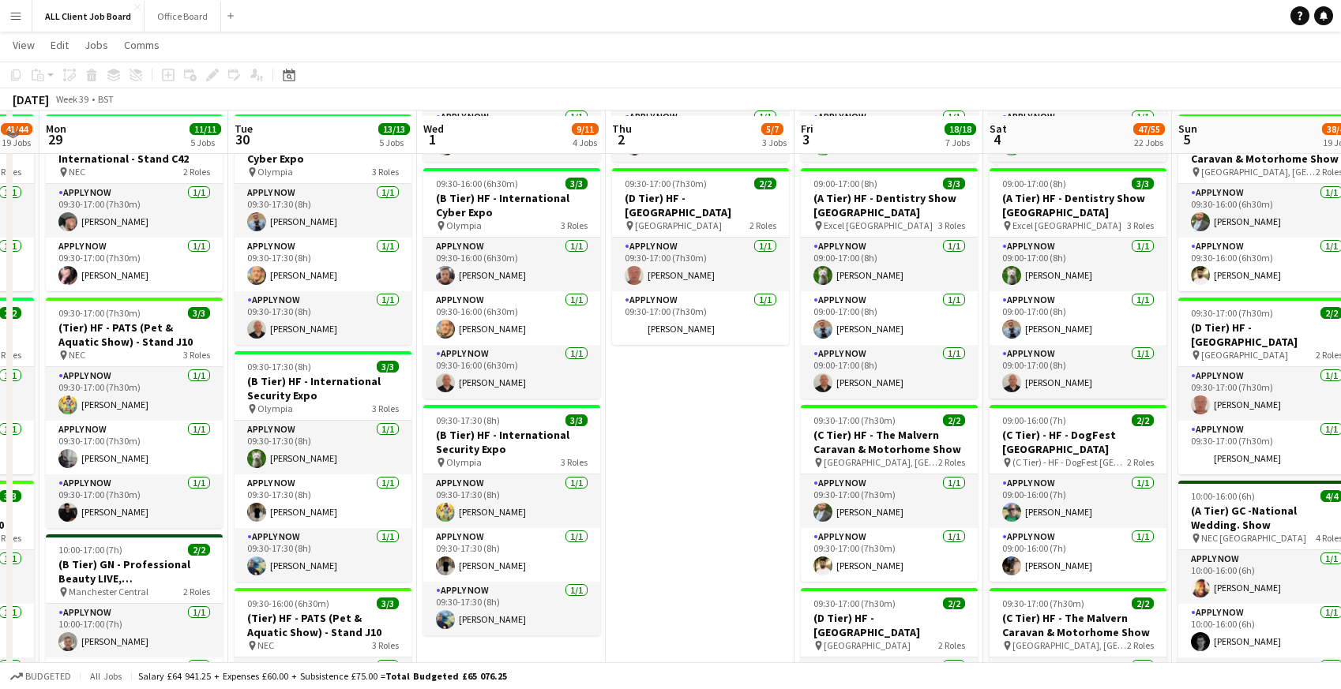
scroll to position [487, 0]
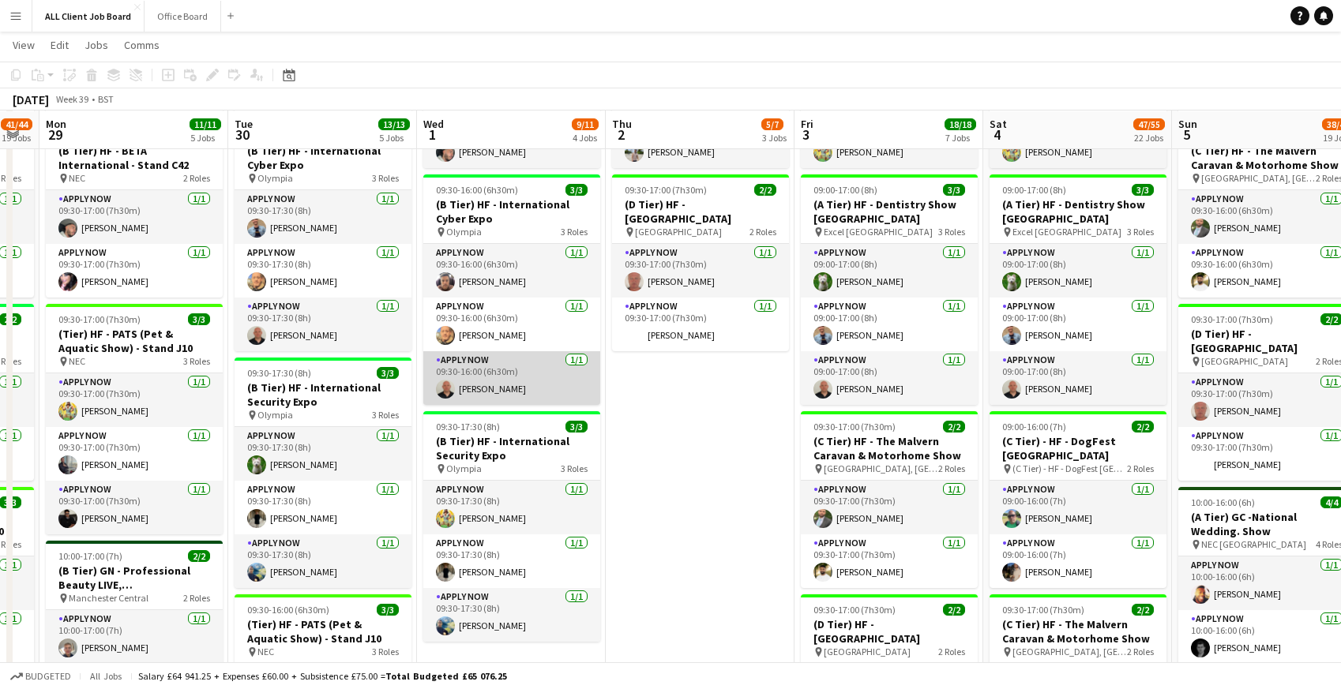
click at [460, 389] on app-card-role "APPLY NOW 1/1 09:30-16:00 (6h30m) Rory Lapham" at bounding box center [511, 378] width 177 height 54
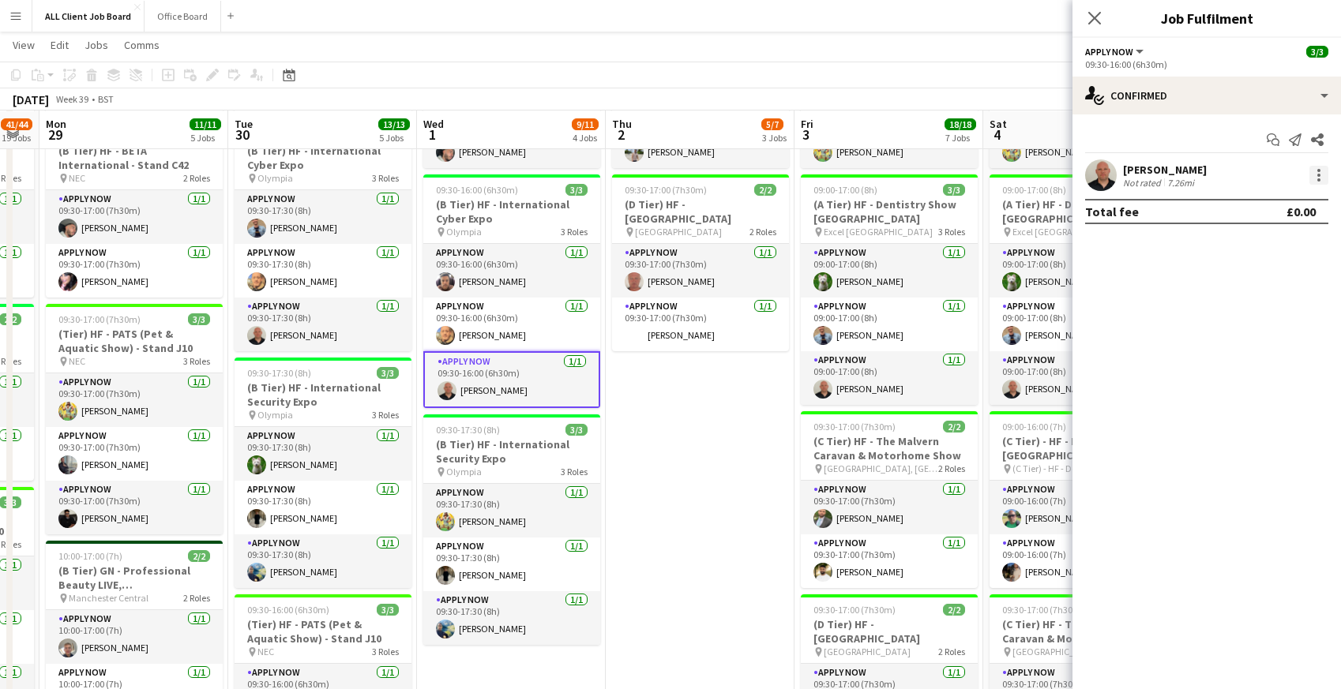
click at [1321, 177] on div at bounding box center [1318, 175] width 19 height 19
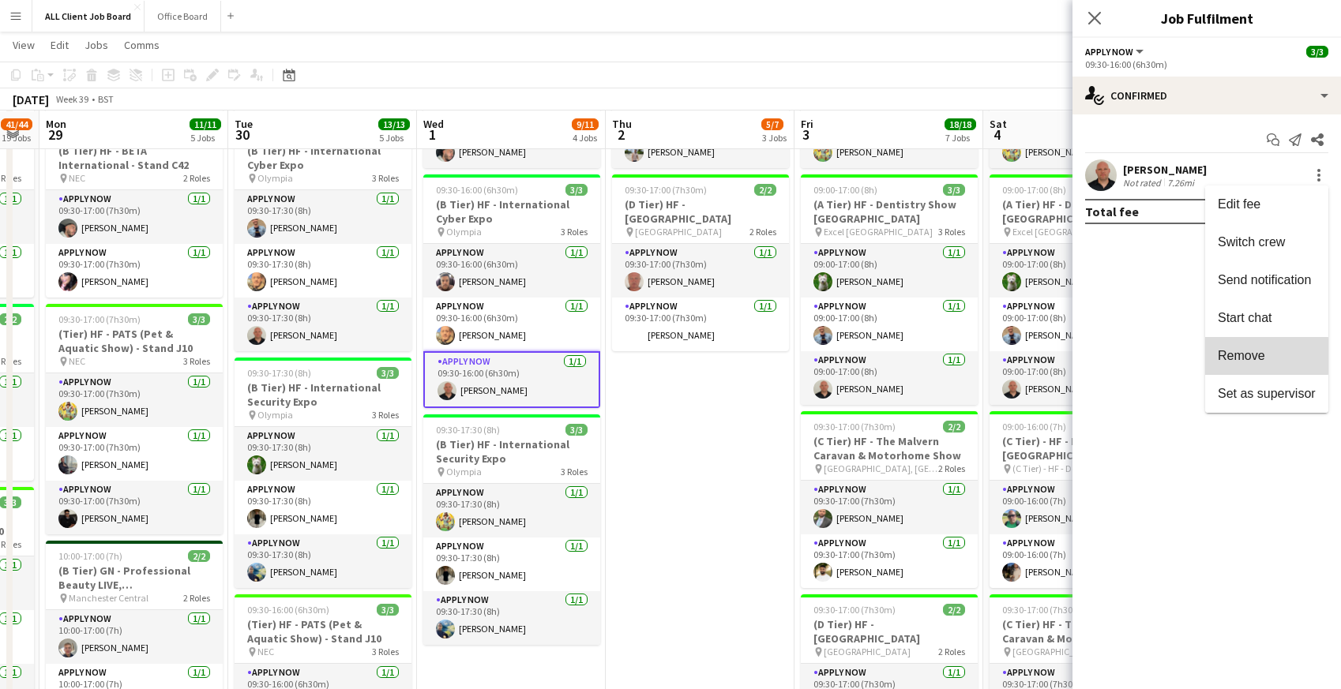
click at [1226, 356] on span "Remove" at bounding box center [1241, 355] width 47 height 13
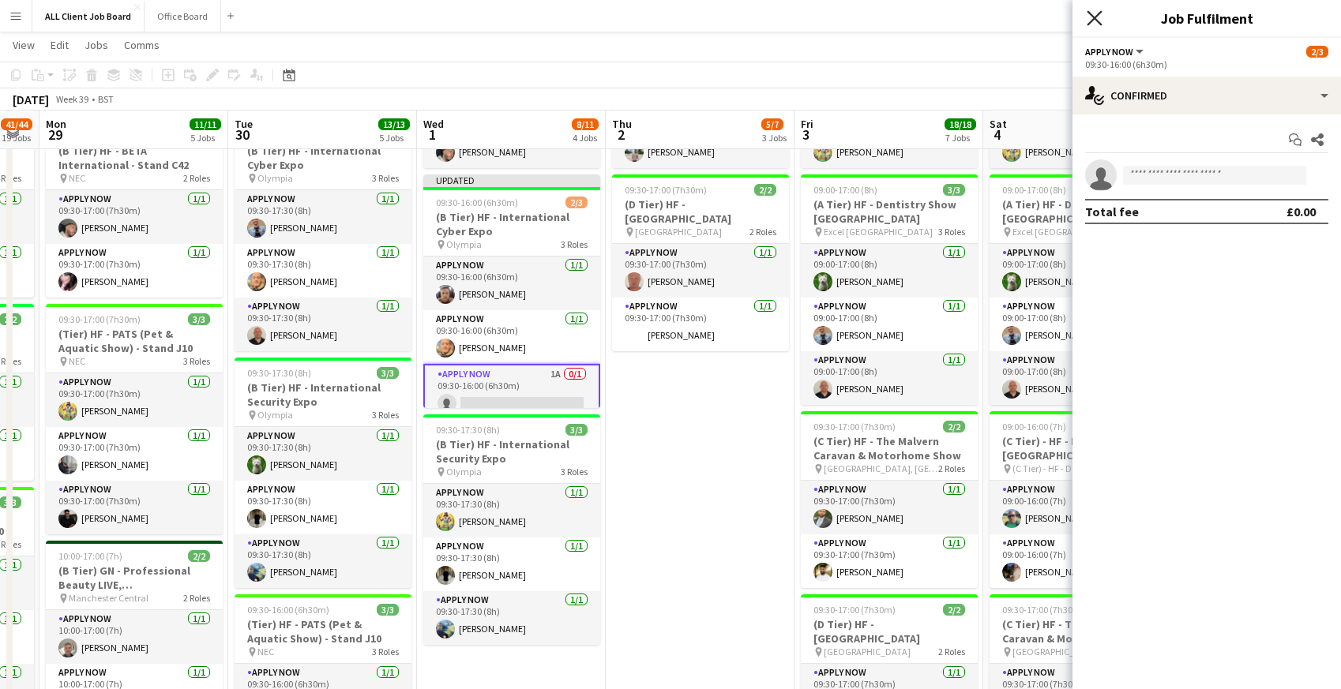
click at [1099, 16] on icon "Close pop-in" at bounding box center [1094, 17] width 15 height 15
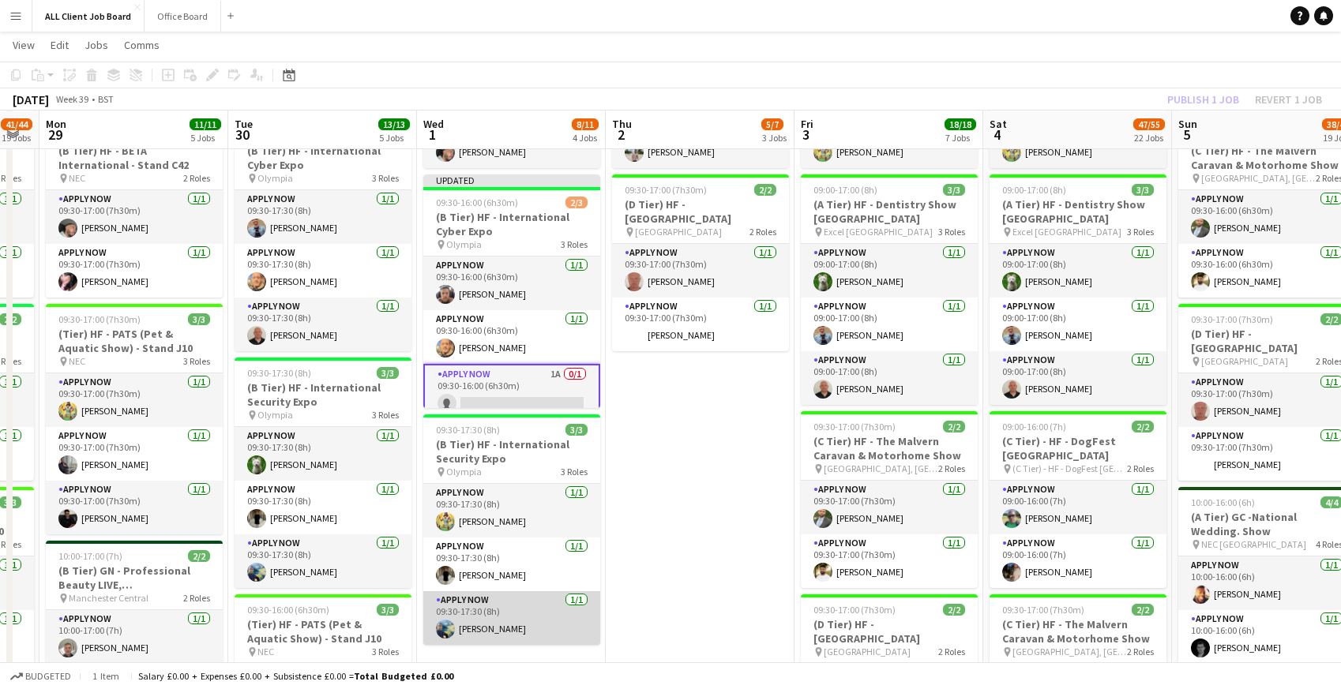
click at [497, 629] on app-card-role "APPLY NOW 1/1 09:30-17:30 (8h) Darren Silva" at bounding box center [511, 619] width 177 height 54
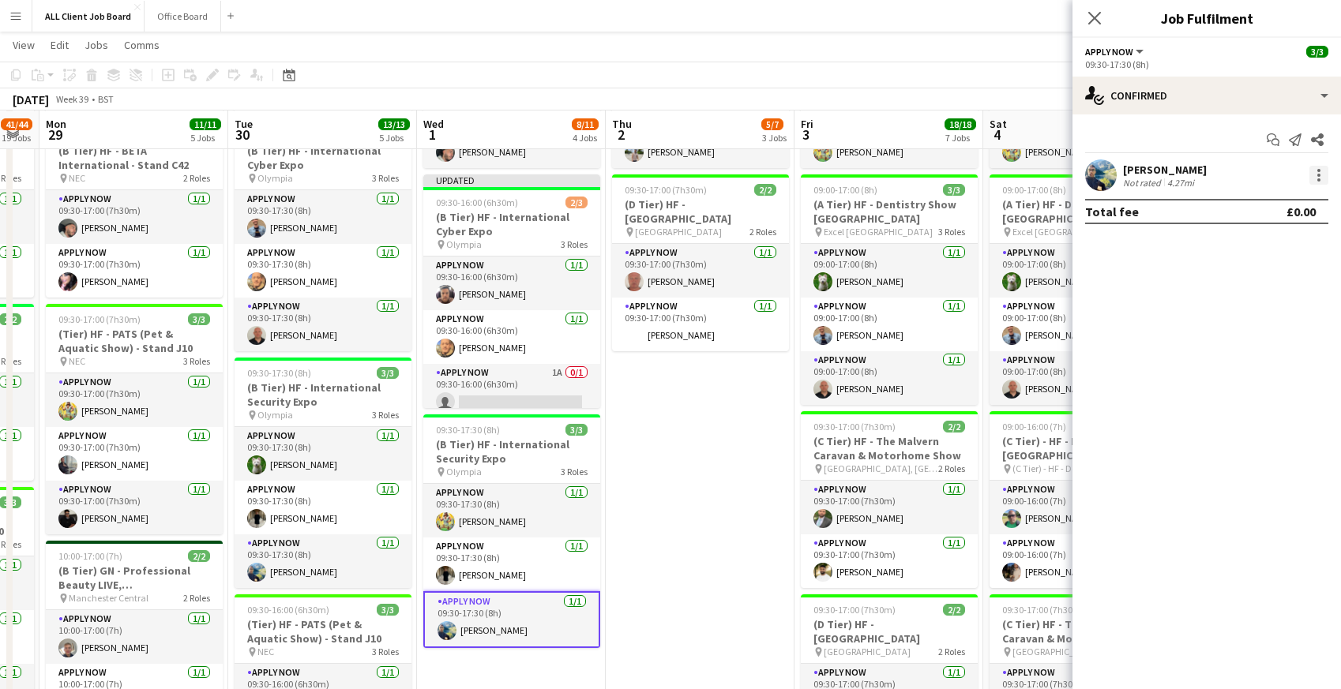
click at [1319, 175] on div at bounding box center [1318, 175] width 3 height 3
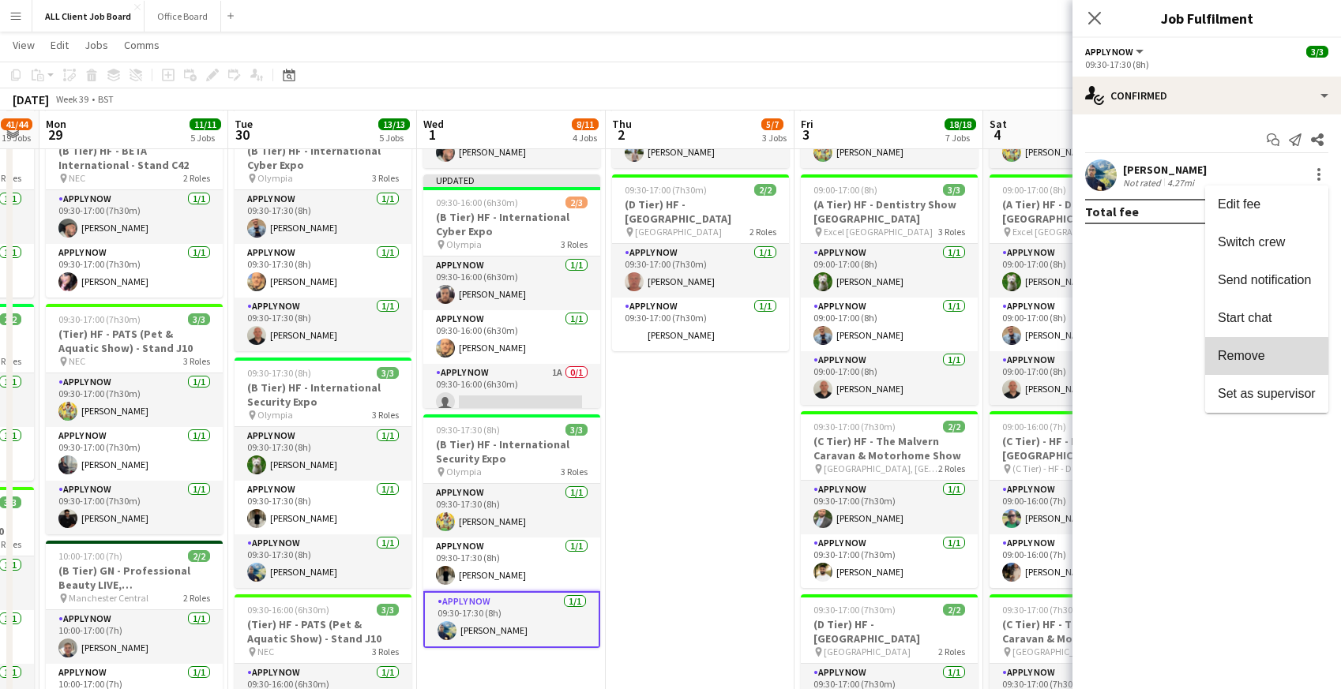
click at [1227, 356] on span "Remove" at bounding box center [1241, 355] width 47 height 13
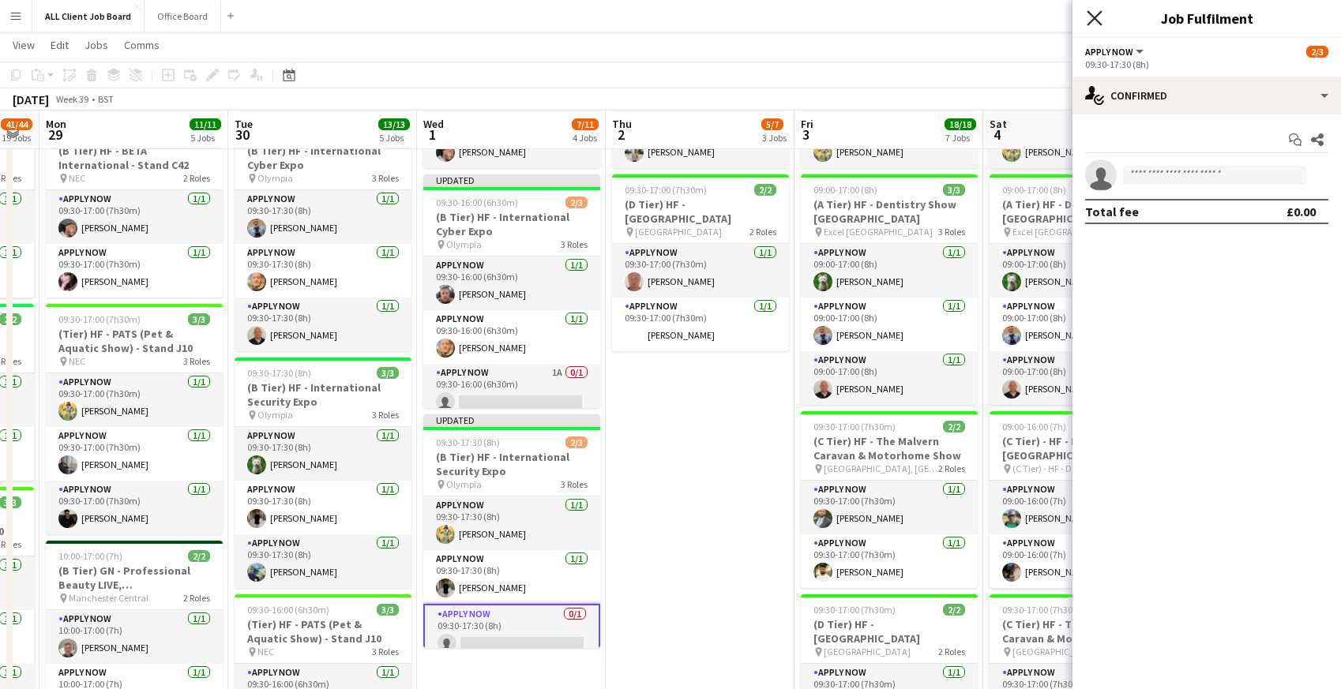
click at [1093, 16] on icon at bounding box center [1094, 17] width 15 height 15
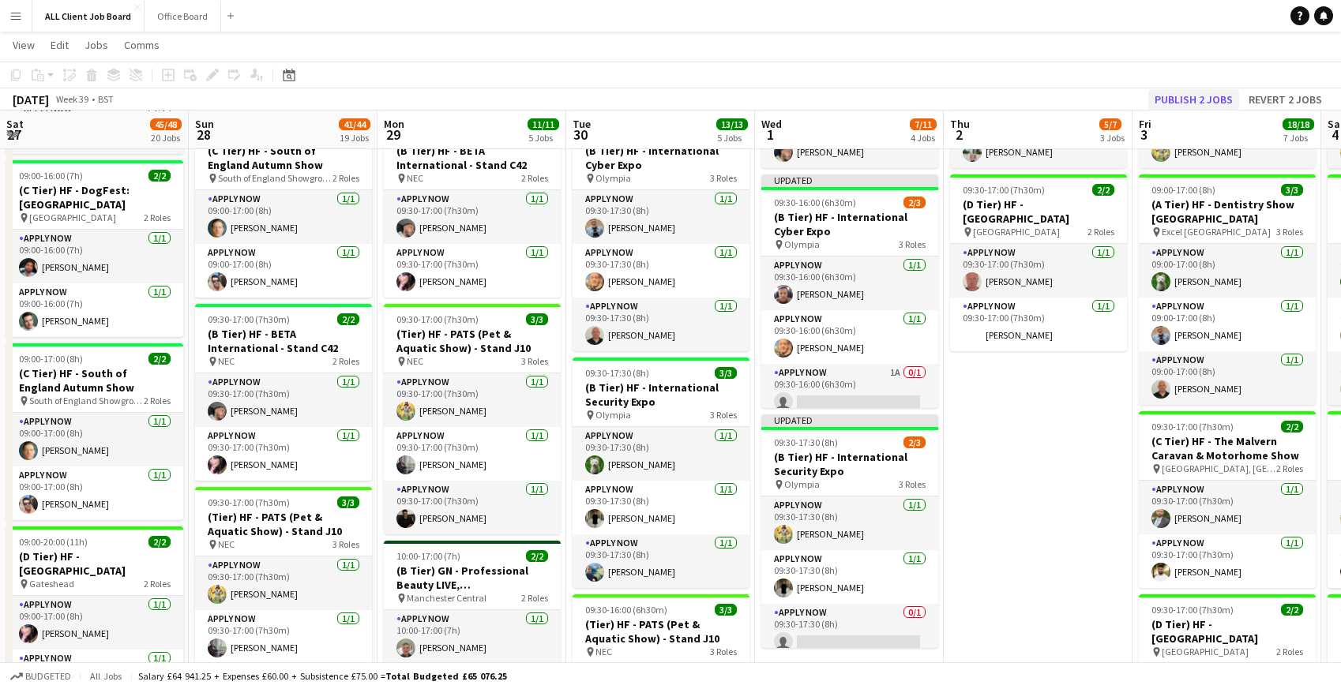
scroll to position [0, 338]
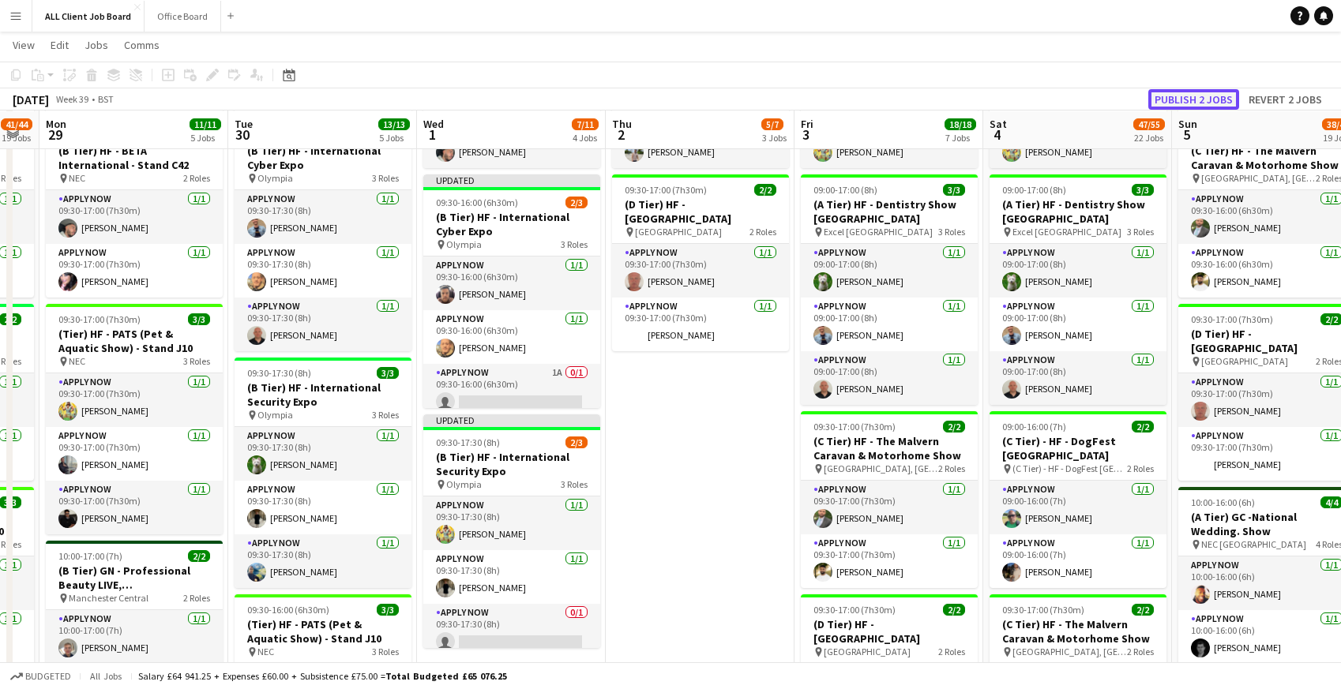
click at [1199, 103] on button "Publish 2 jobs" at bounding box center [1193, 99] width 91 height 21
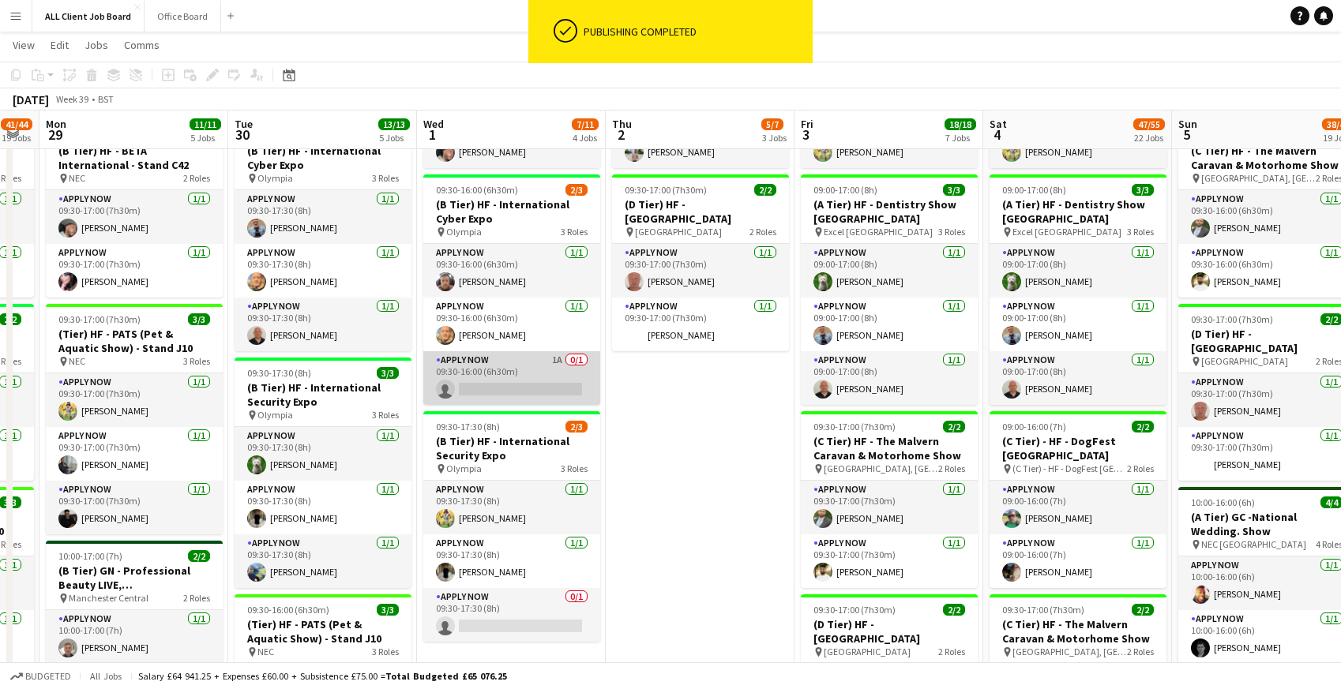
click at [511, 377] on app-card-role "APPLY NOW 1A 0/1 09:30-16:00 (6h30m) single-neutral-actions" at bounding box center [511, 378] width 177 height 54
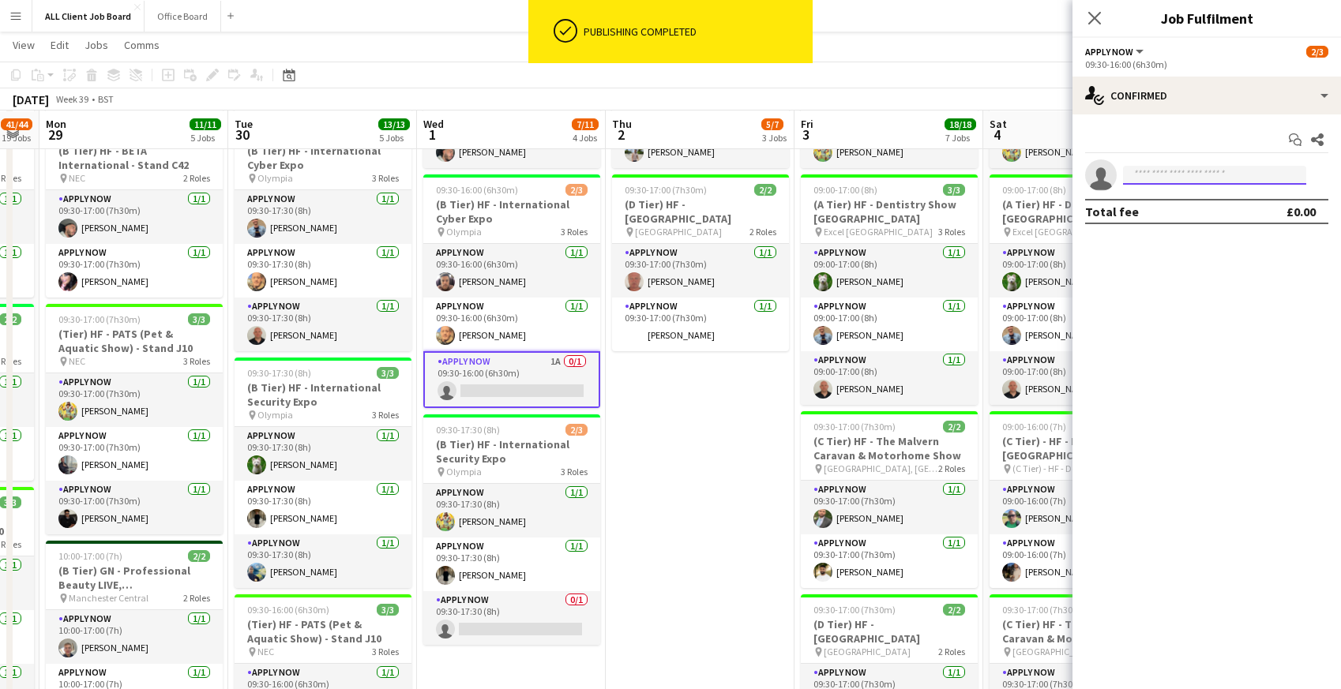
click at [1155, 178] on input at bounding box center [1214, 175] width 183 height 19
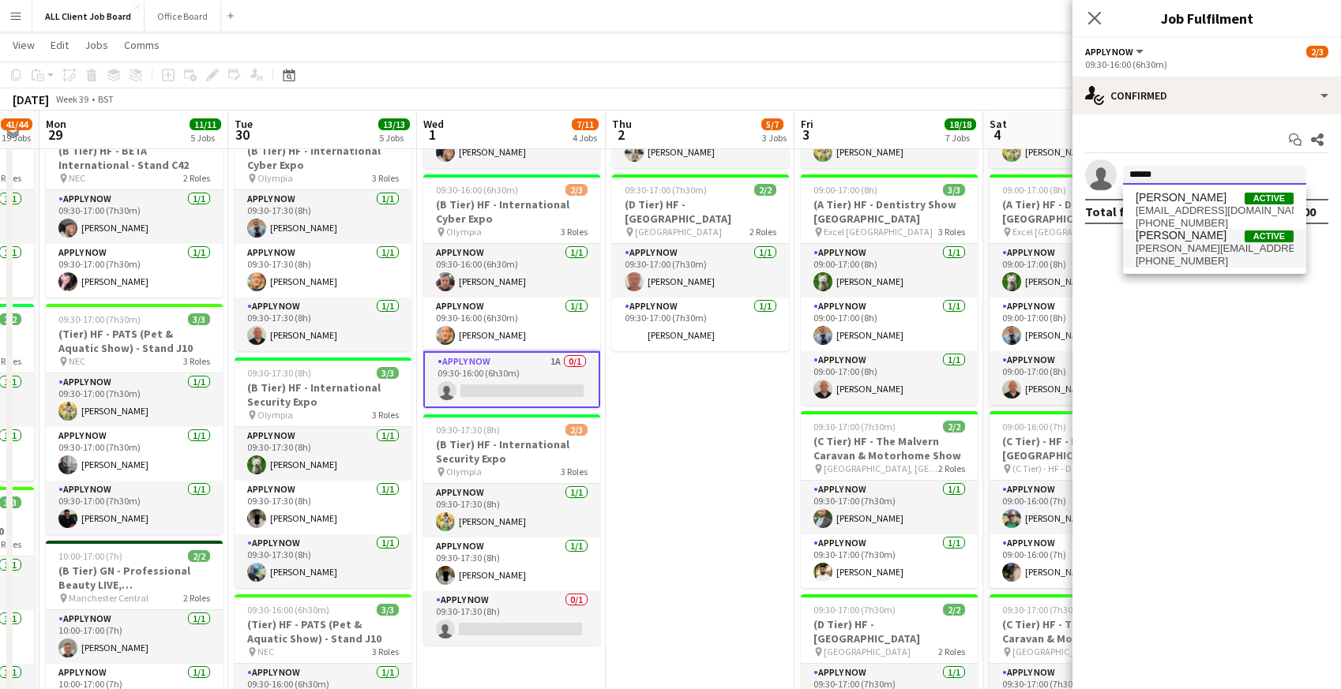
type input "******"
click at [1156, 243] on span "[PERSON_NAME][EMAIL_ADDRESS][DOMAIN_NAME]" at bounding box center [1215, 248] width 158 height 13
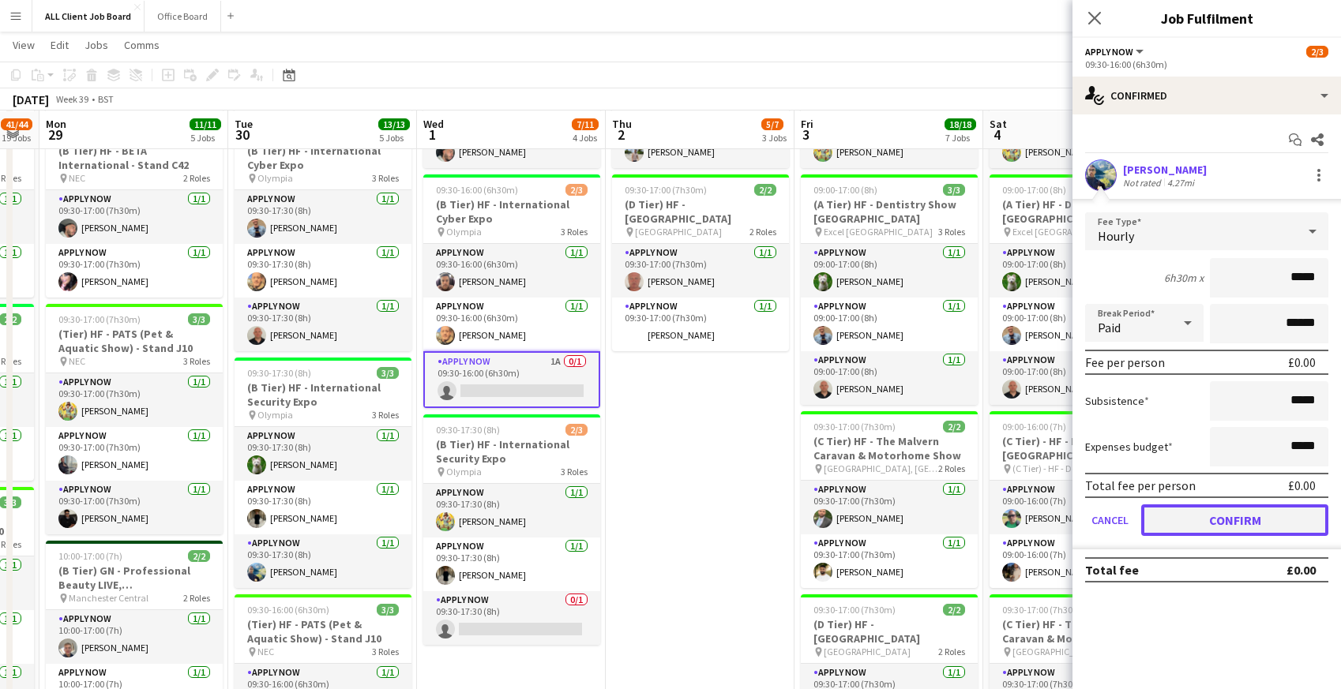
click at [1185, 534] on button "Confirm" at bounding box center [1234, 521] width 187 height 32
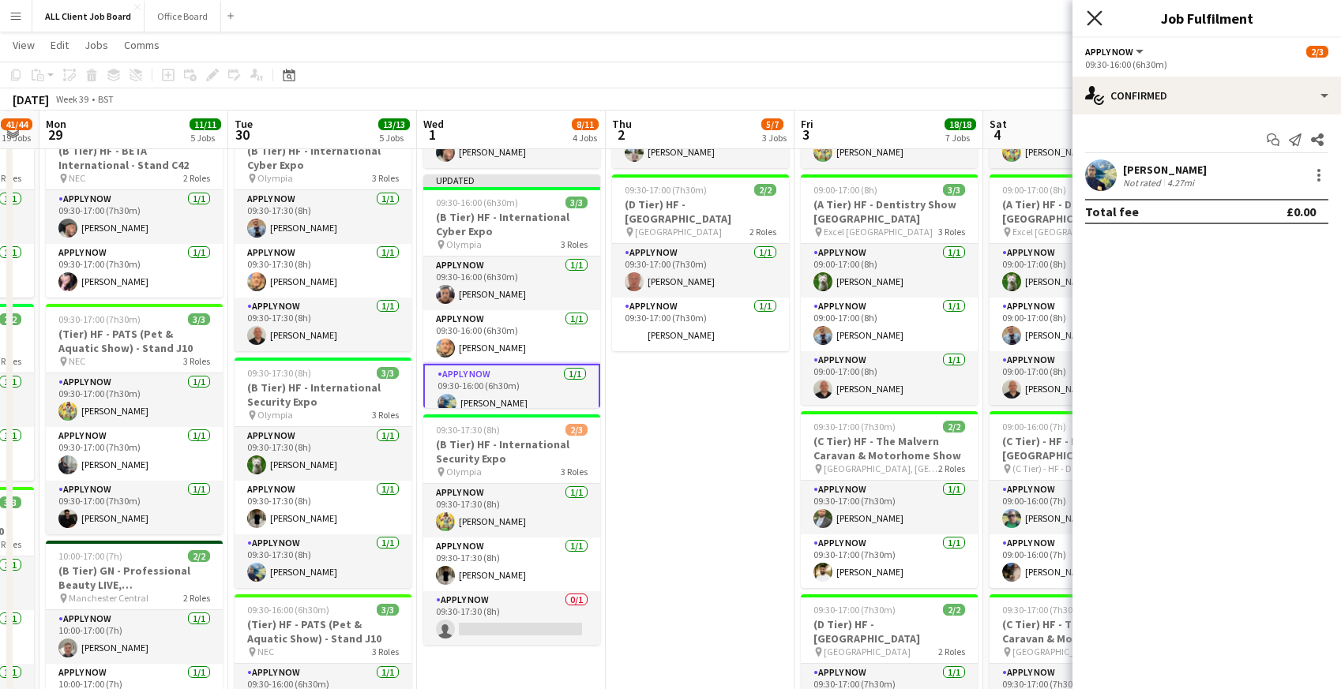
click at [1091, 16] on icon "Close pop-in" at bounding box center [1094, 17] width 15 height 15
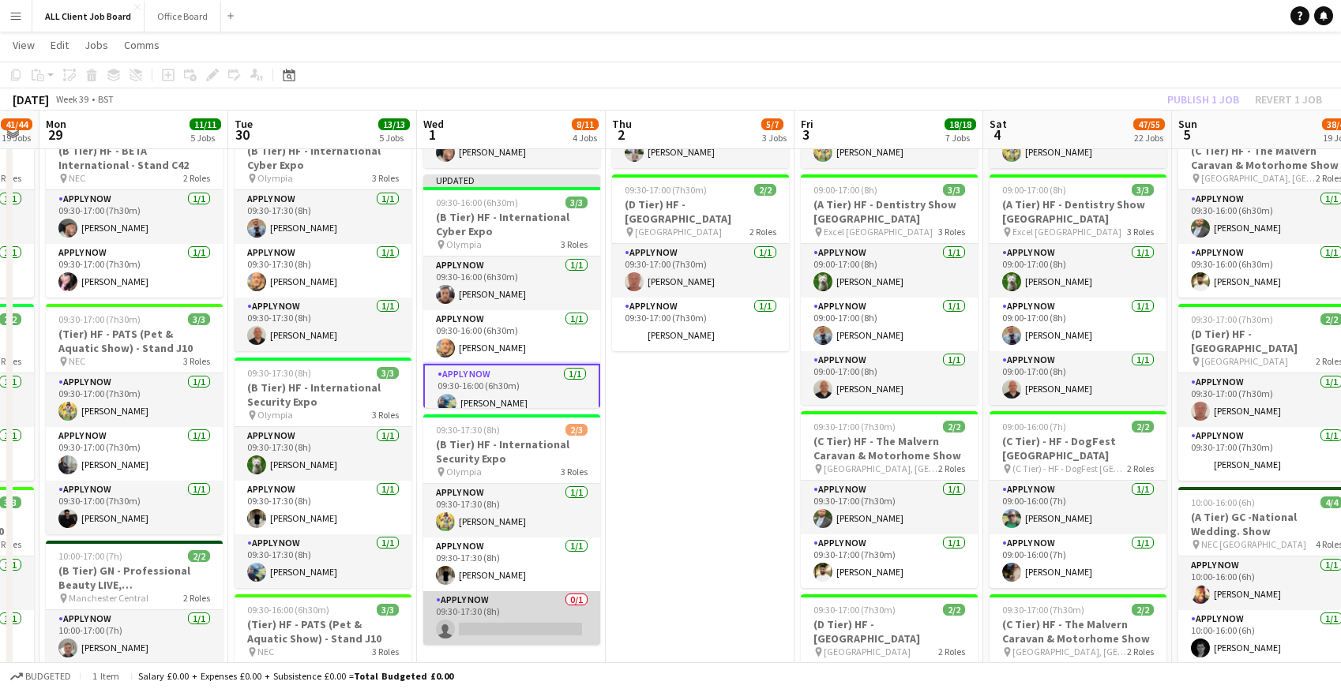
click at [527, 613] on app-card-role "APPLY NOW 0/1 09:30-17:30 (8h) single-neutral-actions" at bounding box center [511, 619] width 177 height 54
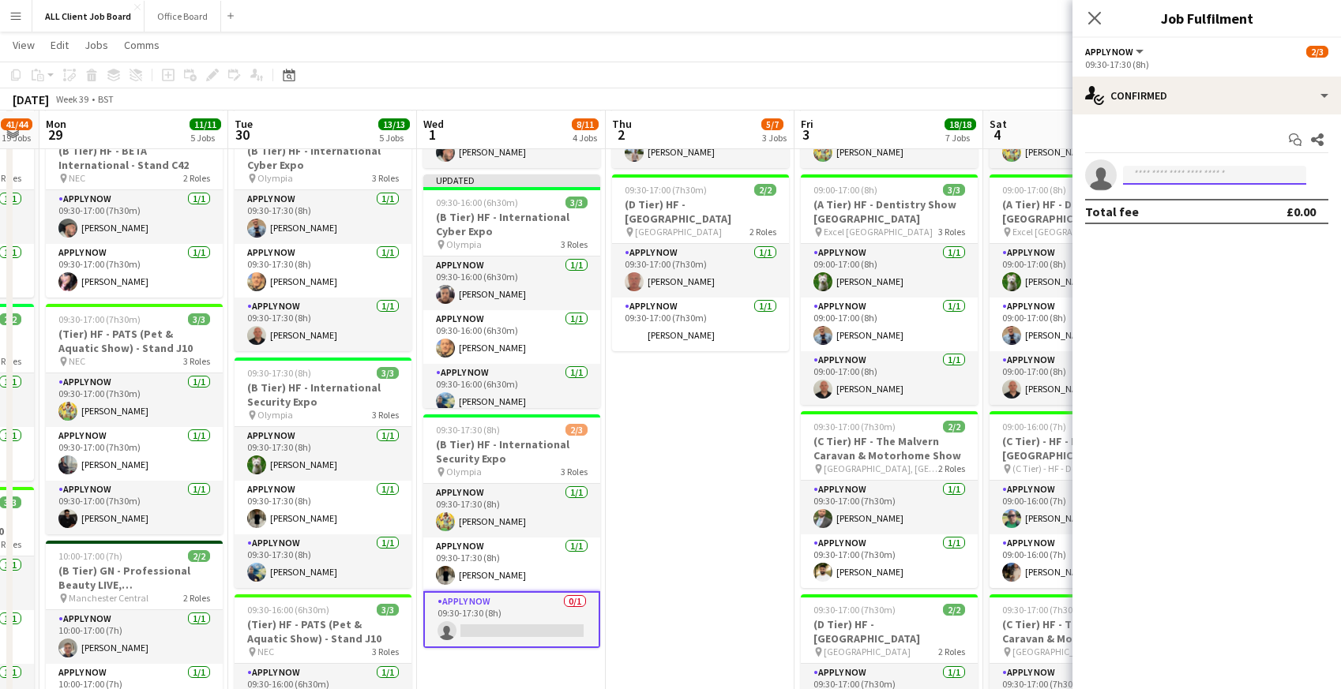
click at [1151, 177] on input at bounding box center [1214, 175] width 183 height 19
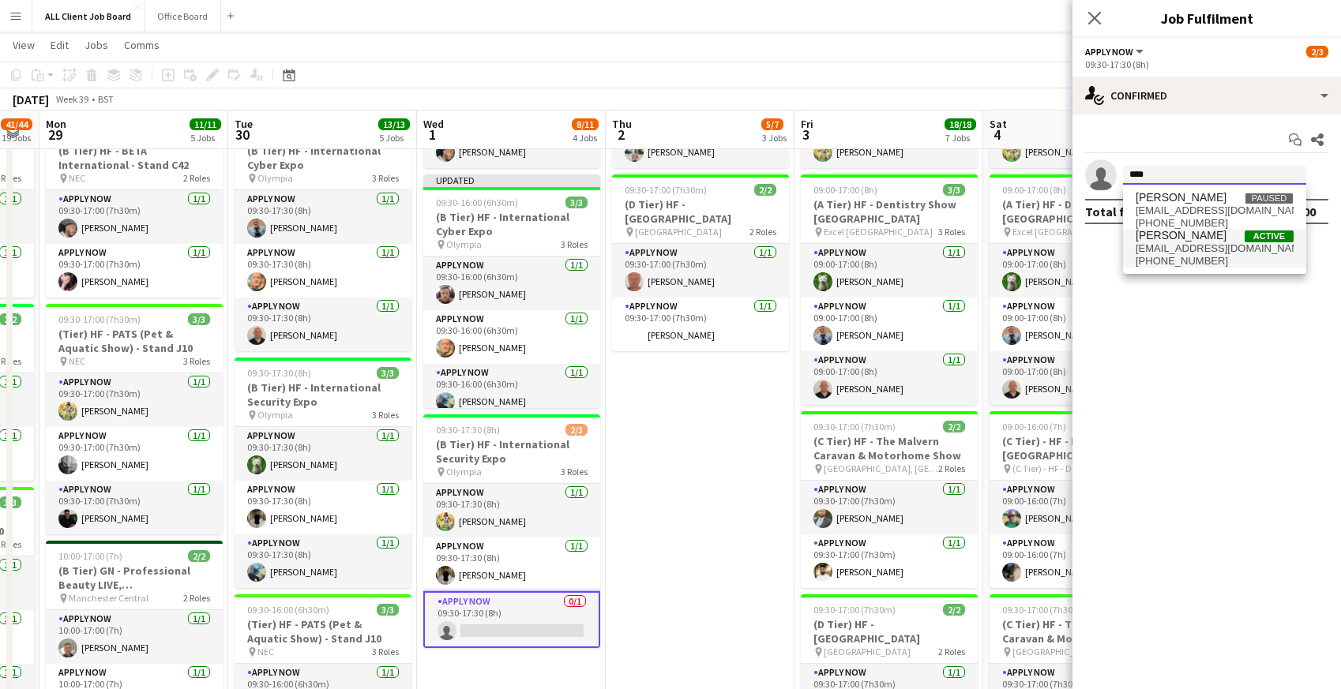
type input "****"
click at [1163, 243] on span "laphamrory@gmail.com" at bounding box center [1215, 248] width 158 height 13
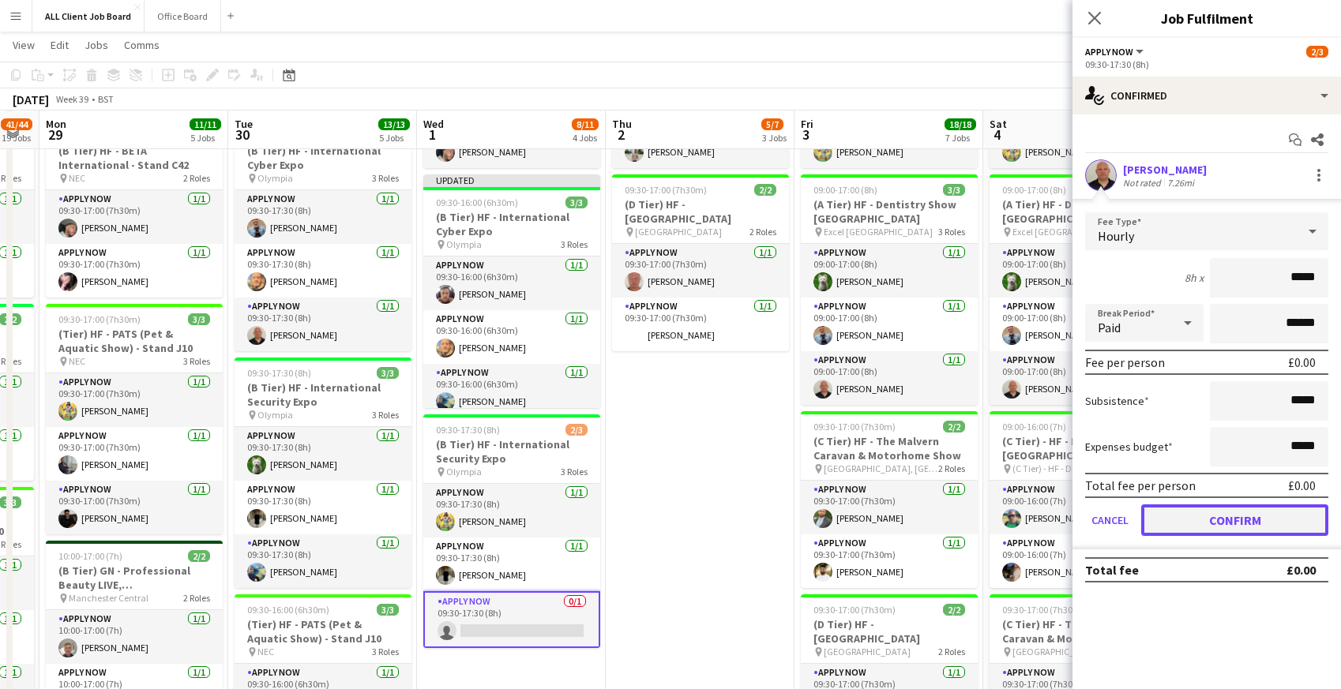
click at [1186, 515] on button "Confirm" at bounding box center [1234, 521] width 187 height 32
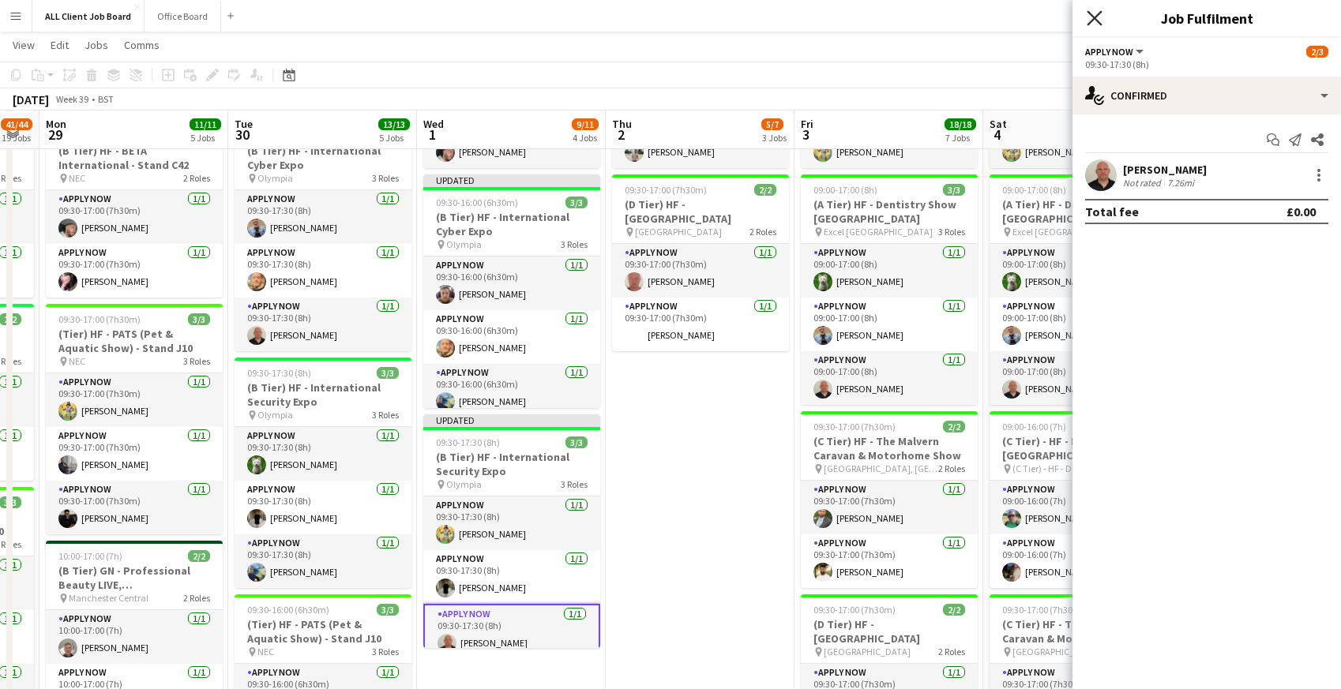
click at [1097, 23] on icon "Close pop-in" at bounding box center [1094, 17] width 15 height 15
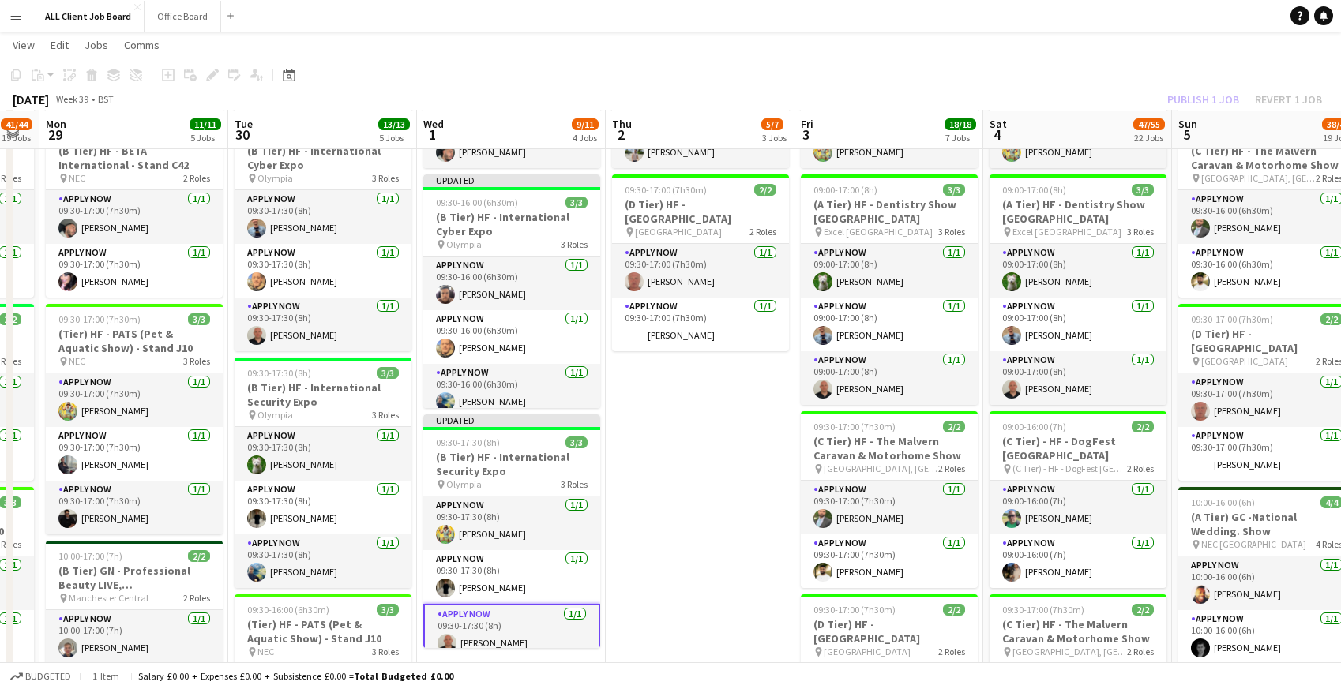
click at [1061, 19] on app-navbar "Menu Boards Boards Boards All jobs Status Workforce Workforce My Workforce Recr…" at bounding box center [670, 16] width 1341 height 32
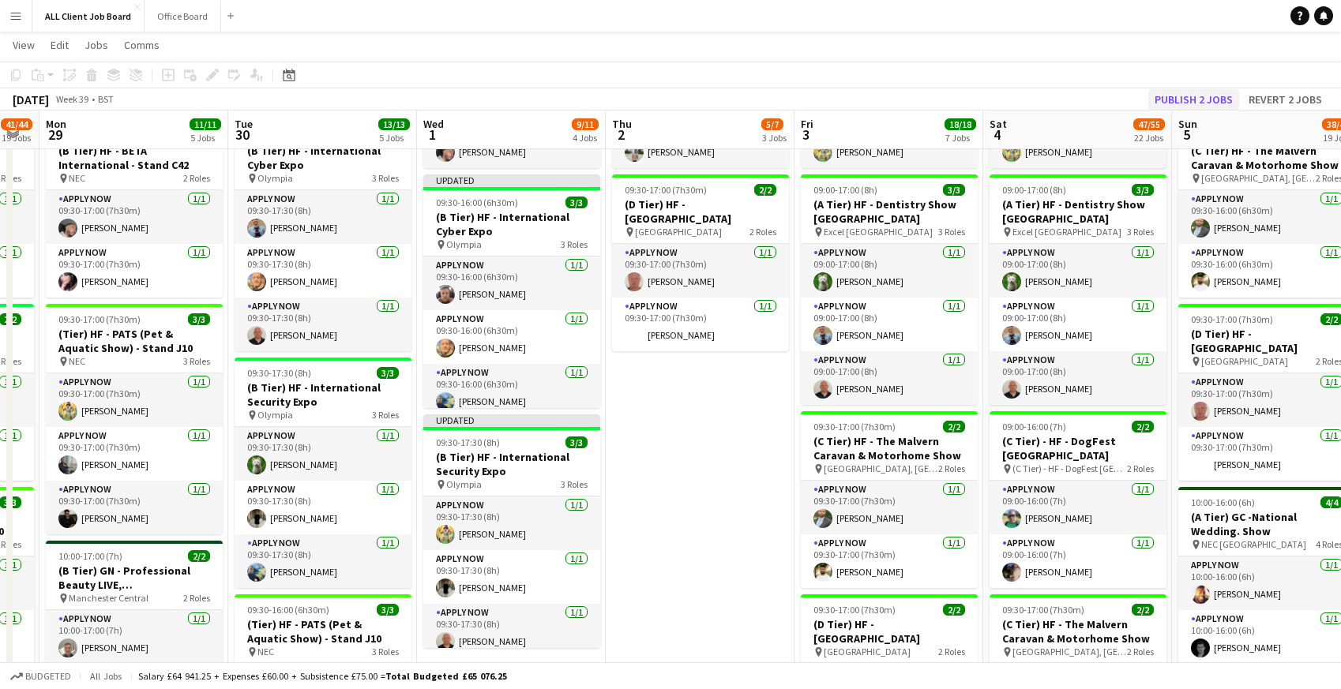
click at [1196, 109] on div "September 2025 Week 39 • BST Publish 2 jobs Revert 2 jobs" at bounding box center [670, 99] width 1341 height 22
click at [1194, 105] on button "Publish 2 jobs" at bounding box center [1193, 99] width 91 height 21
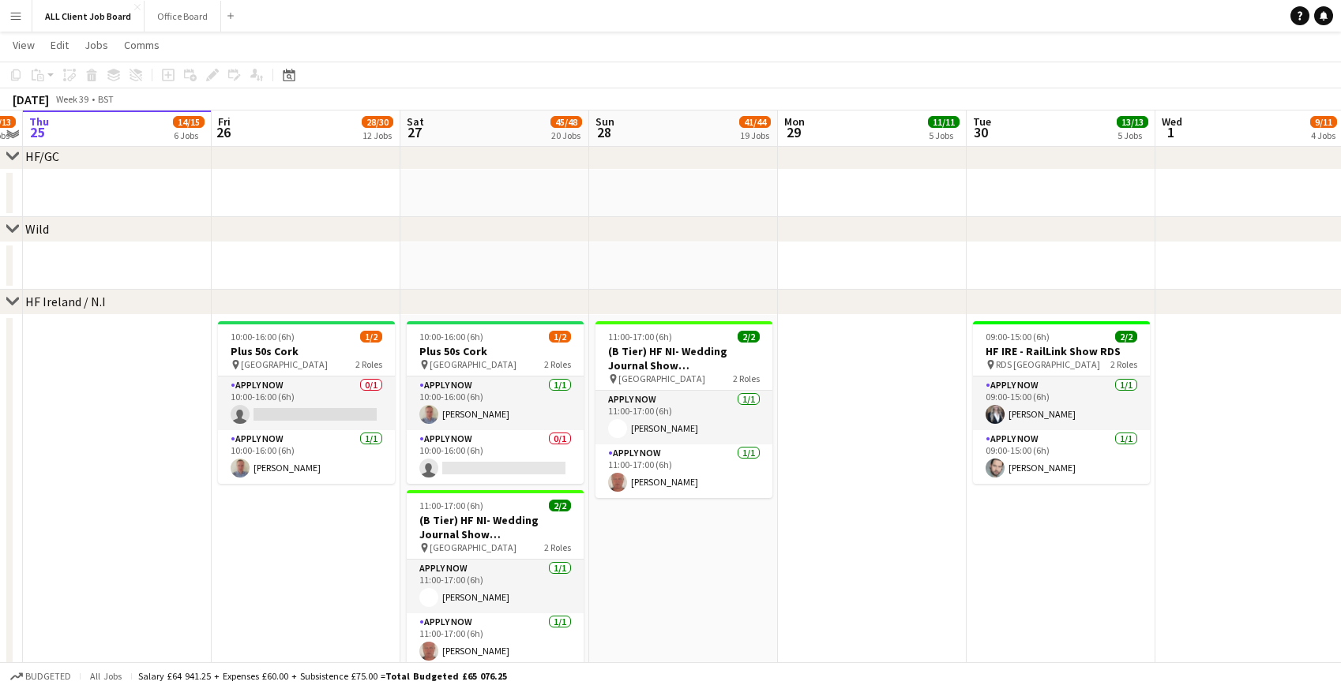
scroll to position [4250, 0]
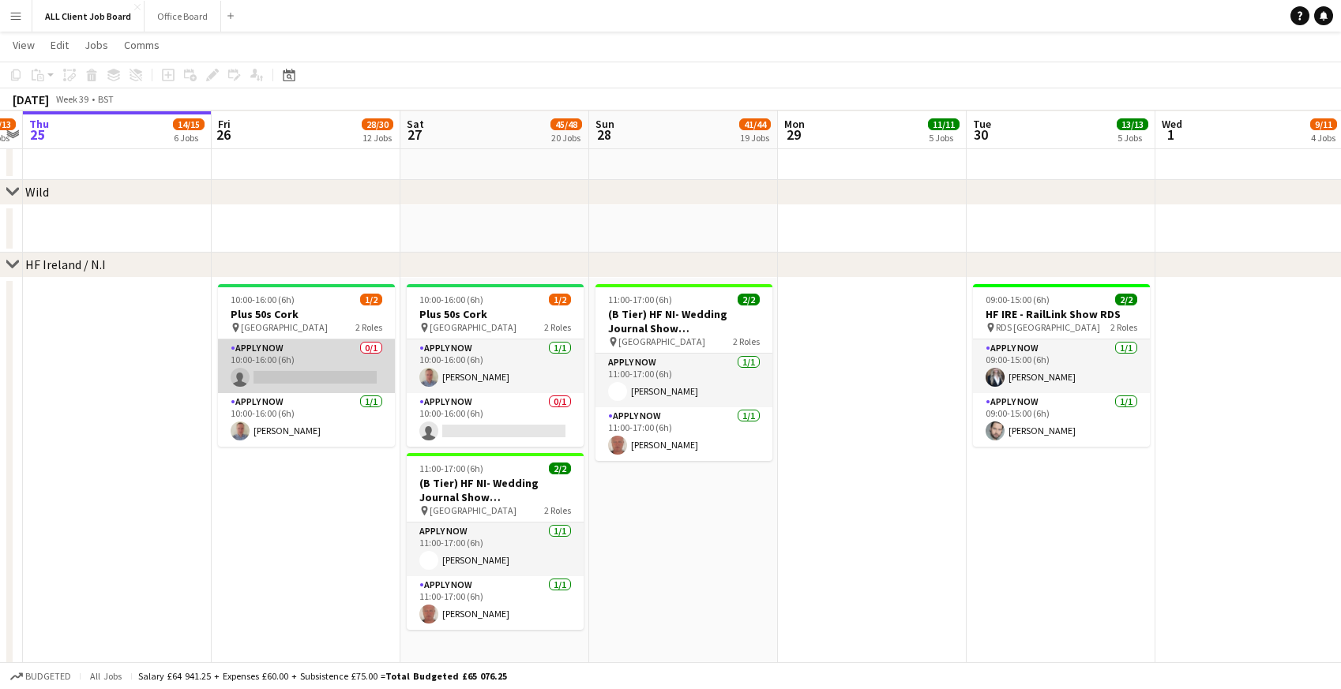
click at [311, 364] on app-card-role "APPLY NOW 0/1 10:00-16:00 (6h) single-neutral-actions" at bounding box center [306, 367] width 177 height 54
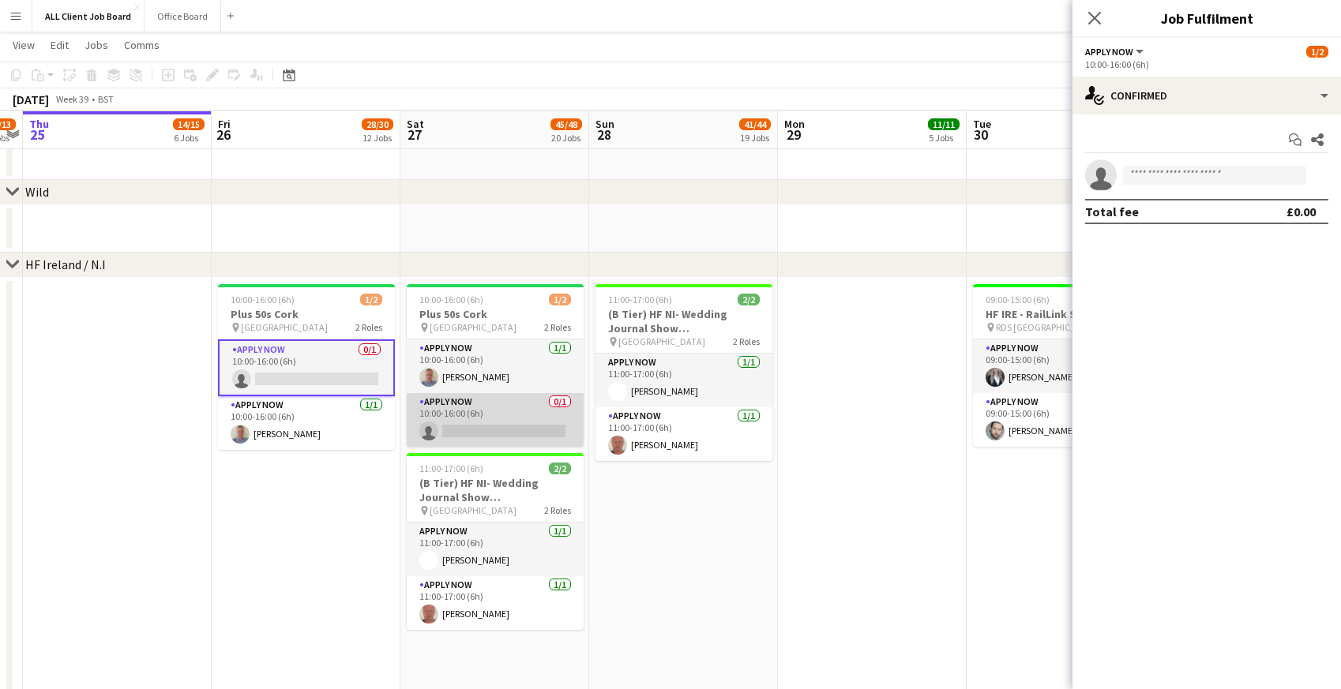
click at [505, 423] on app-card-role "APPLY NOW 0/1 10:00-16:00 (6h) single-neutral-actions" at bounding box center [495, 420] width 177 height 54
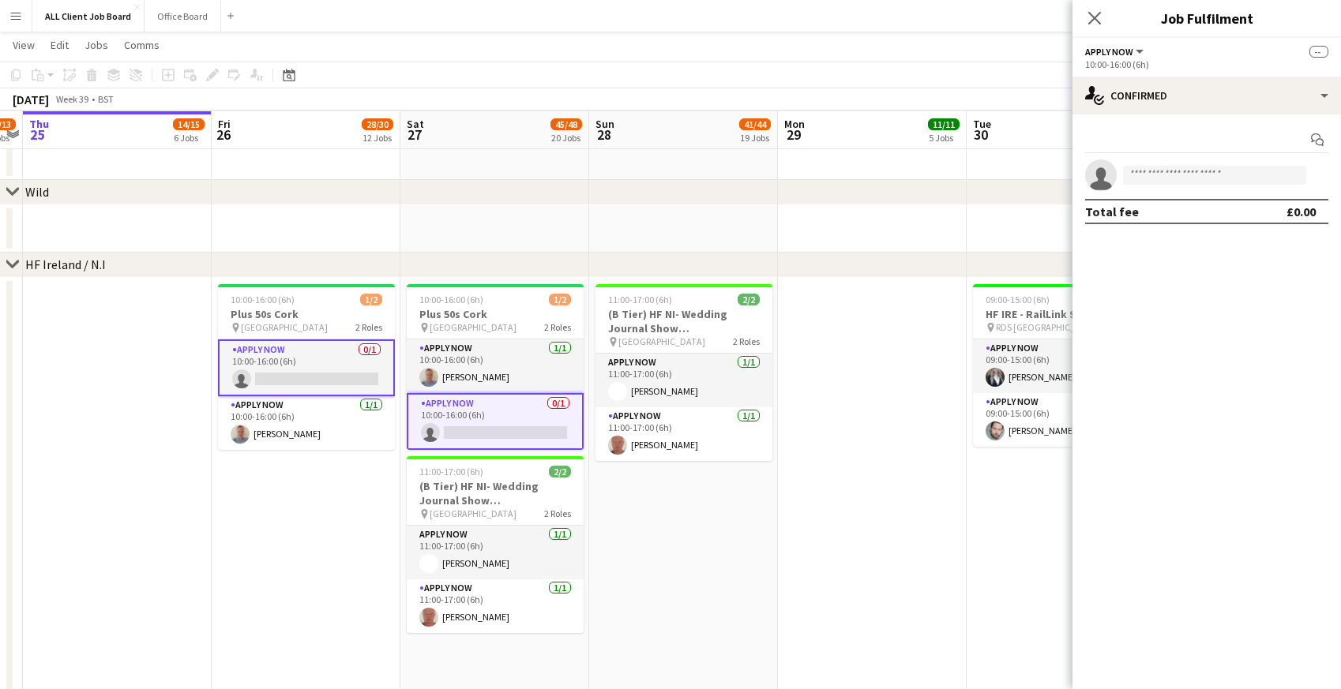
click at [317, 380] on app-card-role "APPLY NOW 0/1 10:00-16:00 (6h) single-neutral-actions" at bounding box center [306, 368] width 177 height 57
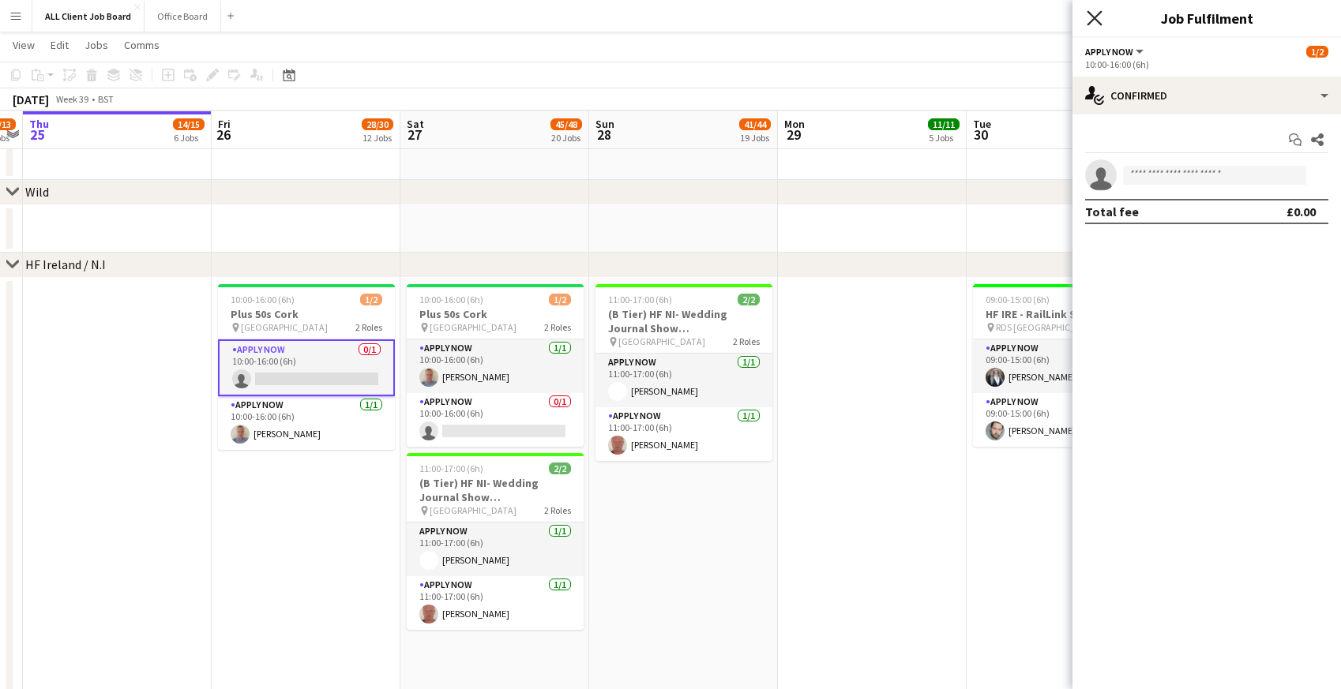
click at [1096, 10] on icon "Close pop-in" at bounding box center [1094, 17] width 15 height 15
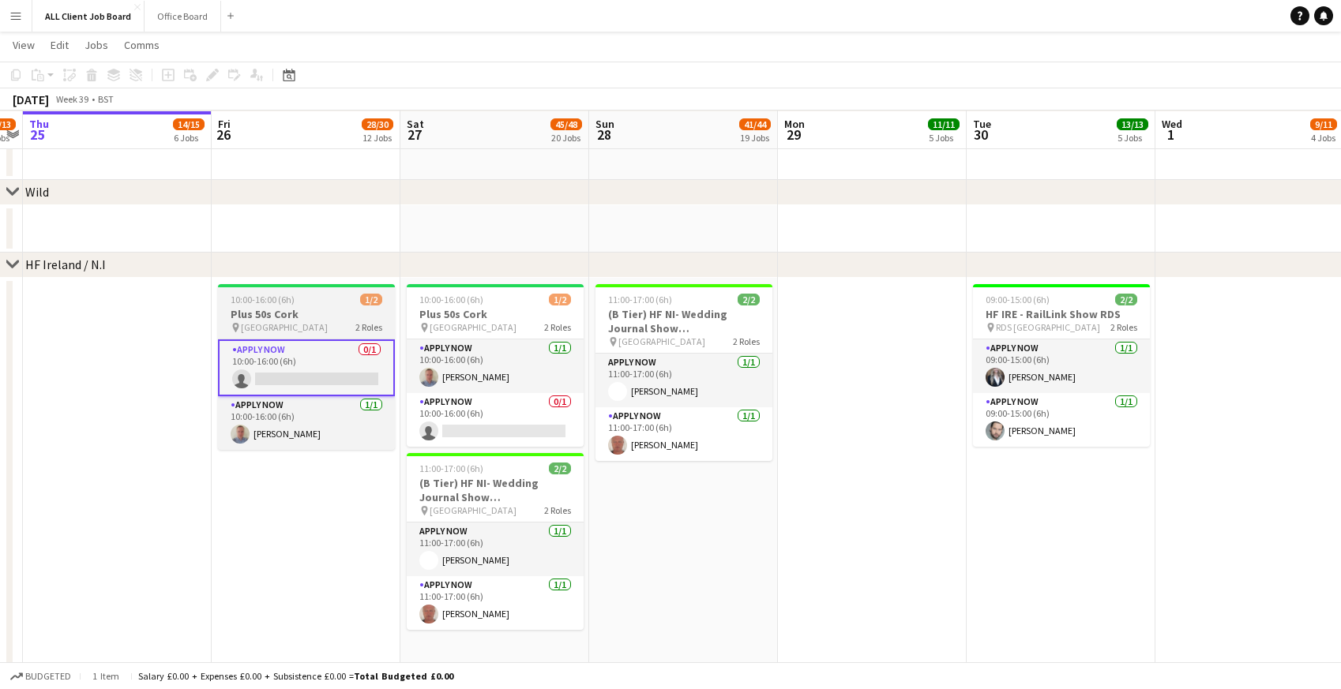
click at [250, 296] on span "10:00-16:00 (6h)" at bounding box center [263, 300] width 64 height 12
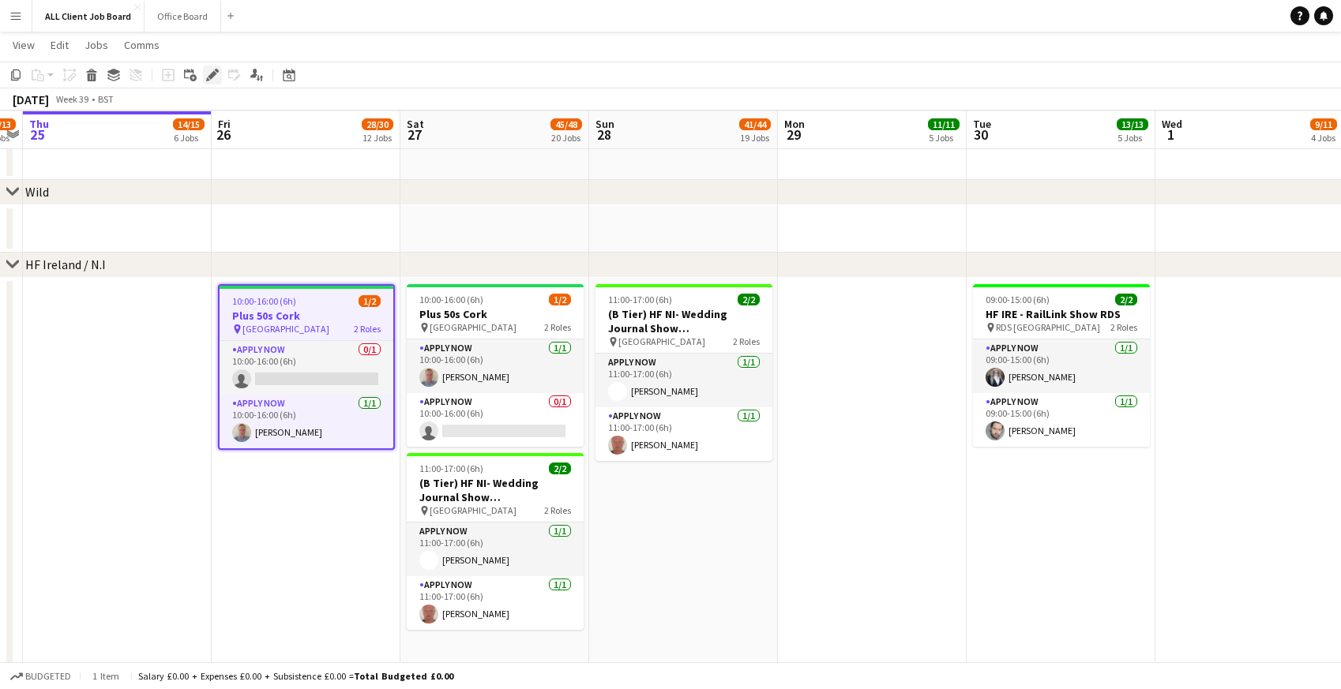
click at [211, 81] on icon "Edit" at bounding box center [212, 75] width 13 height 13
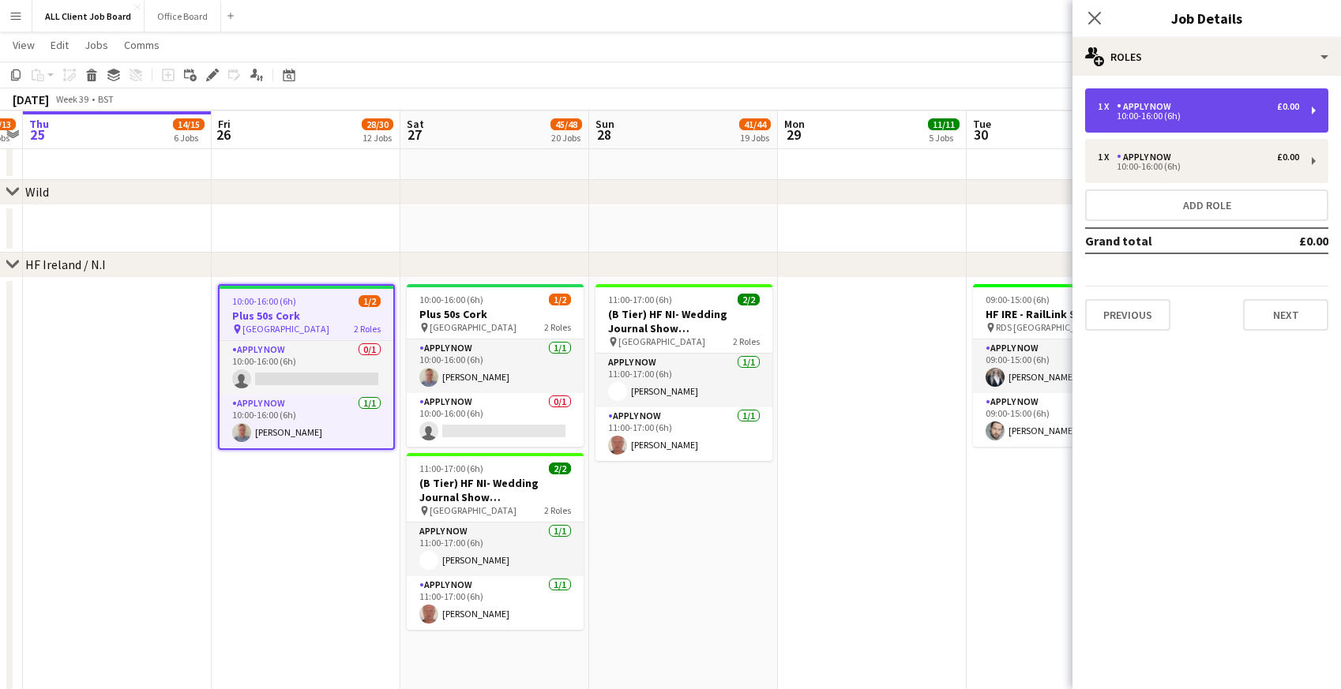
click at [1163, 115] on div "10:00-16:00 (6h)" at bounding box center [1198, 116] width 201 height 8
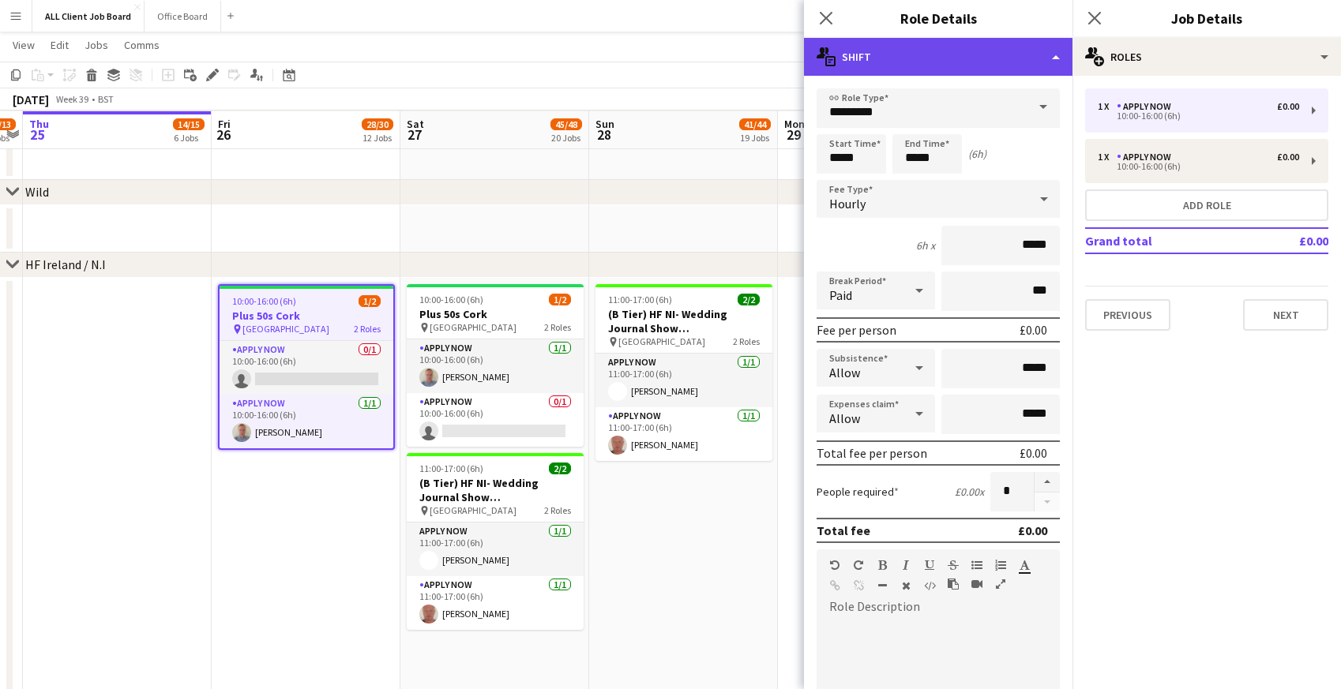
click at [941, 52] on div "multiple-actions-text Shift" at bounding box center [938, 57] width 269 height 38
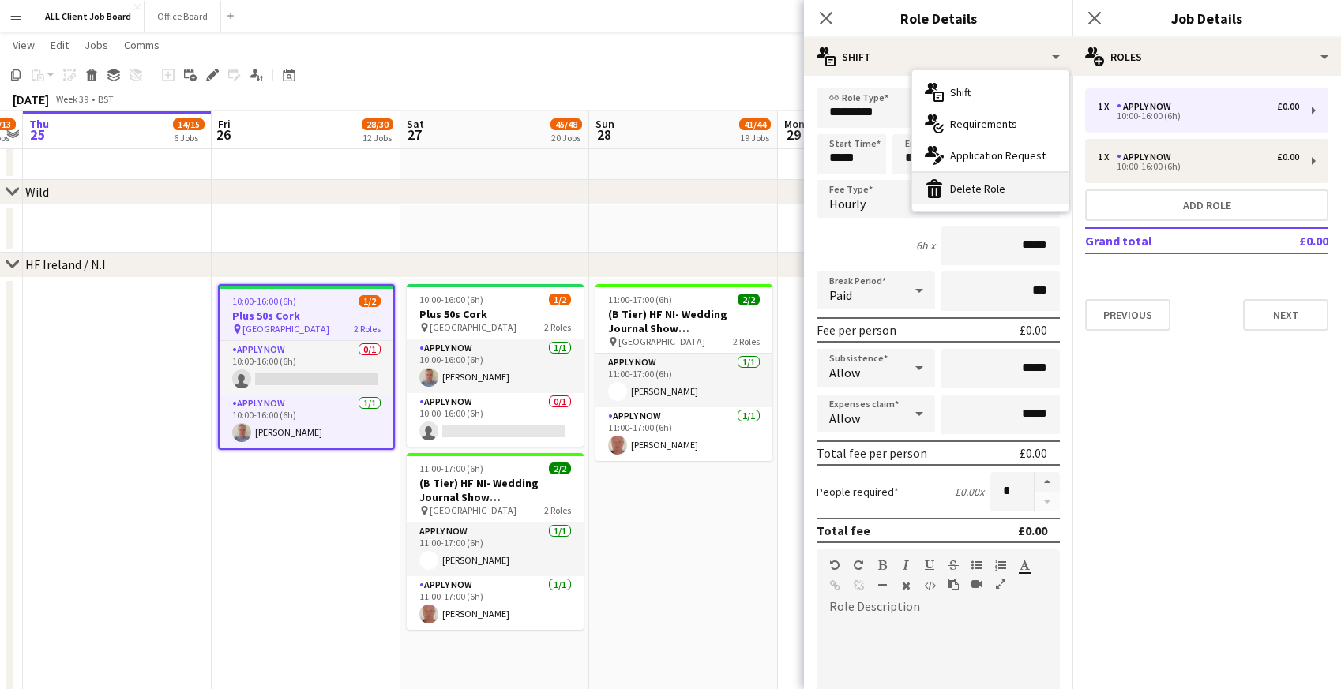
click at [952, 189] on div "bin-2 Delete Role" at bounding box center [990, 189] width 156 height 32
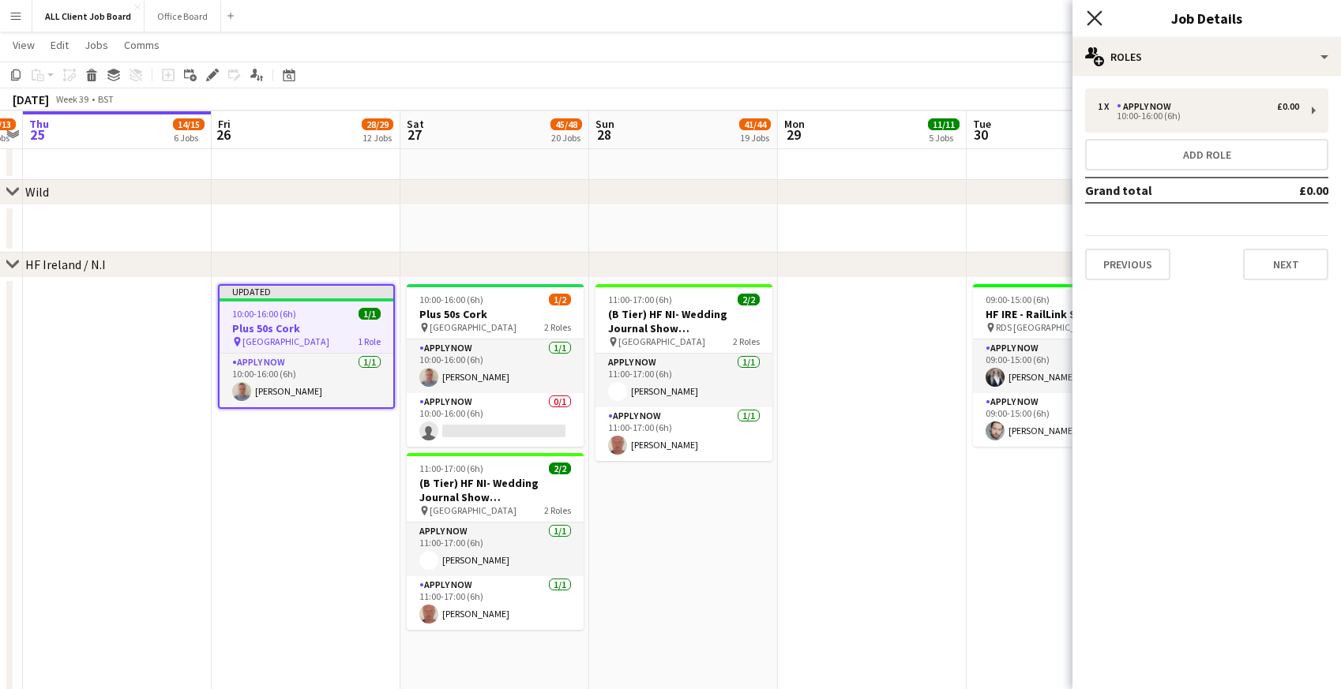
click at [1090, 20] on icon "Close pop-in" at bounding box center [1094, 17] width 15 height 15
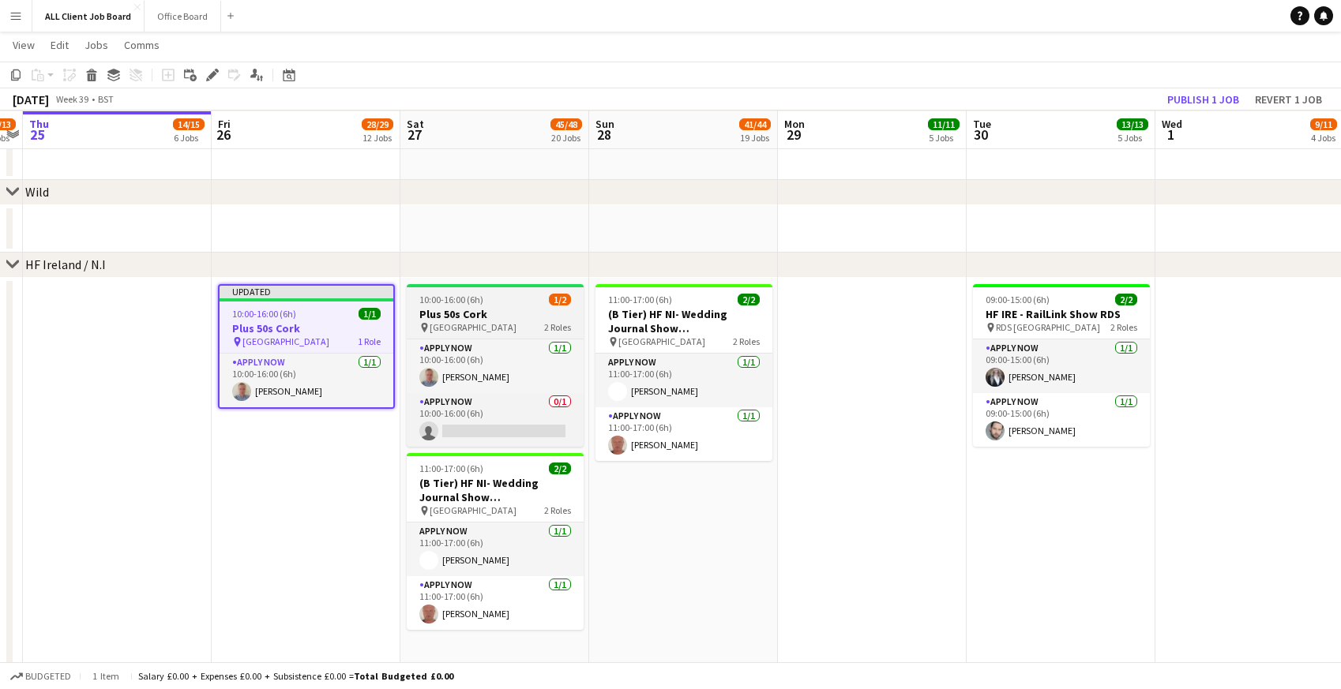
click at [464, 317] on h3 "Plus 50s Cork" at bounding box center [495, 314] width 177 height 14
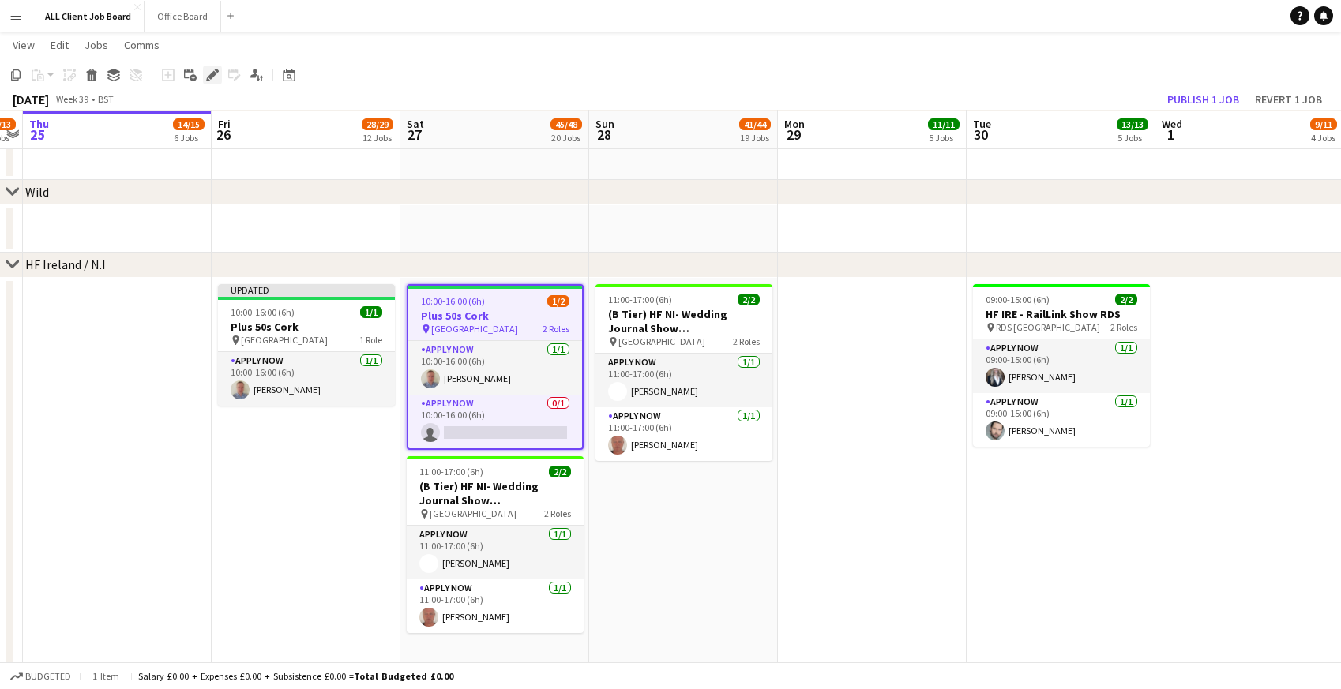
click at [212, 73] on icon at bounding box center [212, 75] width 9 height 9
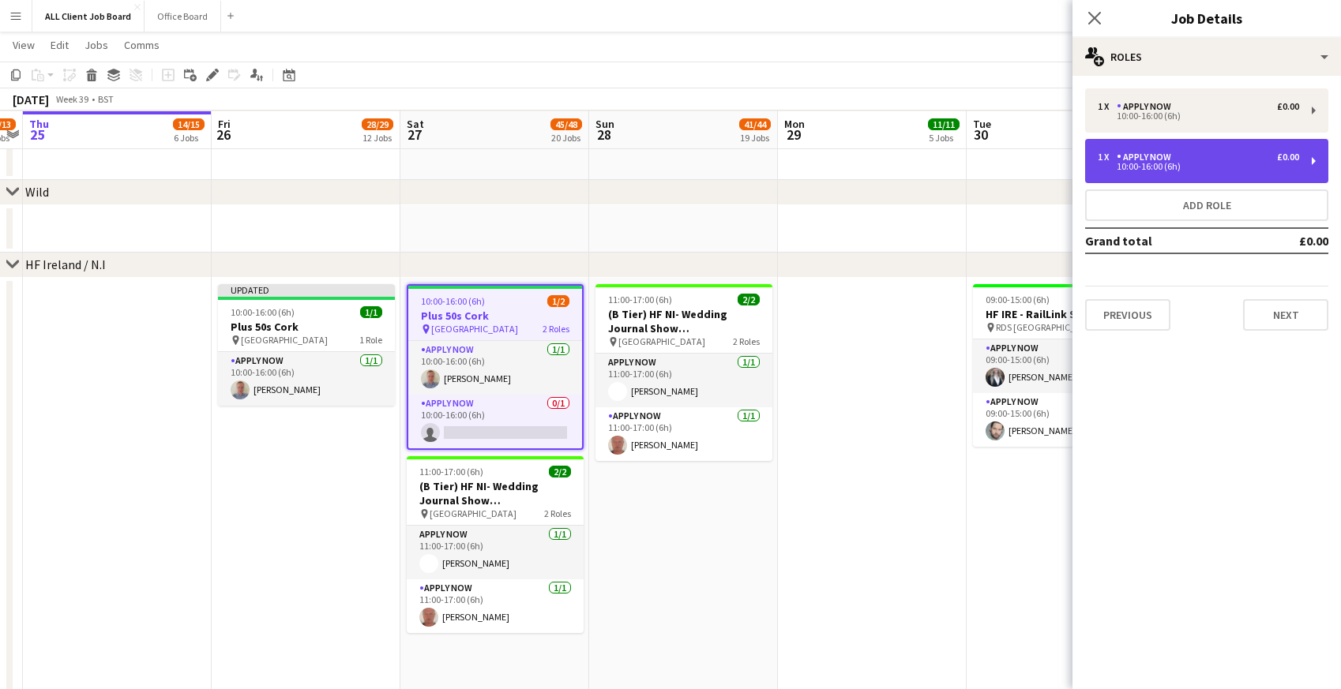
click at [1128, 176] on div "1 x APPLY NOW £0.00 10:00-16:00 (6h)" at bounding box center [1206, 161] width 243 height 44
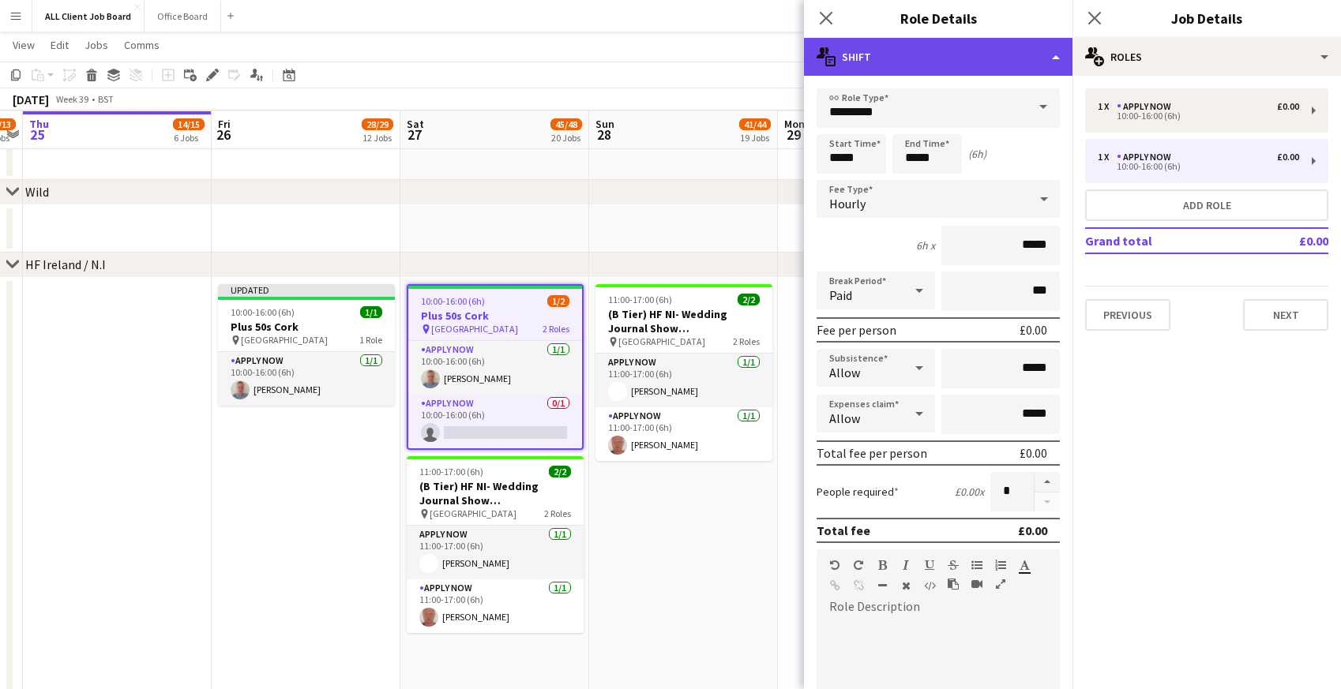
click at [931, 68] on div "multiple-actions-text Shift" at bounding box center [938, 57] width 269 height 38
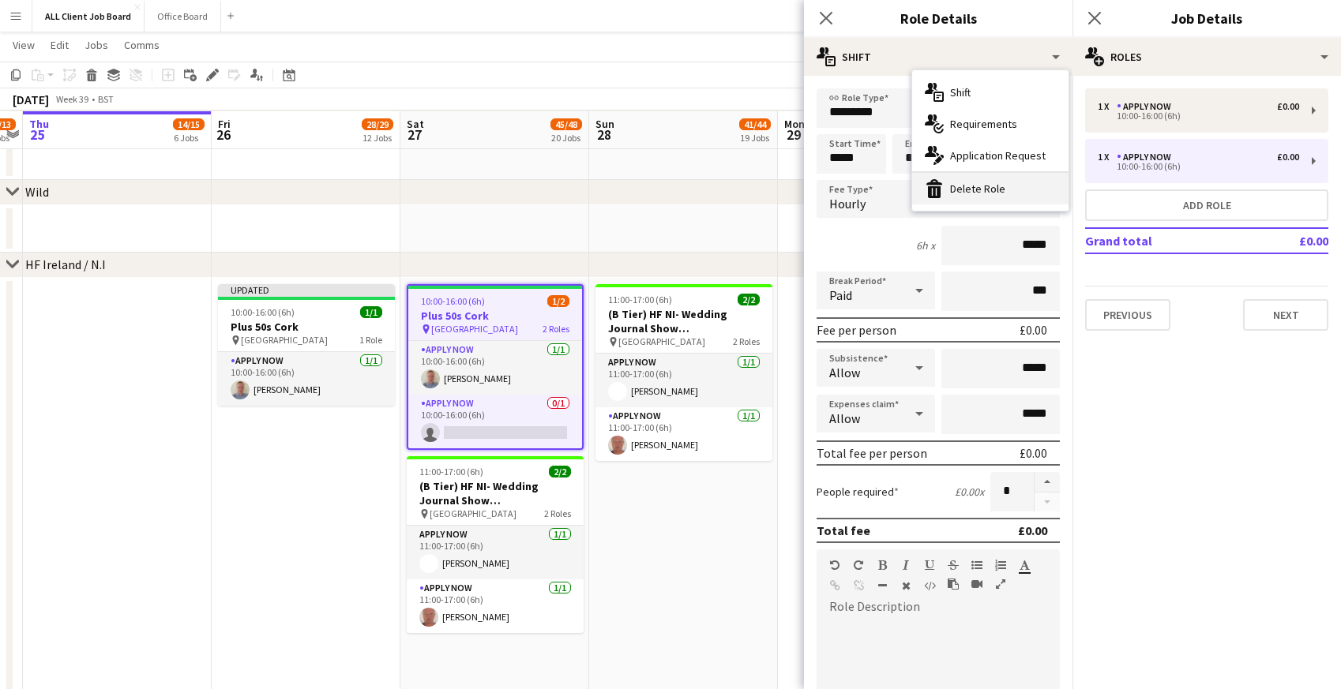
click at [956, 197] on div "bin-2 Delete Role" at bounding box center [990, 189] width 156 height 32
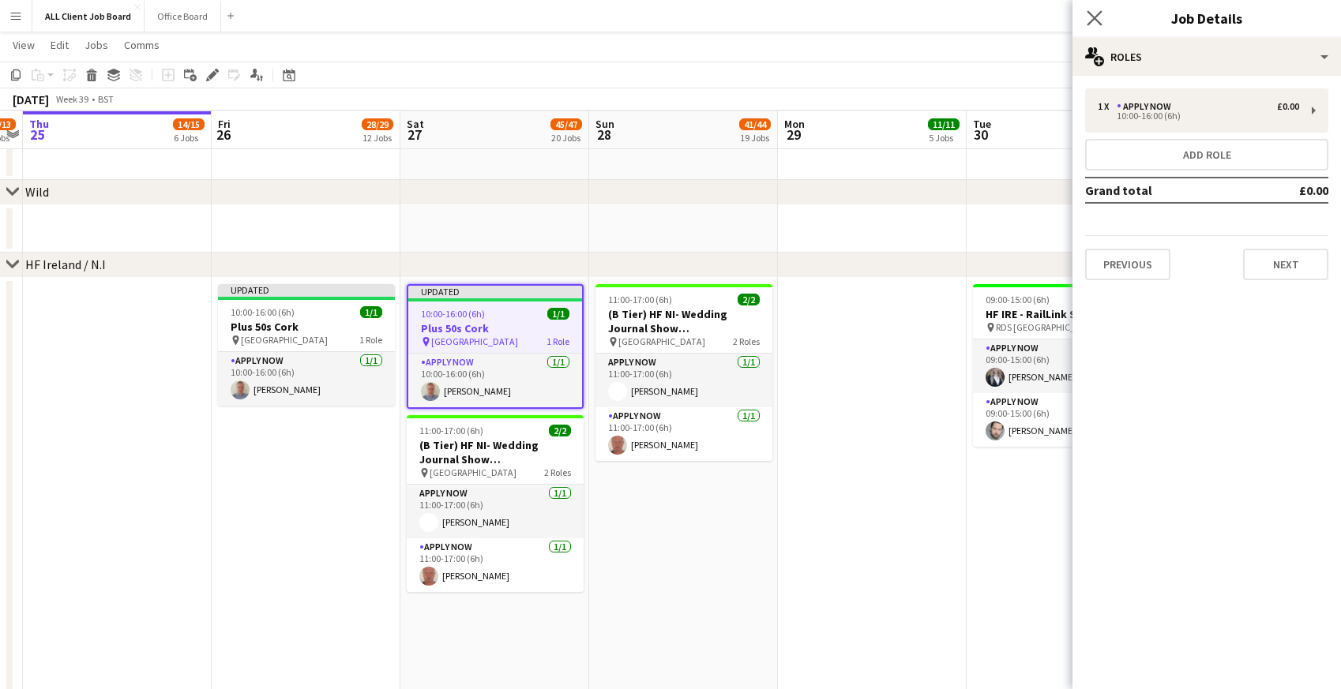
drag, startPoint x: 1103, startPoint y: 21, endPoint x: 1085, endPoint y: 21, distance: 17.4
click at [1103, 21] on app-icon "Close pop-in" at bounding box center [1095, 18] width 23 height 23
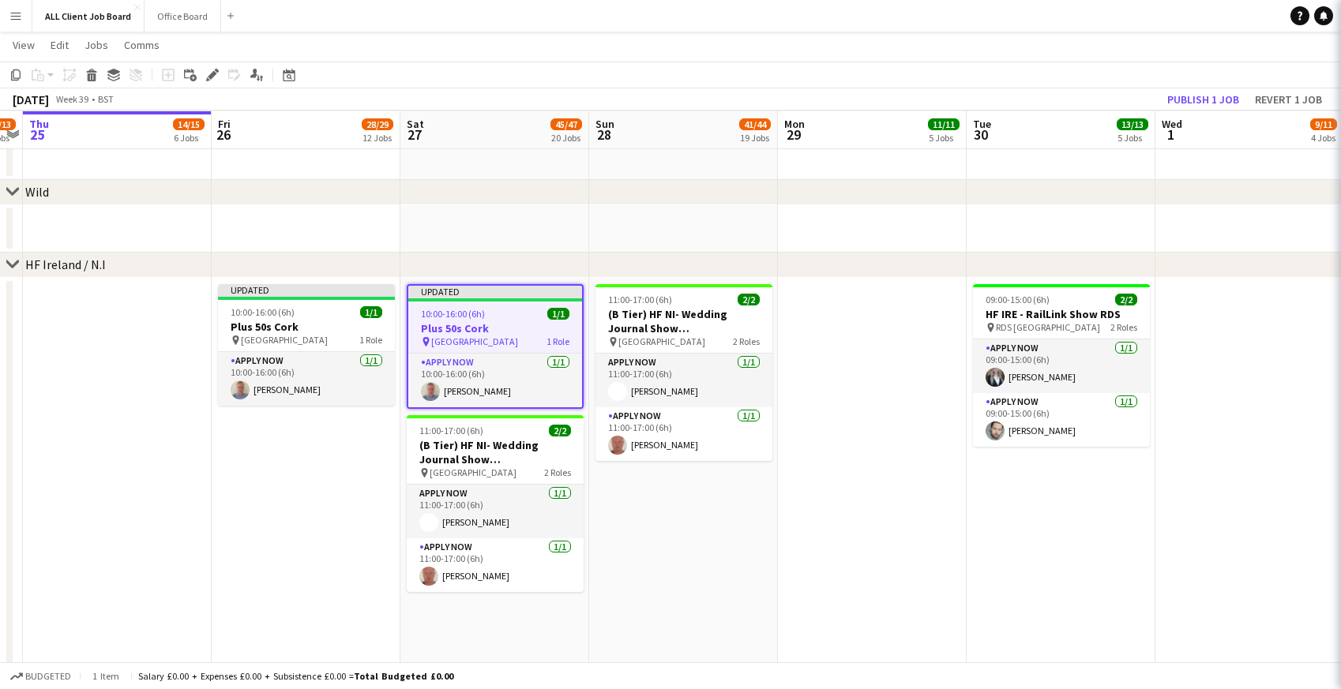
click at [1070, 21] on app-navbar "Menu Boards Boards Boards All jobs Status Workforce Workforce My Workforce Recr…" at bounding box center [670, 16] width 1341 height 32
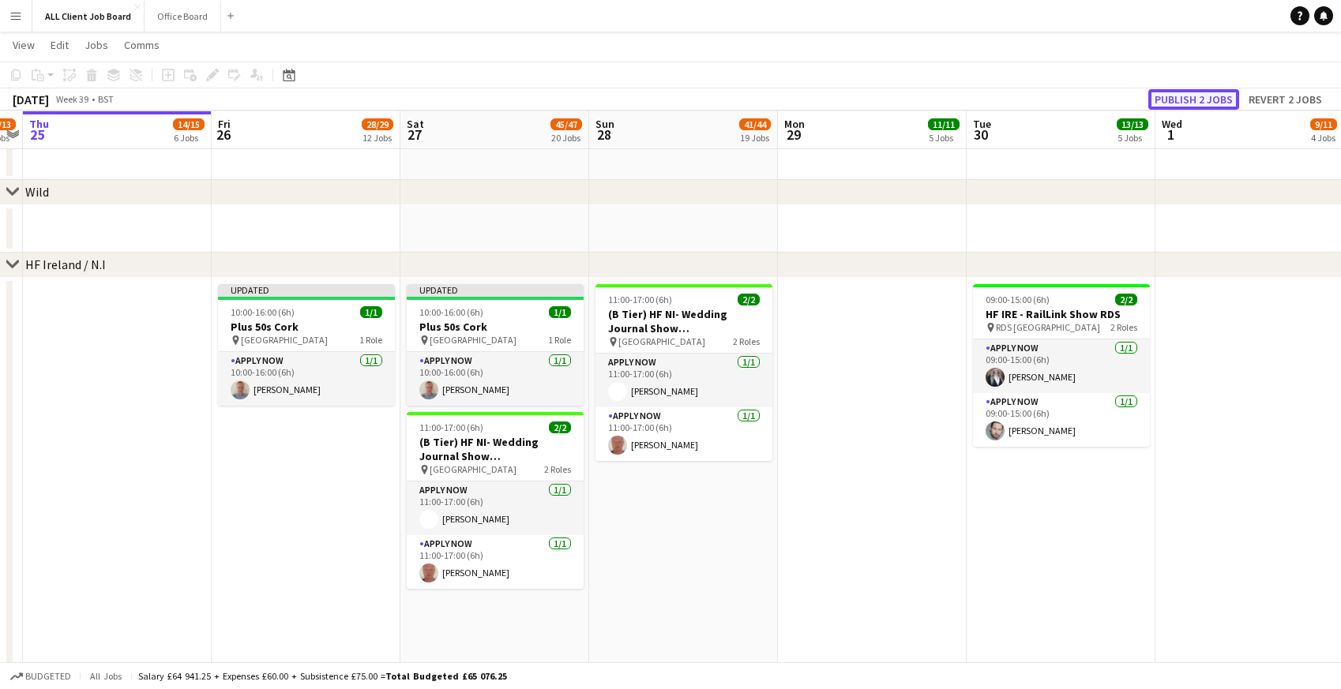
click at [1176, 94] on button "Publish 2 jobs" at bounding box center [1193, 99] width 91 height 21
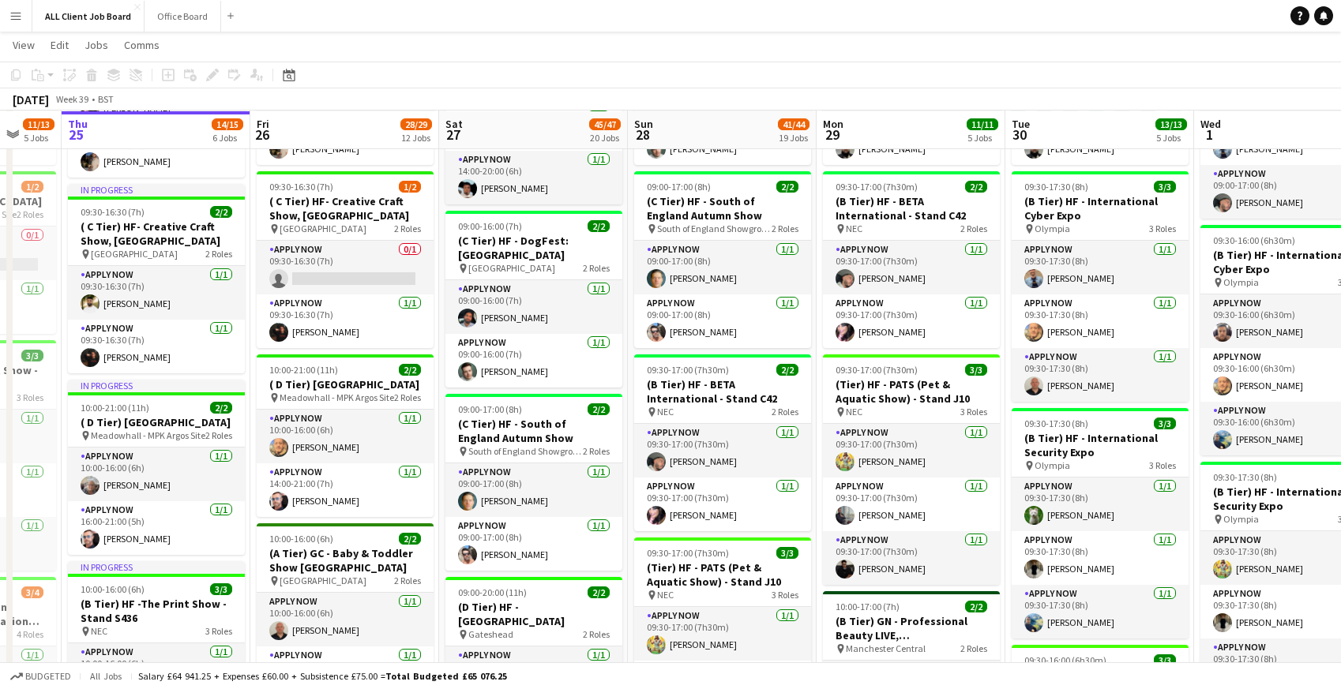
scroll to position [0, 687]
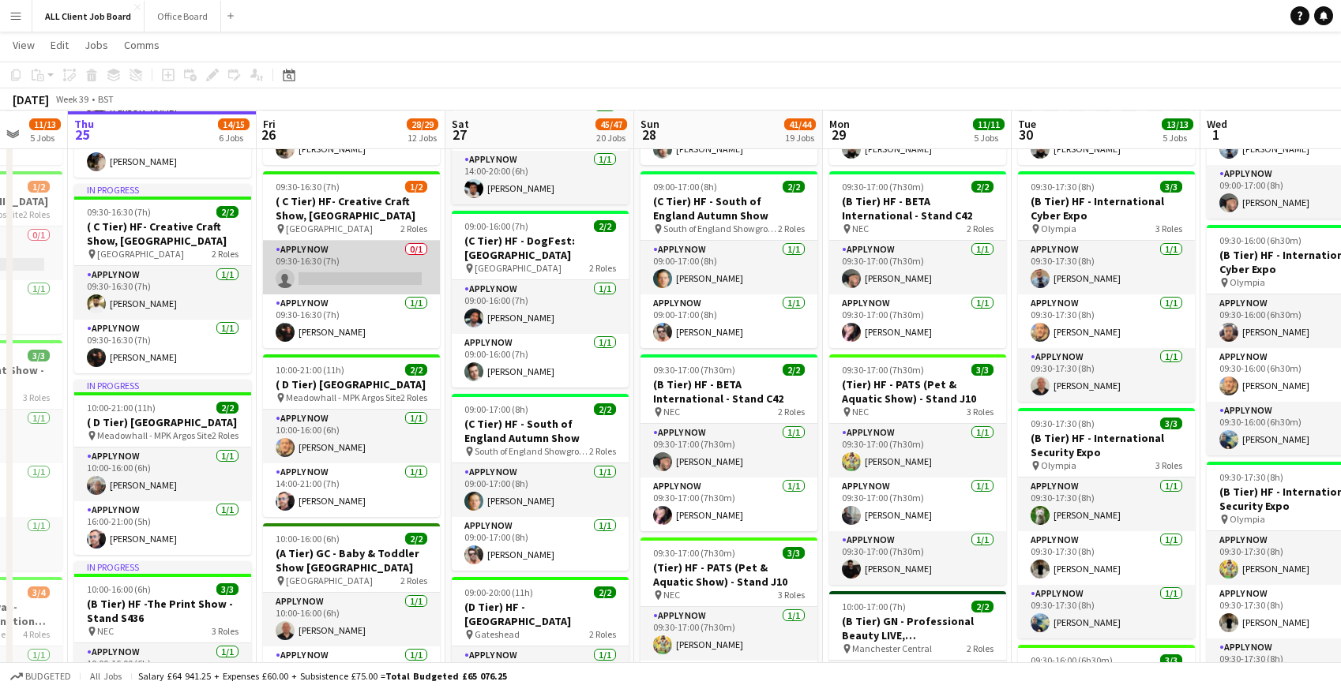
click at [336, 261] on app-card-role "APPLY NOW 0/1 09:30-16:30 (7h) single-neutral-actions" at bounding box center [351, 268] width 177 height 54
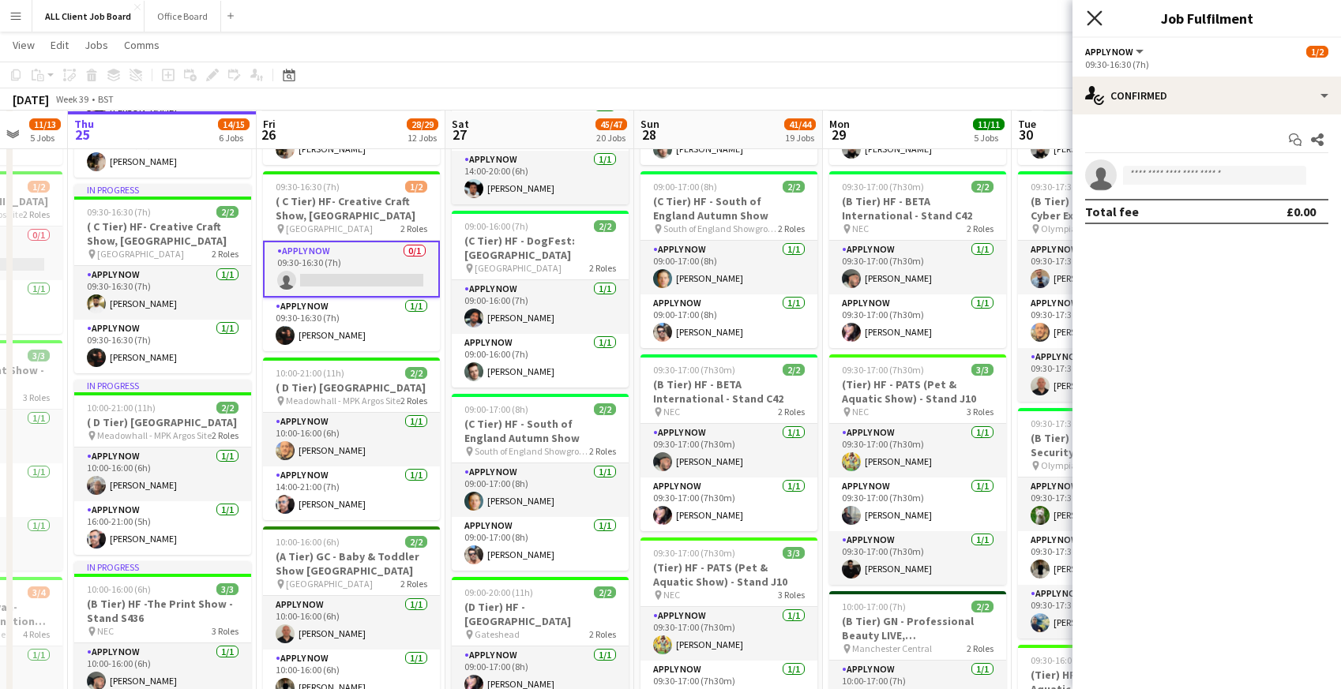
click at [1102, 17] on icon "Close pop-in" at bounding box center [1094, 17] width 15 height 15
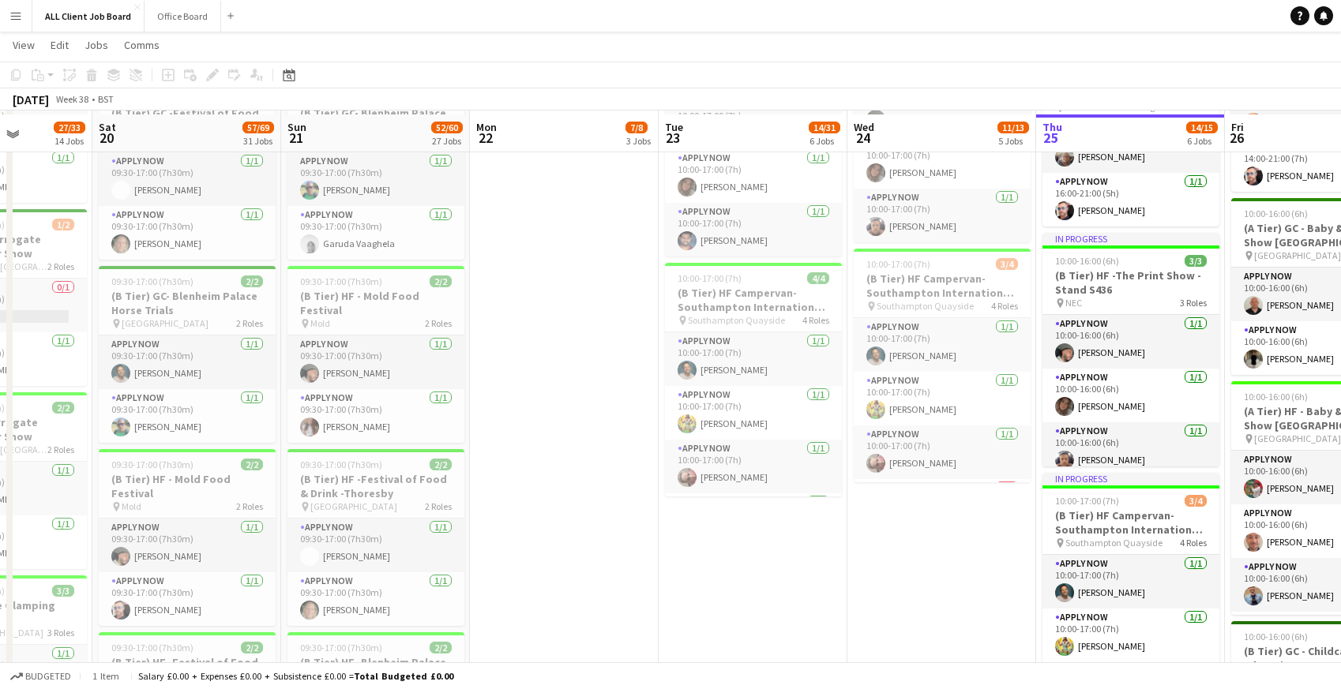
scroll to position [778, 0]
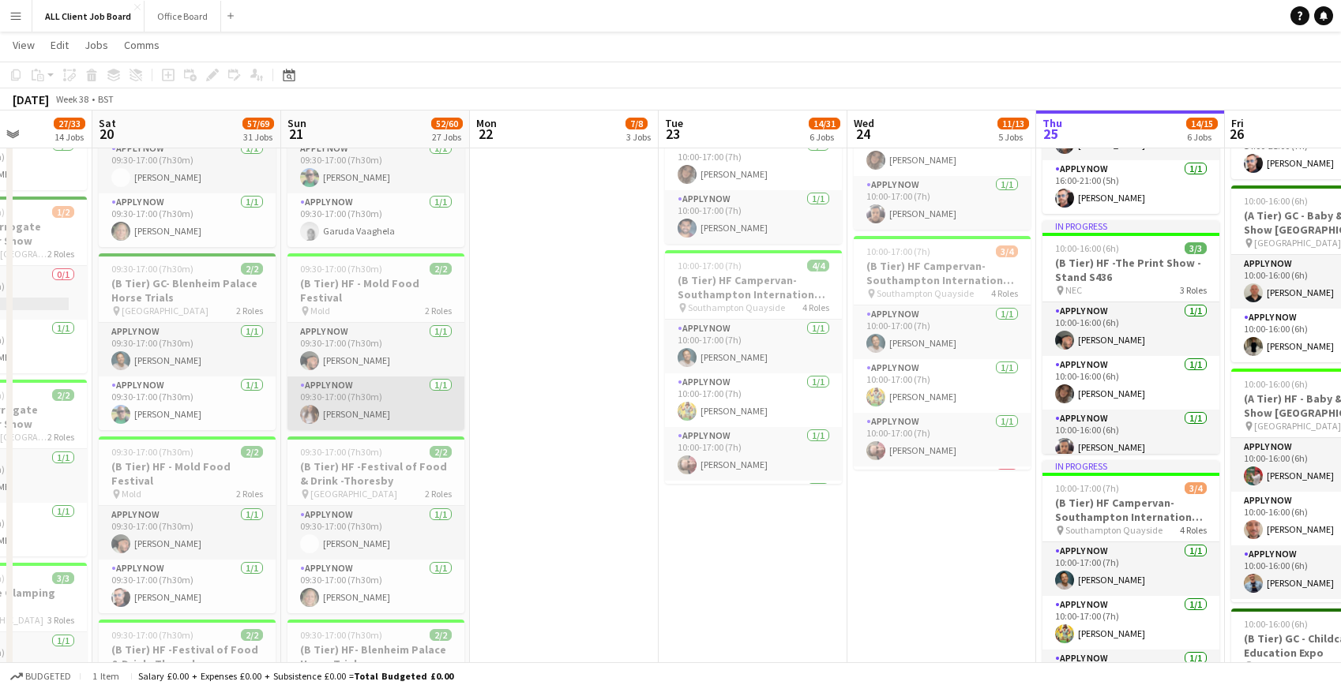
click at [362, 382] on app-card-role "APPLY NOW 1/1 09:30-17:00 (7h30m) Mollie Winnard" at bounding box center [375, 404] width 177 height 54
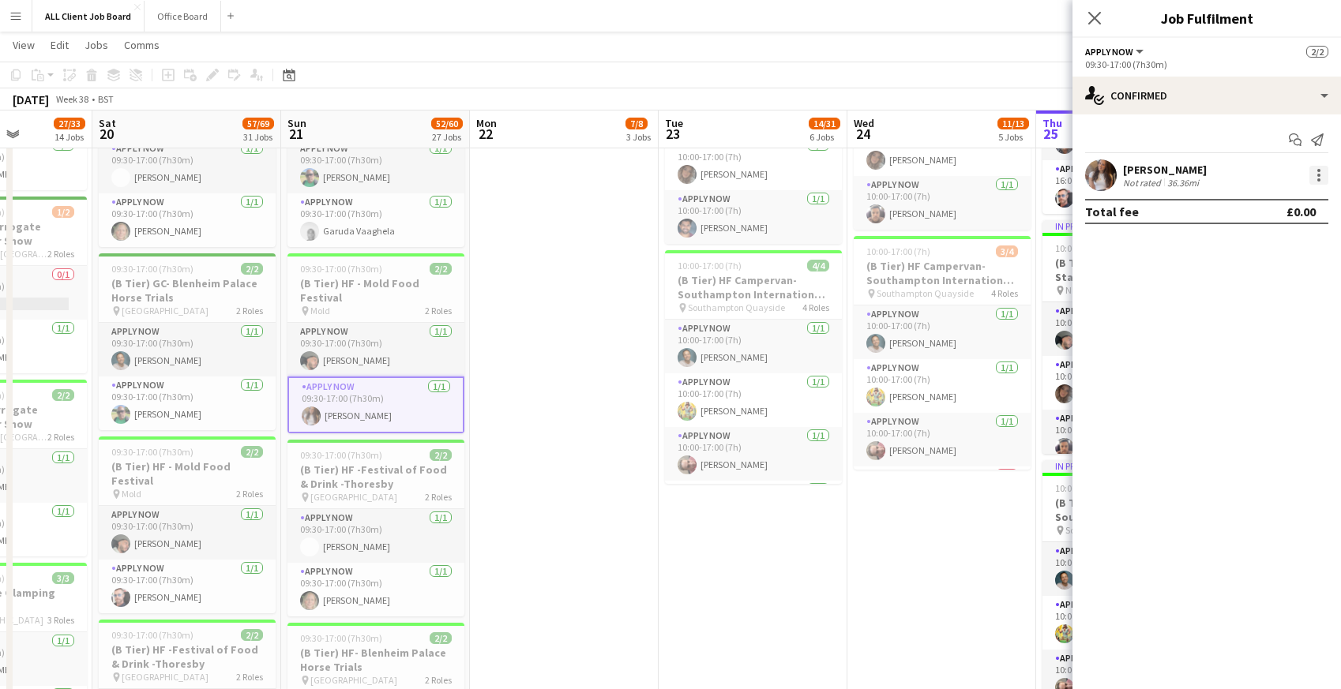
click at [1324, 179] on div at bounding box center [1318, 175] width 19 height 19
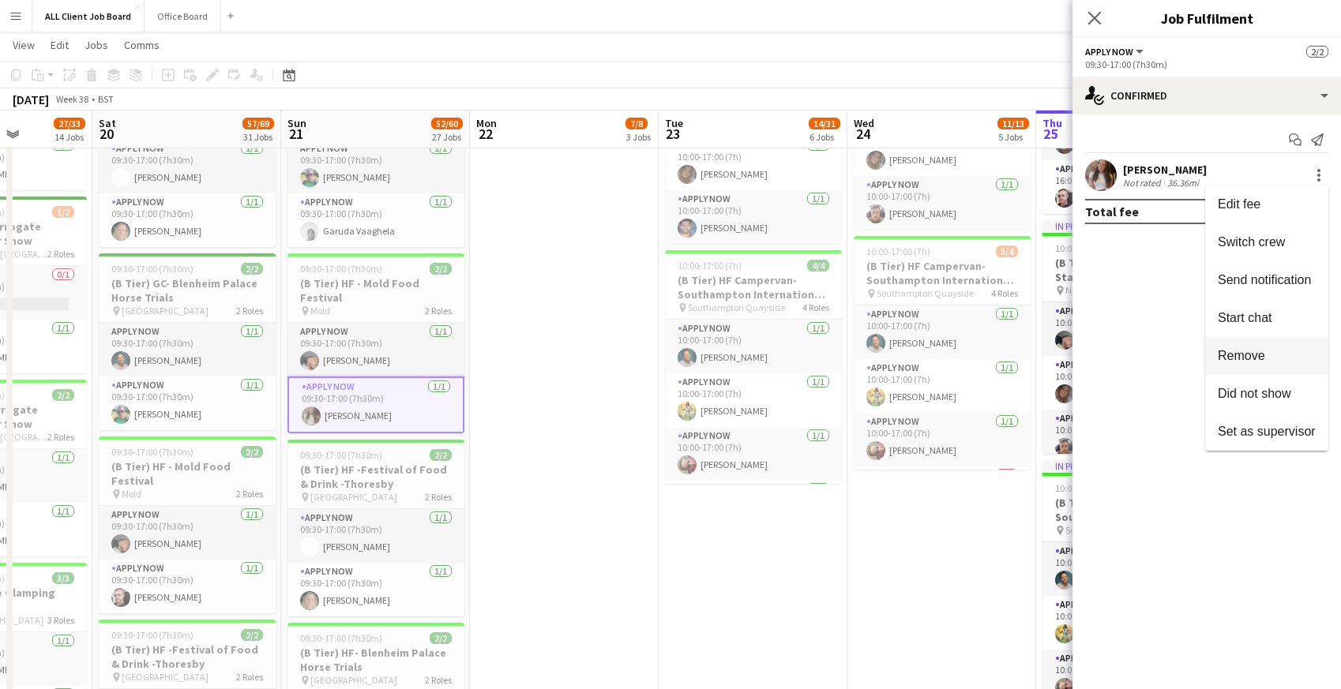
click at [1249, 355] on span "Remove" at bounding box center [1241, 355] width 47 height 13
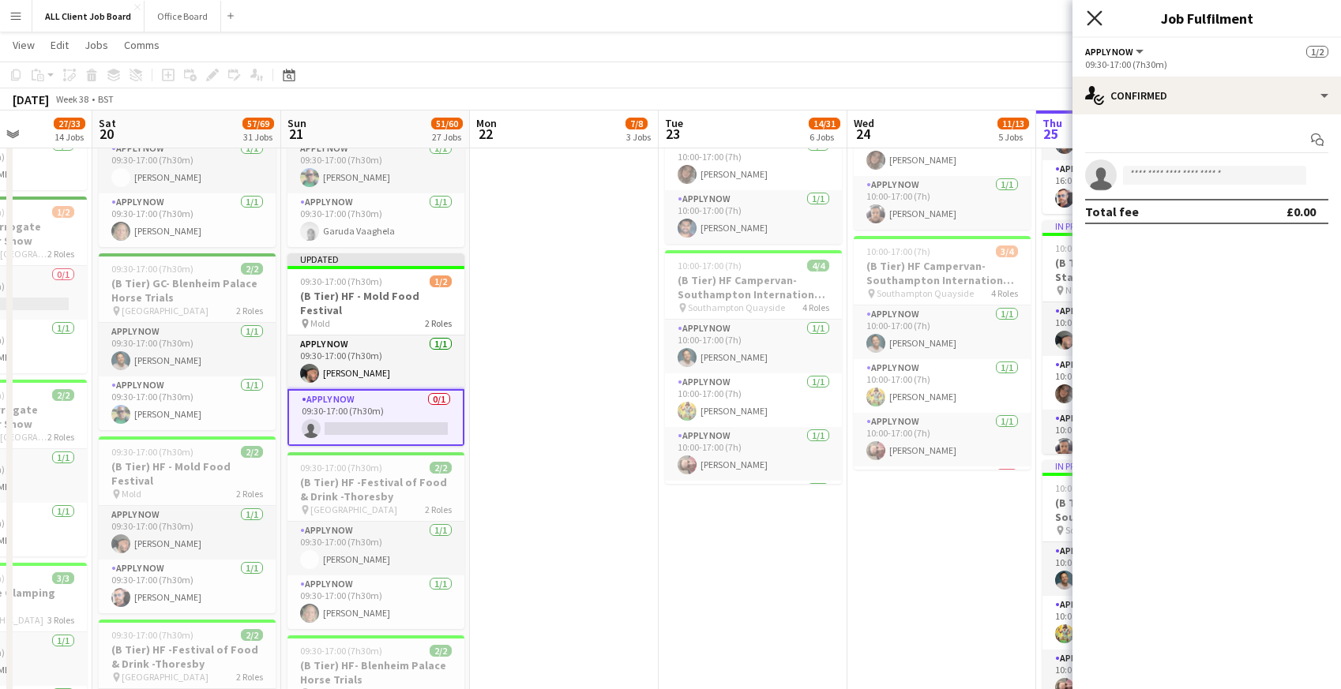
click at [1087, 11] on icon at bounding box center [1094, 17] width 15 height 15
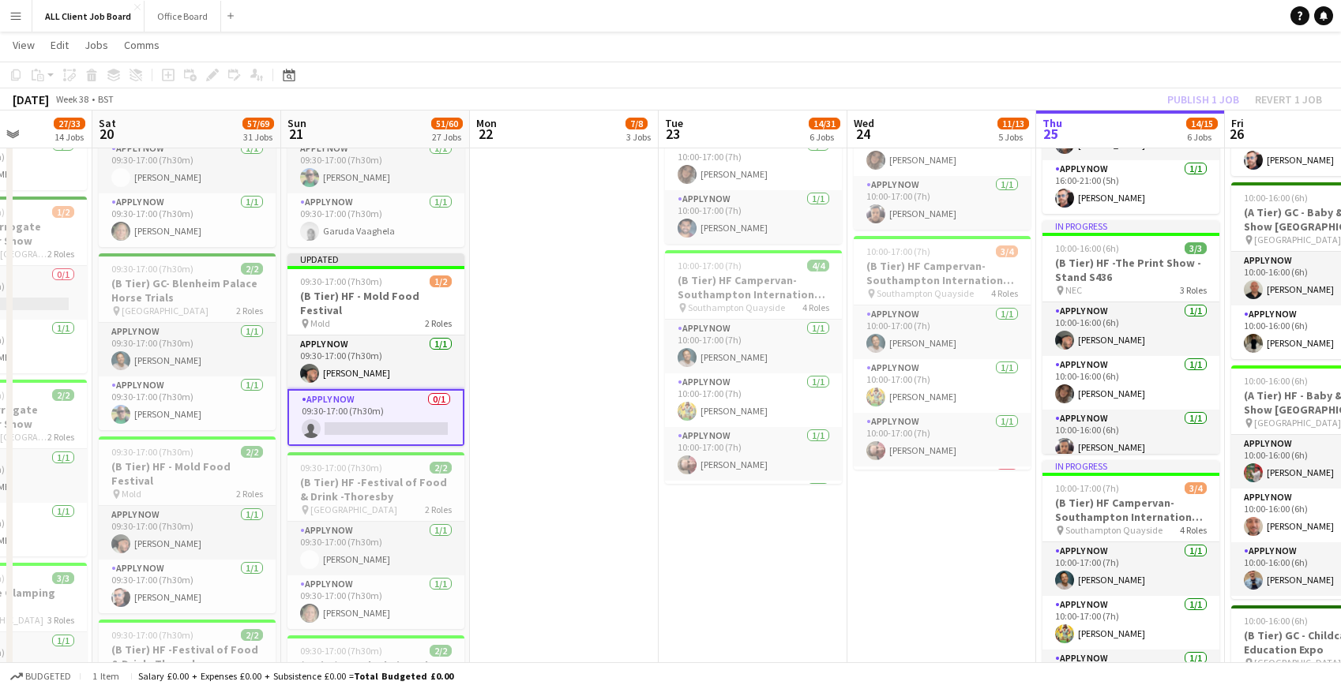
click at [1022, 29] on app-navbar "Menu Boards Boards Boards All jobs Status Workforce Workforce My Workforce Recr…" at bounding box center [670, 16] width 1341 height 32
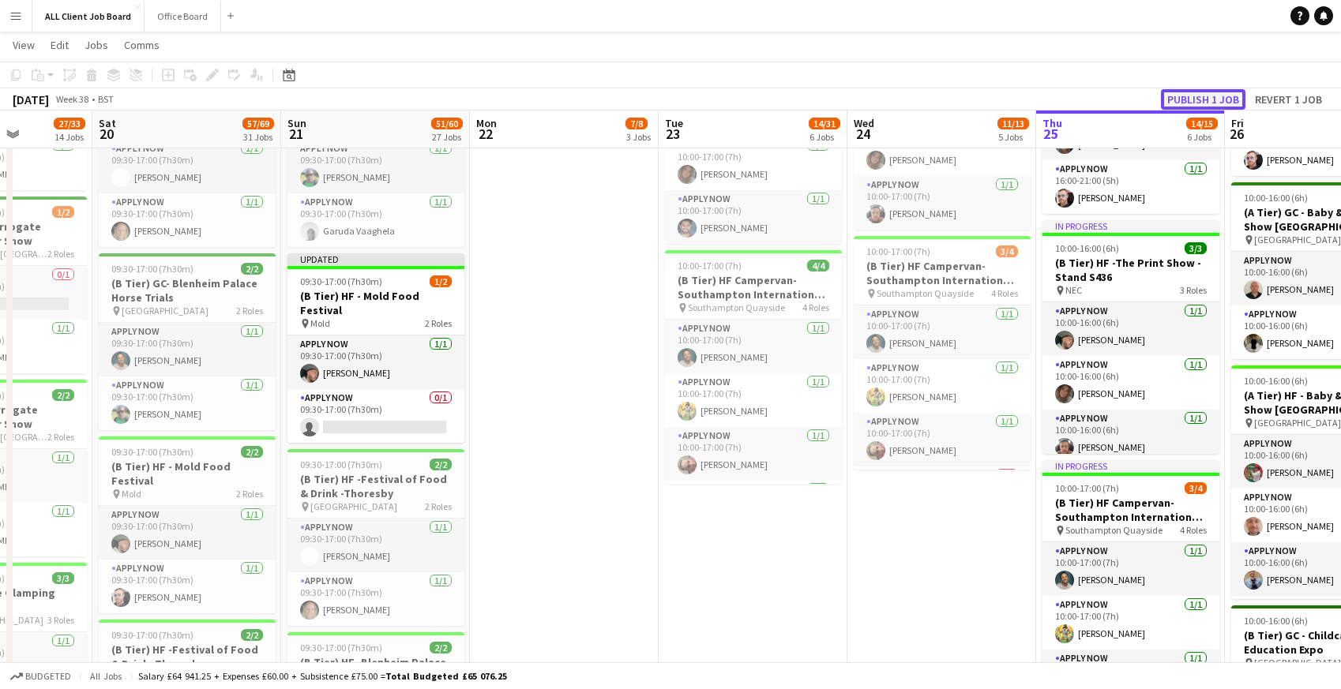
click at [1208, 102] on button "Publish 1 job" at bounding box center [1203, 99] width 85 height 21
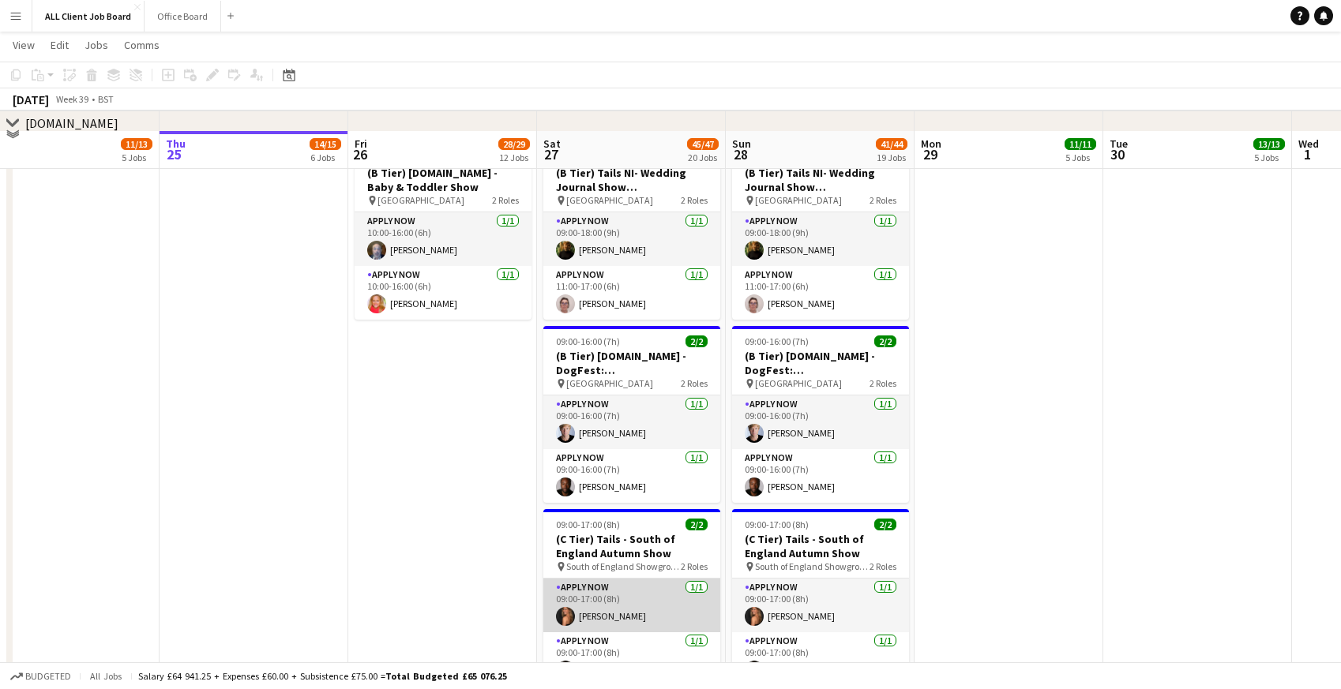
scroll to position [5818, 0]
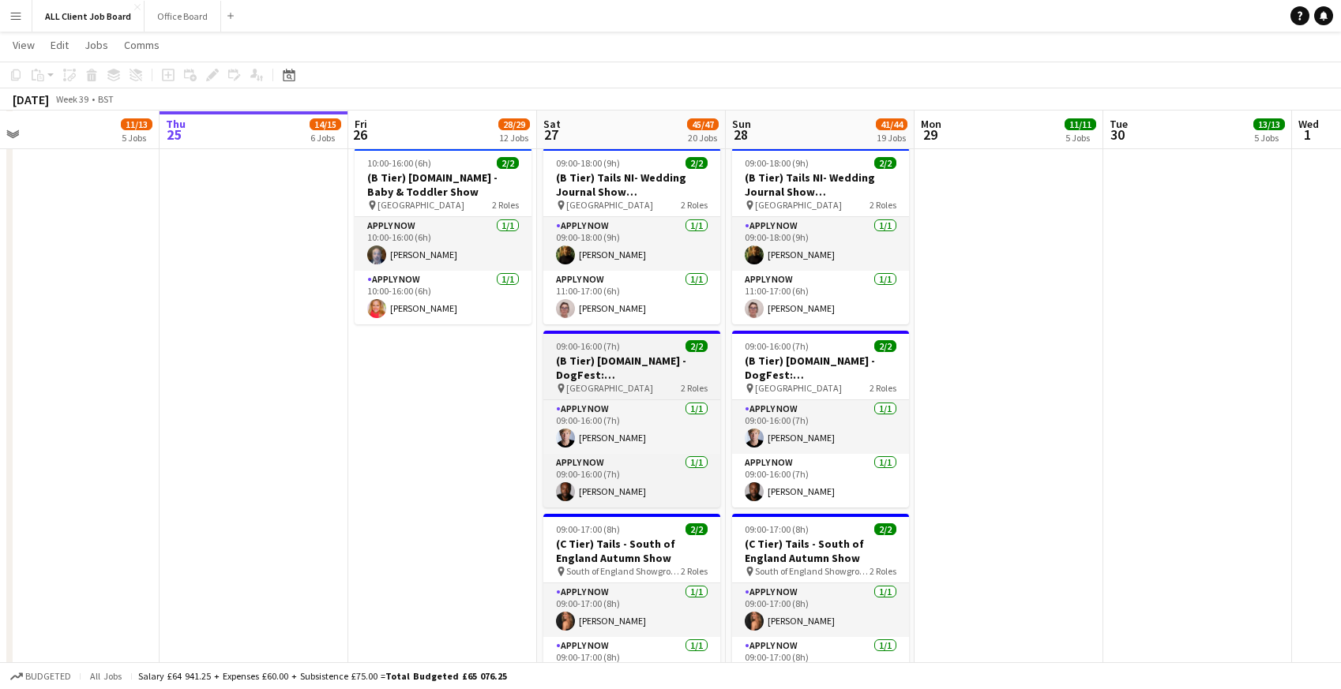
click at [573, 351] on span "09:00-16:00 (7h)" at bounding box center [588, 346] width 64 height 12
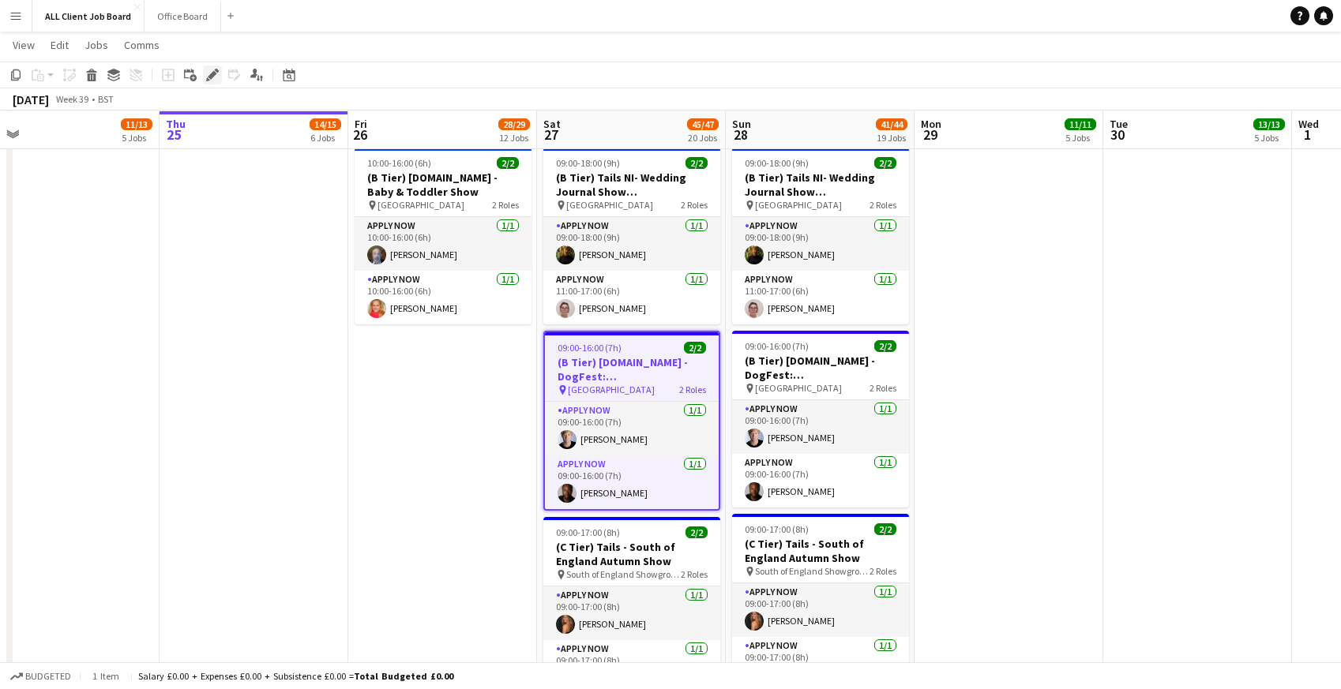
click at [216, 72] on icon "Edit" at bounding box center [212, 75] width 13 height 13
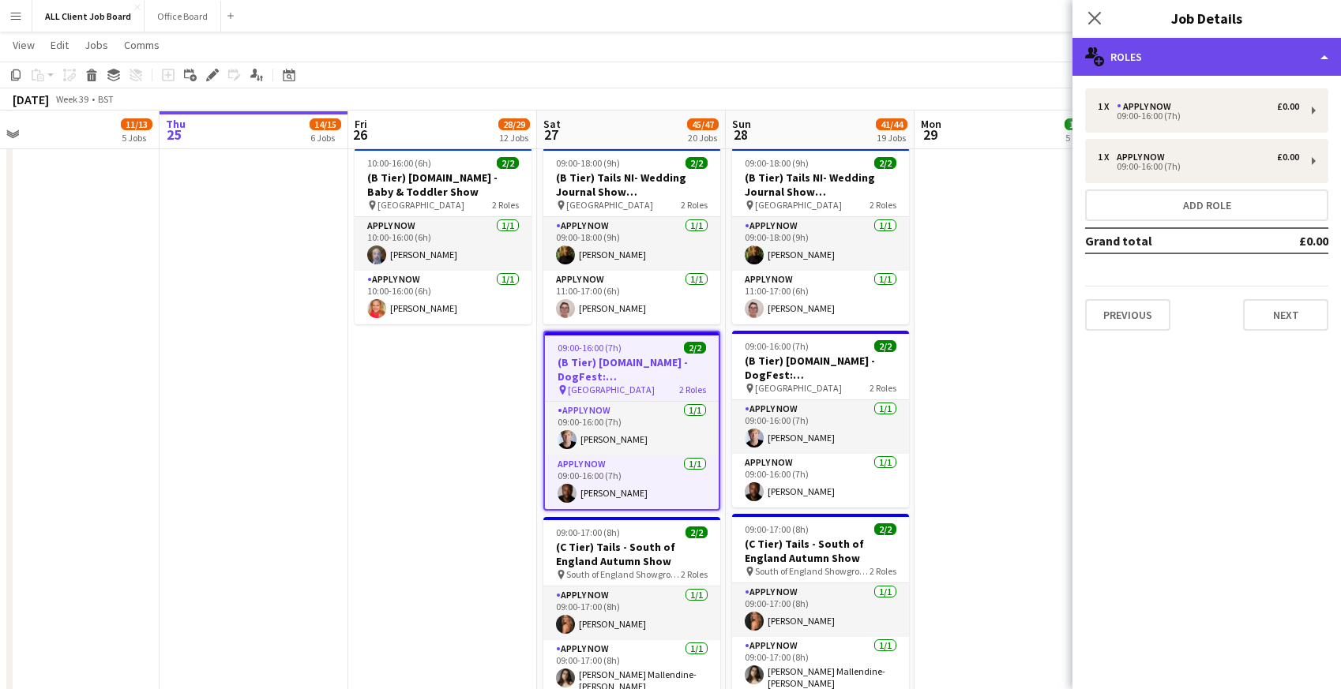
click at [1199, 50] on div "multiple-users-add Roles" at bounding box center [1207, 57] width 269 height 38
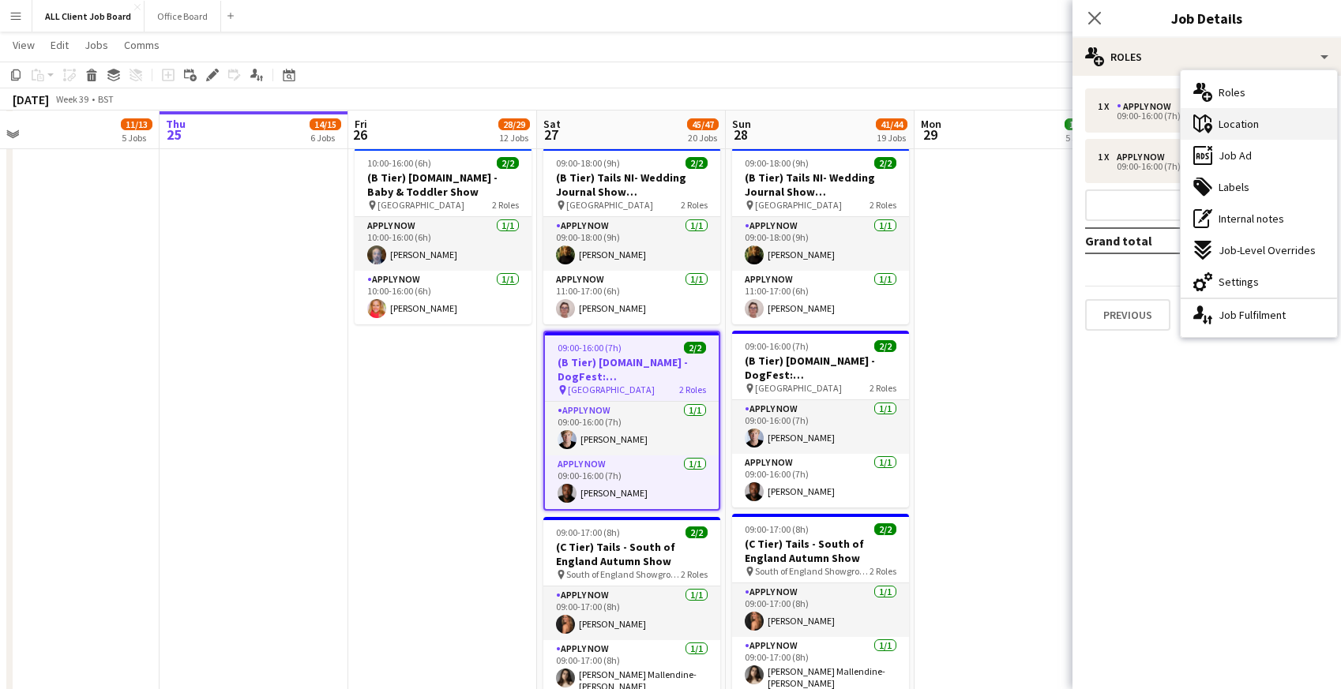
click at [1223, 129] on span "Location" at bounding box center [1239, 124] width 40 height 14
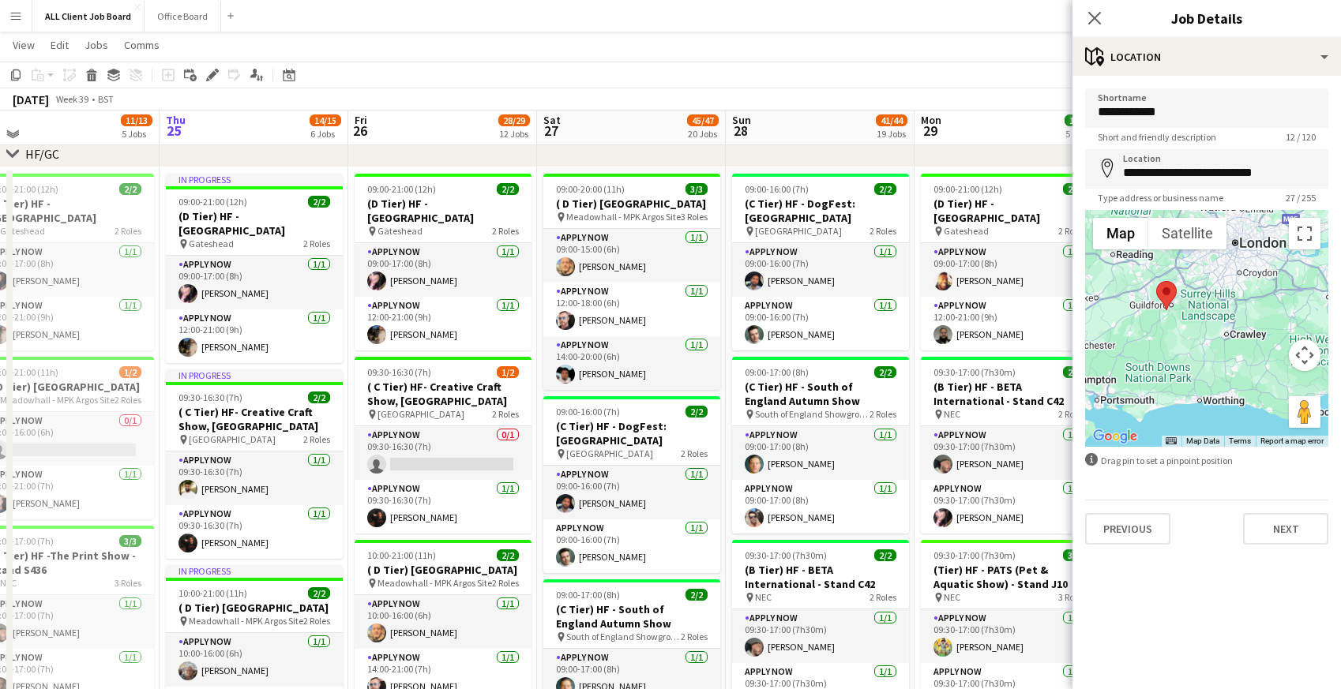
scroll to position [246, 0]
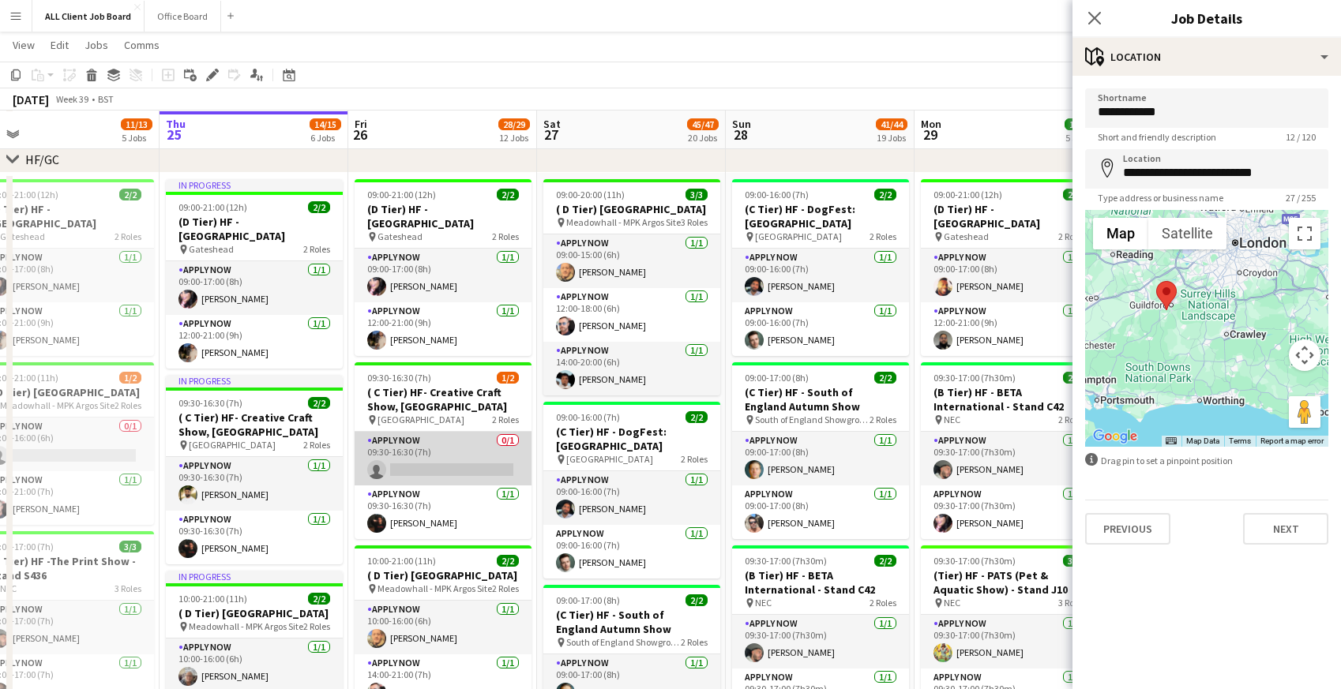
click at [428, 453] on app-card-role "APPLY NOW 0/1 09:30-16:30 (7h) single-neutral-actions" at bounding box center [443, 459] width 177 height 54
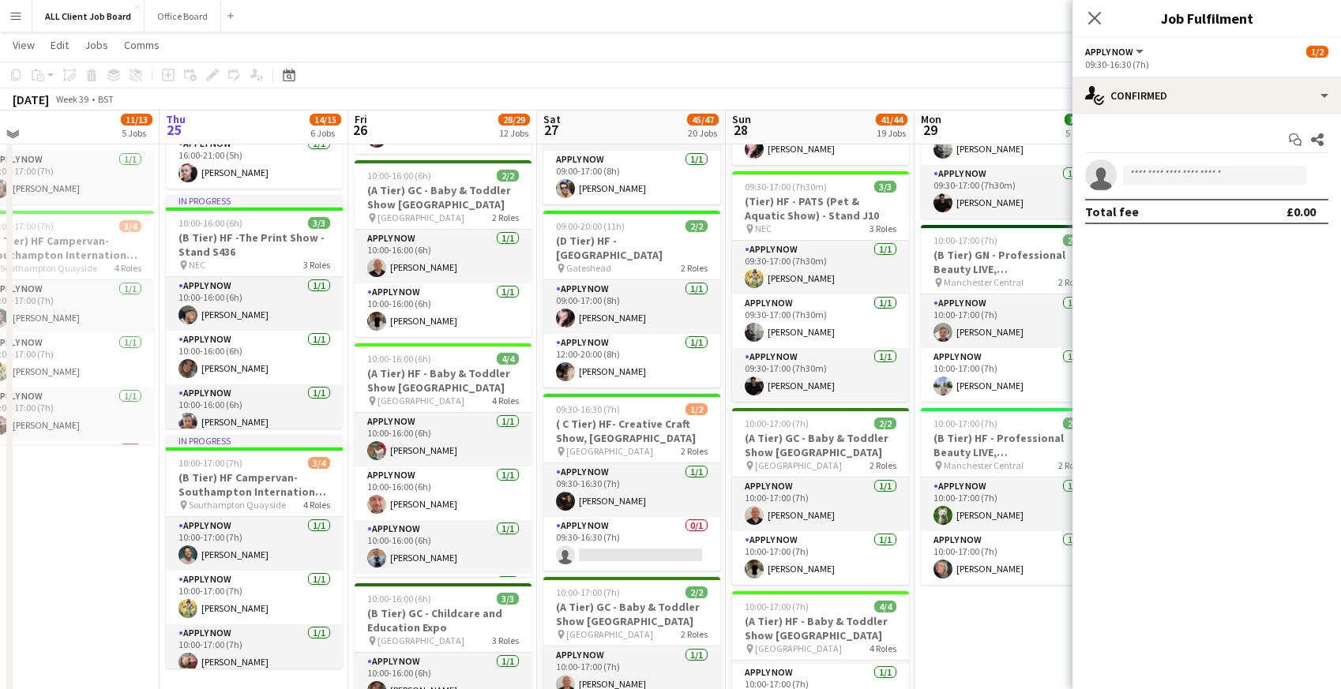
scroll to position [805, 0]
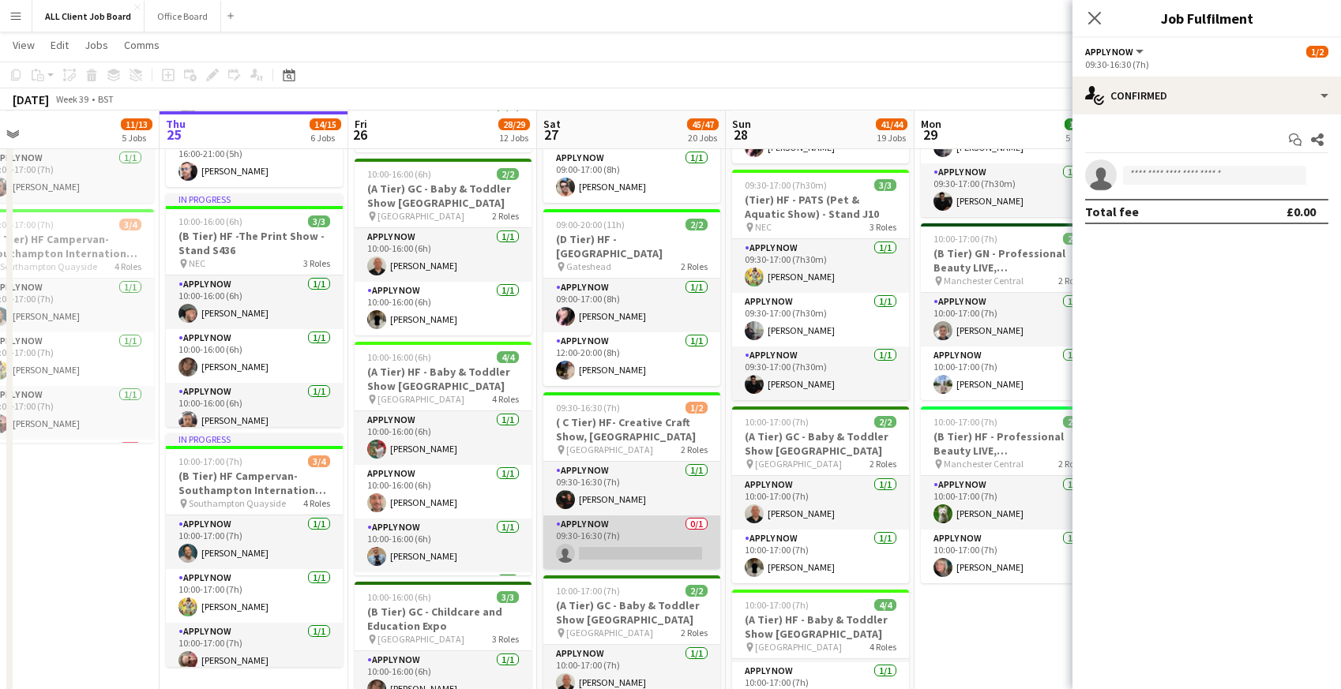
click at [625, 550] on app-card-role "APPLY NOW 0/1 09:30-16:30 (7h) single-neutral-actions" at bounding box center [631, 543] width 177 height 54
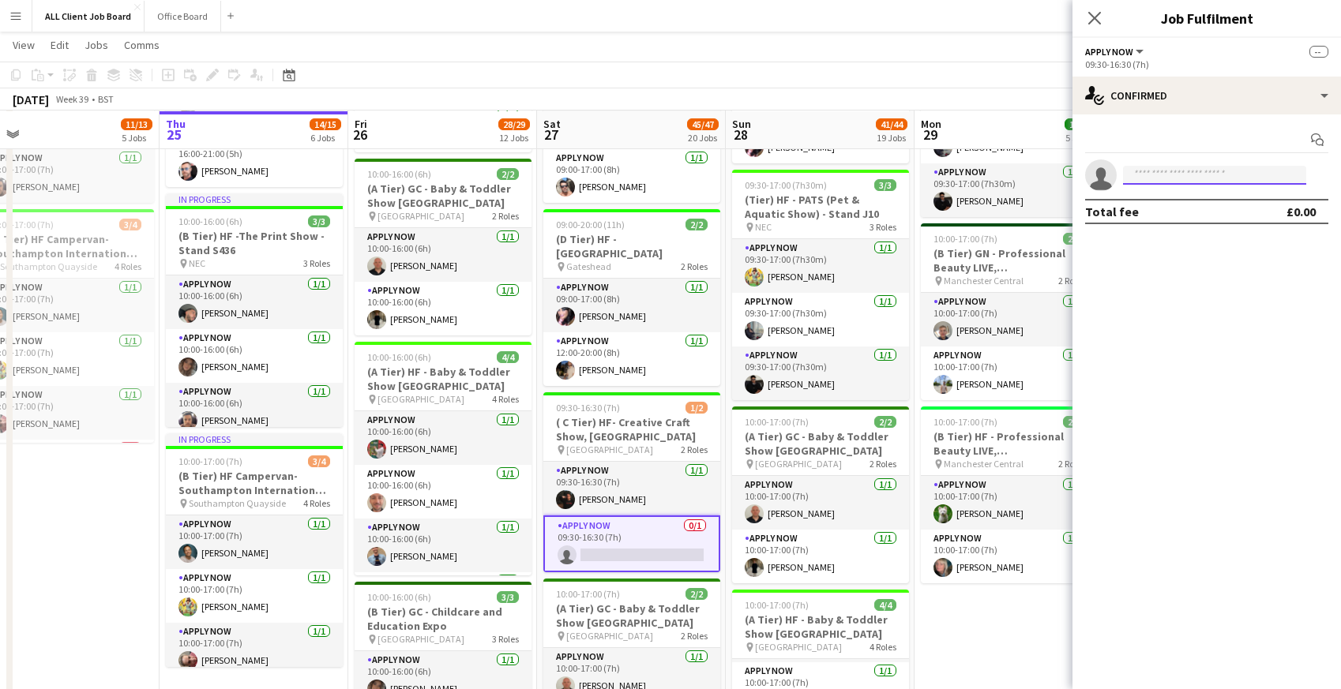
click at [1133, 182] on input at bounding box center [1214, 175] width 183 height 19
type input "****"
click at [1181, 221] on span "+447926326761" at bounding box center [1215, 223] width 158 height 13
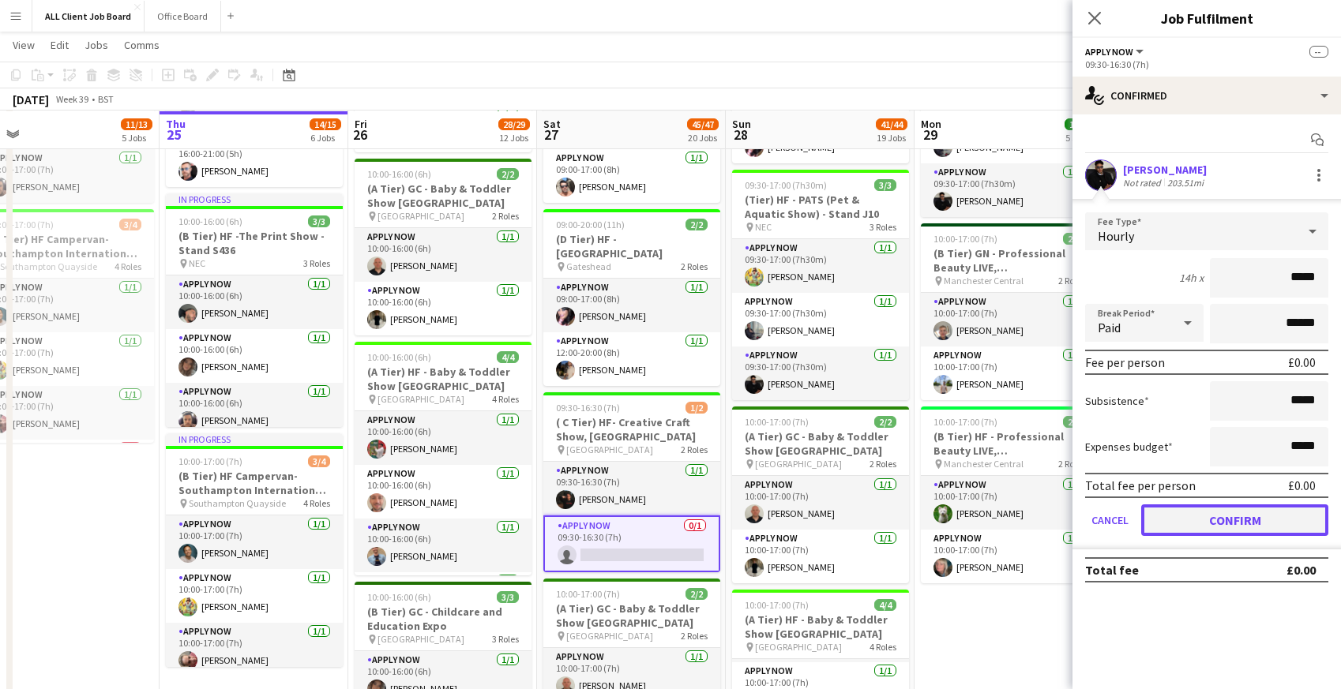
click at [1190, 520] on button "Confirm" at bounding box center [1234, 521] width 187 height 32
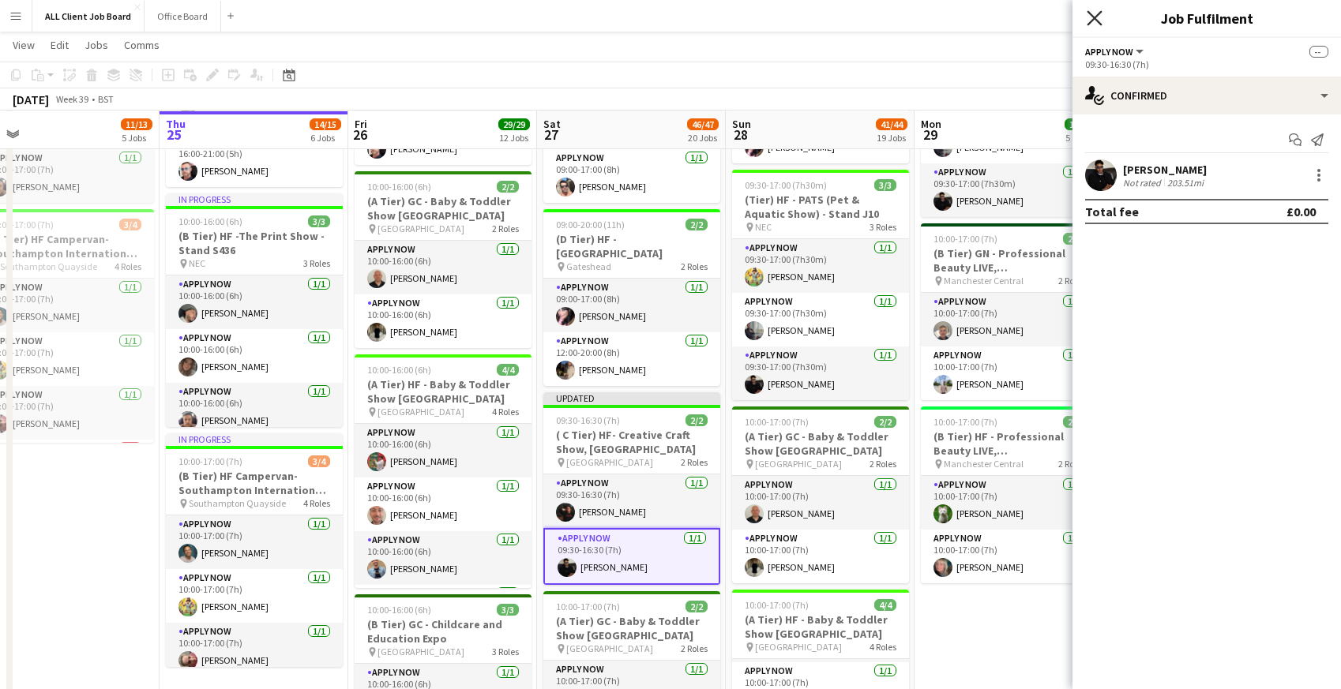
click at [1101, 19] on icon "Close pop-in" at bounding box center [1094, 17] width 15 height 15
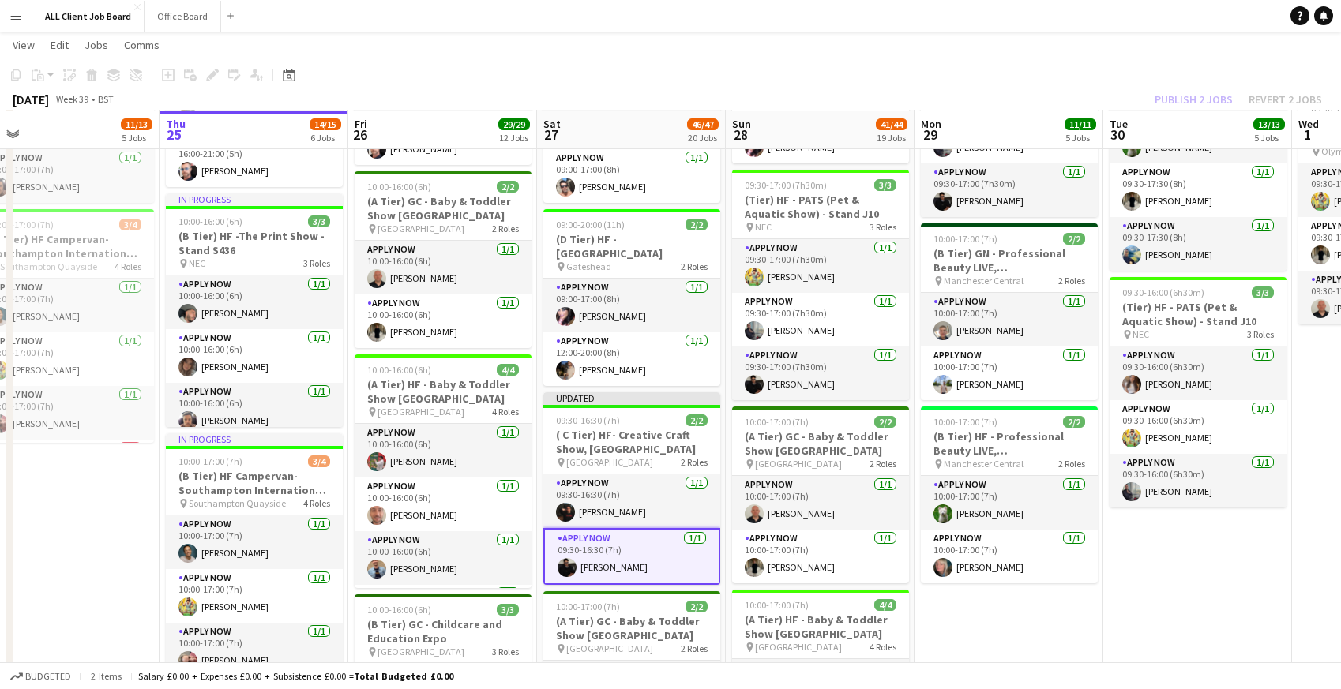
click at [1086, 19] on app-navbar "Menu Boards Boards Boards All jobs Status Workforce Workforce My Workforce Recr…" at bounding box center [670, 16] width 1341 height 32
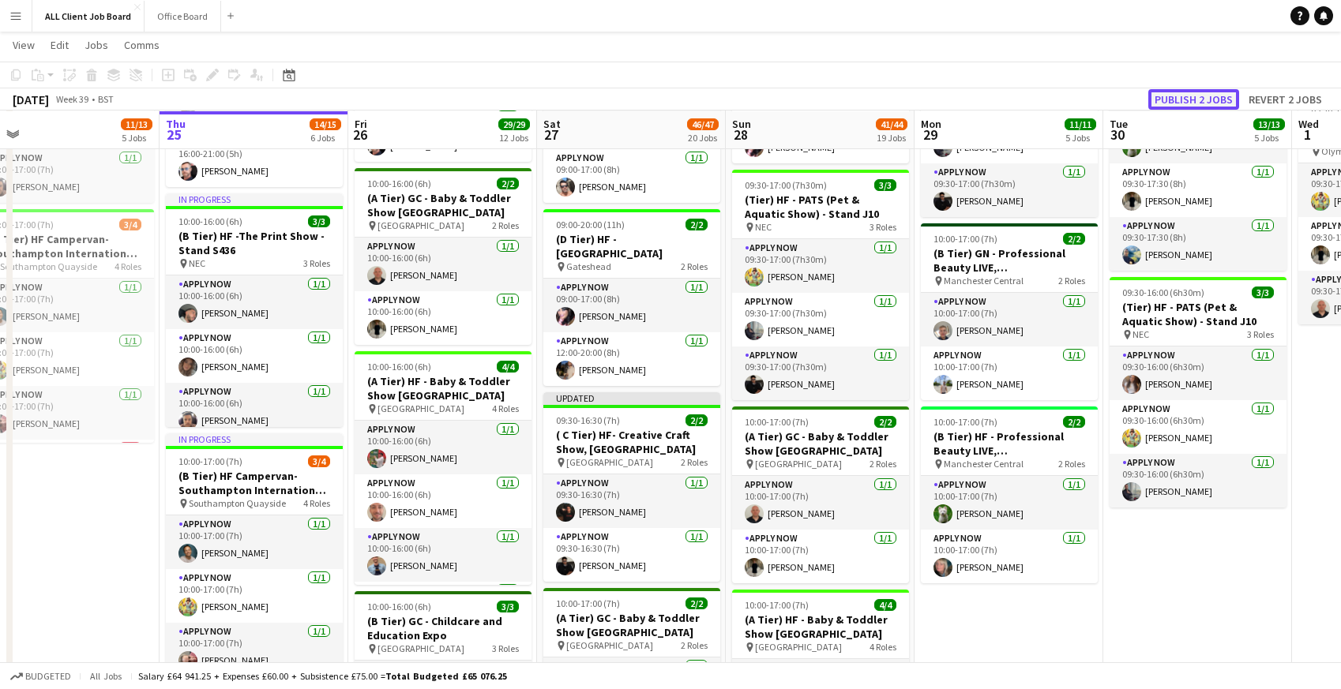
click at [1178, 102] on button "Publish 2 jobs" at bounding box center [1193, 99] width 91 height 21
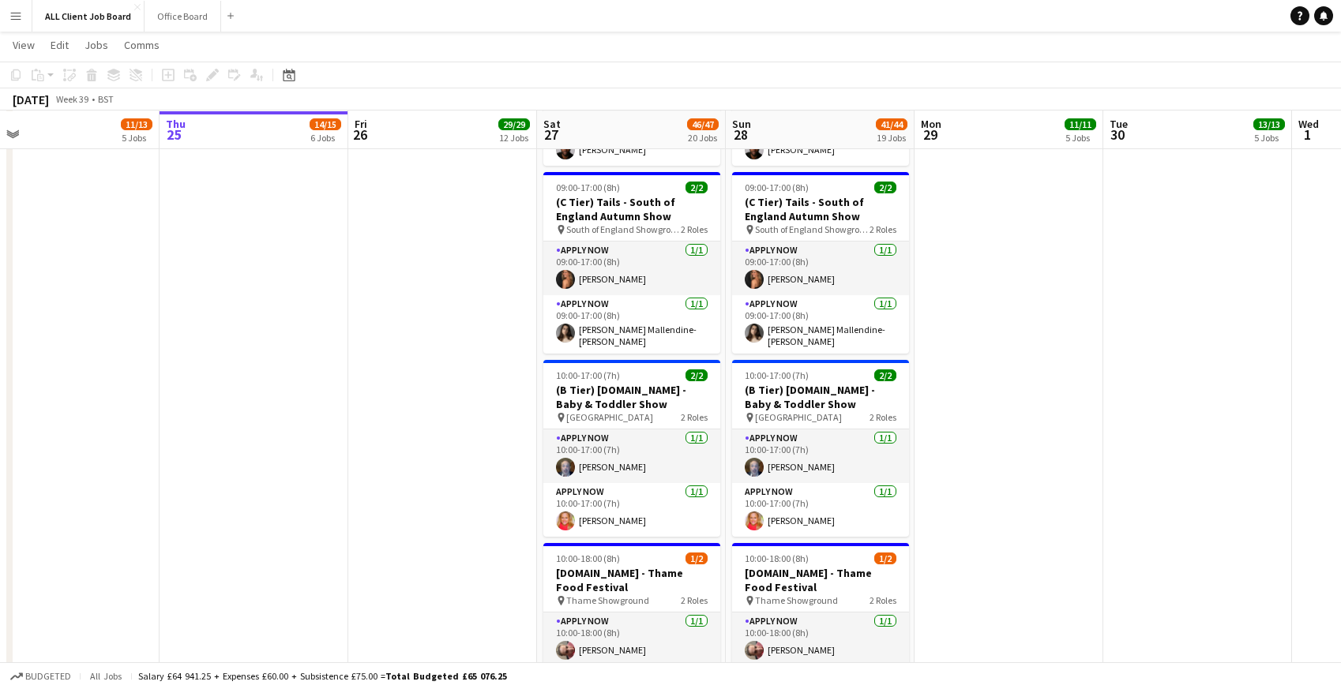
scroll to position [6159, 0]
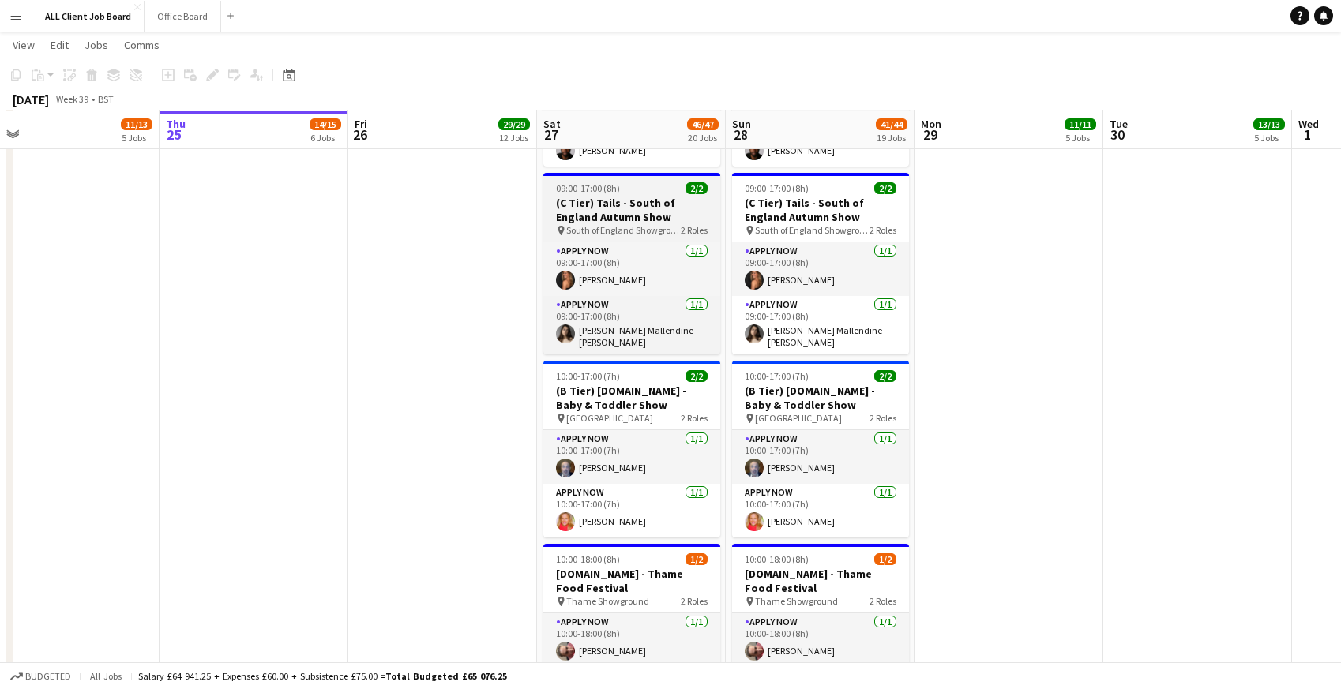
click at [573, 207] on h3 "(C Tier) Tails - South of England Autumn Show" at bounding box center [631, 210] width 177 height 28
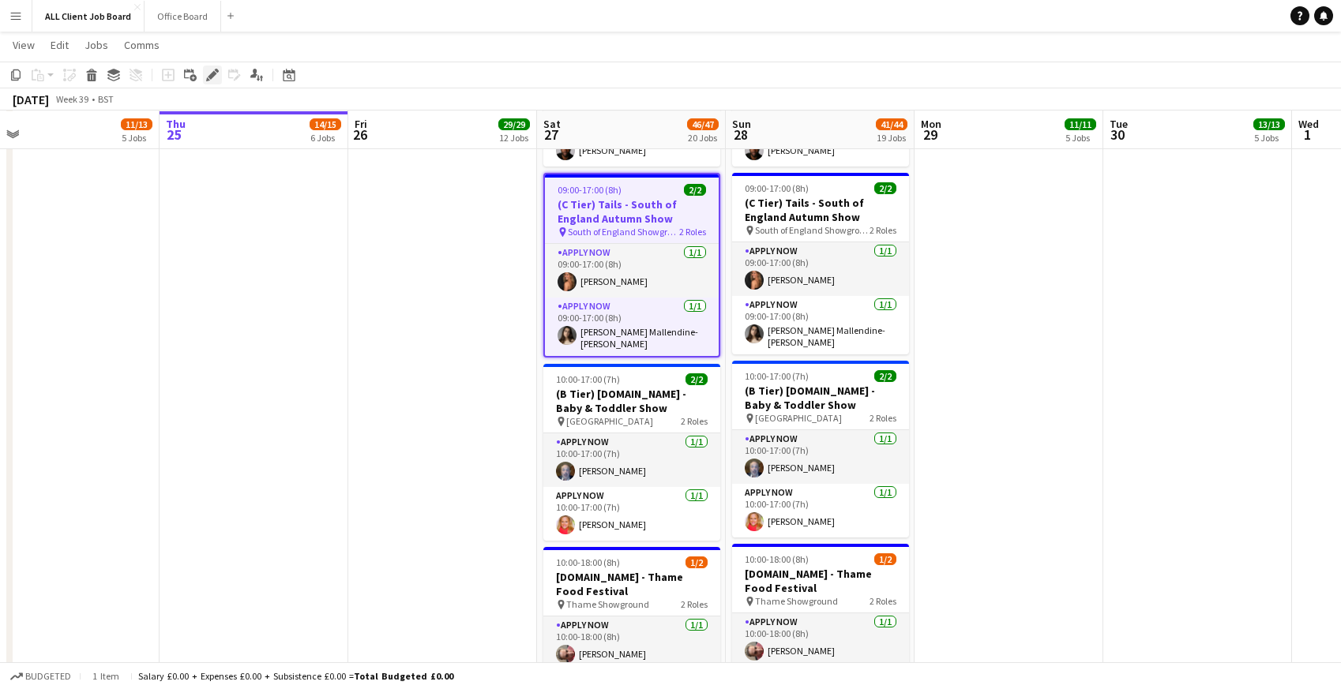
click at [216, 71] on icon "Edit" at bounding box center [212, 75] width 13 height 13
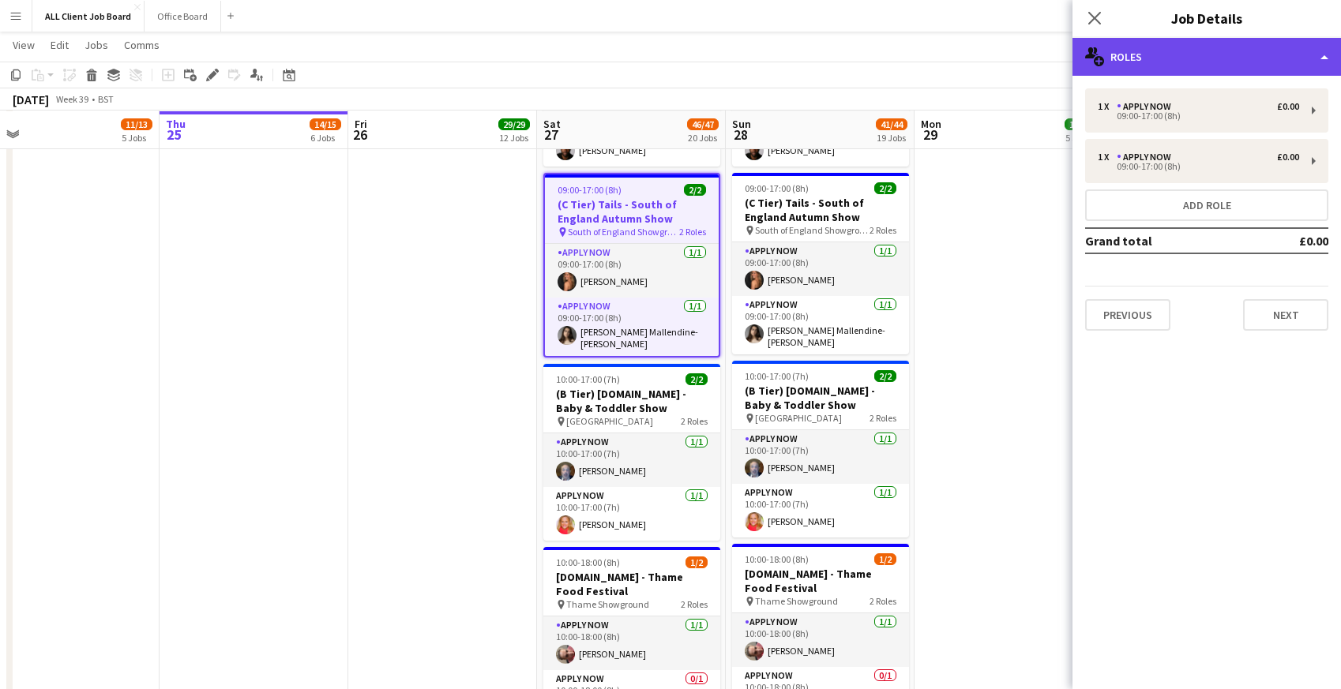
click at [1178, 57] on div "multiple-users-add Roles" at bounding box center [1207, 57] width 269 height 38
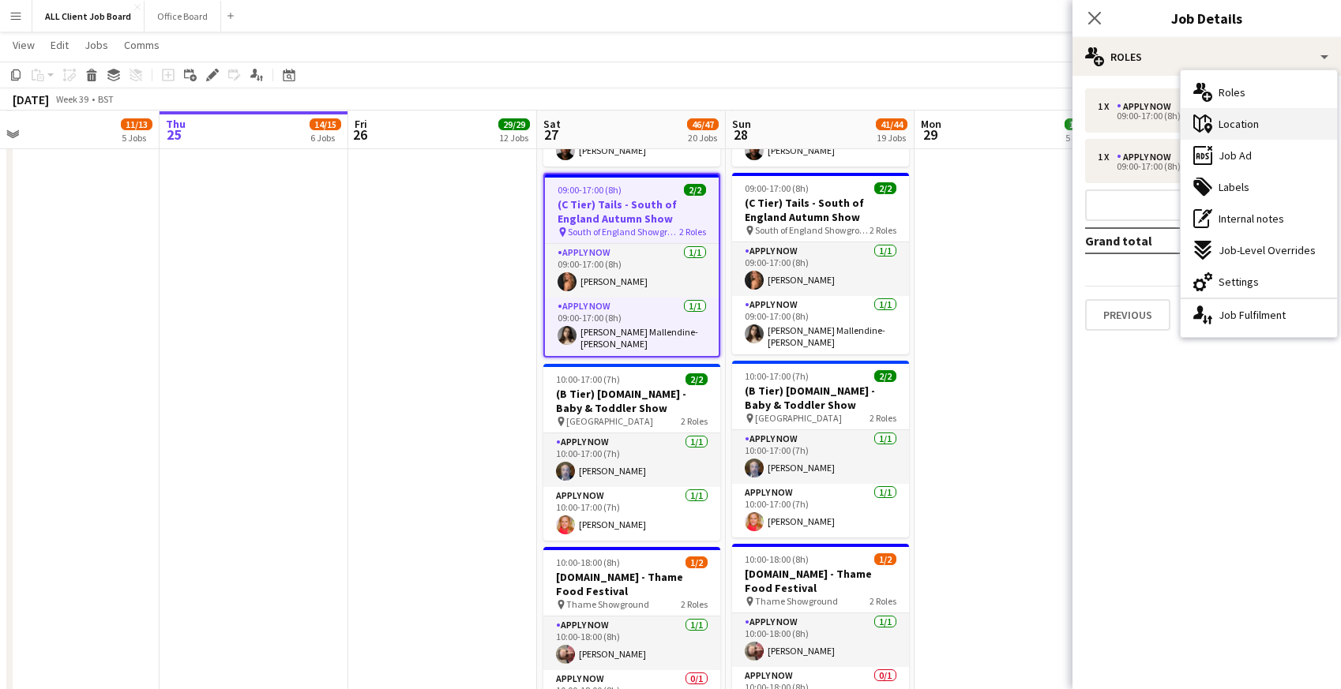
click at [1203, 122] on icon "maps-pin-1" at bounding box center [1202, 124] width 19 height 19
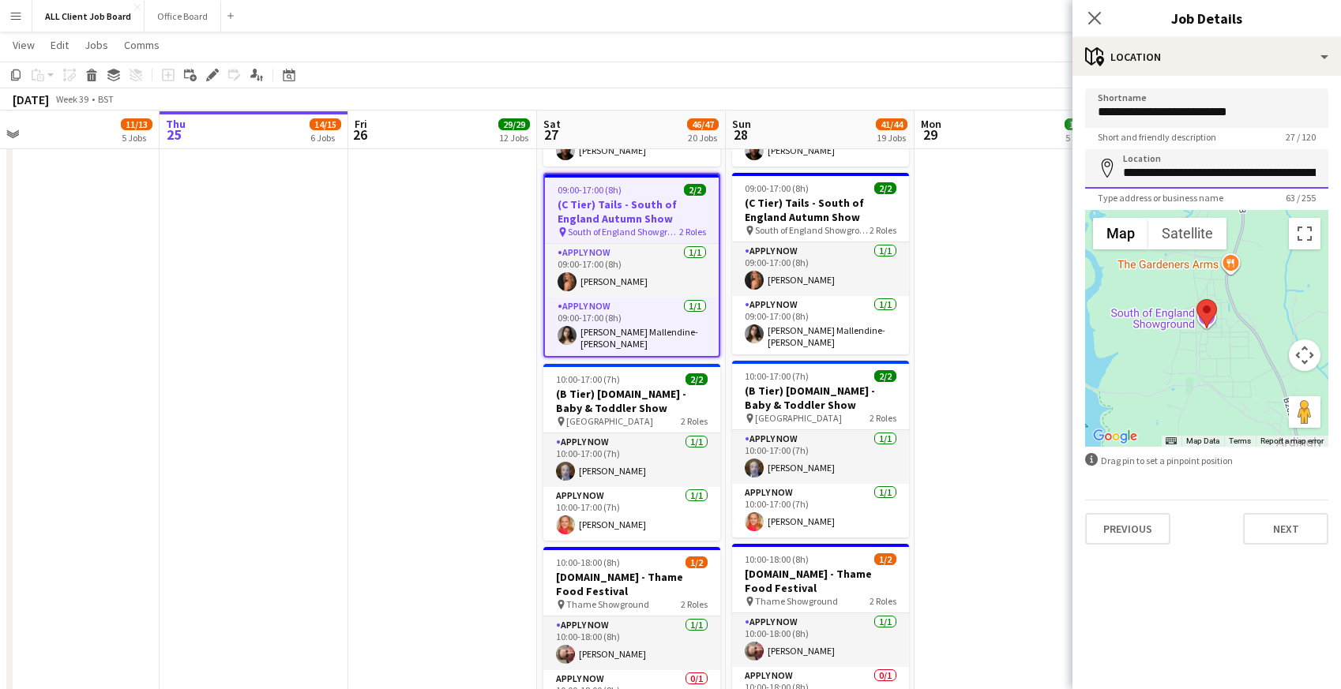
click at [1252, 171] on input "**********" at bounding box center [1206, 168] width 243 height 39
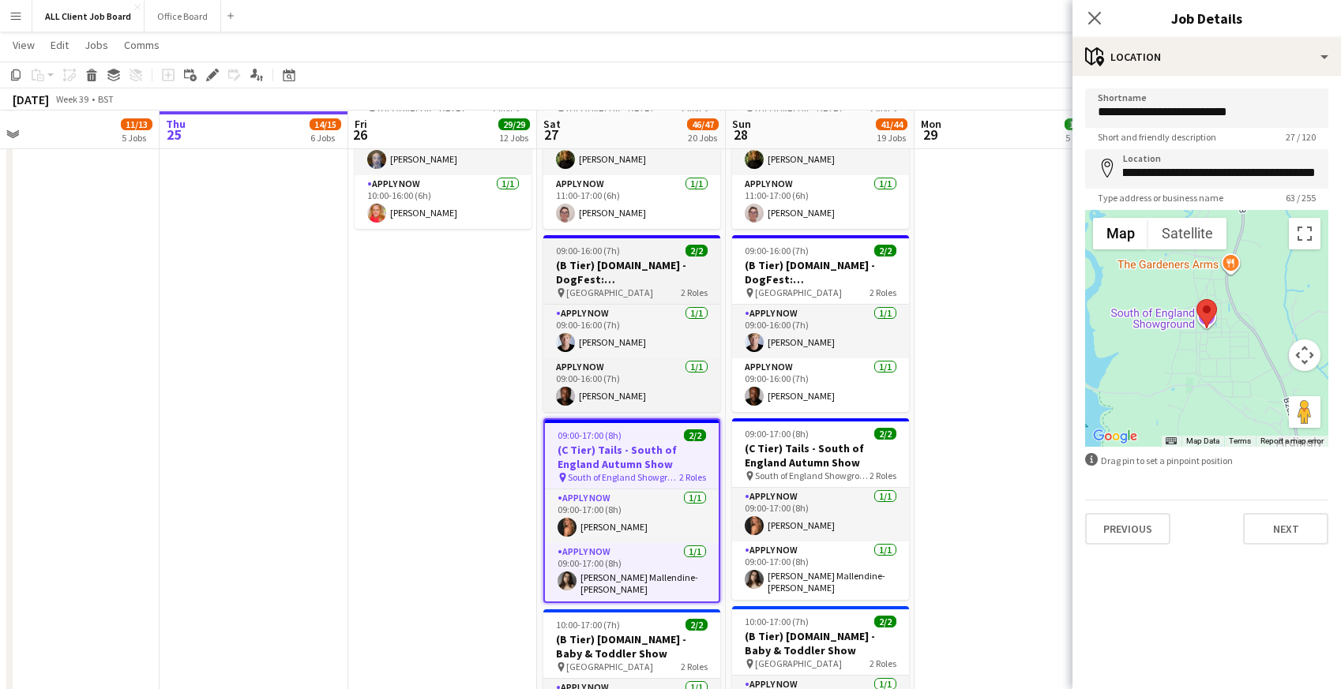
scroll to position [0, 0]
click at [611, 266] on h3 "(B Tier) Tails.com - DogFest: Loseley Park" at bounding box center [631, 272] width 177 height 28
type input "**********"
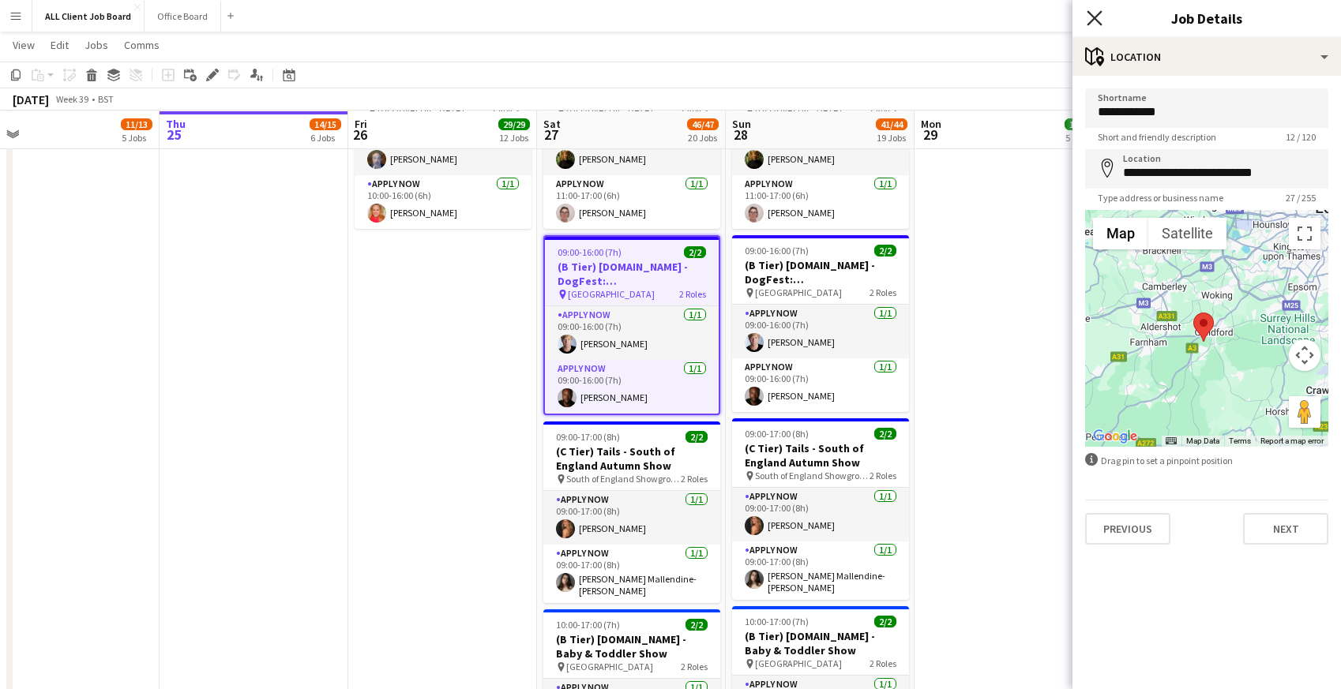
click at [1099, 23] on icon at bounding box center [1094, 17] width 15 height 15
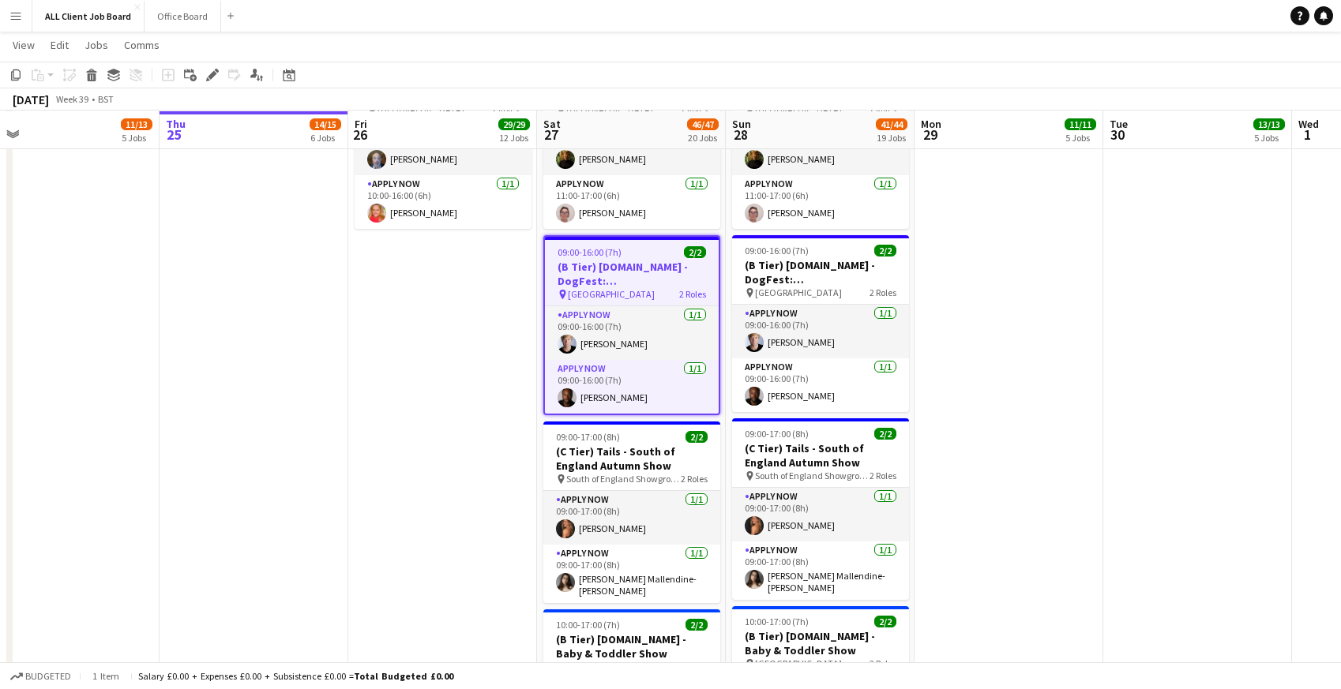
click at [952, 290] on app-date-cell at bounding box center [1009, 642] width 189 height 1192
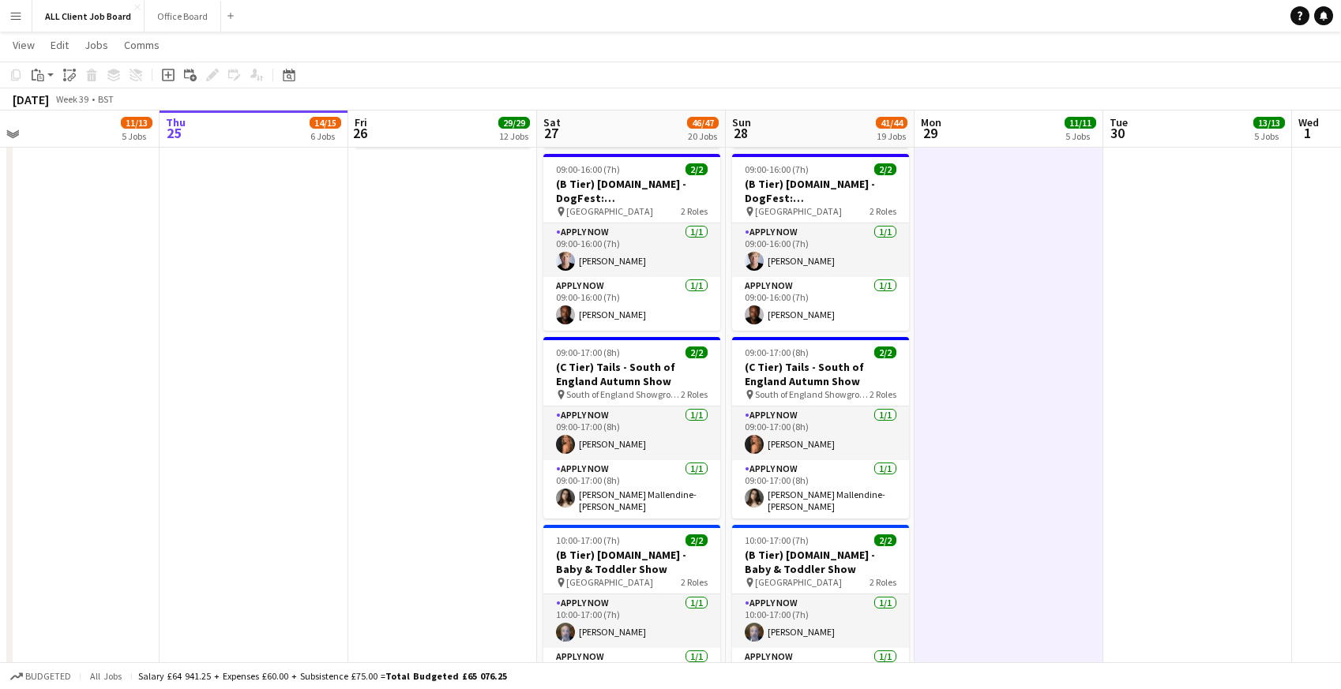
scroll to position [5992, 0]
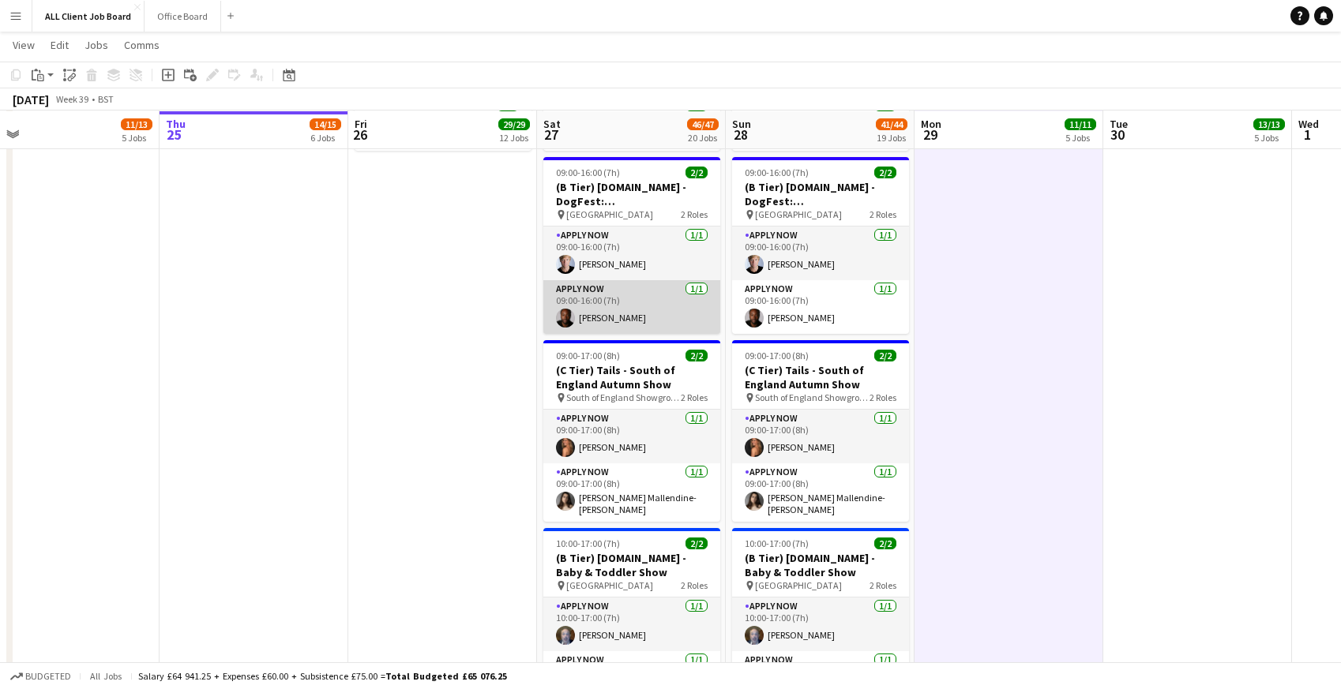
click at [602, 296] on app-card-role "APPLY NOW 1/1 09:00-16:00 (7h) Eathan Sergeant" at bounding box center [631, 307] width 177 height 54
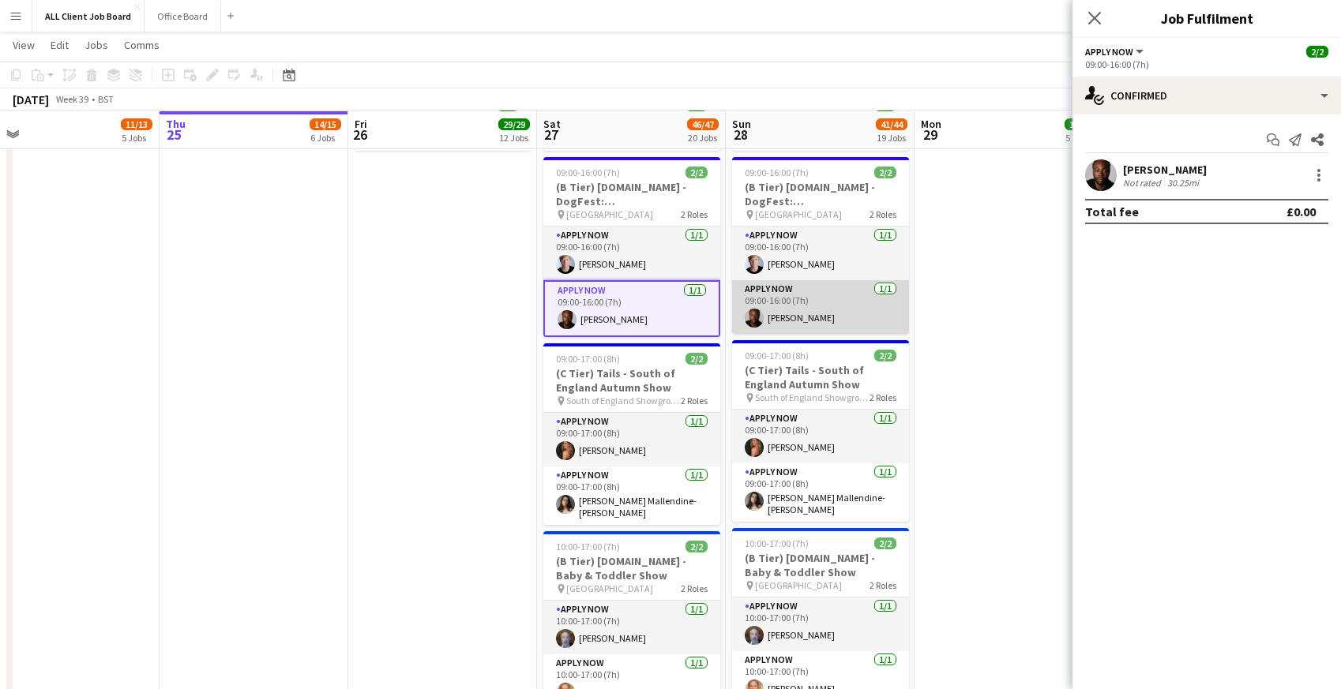
click at [794, 306] on app-card-role "APPLY NOW 1/1 09:00-16:00 (7h) Eathan Sergeant" at bounding box center [820, 307] width 177 height 54
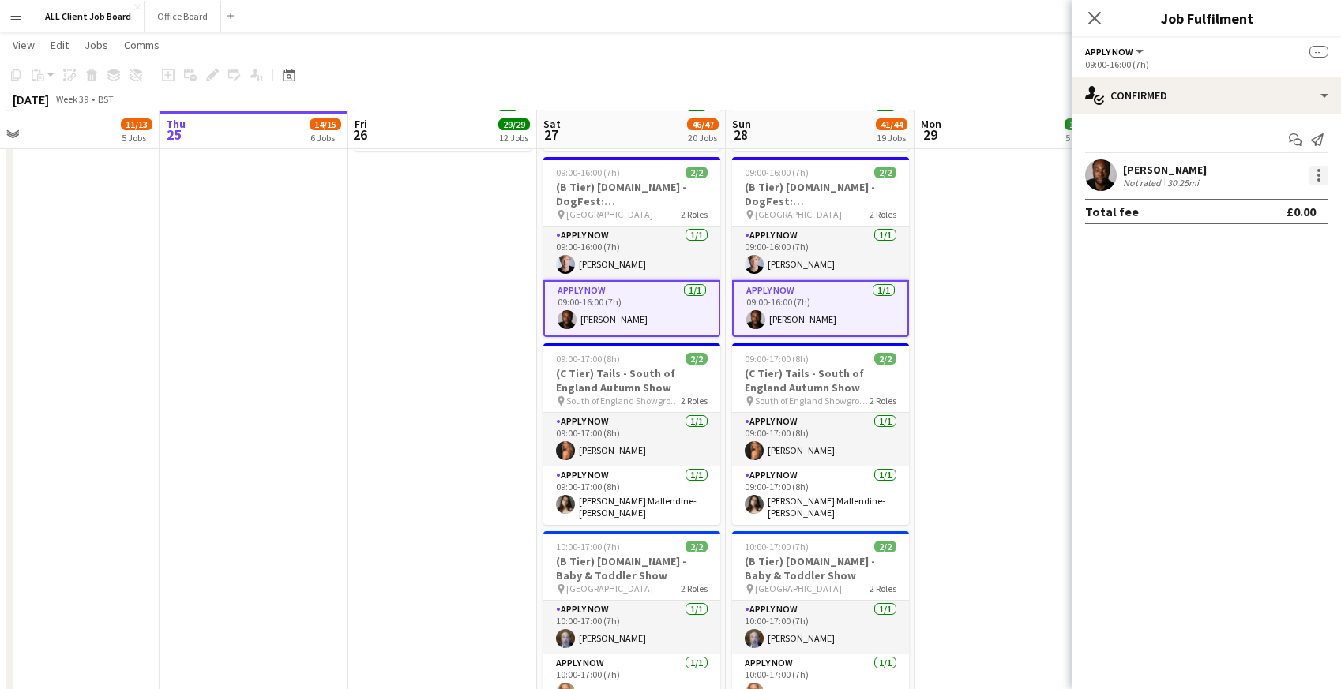
click at [1321, 178] on div at bounding box center [1318, 175] width 19 height 19
click at [1248, 321] on span "Remove" at bounding box center [1241, 317] width 47 height 13
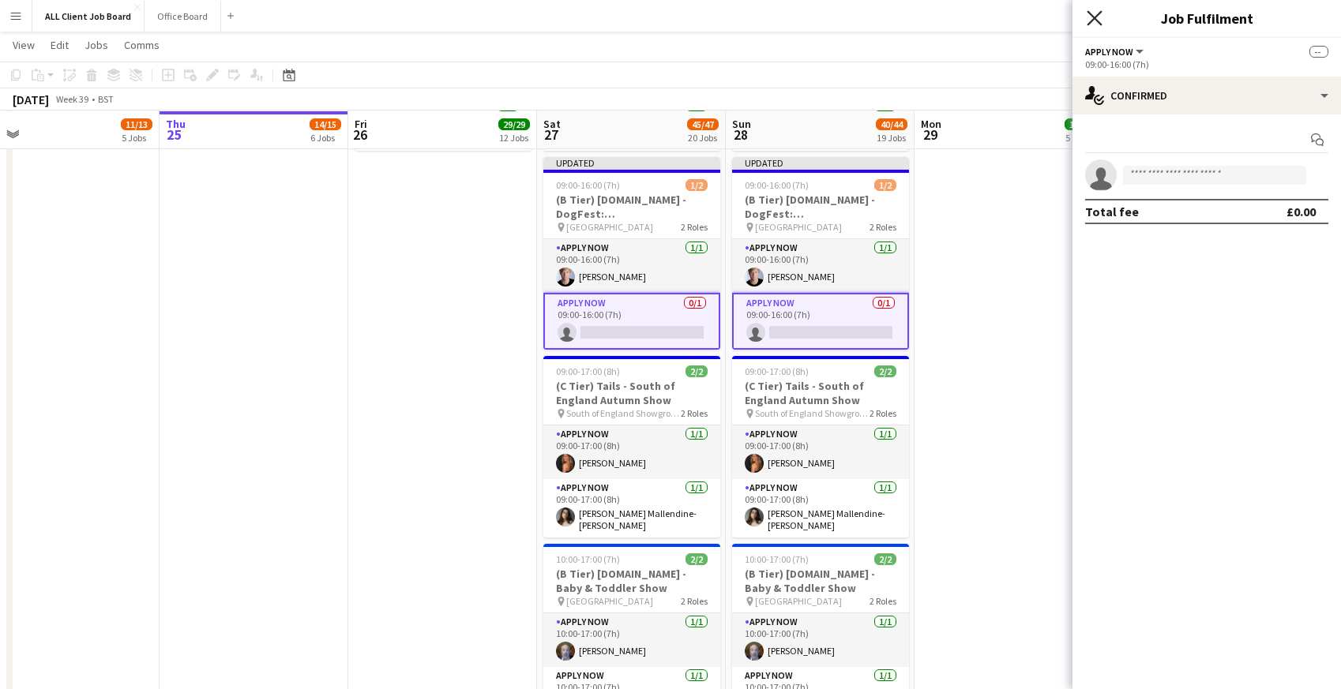
click at [1091, 17] on icon "Close pop-in" at bounding box center [1094, 17] width 15 height 15
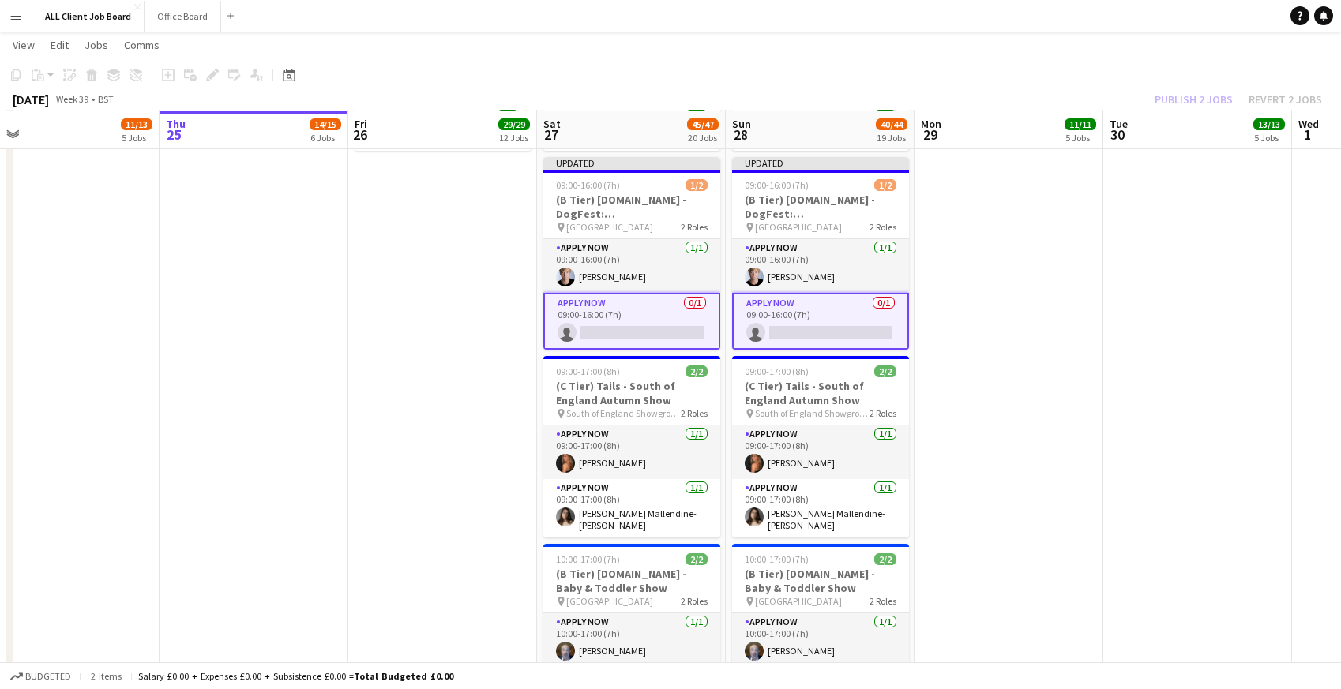
click at [1065, 16] on app-navbar "Menu Boards Boards Boards All jobs Status Workforce Workforce My Workforce Recr…" at bounding box center [670, 16] width 1341 height 32
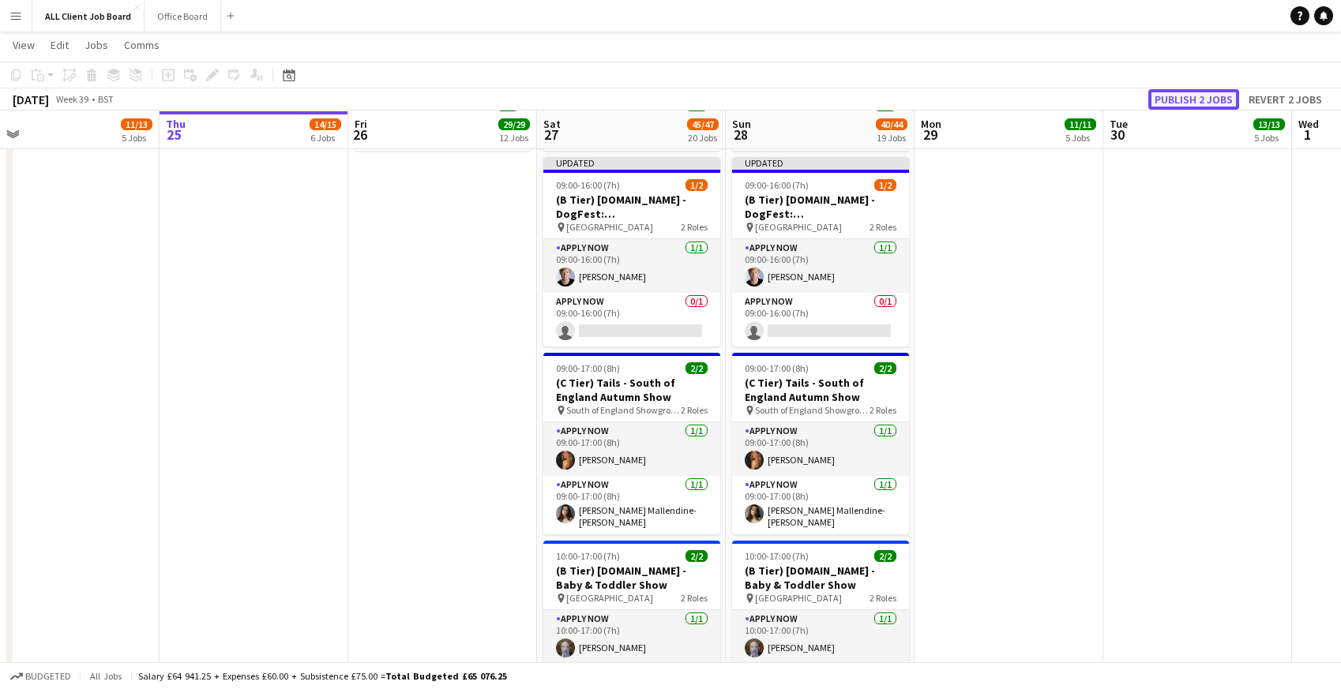
click at [1181, 96] on button "Publish 2 jobs" at bounding box center [1193, 99] width 91 height 21
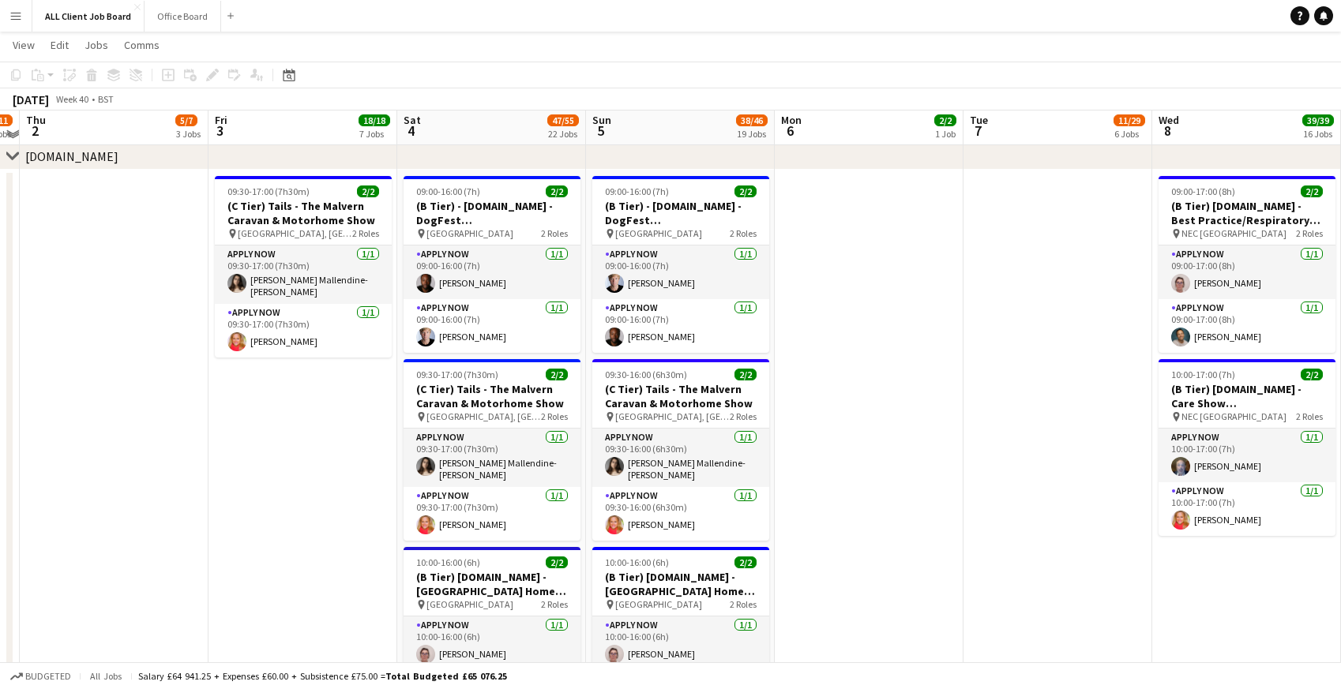
scroll to position [5786, 0]
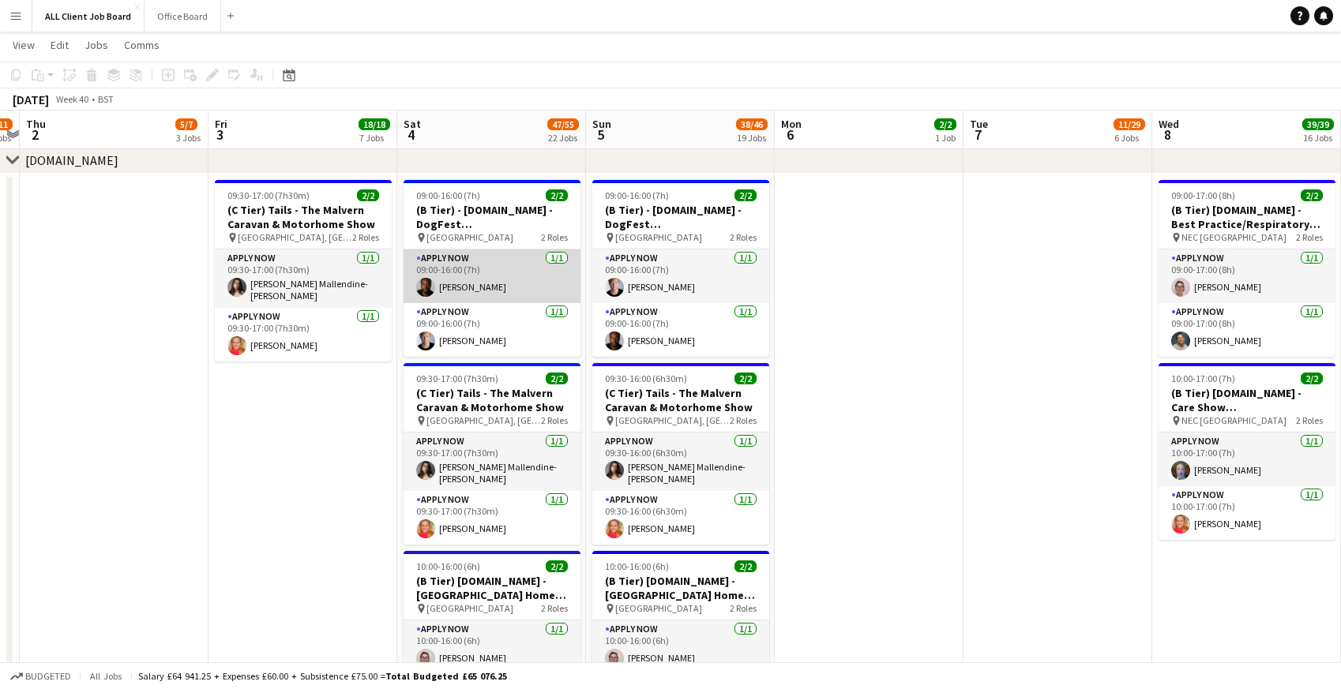
click at [461, 299] on app-card-role "APPLY NOW 1/1 09:00-16:00 (7h) Eathan Sergeant" at bounding box center [492, 277] width 177 height 54
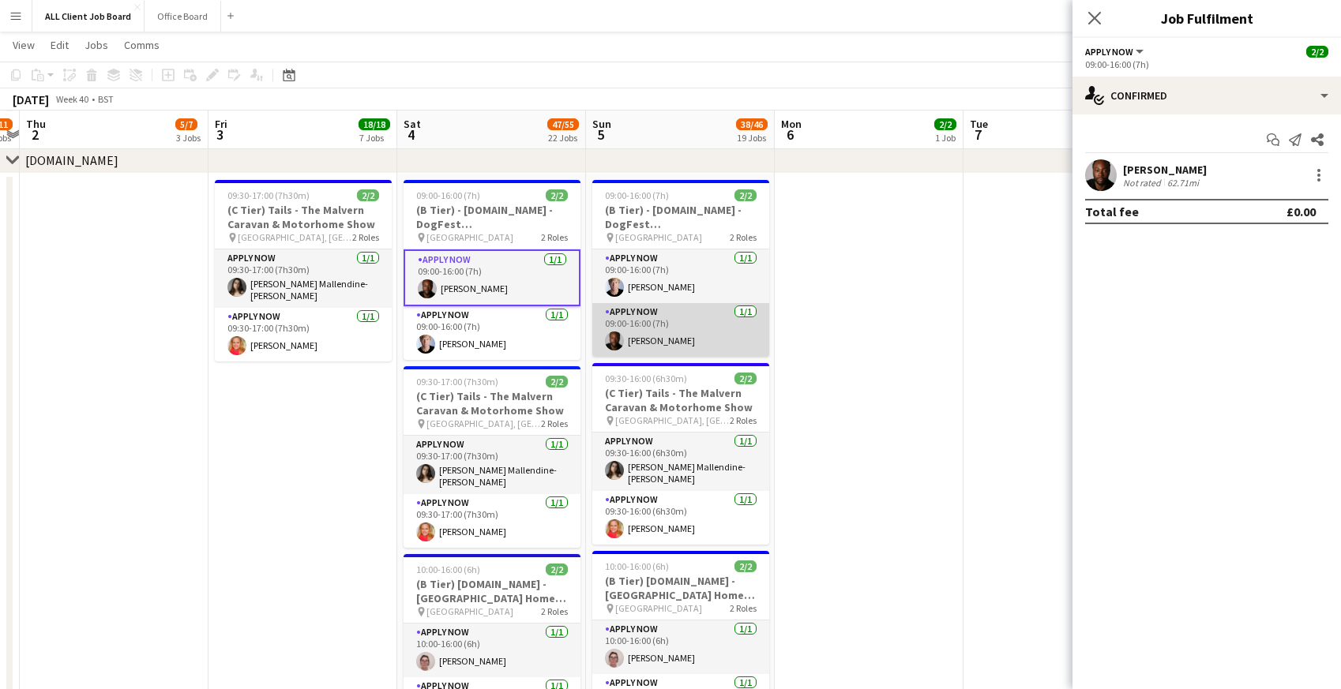
click at [662, 329] on app-card-role "APPLY NOW 1/1 09:00-16:00 (7h) Eathan Sergeant" at bounding box center [680, 330] width 177 height 54
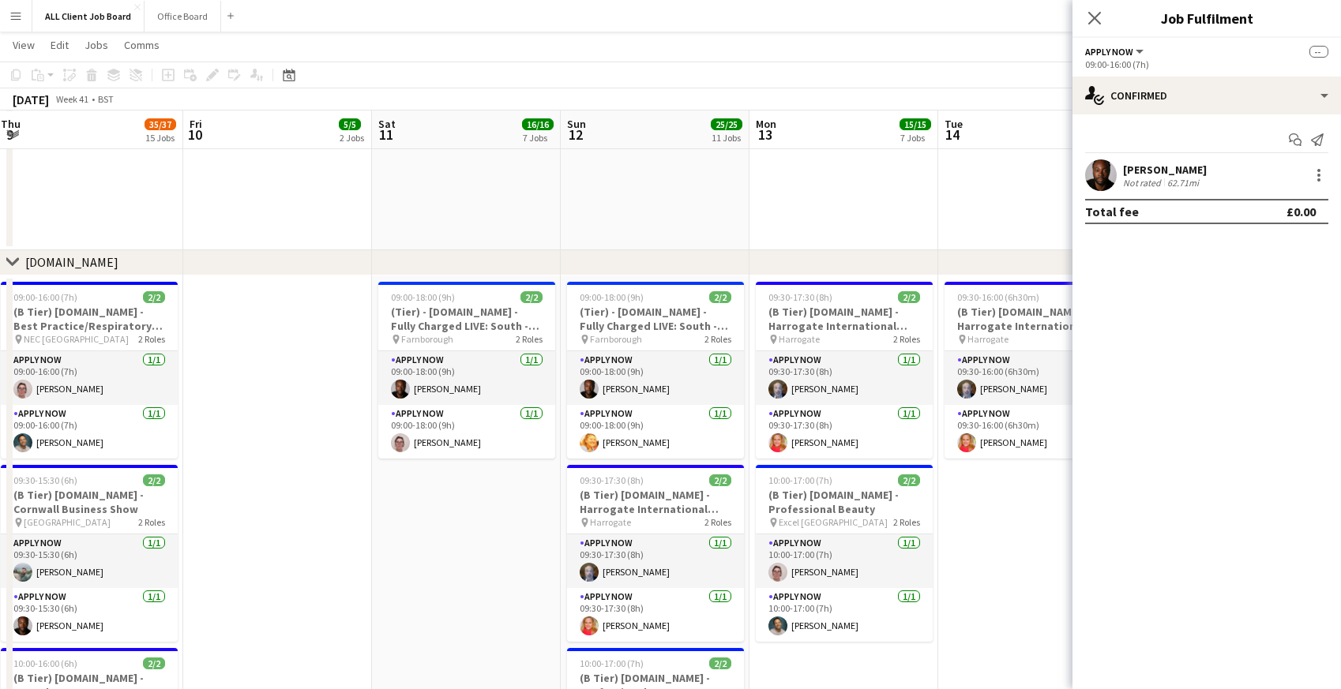
scroll to position [0, 587]
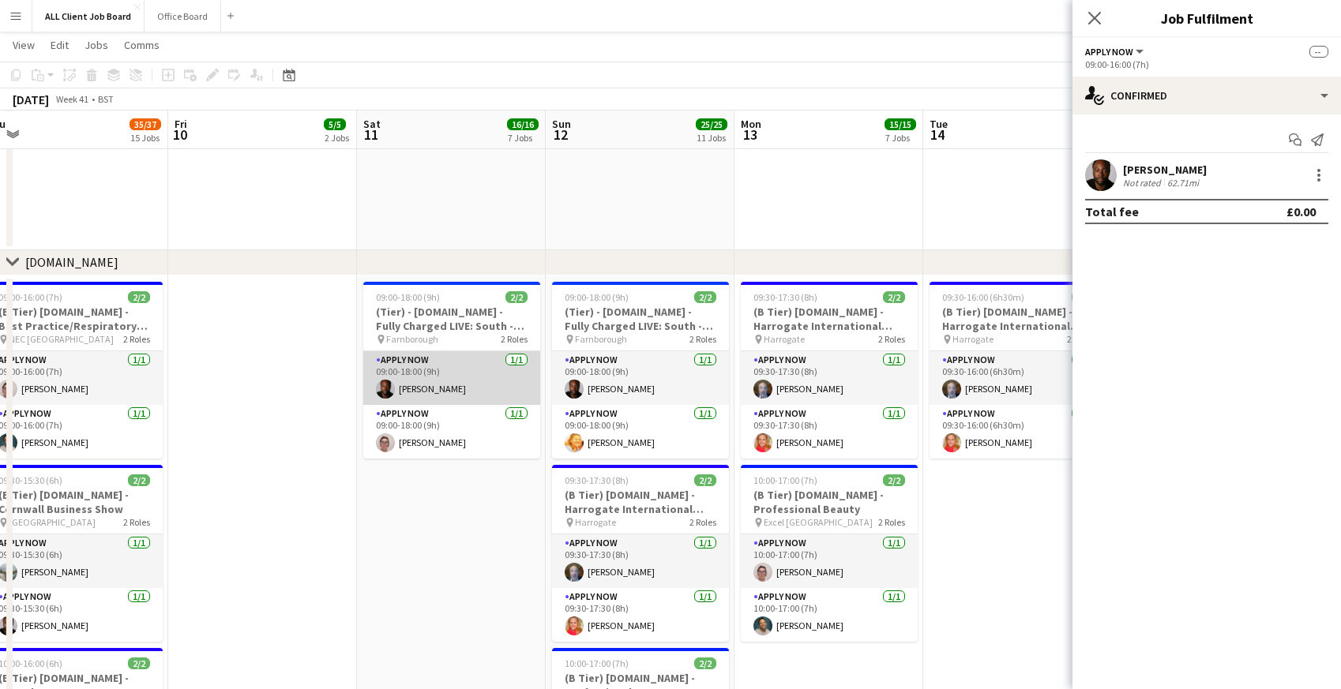
click at [443, 378] on app-card-role "APPLY NOW 1/1 09:00-18:00 (9h) Eathan Sergeant" at bounding box center [451, 378] width 177 height 54
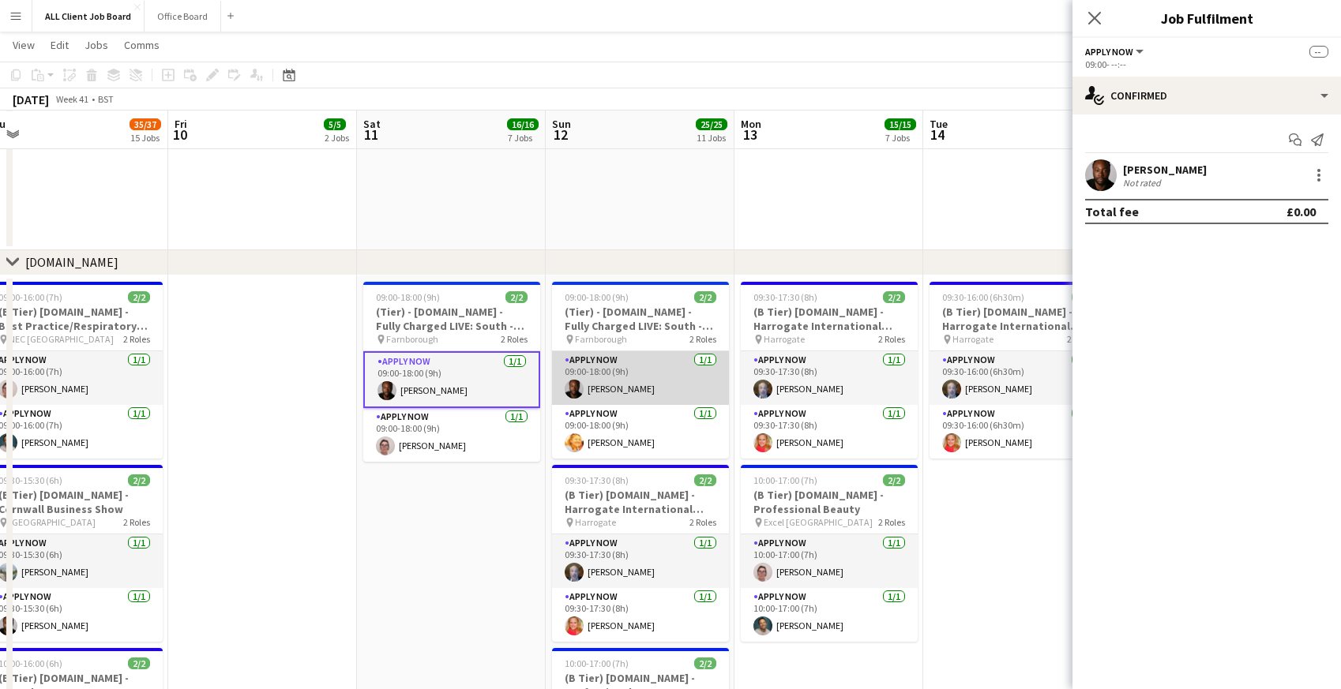
click at [619, 378] on app-card-role "APPLY NOW 1/1 09:00-18:00 (9h) Eathan Sergeant" at bounding box center [640, 378] width 177 height 54
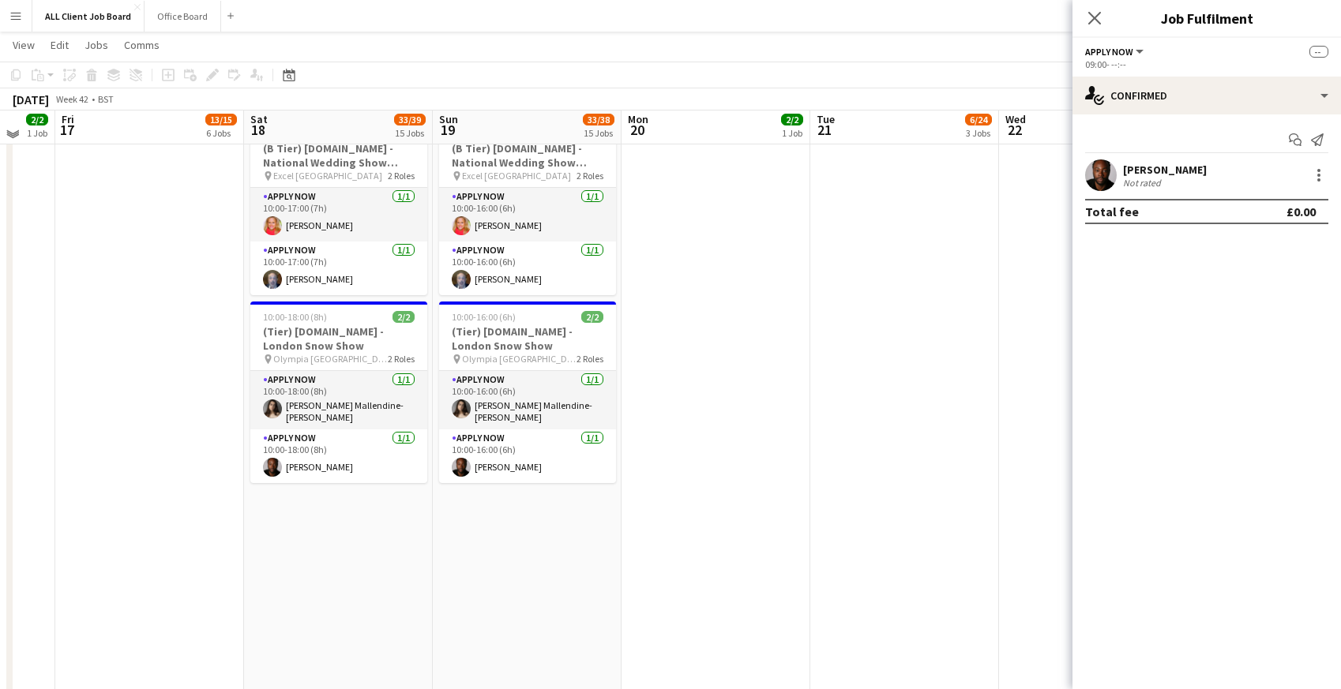
scroll to position [6087, 0]
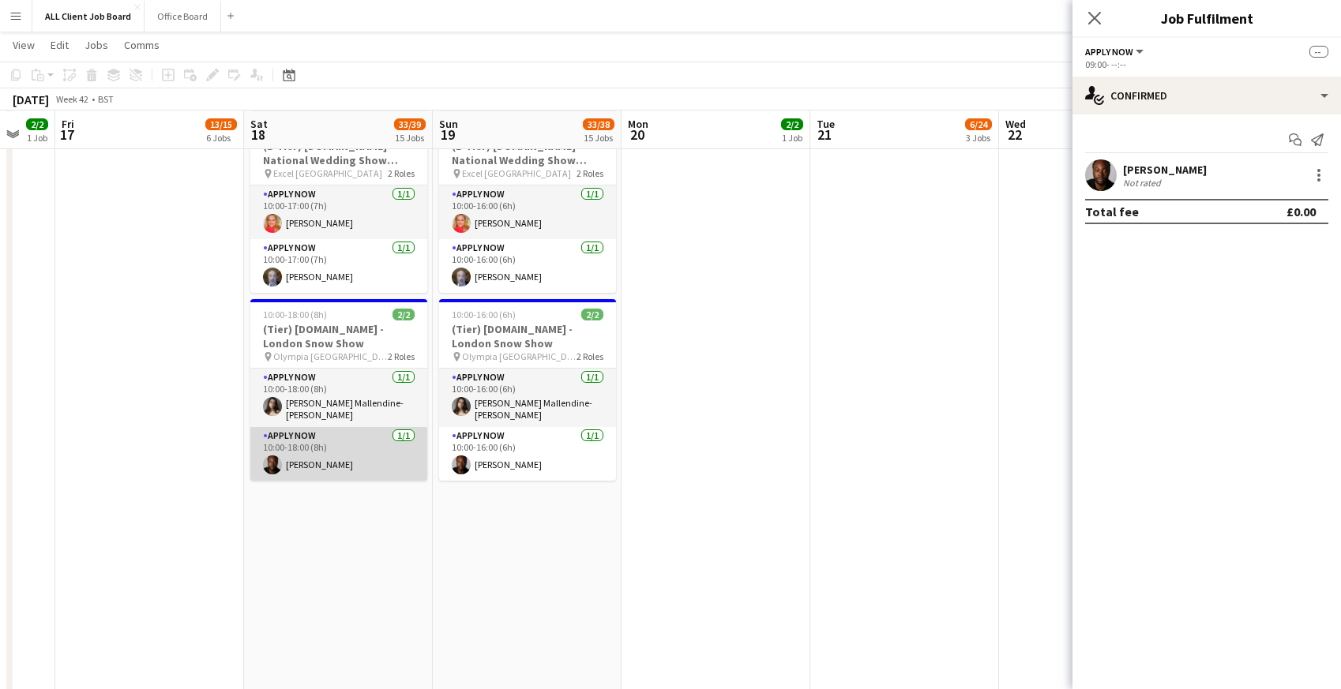
click at [316, 449] on app-card-role "APPLY NOW 1/1 10:00-18:00 (8h) Eathan Sergeant" at bounding box center [338, 454] width 177 height 54
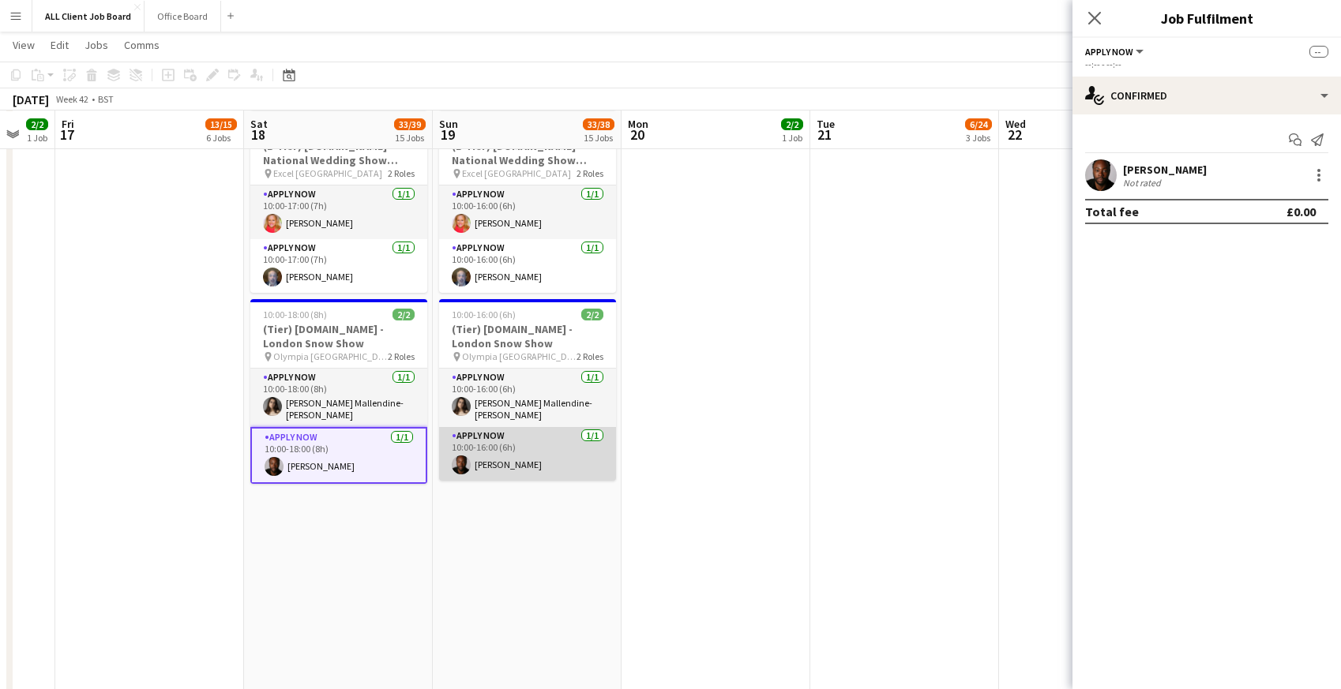
click at [499, 460] on app-card-role "APPLY NOW 1/1 10:00-16:00 (6h) Eathan Sergeant" at bounding box center [527, 454] width 177 height 54
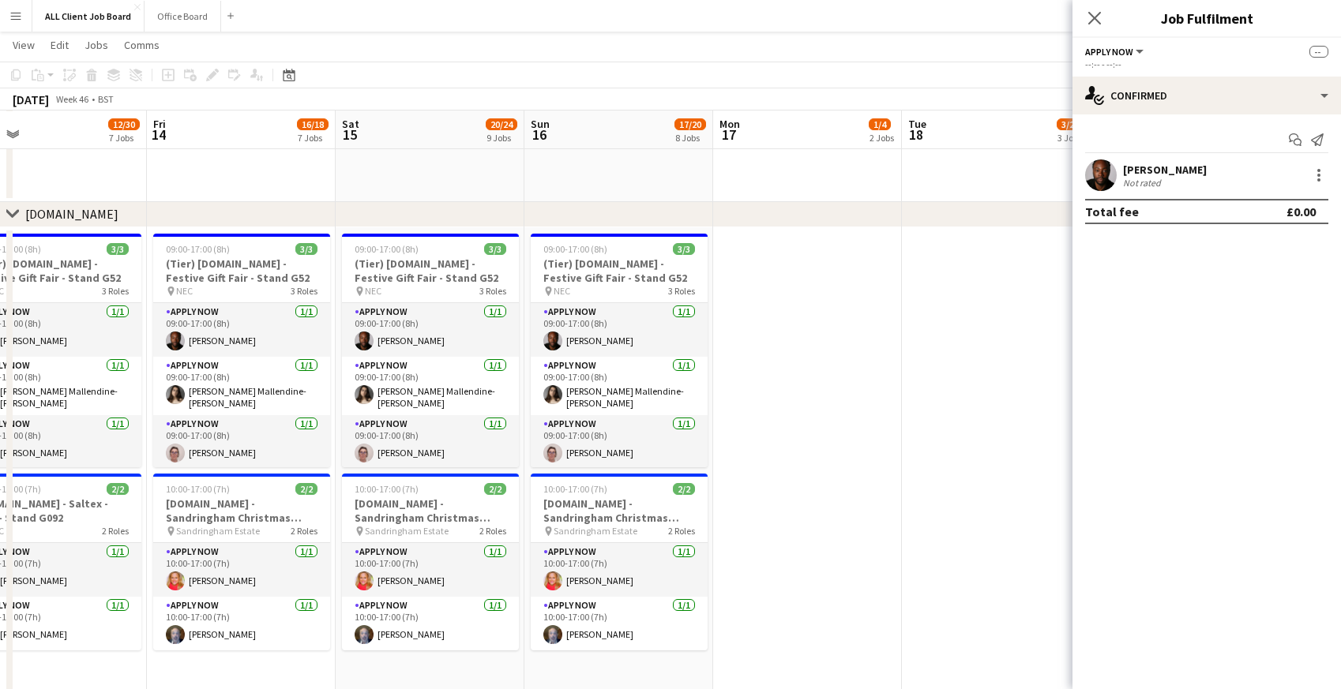
scroll to position [0, 423]
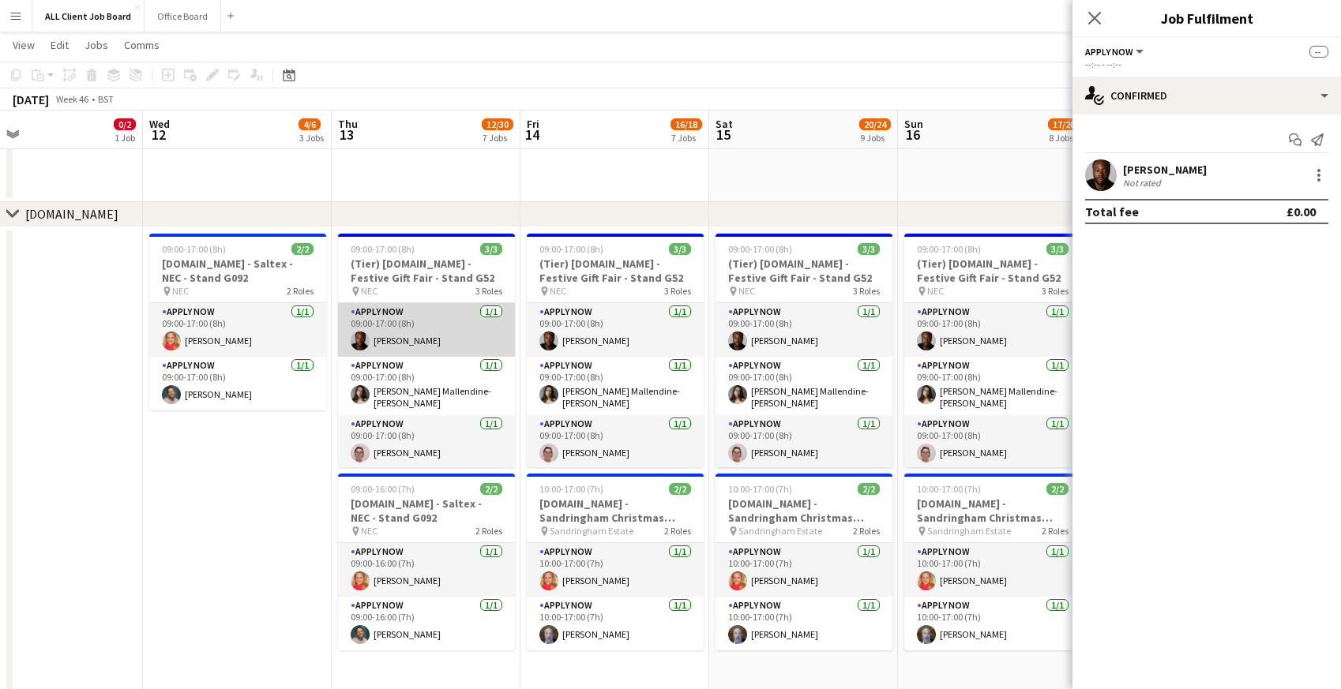
click at [415, 315] on app-card-role "APPLY NOW 1/1 09:00-17:00 (8h) Eathan Sergeant" at bounding box center [426, 330] width 177 height 54
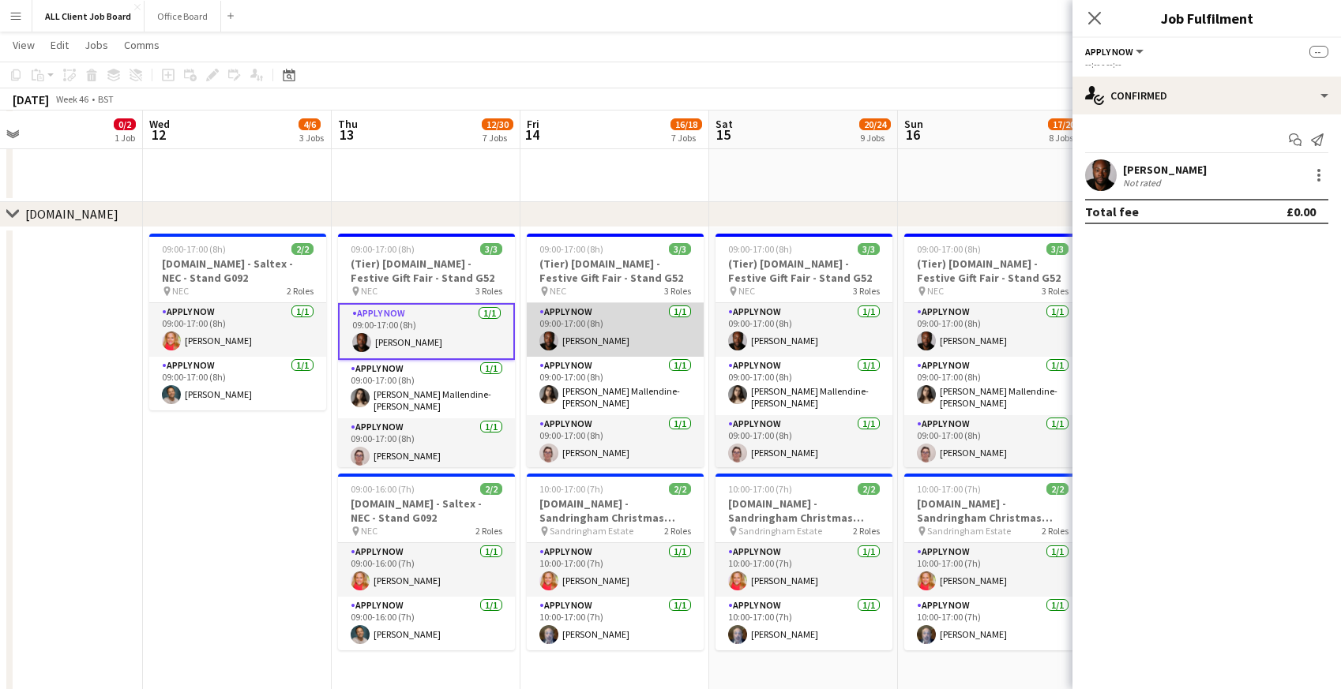
click at [603, 324] on app-card-role "APPLY NOW 1/1 09:00-17:00 (8h) Eathan Sergeant" at bounding box center [615, 330] width 177 height 54
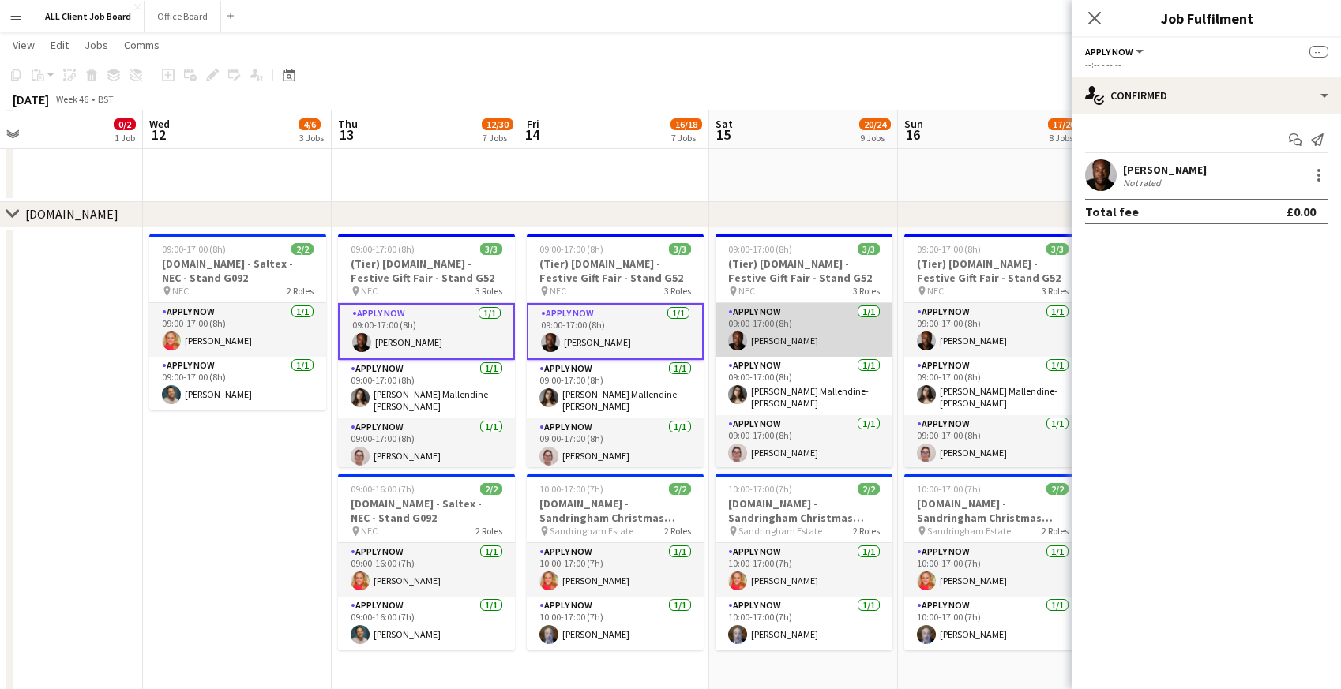
click at [782, 321] on app-card-role "APPLY NOW 1/1 09:00-17:00 (8h) Eathan Sergeant" at bounding box center [804, 330] width 177 height 54
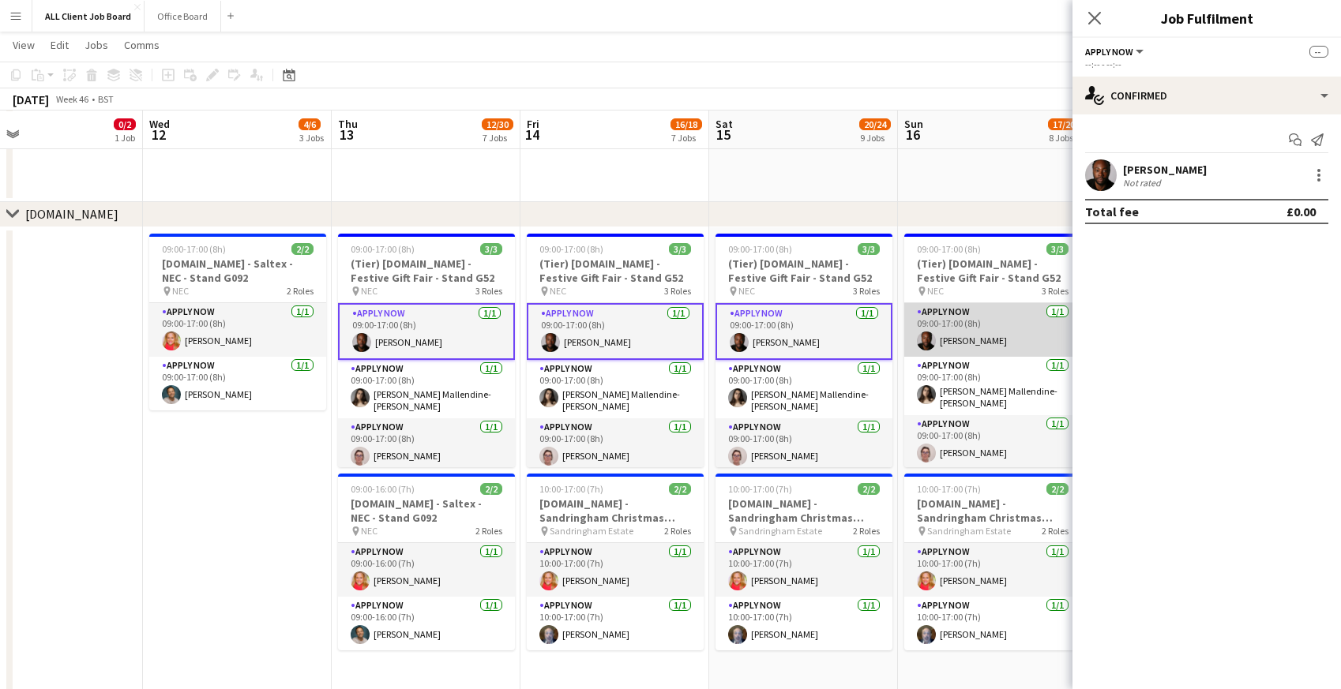
click at [954, 324] on app-card-role "APPLY NOW 1/1 09:00-17:00 (8h) Eathan Sergeant" at bounding box center [992, 330] width 177 height 54
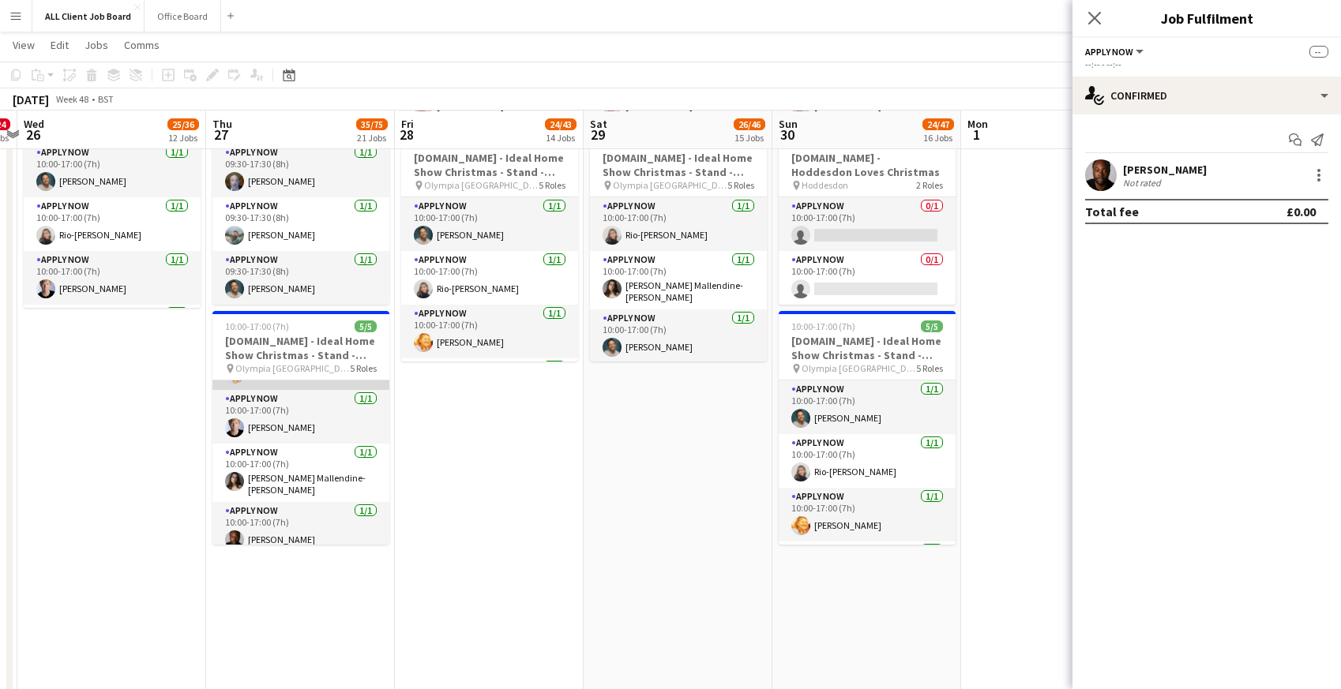
scroll to position [104, 0]
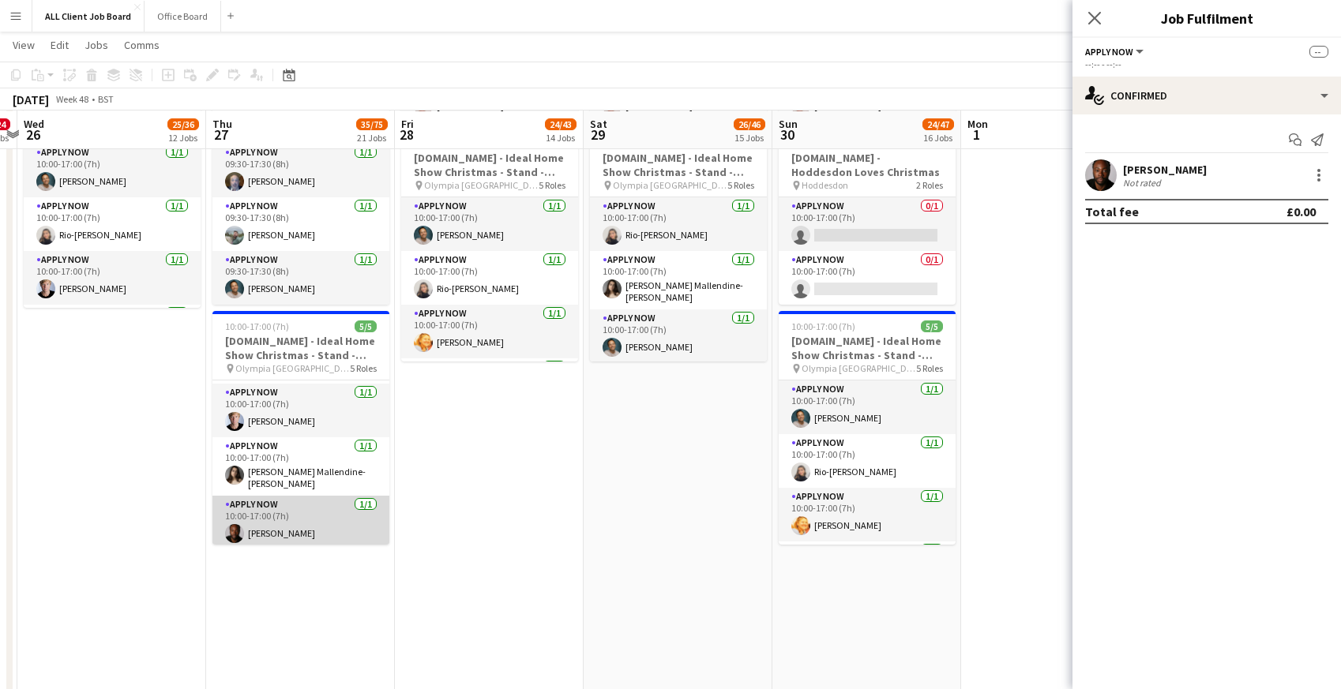
click at [282, 506] on app-card-role "APPLY NOW 1/1 10:00-17:00 (7h) Eathan Sergeant" at bounding box center [300, 523] width 177 height 54
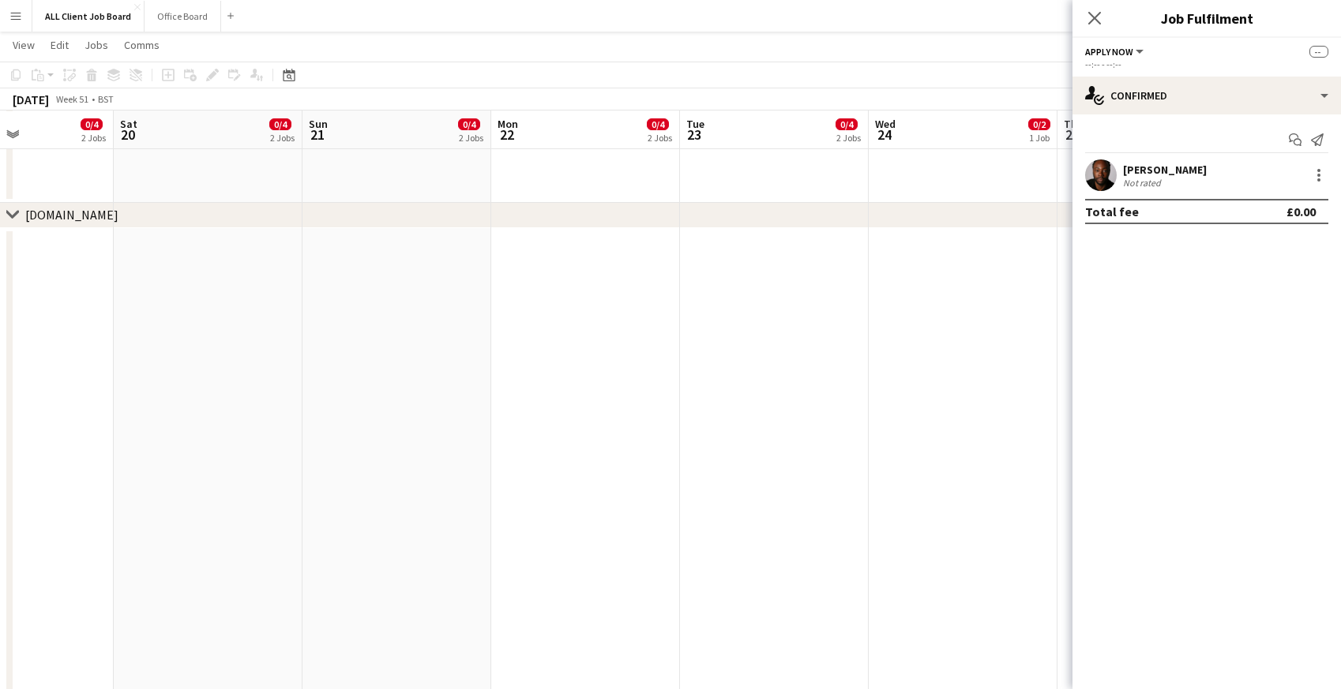
scroll to position [0, 645]
click at [1324, 174] on div at bounding box center [1318, 175] width 19 height 19
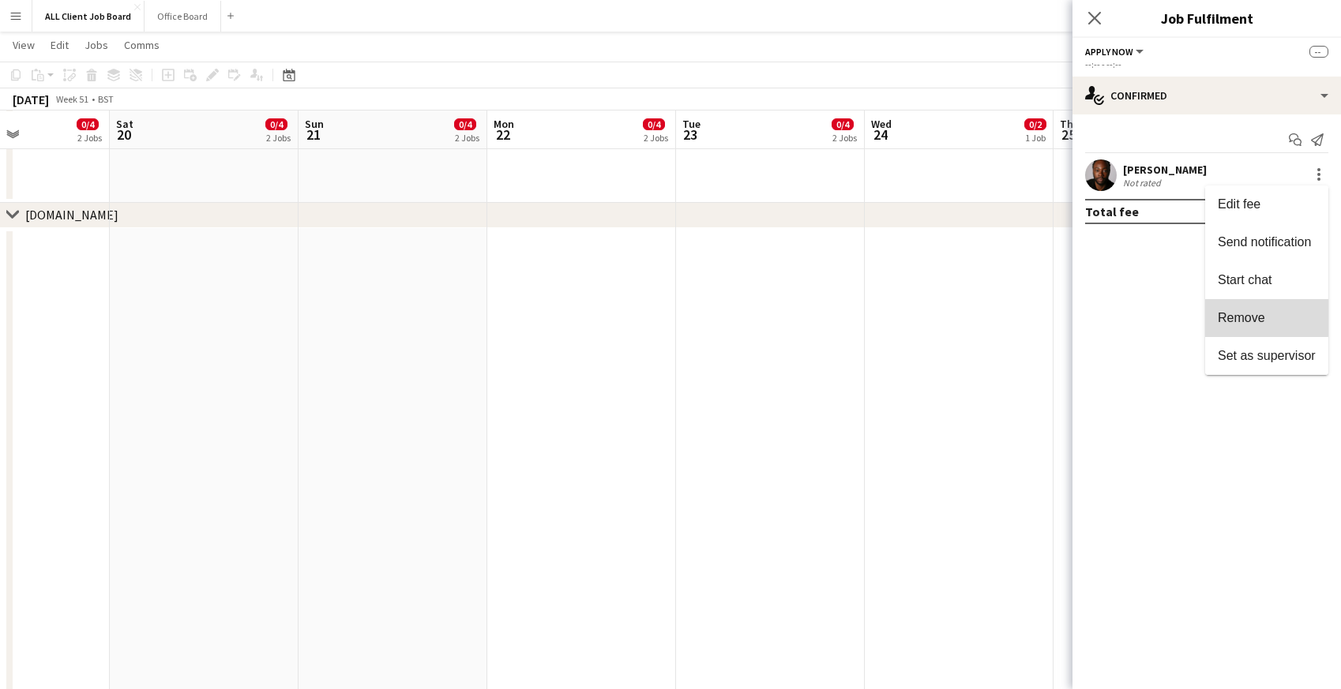
click at [1239, 316] on span "Remove" at bounding box center [1241, 317] width 47 height 13
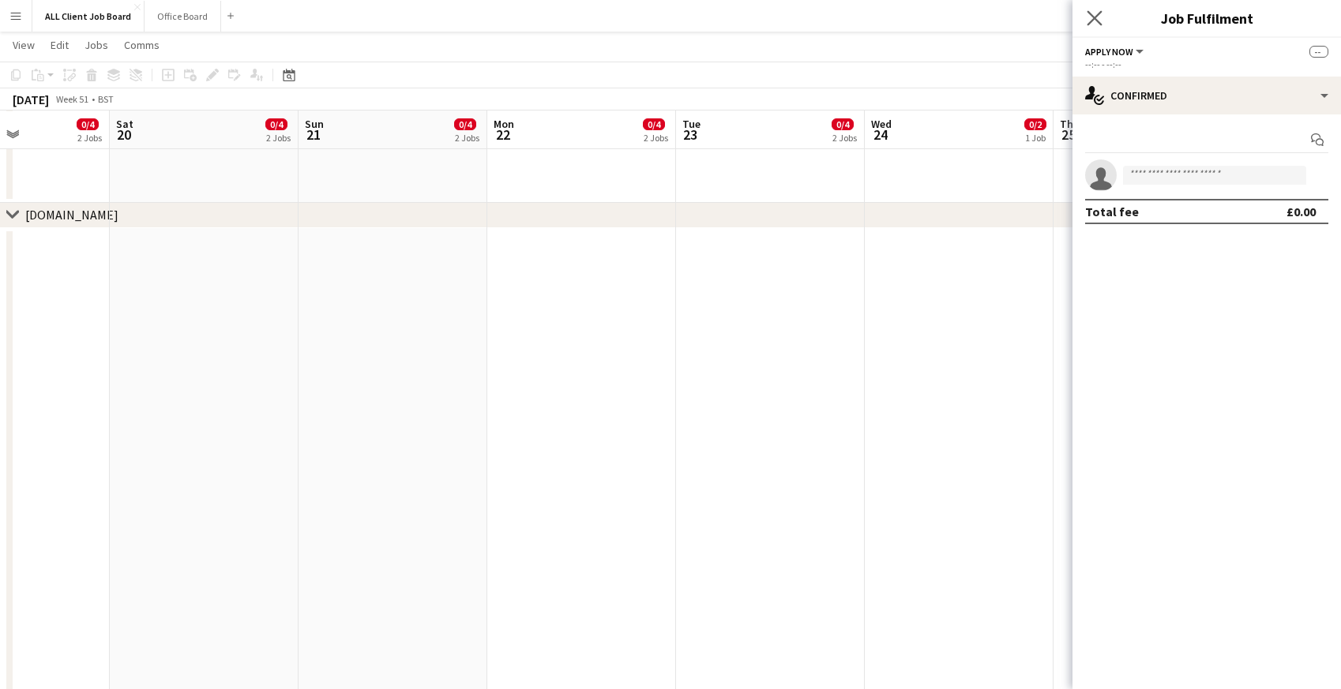
click at [1093, 25] on app-icon "Close pop-in" at bounding box center [1095, 18] width 23 height 23
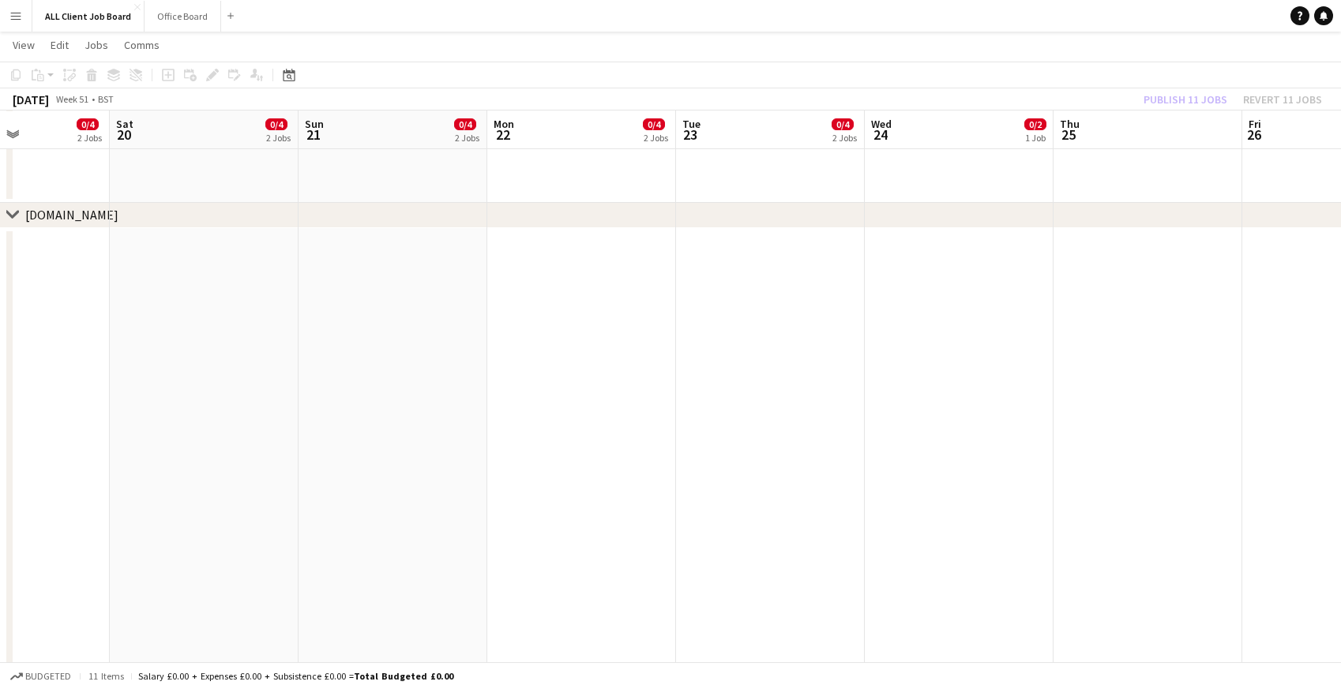
click at [1084, 17] on app-navbar "Menu Boards Boards Boards All jobs Status Workforce Workforce My Workforce Recr…" at bounding box center [670, 16] width 1341 height 32
click at [1161, 97] on button "Publish 11 jobs" at bounding box center [1185, 99] width 96 height 21
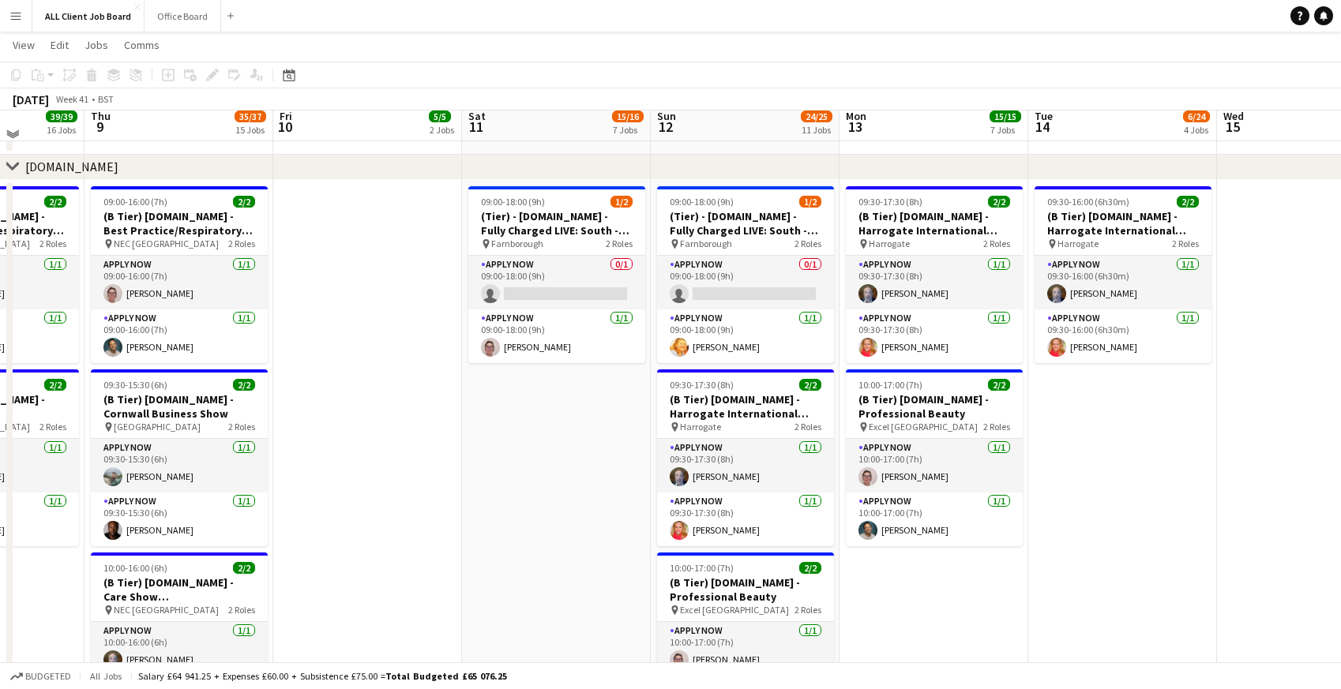
scroll to position [5770, 0]
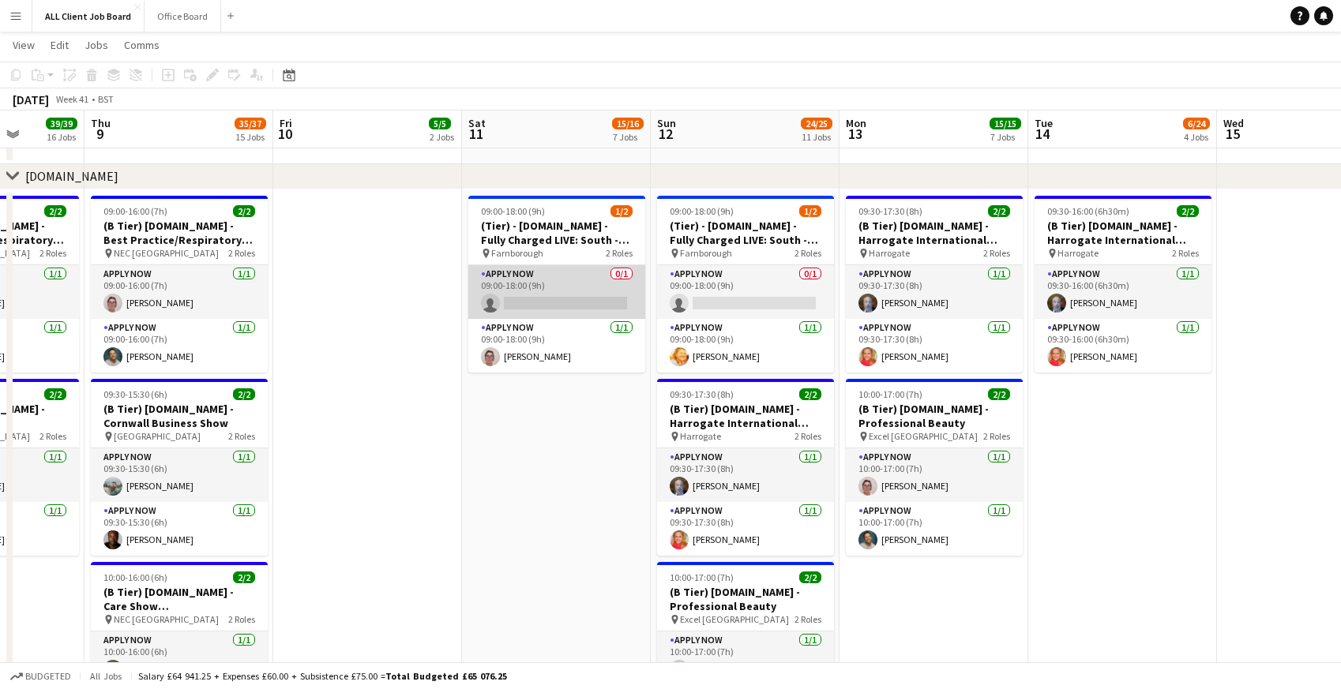
click at [519, 298] on app-card-role "APPLY NOW 0/1 09:00-18:00 (9h) single-neutral-actions" at bounding box center [556, 292] width 177 height 54
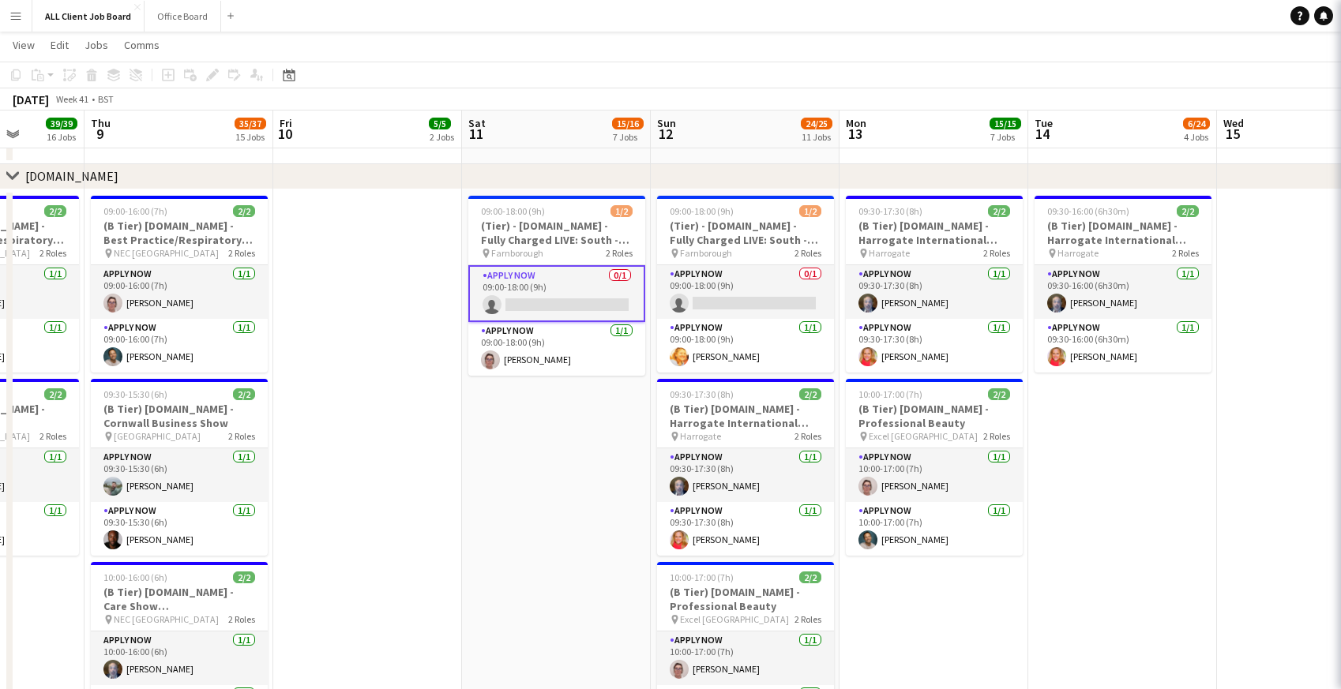
scroll to position [0, 483]
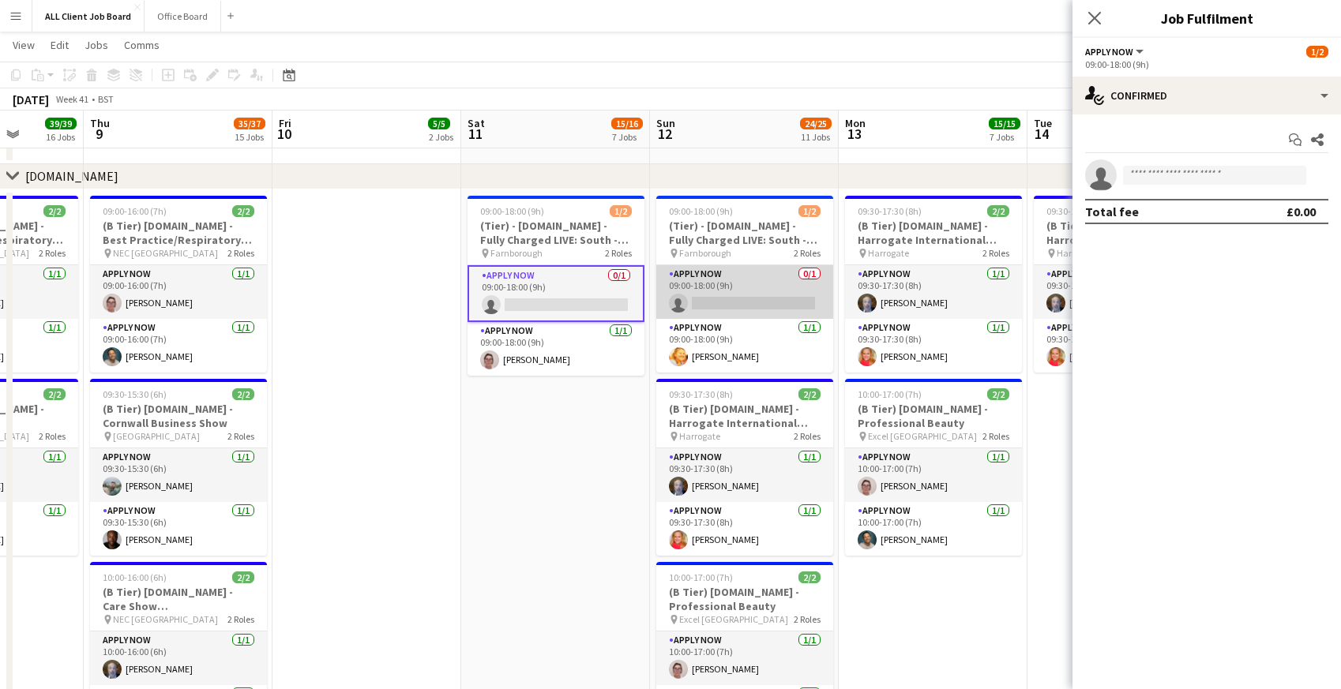
click at [725, 295] on app-card-role "APPLY NOW 0/1 09:00-18:00 (9h) single-neutral-actions" at bounding box center [744, 292] width 177 height 54
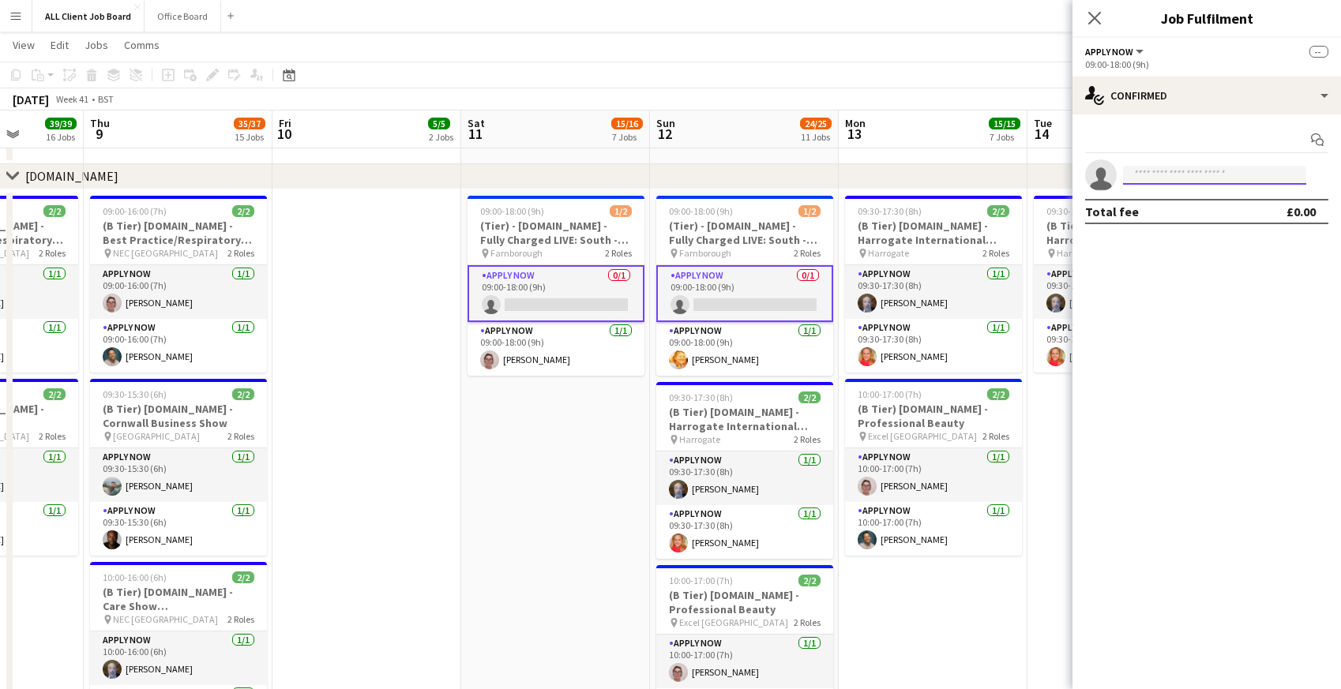
click at [1212, 171] on input at bounding box center [1214, 175] width 183 height 19
type input "****"
click at [1197, 213] on span "musabali121213@gmail.com" at bounding box center [1215, 211] width 158 height 13
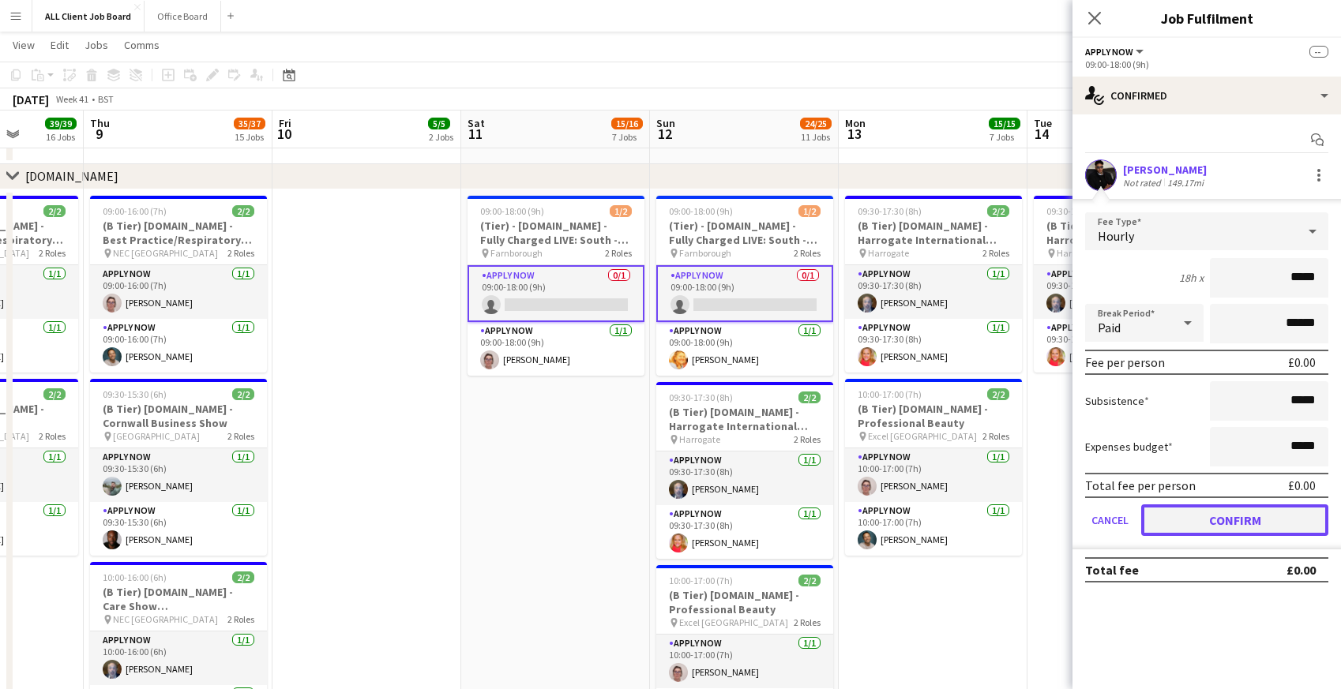
click at [1200, 523] on button "Confirm" at bounding box center [1234, 521] width 187 height 32
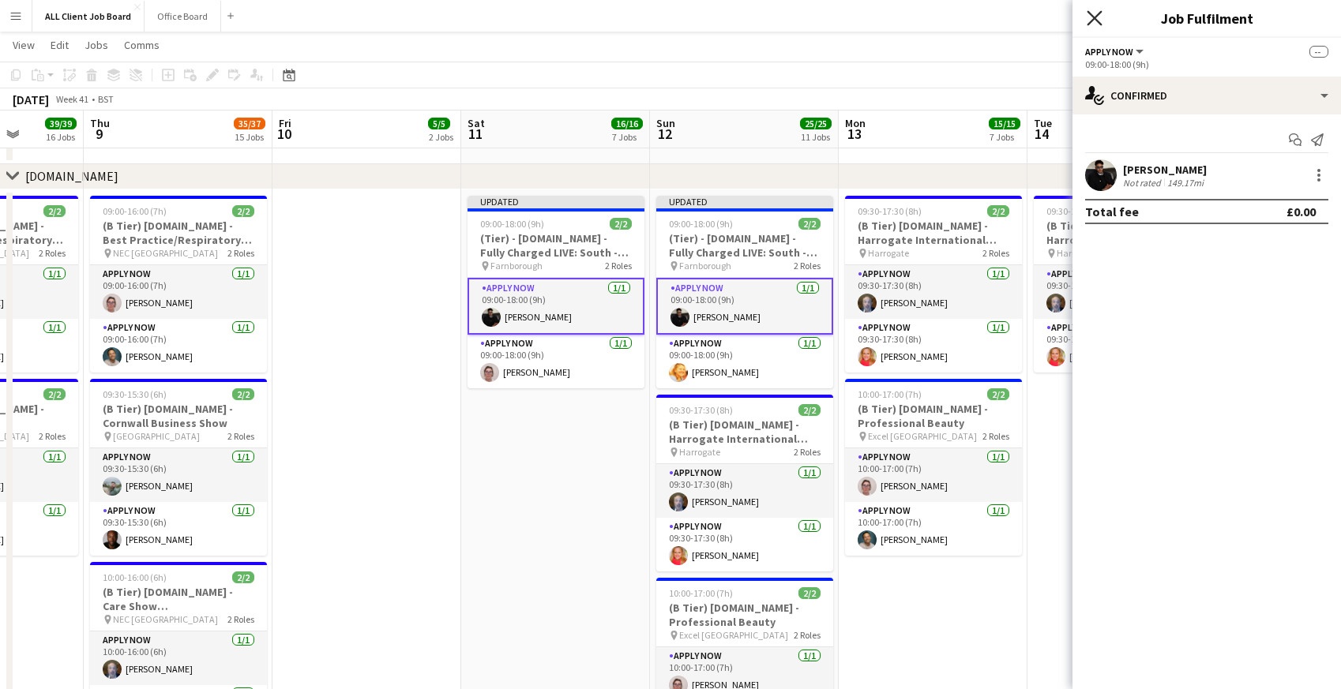
click at [1100, 13] on icon "Close pop-in" at bounding box center [1094, 17] width 15 height 15
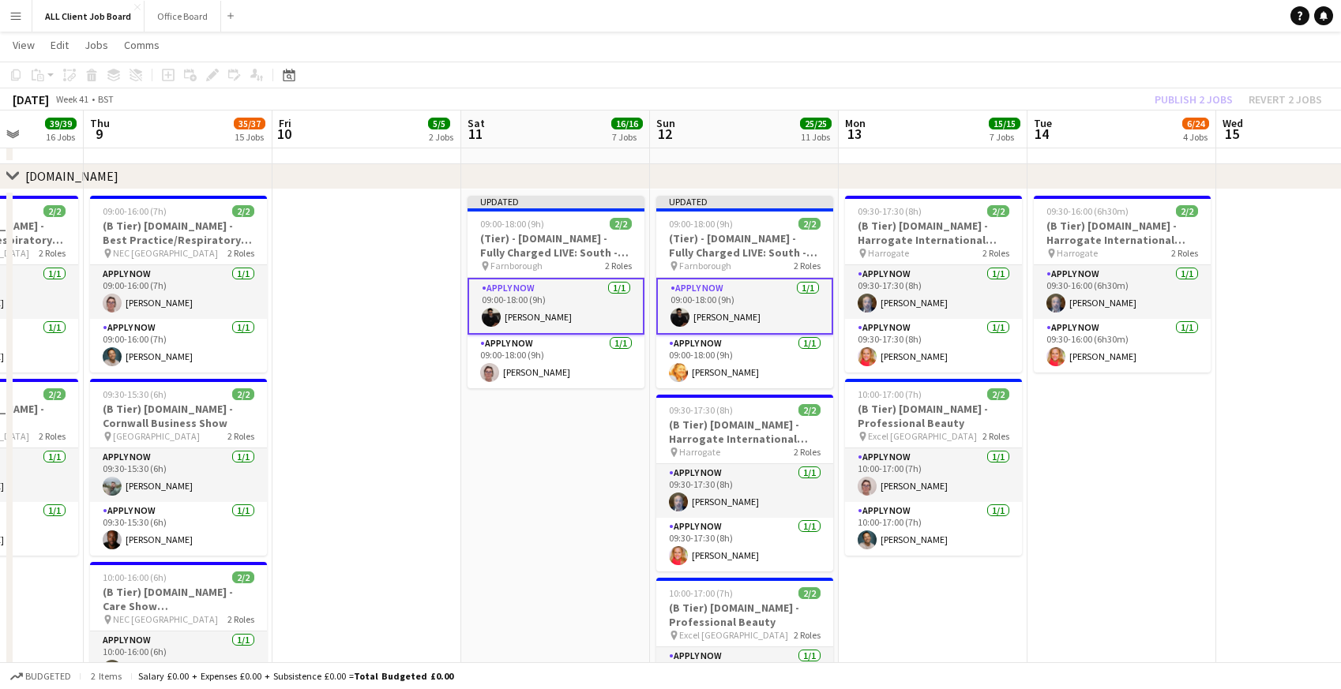
click at [1066, 11] on app-navbar "Menu Boards Boards Boards All jobs Status Workforce Workforce My Workforce Recr…" at bounding box center [670, 16] width 1341 height 32
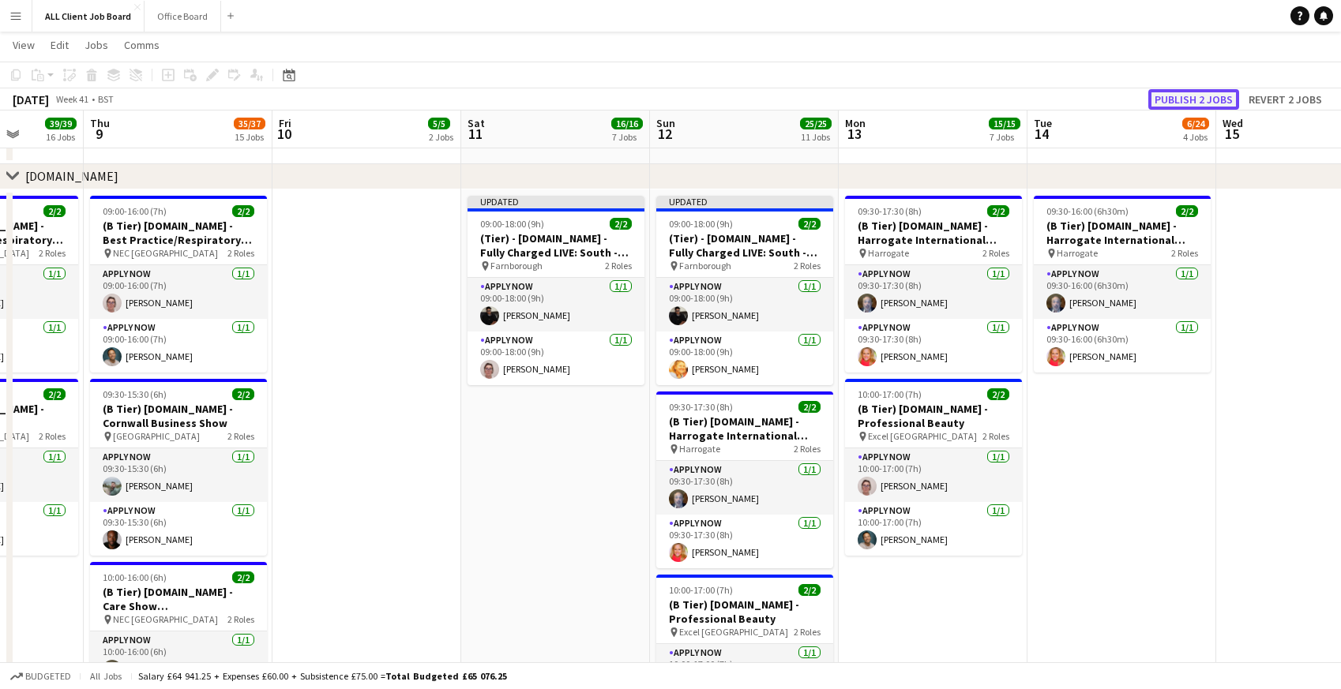
click at [1166, 98] on button "Publish 2 jobs" at bounding box center [1193, 99] width 91 height 21
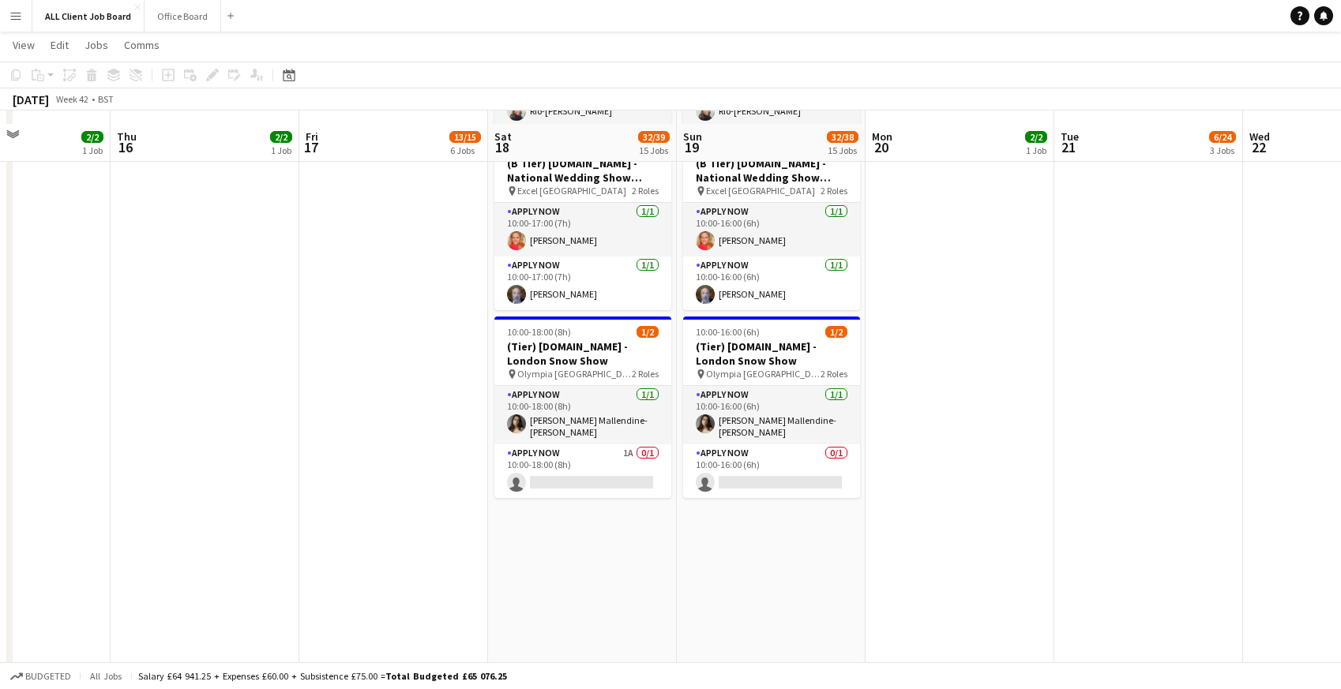
scroll to position [6083, 0]
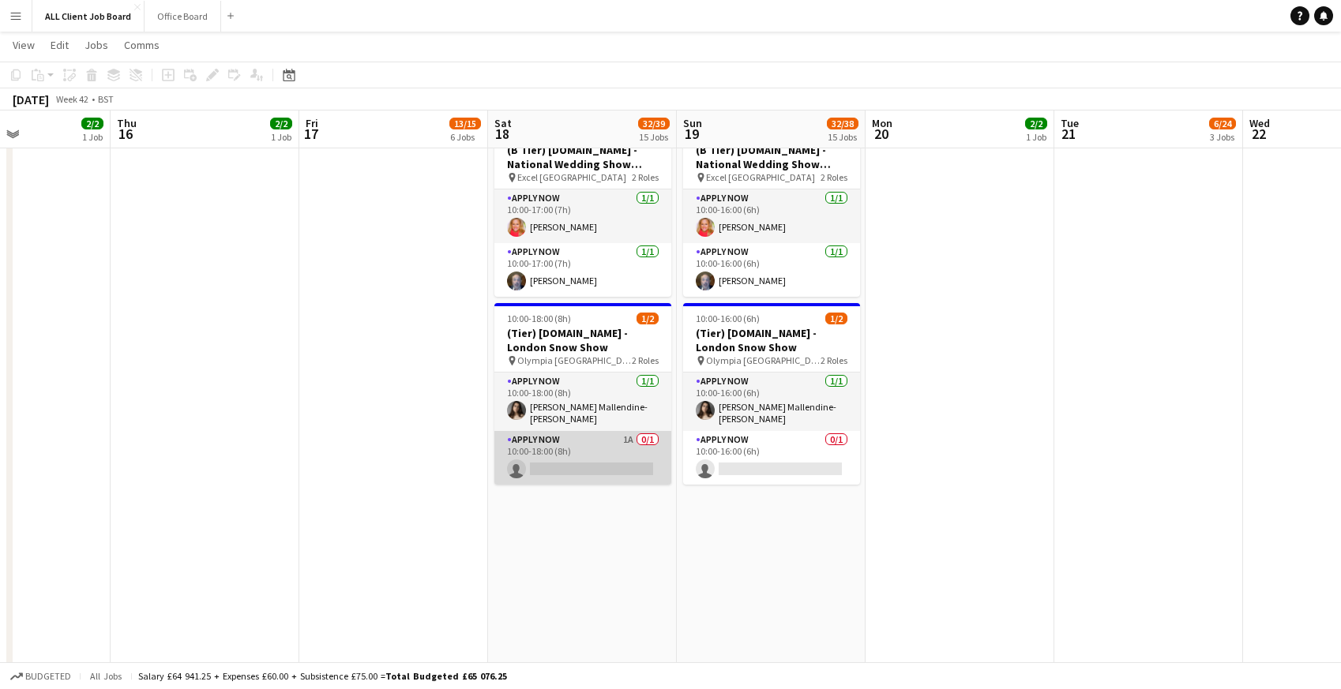
click at [562, 452] on app-card-role "APPLY NOW 1A 0/1 10:00-18:00 (8h) single-neutral-actions" at bounding box center [582, 458] width 177 height 54
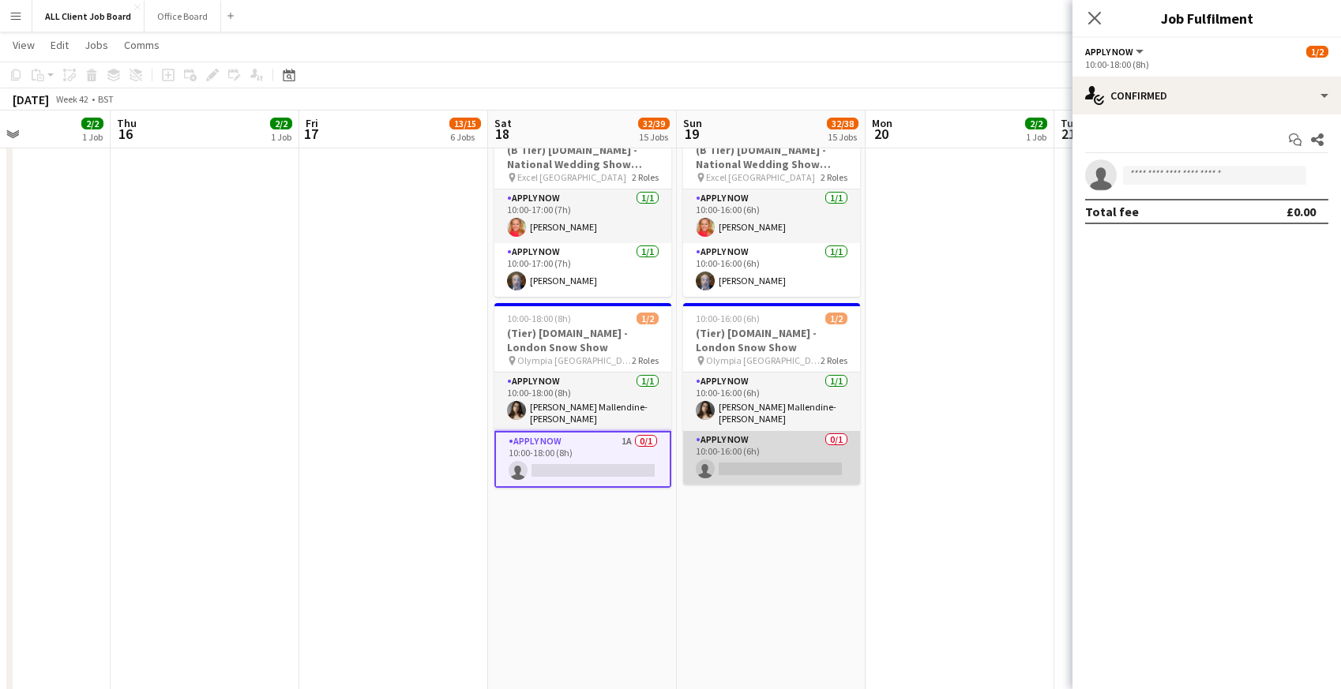
click at [773, 438] on app-card-role "APPLY NOW 0/1 10:00-16:00 (6h) single-neutral-actions" at bounding box center [771, 458] width 177 height 54
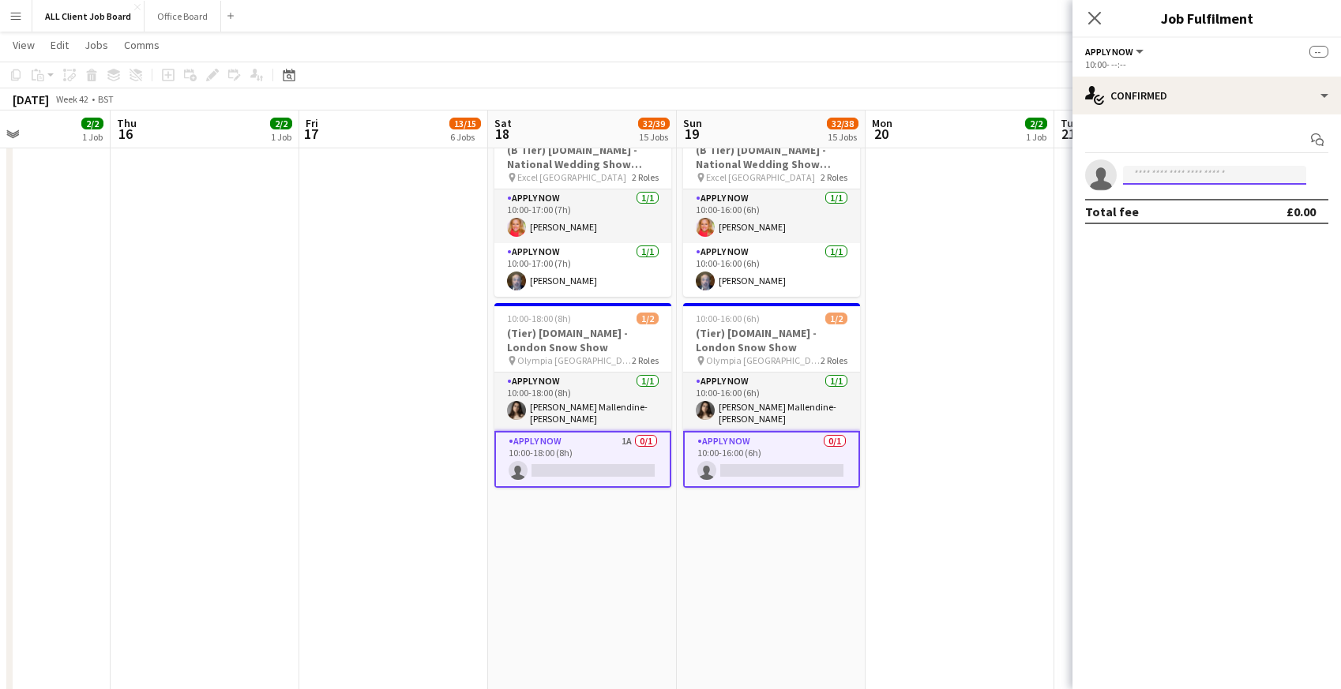
click at [1165, 182] on input at bounding box center [1214, 175] width 183 height 19
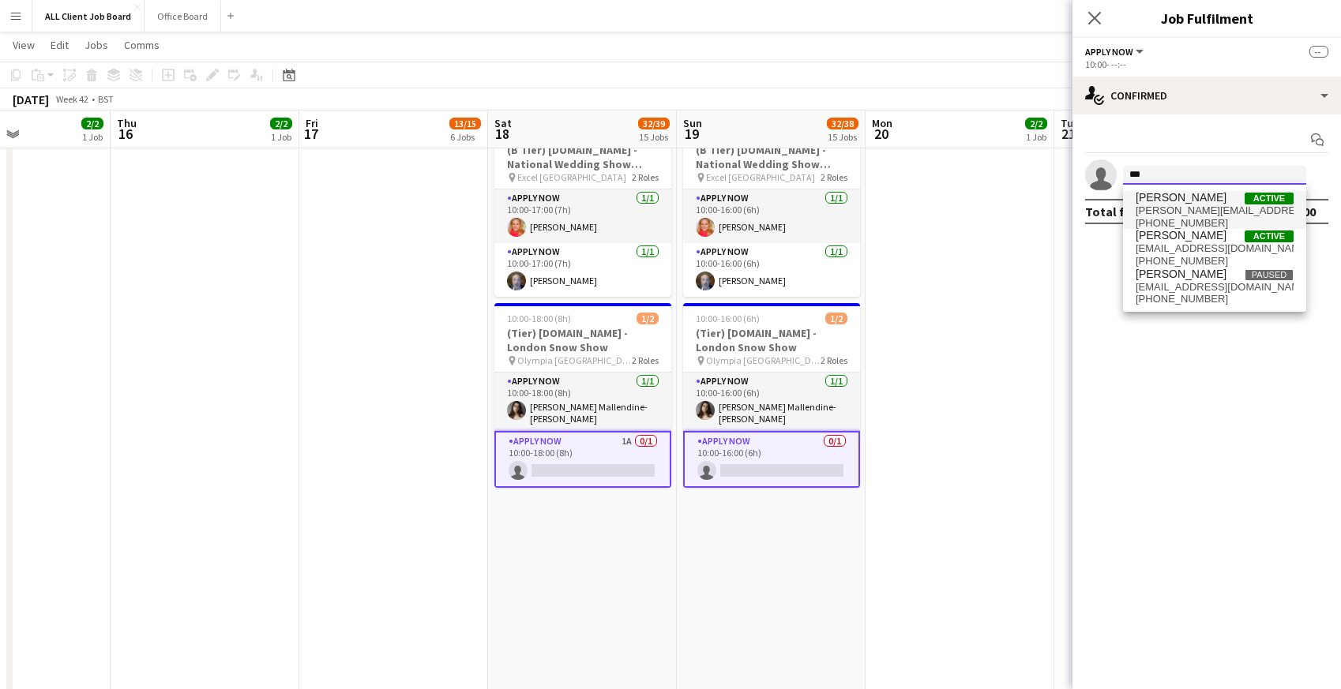
type input "***"
click at [1160, 211] on span "a.hakala@hotmail.com" at bounding box center [1215, 211] width 158 height 13
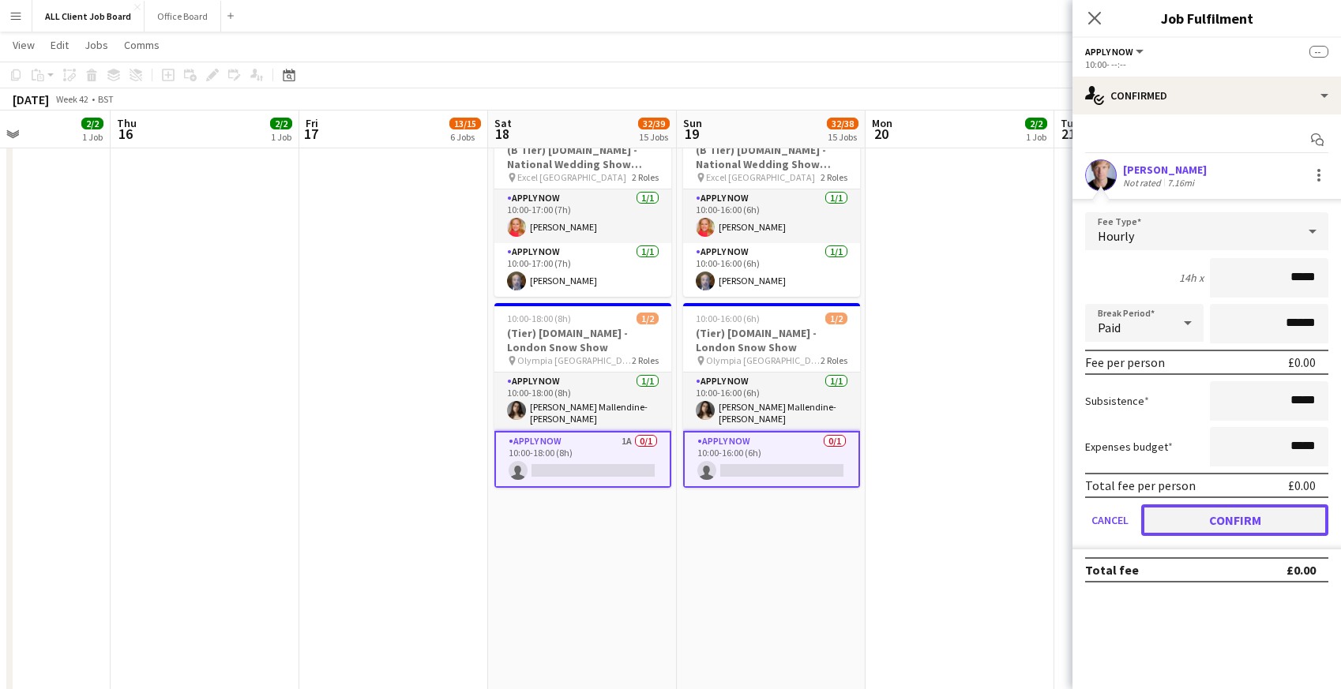
click at [1171, 522] on button "Confirm" at bounding box center [1234, 521] width 187 height 32
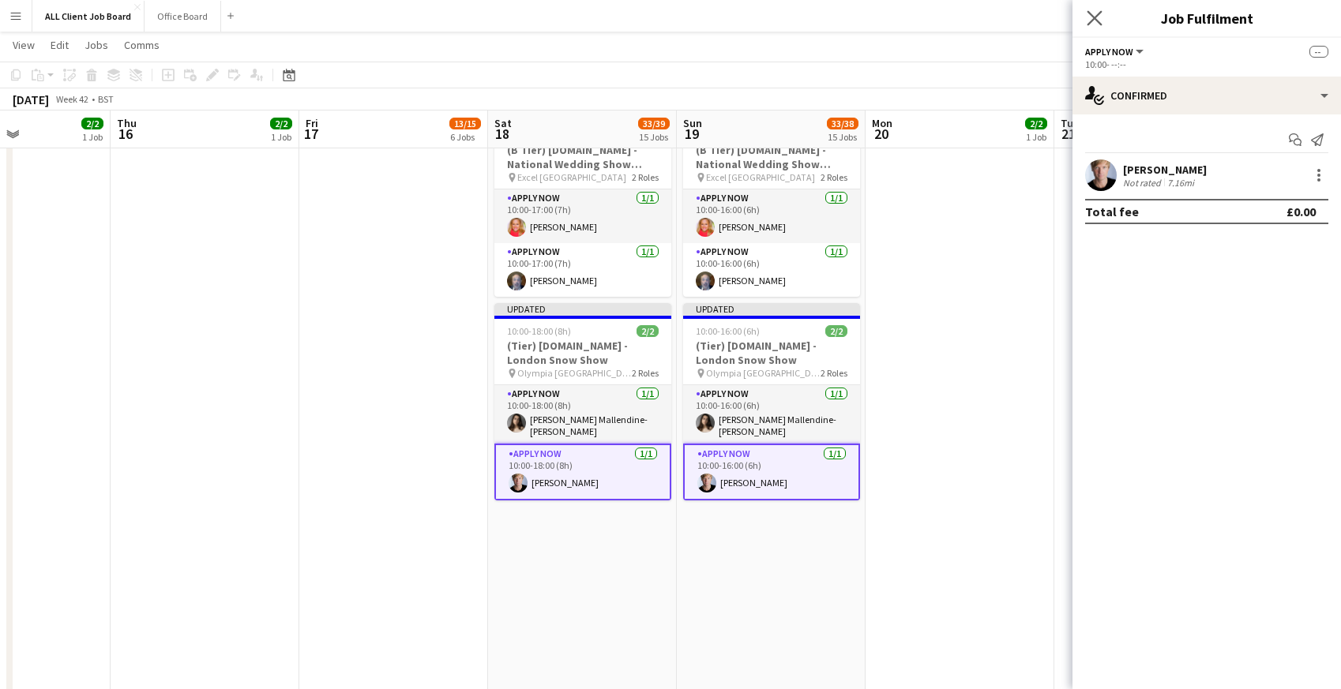
click at [1098, 9] on app-icon "Close pop-in" at bounding box center [1095, 18] width 23 height 23
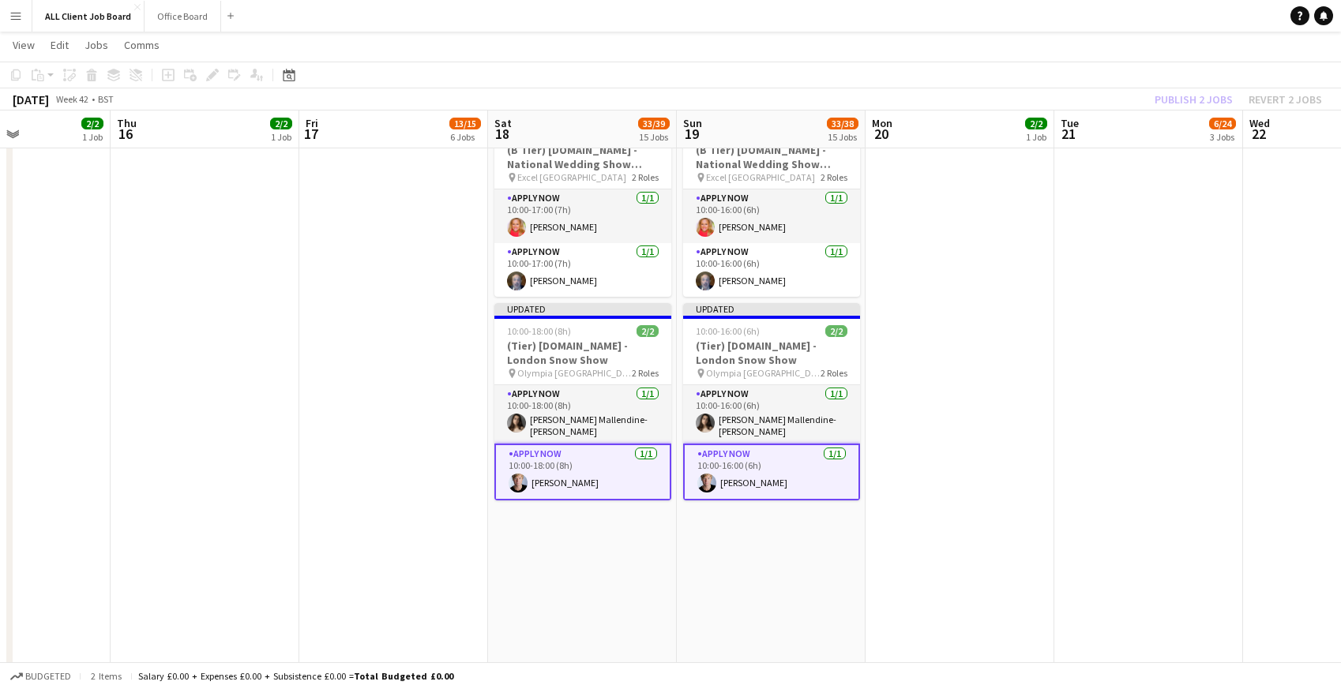
click at [1059, 17] on app-navbar "Menu Boards Boards Boards All jobs Status Workforce Workforce My Workforce Recr…" at bounding box center [670, 16] width 1341 height 32
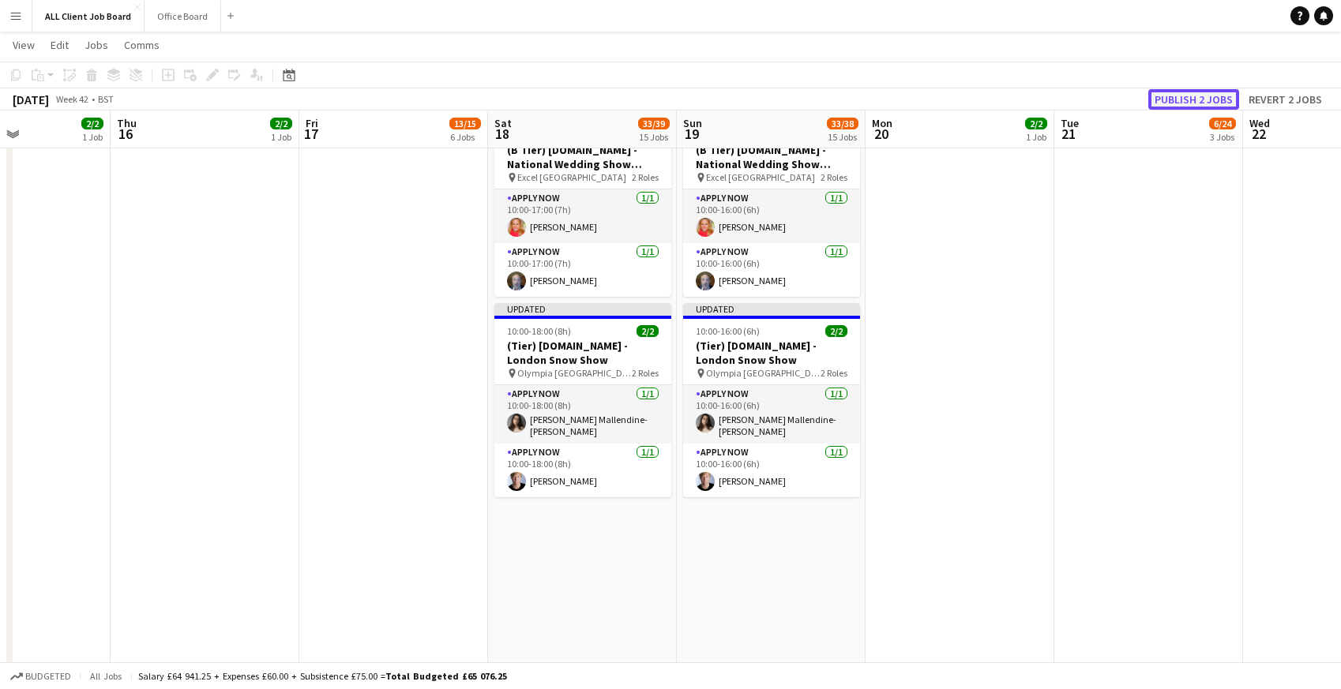
click at [1180, 103] on button "Publish 2 jobs" at bounding box center [1193, 99] width 91 height 21
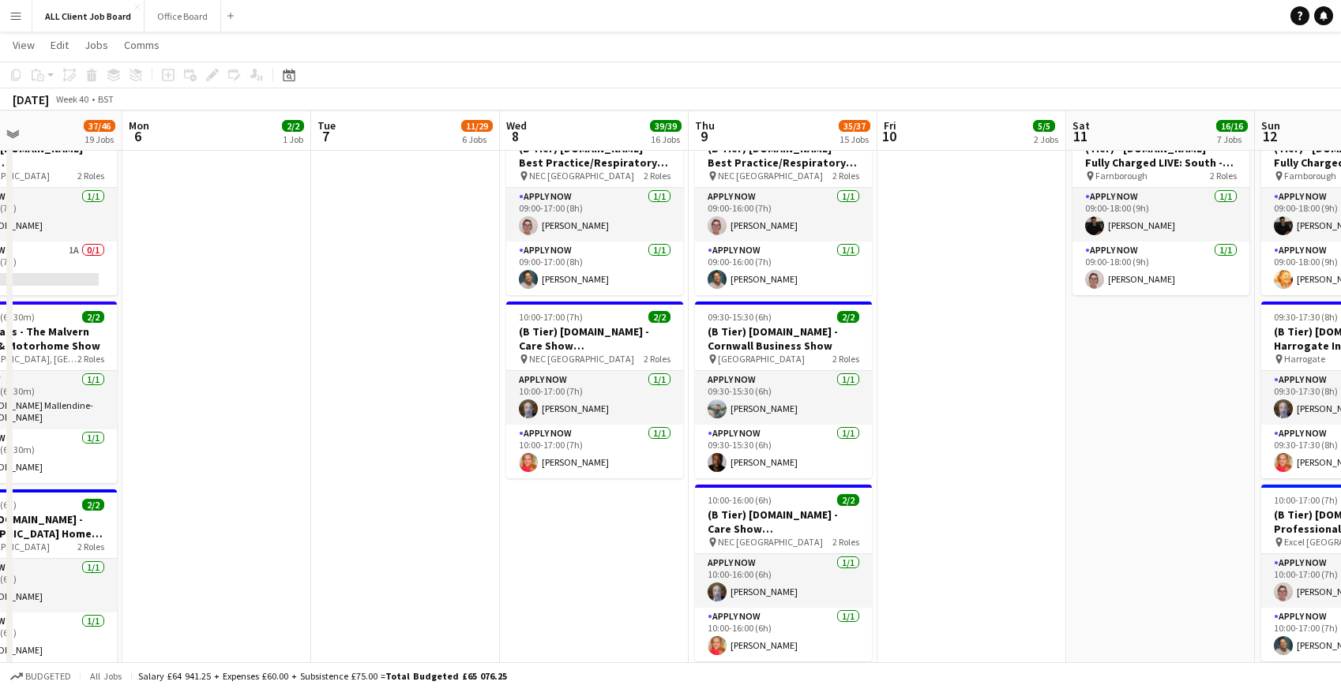
scroll to position [5859, 0]
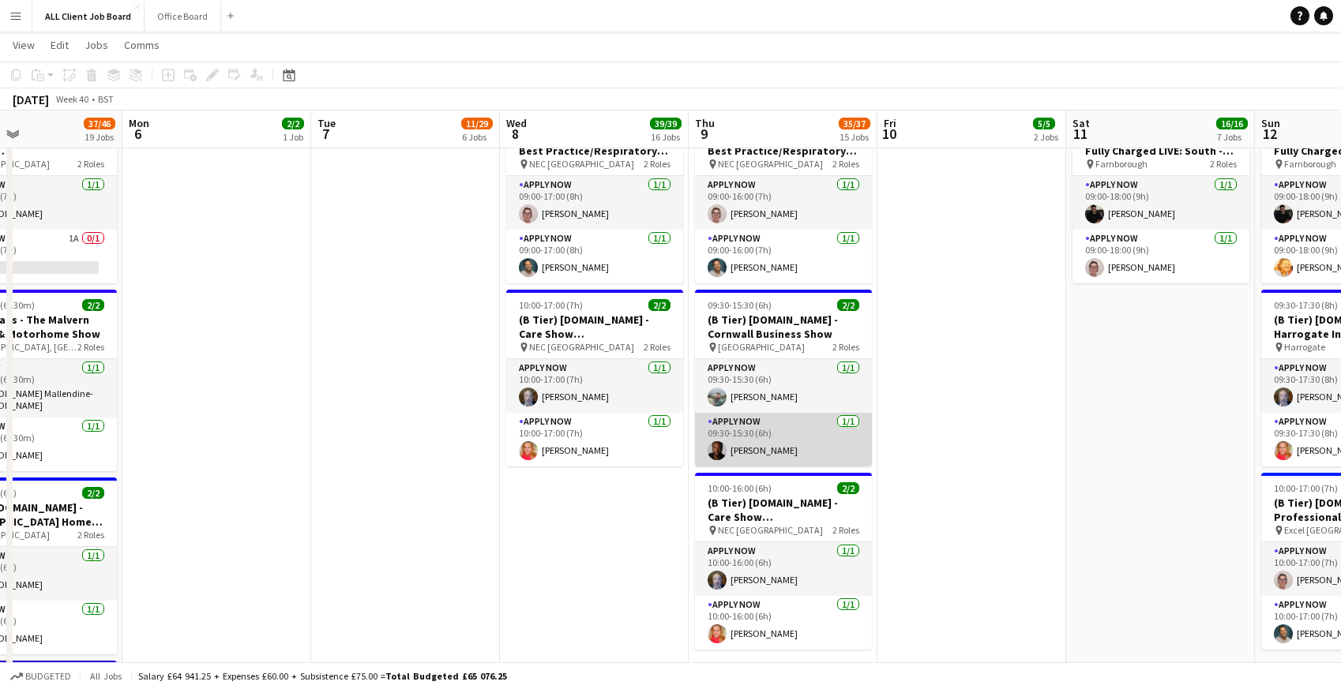
click at [749, 436] on app-card-role "APPLY NOW 1/1 09:30-15:30 (6h) Eathan Sergeant" at bounding box center [783, 440] width 177 height 54
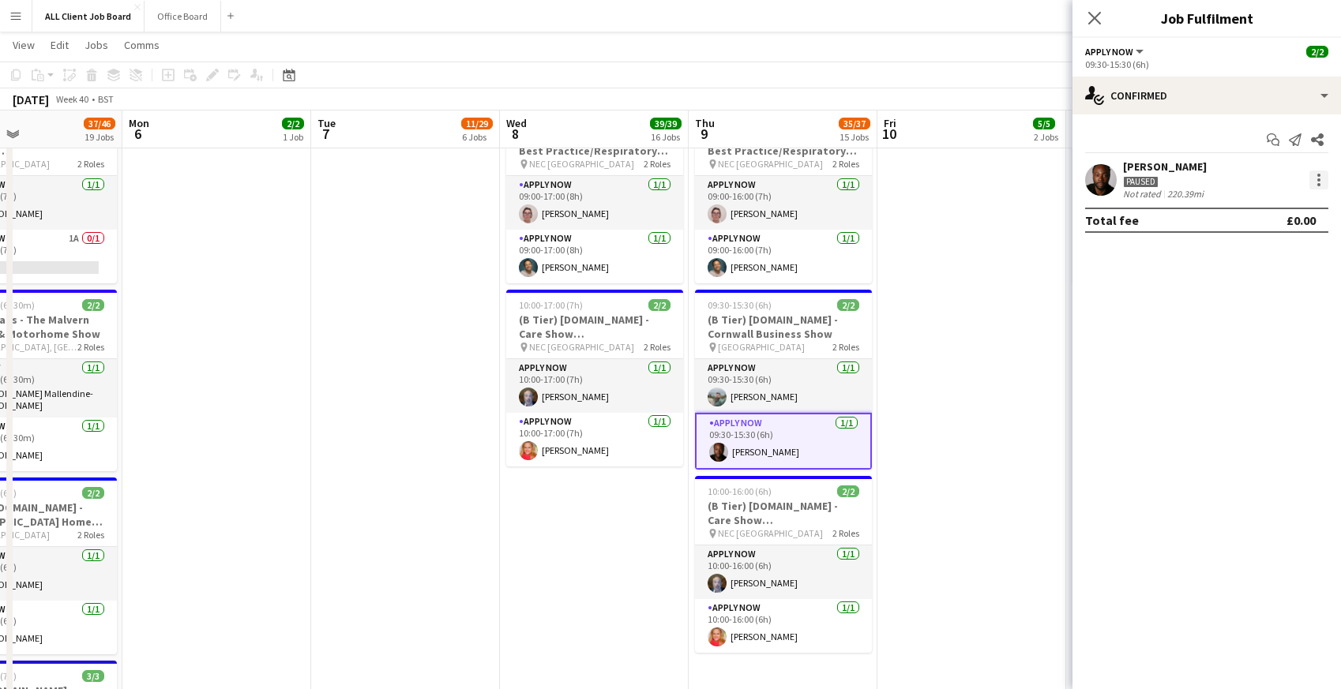
click at [1318, 180] on div at bounding box center [1318, 179] width 3 height 3
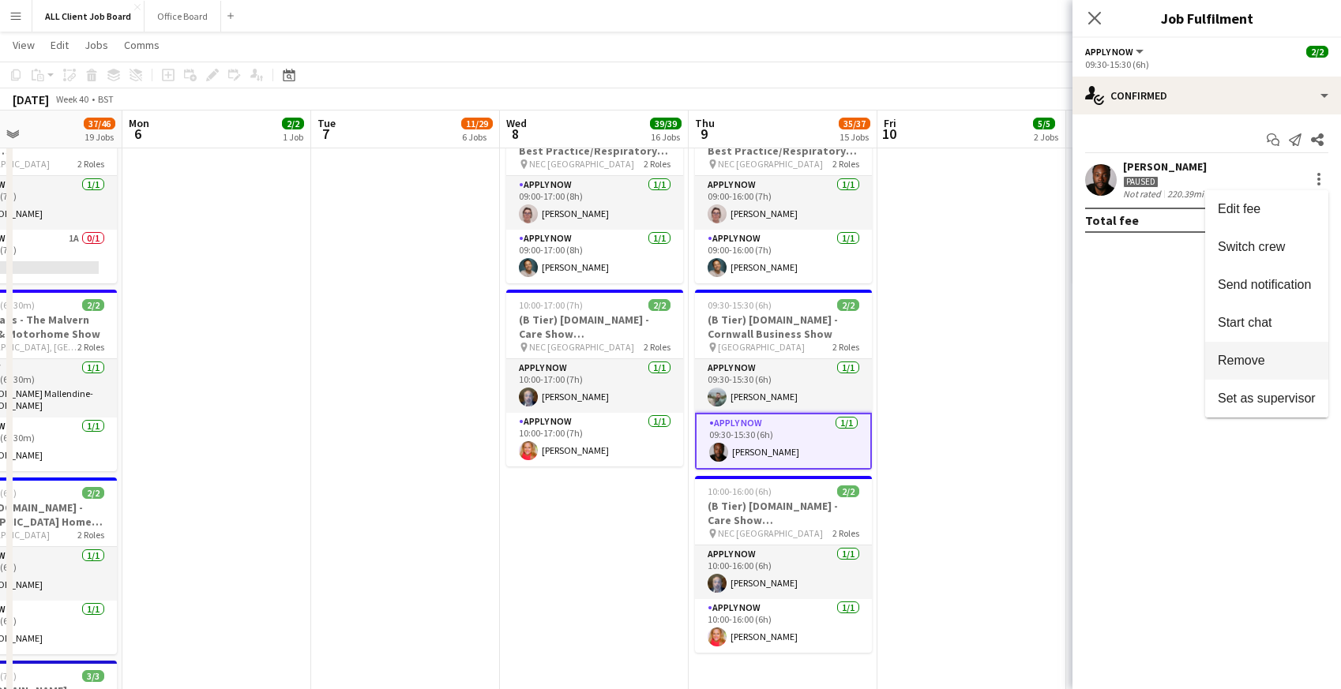
click at [1264, 362] on span "Remove" at bounding box center [1241, 360] width 47 height 13
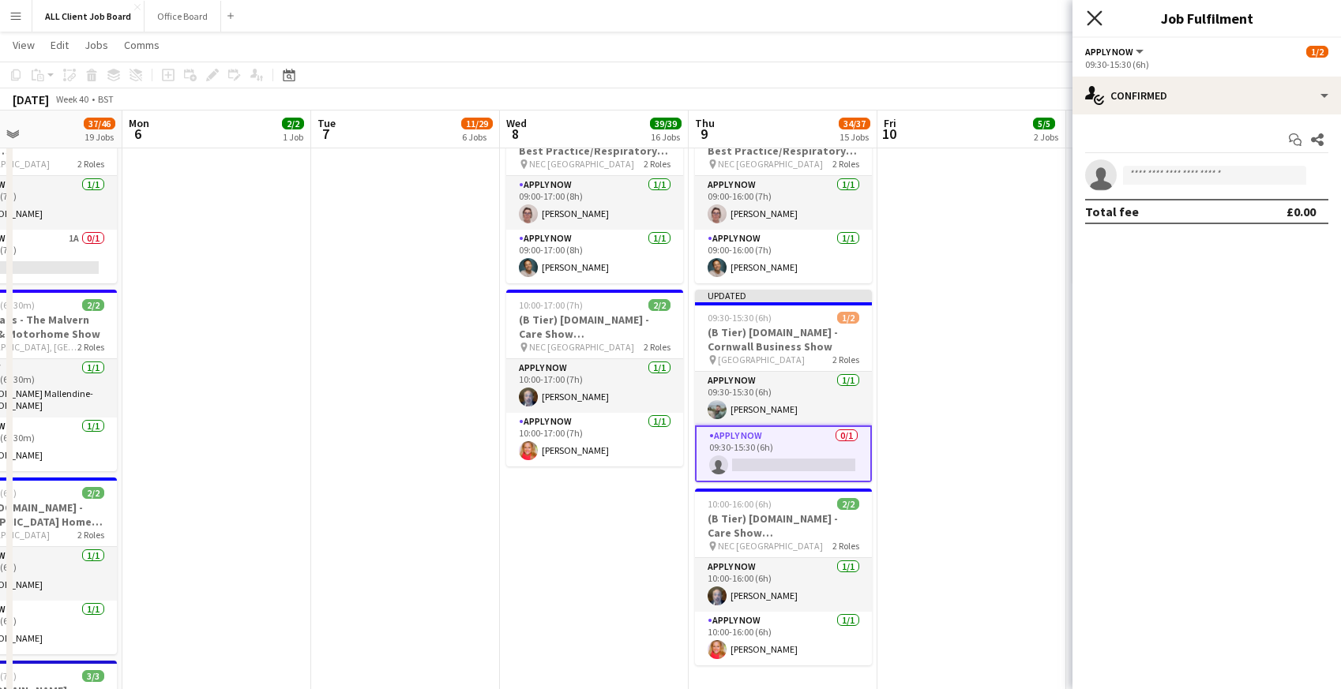
click at [1096, 13] on icon "Close pop-in" at bounding box center [1094, 17] width 15 height 15
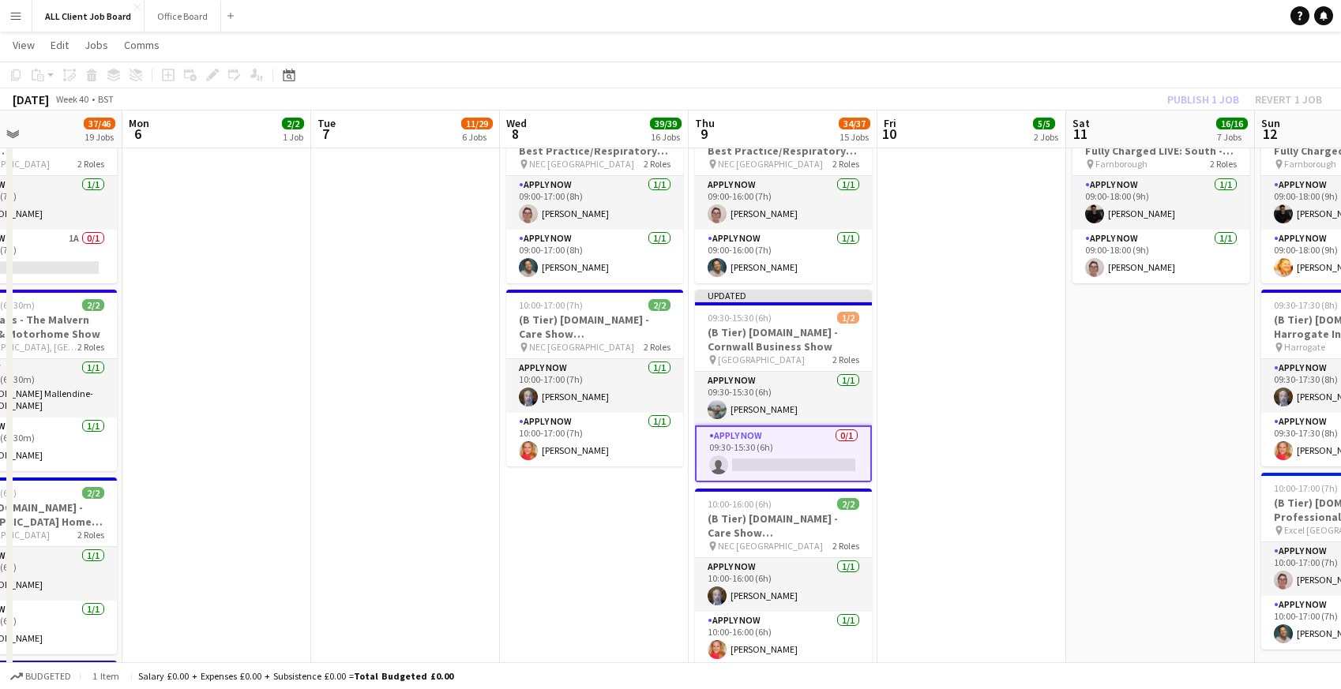
click at [1042, 16] on app-navbar "Menu Boards Boards Boards All jobs Status Workforce Workforce My Workforce Recr…" at bounding box center [670, 16] width 1341 height 32
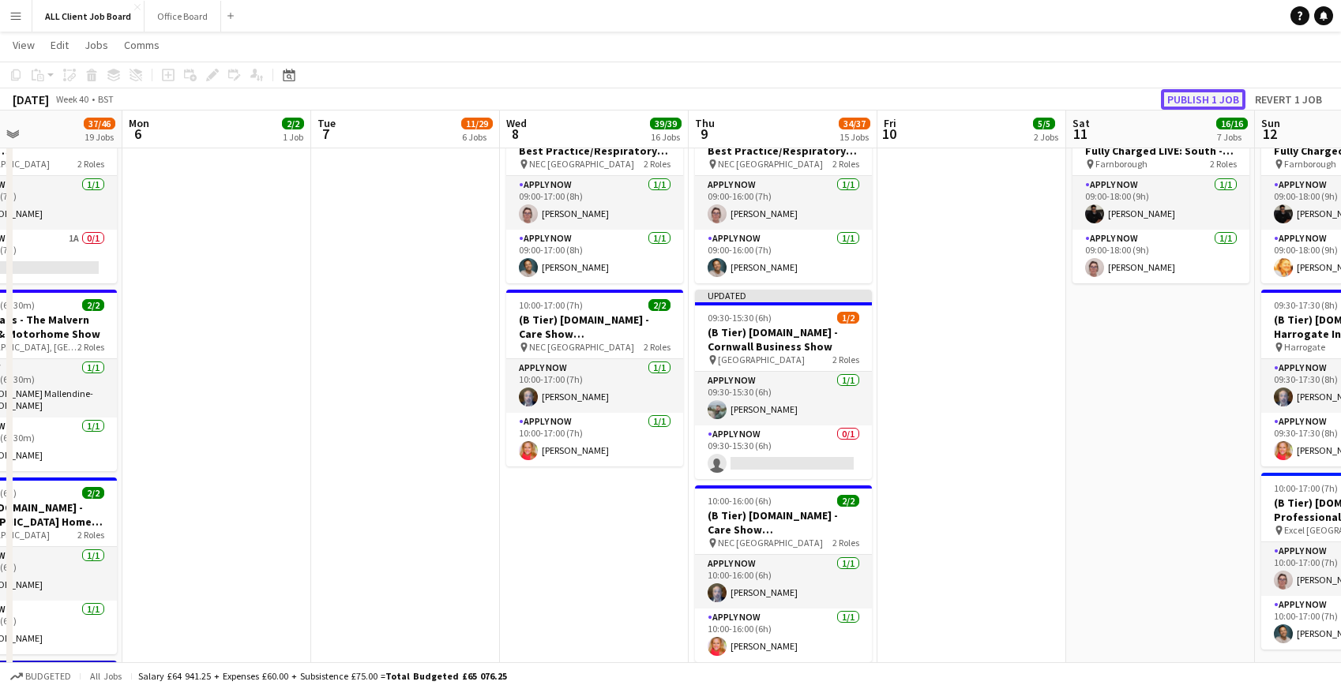
click at [1178, 96] on button "Publish 1 job" at bounding box center [1203, 99] width 85 height 21
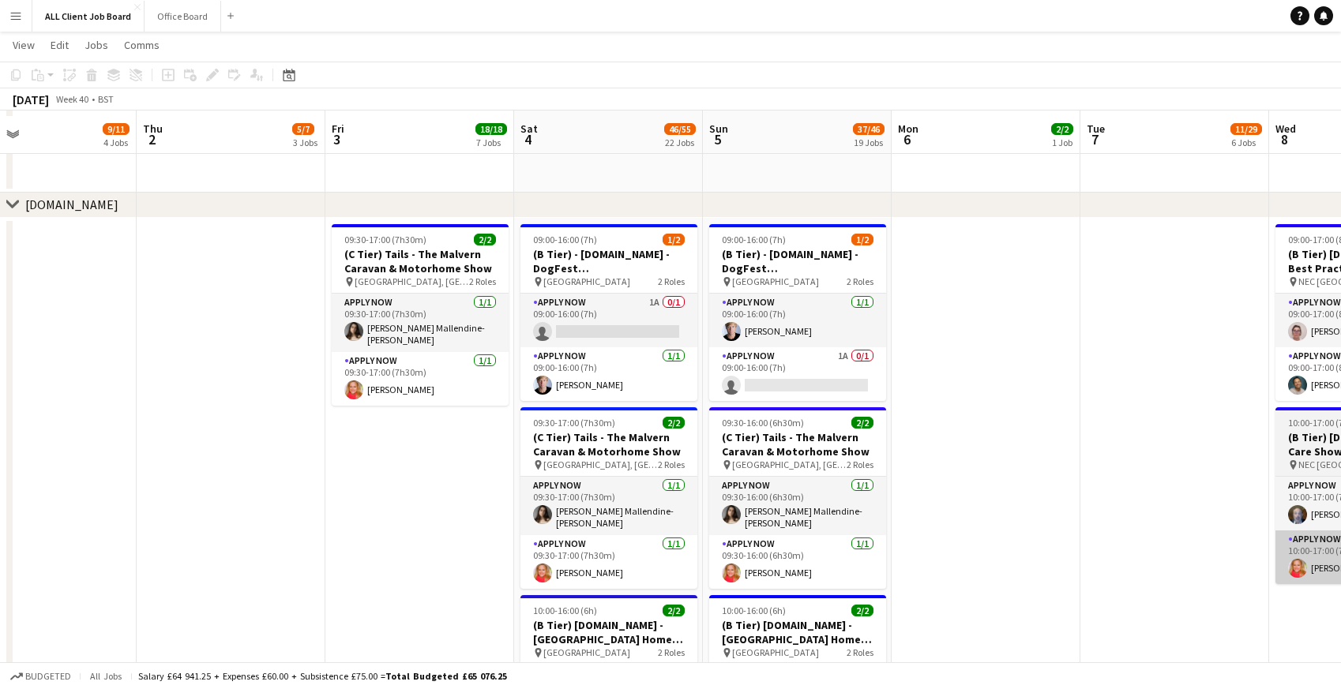
scroll to position [5748, 0]
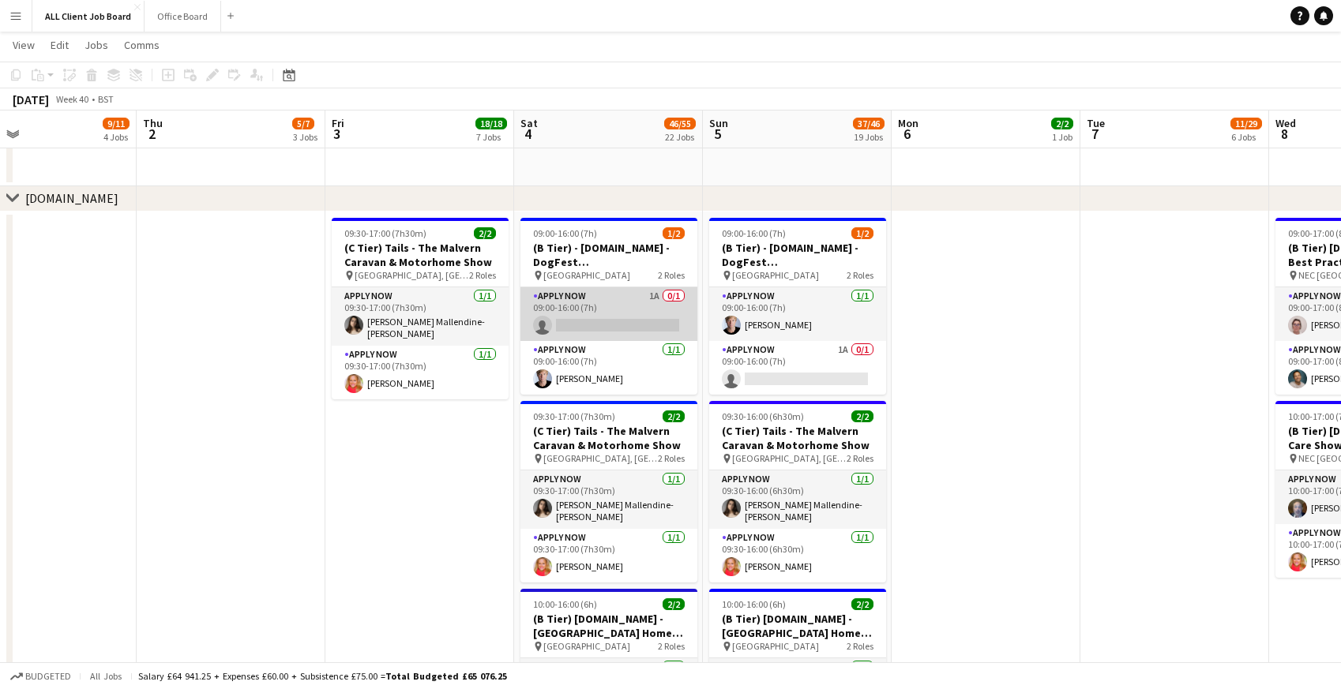
click at [646, 299] on app-card-role "APPLY NOW 1A 0/1 09:00-16:00 (7h) single-neutral-actions" at bounding box center [608, 314] width 177 height 54
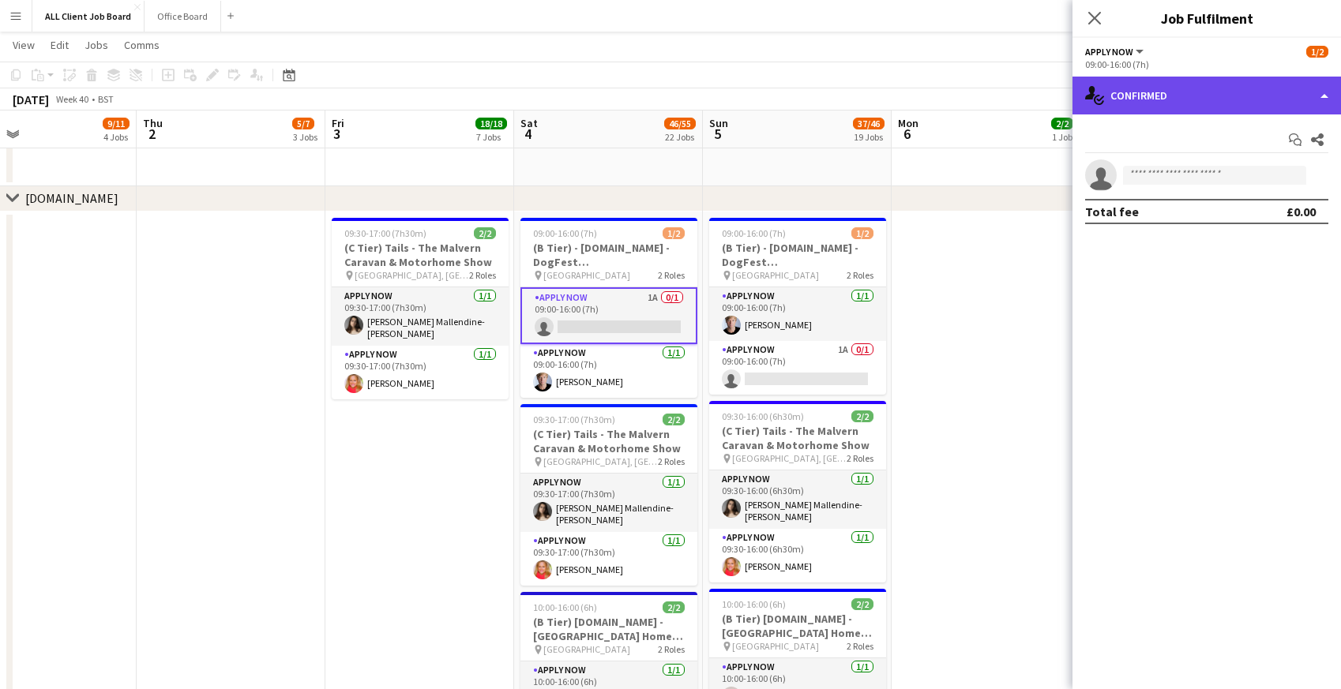
click at [1166, 101] on div "single-neutral-actions-check-2 Confirmed" at bounding box center [1207, 96] width 269 height 38
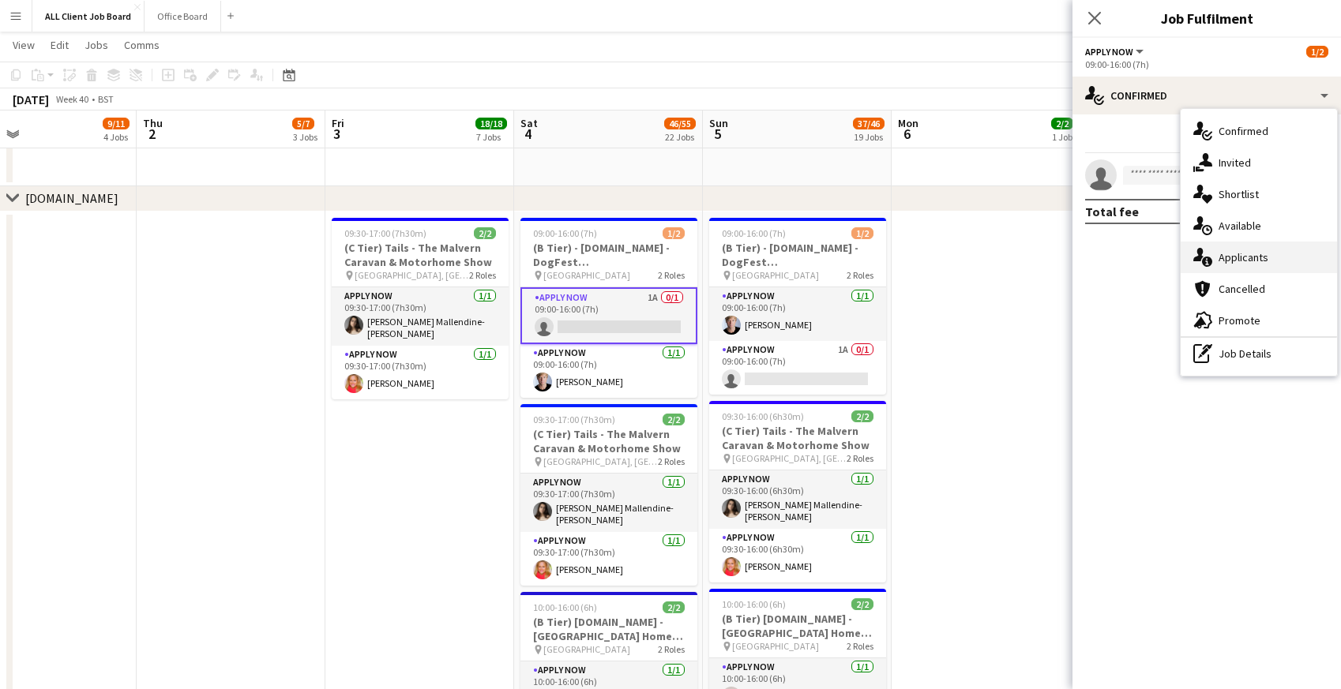
click at [1242, 257] on span "Applicants" at bounding box center [1244, 257] width 50 height 14
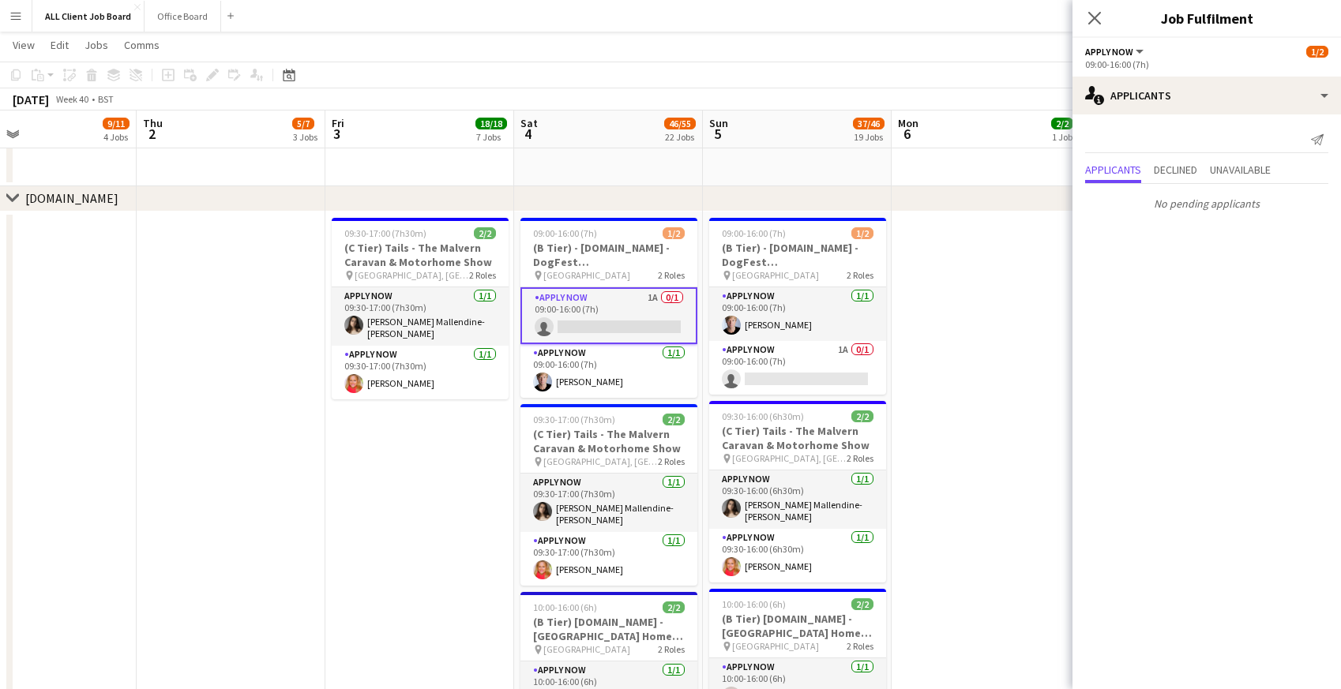
click at [1254, 157] on div "Send notification Applicants Declined Unavailable No pending applicants" at bounding box center [1207, 172] width 269 height 115
click at [1254, 168] on span "Unavailable" at bounding box center [1240, 169] width 61 height 11
click at [1170, 136] on span "Declined" at bounding box center [1175, 137] width 43 height 11
click at [1109, 137] on span "Applicants" at bounding box center [1113, 137] width 56 height 11
click at [1094, 13] on icon "Close pop-in" at bounding box center [1094, 17] width 15 height 15
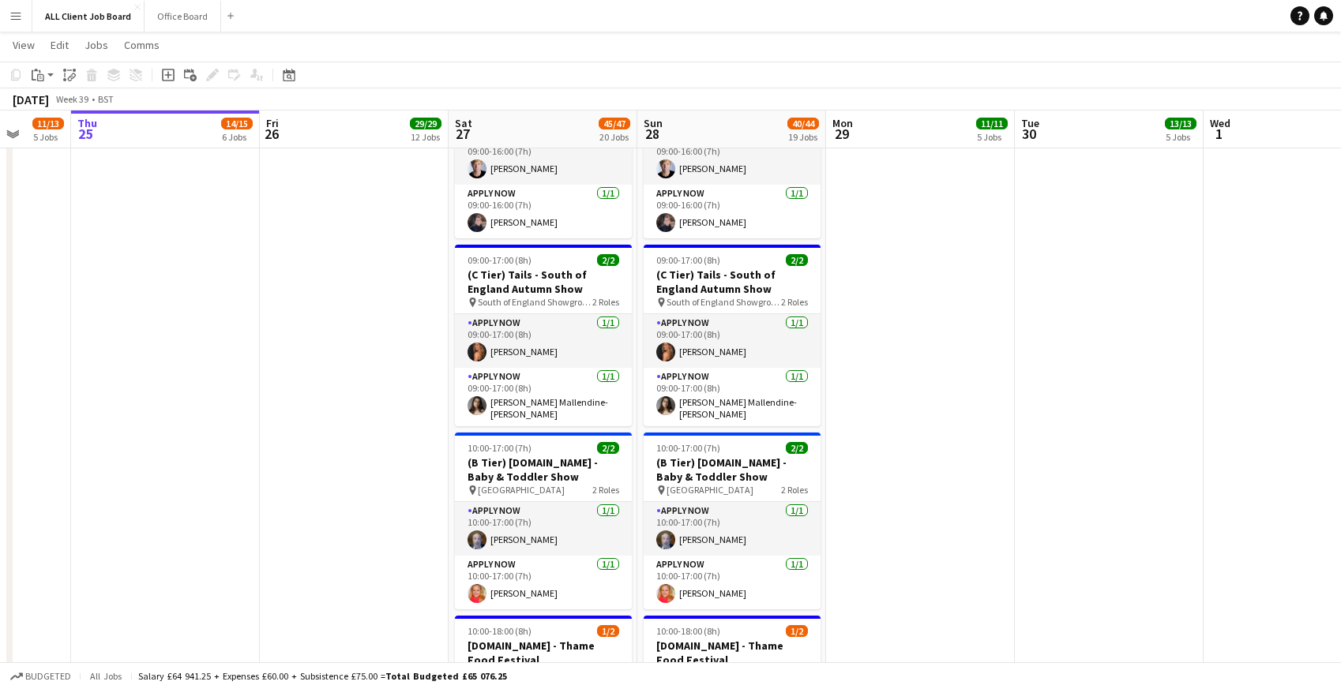
scroll to position [6100, 0]
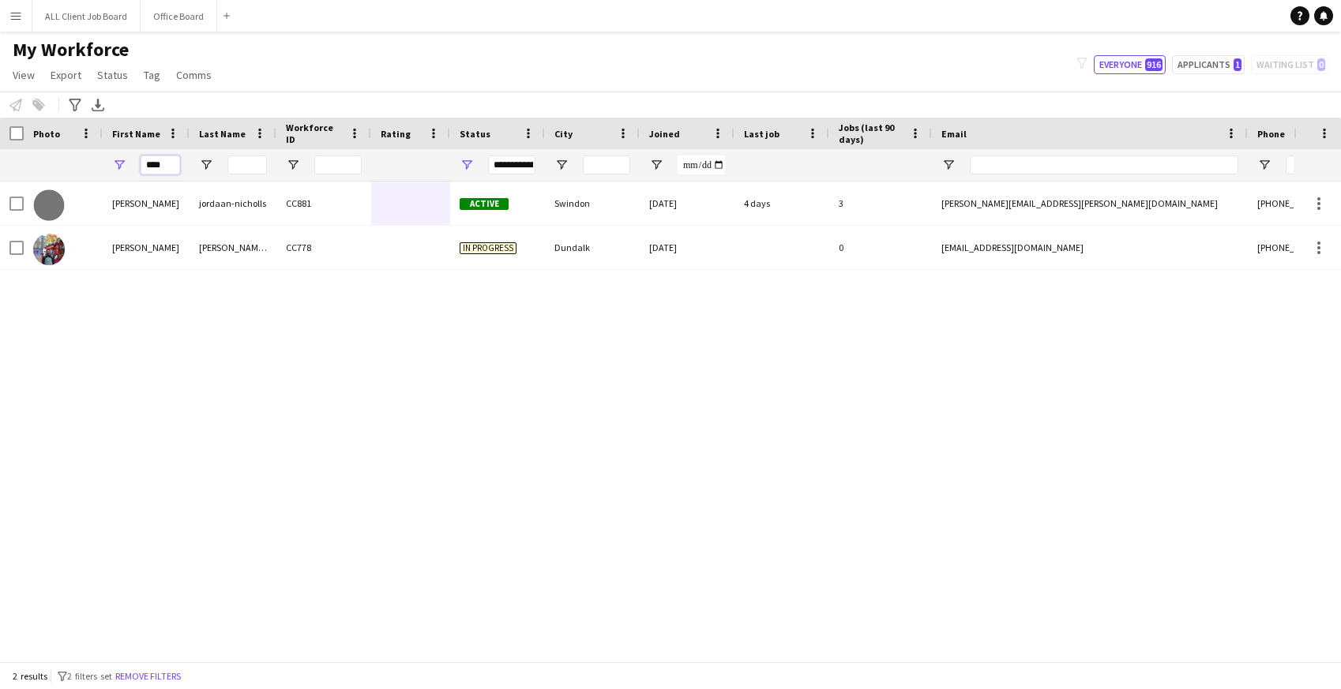
drag, startPoint x: 170, startPoint y: 165, endPoint x: 127, endPoint y: 165, distance: 42.6
click at [127, 165] on div "****" at bounding box center [146, 165] width 87 height 32
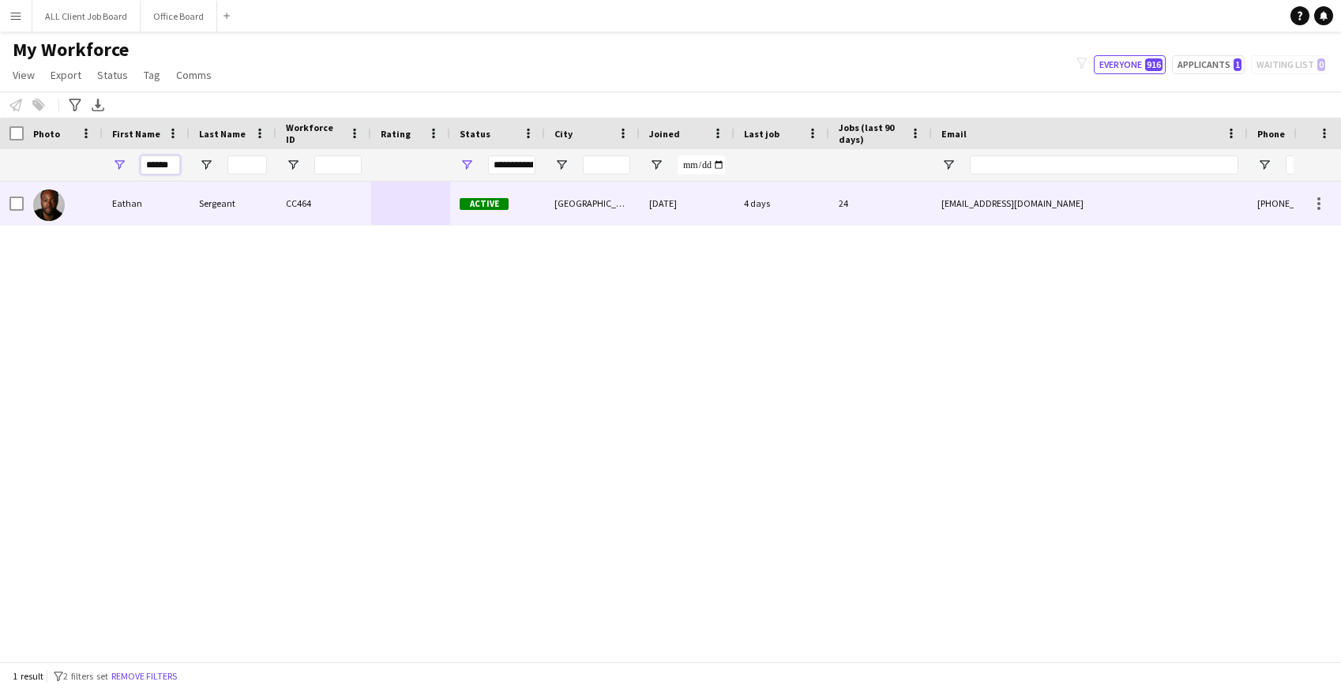
type input "******"
click at [178, 211] on div "Eathan" at bounding box center [146, 203] width 87 height 43
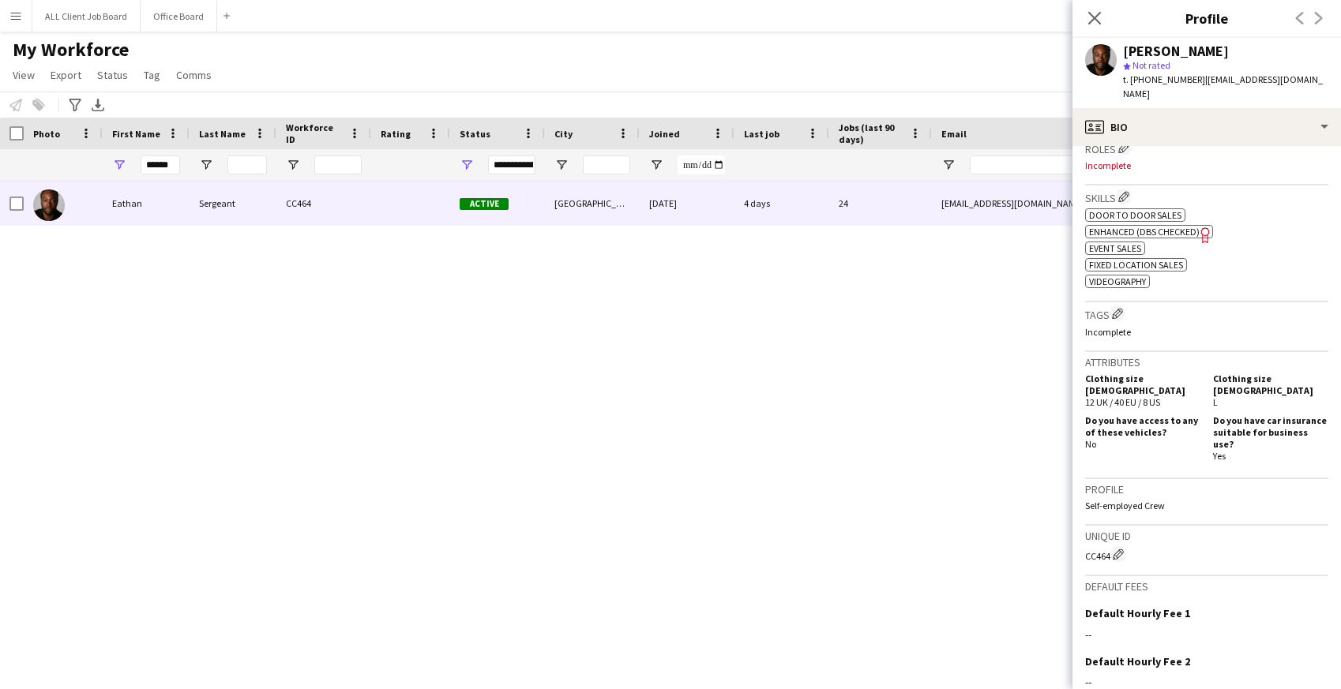
scroll to position [659, 0]
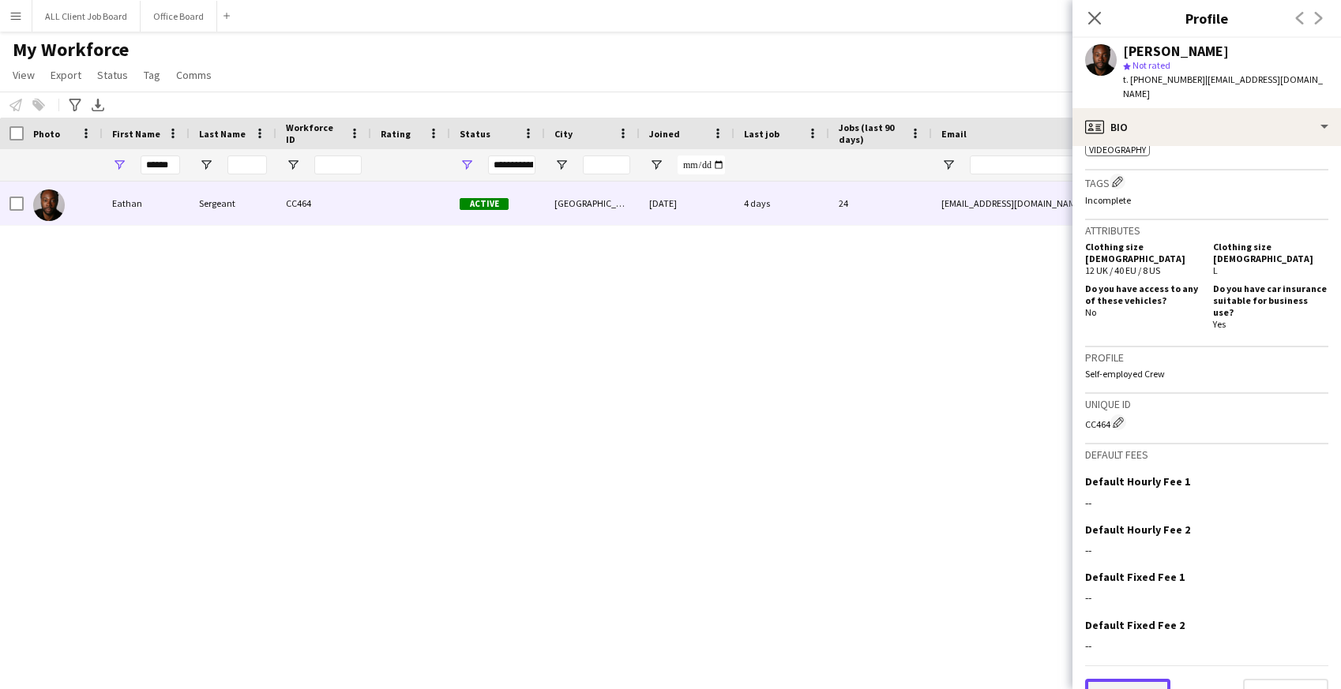
click at [1152, 679] on button "Previous" at bounding box center [1127, 695] width 85 height 32
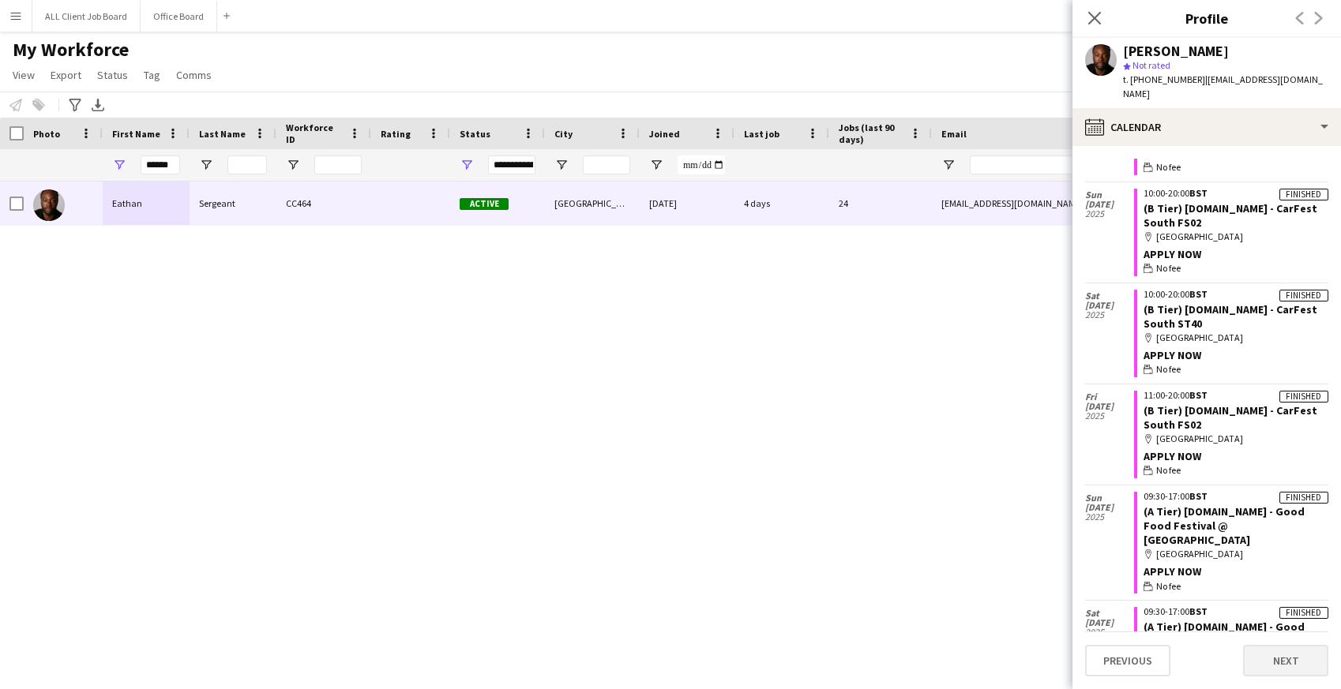
scroll to position [3211, 0]
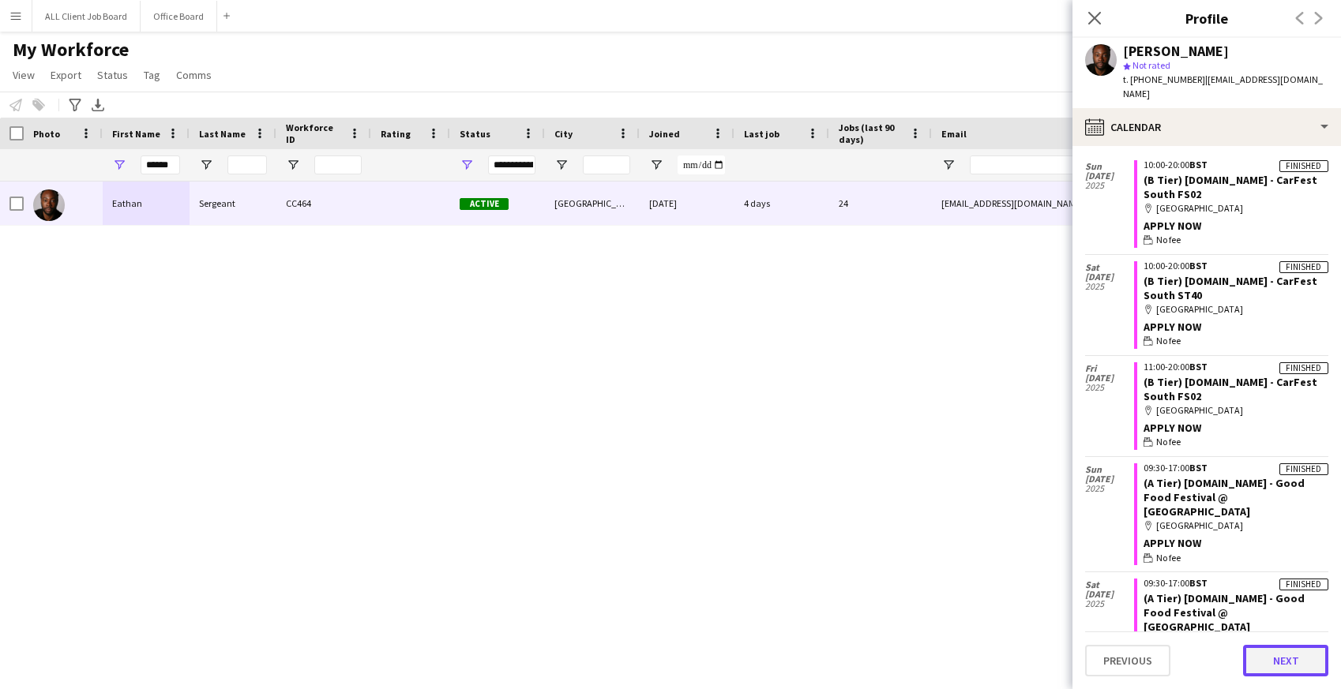
click at [1277, 662] on button "Next" at bounding box center [1285, 661] width 85 height 32
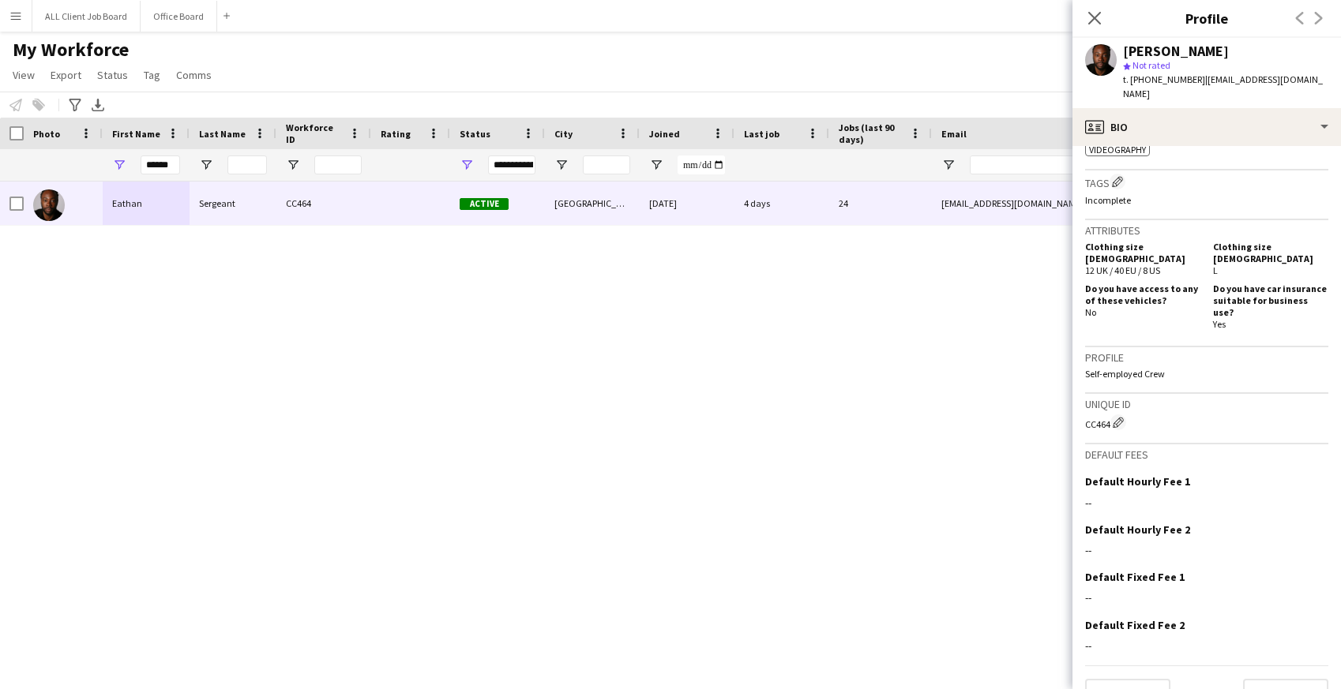
scroll to position [659, 0]
click at [1288, 679] on button "Next" at bounding box center [1285, 695] width 85 height 32
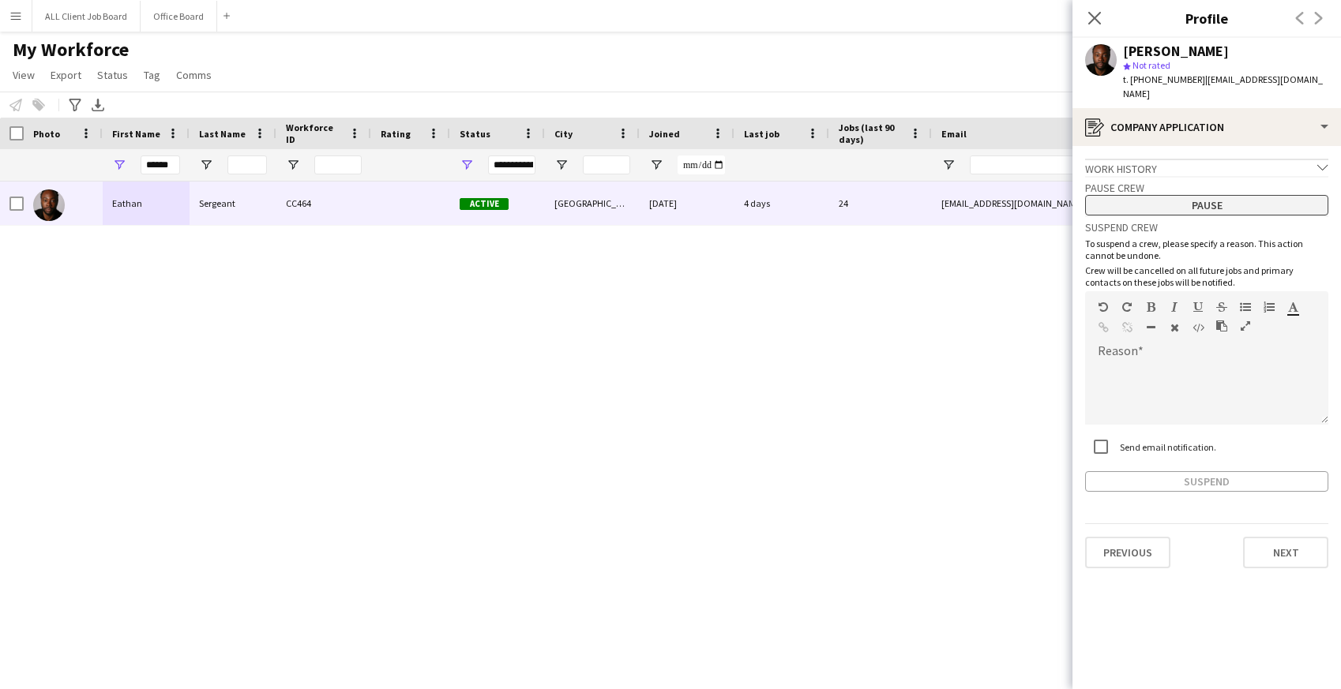
click at [1242, 195] on button "Pause" at bounding box center [1206, 205] width 243 height 21
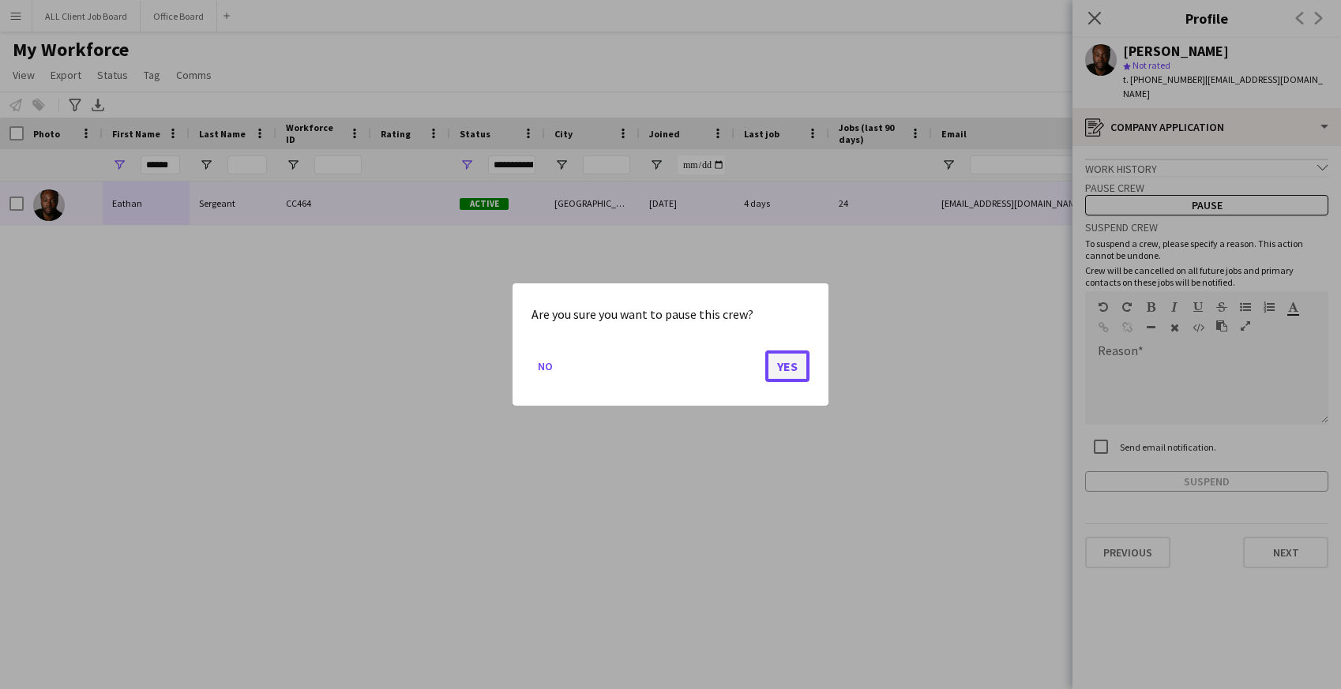
click at [785, 366] on button "Yes" at bounding box center [787, 367] width 44 height 32
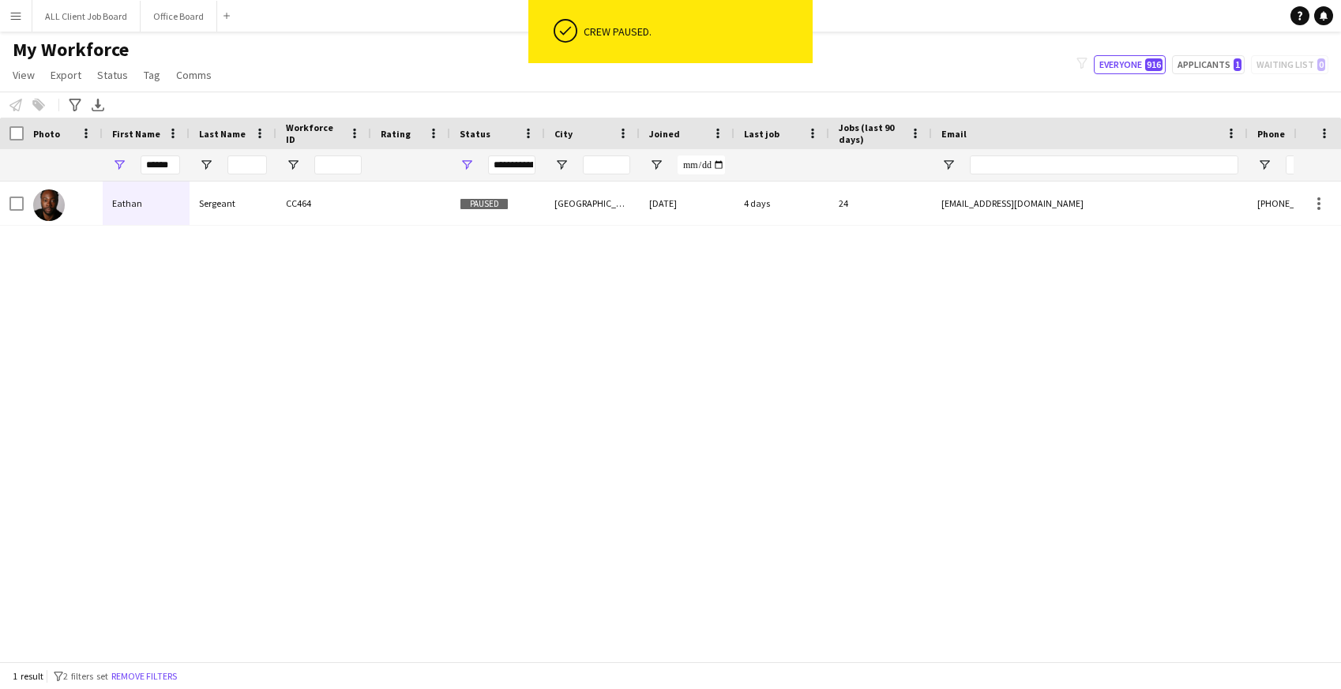
click at [483, 297] on div "[PERSON_NAME] CC464 Paused London [DATE] 4 days 24 [EMAIL_ADDRESS][DOMAIN_NAME]…" at bounding box center [647, 422] width 1294 height 480
